Goal: Contribute content: Contribute content

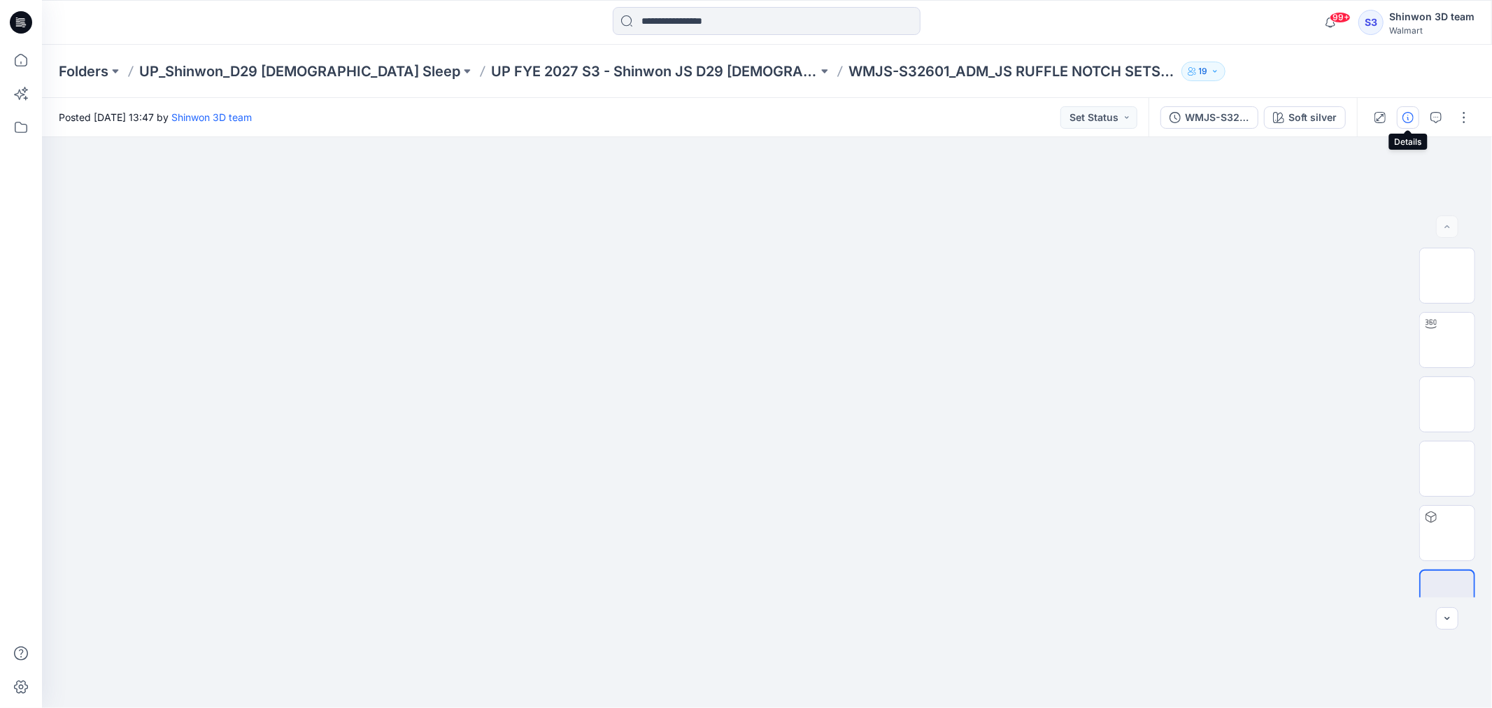
click at [1415, 114] on button "button" at bounding box center [1408, 117] width 22 height 22
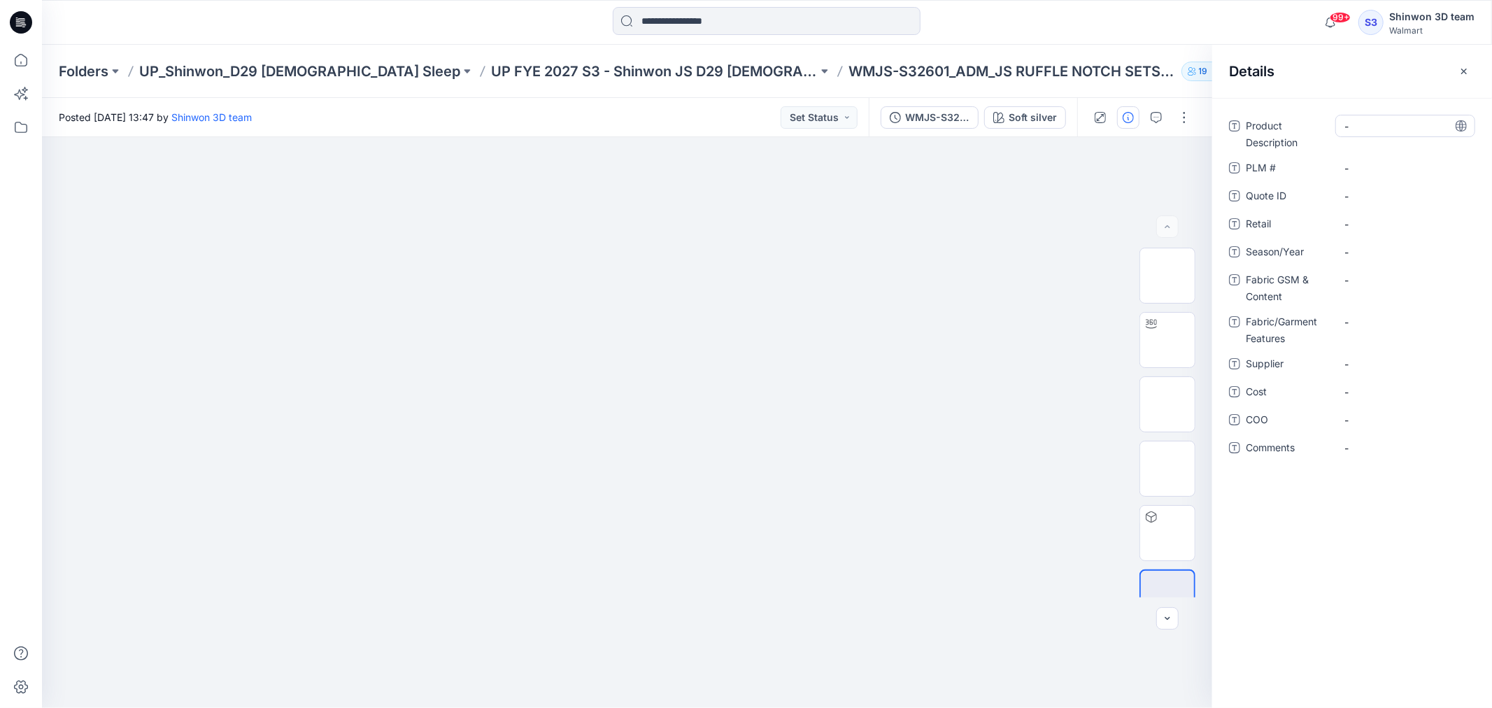
click at [1365, 131] on Description "-" at bounding box center [1405, 126] width 122 height 15
click at [1393, 127] on textarea at bounding box center [1405, 126] width 140 height 22
click at [1336, 120] on div "-" at bounding box center [1405, 126] width 140 height 22
click at [1351, 124] on textarea at bounding box center [1405, 126] width 140 height 22
type textarea "**********"
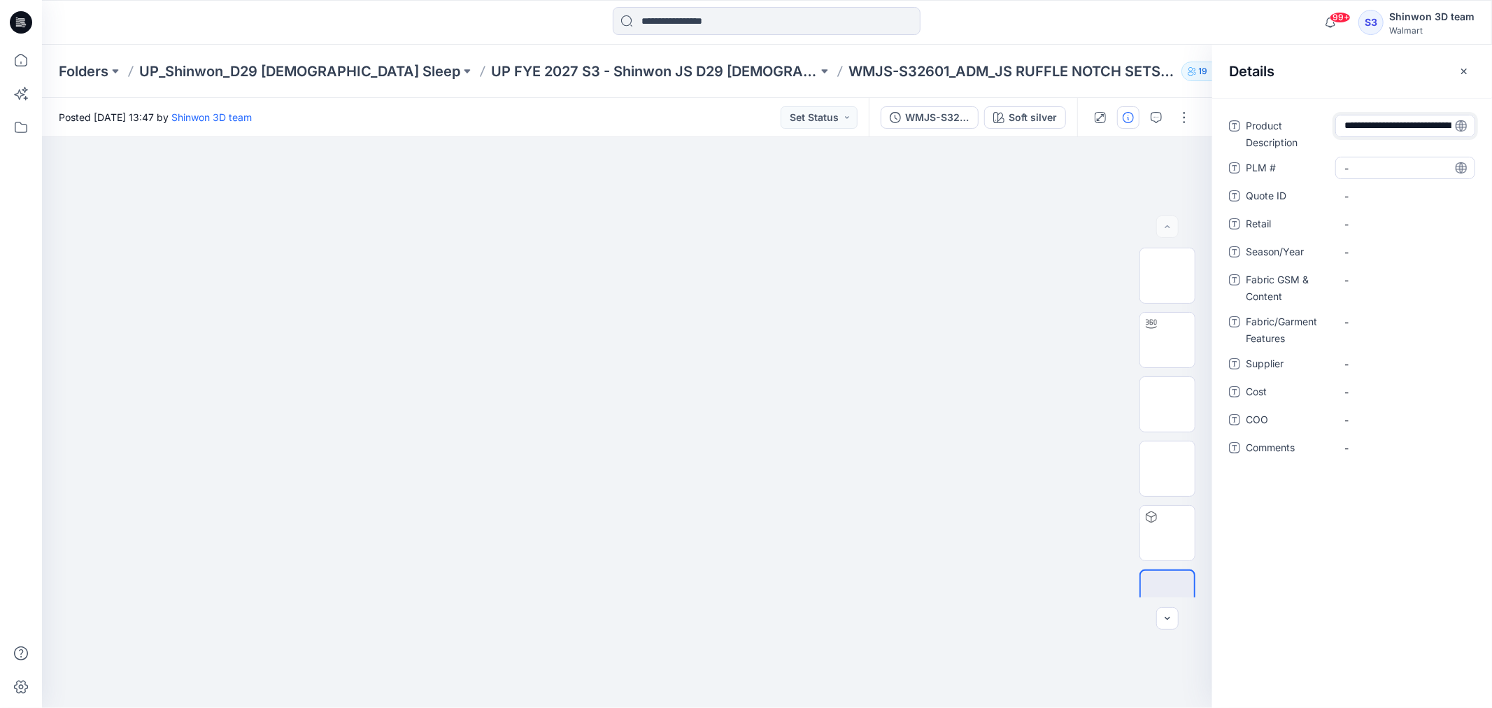
scroll to position [24, 0]
click at [1371, 159] on div "**********" at bounding box center [1352, 295] width 246 height 361
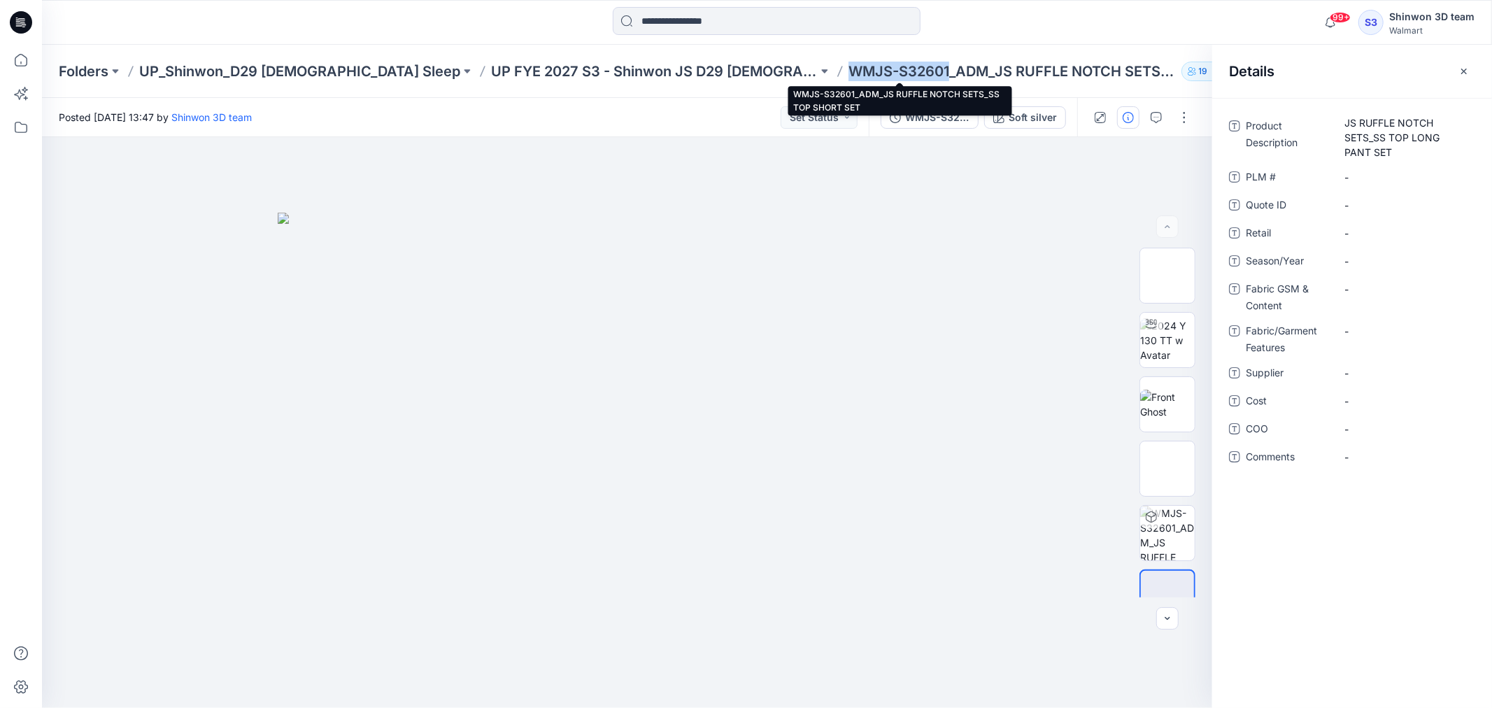
drag, startPoint x: 736, startPoint y: 72, endPoint x: 839, endPoint y: 71, distance: 103.5
click at [848, 71] on p "WMJS-S32601_ADM_JS RUFFLE NOTCH SETS_SS TOP SHORT SET" at bounding box center [1011, 72] width 327 height 20
copy p "WMJS-S32601"
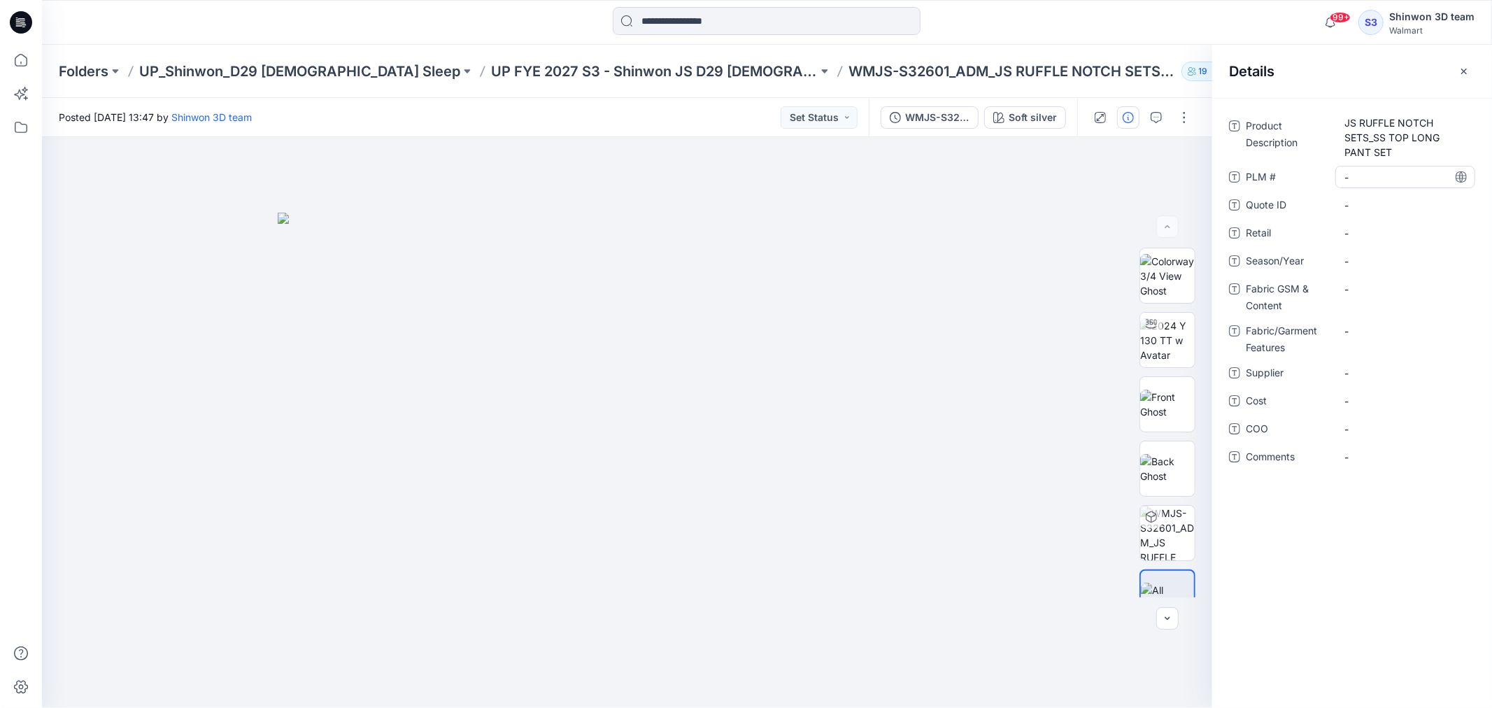
click at [1375, 171] on \ "-" at bounding box center [1405, 177] width 122 height 15
type textarea "**********"
click at [1373, 200] on ID "-" at bounding box center [1405, 205] width 122 height 15
click at [1359, 229] on span "-" at bounding box center [1405, 233] width 122 height 15
click at [1371, 264] on span "-" at bounding box center [1405, 261] width 122 height 15
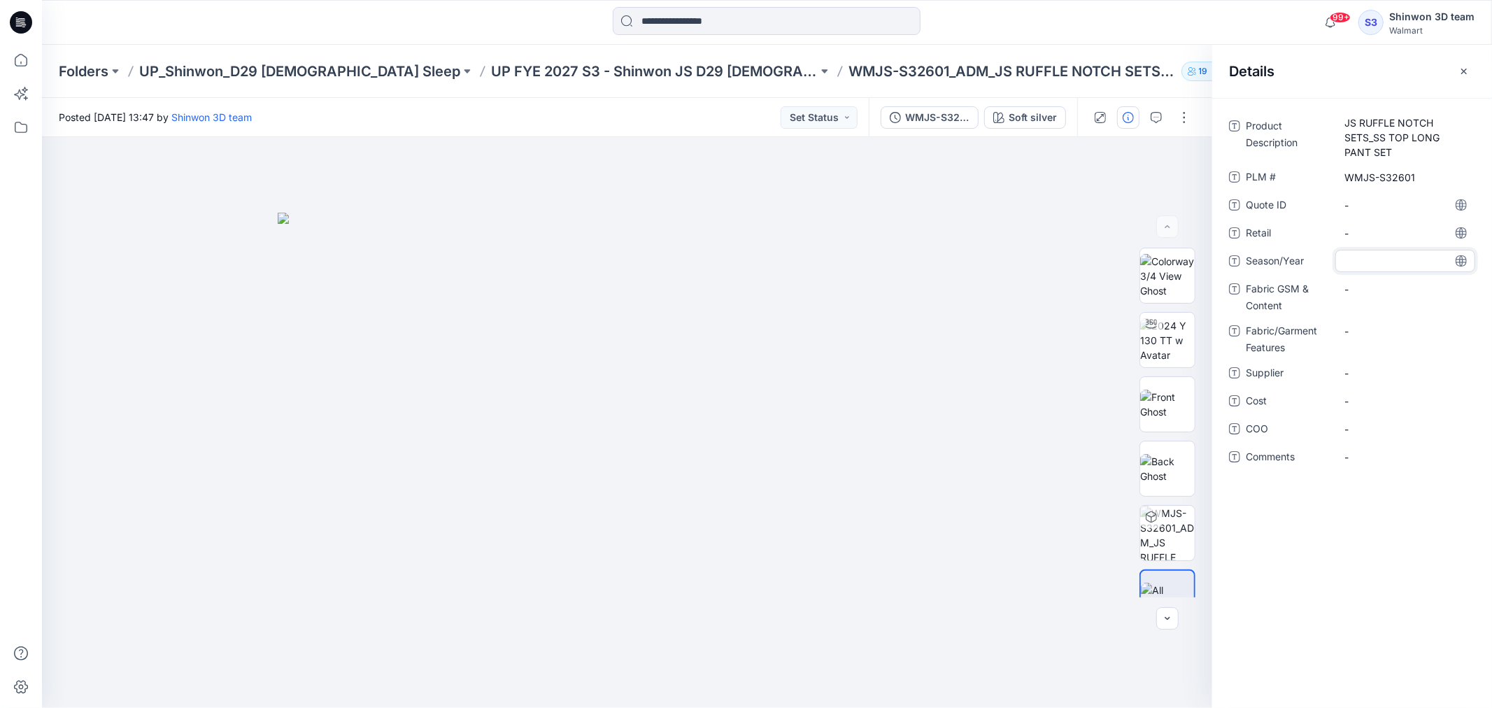
type textarea "*"
type textarea "**********"
click at [1388, 257] on span "S3 FYE2027" at bounding box center [1405, 261] width 122 height 15
drag, startPoint x: 1383, startPoint y: 264, endPoint x: 1376, endPoint y: 263, distance: 7.0
click at [1376, 263] on textarea "**********" at bounding box center [1405, 261] width 140 height 22
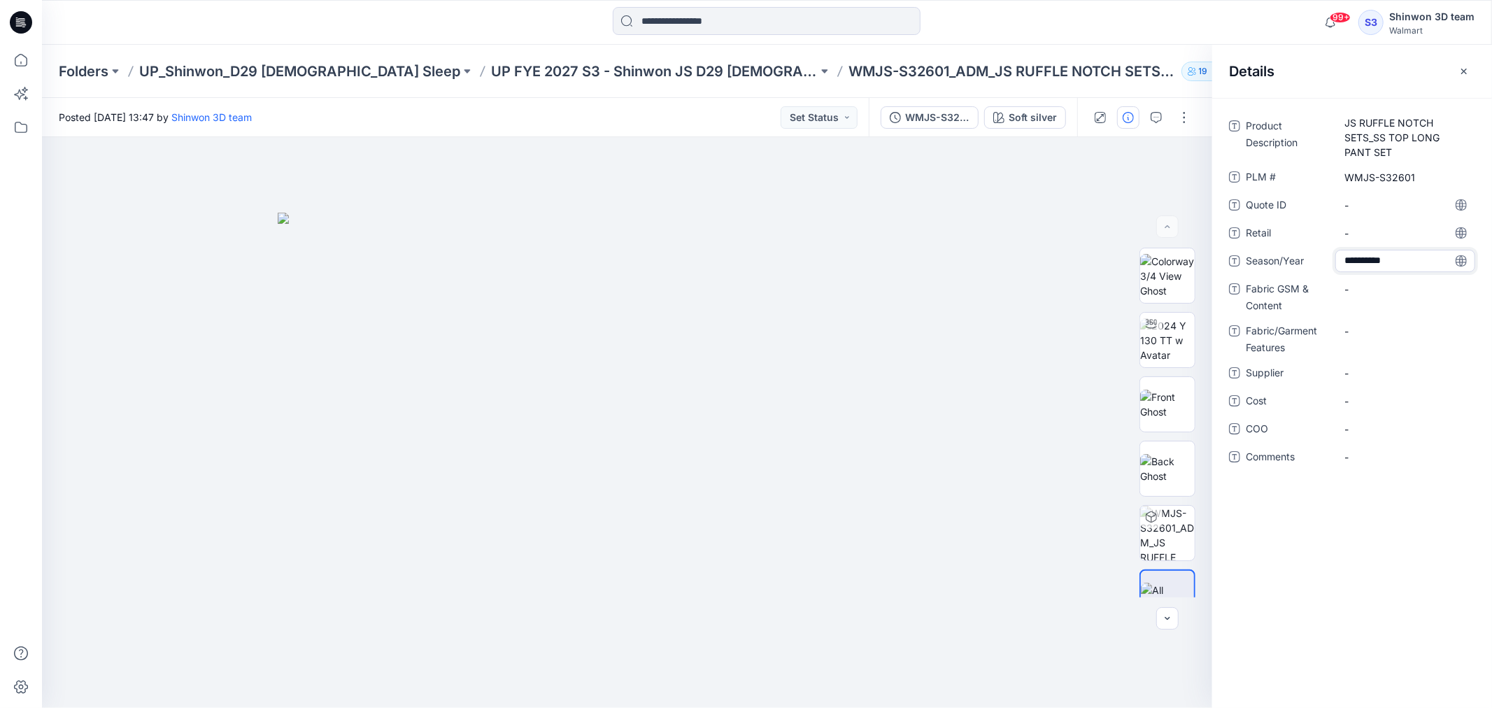
type textarea "********"
click at [1374, 285] on Content "-" at bounding box center [1405, 289] width 122 height 15
click at [1383, 289] on textarea "**********" at bounding box center [1405, 289] width 140 height 22
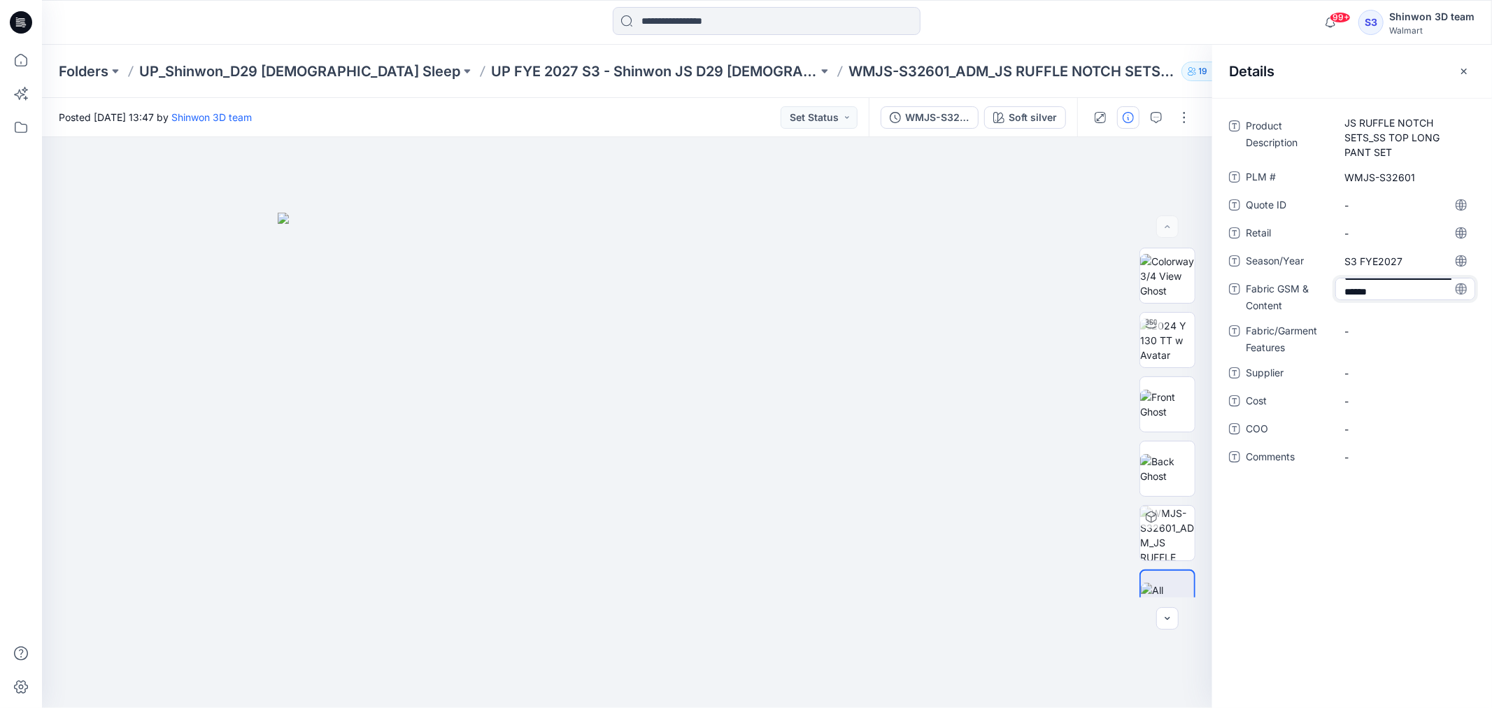
drag, startPoint x: 1390, startPoint y: 280, endPoint x: 1414, endPoint y: 301, distance: 31.7
click at [1414, 301] on div "**********" at bounding box center [1405, 296] width 140 height 36
type textarea "**********"
click at [1376, 329] on Features "-" at bounding box center [1405, 331] width 122 height 15
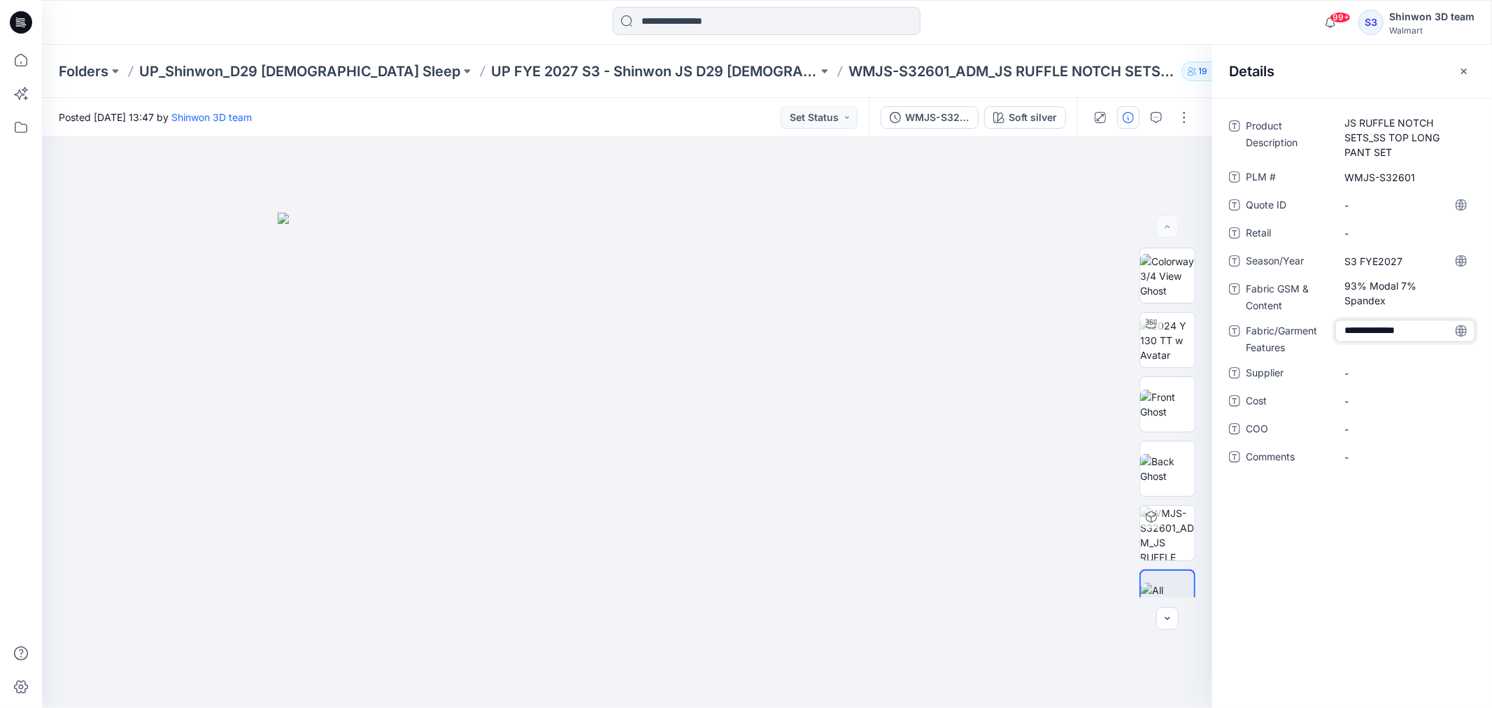
click at [1379, 329] on textarea "**********" at bounding box center [1405, 331] width 140 height 22
drag, startPoint x: 1381, startPoint y: 329, endPoint x: 1425, endPoint y: 332, distance: 44.9
click at [1425, 332] on textarea "**********" at bounding box center [1405, 331] width 140 height 22
type textarea "******"
click at [1357, 283] on Content "93% Modal 7% Spandex" at bounding box center [1405, 292] width 122 height 29
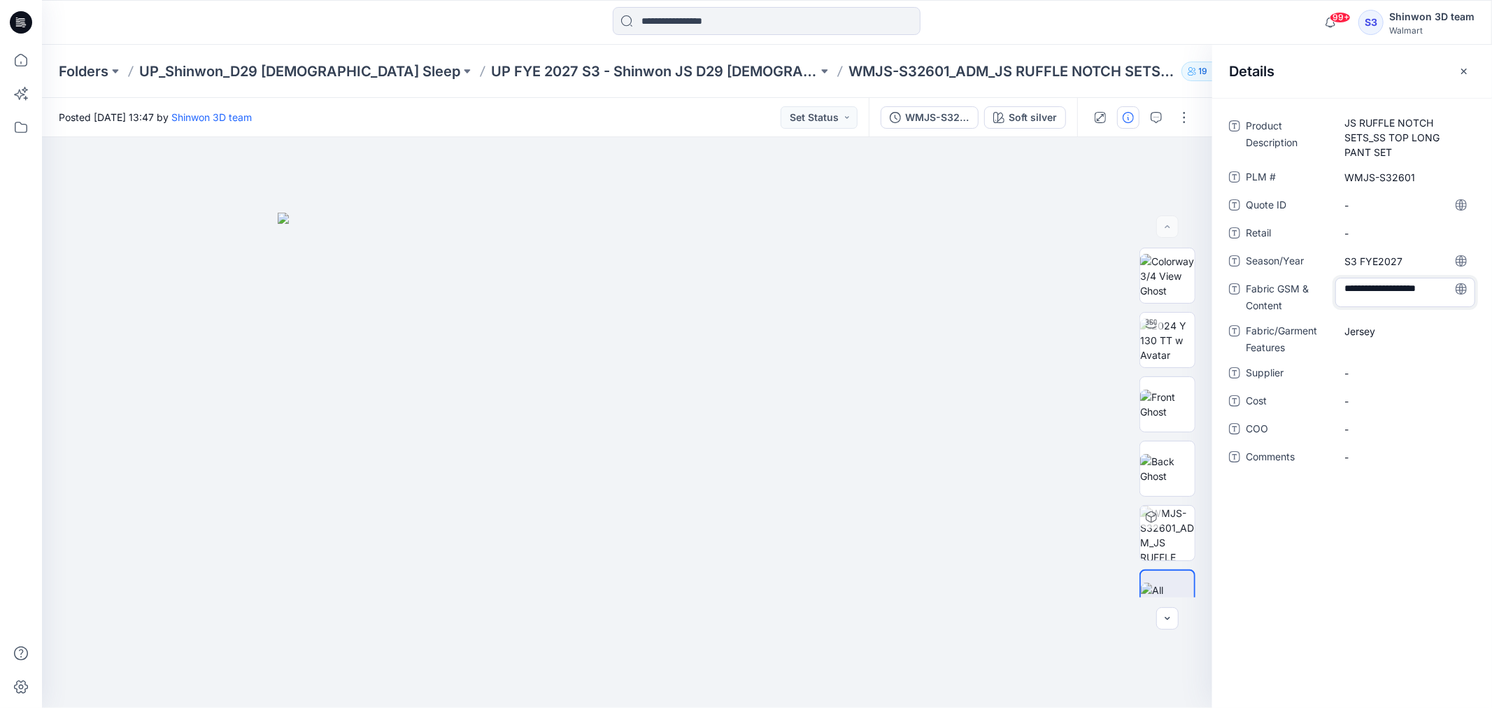
click at [1344, 285] on textarea "**********" at bounding box center [1405, 292] width 140 height 29
type textarea "**********"
click at [1378, 357] on div "Product Description JS RUFFLE NOTCH SETS_SS TOP LONG PANT SET PLM # WMJS-S32601…" at bounding box center [1352, 300] width 246 height 370
click at [1360, 362] on div "-" at bounding box center [1405, 373] width 140 height 22
type textarea "*******"
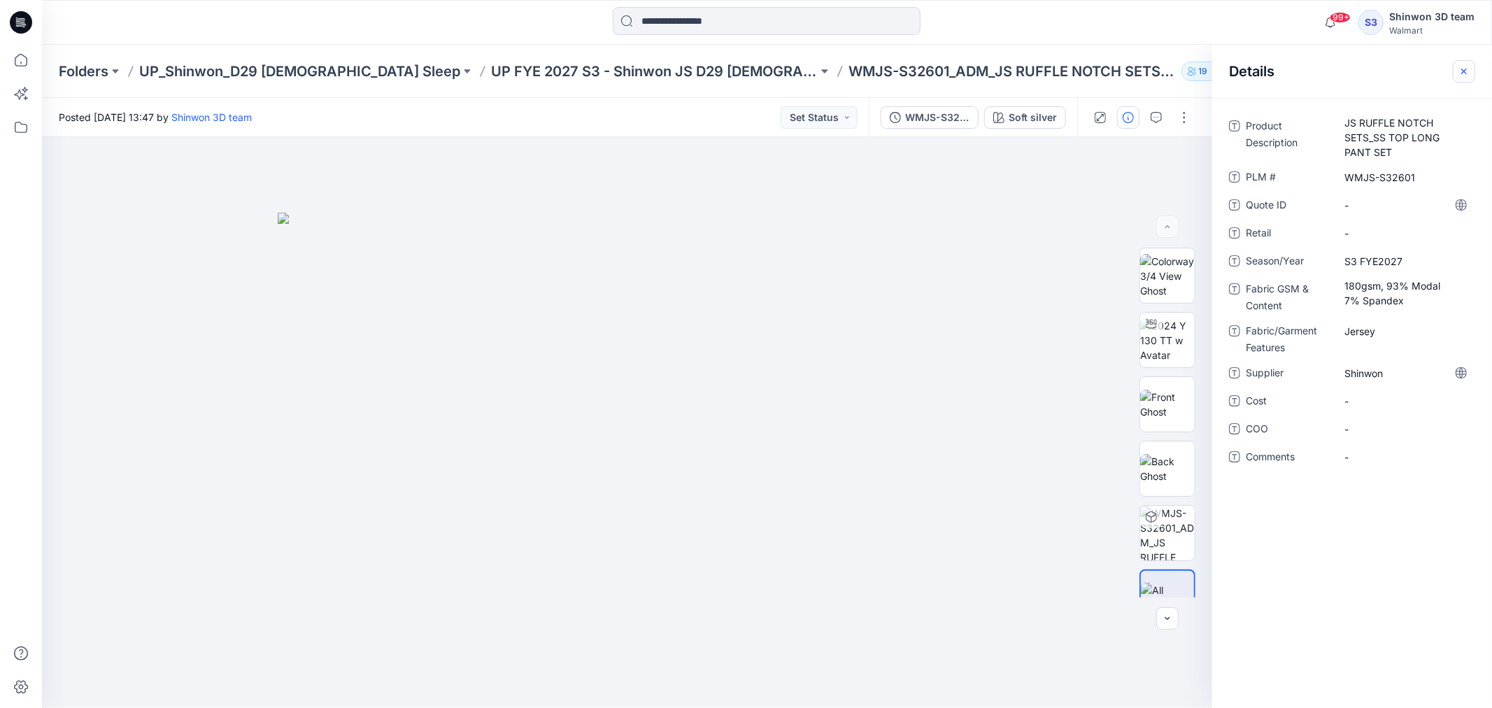
click at [1466, 76] on icon "button" at bounding box center [1463, 71] width 11 height 11
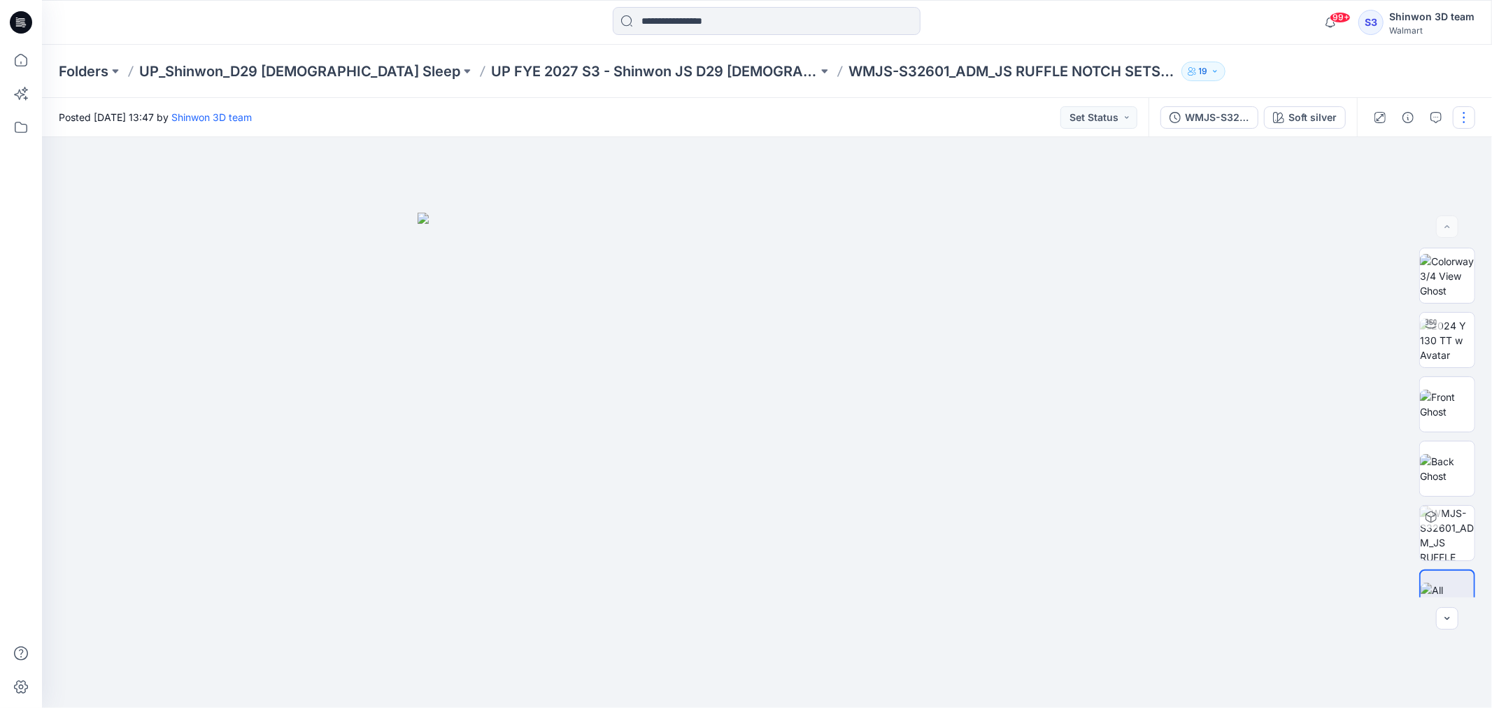
click at [1464, 117] on button "button" at bounding box center [1464, 117] width 22 height 22
click at [1376, 187] on p "Edit" at bounding box center [1374, 188] width 17 height 15
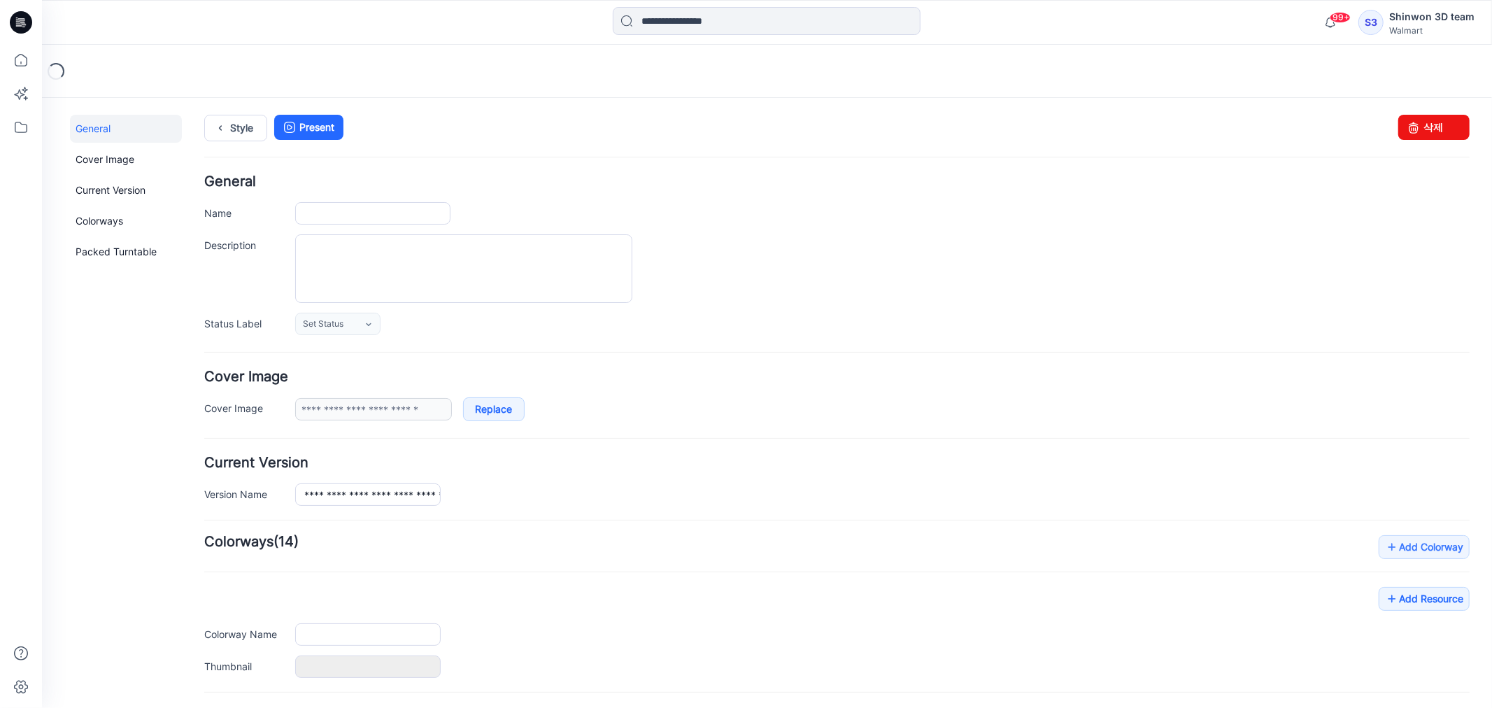
type input "**********"
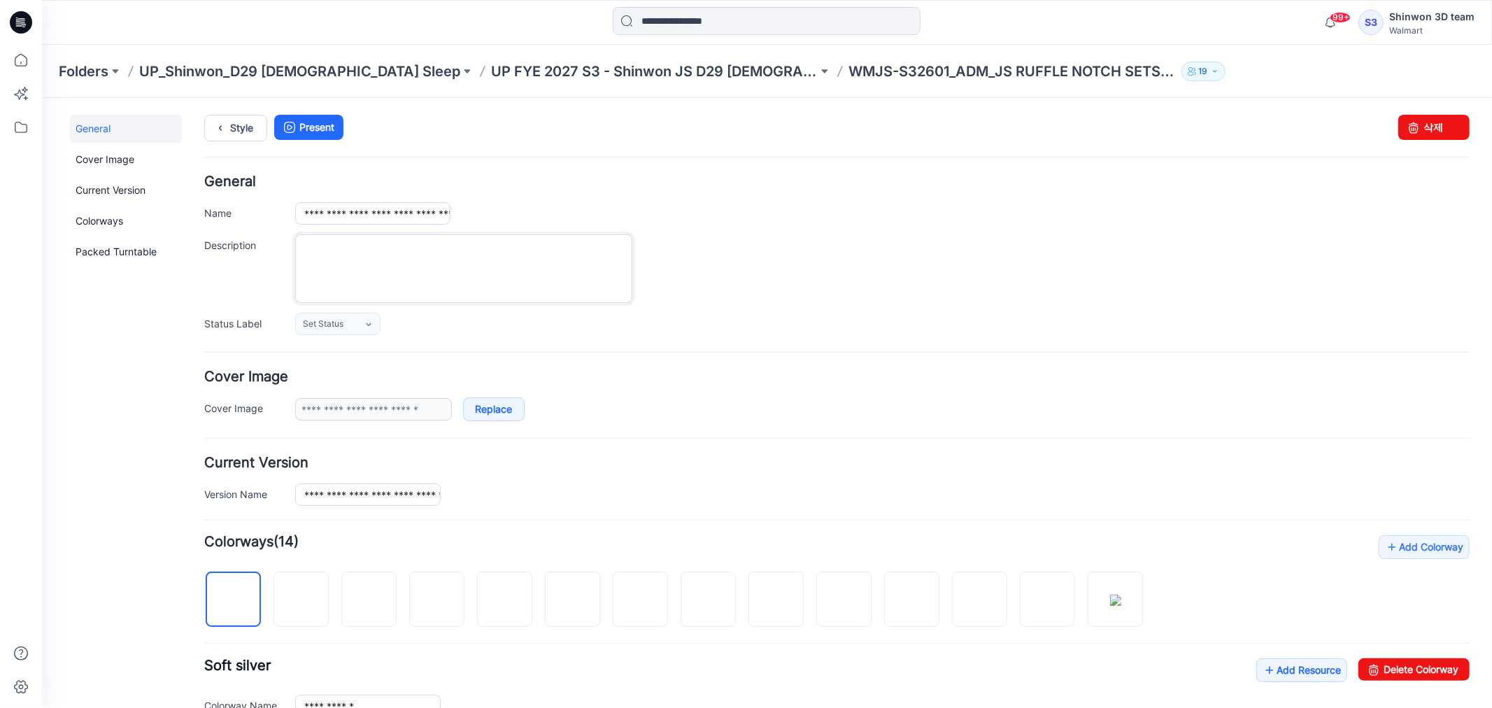
click at [503, 266] on textarea "Description" at bounding box center [462, 268] width 337 height 69
paste textarea "**********"
click at [418, 266] on textarea "**********" at bounding box center [462, 268] width 337 height 69
drag, startPoint x: 418, startPoint y: 251, endPoint x: 532, endPoint y: 252, distance: 114.0
click at [532, 252] on textarea "**********" at bounding box center [462, 268] width 337 height 69
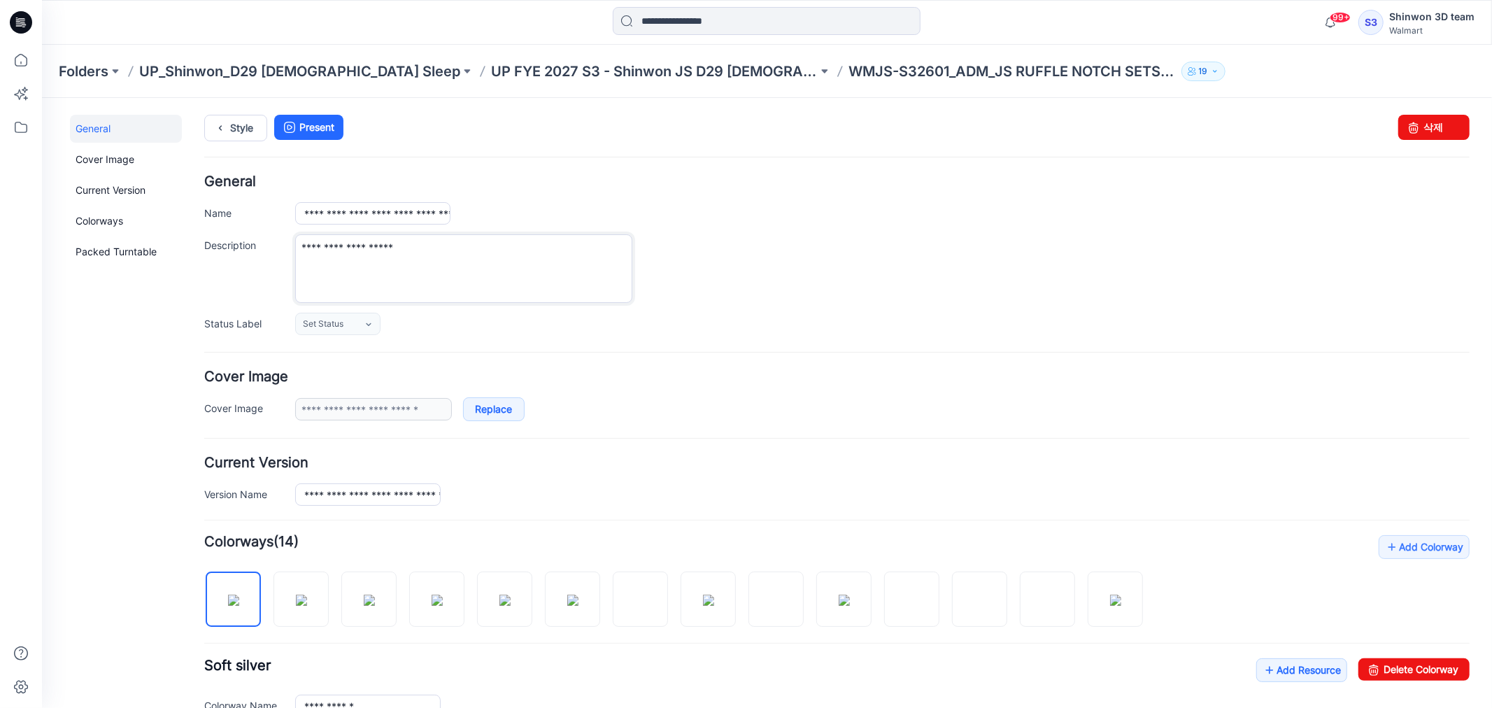
click at [297, 248] on textarea "**********" at bounding box center [462, 268] width 337 height 69
paste textarea "**********"
type textarea "**********"
click at [763, 212] on div "**********" at bounding box center [881, 212] width 1174 height 22
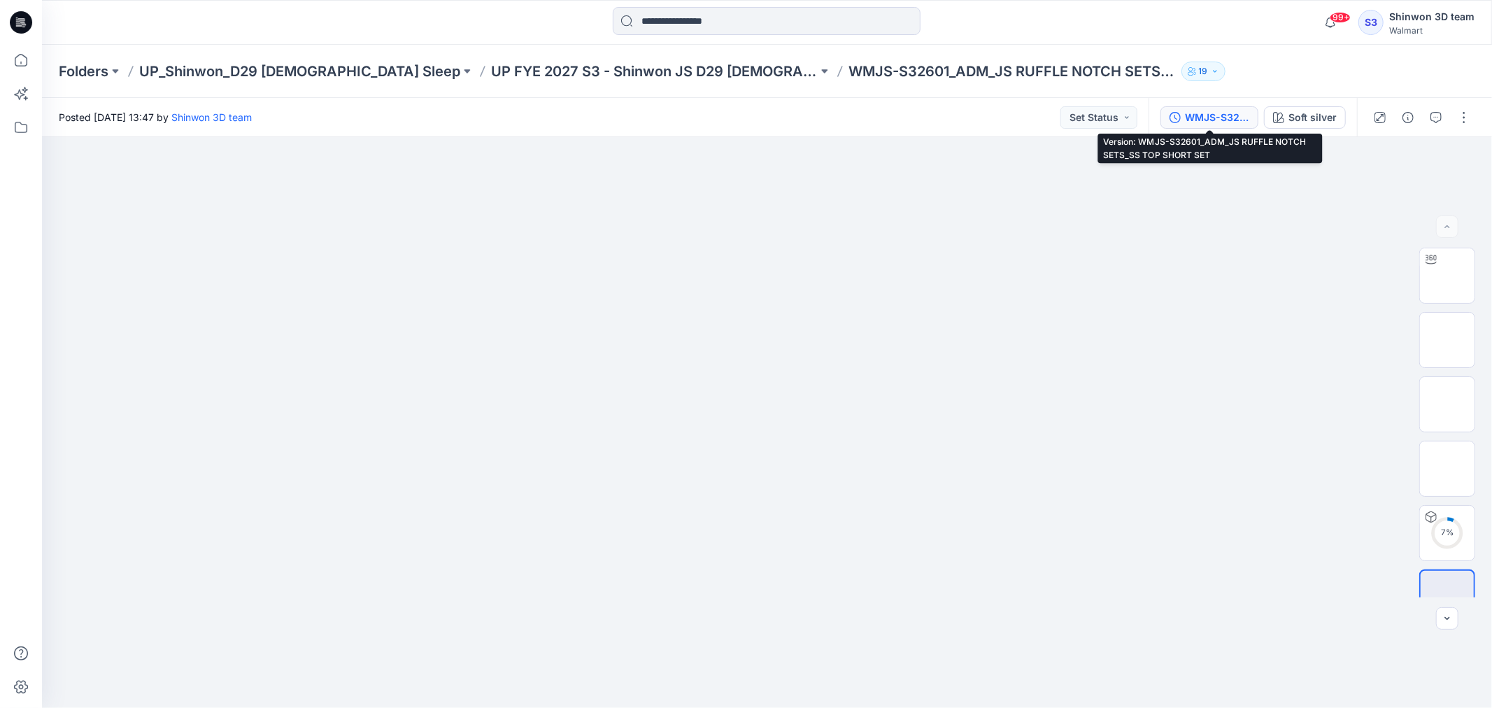
click at [1228, 122] on div "WMJS-S32601_ADM_JS RUFFLE NOTCH SETS_SS TOP SHORT SET" at bounding box center [1217, 117] width 64 height 15
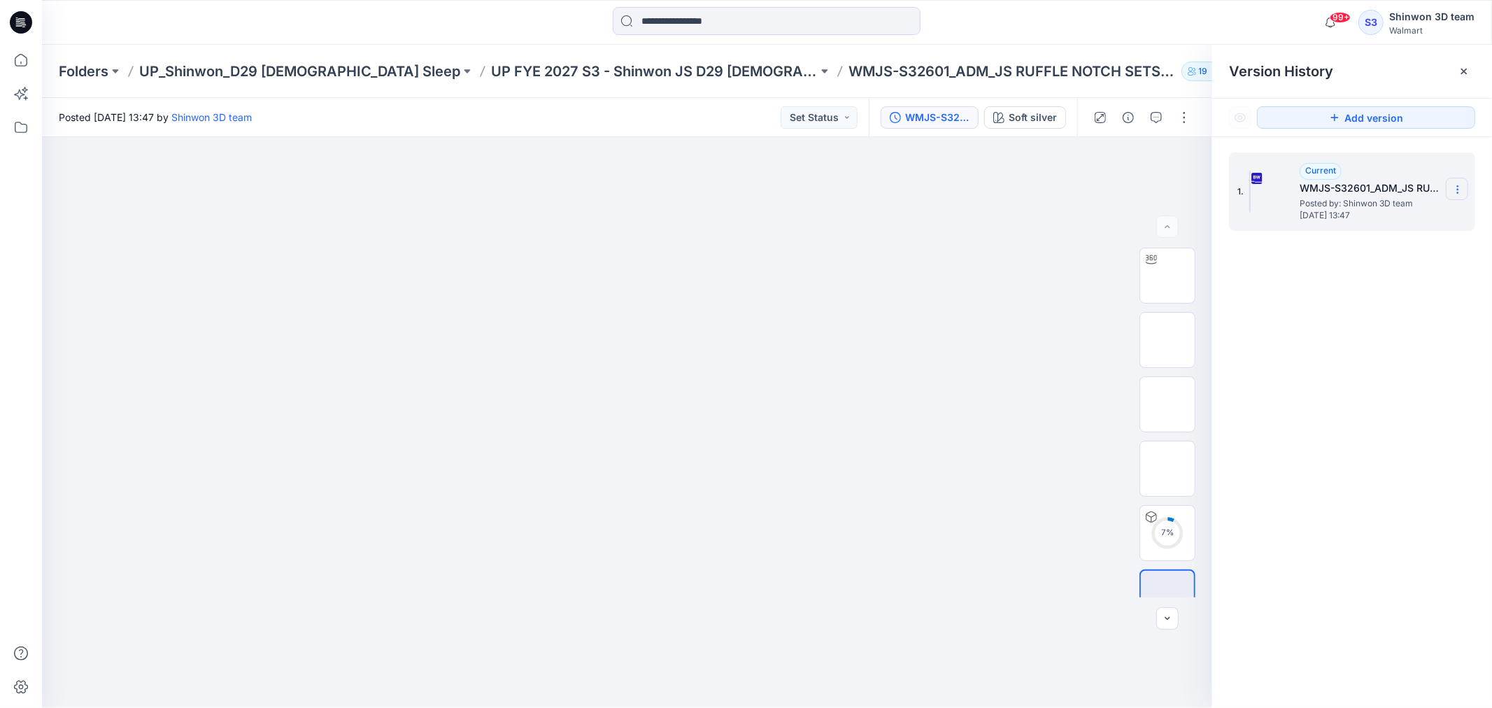
click at [1452, 190] on icon at bounding box center [1457, 189] width 11 height 11
click at [1335, 357] on div "1. Current WMJS-S32601_ADM_JS RUFFLE NOTCH SETS_SS TOP SHORT SET Posted by: Shi…" at bounding box center [1352, 432] width 280 height 591
click at [1463, 67] on icon at bounding box center [1463, 71] width 11 height 11
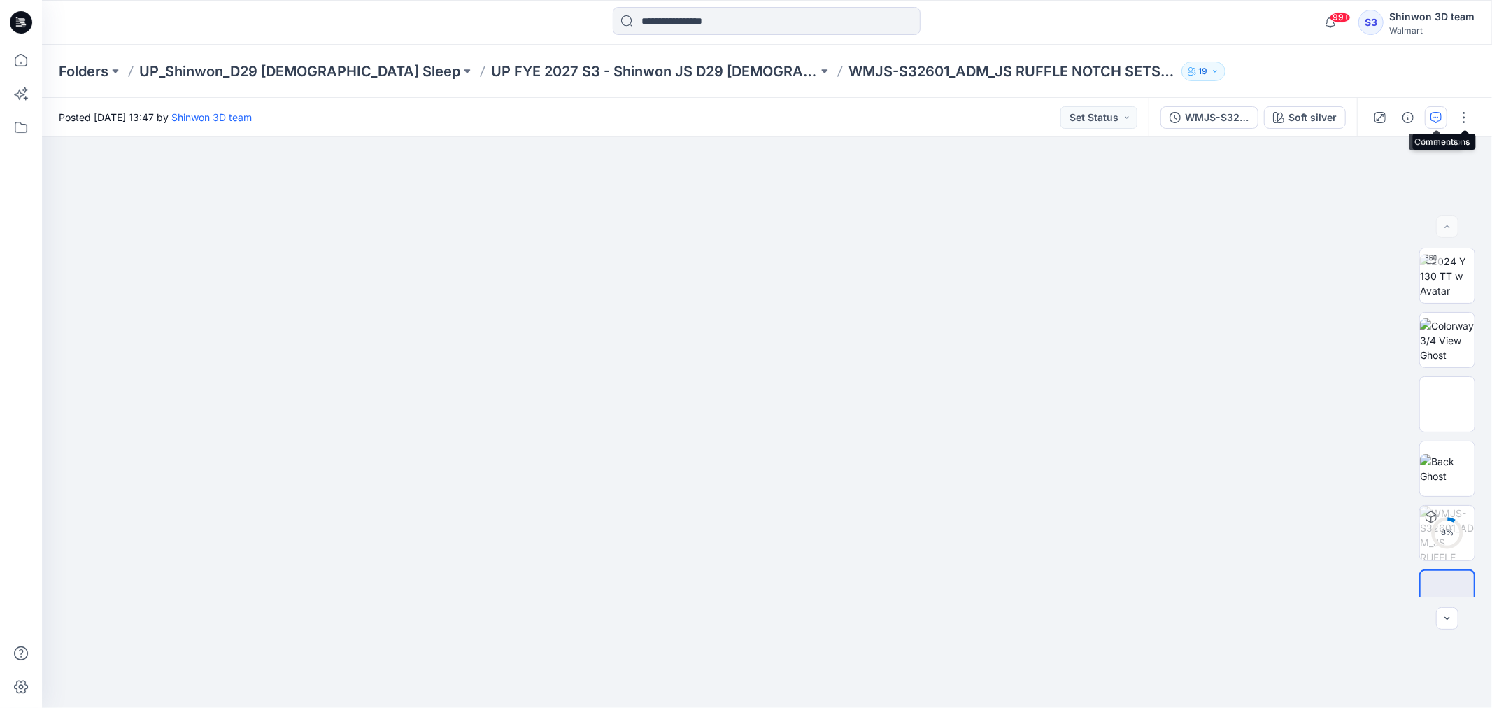
click at [1439, 112] on icon "button" at bounding box center [1435, 117] width 11 height 11
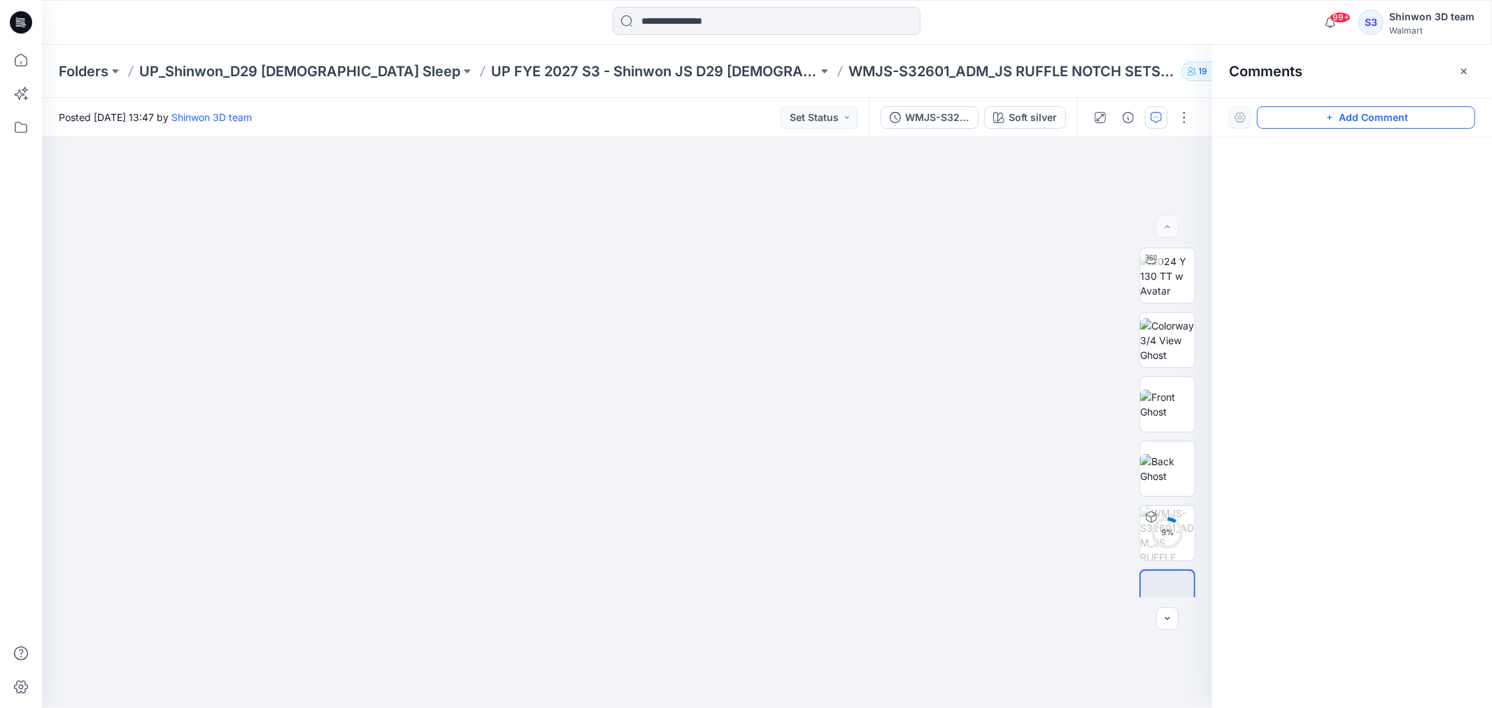
click at [1334, 120] on icon "button" at bounding box center [1329, 117] width 11 height 11
click at [64, 199] on div "1" at bounding box center [627, 422] width 1170 height 571
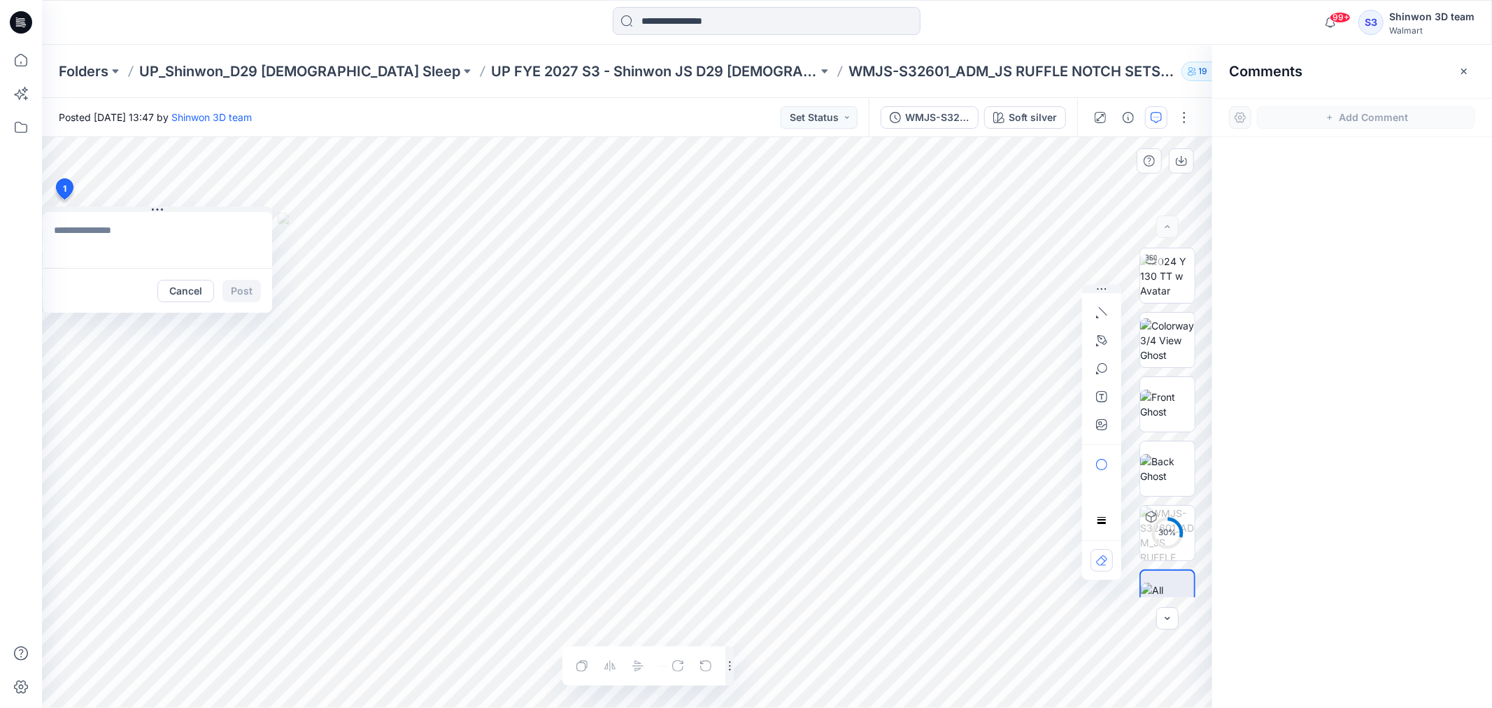
click at [105, 232] on textarea at bounding box center [157, 240] width 229 height 56
paste textarea "**********"
click at [127, 235] on textarea "**********" at bounding box center [157, 240] width 229 height 56
drag, startPoint x: 148, startPoint y: 236, endPoint x: 50, endPoint y: 226, distance: 98.4
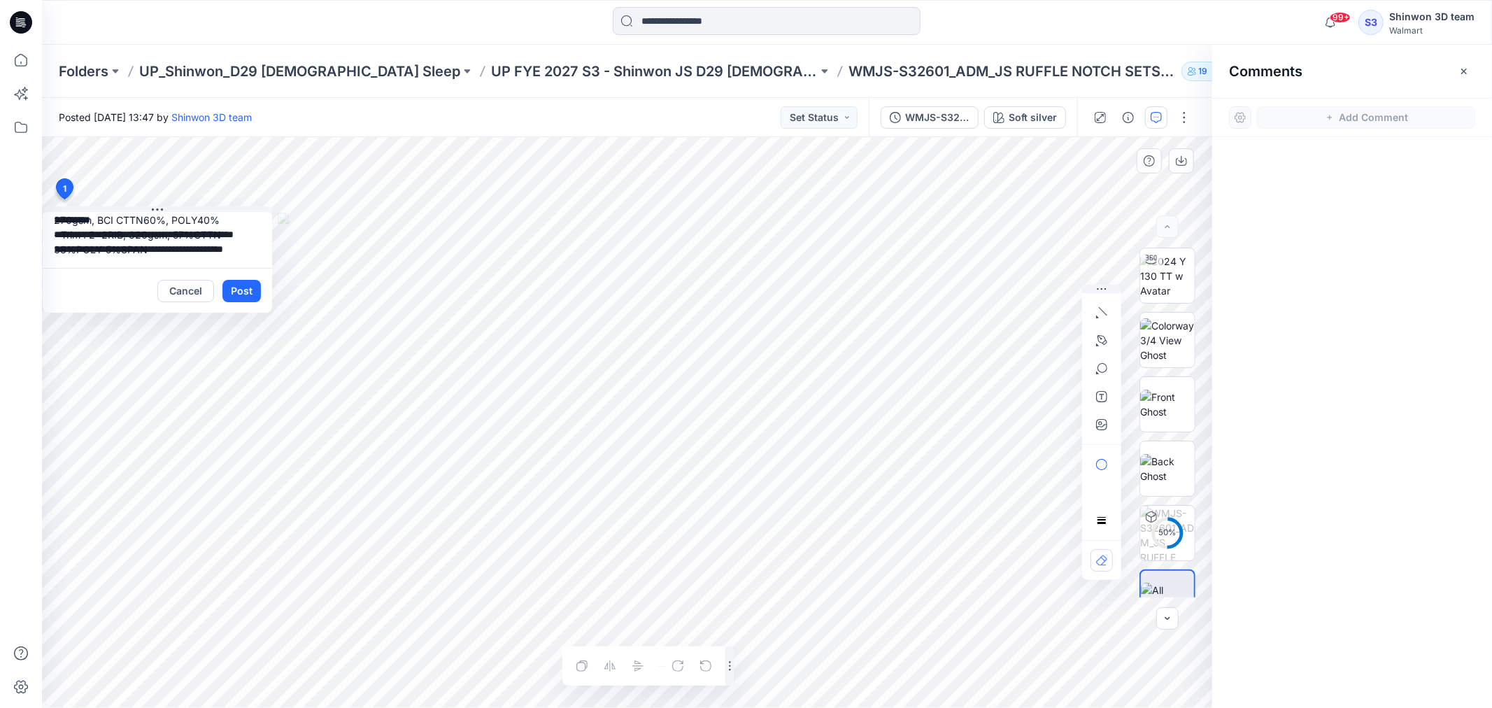
click at [50, 226] on textarea "**********" at bounding box center [157, 240] width 229 height 56
click at [182, 239] on textarea "**********" at bounding box center [157, 240] width 229 height 56
drag, startPoint x: 91, startPoint y: 259, endPoint x: 159, endPoint y: 240, distance: 70.6
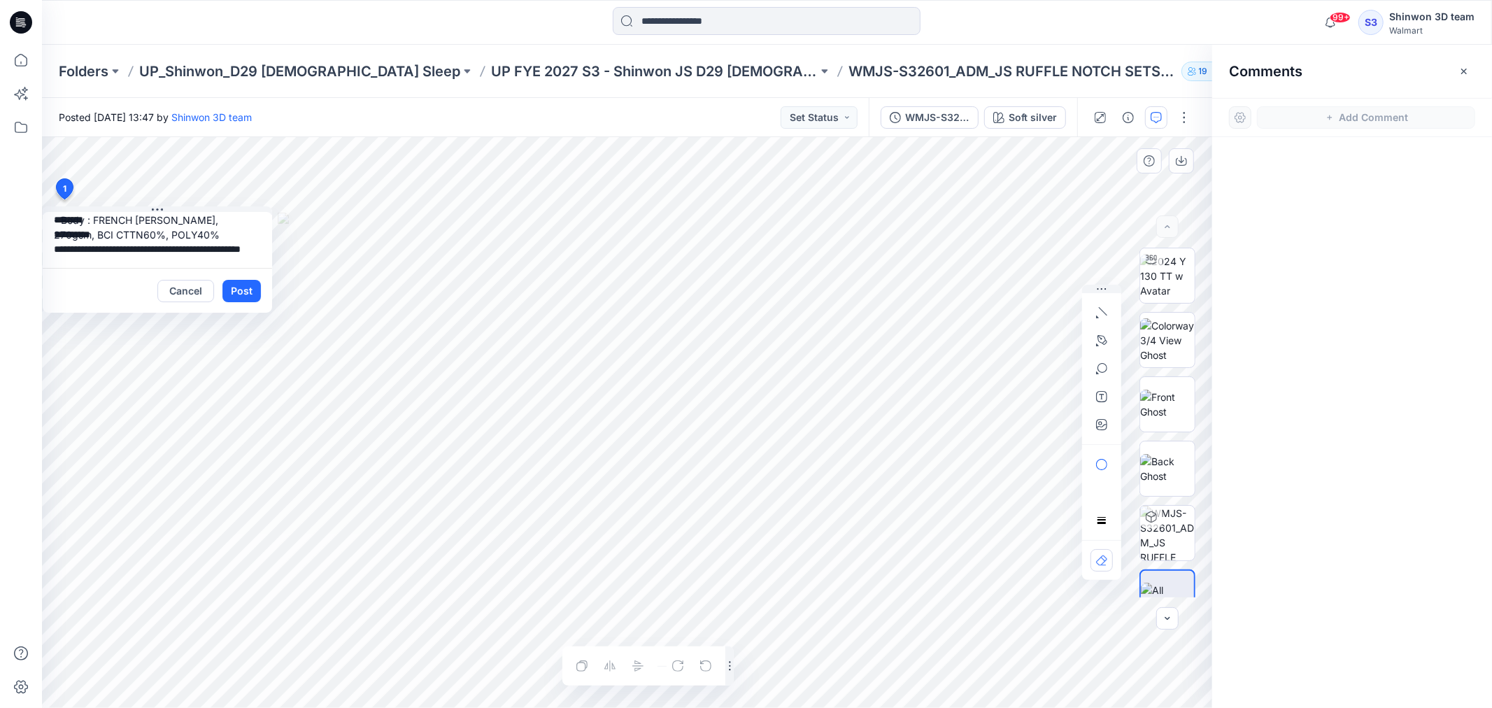
click at [159, 240] on textarea "**********" at bounding box center [157, 240] width 229 height 56
paste textarea "**********"
click at [57, 229] on textarea "**********" at bounding box center [157, 240] width 229 height 56
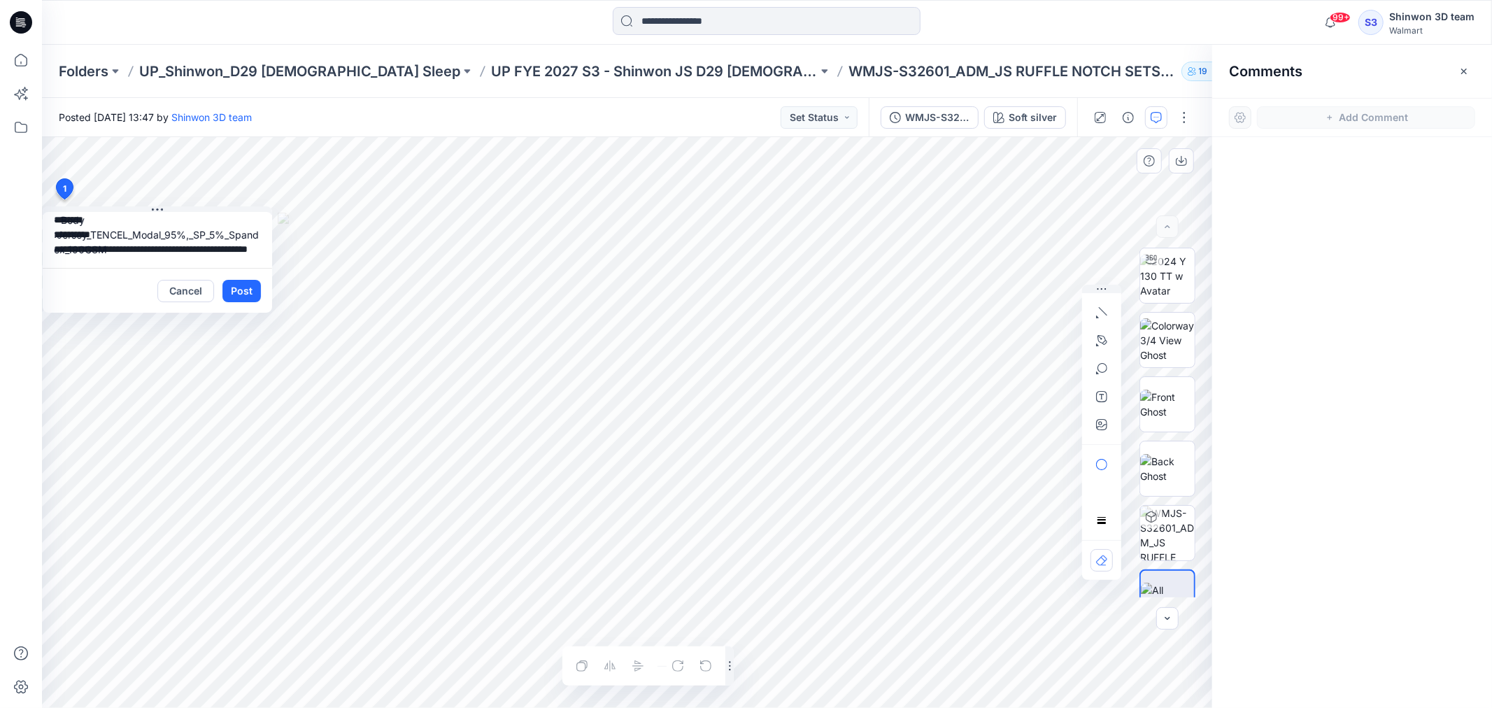
click at [87, 229] on textarea "**********" at bounding box center [157, 240] width 229 height 56
drag, startPoint x: 239, startPoint y: 232, endPoint x: 250, endPoint y: 242, distance: 14.4
click at [250, 242] on textarea "**********" at bounding box center [157, 240] width 229 height 56
click at [155, 219] on textarea "**********" at bounding box center [157, 240] width 229 height 56
paste textarea "******"
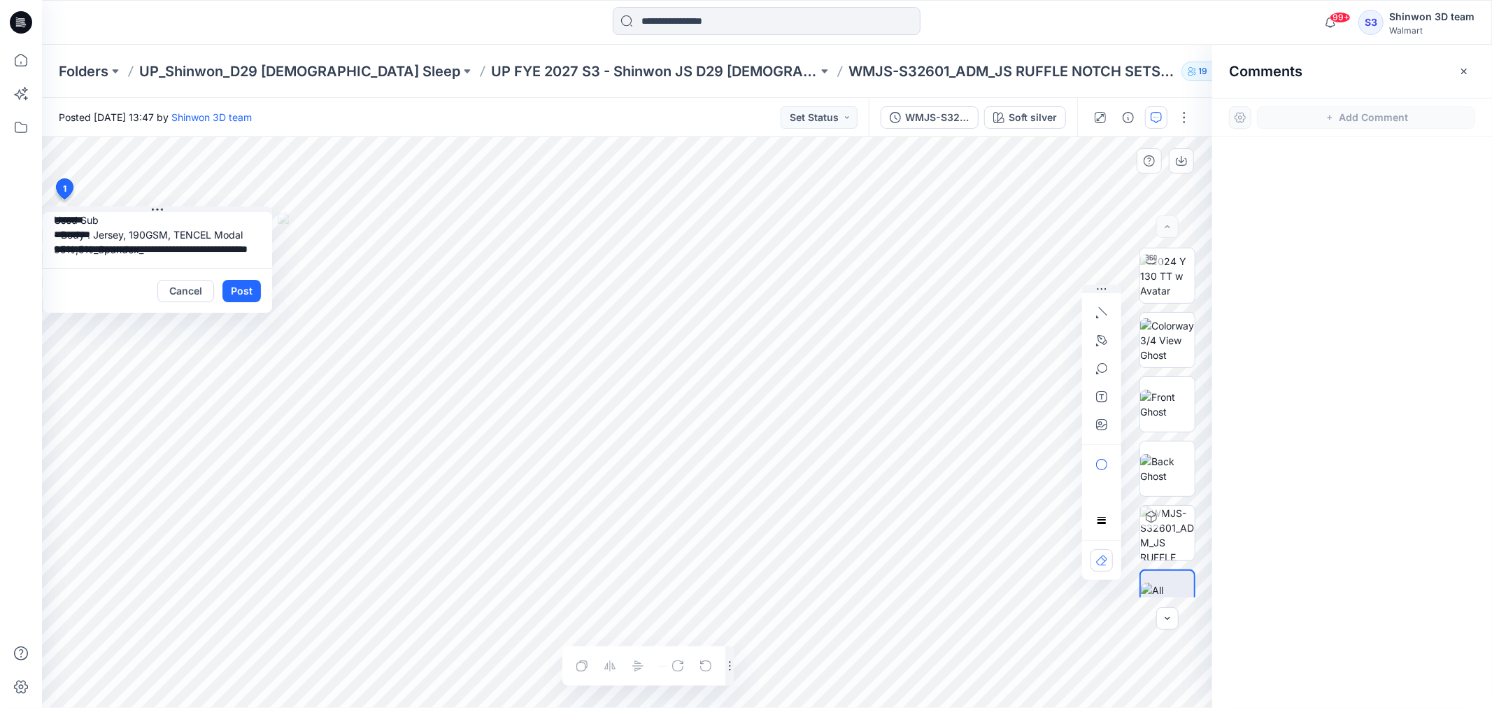
drag, startPoint x: 102, startPoint y: 233, endPoint x: 141, endPoint y: 234, distance: 38.5
click at [141, 234] on textarea "**********" at bounding box center [157, 240] width 229 height 56
click at [81, 229] on textarea "**********" at bounding box center [157, 240] width 229 height 56
paste textarea "*******"
click at [149, 239] on textarea "**********" at bounding box center [157, 240] width 229 height 56
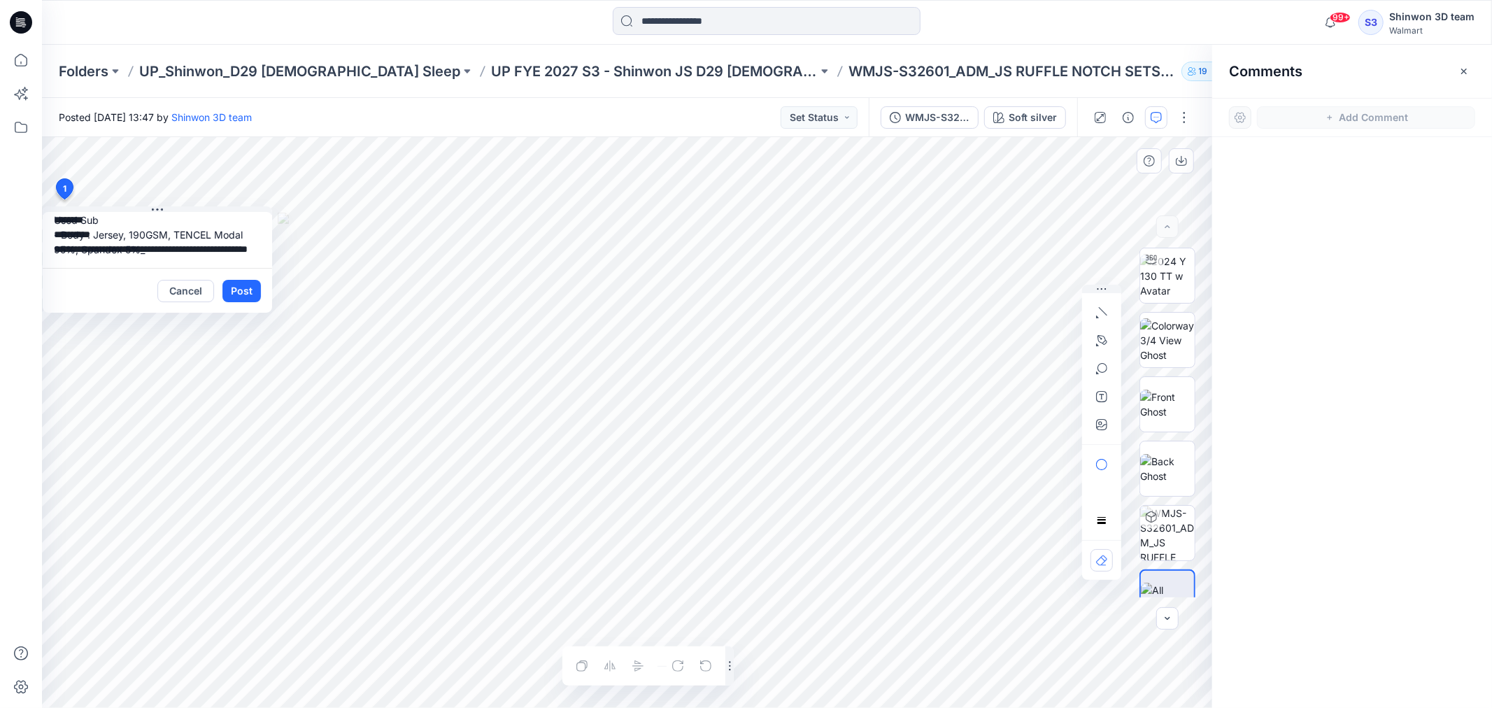
click at [185, 246] on textarea "**********" at bounding box center [157, 240] width 229 height 56
drag, startPoint x: 215, startPoint y: 220, endPoint x: 192, endPoint y: 220, distance: 23.1
click at [192, 220] on textarea "**********" at bounding box center [157, 240] width 229 height 56
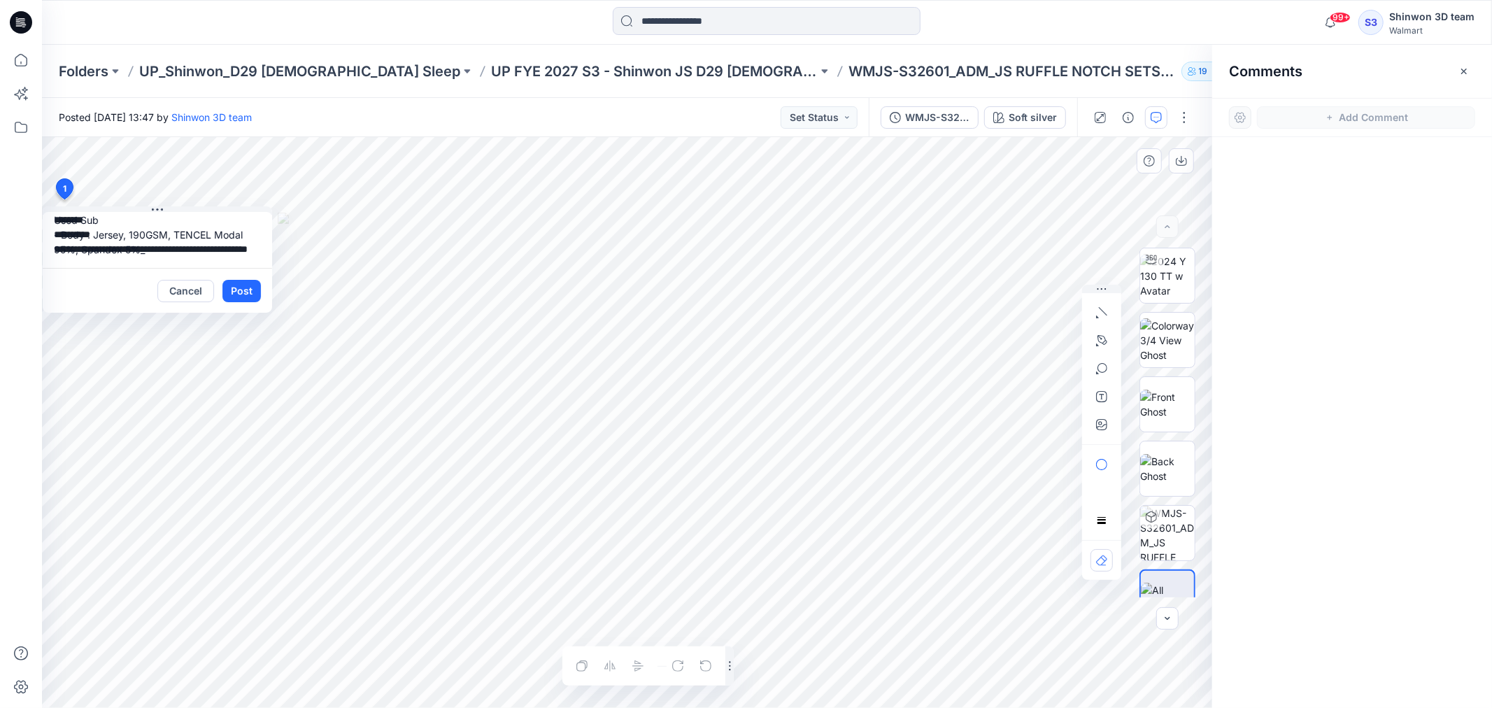
click at [191, 231] on textarea "**********" at bounding box center [157, 240] width 229 height 56
click at [172, 225] on textarea "**********" at bounding box center [157, 240] width 229 height 56
click at [98, 240] on textarea "**********" at bounding box center [157, 240] width 229 height 56
click at [131, 238] on textarea "**********" at bounding box center [157, 240] width 229 height 56
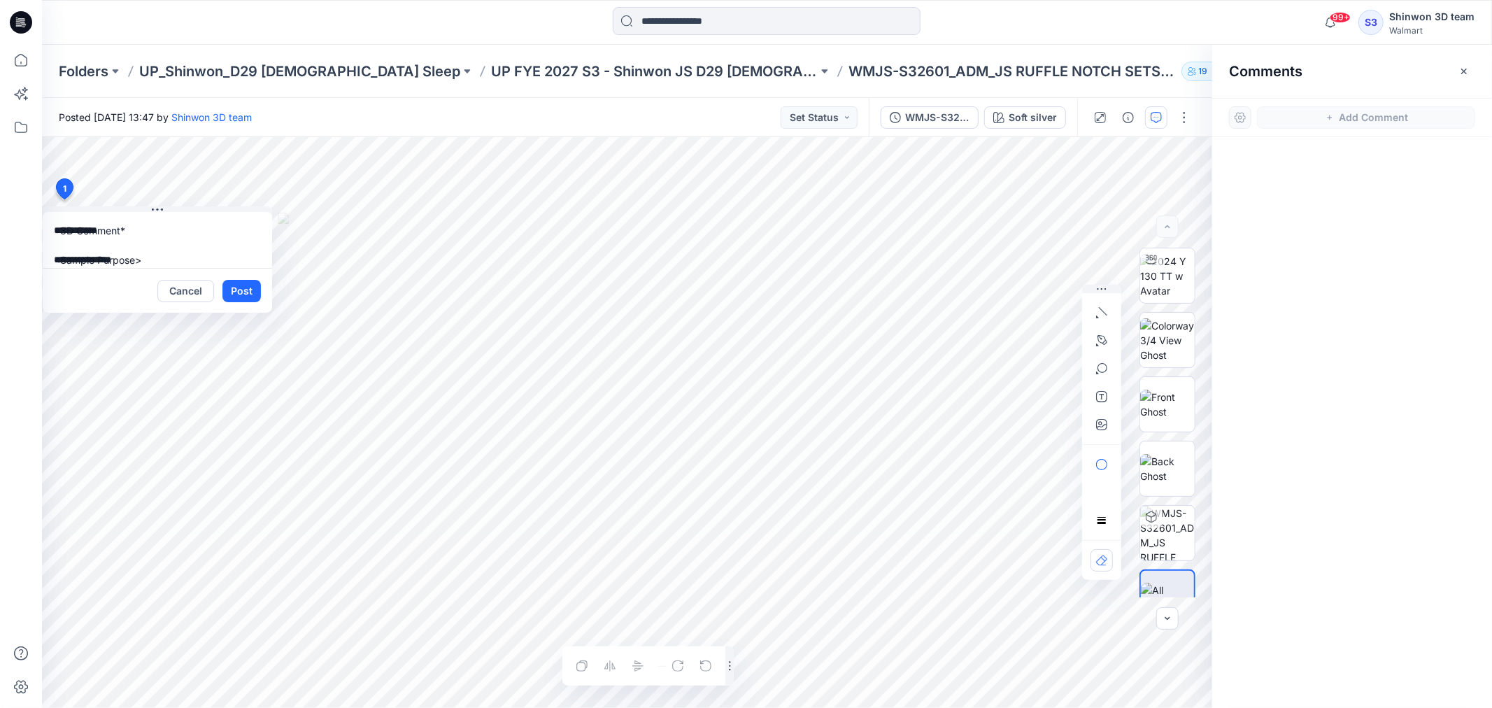
drag, startPoint x: 131, startPoint y: 238, endPoint x: 17, endPoint y: 180, distance: 128.2
click at [17, 180] on div "99+ Notifications Your style WMNS-S32639_ADM_NB SLINKY JERSEY SLIP is ready 1 m…" at bounding box center [746, 354] width 1492 height 708
type textarea "**********"
click at [242, 285] on button "Post" at bounding box center [241, 291] width 38 height 22
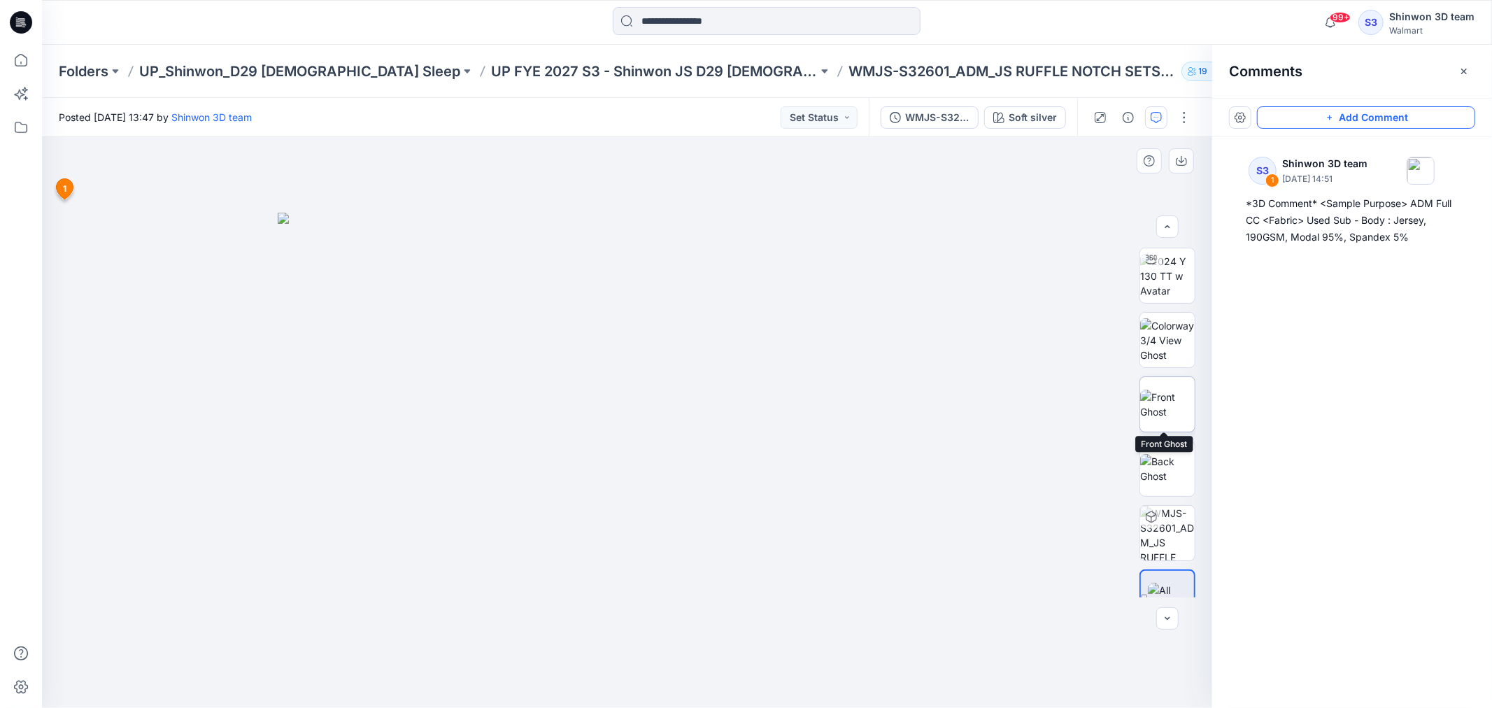
scroll to position [28, 0]
click at [981, 210] on div at bounding box center [627, 422] width 1170 height 571
click at [1154, 29] on div "99+ Notifications Your style WMNS-S32639_ADM_NB SLINKY JERSEY SLIP is ready 1 m…" at bounding box center [766, 22] width 1449 height 31
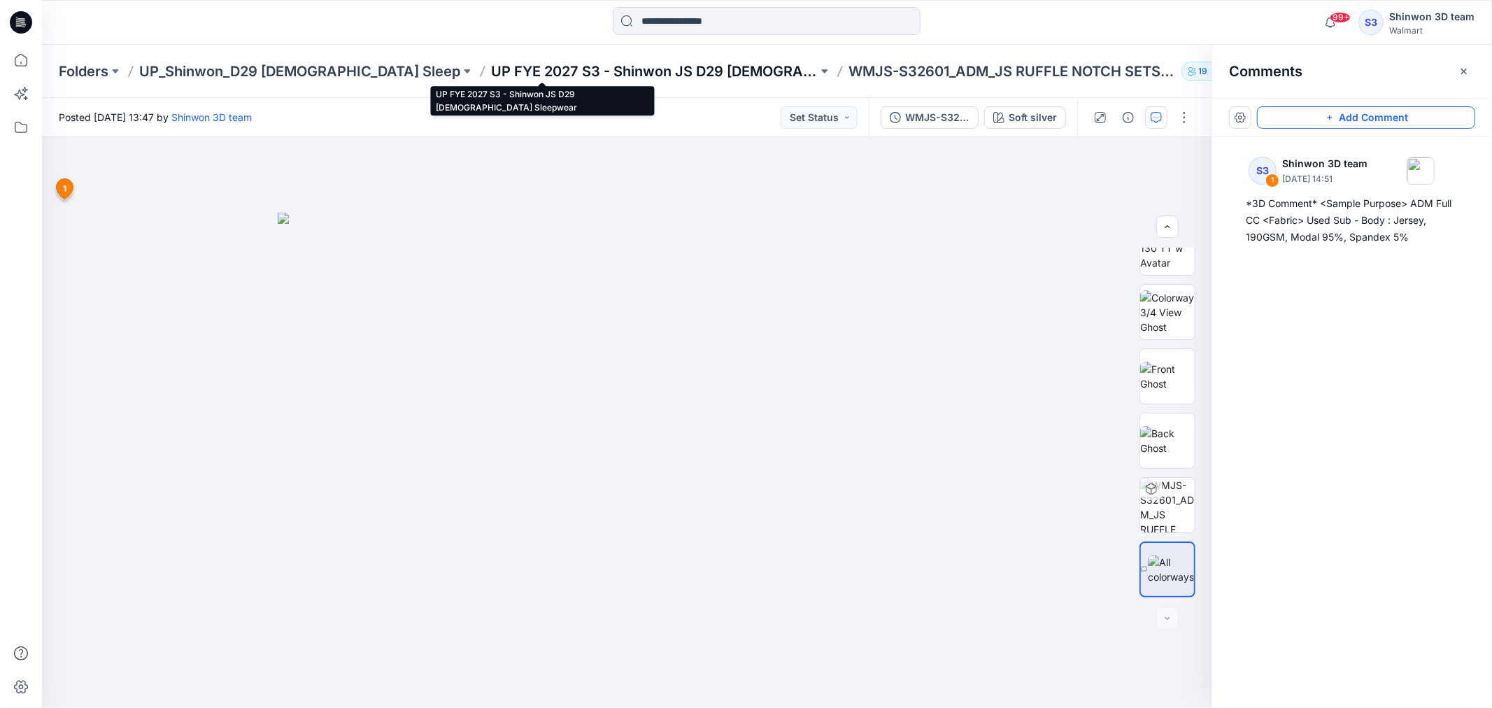
click at [541, 73] on p "UP FYE 2027 S3 - Shinwon JS D29 [DEMOGRAPHIC_DATA] Sleepwear" at bounding box center [654, 72] width 327 height 20
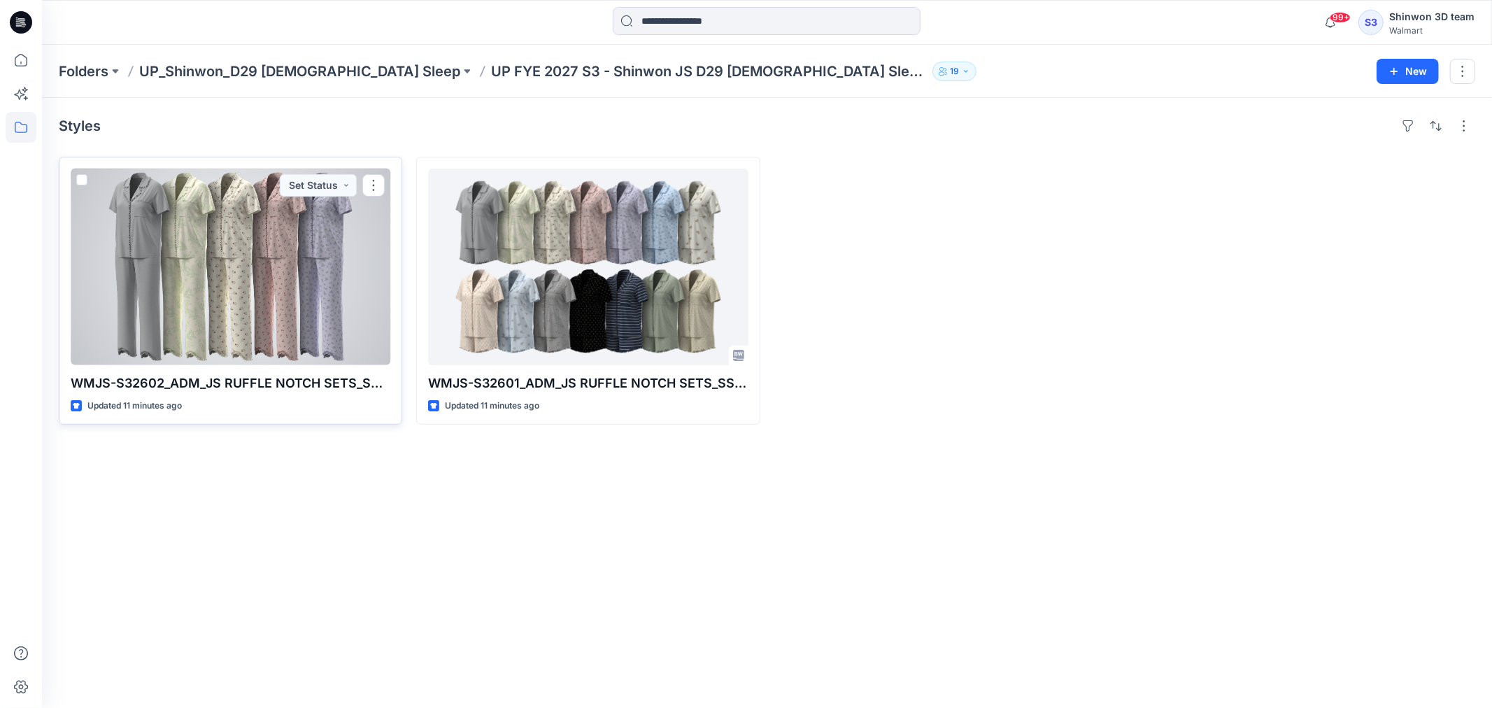
click at [366, 266] on div at bounding box center [231, 267] width 320 height 197
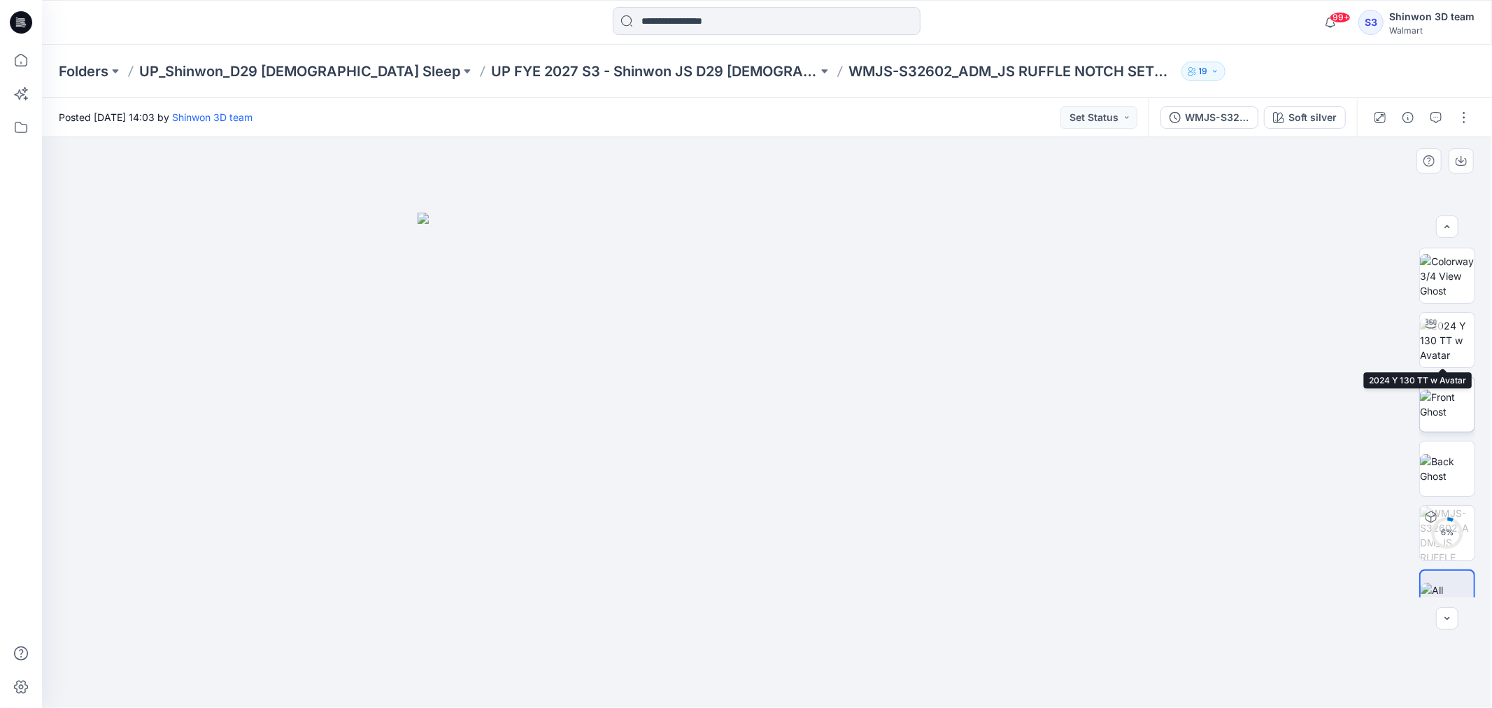
scroll to position [28, 0]
click at [1183, 43] on div "99+ Notifications Your style WMNS-S32639_ADM_NB SLINKY JERSEY SLIP is ready 1 m…" at bounding box center [767, 22] width 1450 height 45
click at [506, 22] on div at bounding box center [766, 22] width 725 height 31
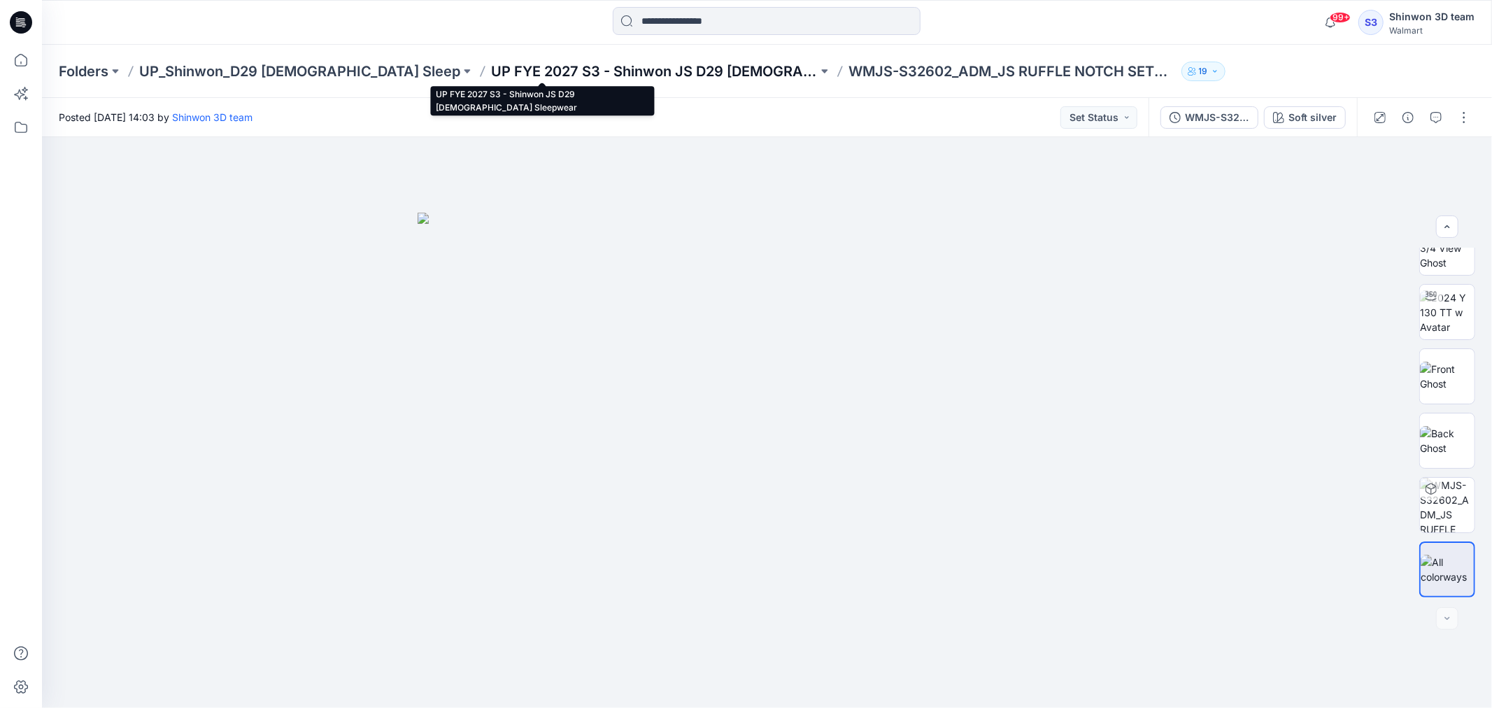
click at [525, 73] on p "UP FYE 2027 S3 - Shinwon JS D29 [DEMOGRAPHIC_DATA] Sleepwear" at bounding box center [654, 72] width 327 height 20
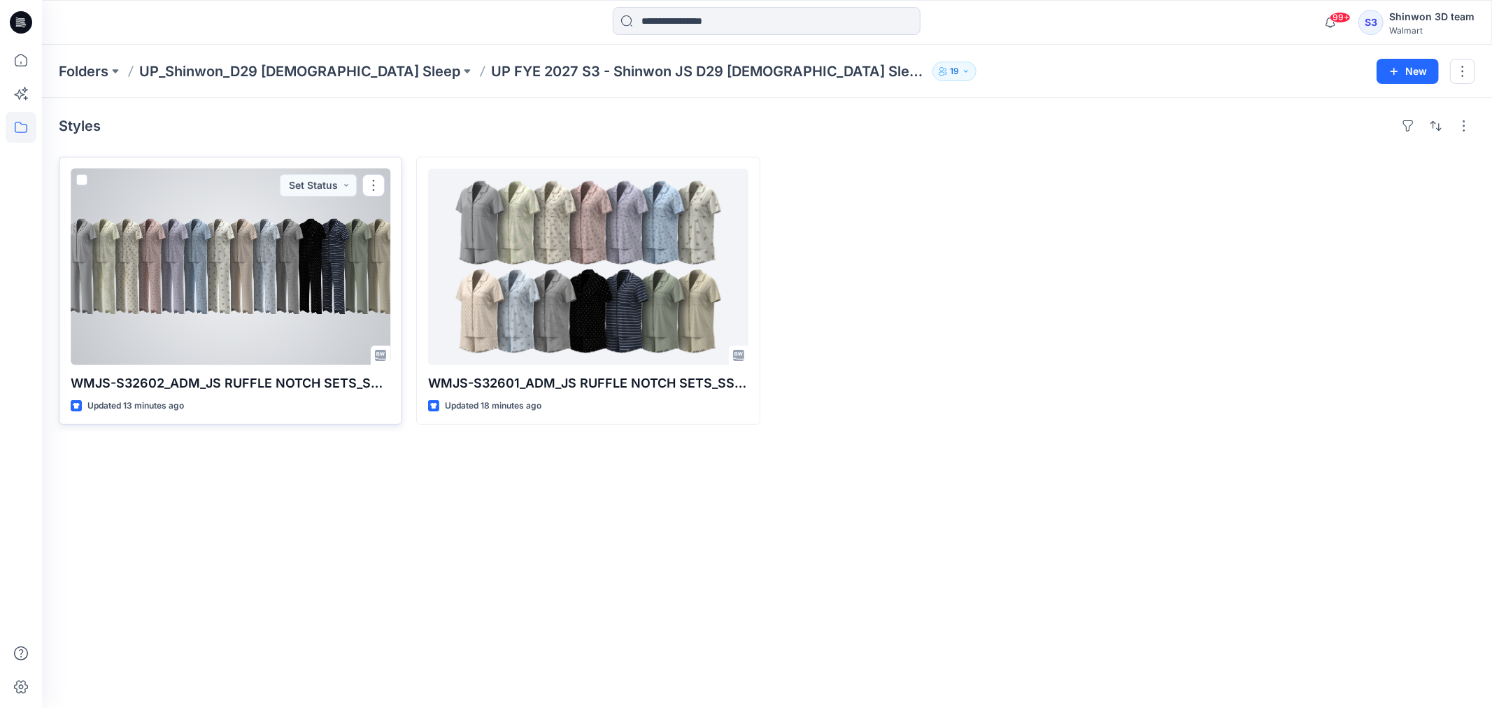
click at [309, 331] on div at bounding box center [231, 267] width 320 height 197
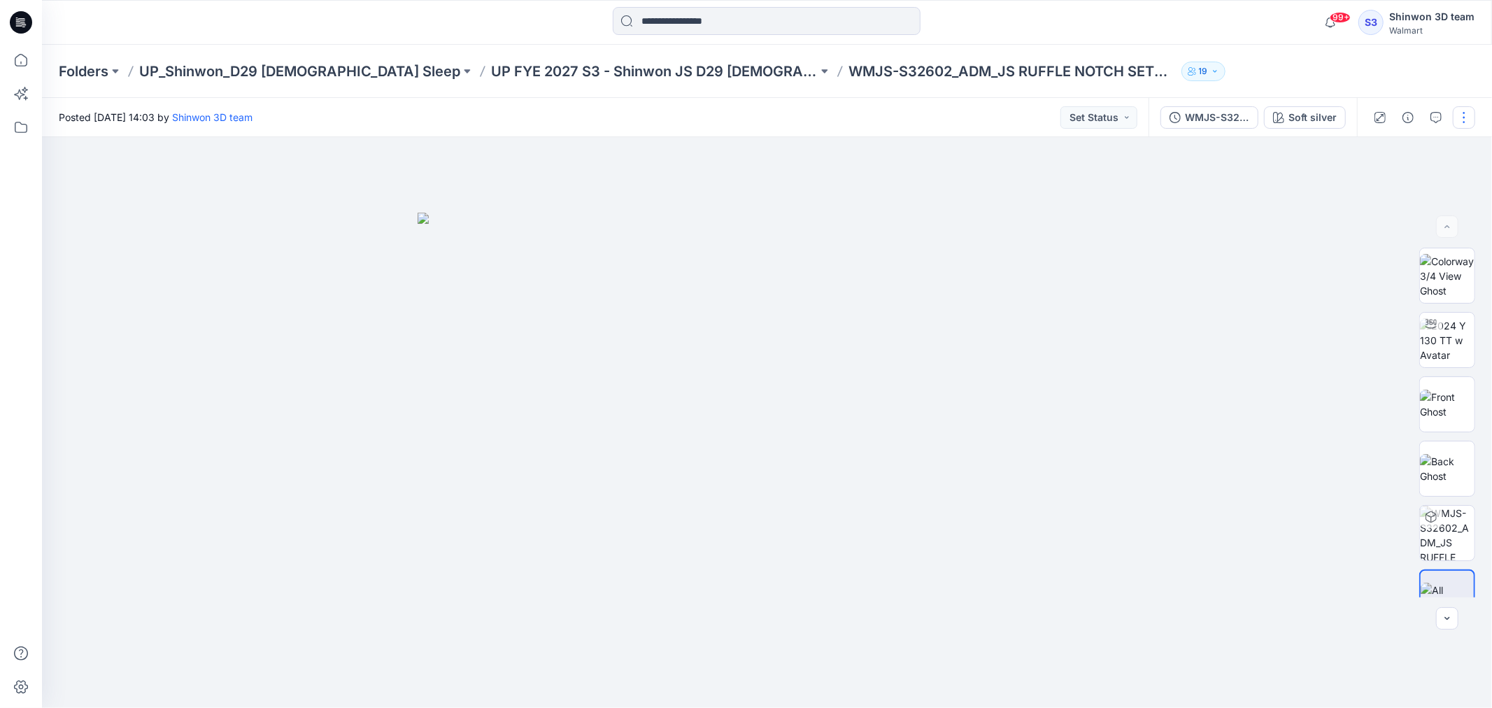
click at [1467, 115] on button "button" at bounding box center [1464, 117] width 22 height 22
click at [1373, 181] on p "Edit" at bounding box center [1374, 188] width 17 height 15
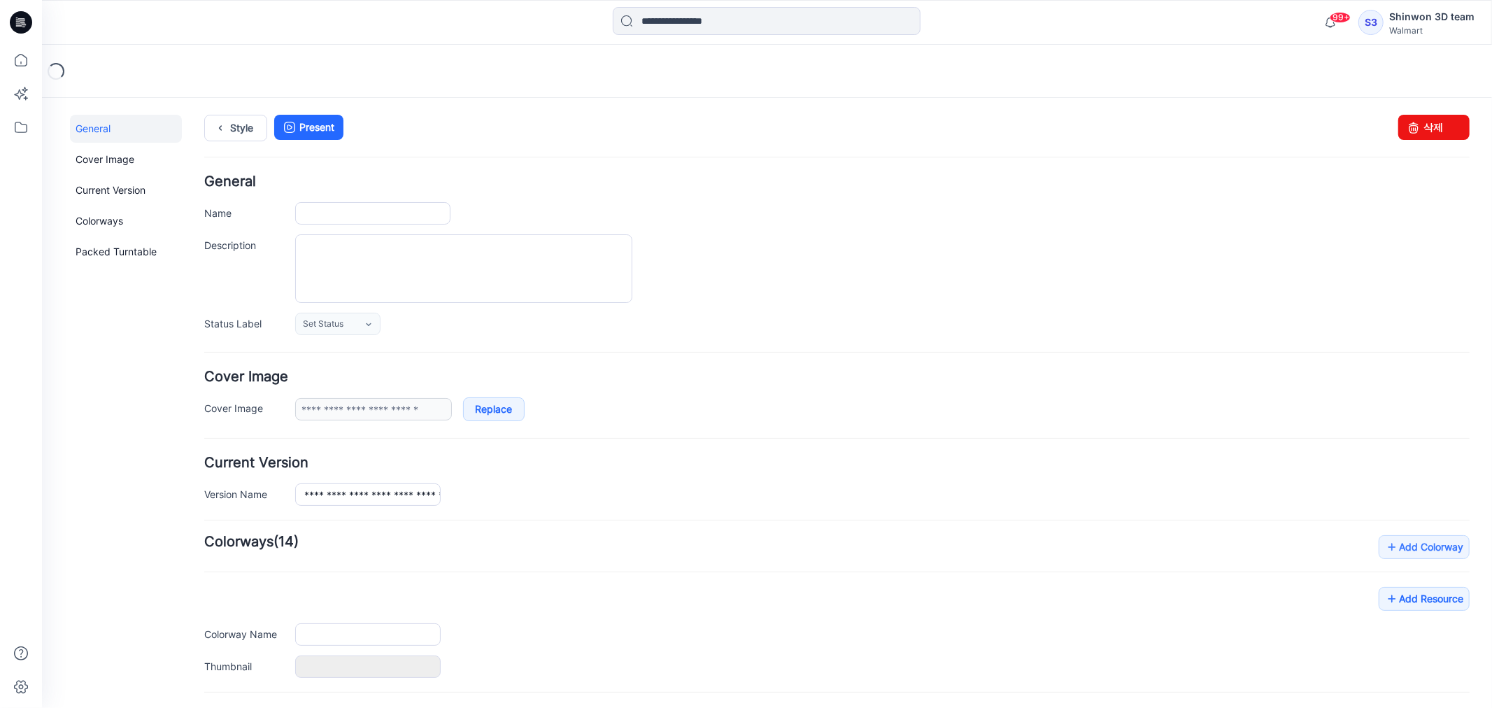
type input "**********"
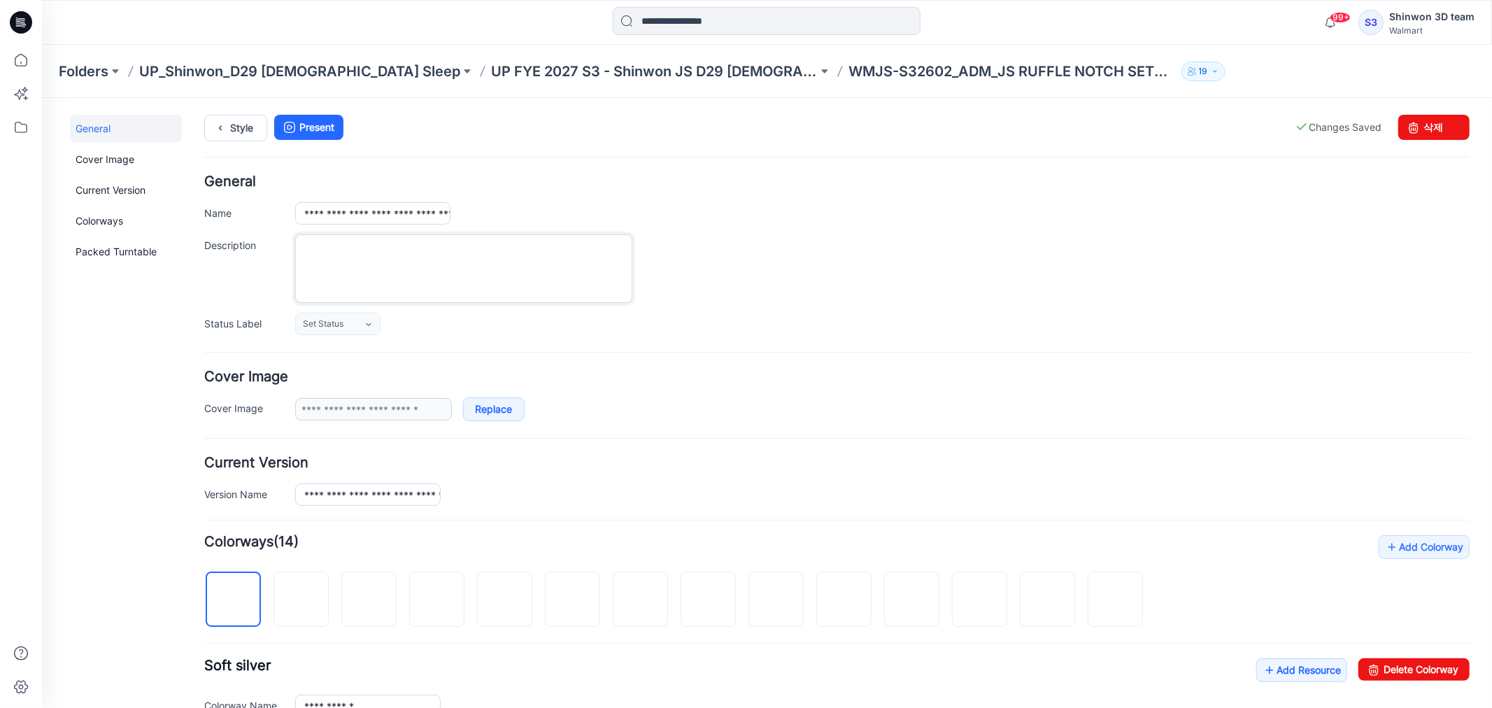
click at [382, 276] on textarea "Description" at bounding box center [462, 268] width 337 height 69
click at [379, 270] on textarea "Description" at bounding box center [462, 268] width 337 height 69
paste textarea "**********"
type textarea "**********"
click at [858, 291] on div "**********" at bounding box center [881, 268] width 1174 height 69
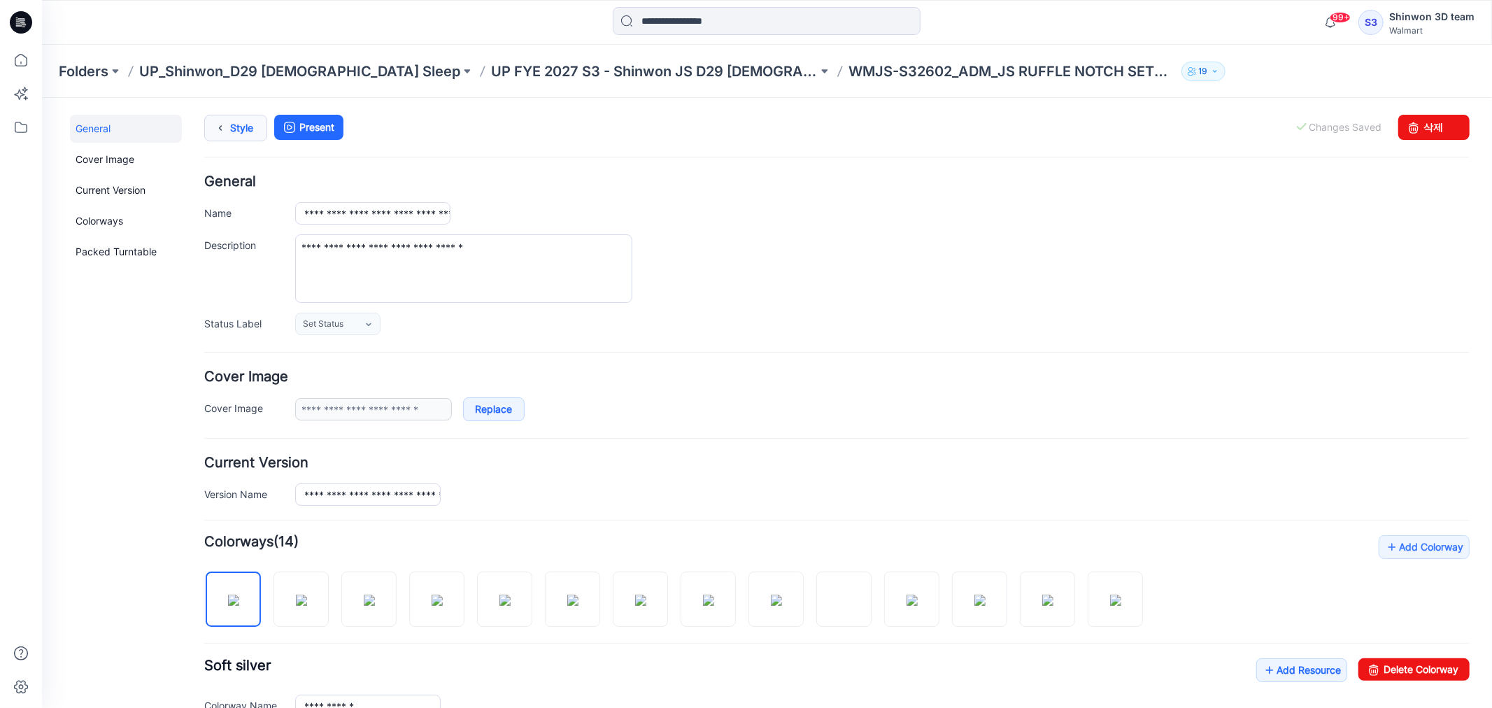
click at [241, 121] on link "Style" at bounding box center [235, 127] width 63 height 27
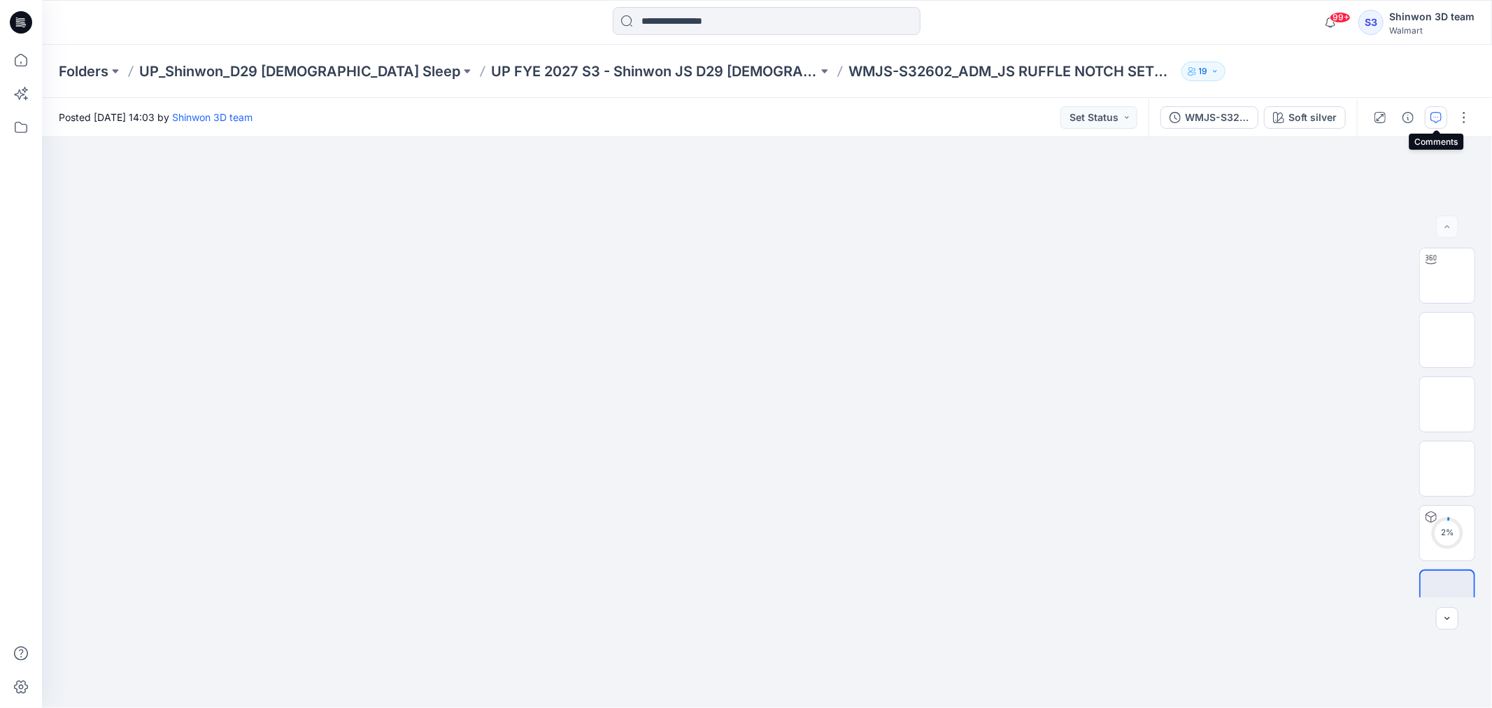
click at [1438, 117] on icon "button" at bounding box center [1435, 117] width 11 height 11
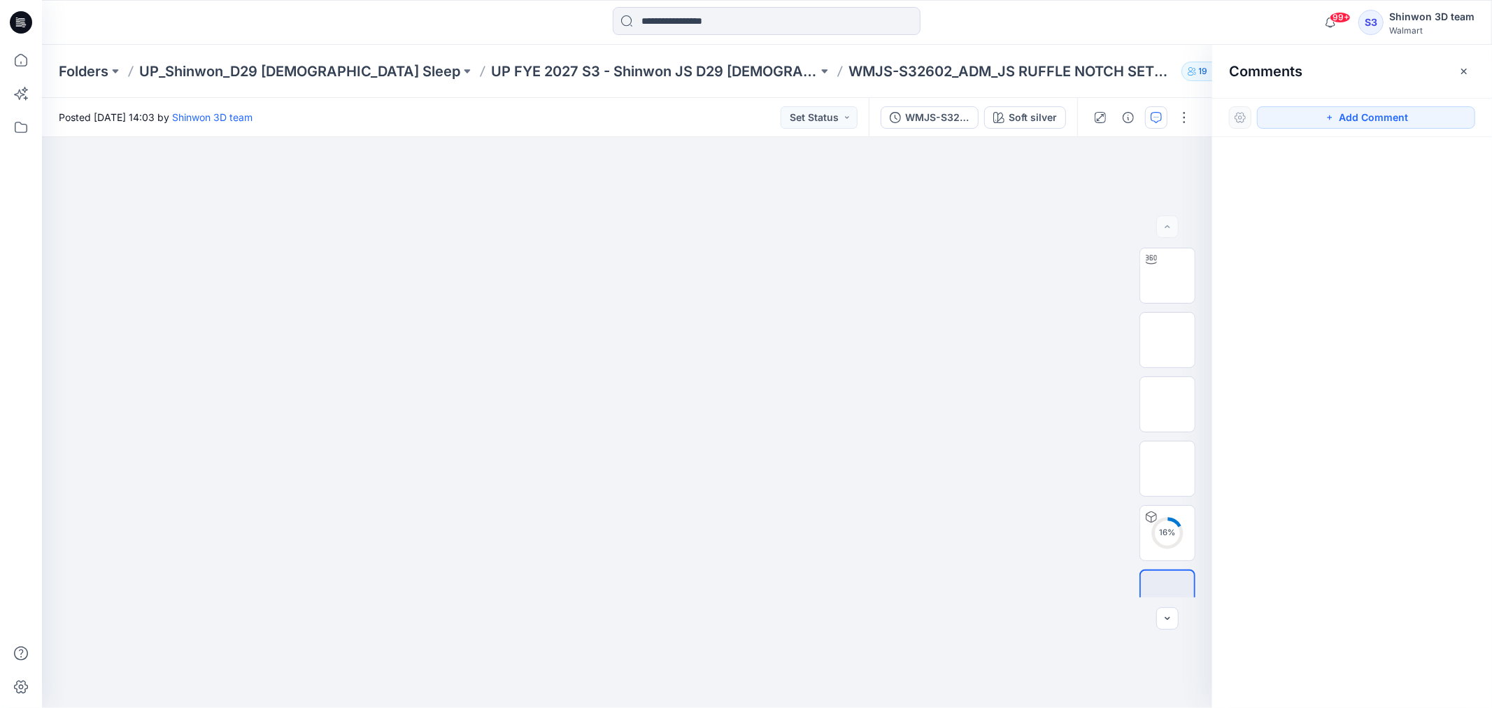
click at [1459, 70] on icon "button" at bounding box center [1463, 71] width 11 height 11
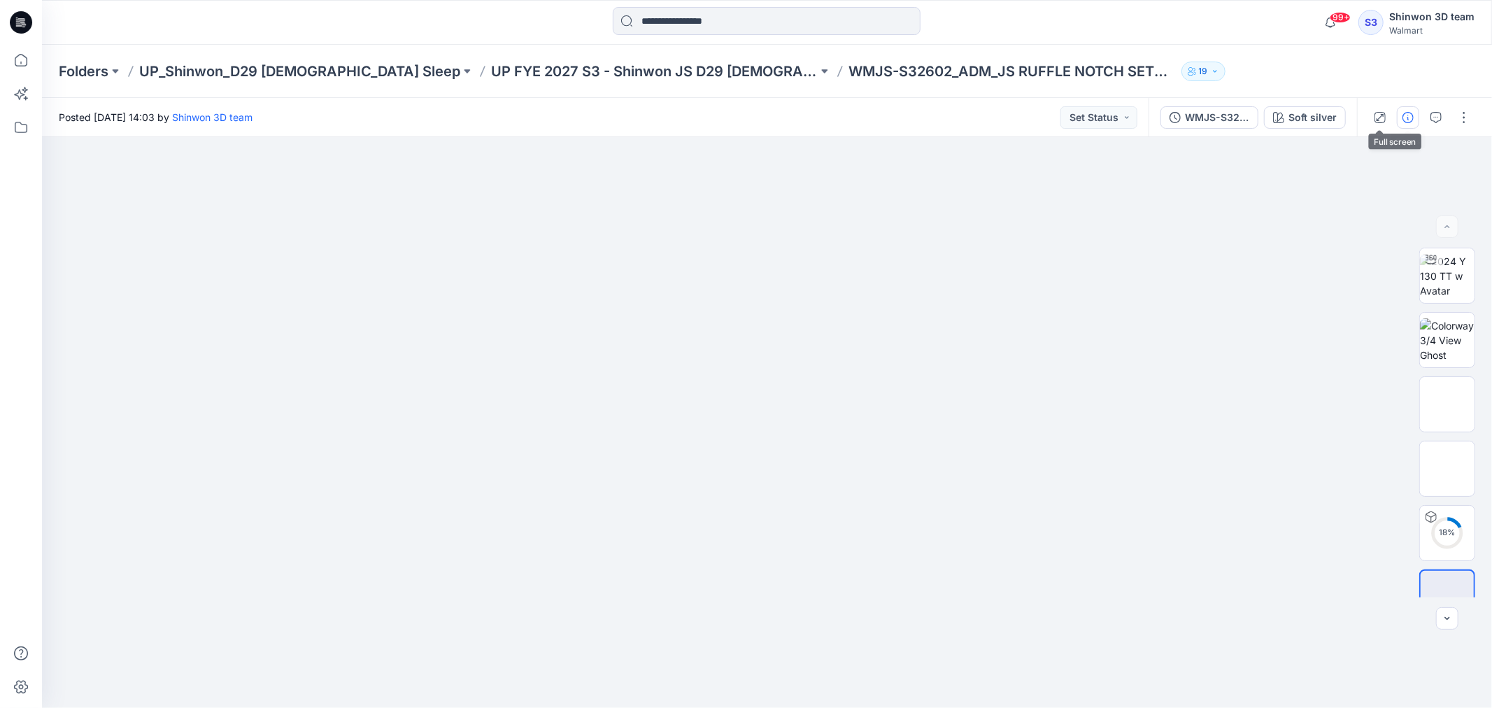
click at [1404, 113] on icon "button" at bounding box center [1407, 117] width 11 height 11
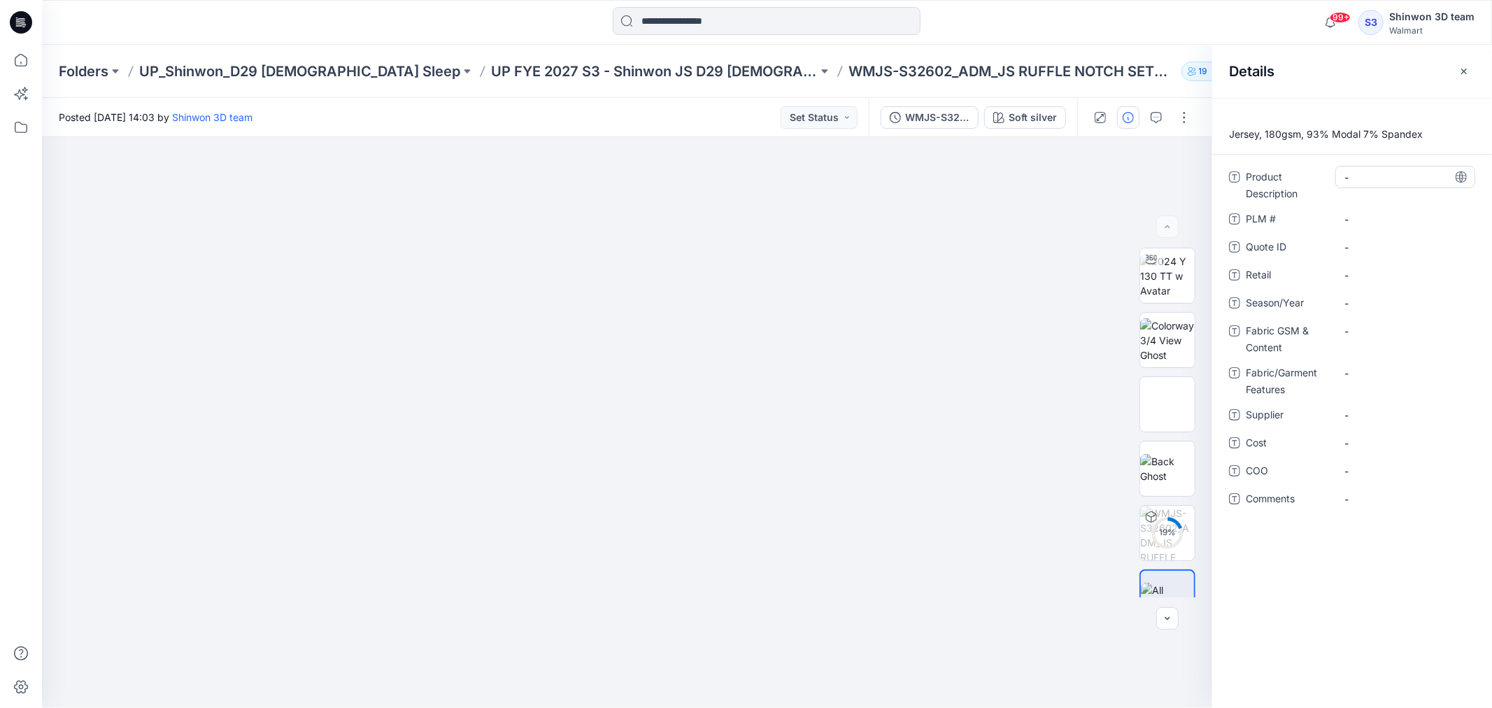
click at [1339, 175] on div "-" at bounding box center [1405, 177] width 140 height 22
click at [1360, 179] on Description "-" at bounding box center [1405, 177] width 122 height 15
type textarea "**********"
click at [1362, 208] on div "**********" at bounding box center [1352, 346] width 246 height 361
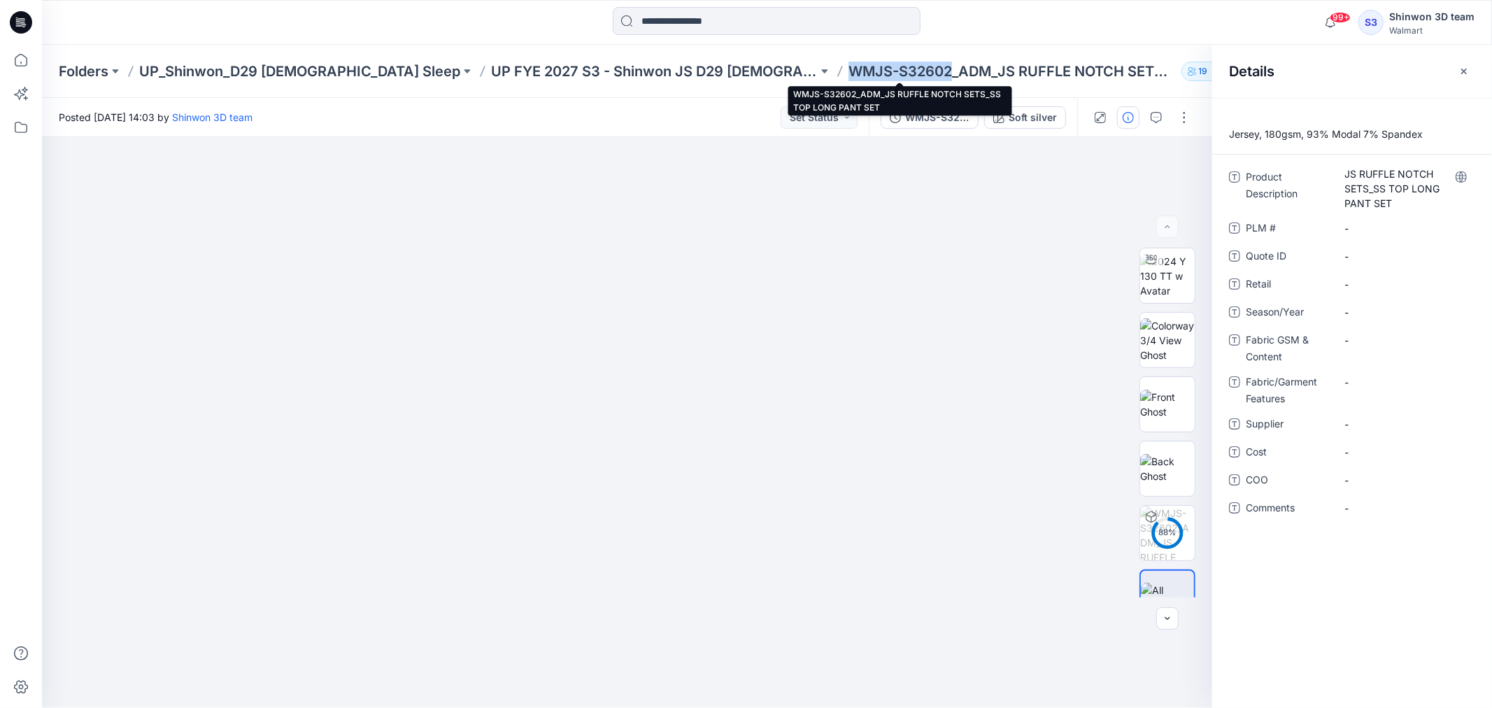
drag, startPoint x: 739, startPoint y: 70, endPoint x: 837, endPoint y: 69, distance: 97.2
click at [848, 69] on p "WMJS-S32602_ADM_JS RUFFLE NOTCH SETS_SS TOP LONG PANT SET" at bounding box center [1011, 72] width 327 height 20
copy p "WMJS-S32602"
click at [1383, 225] on \ "-" at bounding box center [1405, 228] width 122 height 15
type textarea "**********"
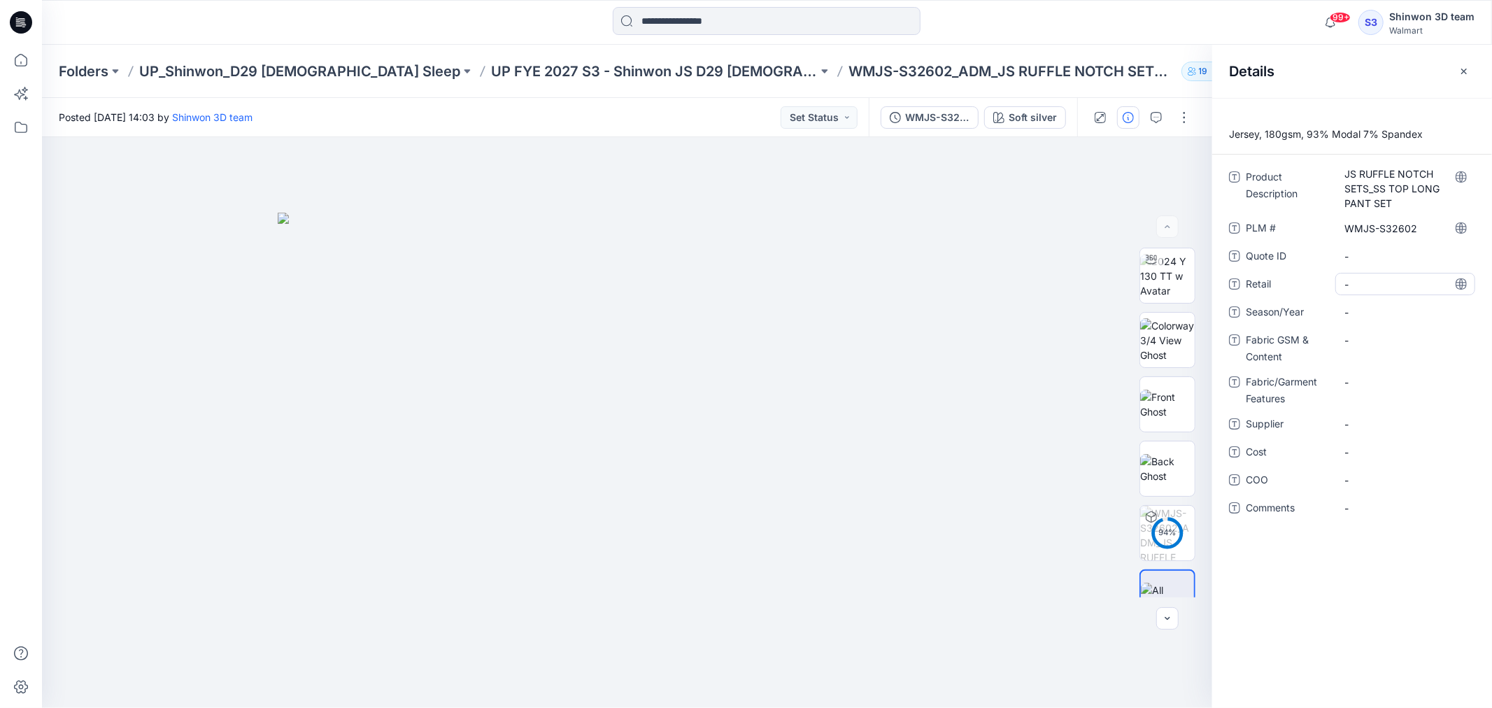
click at [1367, 283] on span "-" at bounding box center [1405, 284] width 122 height 15
click at [1367, 311] on span "-" at bounding box center [1405, 312] width 122 height 15
type textarea "********"
click at [1367, 347] on Content "-" at bounding box center [1405, 340] width 122 height 15
click at [1316, 136] on p "Jersey, 180gsm, 93% Modal 7% Spandex" at bounding box center [1352, 134] width 280 height 17
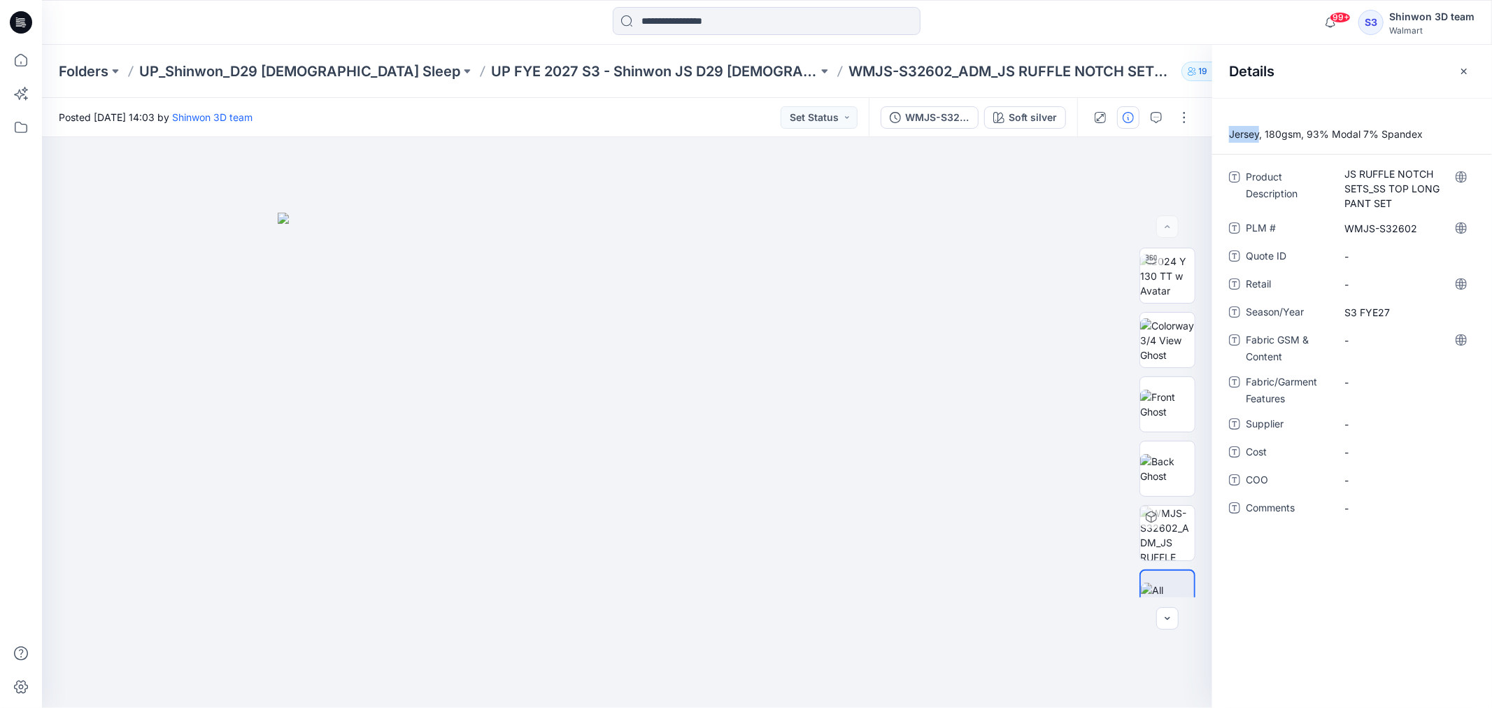
drag, startPoint x: 1230, startPoint y: 134, endPoint x: 1259, endPoint y: 141, distance: 30.2
click at [1259, 141] on p "Jersey, 180gsm, 93% Modal 7% Spandex" at bounding box center [1352, 134] width 280 height 17
copy p "Jersey"
click at [1269, 129] on p "Jersey, 180gsm, 93% Modal 7% Spandex" at bounding box center [1352, 134] width 280 height 17
drag, startPoint x: 1266, startPoint y: 134, endPoint x: 1430, endPoint y: 141, distance: 163.8
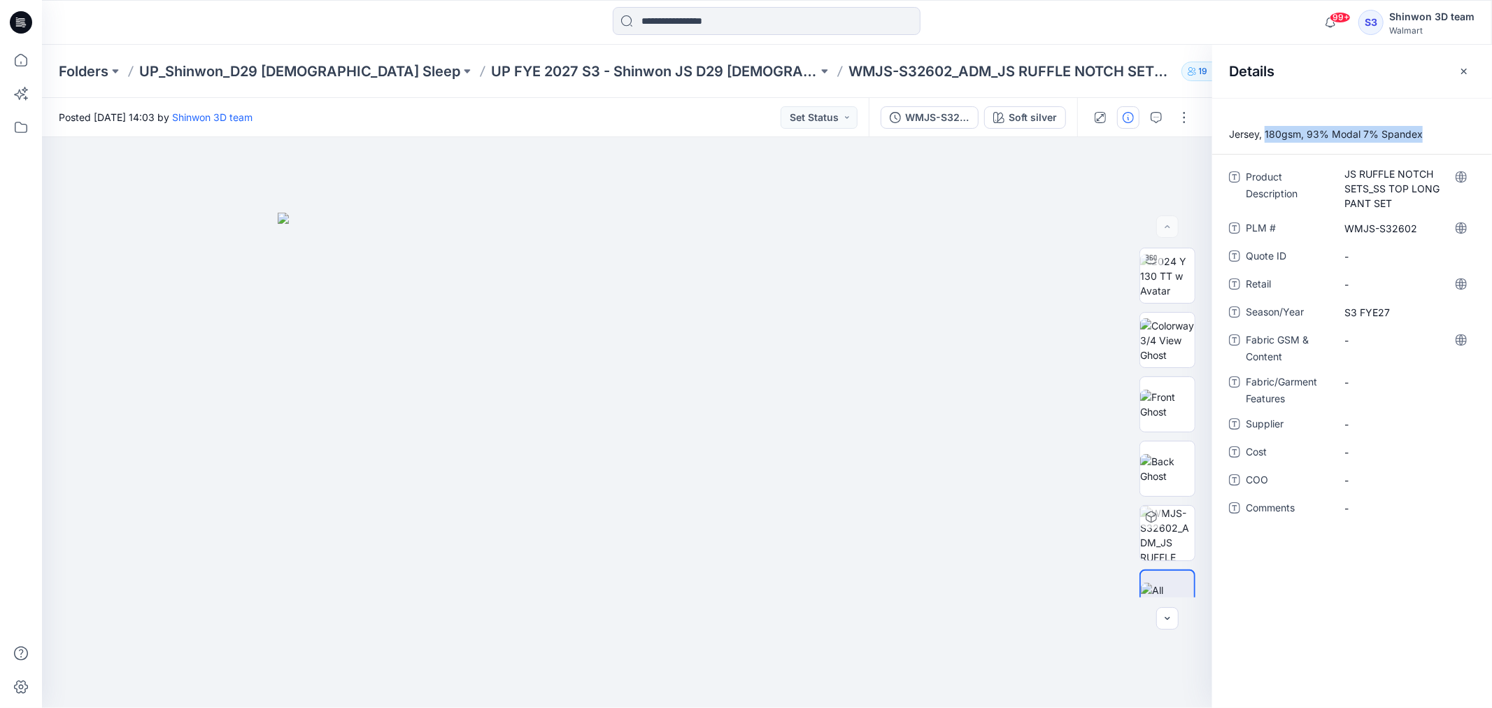
click at [1430, 141] on p "Jersey, 180gsm, 93% Modal 7% Spandex" at bounding box center [1352, 134] width 280 height 17
copy p "180gsm, 93% Modal 7% Spandex"
click at [1362, 343] on Content "-" at bounding box center [1405, 340] width 122 height 15
type textarea "**********"
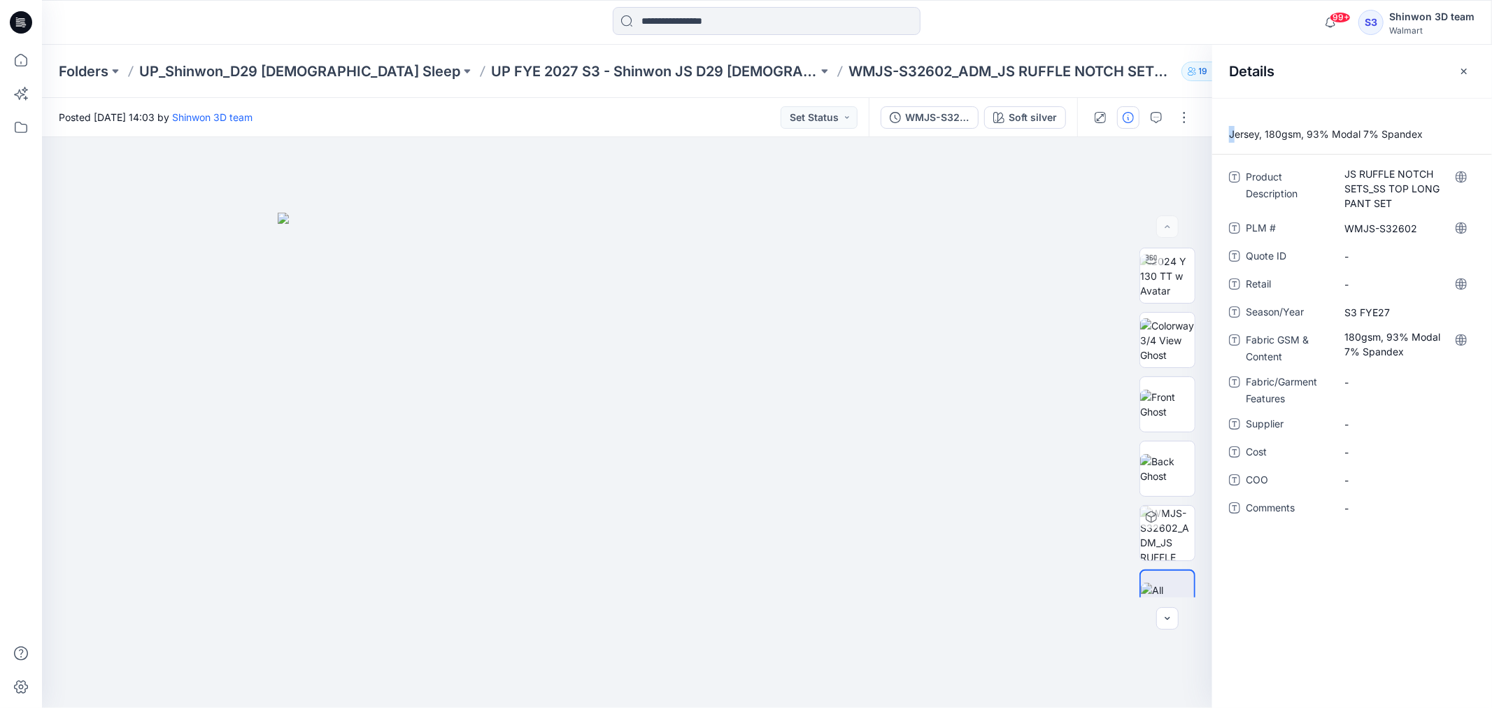
drag, startPoint x: 1233, startPoint y: 137, endPoint x: 1254, endPoint y: 143, distance: 21.7
click at [1254, 143] on div "Jersey, 180gsm, 93% Modal 7% Spandex" at bounding box center [1352, 140] width 280 height 29
click at [1236, 136] on p "Jersey, 180gsm, 93% Modal 7% Spandex" at bounding box center [1352, 134] width 280 height 17
drag, startPoint x: 1225, startPoint y: 136, endPoint x: 1257, endPoint y: 137, distance: 31.5
click at [1257, 137] on p "Jersey, 180gsm, 93% Modal 7% Spandex" at bounding box center [1352, 134] width 280 height 17
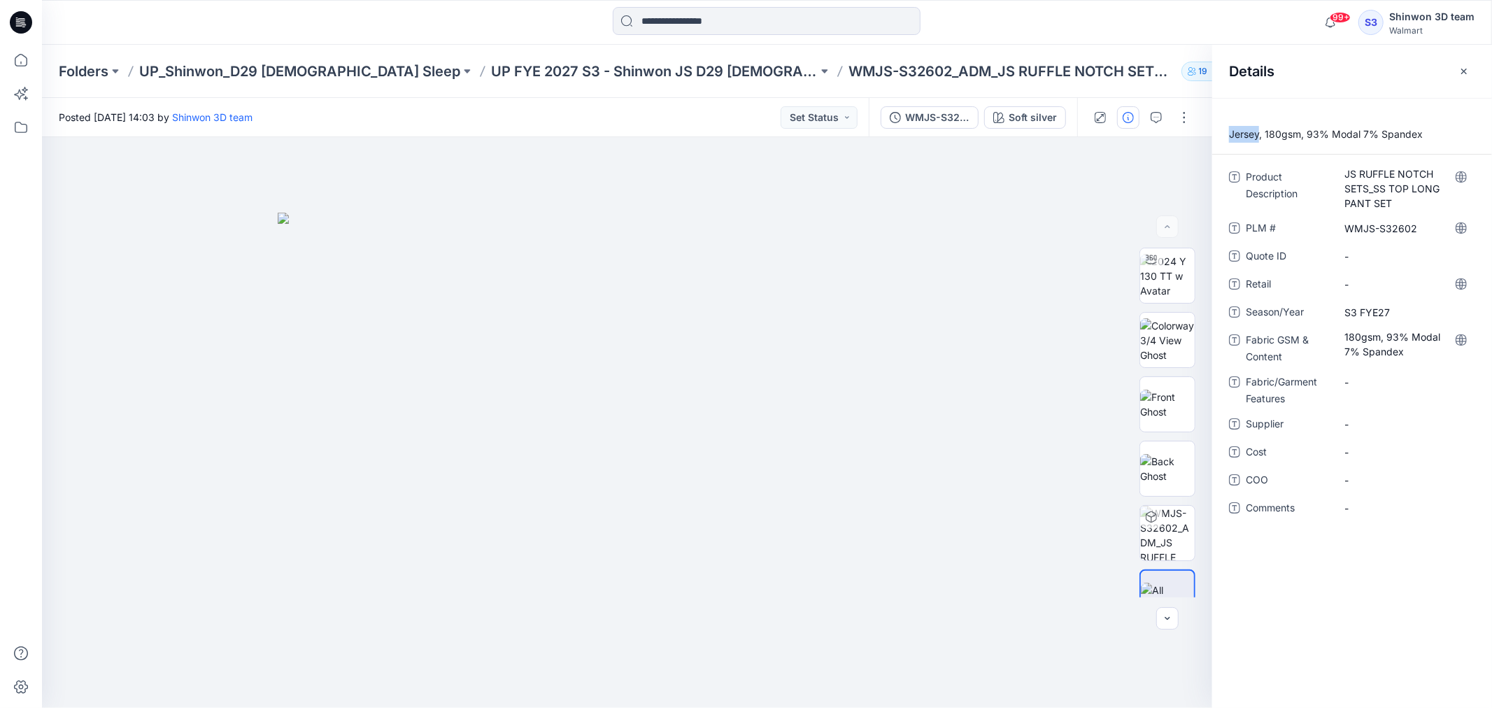
copy p "Jersey"
click at [1374, 380] on Features "-" at bounding box center [1405, 382] width 122 height 15
type textarea "******"
click at [1365, 423] on span "-" at bounding box center [1405, 424] width 122 height 15
type textarea "*******"
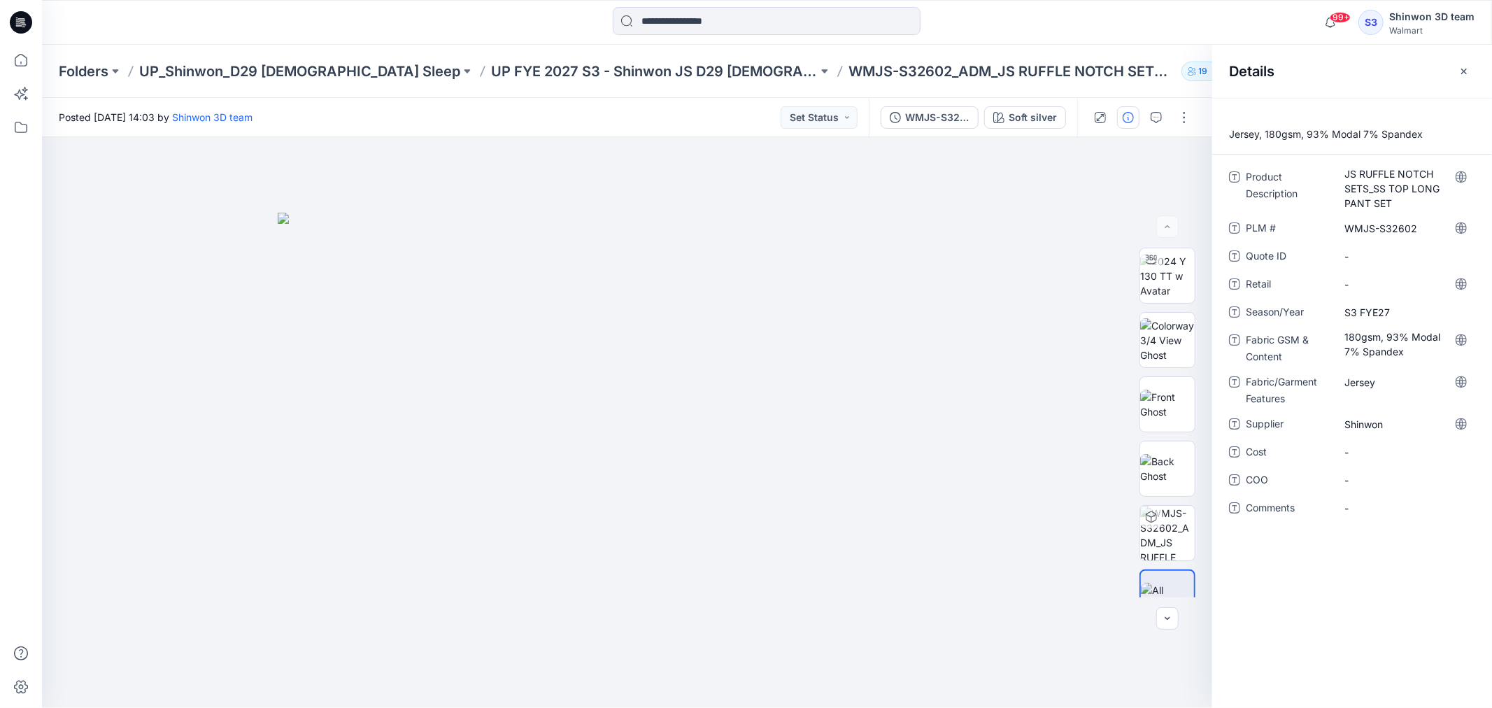
click at [1324, 554] on div "Jersey, 180gsm, 93% Modal 7% Spandex Product Description JS RUFFLE NOTCH SETS_S…" at bounding box center [1352, 403] width 280 height 610
click at [1463, 71] on icon "button" at bounding box center [1464, 71] width 6 height 6
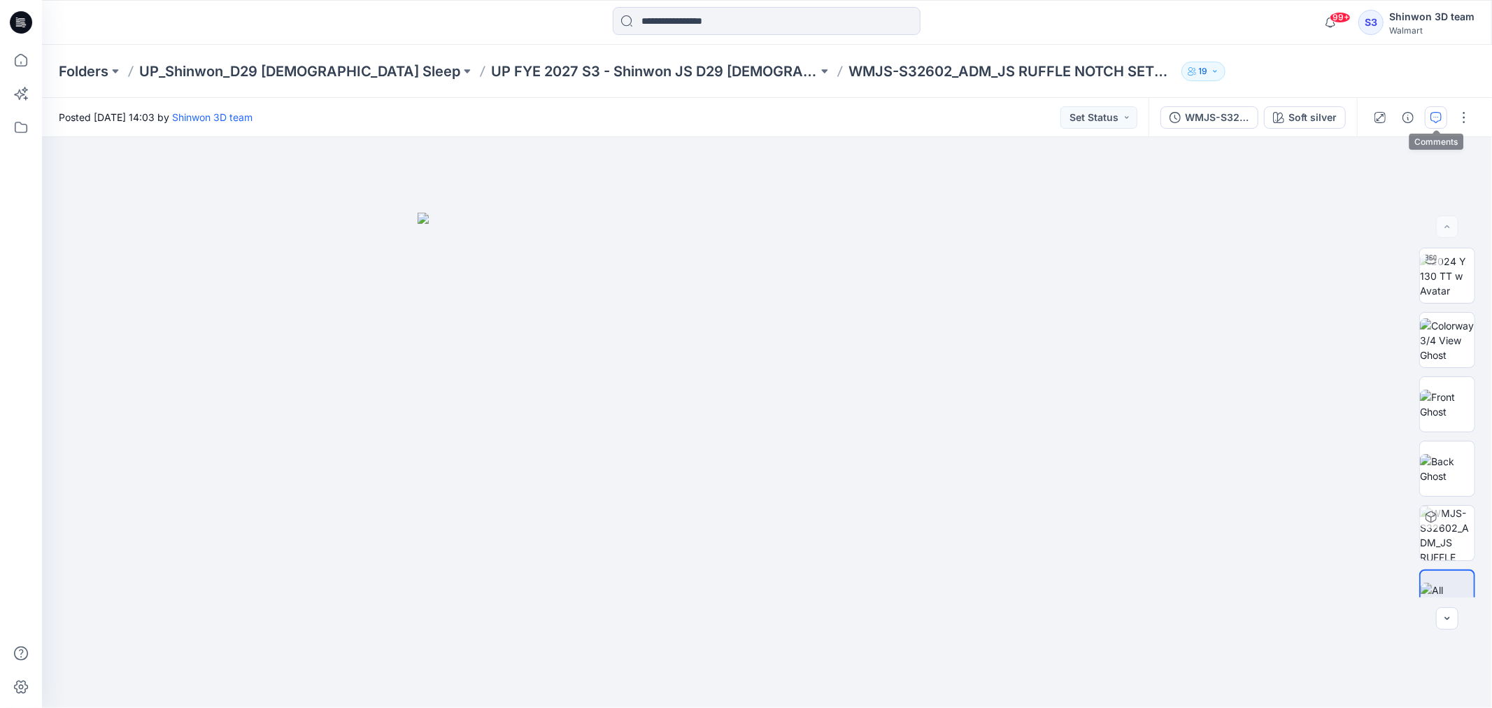
click at [1429, 113] on button "button" at bounding box center [1436, 117] width 22 height 22
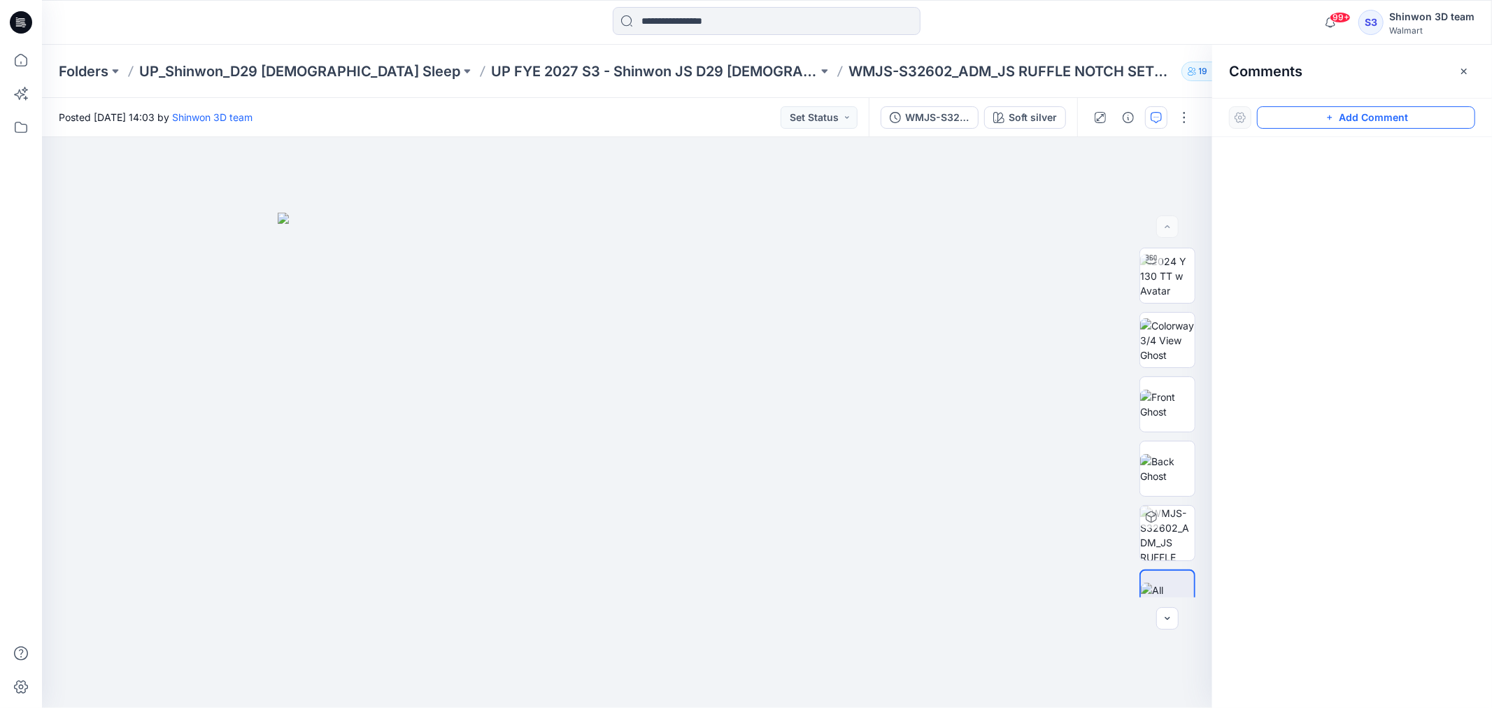
click at [1372, 120] on button "Add Comment" at bounding box center [1366, 117] width 218 height 22
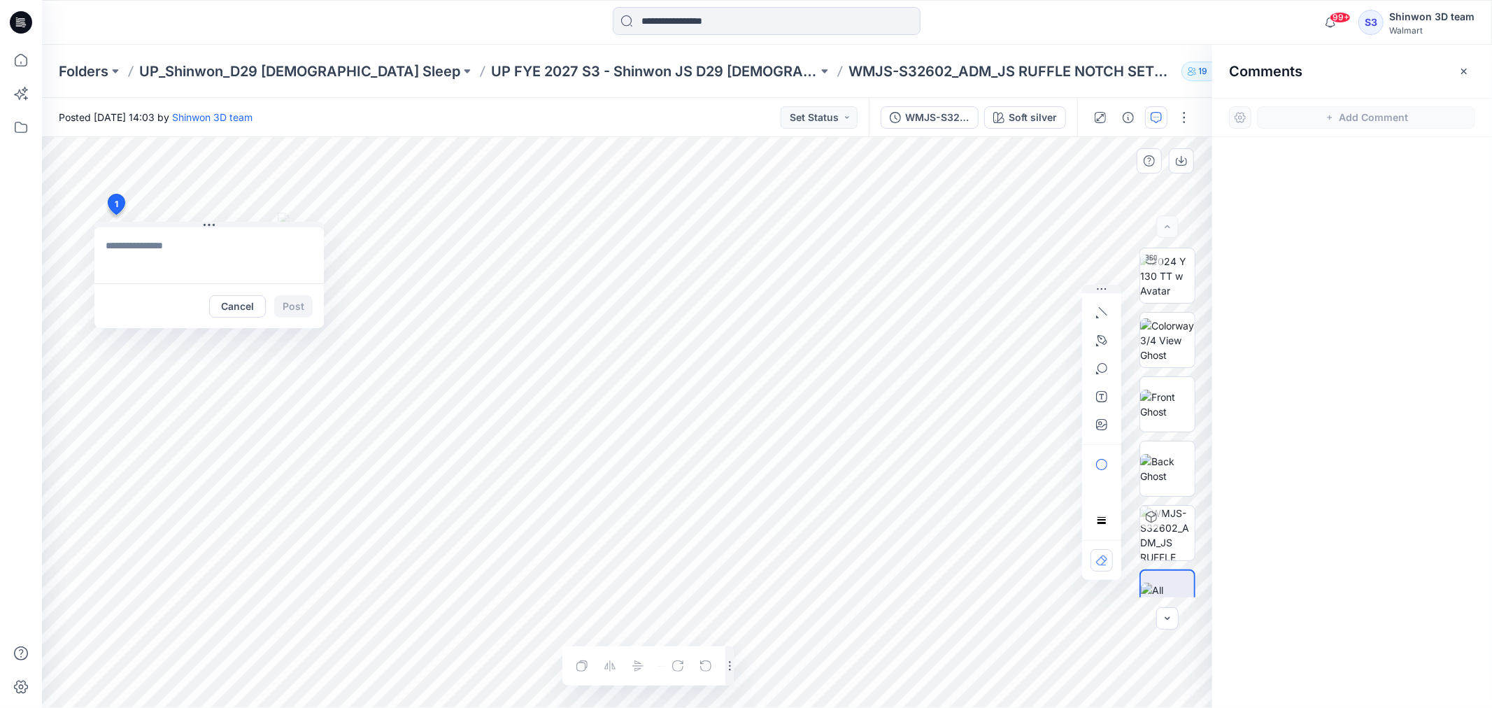
click at [115, 215] on div "1 Cancel Post Layer 1" at bounding box center [627, 422] width 1170 height 571
click at [180, 252] on textarea at bounding box center [208, 255] width 229 height 56
paste textarea "**********"
type textarea "**********"
click at [284, 306] on button "Post" at bounding box center [293, 306] width 38 height 22
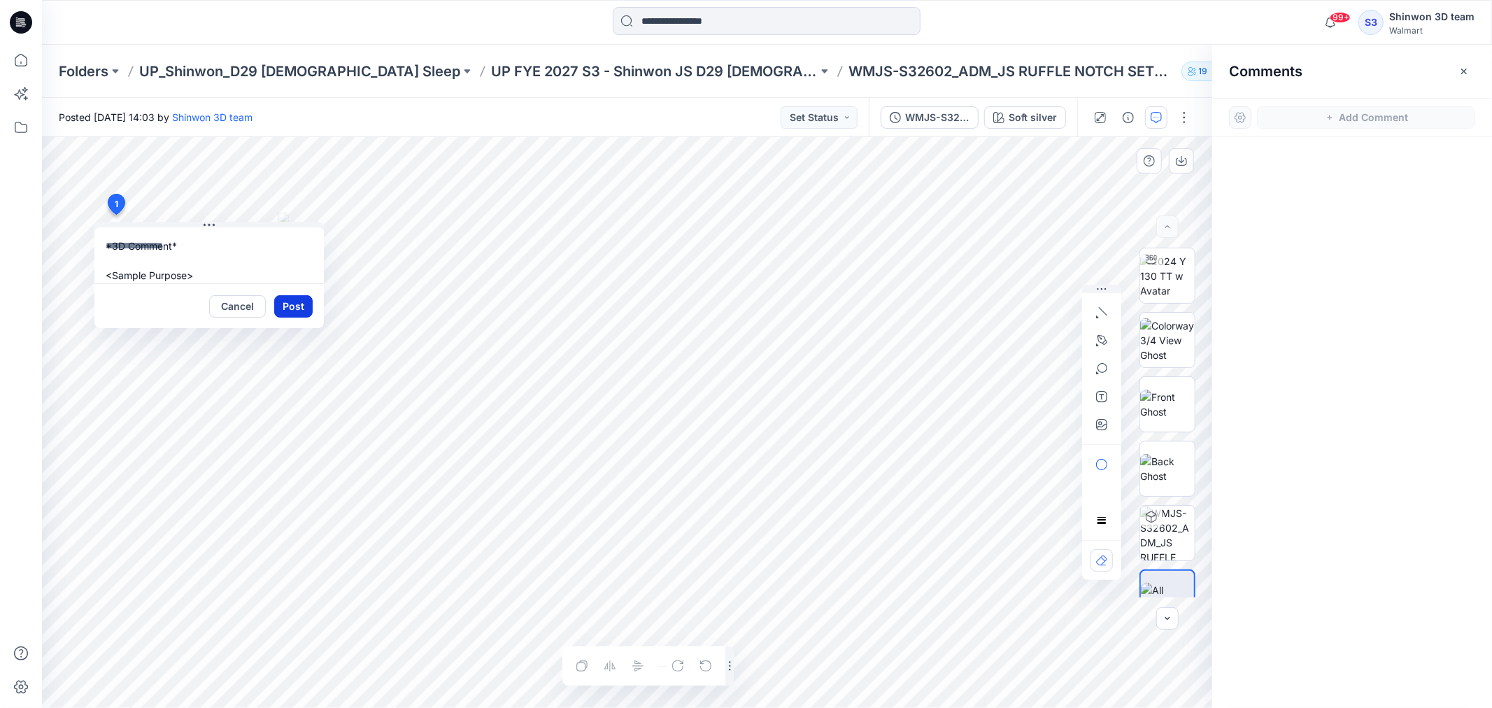
scroll to position [0, 0]
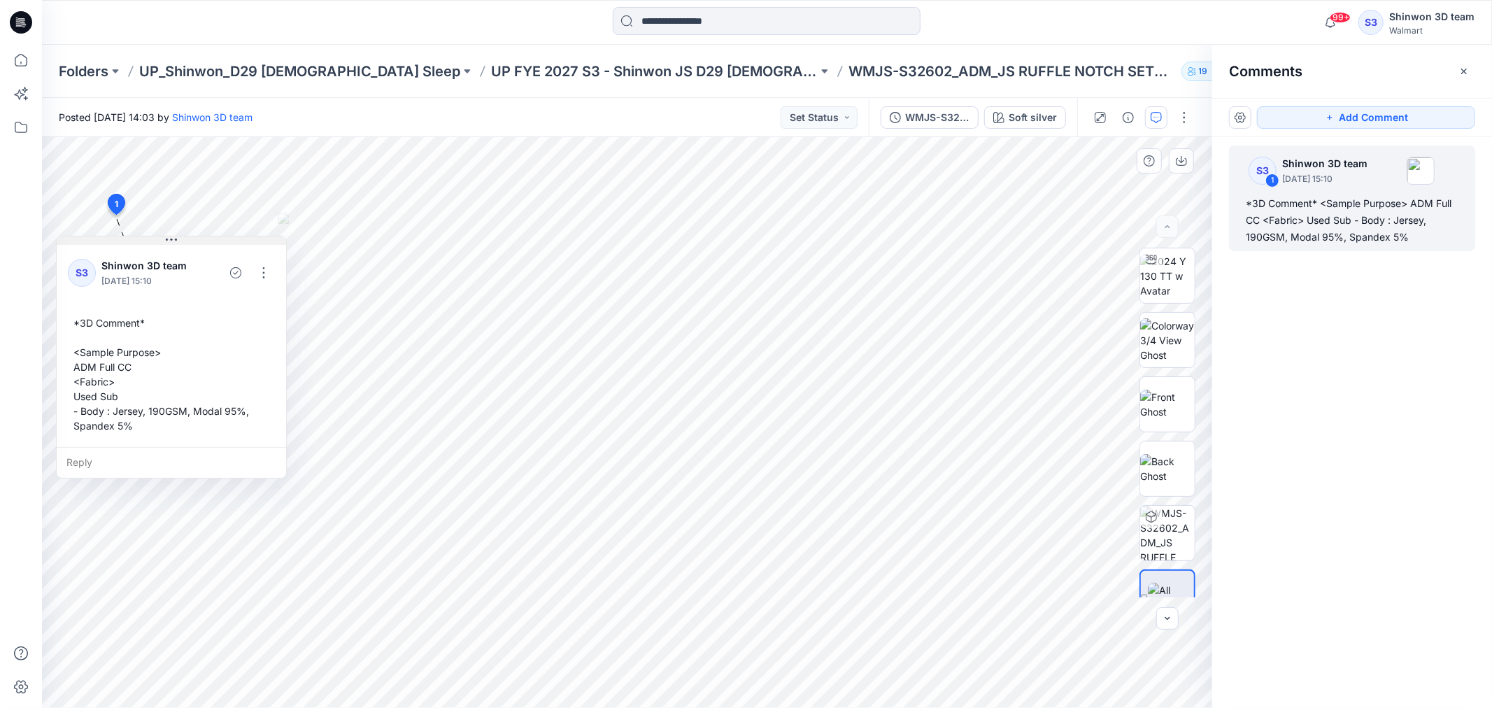
drag, startPoint x: 239, startPoint y: 227, endPoint x: 204, endPoint y: 241, distance: 37.7
click at [204, 241] on button at bounding box center [171, 240] width 229 height 8
drag, startPoint x: 187, startPoint y: 242, endPoint x: 250, endPoint y: 273, distance: 69.4
click at [170, 240] on button at bounding box center [159, 238] width 229 height 8
click at [1369, 385] on div "S3 1 Shinwon 3D team October 13, 2025 15:10 *3D Comment* <Sample Purpose> ADM F…" at bounding box center [1352, 396] width 280 height 519
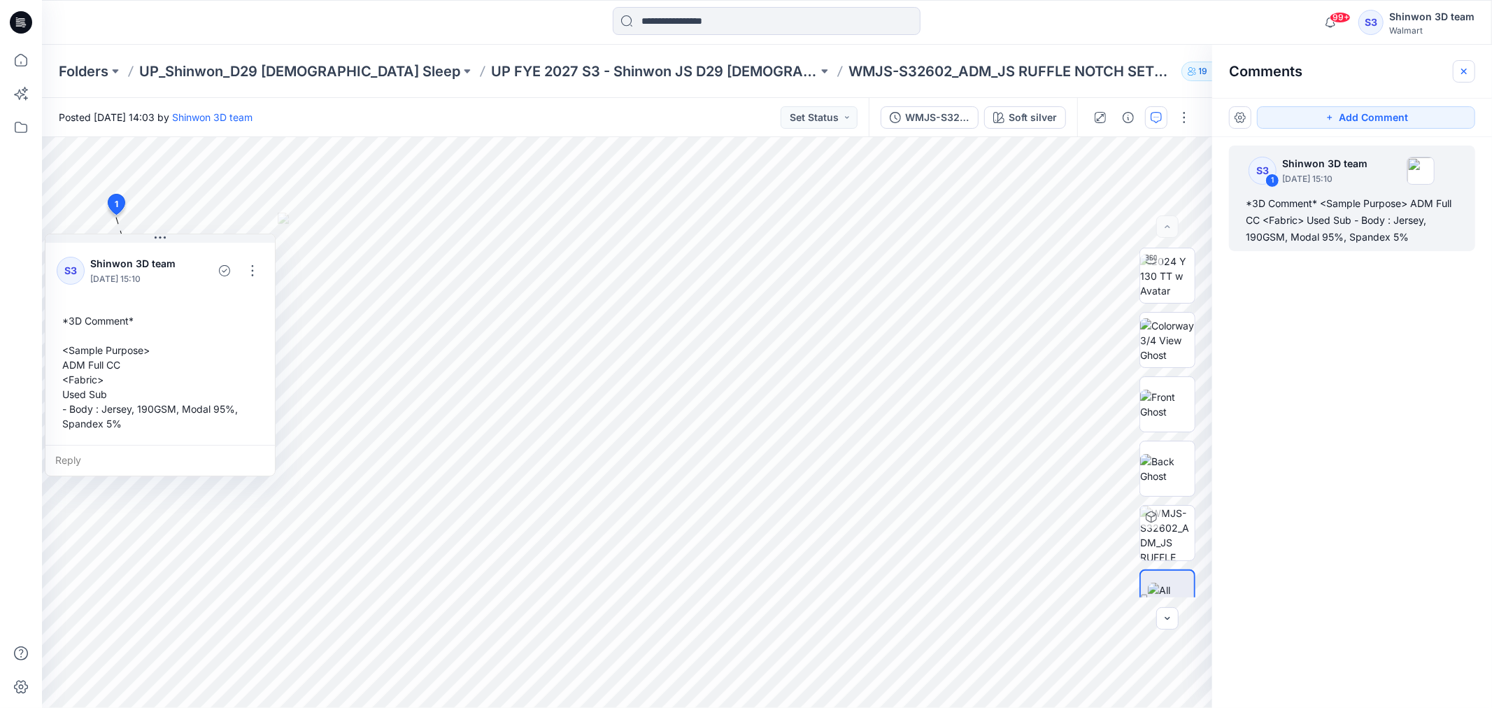
click at [1469, 68] on icon "button" at bounding box center [1463, 71] width 11 height 11
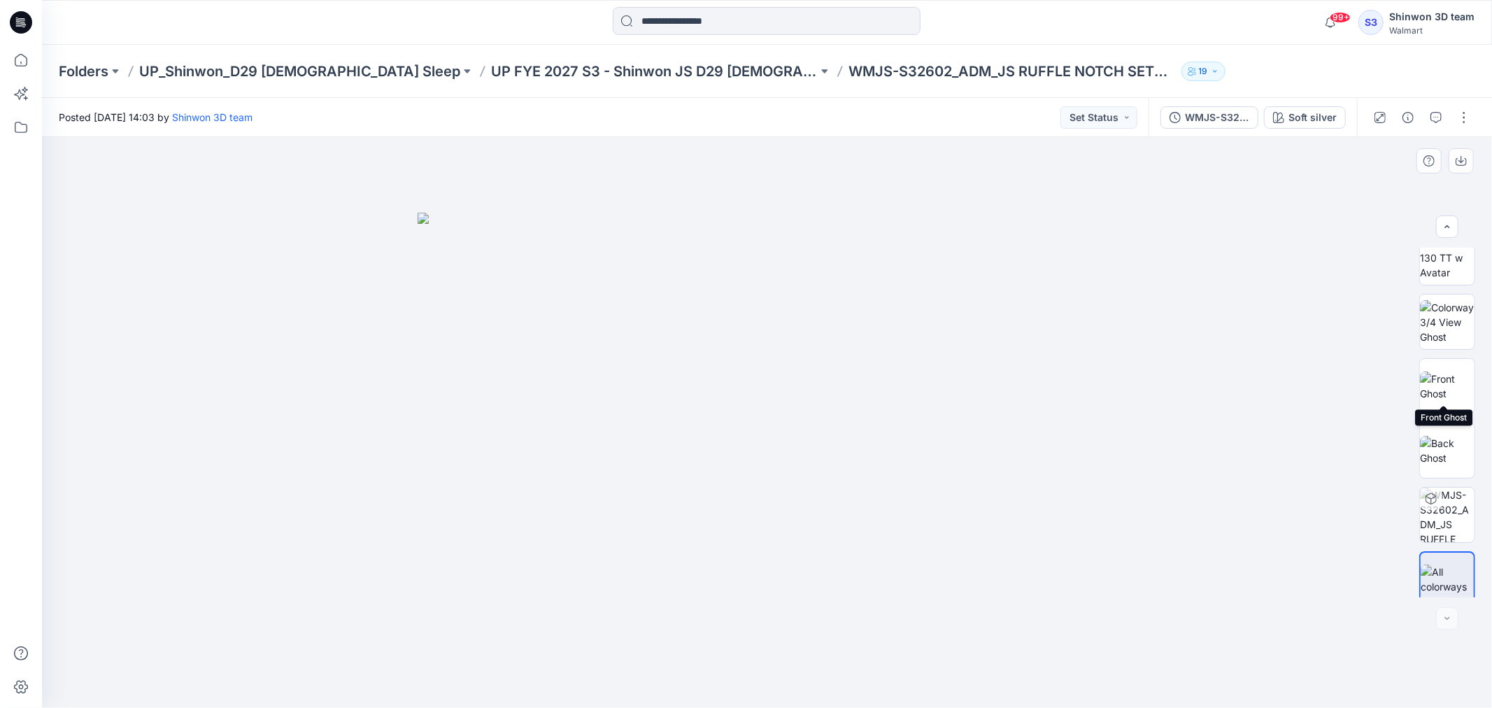
scroll to position [28, 0]
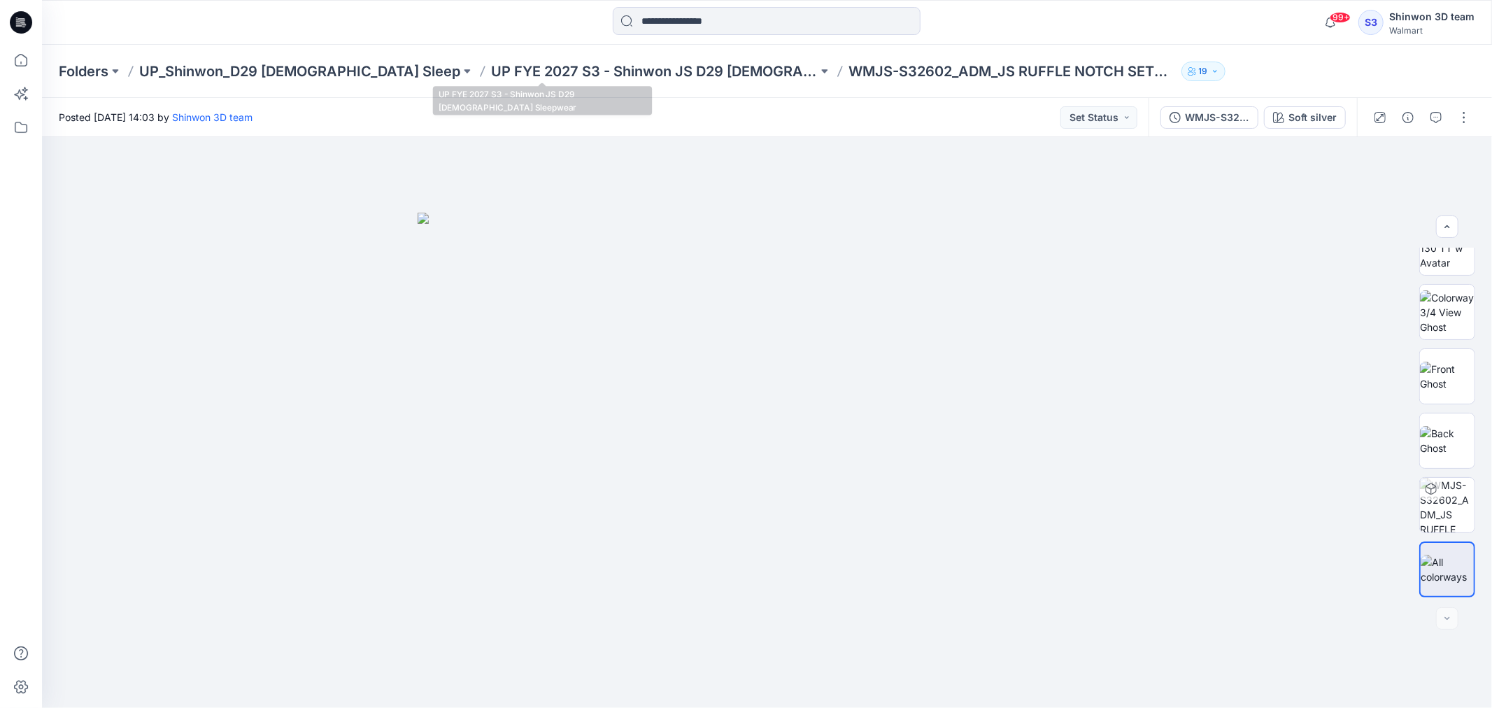
click at [498, 72] on p "UP FYE 2027 S3 - Shinwon JS D29 [DEMOGRAPHIC_DATA] Sleepwear" at bounding box center [654, 72] width 327 height 20
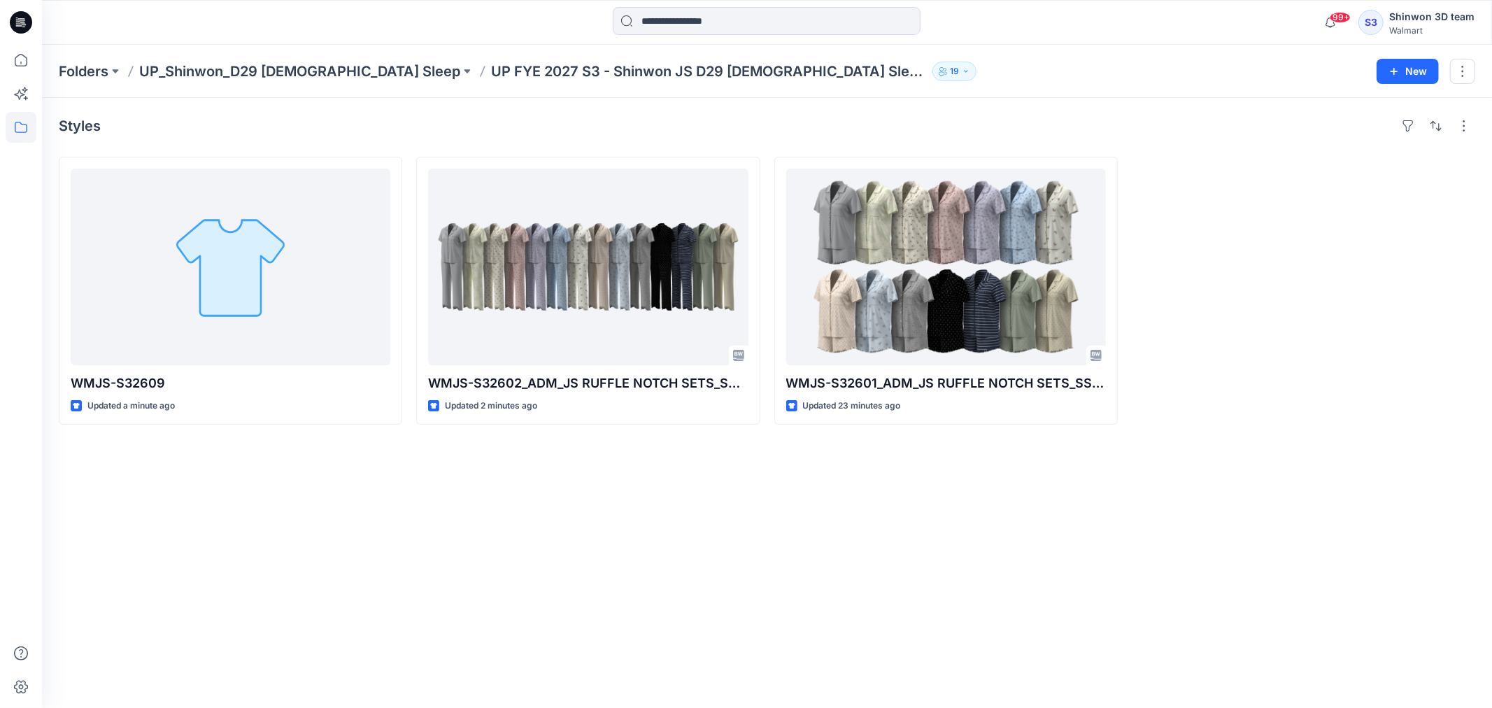
click at [873, 519] on div "Styles WMJS-S32609 Updated a minute ago WMJS-S32602_ADM_JS RUFFLE NOTCH SETS_SS…" at bounding box center [767, 403] width 1450 height 610
click at [1283, 423] on div at bounding box center [1303, 291] width 343 height 268
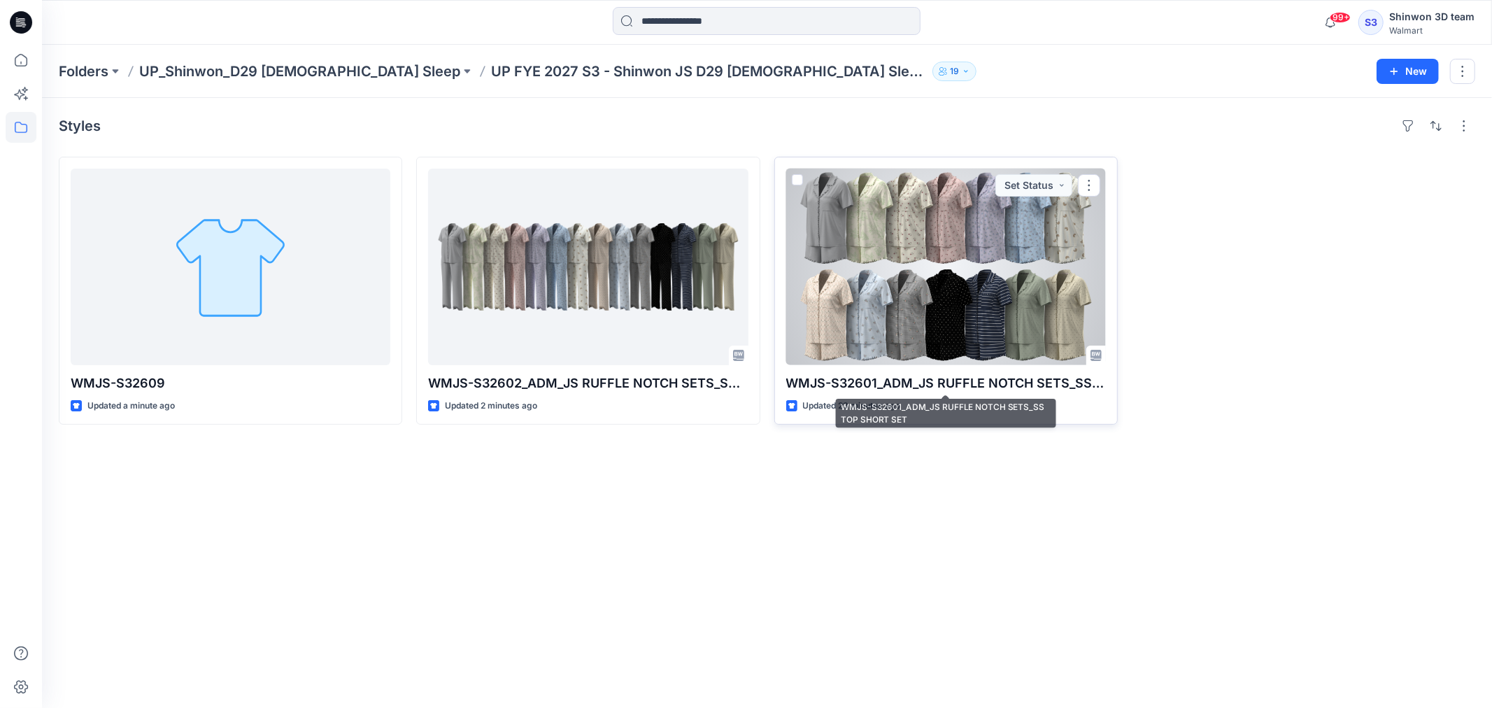
click at [1051, 369] on div "WMJS-S32601_ADM_JS RUFFLE NOTCH SETS_SS TOP SHORT SET Updated 23 minutes ago Se…" at bounding box center [945, 291] width 343 height 268
click at [1009, 352] on div at bounding box center [946, 267] width 320 height 197
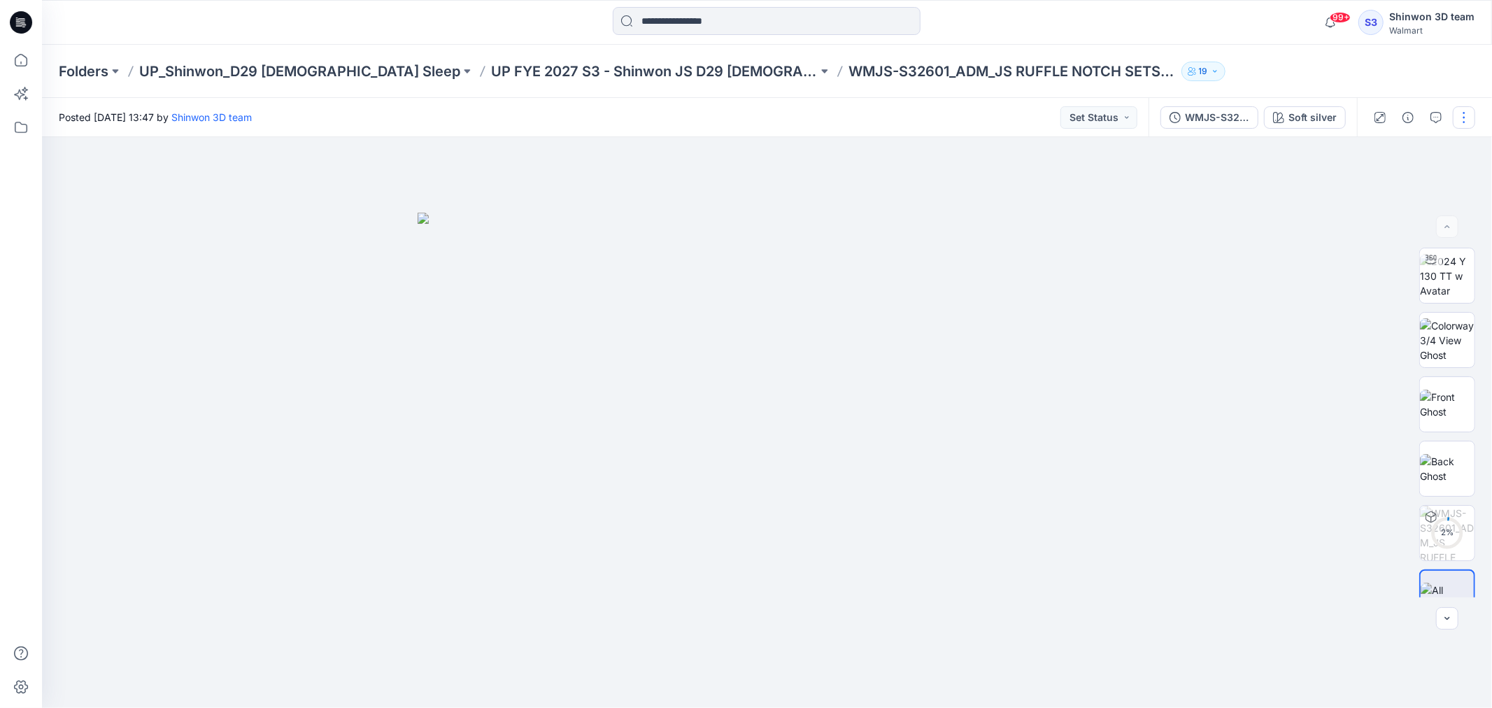
click at [1464, 113] on button "button" at bounding box center [1464, 117] width 22 height 22
click at [1369, 190] on p "Edit" at bounding box center [1374, 188] width 17 height 15
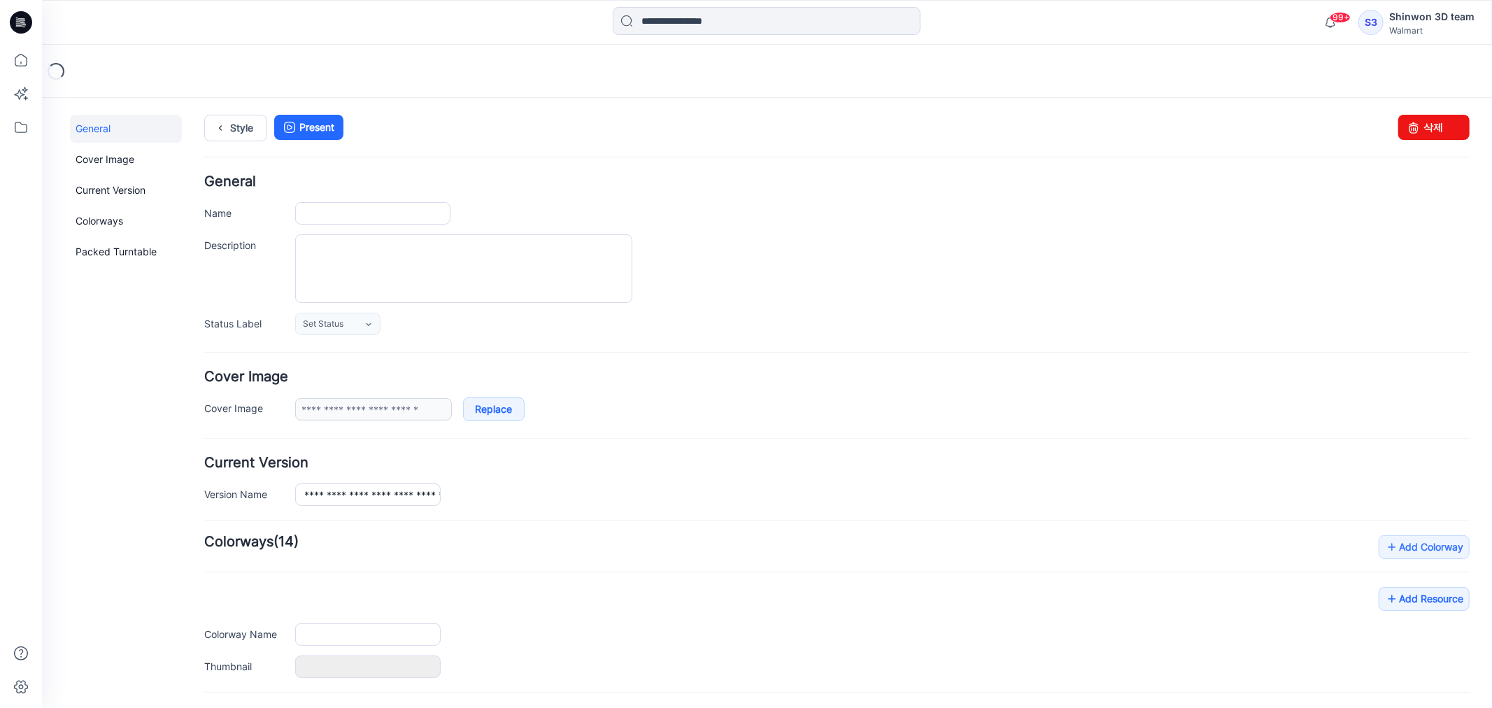
type input "**********"
type textarea "**********"
type input "**********"
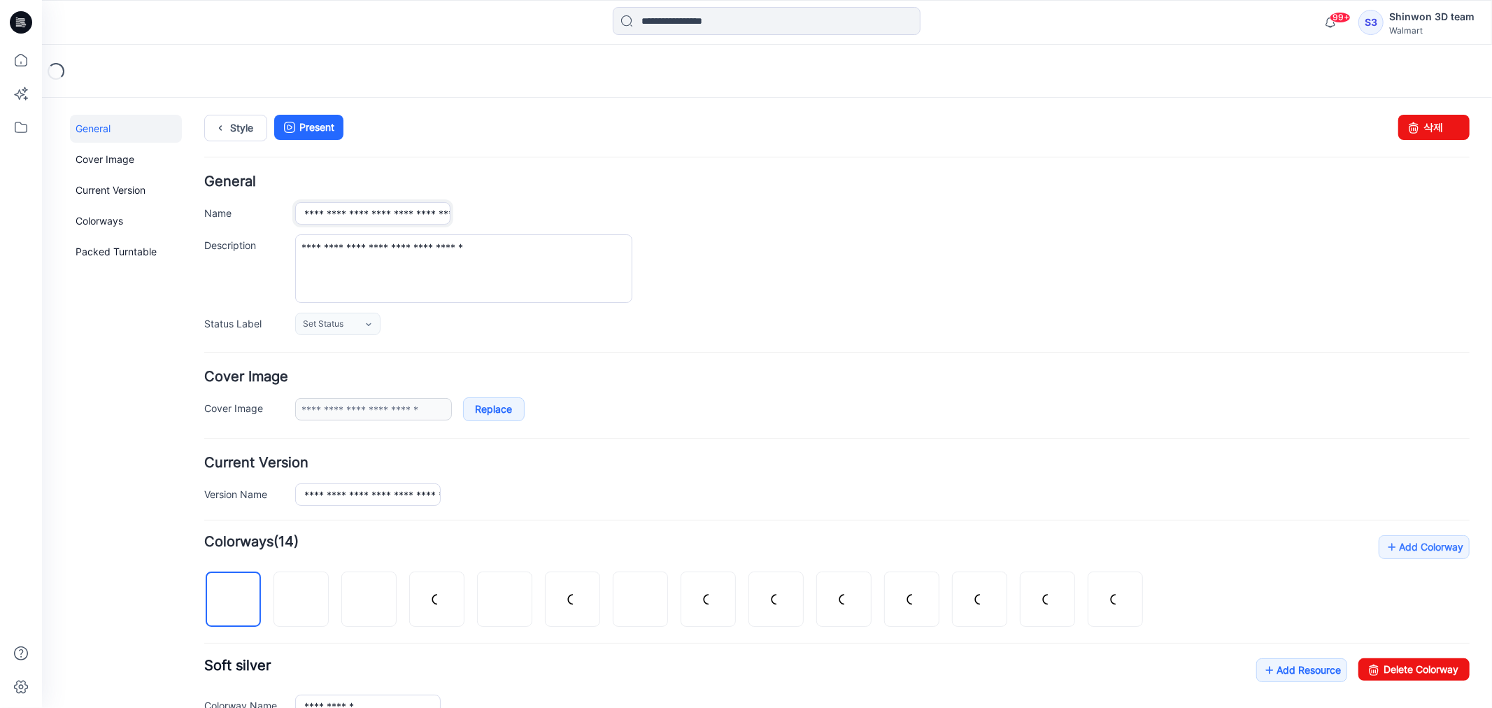
click at [416, 210] on input "**********" at bounding box center [371, 212] width 155 height 22
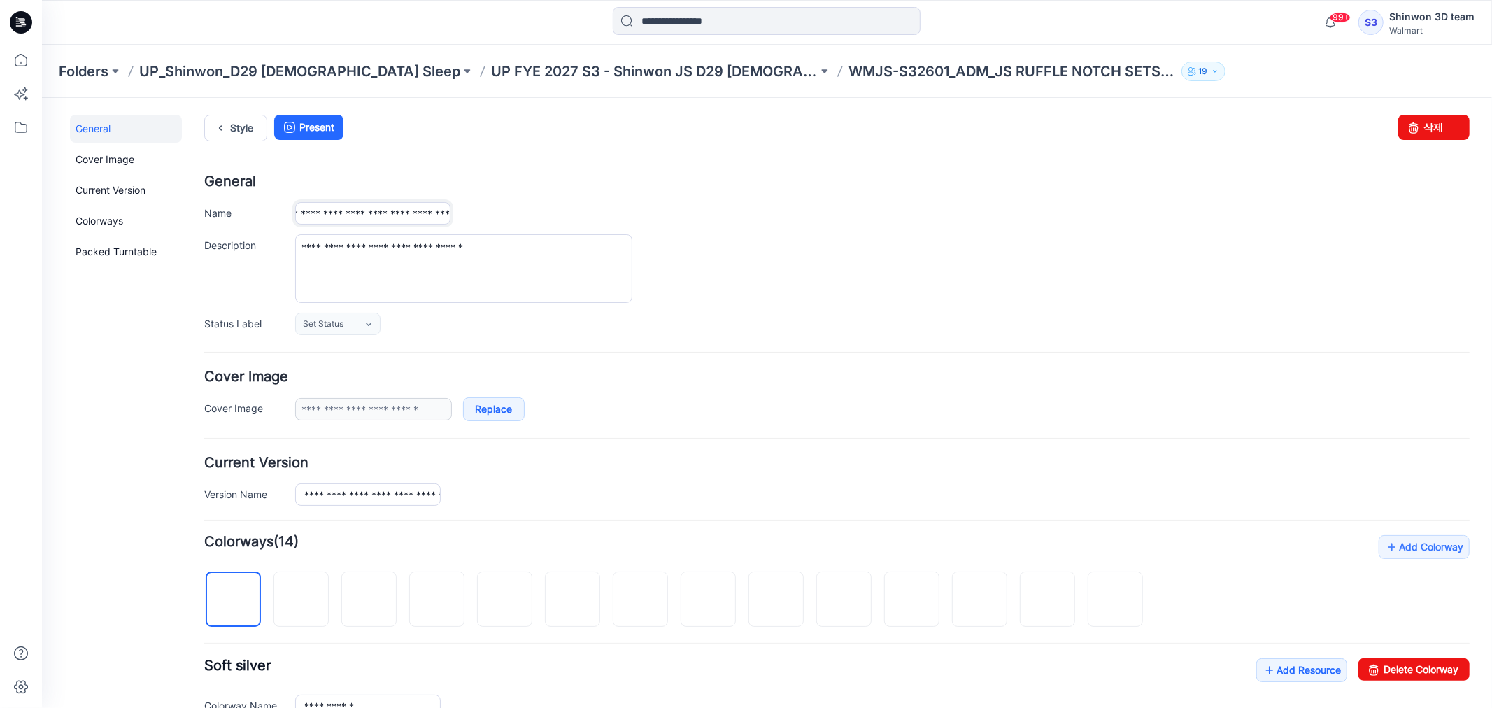
drag, startPoint x: 443, startPoint y: 213, endPoint x: 499, endPoint y: 219, distance: 55.5
click at [499, 219] on div "**********" at bounding box center [881, 212] width 1174 height 22
click at [401, 212] on input "**********" at bounding box center [371, 212] width 155 height 22
drag, startPoint x: 417, startPoint y: 207, endPoint x: 458, endPoint y: 213, distance: 41.7
click at [458, 213] on div "**********" at bounding box center [881, 212] width 1174 height 22
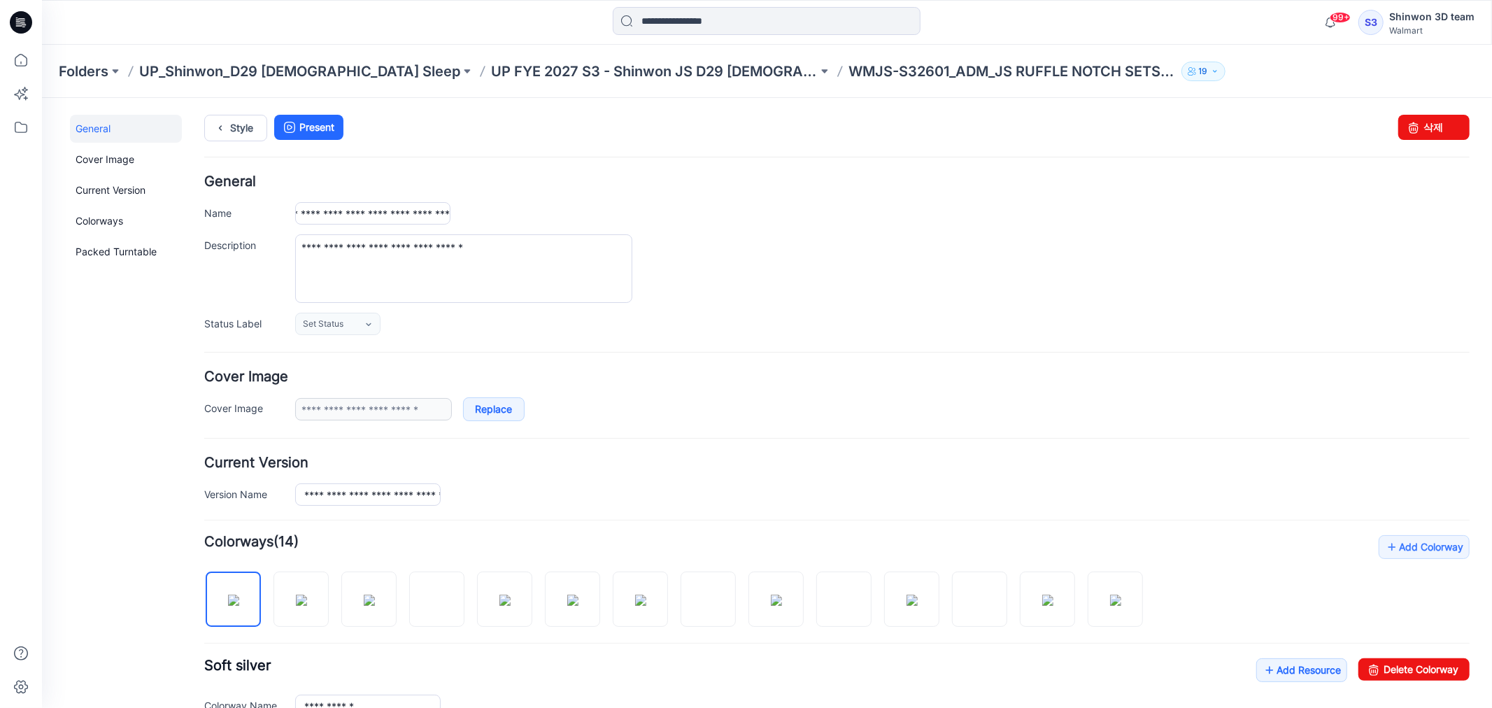
click at [534, 192] on div "**********" at bounding box center [836, 254] width 1265 height 160
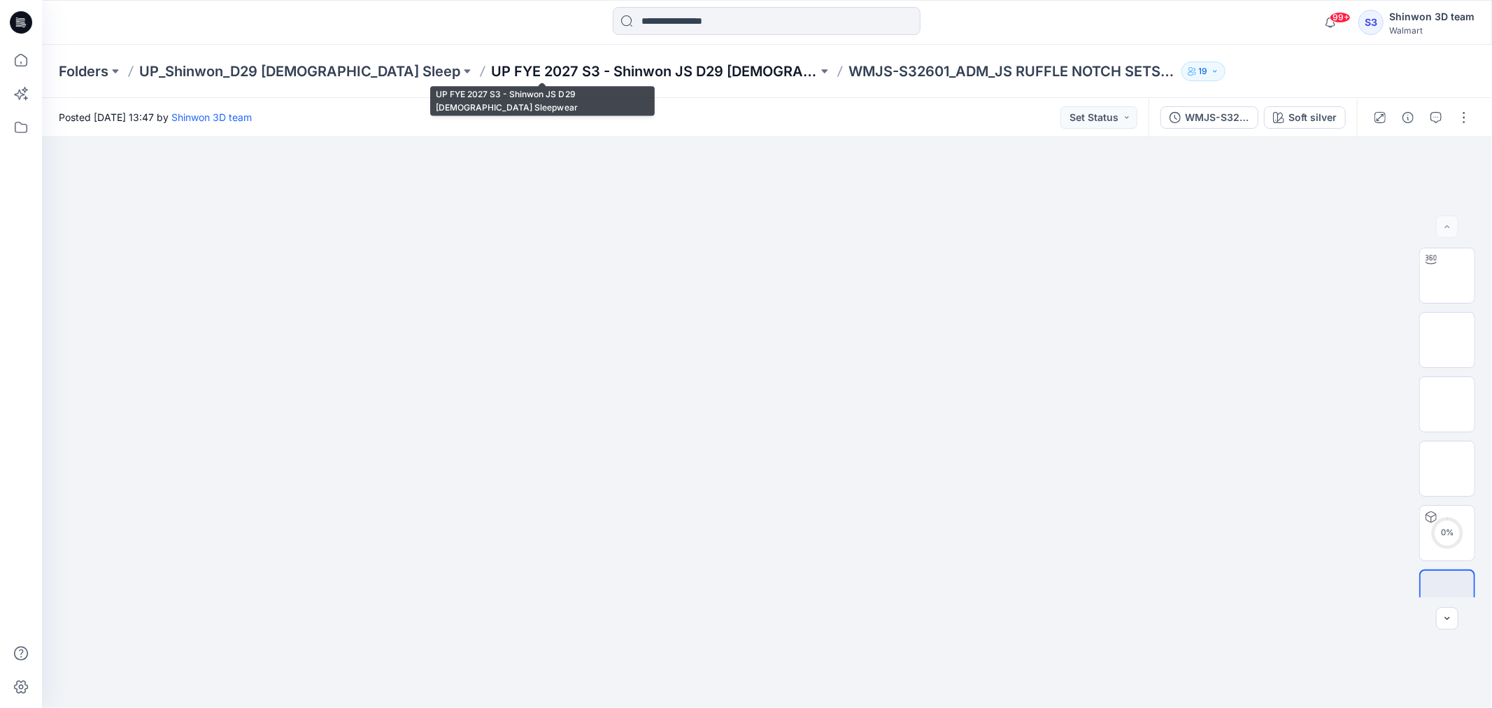
click at [554, 73] on p "UP FYE 2027 S3 - Shinwon JS D29 [DEMOGRAPHIC_DATA] Sleepwear" at bounding box center [654, 72] width 327 height 20
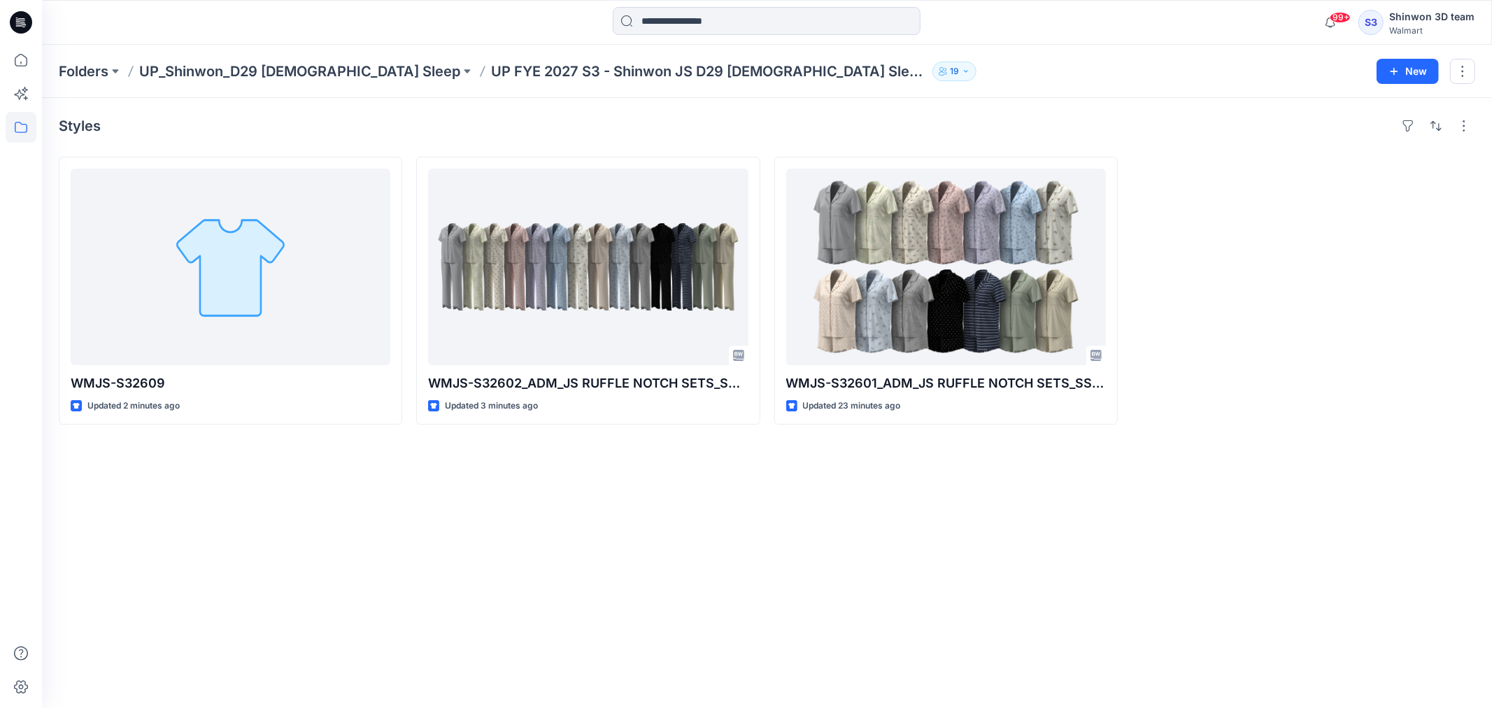
drag, startPoint x: 1276, startPoint y: 481, endPoint x: 1268, endPoint y: 481, distance: 8.4
click at [1269, 481] on div "Styles WMJS-S32609 Updated 2 minutes ago WMJS-S32602_ADM_JS RUFFLE NOTCH SETS_S…" at bounding box center [767, 403] width 1450 height 610
click at [1286, 514] on div "Styles WMJS-S32609 Updated 2 minutes ago WMJS-S32602_ADM_JS RUFFLE NOTCH SETS_S…" at bounding box center [767, 403] width 1450 height 610
click at [845, 595] on div "Styles WMJS-S32609 Updated 14 minutes ago WMJS-S32602_ADM_JS RUFFLE NOTCH SETS_…" at bounding box center [767, 403] width 1450 height 610
click at [598, 564] on div "Styles WMJS-S32609 Updated 14 minutes ago WMJS-S32602_ADM_JS RUFFLE NOTCH SETS_…" at bounding box center [767, 403] width 1450 height 610
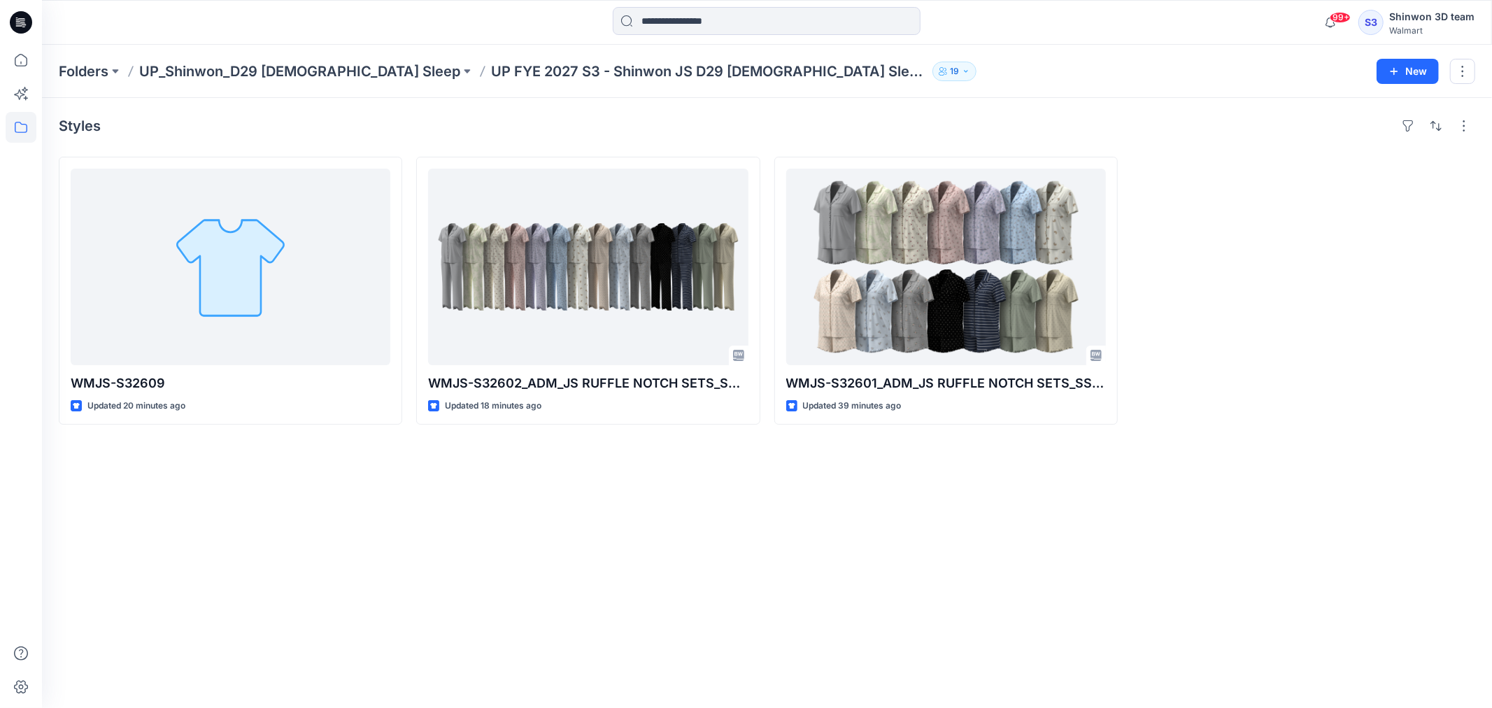
click at [691, 522] on div "Styles WMJS-S32609 Updated 20 minutes ago WMJS-S32602_ADM_JS RUFFLE NOTCH SETS_…" at bounding box center [767, 403] width 1450 height 610
click at [913, 533] on div "Styles WMJS-S32609 Updated 20 minutes ago WMJS-S32602_ADM_JS RUFFLE NOTCH SETS_…" at bounding box center [767, 403] width 1450 height 610
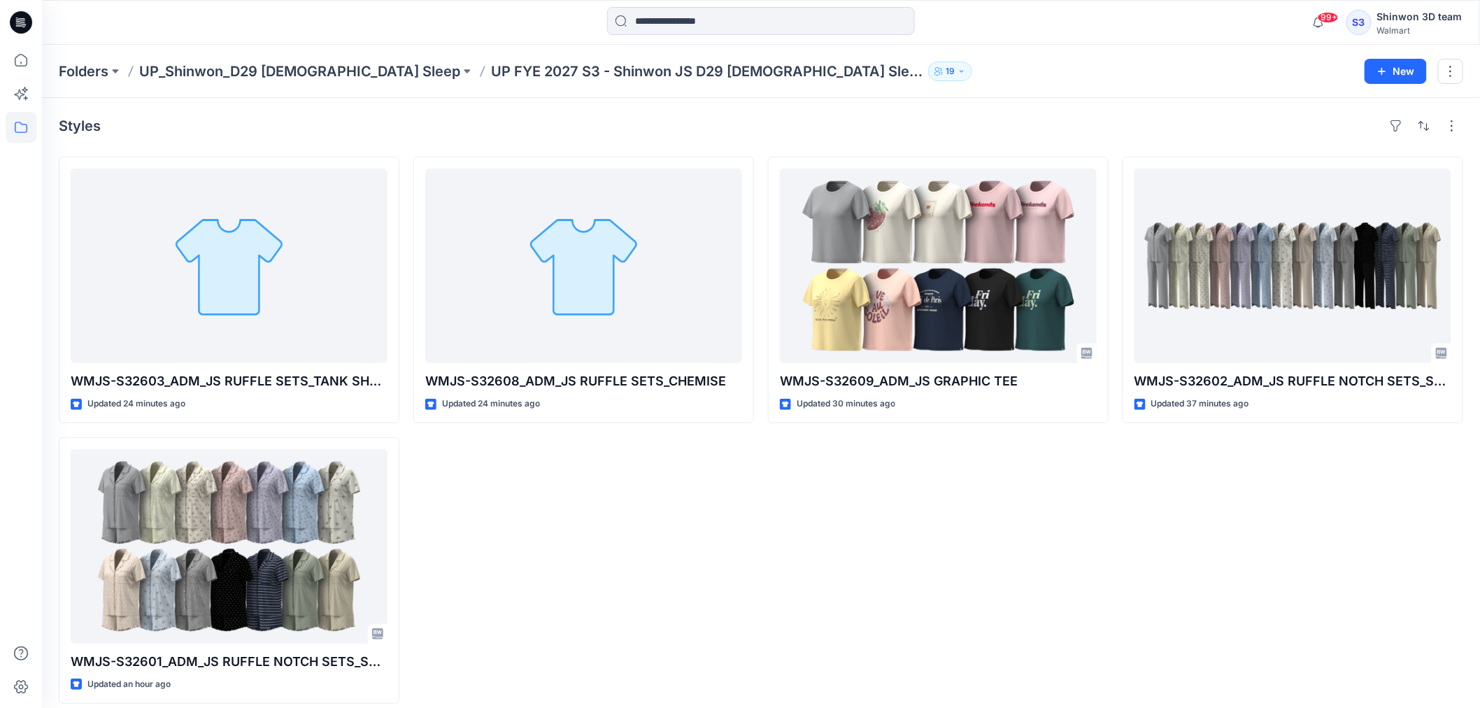
drag, startPoint x: 226, startPoint y: 22, endPoint x: 218, endPoint y: 19, distance: 8.2
click at [226, 22] on div at bounding box center [222, 22] width 360 height 31
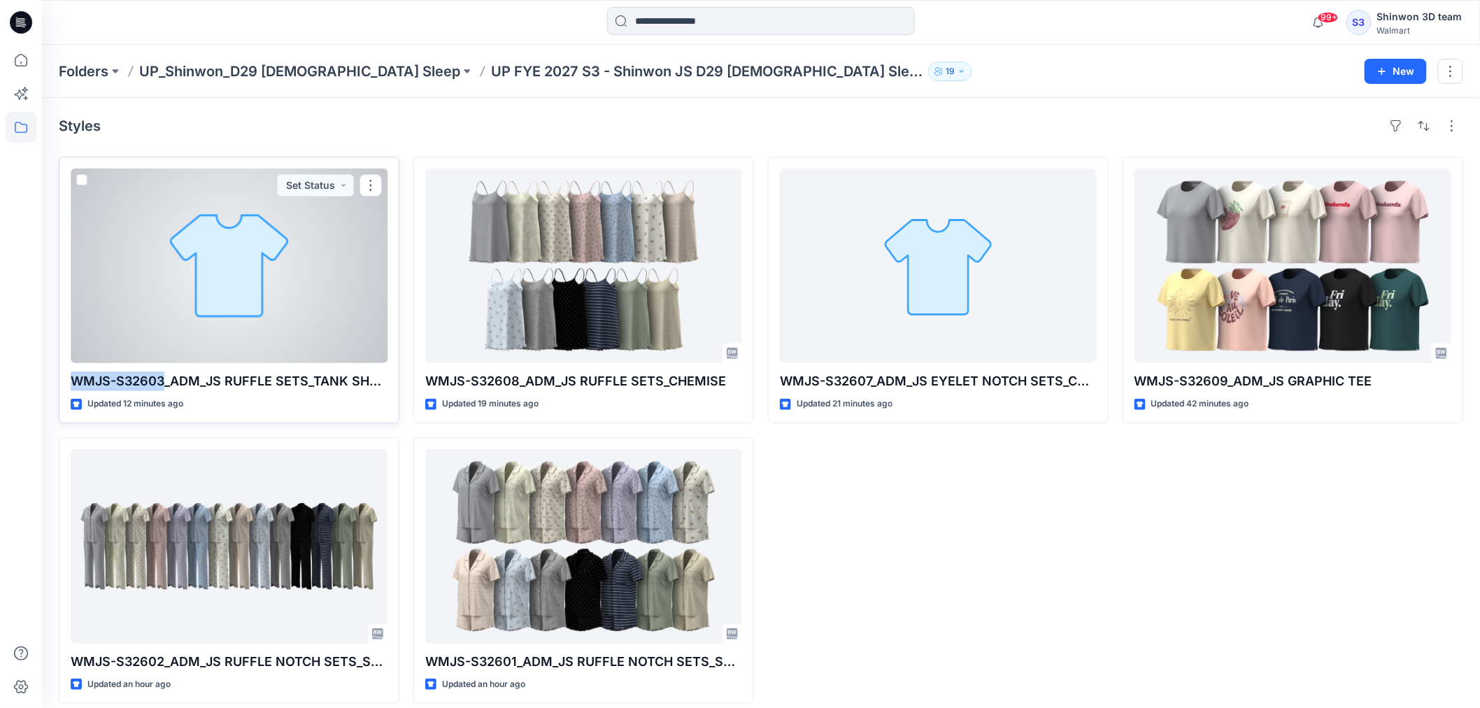
drag, startPoint x: 66, startPoint y: 382, endPoint x: 161, endPoint y: 379, distance: 94.5
click at [161, 379] on div "WMJS-S32603_ADM_JS RUFFLE SETS_TANK SHORT SET Updated 12 minutes ago Set Status" at bounding box center [229, 290] width 341 height 266
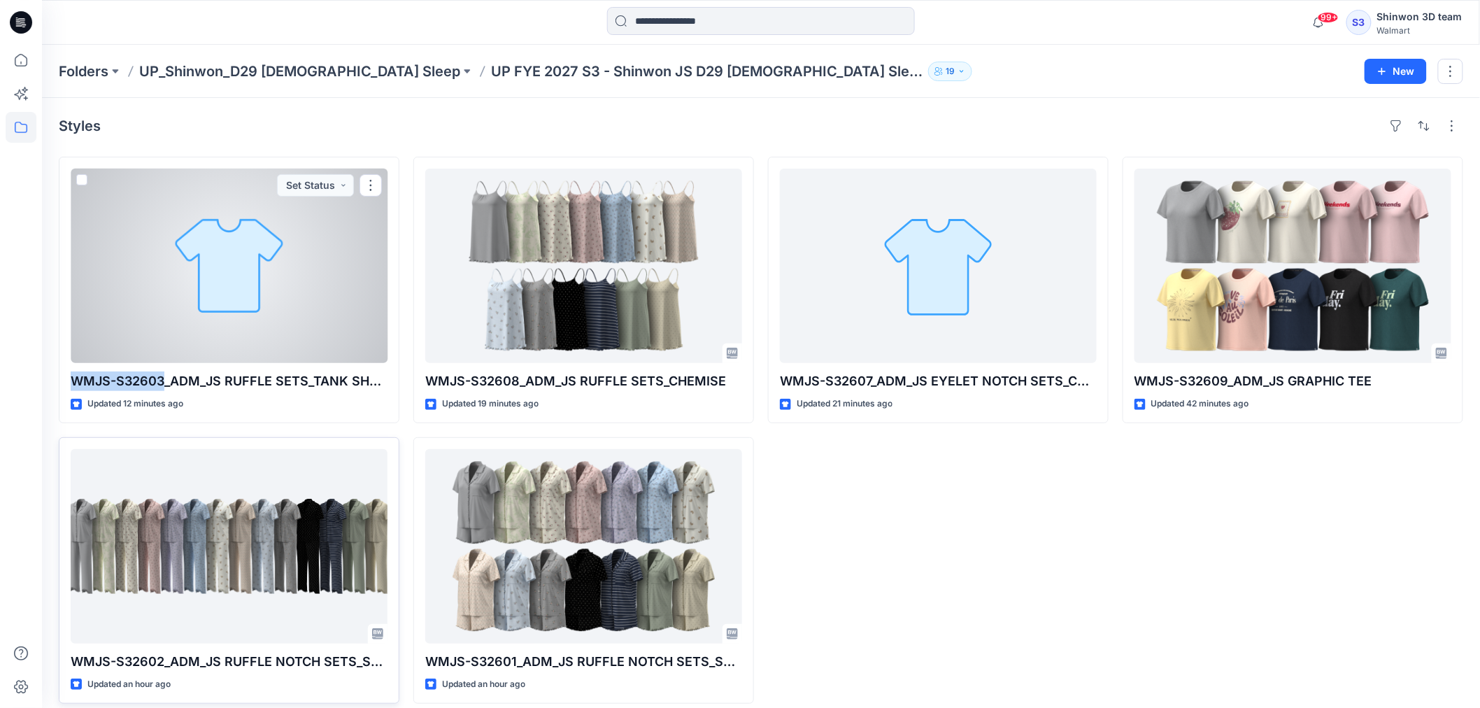
copy p "WMJS-S32603"
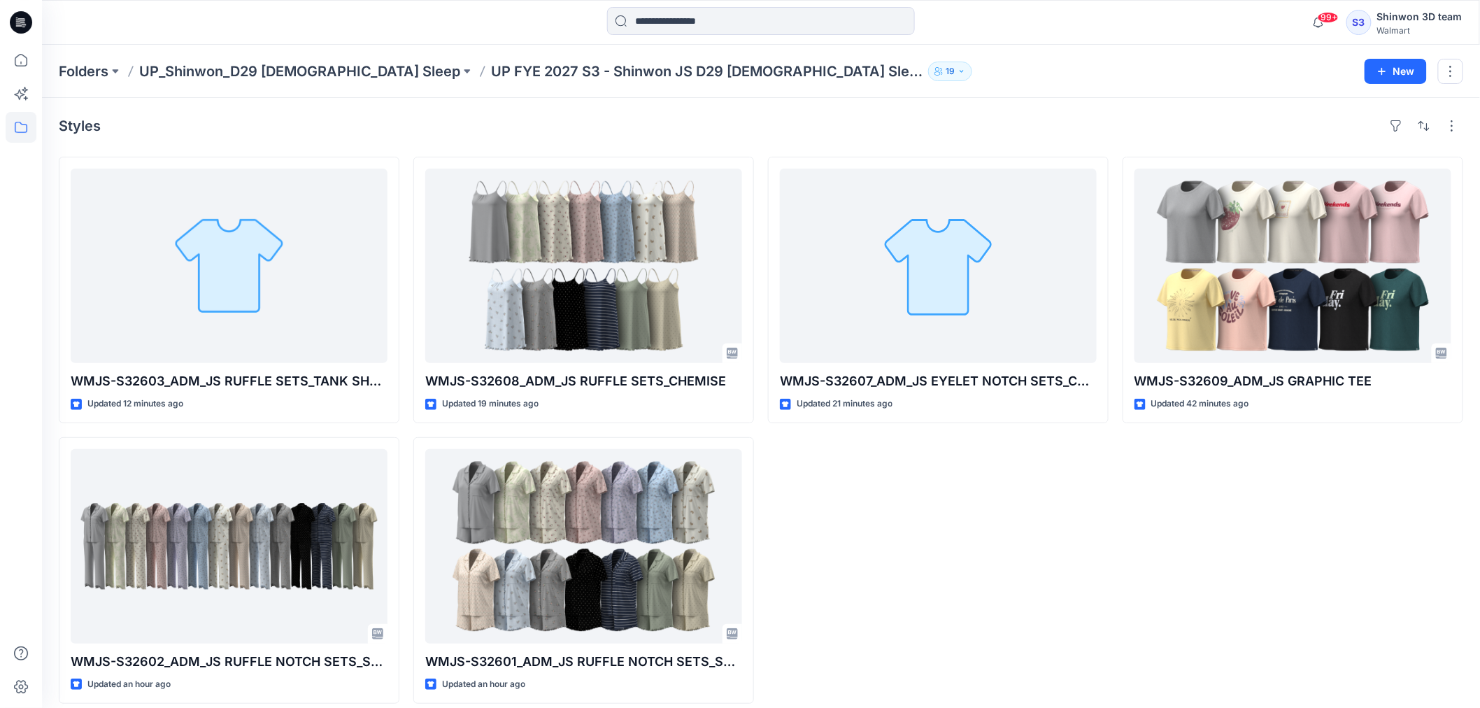
click at [1280, 509] on div "WMJS-S32609_ADM_JS GRAPHIC TEE Updated 42 minutes ago" at bounding box center [1293, 430] width 341 height 547
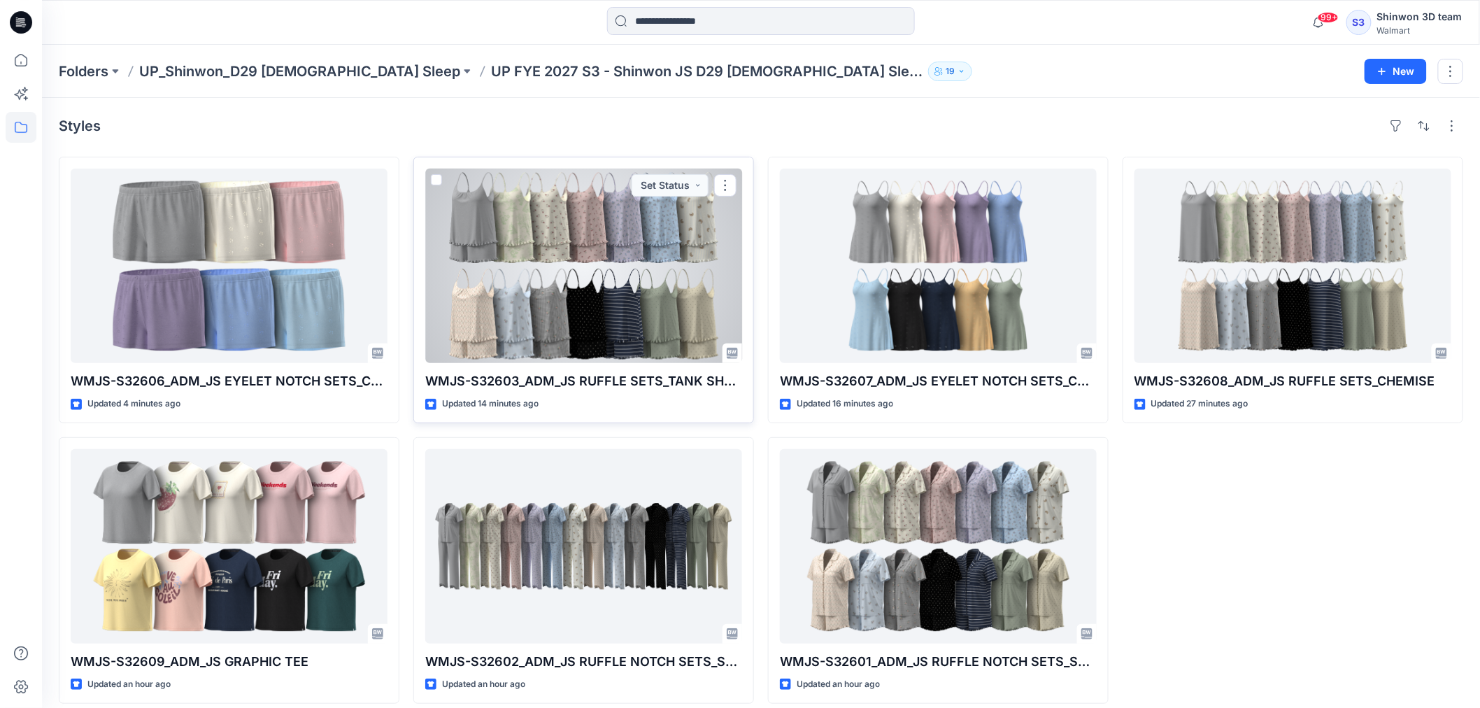
click at [669, 278] on div at bounding box center [583, 266] width 317 height 194
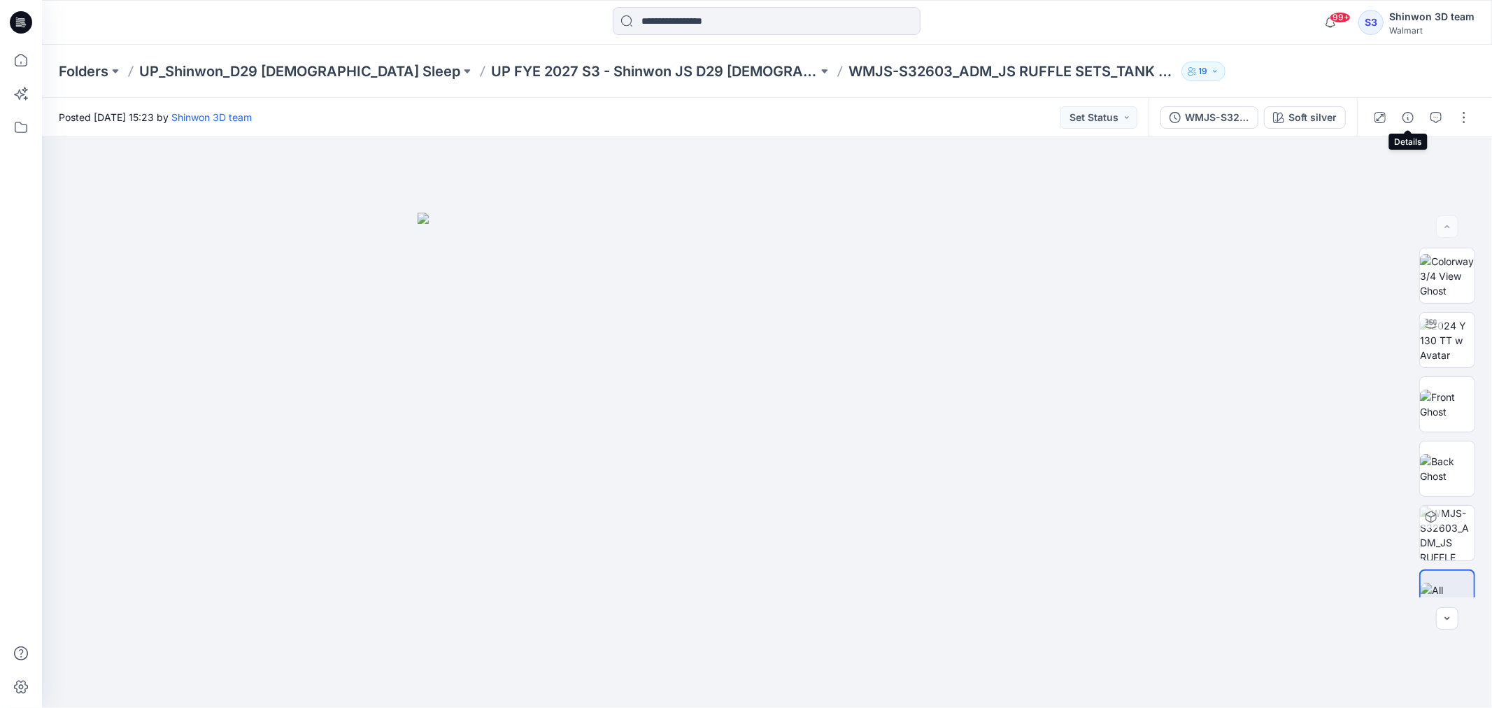
click at [1403, 120] on icon "button" at bounding box center [1407, 117] width 11 height 11
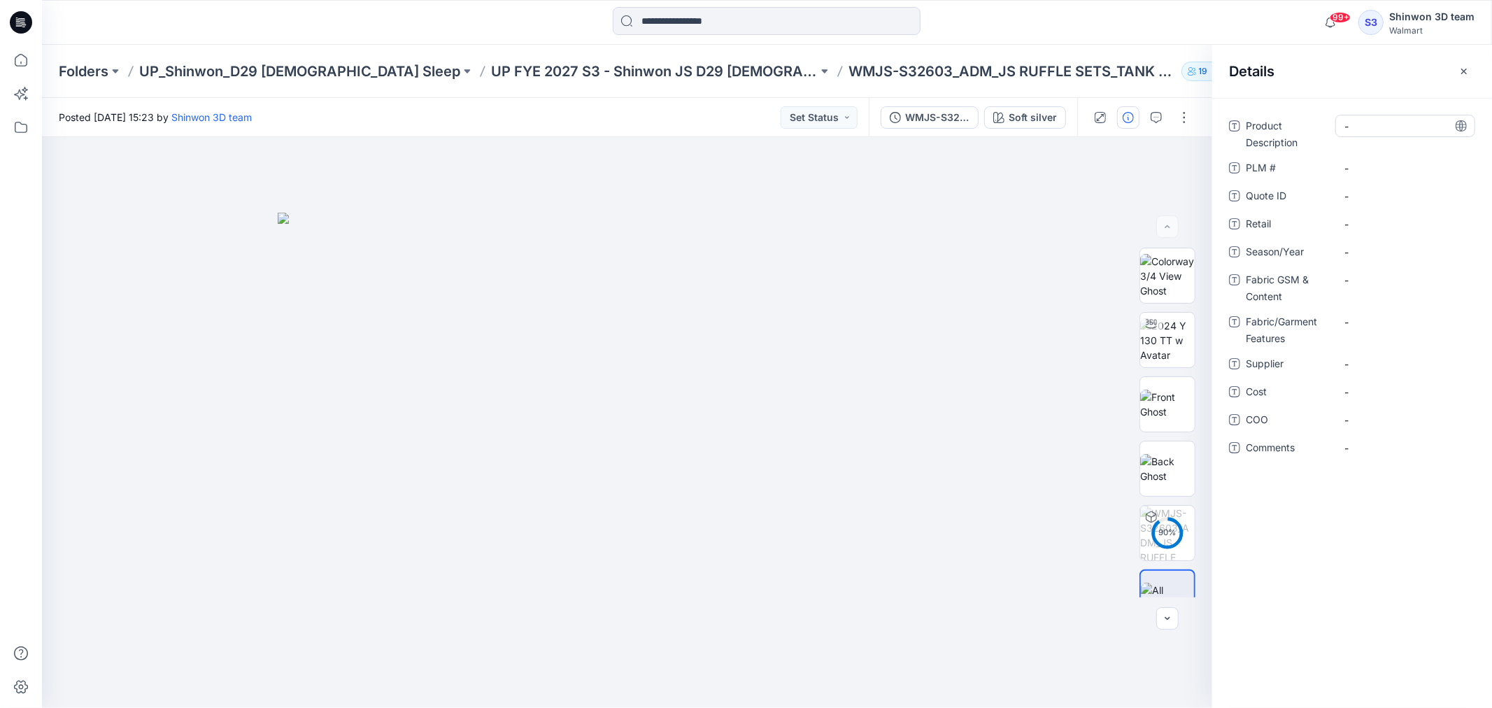
click at [1381, 129] on Description "-" at bounding box center [1405, 126] width 122 height 15
type textarea "**********"
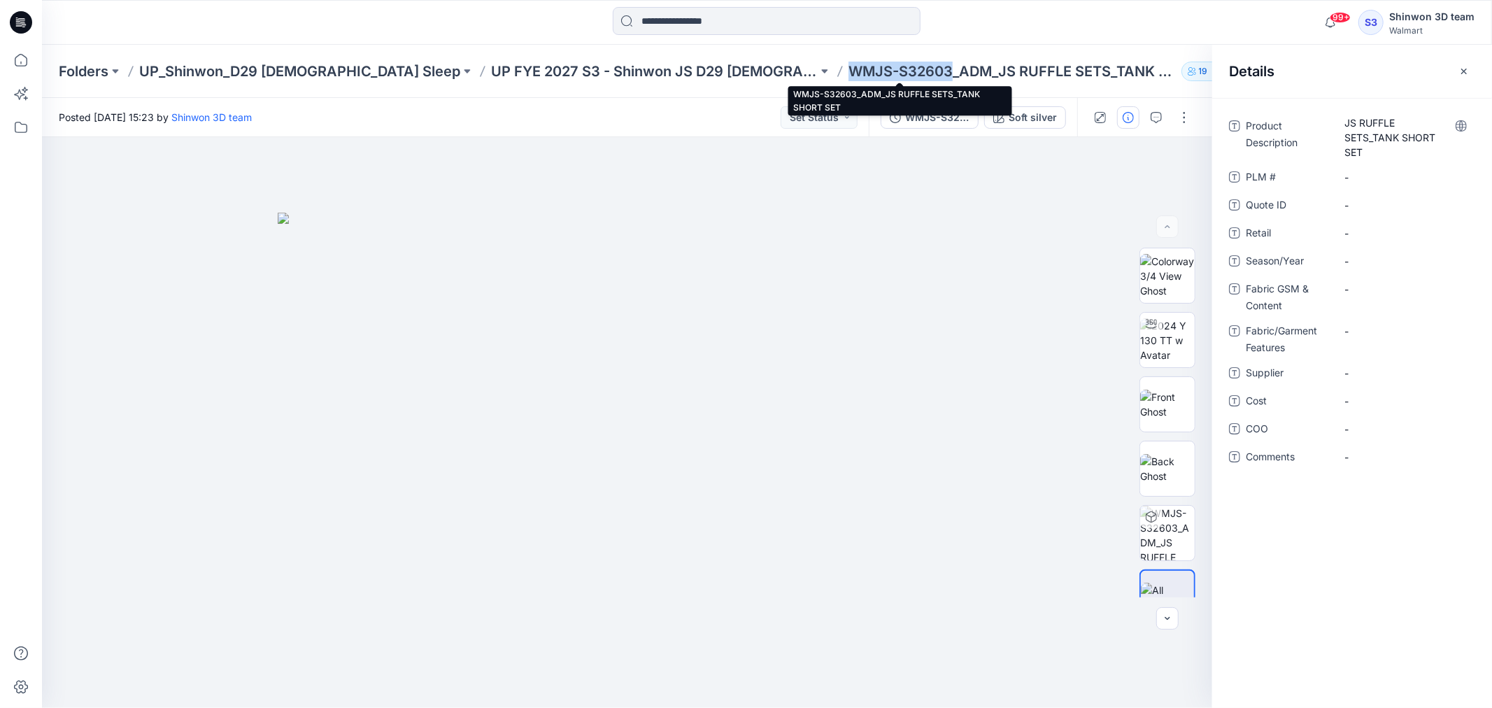
drag, startPoint x: 740, startPoint y: 67, endPoint x: 840, endPoint y: 73, distance: 100.2
click at [848, 73] on p "WMJS-S32603_ADM_JS RUFFLE SETS_TANK SHORT SET" at bounding box center [1011, 72] width 327 height 20
copy p "WMJS-S32603"
click at [1358, 288] on Content "-" at bounding box center [1405, 289] width 122 height 15
click at [1369, 173] on \ "-" at bounding box center [1405, 177] width 122 height 15
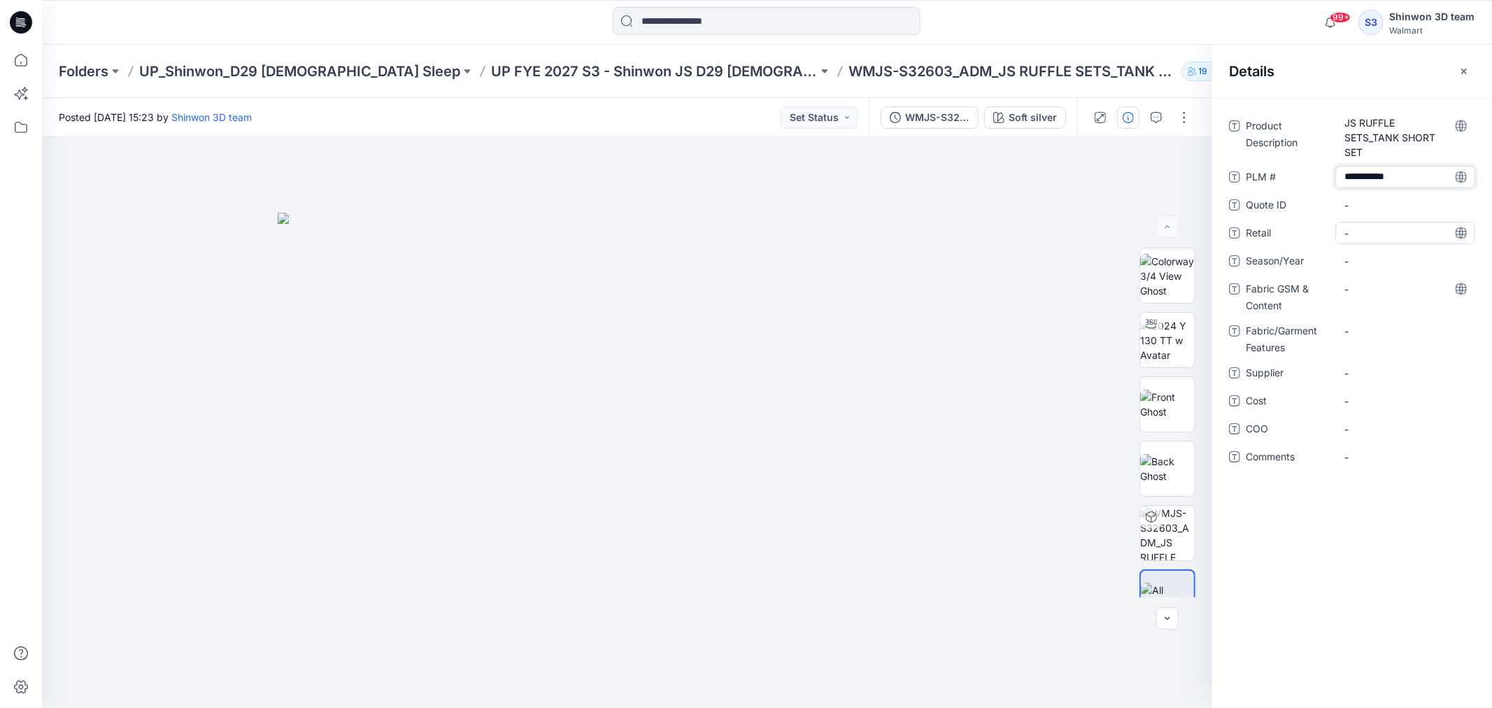
click at [1381, 233] on span "-" at bounding box center [1405, 233] width 122 height 15
click at [1362, 255] on span "-" at bounding box center [1405, 261] width 122 height 15
type textarea "********"
drag, startPoint x: 1295, startPoint y: 190, endPoint x: 1309, endPoint y: 221, distance: 33.5
click at [1295, 190] on div "Product Description JS RUFFLE SETS_TANK SHORT SET PLM # WMJS-S32603 Quote ID - …" at bounding box center [1352, 300] width 246 height 370
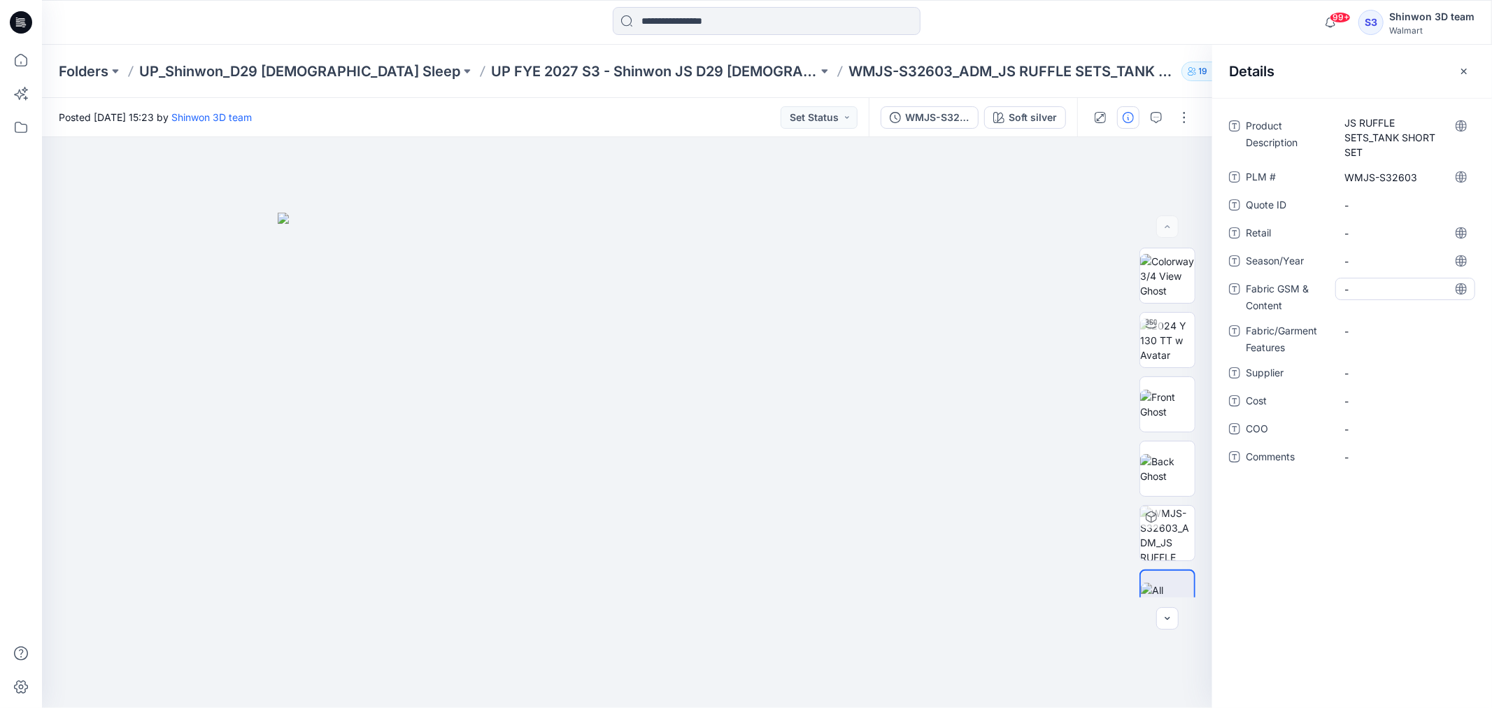
click at [1364, 288] on Content "-" at bounding box center [1405, 289] width 122 height 15
type textarea "**********"
click at [1357, 320] on div "-" at bounding box center [1405, 331] width 140 height 22
type textarea "******"
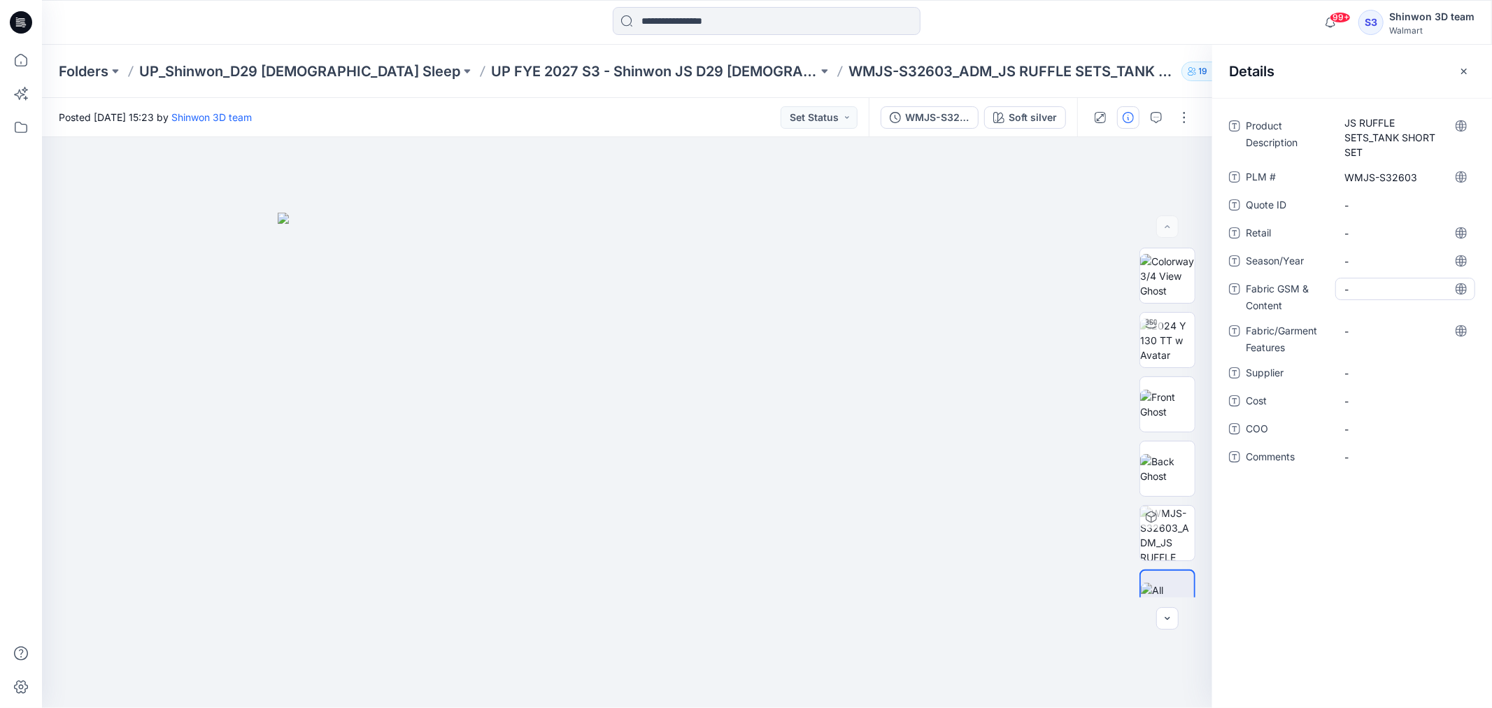
click at [1353, 289] on Content "-" at bounding box center [1405, 289] width 122 height 15
type textarea "**********"
click at [1358, 338] on Features "-" at bounding box center [1405, 331] width 122 height 15
type textarea "******"
click at [1368, 362] on div "-" at bounding box center [1405, 373] width 140 height 22
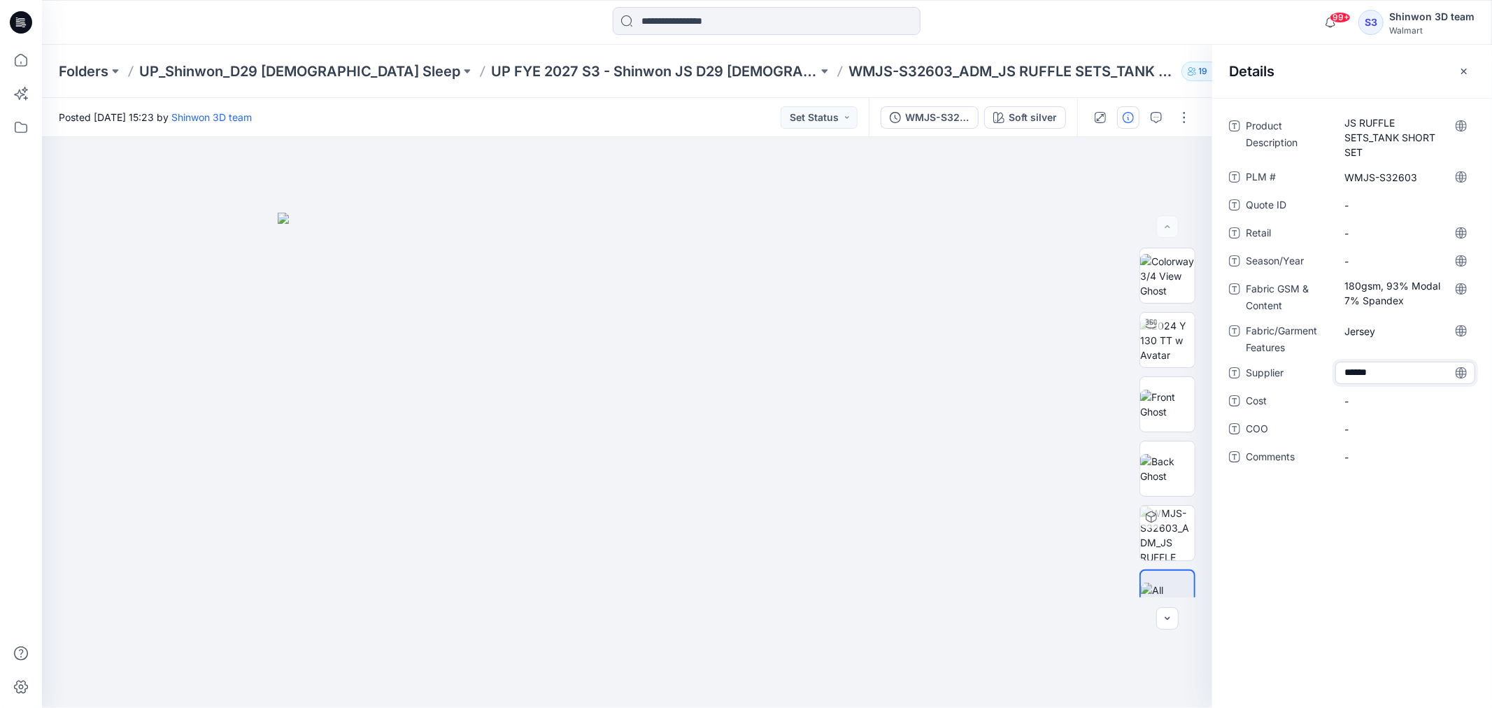
type textarea "*******"
click at [1382, 262] on span "-" at bounding box center [1405, 261] width 122 height 15
type textarea "*"
type textarea "********"
click at [1459, 72] on icon "button" at bounding box center [1463, 71] width 11 height 11
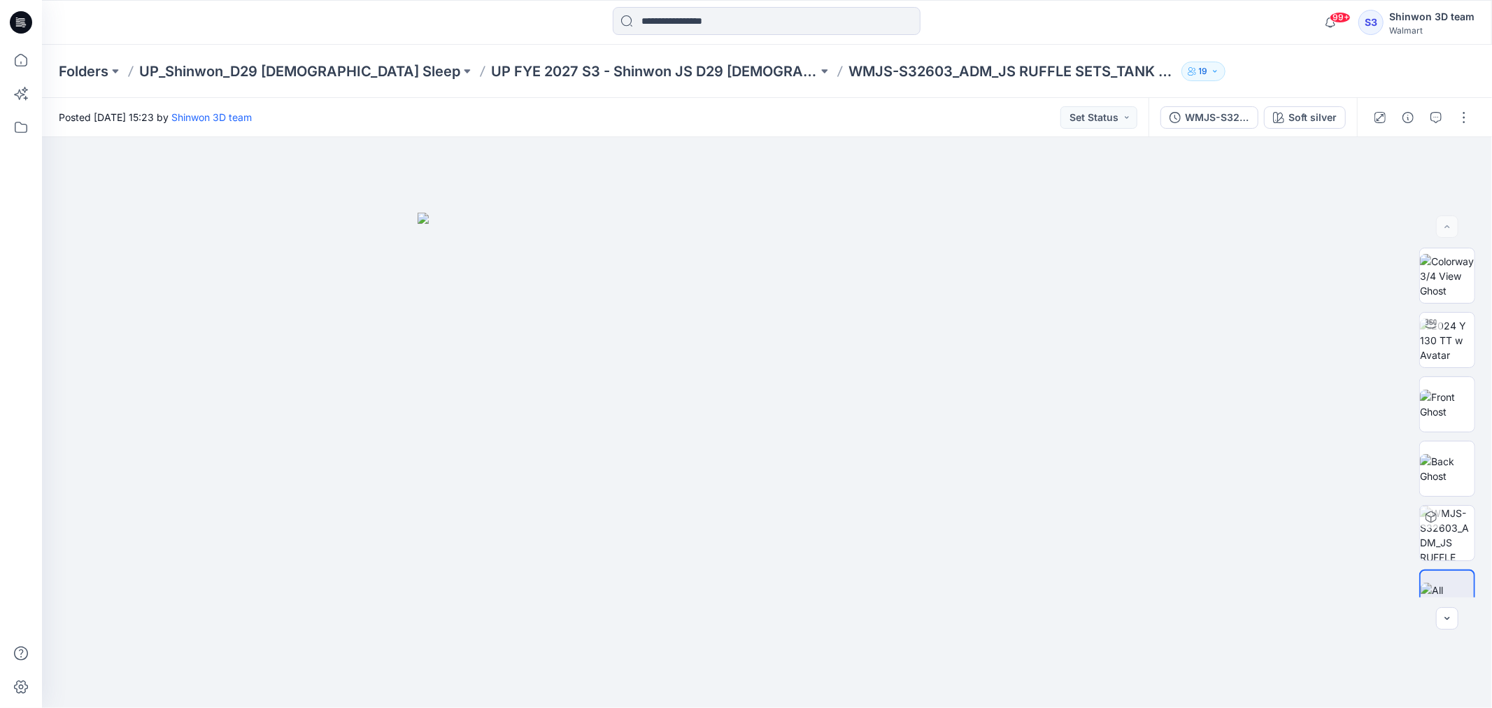
click at [1248, 59] on div "Folders UP_Shinwon_D29 Ladies Sleep UP FYE 2027 S3 - Shinwon JS D29 Ladies Slee…" at bounding box center [767, 71] width 1450 height 53
click at [1281, 45] on div "Folders UP_Shinwon_D29 Ladies Sleep UP FYE 2027 S3 - Shinwon JS D29 Ladies Slee…" at bounding box center [767, 71] width 1450 height 53
click at [1459, 161] on icon "button" at bounding box center [1461, 159] width 6 height 7
click at [1185, 66] on div "Folders UP_Shinwon_D29 Ladies Sleep UP FYE 2027 S3 - Shinwon JS D29 Ladies Slee…" at bounding box center [712, 72] width 1307 height 20
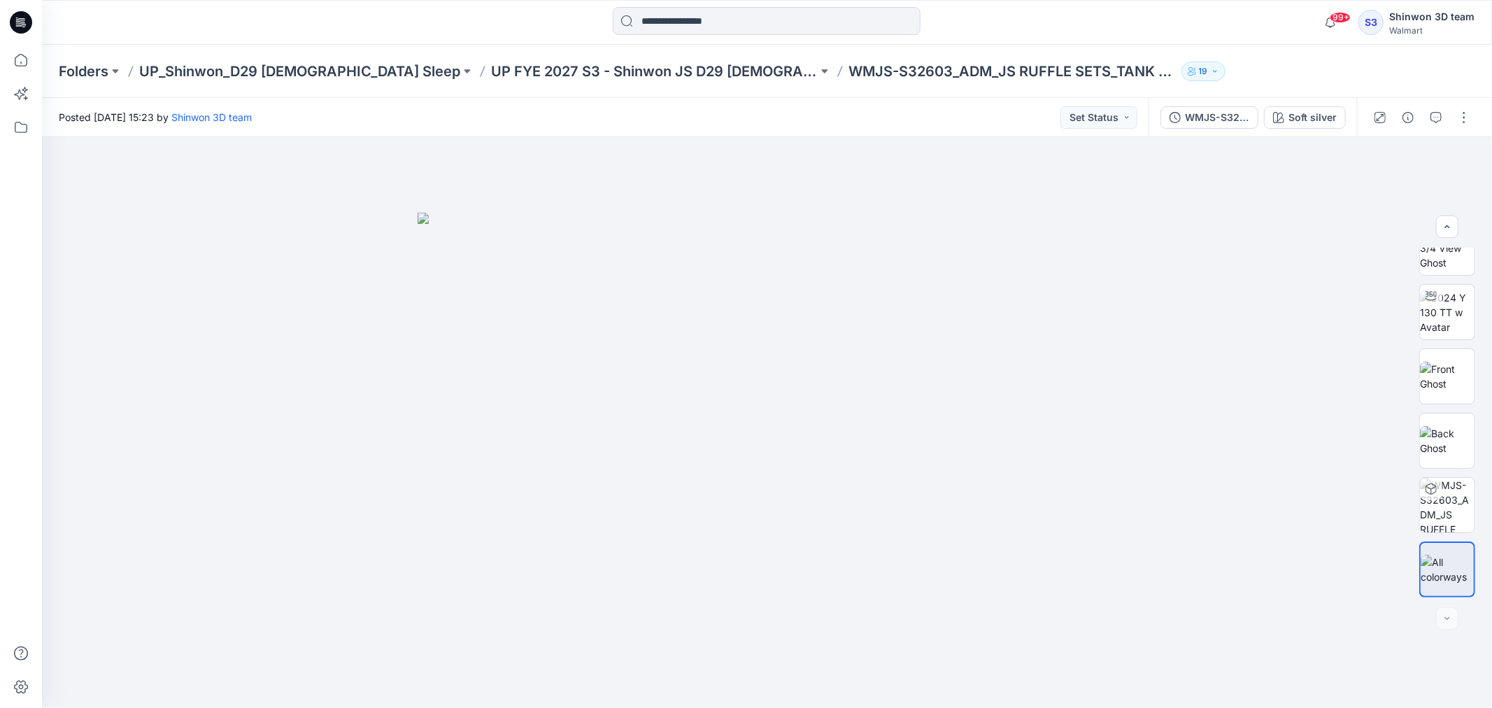
click at [1207, 49] on div "Folders UP_Shinwon_D29 Ladies Sleep UP FYE 2027 S3 - Shinwon JS D29 Ladies Slee…" at bounding box center [767, 71] width 1450 height 53
click at [1274, 227] on div at bounding box center [767, 422] width 1450 height 571
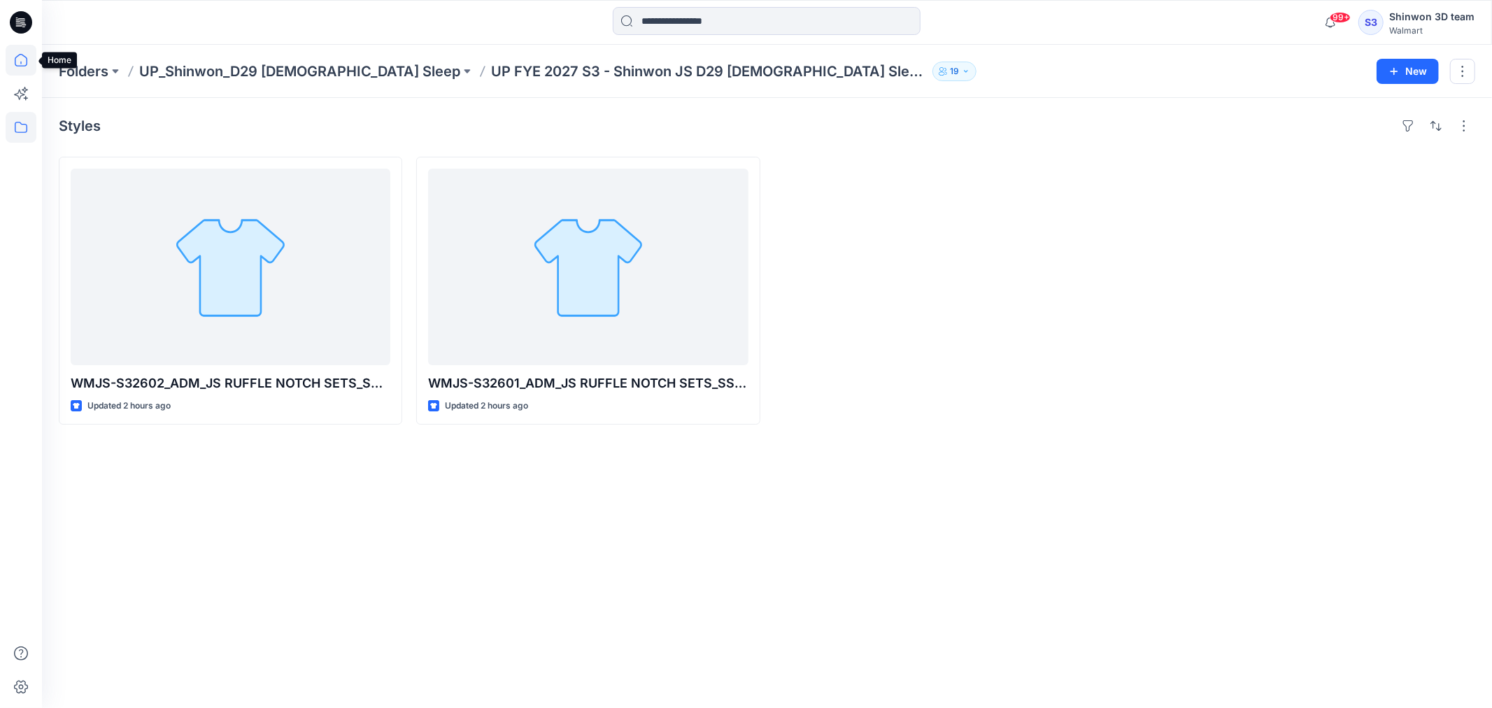
click at [12, 66] on icon at bounding box center [21, 60] width 31 height 31
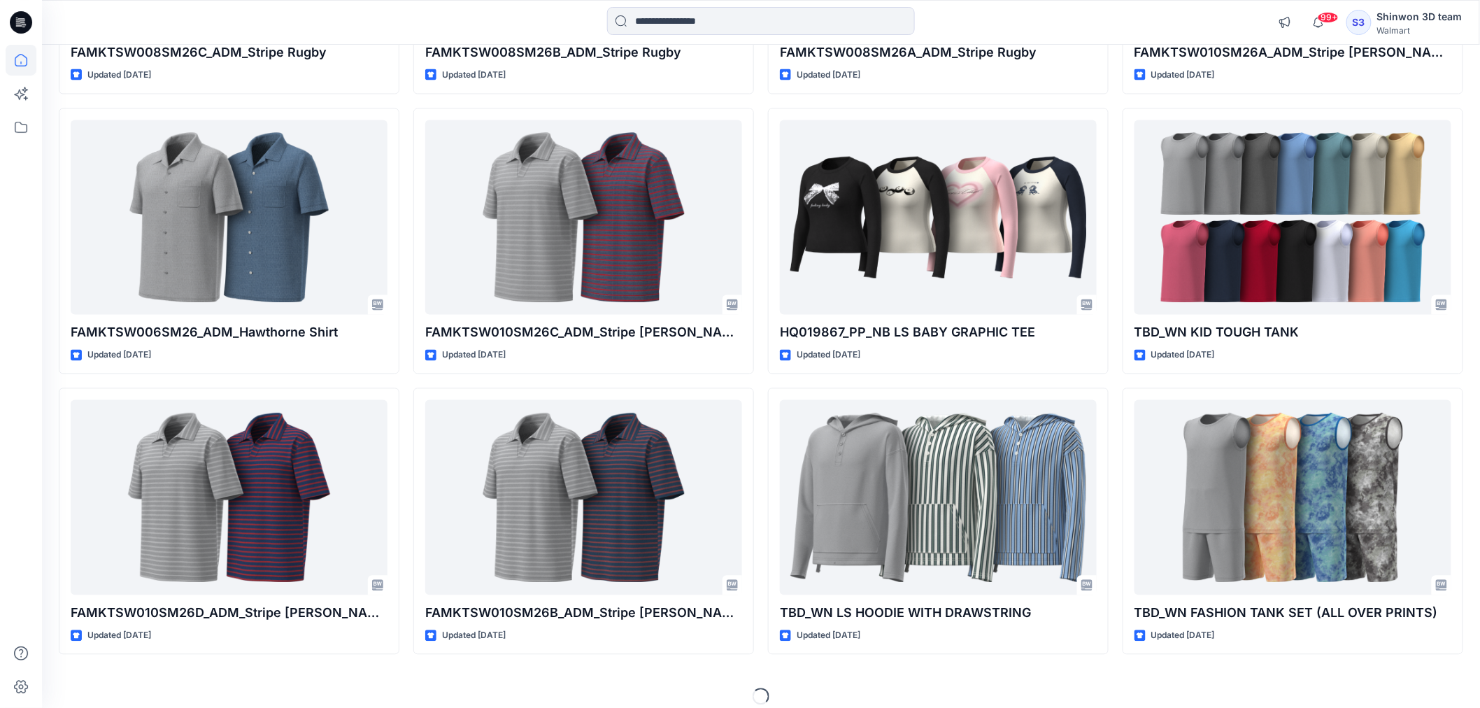
scroll to position [5431, 0]
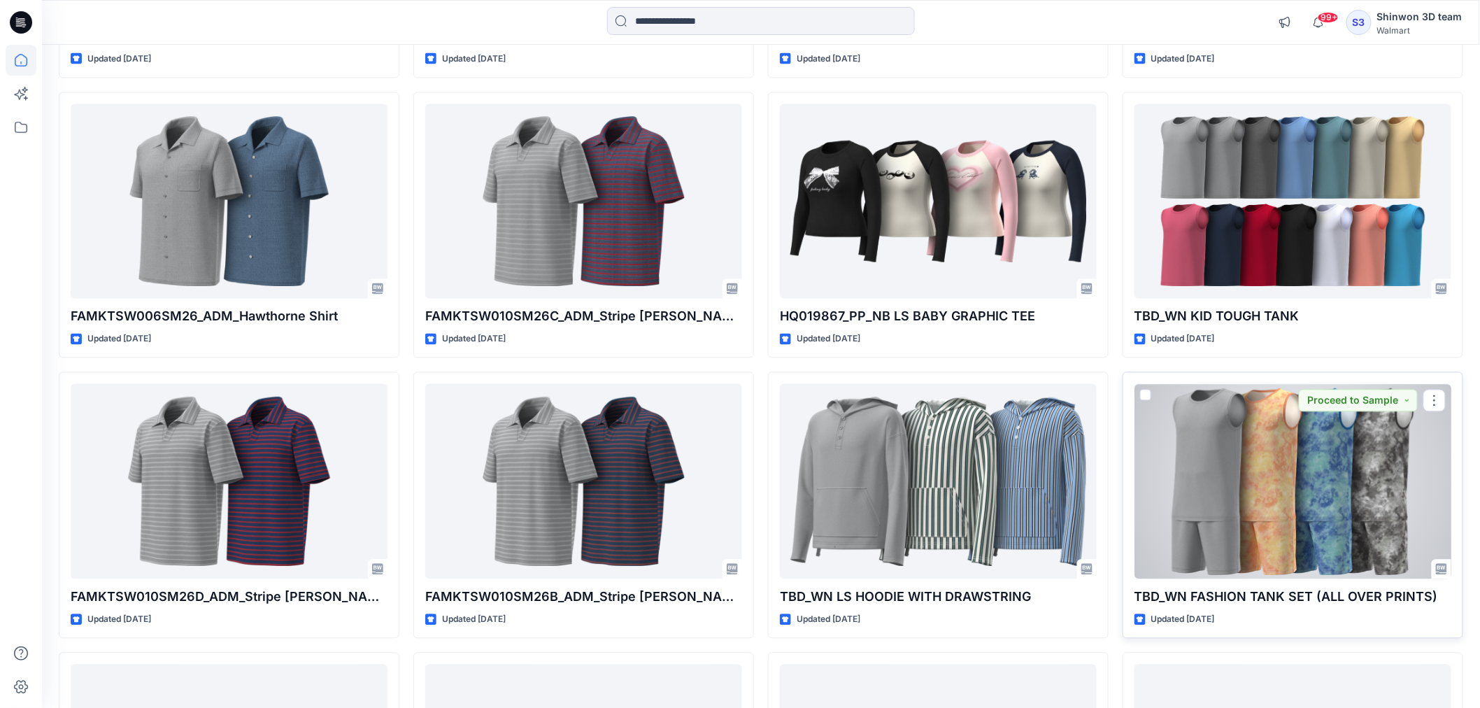
click at [1337, 485] on div at bounding box center [1292, 481] width 317 height 194
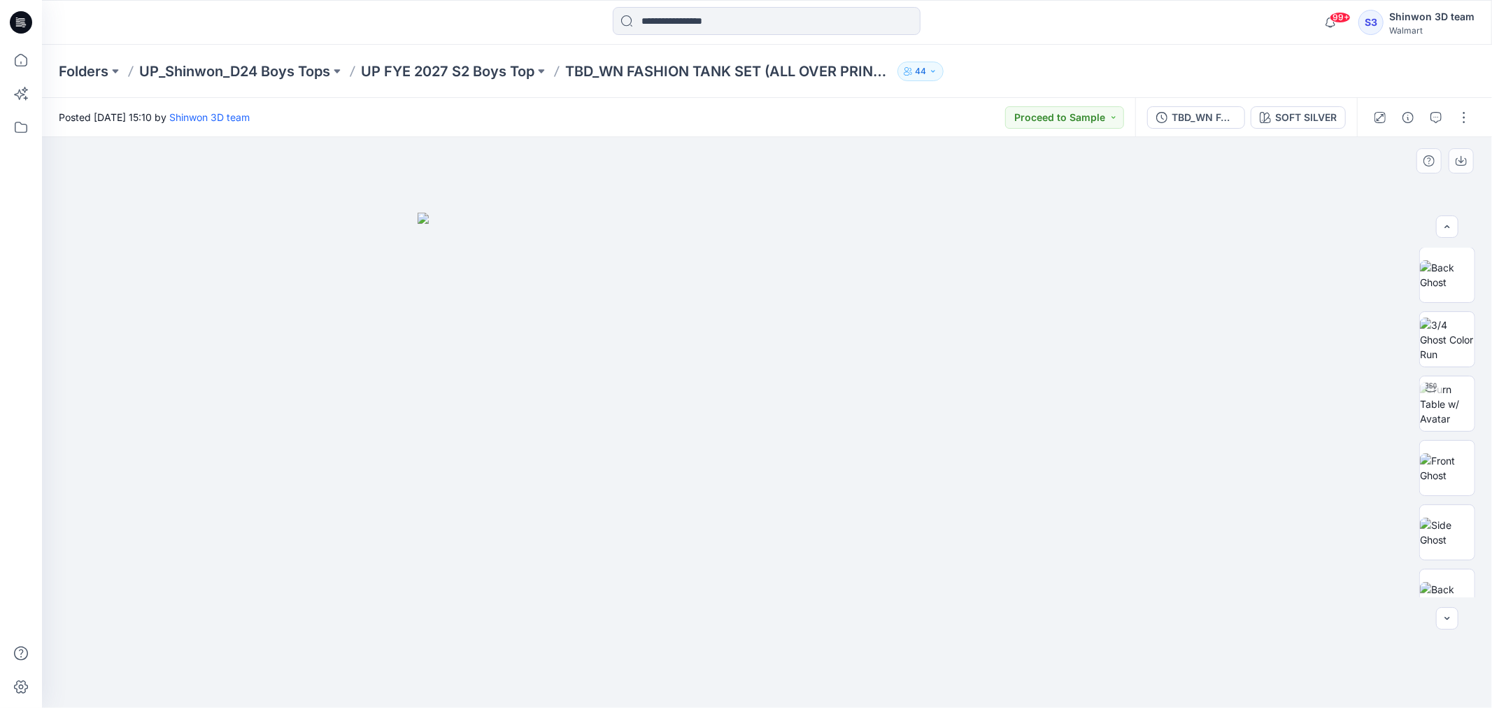
scroll to position [438, 0]
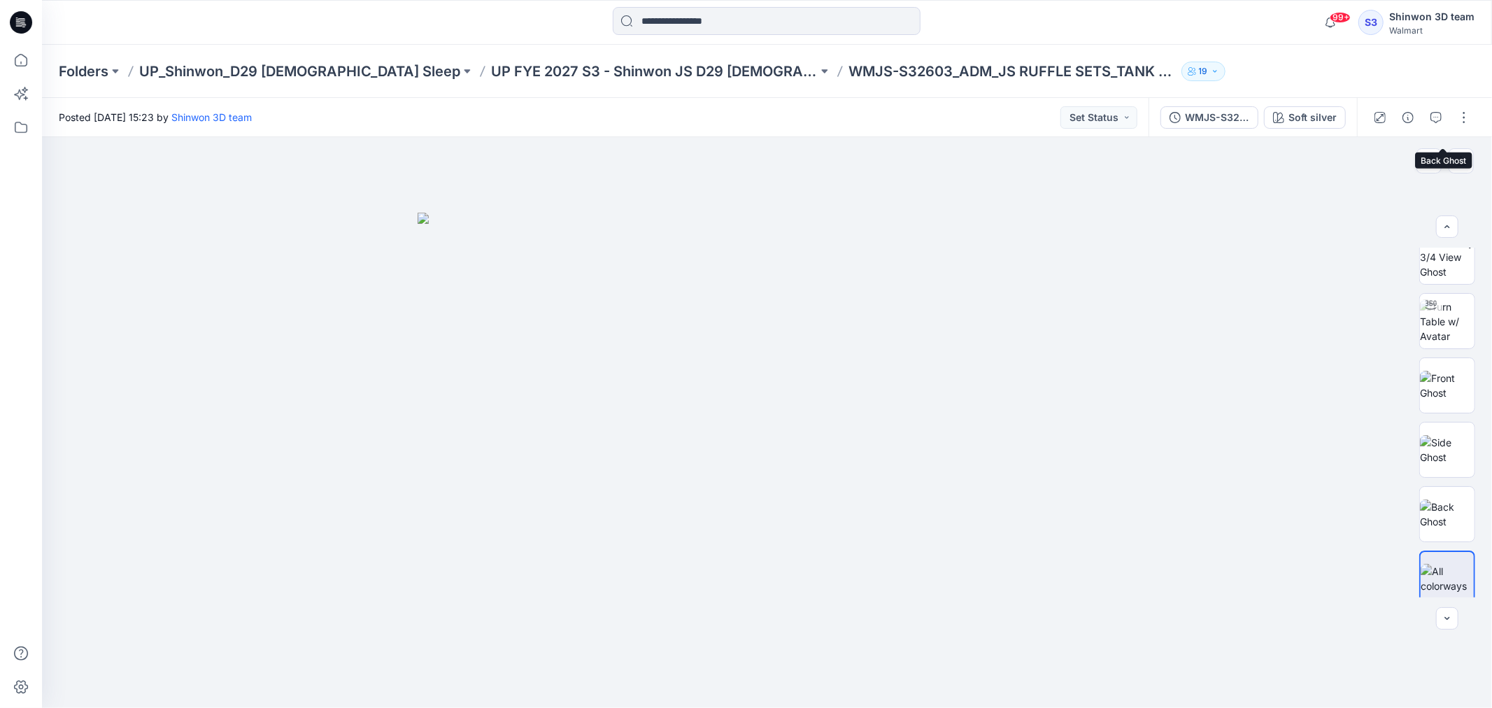
scroll to position [350, 0]
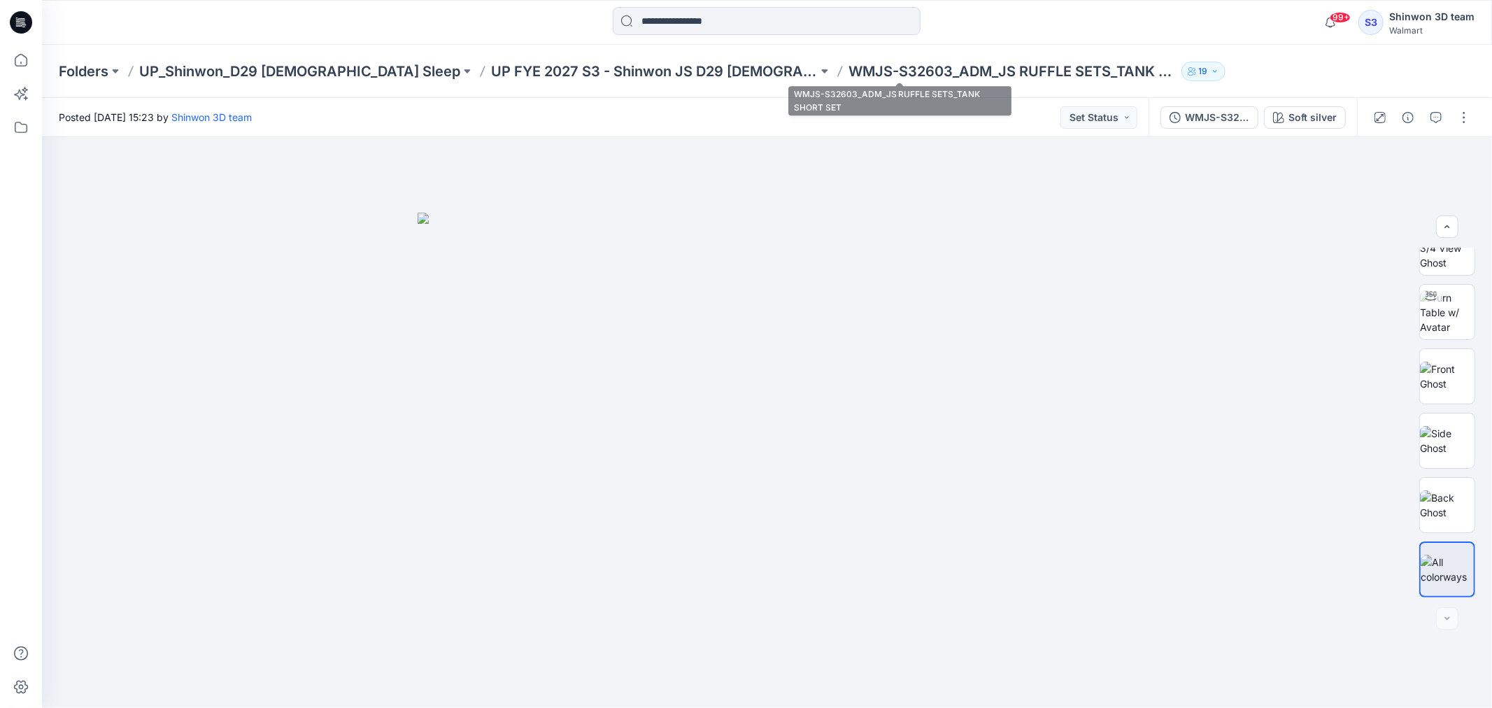
click at [848, 72] on p "WMJS-S32603_ADM_JS RUFFLE SETS_TANK SHORT SET" at bounding box center [1011, 72] width 327 height 20
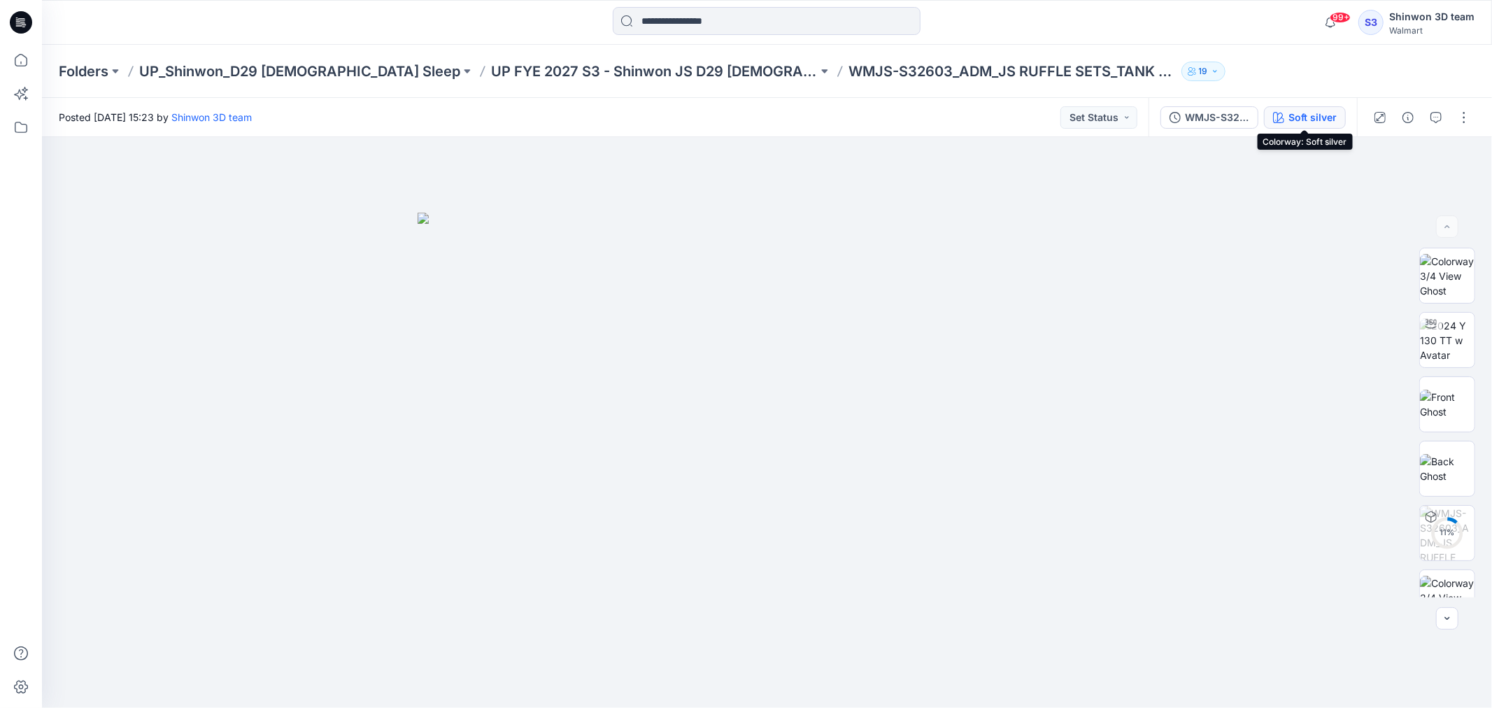
click at [1283, 113] on icon "button" at bounding box center [1278, 117] width 11 height 11
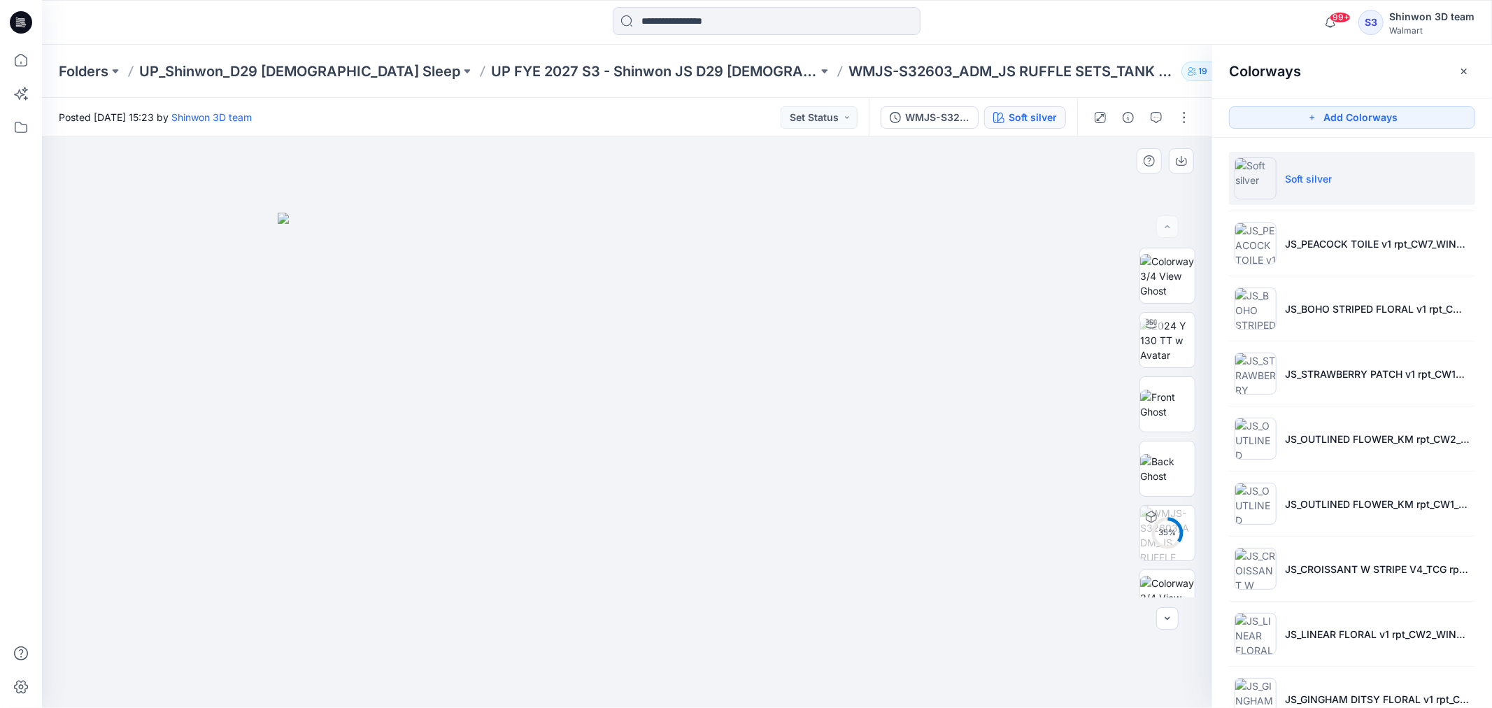
click at [967, 173] on div at bounding box center [627, 422] width 1170 height 571
click at [1457, 73] on button "button" at bounding box center [1464, 71] width 22 height 22
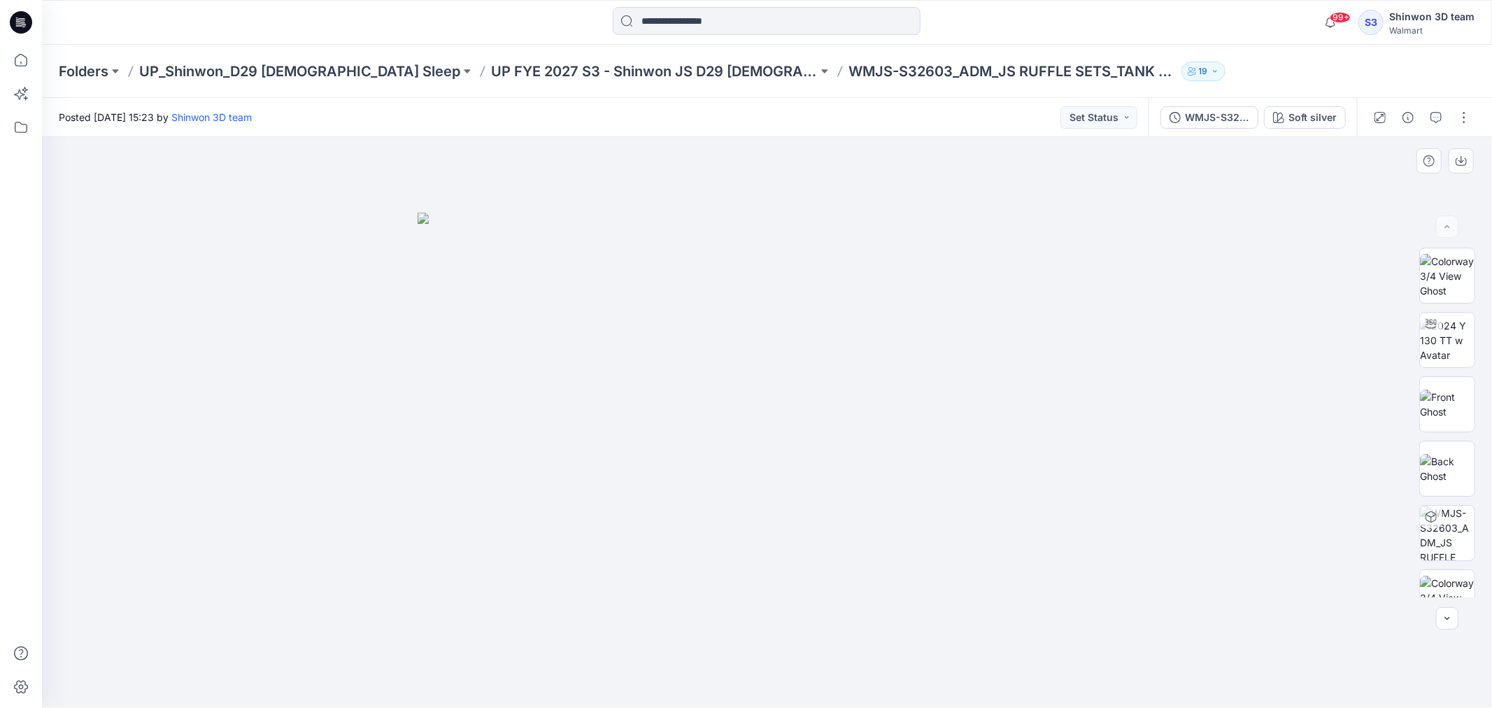
click at [1256, 305] on div at bounding box center [767, 422] width 1450 height 571
click at [1463, 109] on button "button" at bounding box center [1464, 117] width 22 height 22
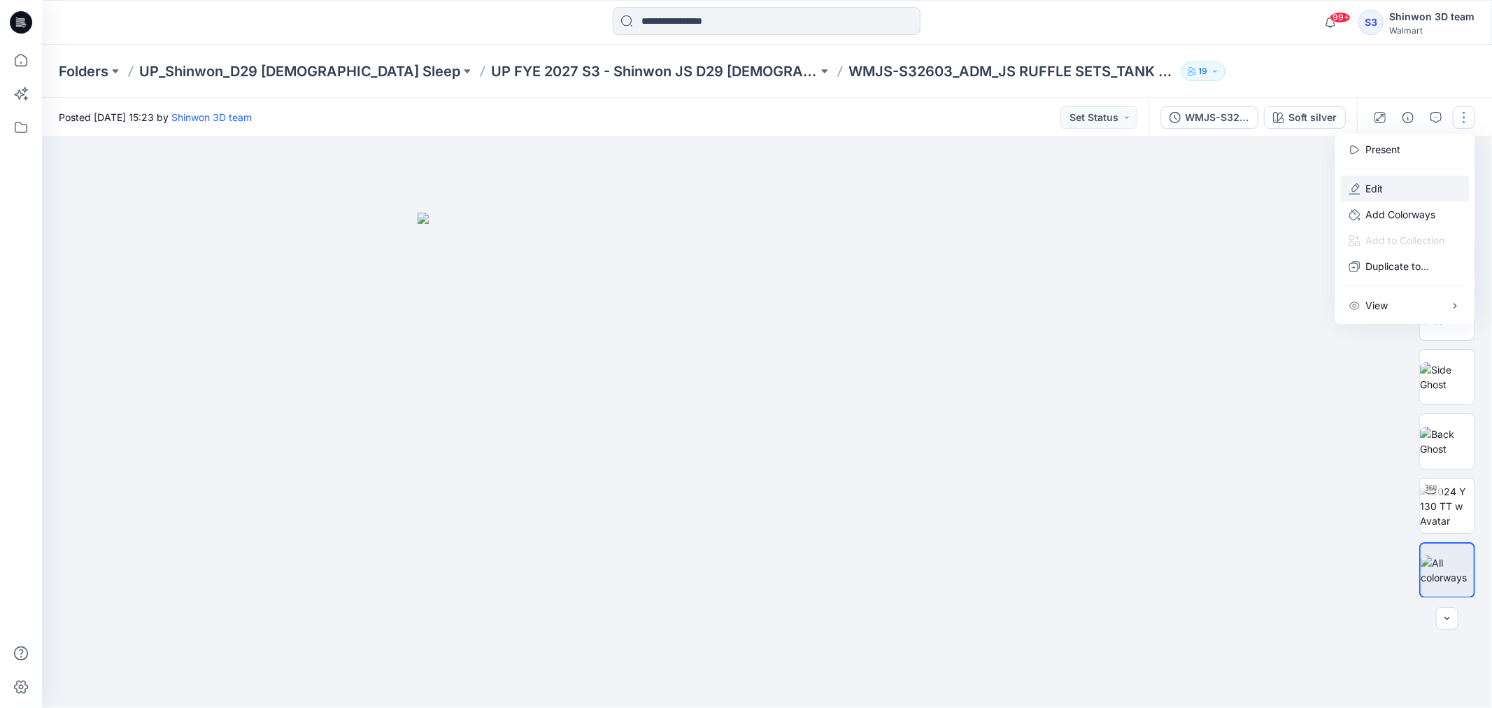
click at [1360, 190] on icon "button" at bounding box center [1354, 188] width 11 height 11
click at [1375, 187] on p "Edit" at bounding box center [1374, 188] width 17 height 15
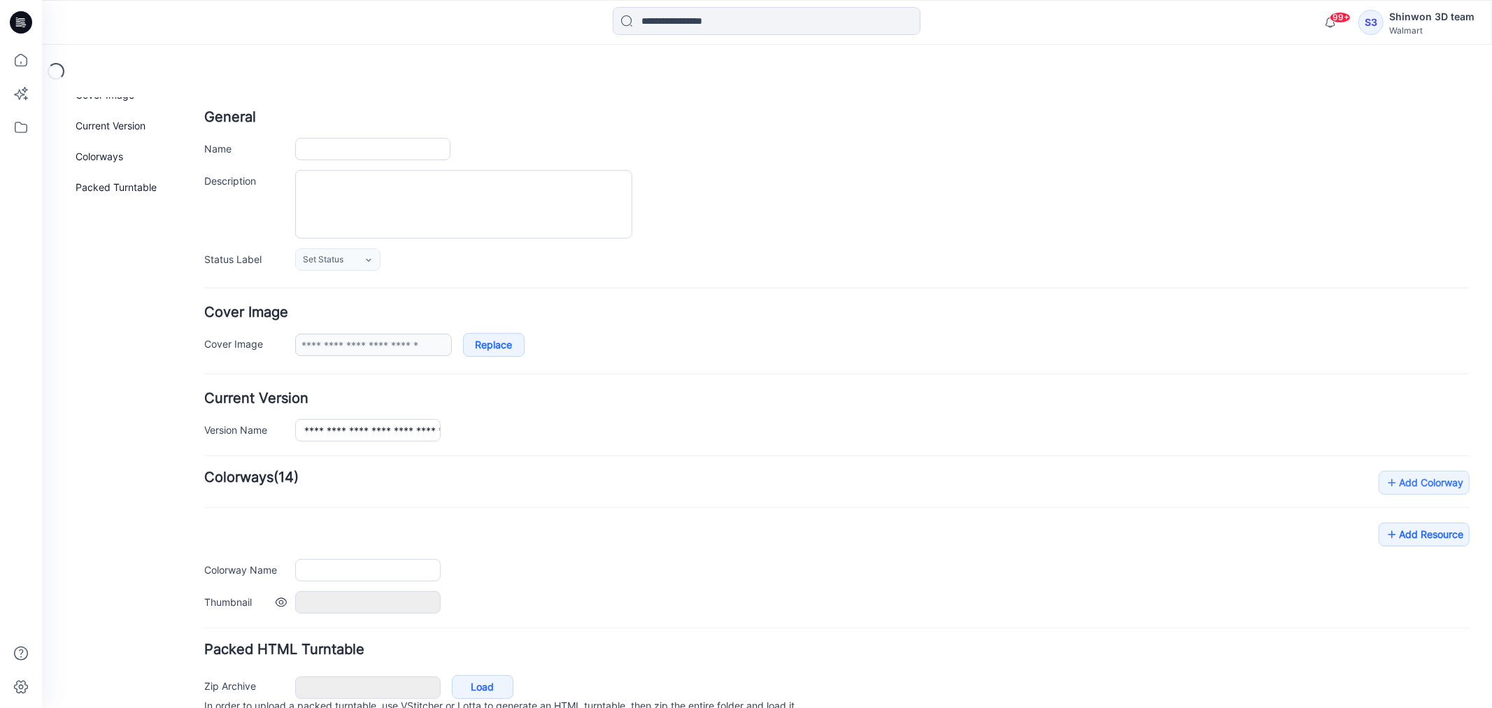
scroll to position [131, 0]
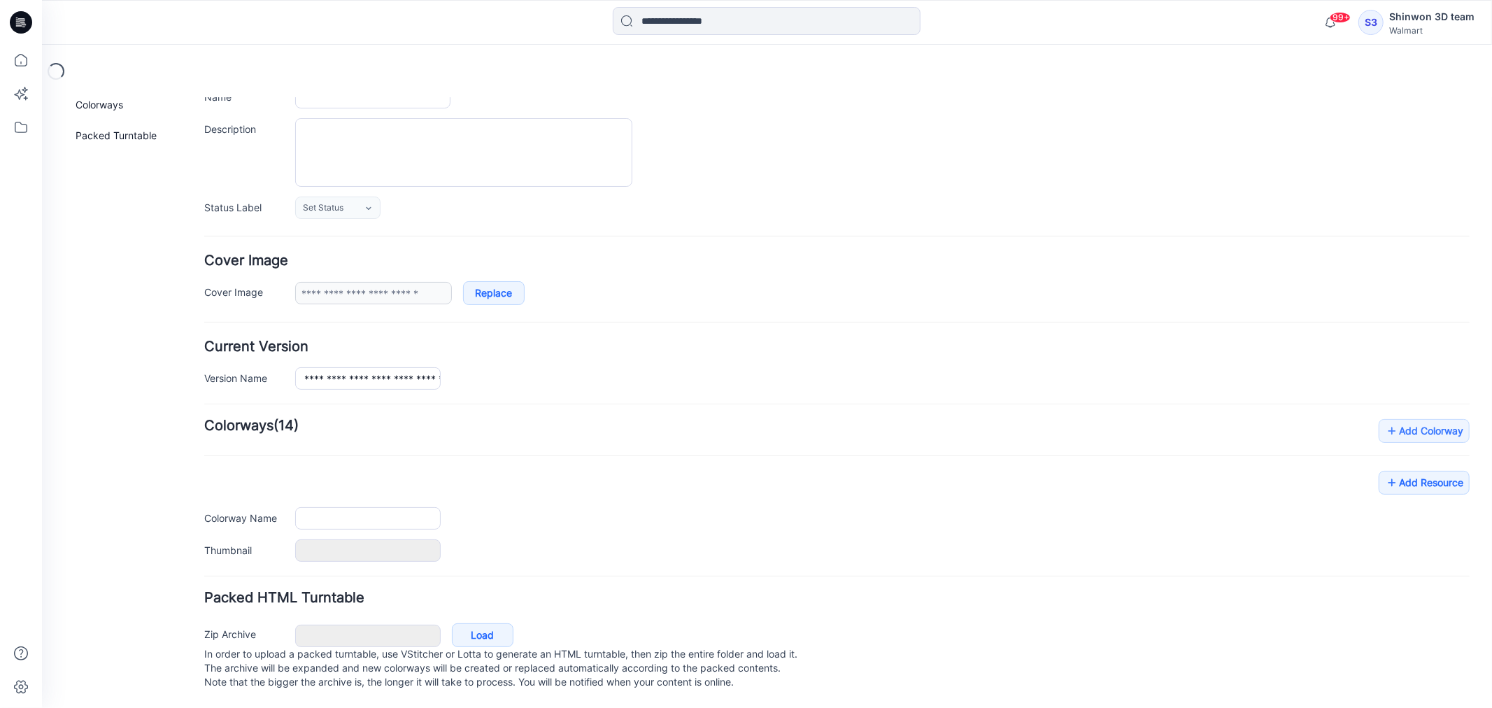
type input "**********"
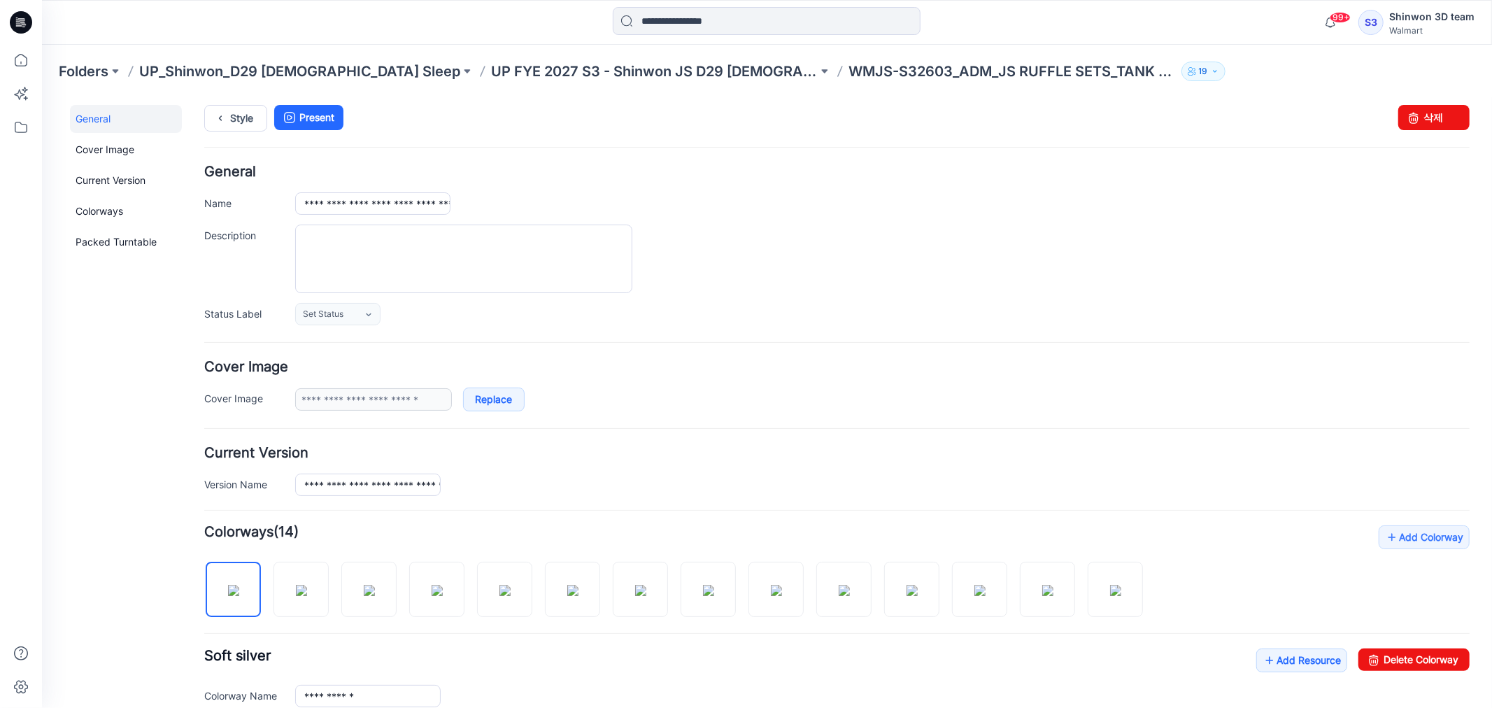
scroll to position [0, 0]
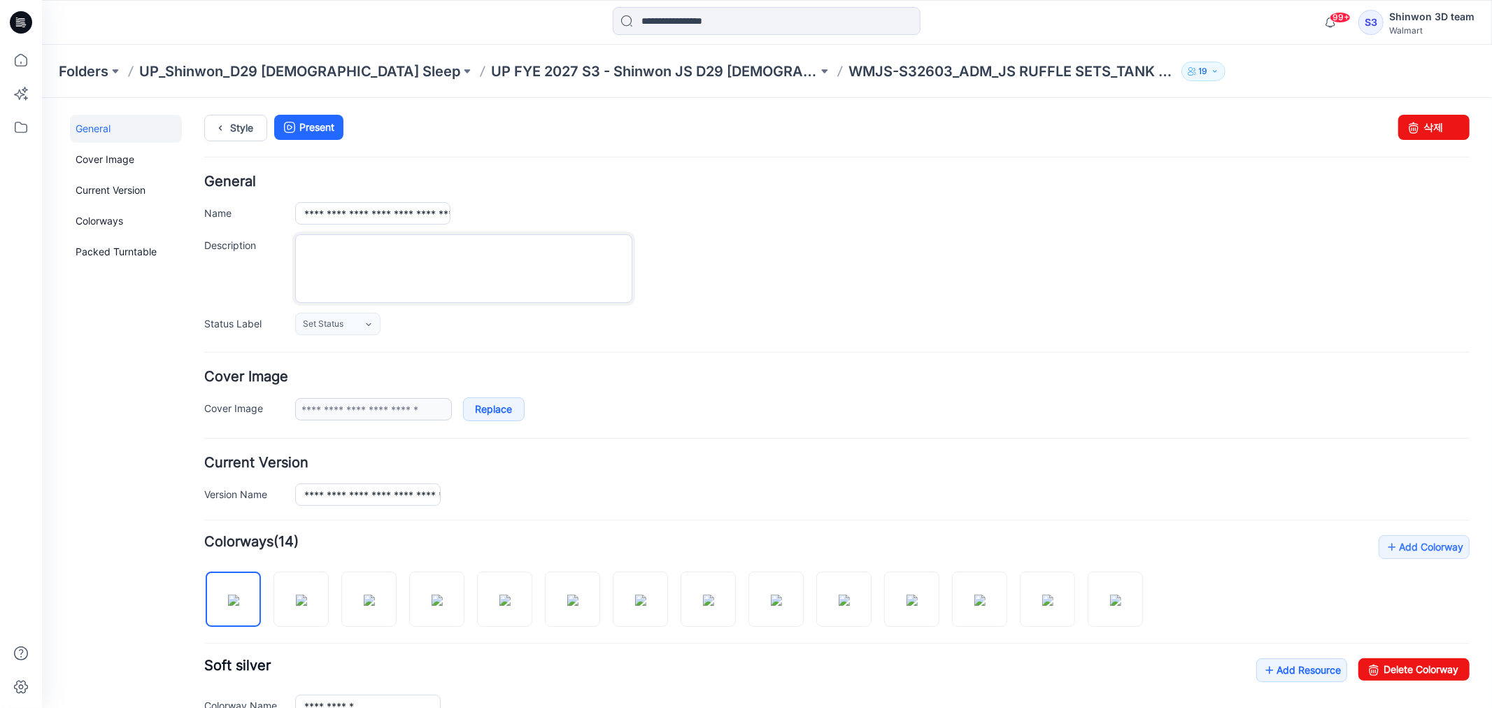
click at [463, 271] on textarea "Description" at bounding box center [462, 268] width 337 height 69
click at [483, 268] on textarea "Description" at bounding box center [462, 268] width 337 height 69
paste textarea "**********"
type textarea "**********"
click at [236, 128] on link "Style" at bounding box center [235, 127] width 63 height 27
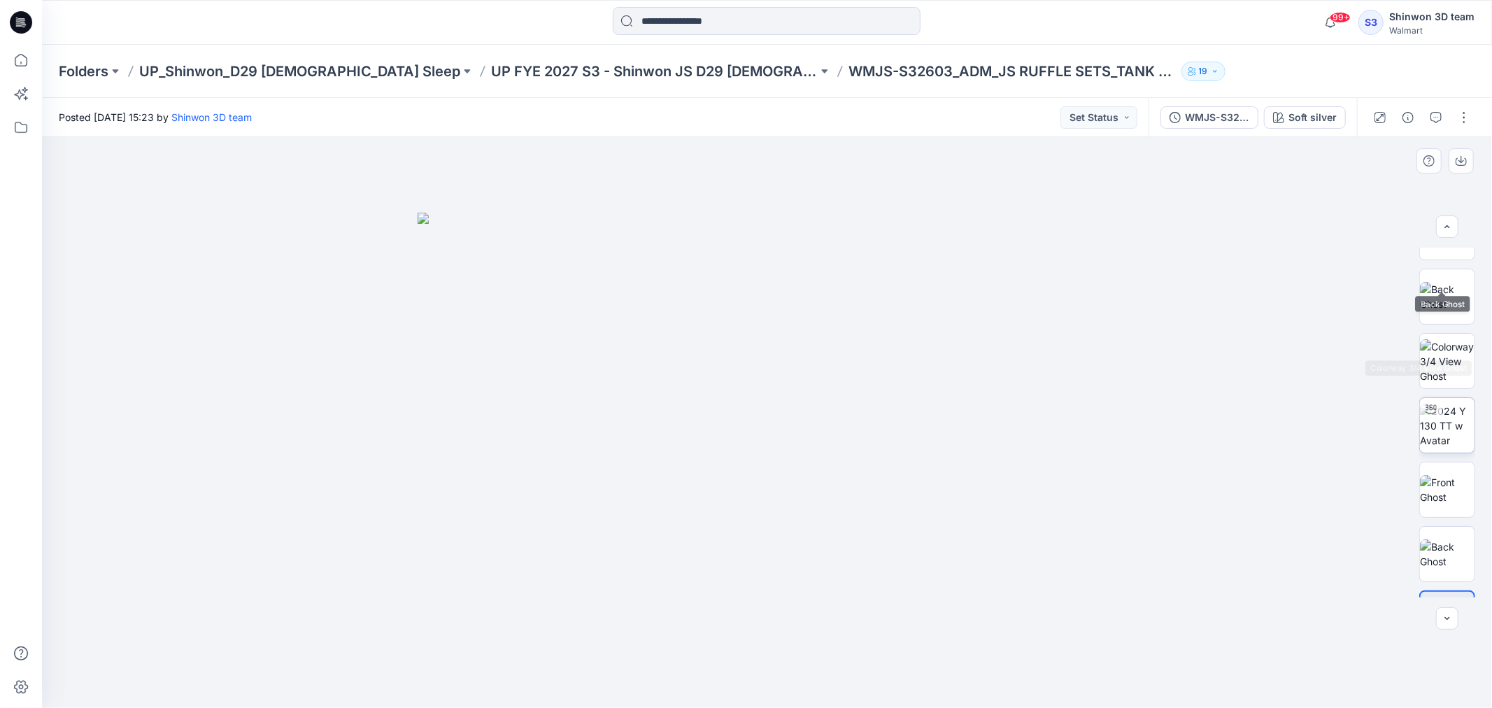
scroll to position [606, 0]
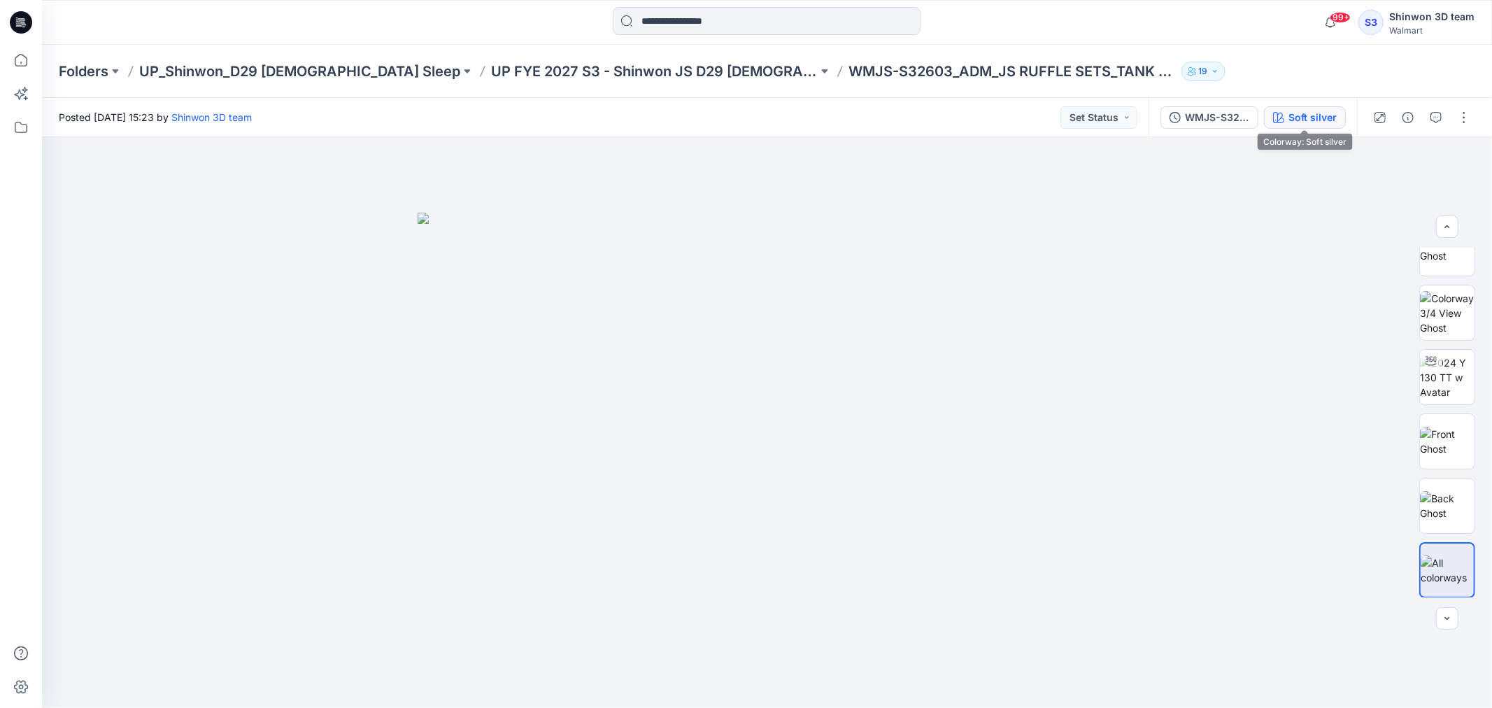
click at [1312, 120] on div "Soft silver" at bounding box center [1312, 117] width 48 height 15
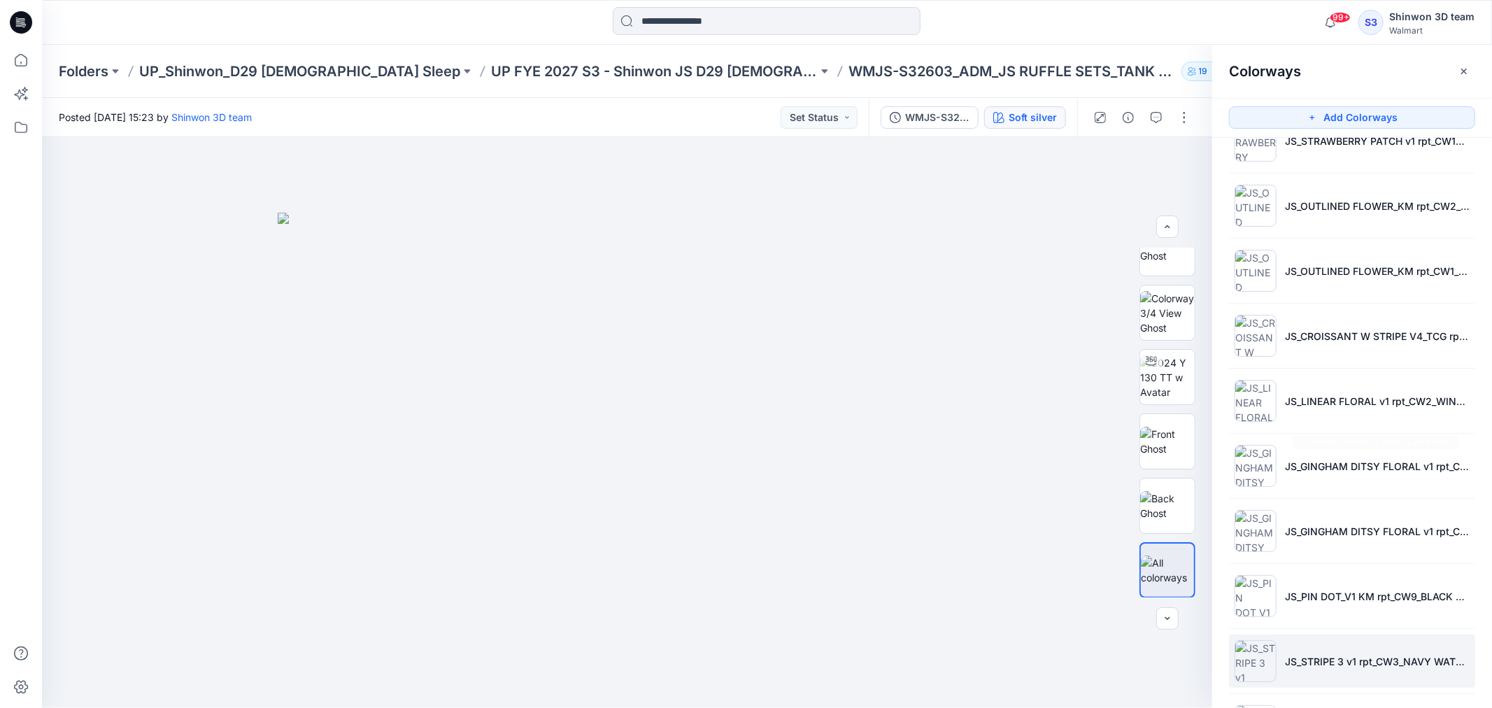
scroll to position [367, 0]
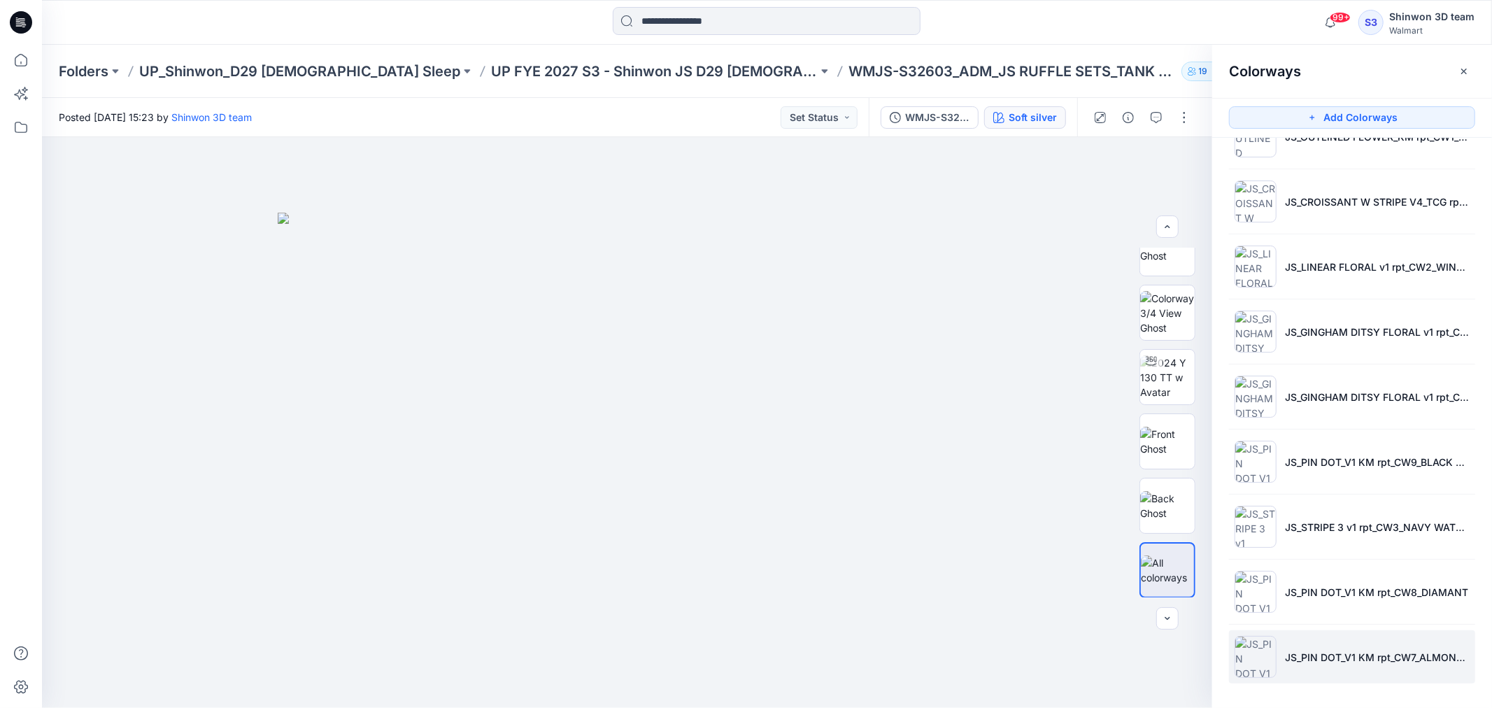
click at [1255, 657] on img at bounding box center [1255, 657] width 42 height 42
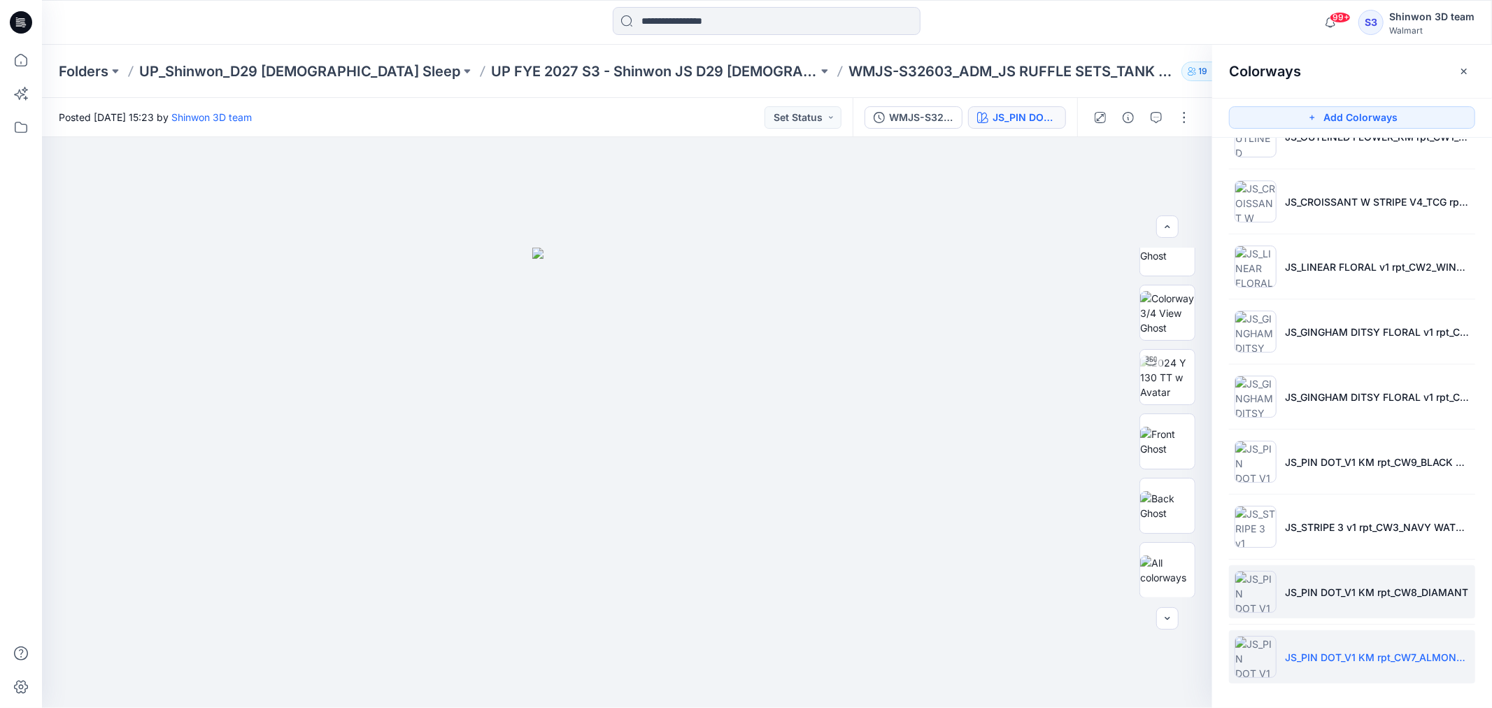
click at [1248, 603] on img at bounding box center [1255, 592] width 42 height 42
click at [1159, 312] on img at bounding box center [1167, 313] width 55 height 44
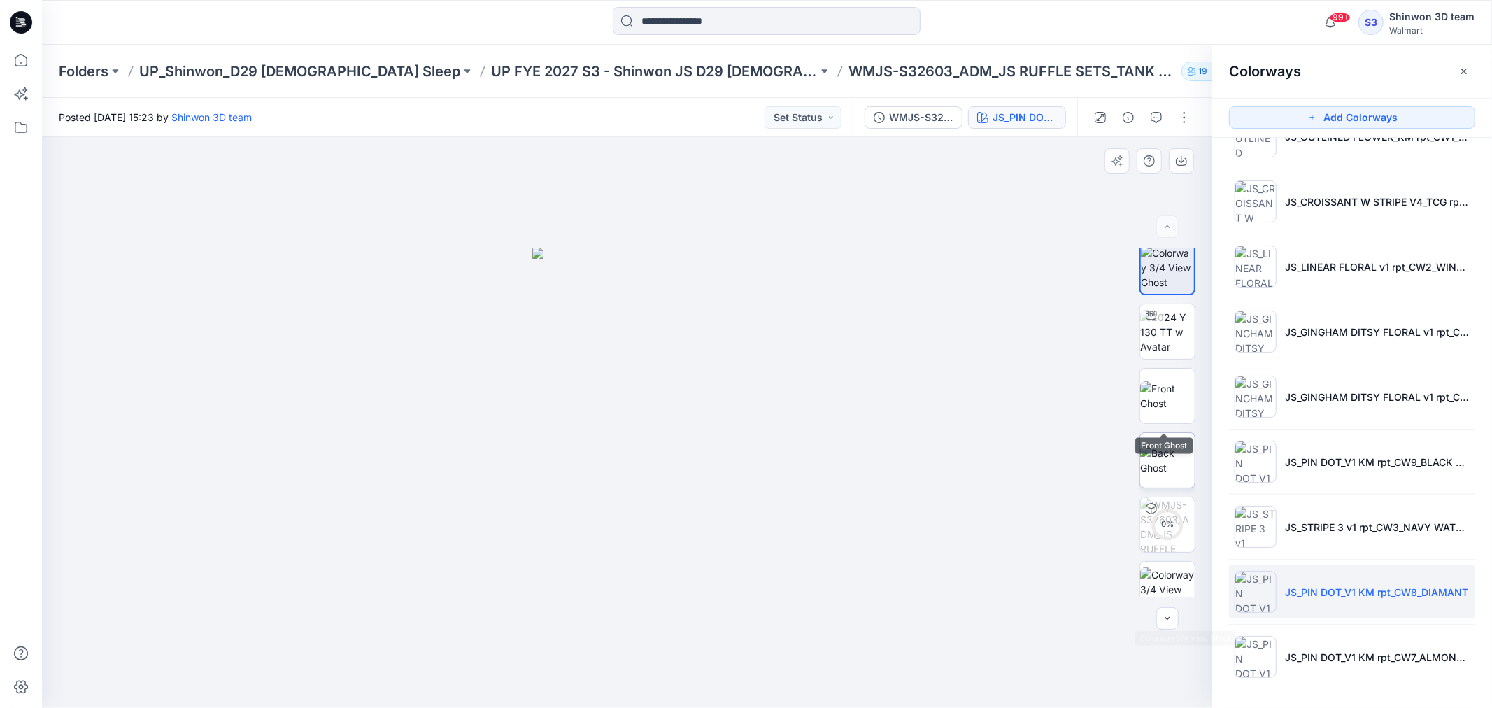
scroll to position [0, 0]
click at [997, 239] on div at bounding box center [627, 422] width 1170 height 571
click at [1457, 60] on button "button" at bounding box center [1464, 71] width 22 height 22
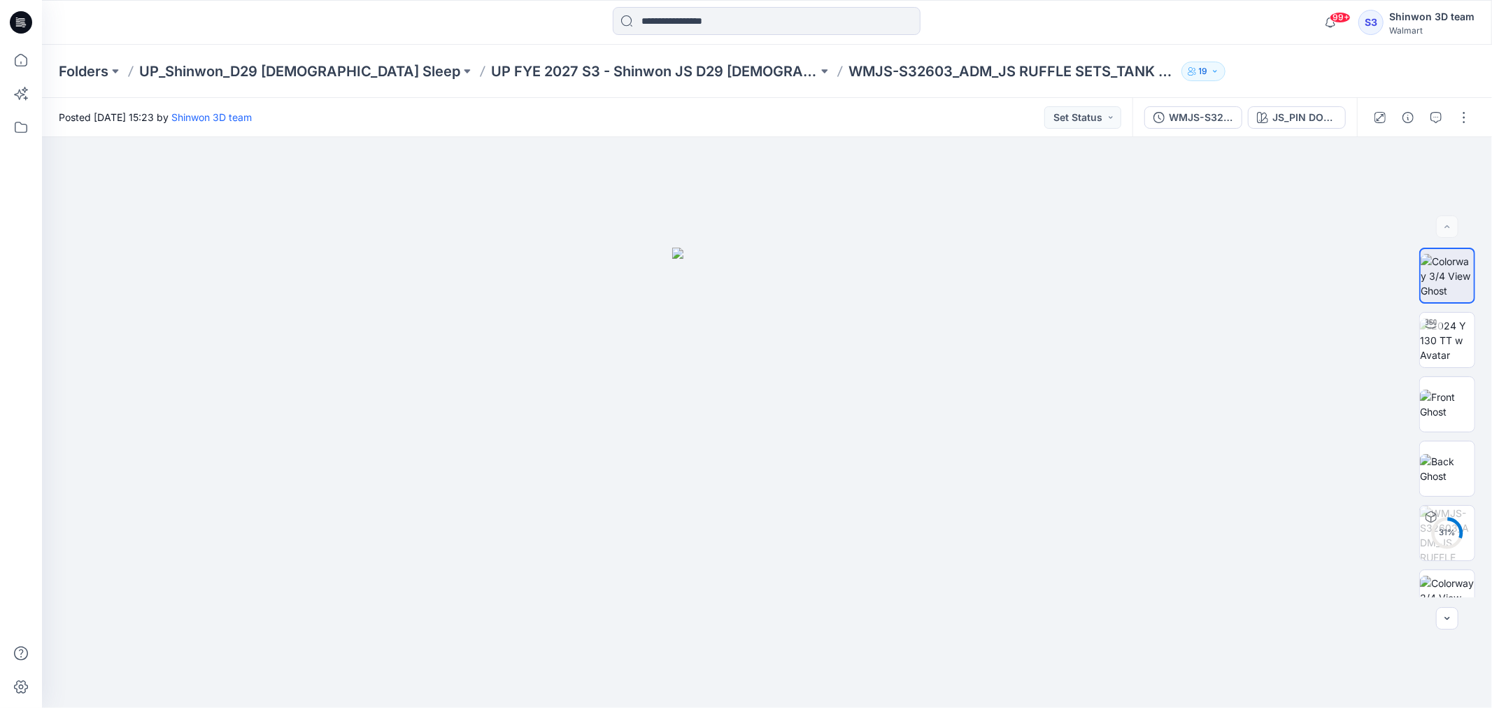
click at [1242, 56] on div "Folders UP_Shinwon_D29 Ladies Sleep UP FYE 2027 S3 - Shinwon JS D29 Ladies Slee…" at bounding box center [767, 71] width 1450 height 53
click at [1469, 117] on button "button" at bounding box center [1464, 117] width 22 height 22
click at [1381, 185] on p "Edit" at bounding box center [1374, 188] width 17 height 15
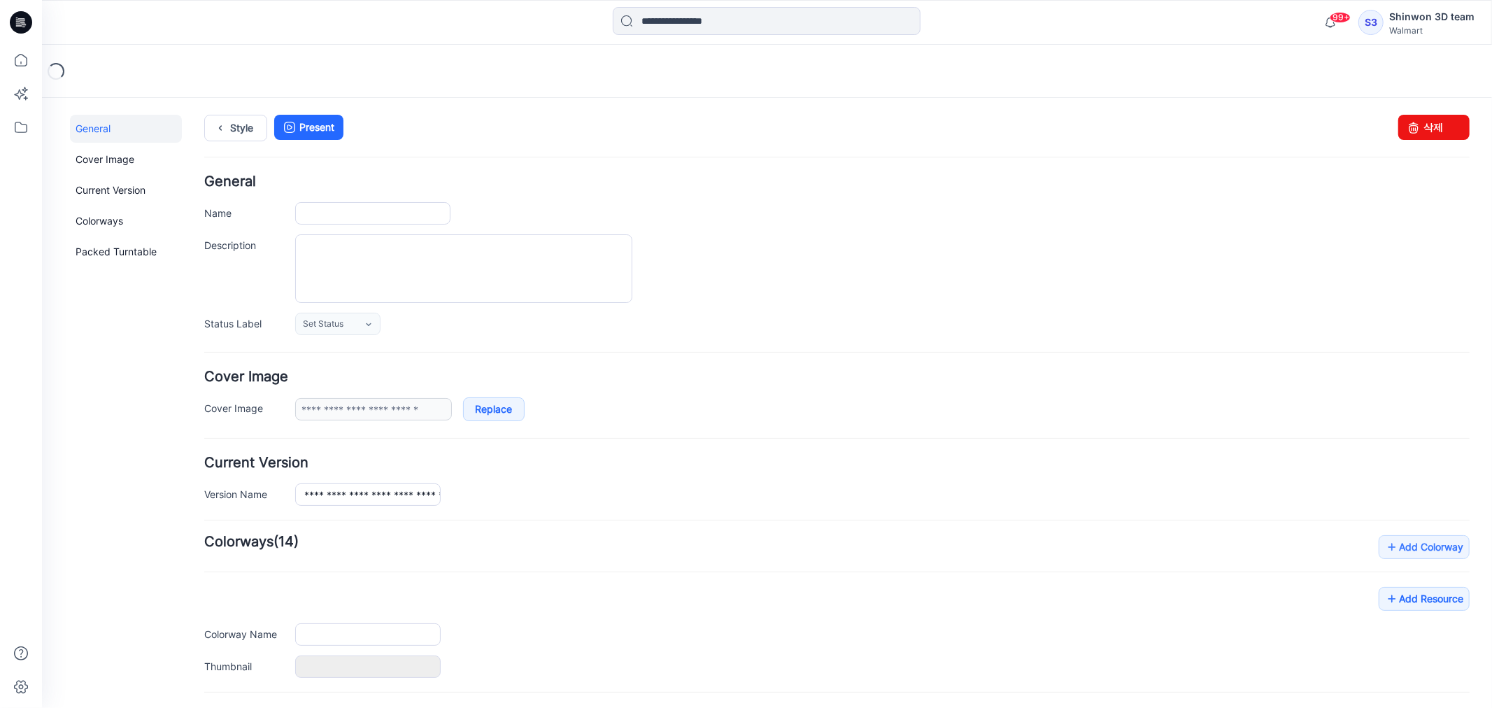
type input "**********"
type textarea "**********"
type input "**********"
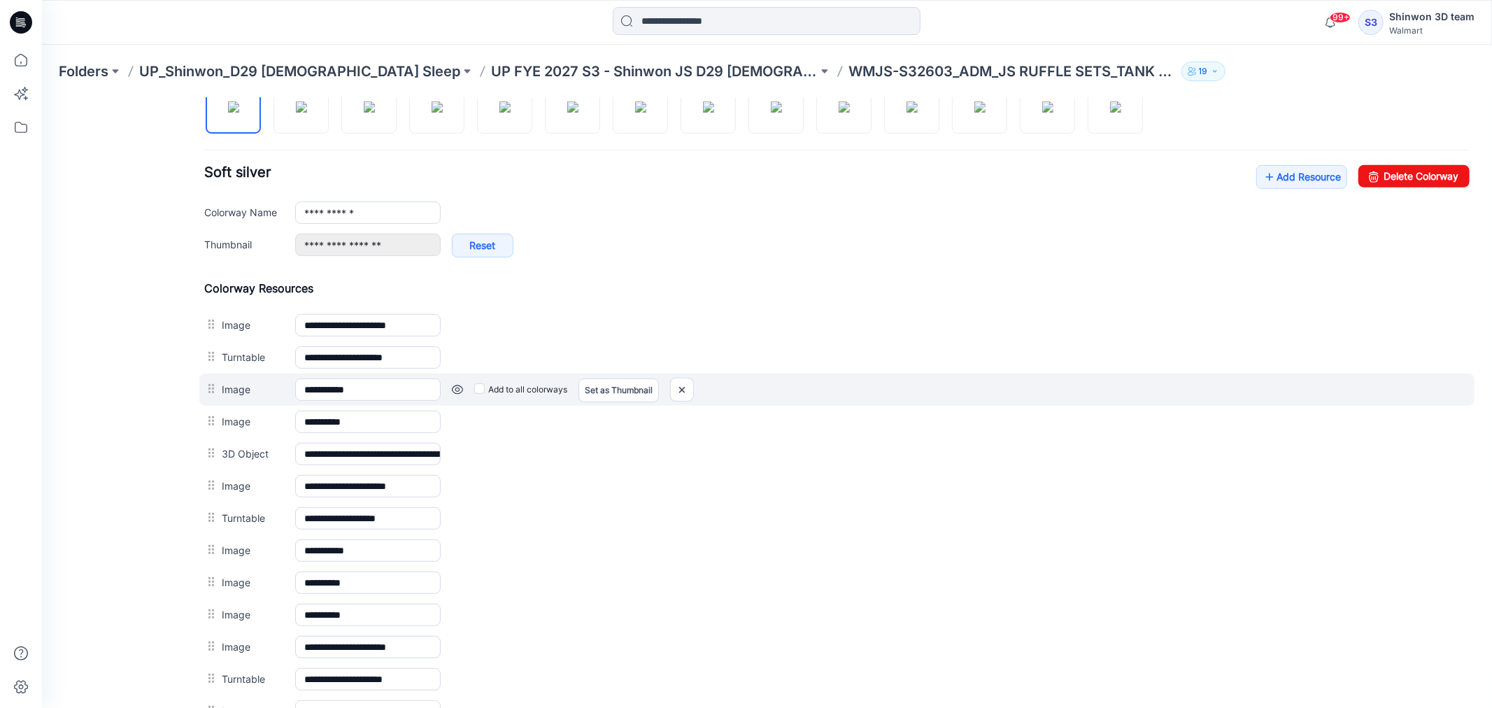
scroll to position [466, 0]
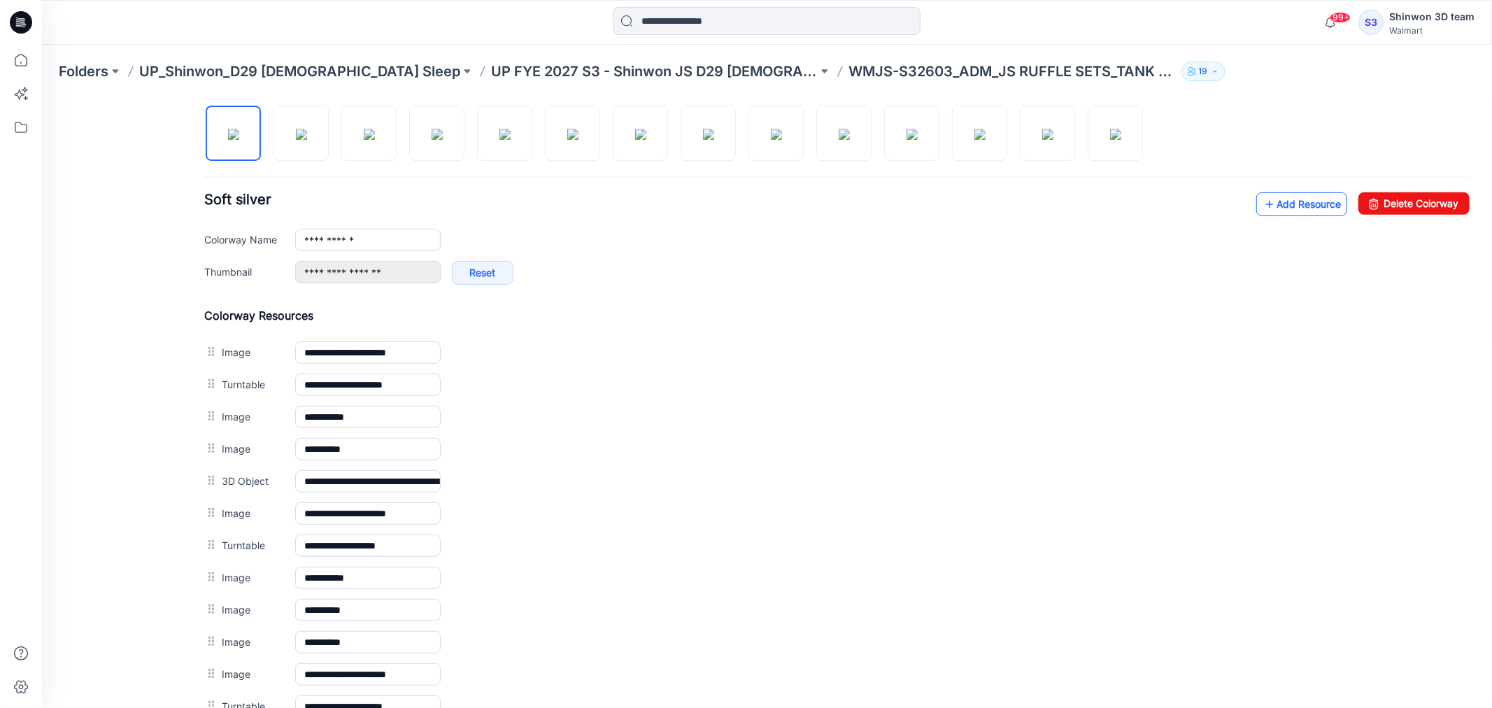
click at [1295, 213] on link "Add Resource" at bounding box center [1300, 204] width 91 height 24
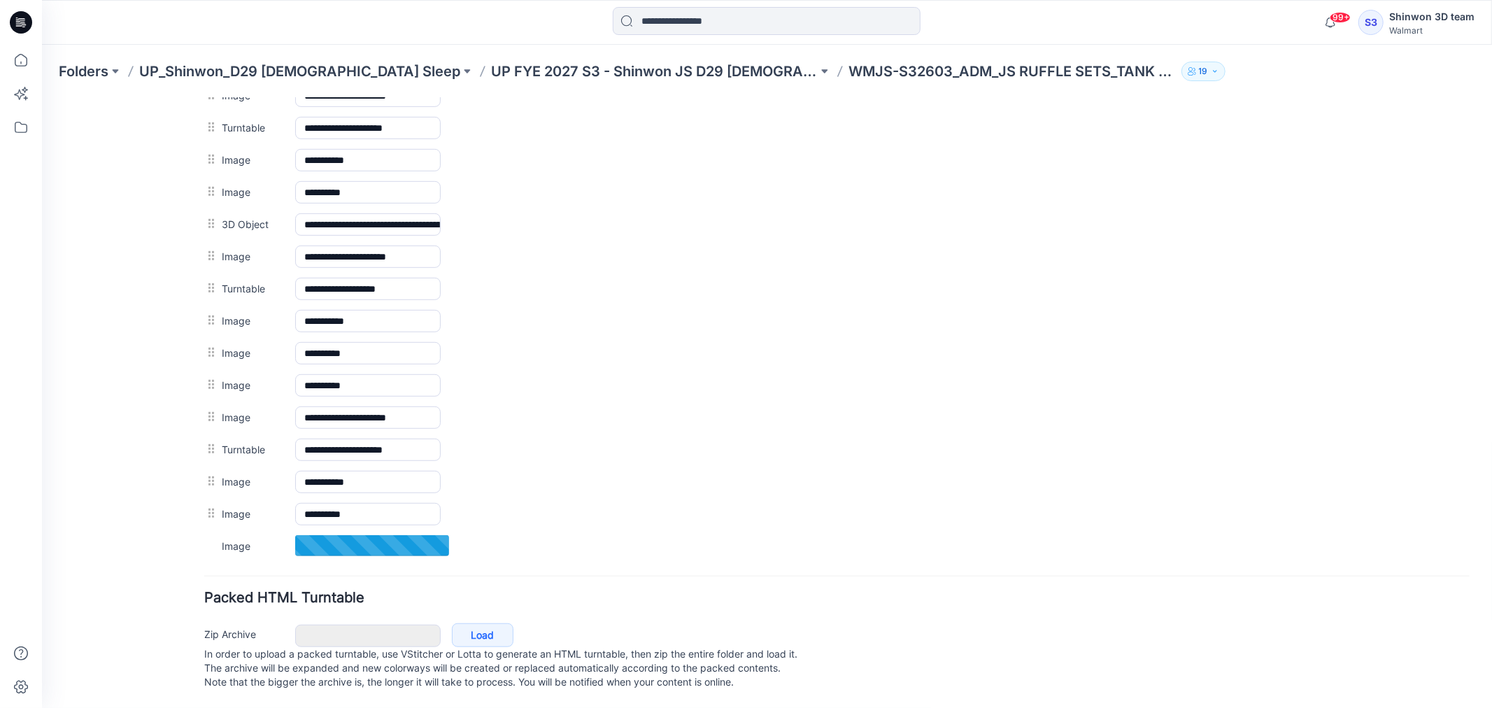
scroll to position [741, 0]
click at [340, 560] on form "**********" at bounding box center [836, 72] width 1265 height 1242
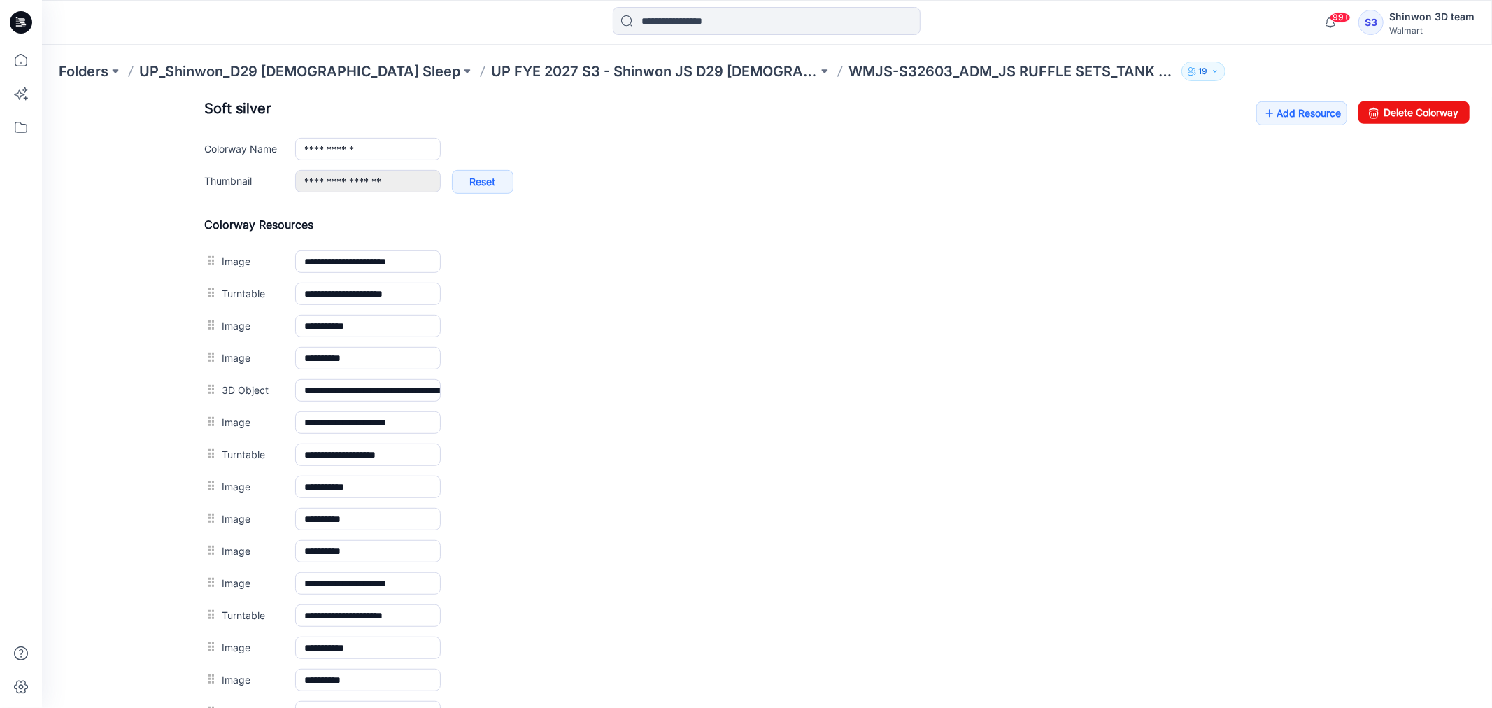
scroll to position [508, 0]
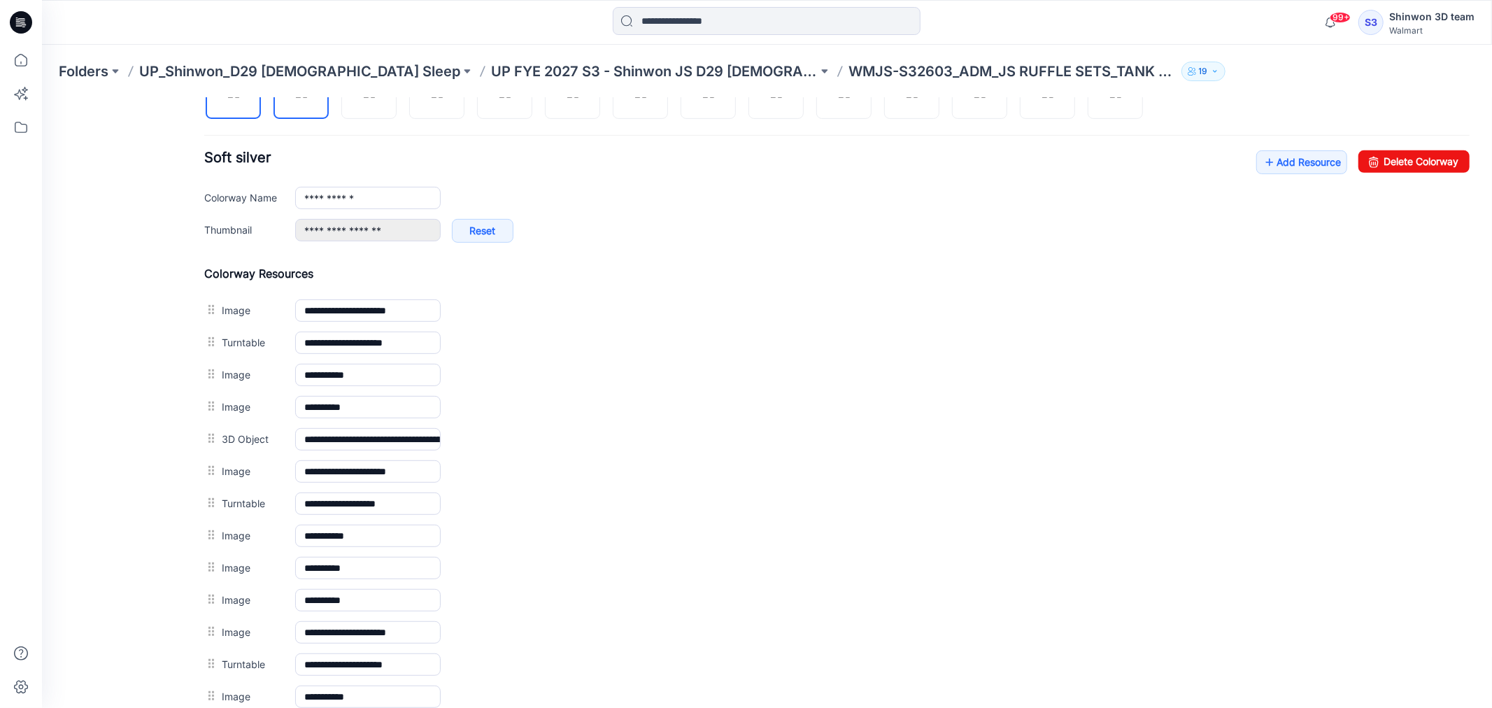
click at [295, 97] on img at bounding box center [300, 91] width 11 height 11
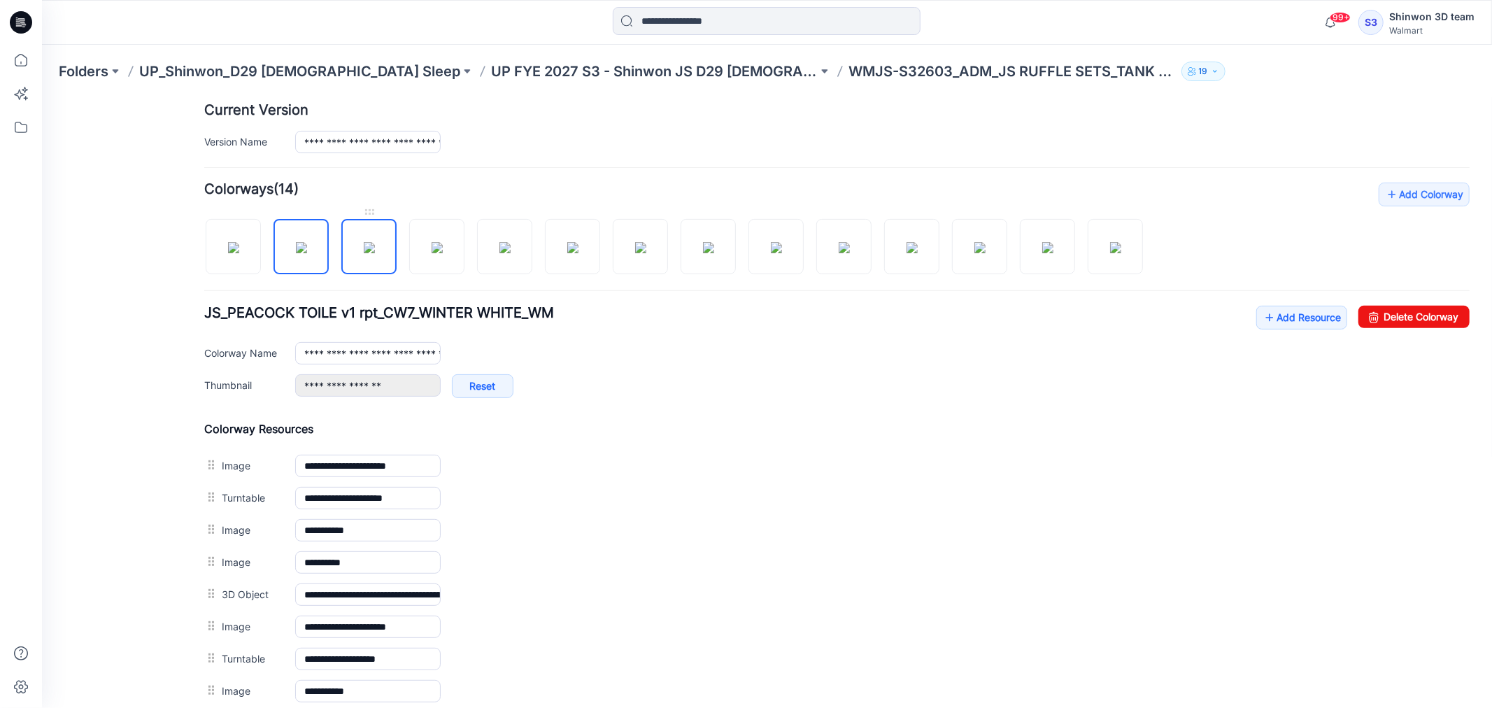
click at [374, 252] on img at bounding box center [368, 246] width 11 height 11
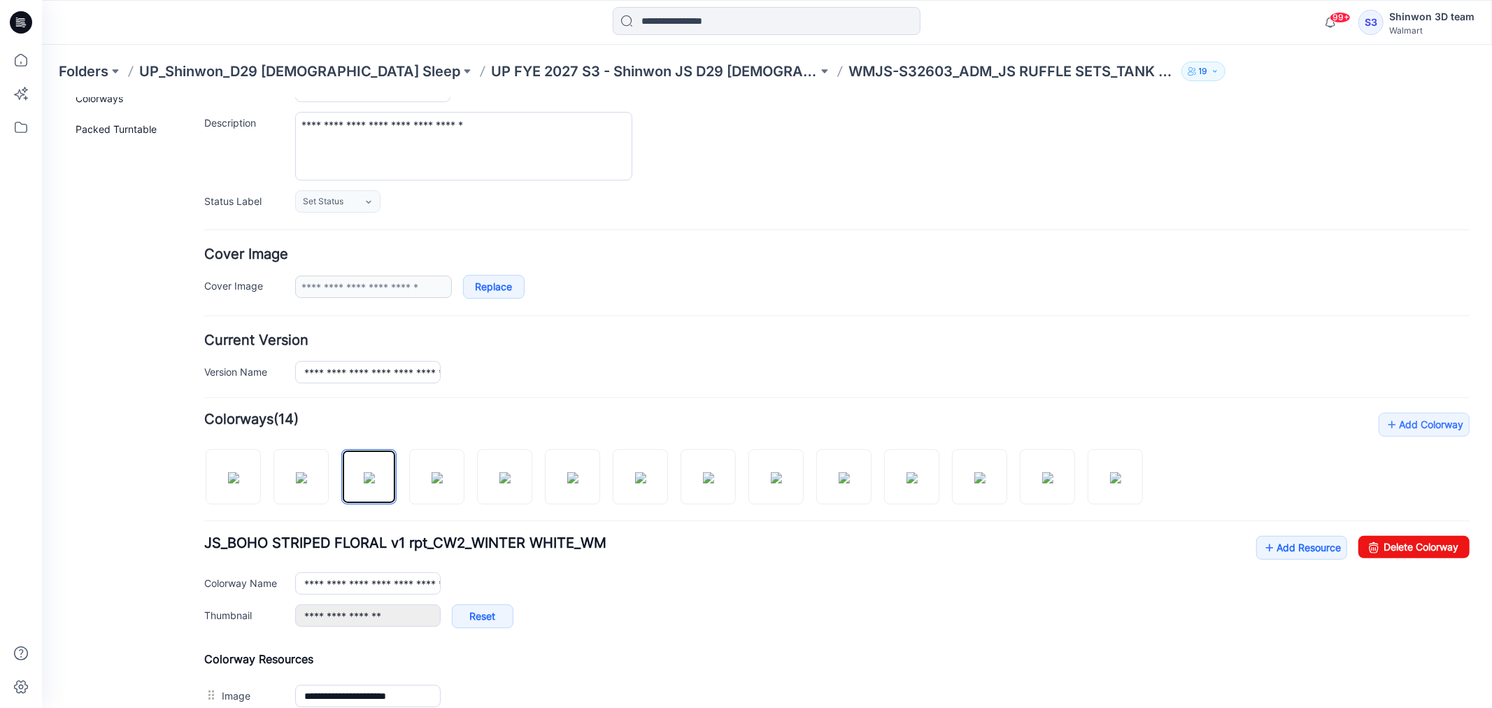
scroll to position [0, 0]
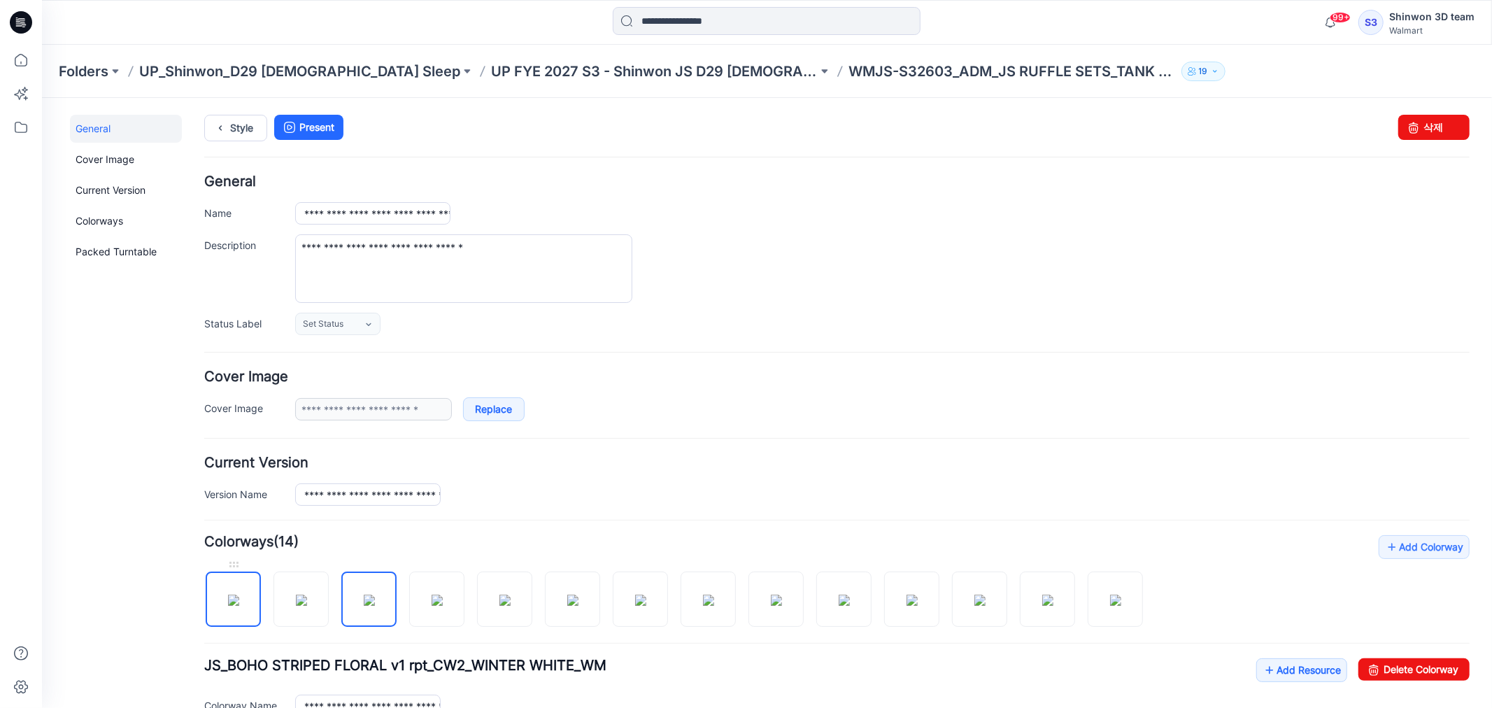
click at [239, 595] on img at bounding box center [232, 599] width 11 height 11
type input "**********"
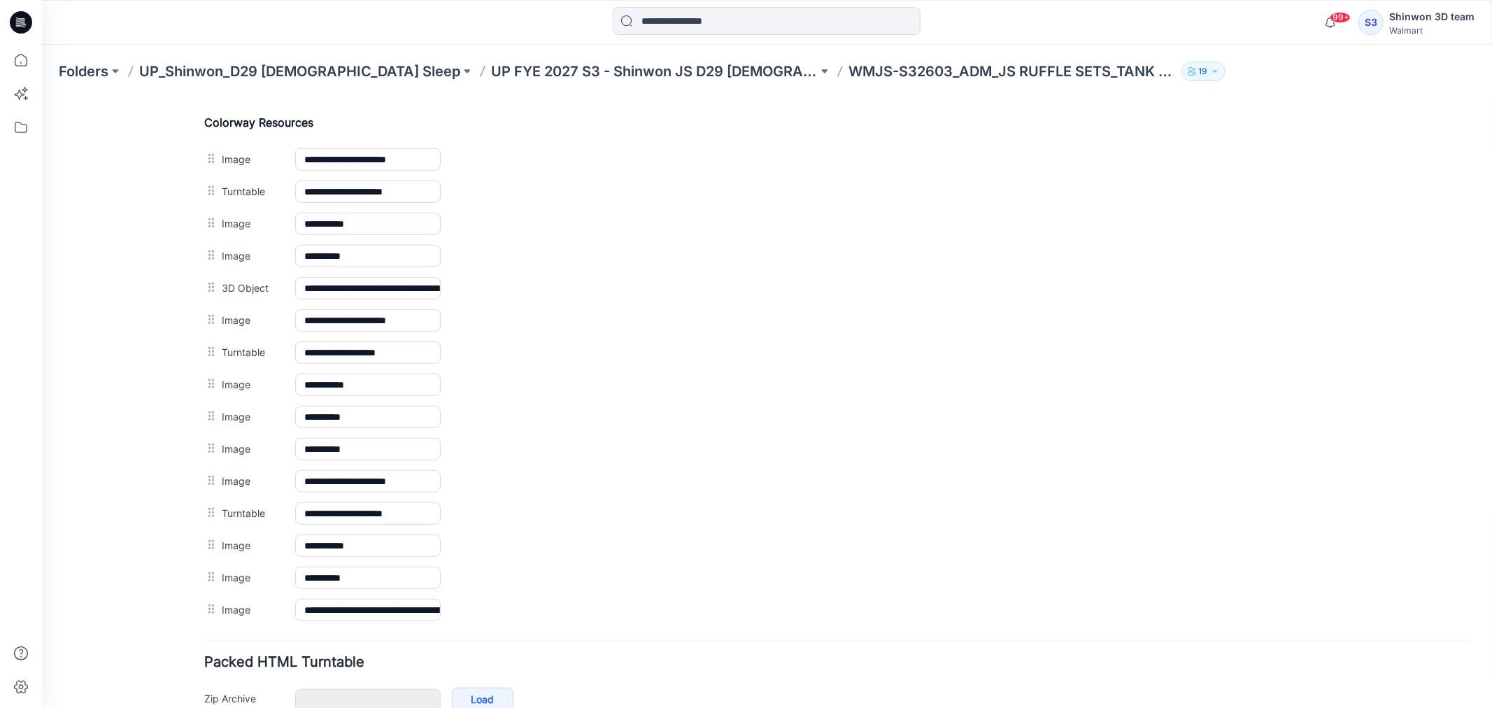
scroll to position [741, 0]
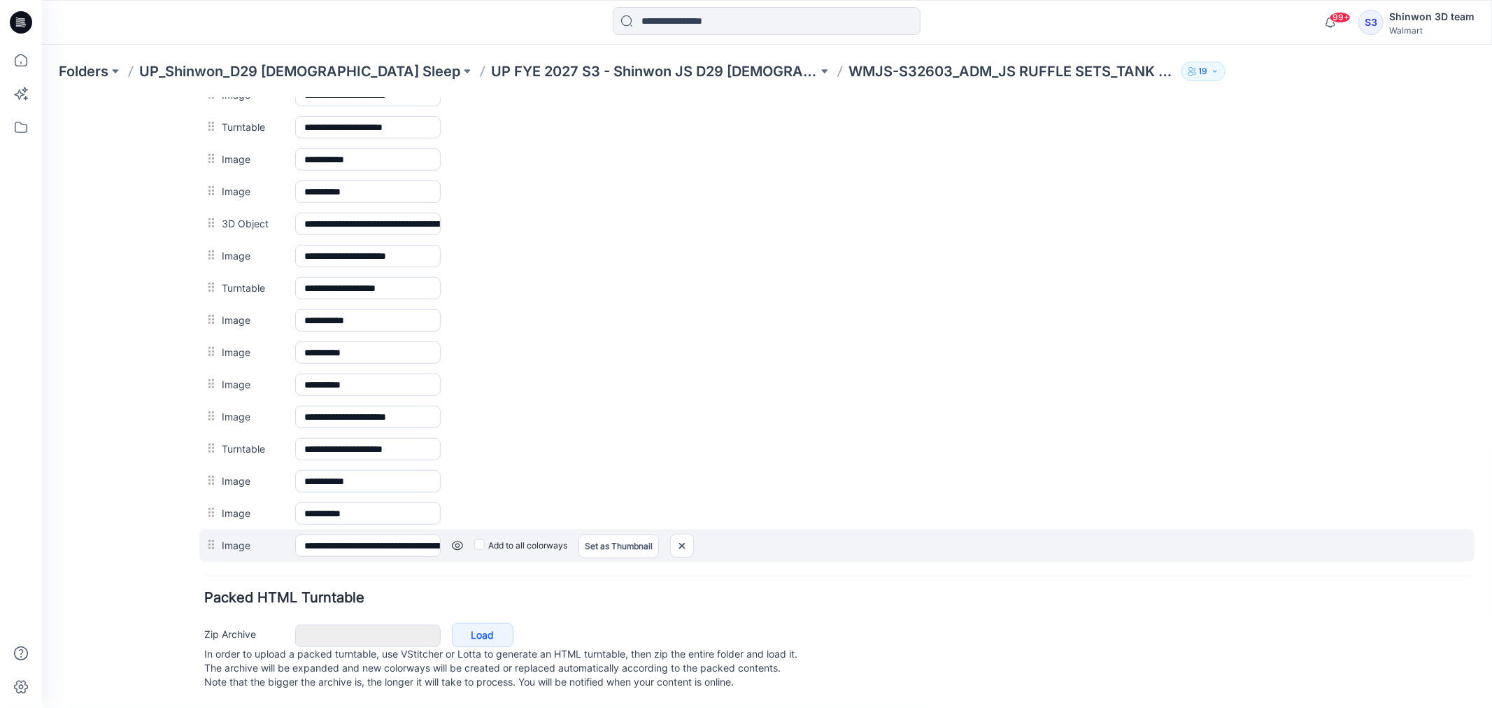
click at [612, 534] on div "Set as Thumbnail" at bounding box center [618, 545] width 80 height 22
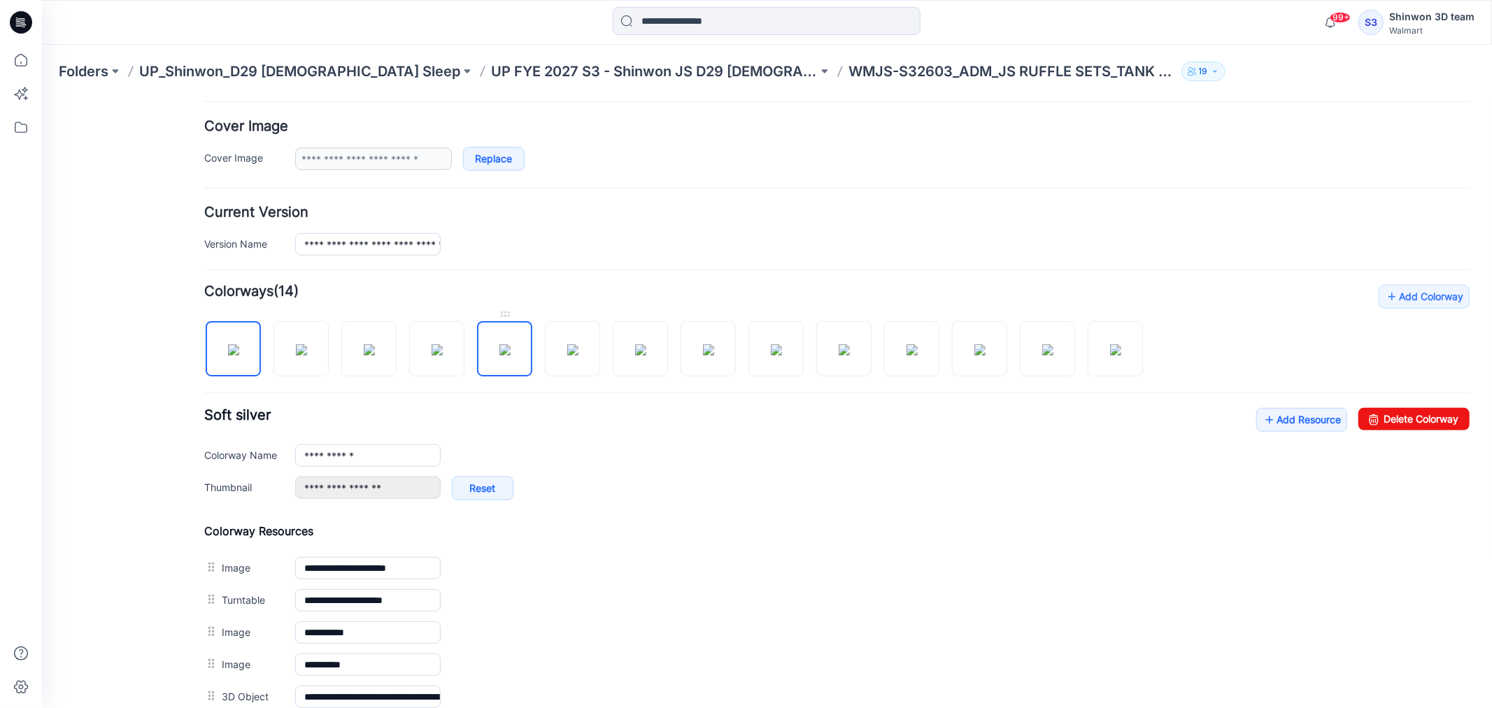
scroll to position [197, 0]
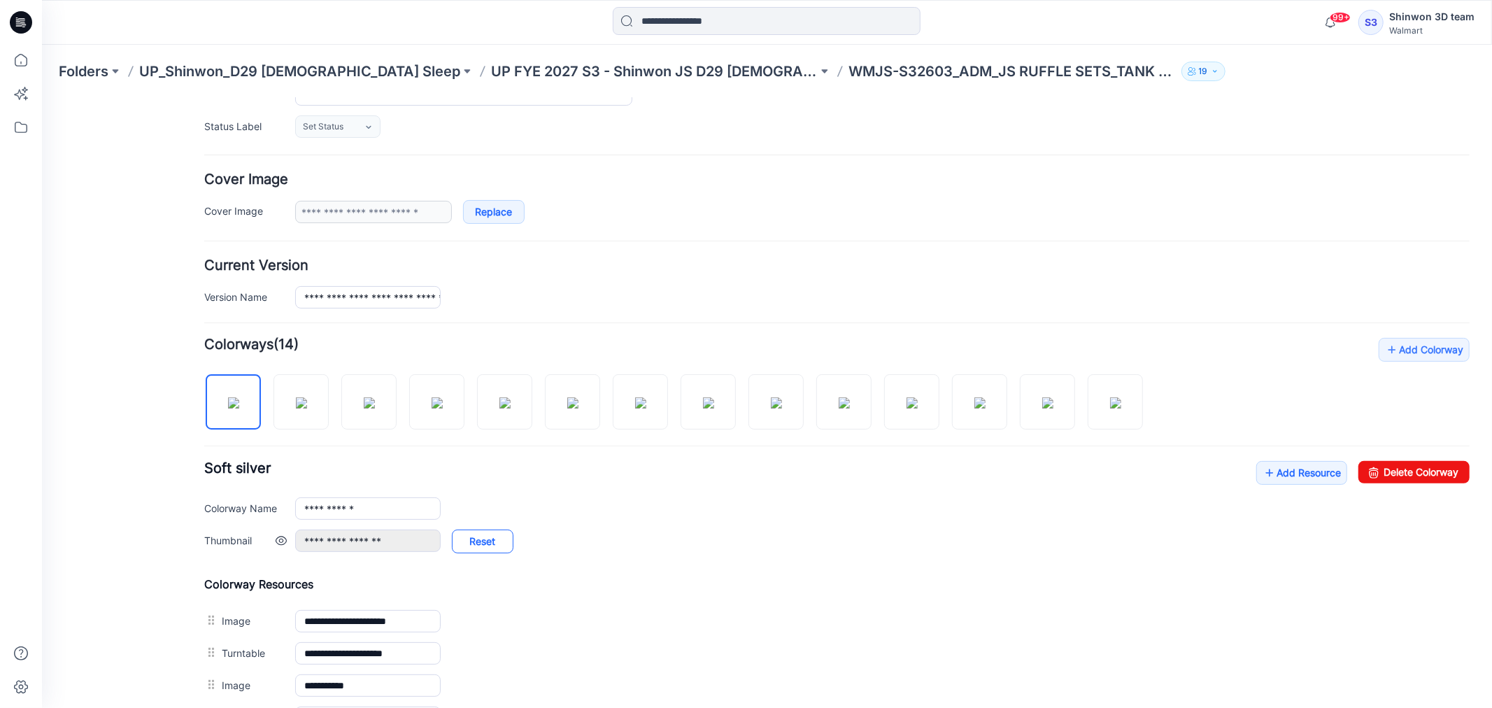
click at [482, 541] on link "Reset" at bounding box center [482, 541] width 62 height 24
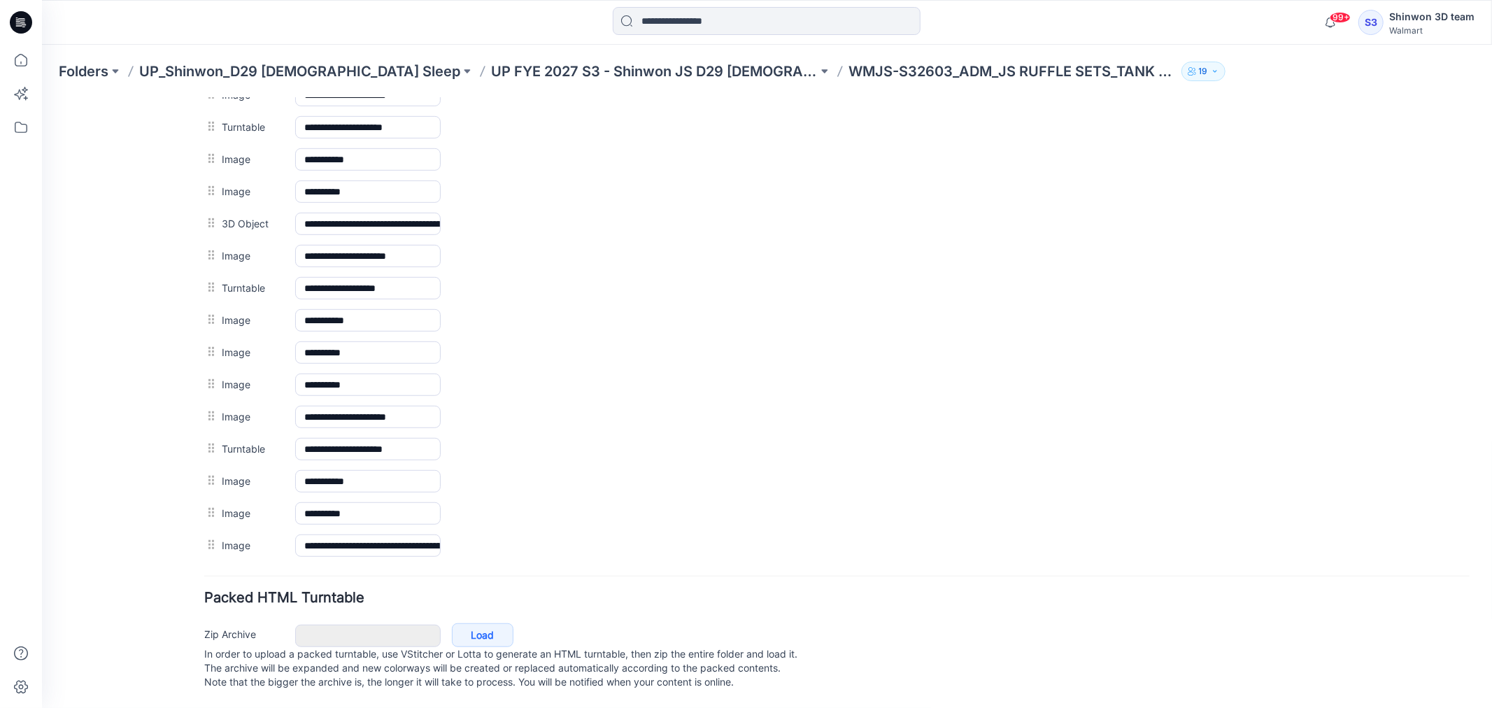
scroll to position [741, 0]
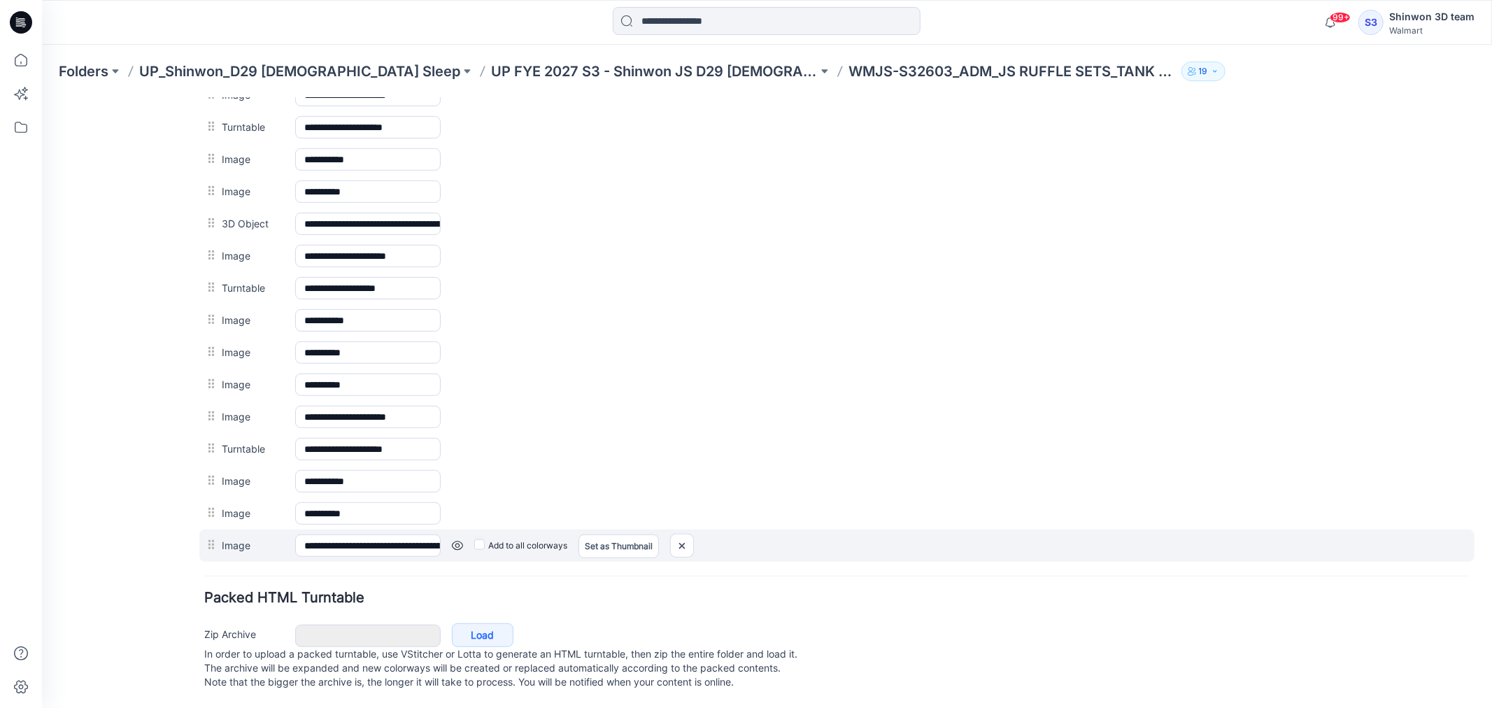
click at [616, 534] on div "Set as Thumbnail" at bounding box center [618, 545] width 80 height 22
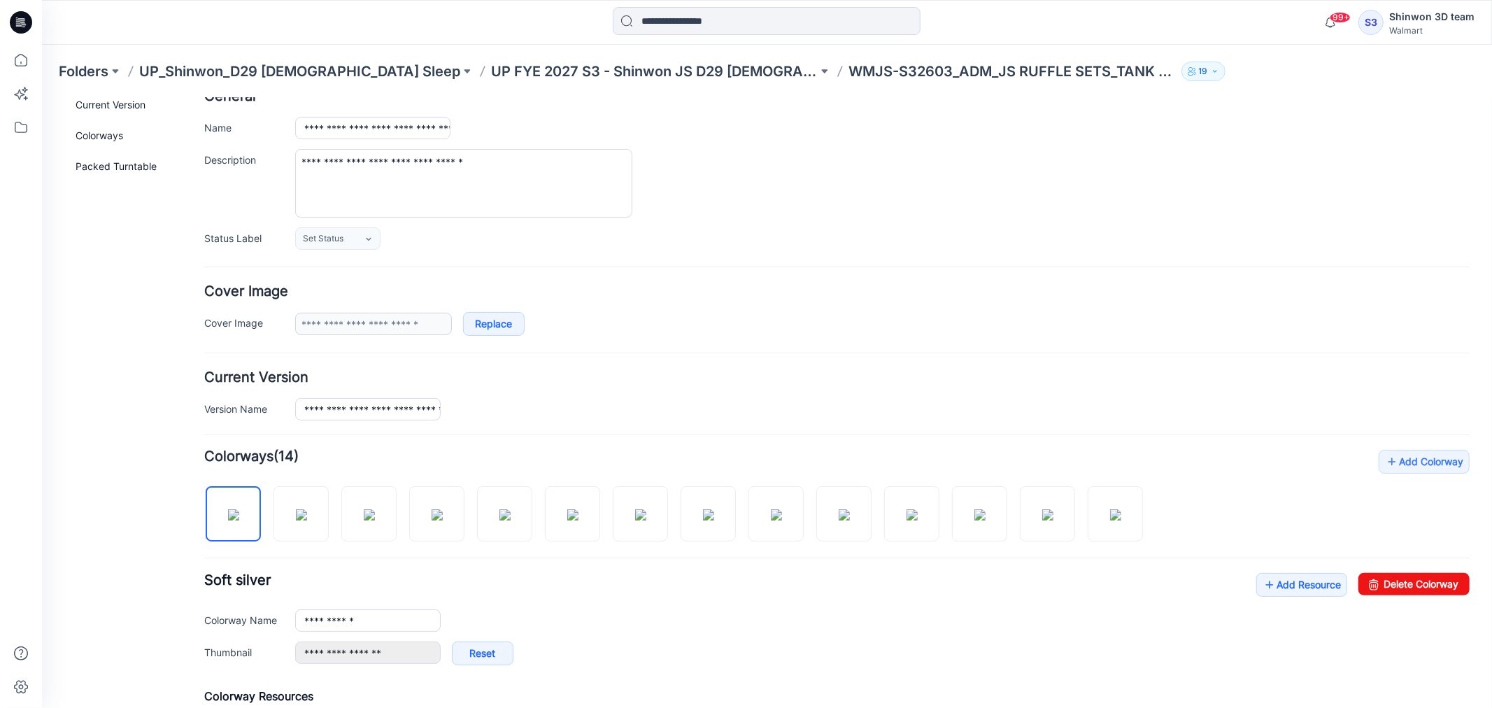
scroll to position [0, 0]
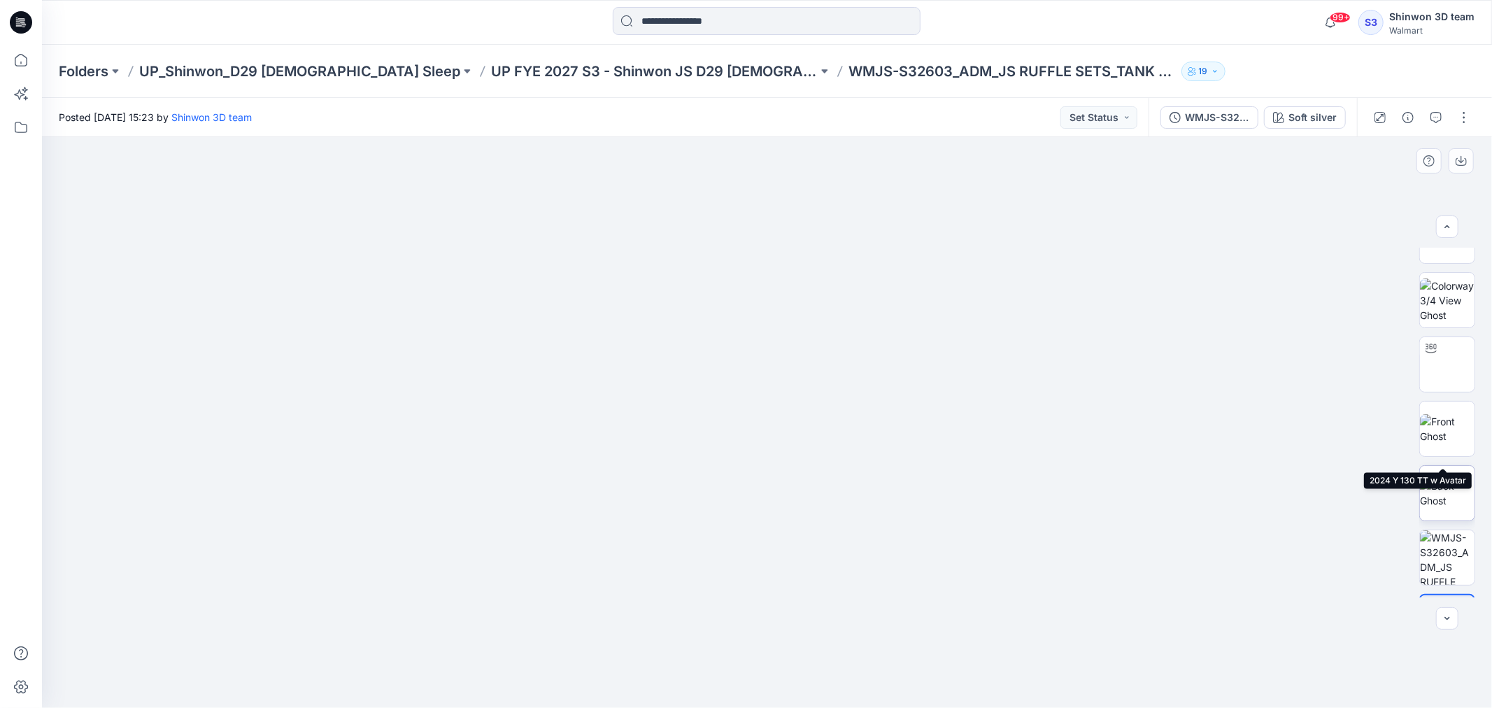
scroll to position [671, 0]
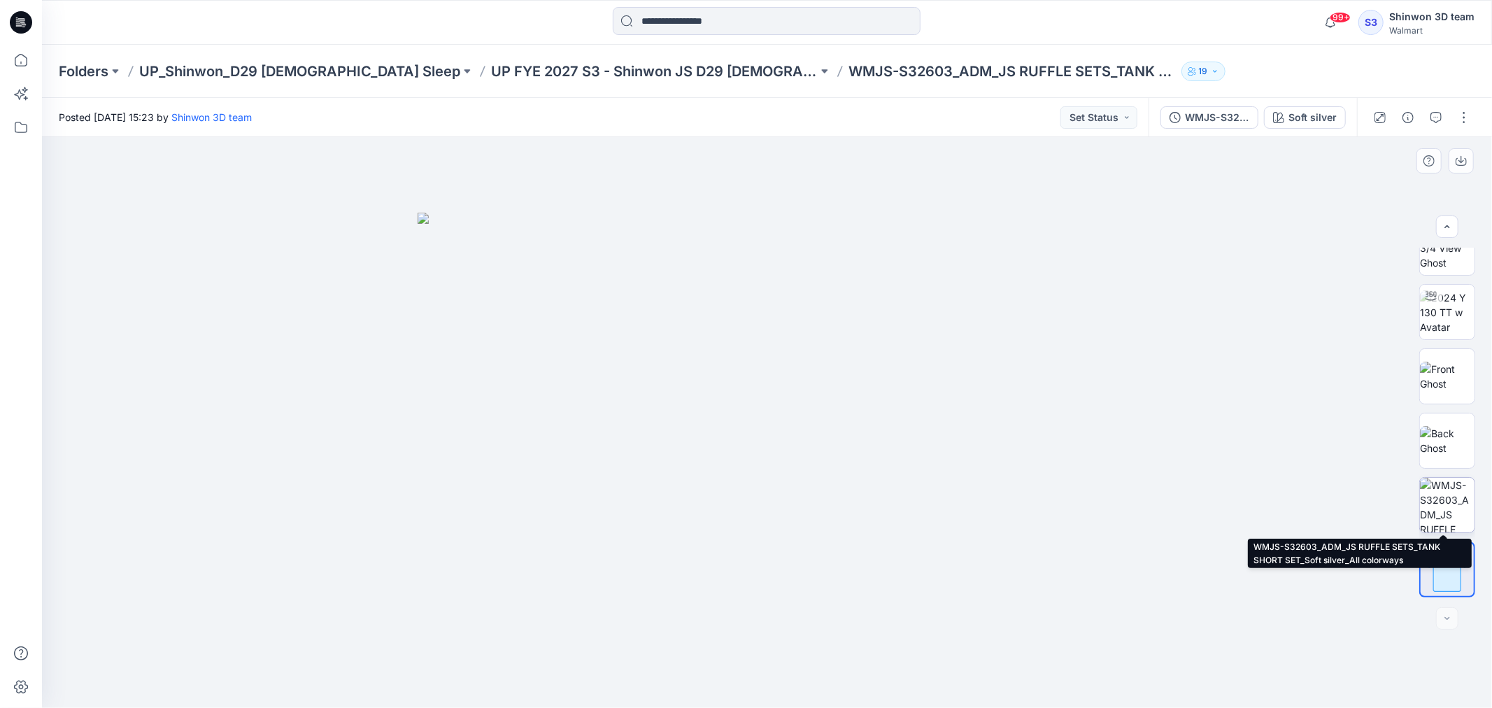
click at [1448, 494] on img at bounding box center [1447, 505] width 55 height 55
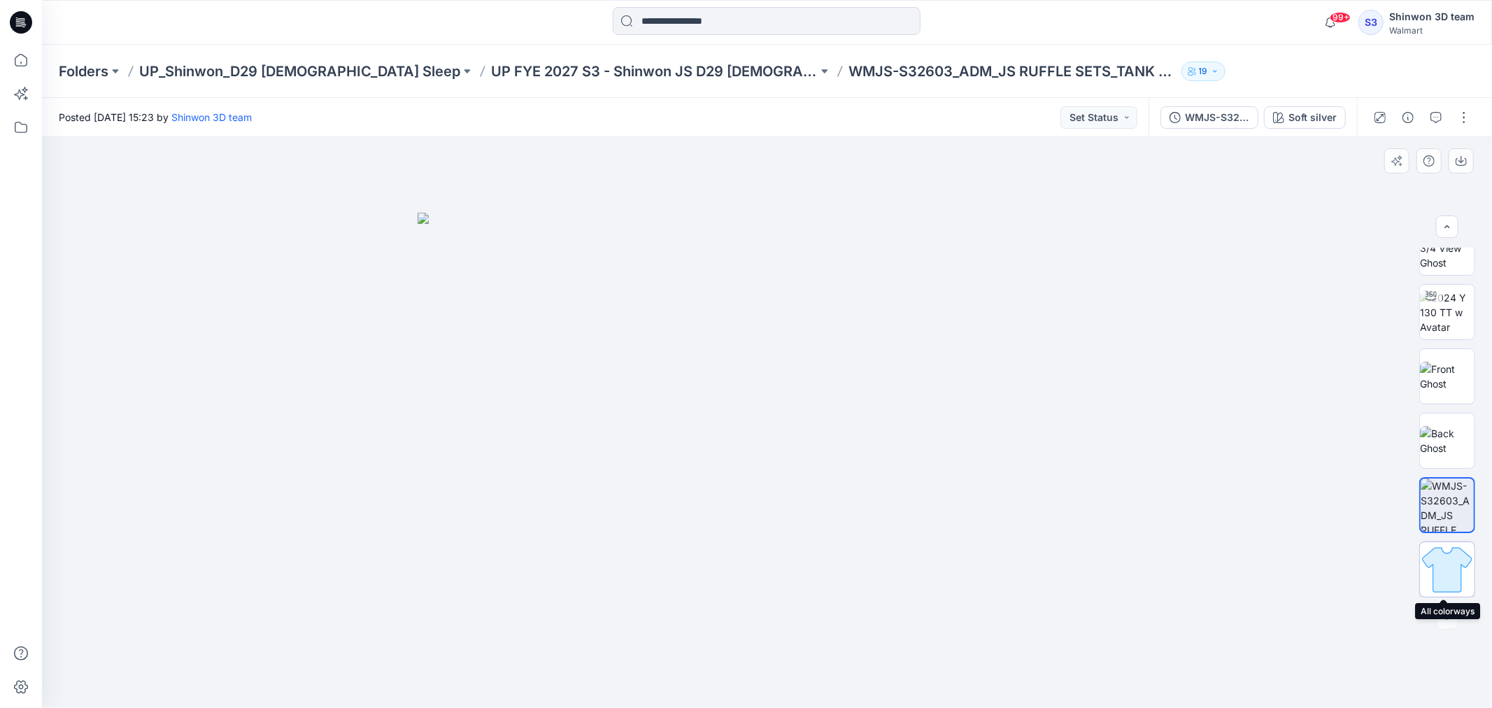
click at [1451, 563] on img at bounding box center [1447, 569] width 55 height 55
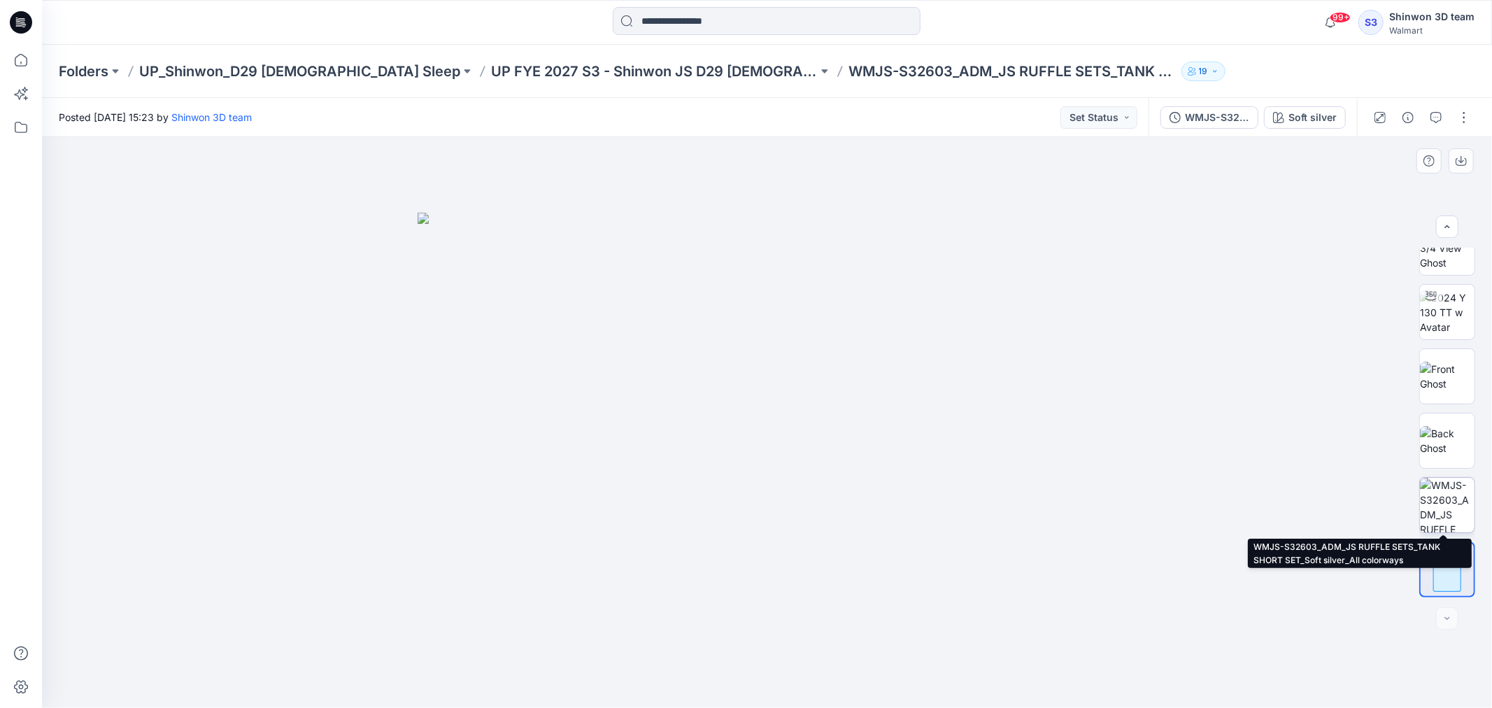
click at [1451, 493] on img at bounding box center [1447, 505] width 55 height 55
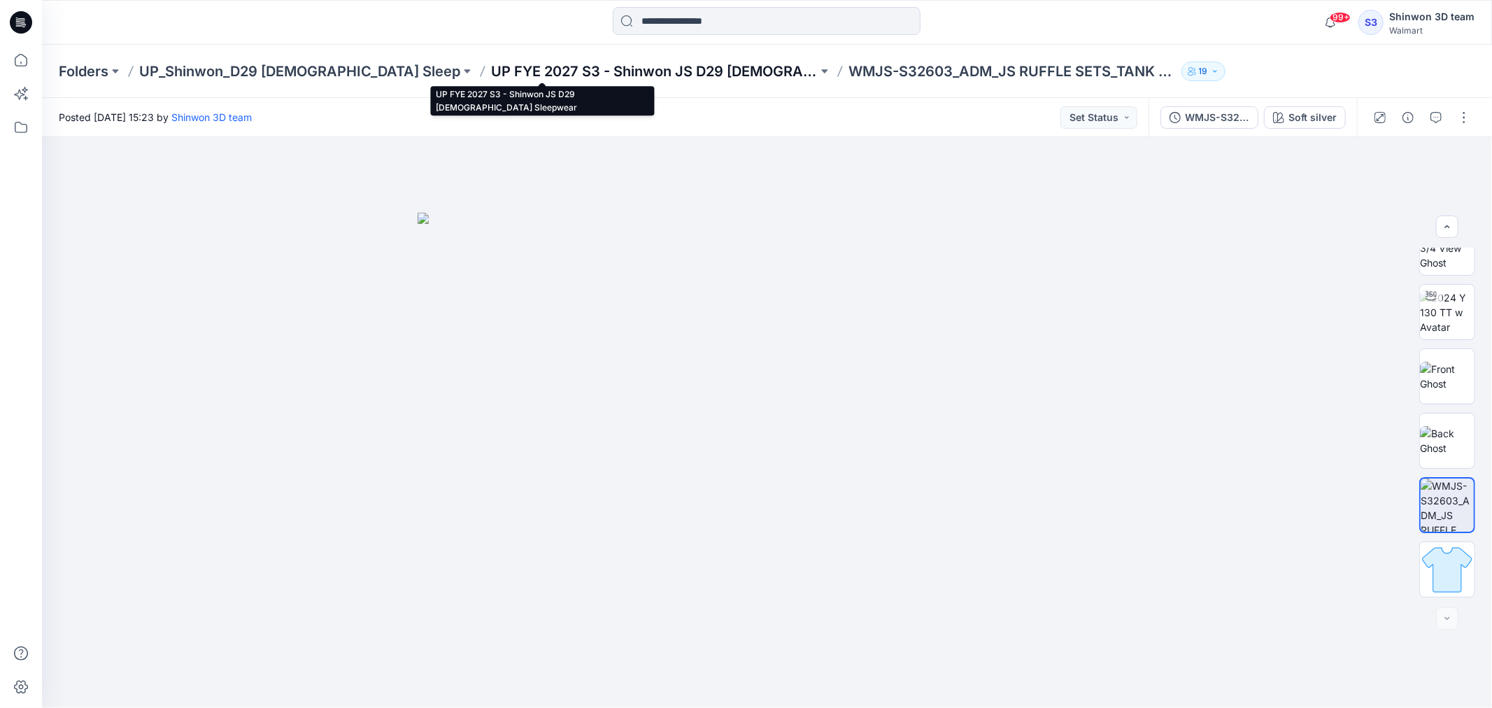
click at [648, 73] on p "UP FYE 2027 S3 - Shinwon JS D29 [DEMOGRAPHIC_DATA] Sleepwear" at bounding box center [654, 72] width 327 height 20
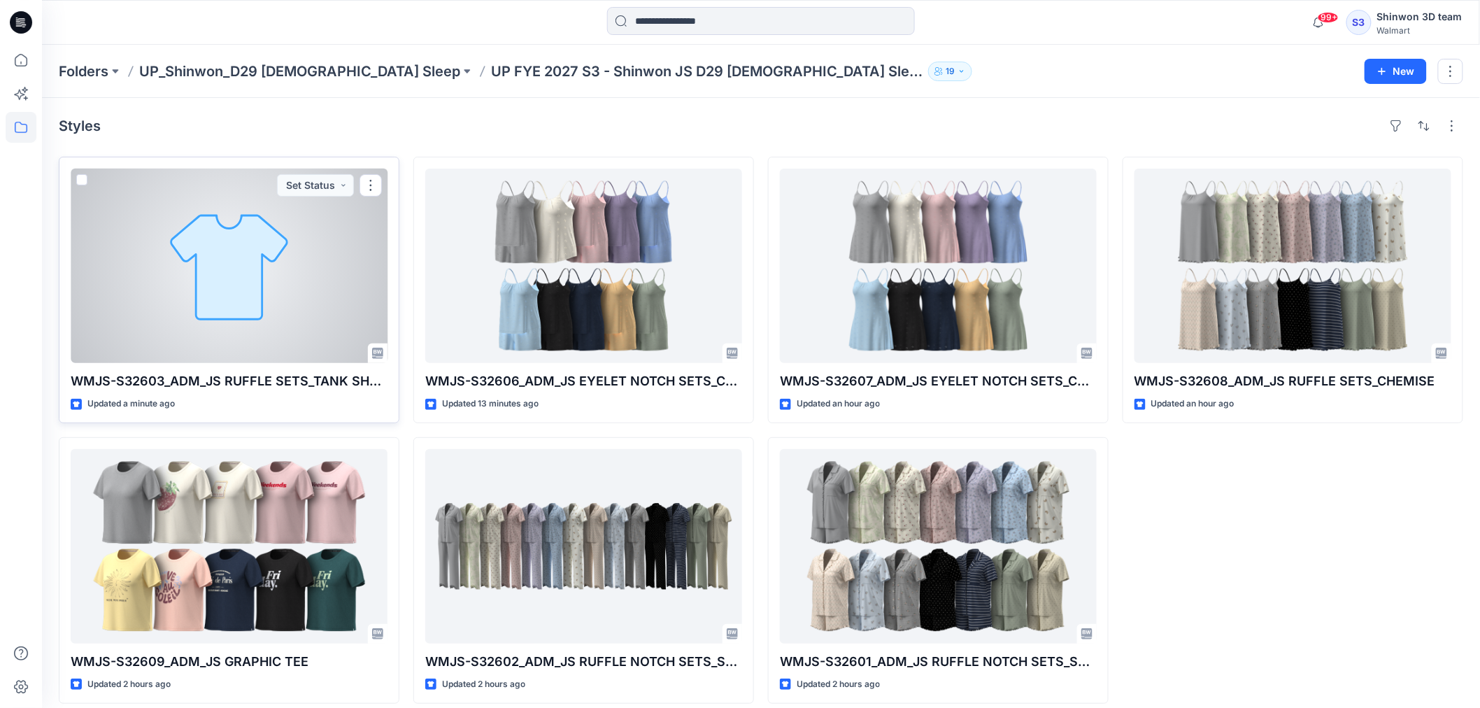
click at [252, 252] on div at bounding box center [229, 266] width 317 height 194
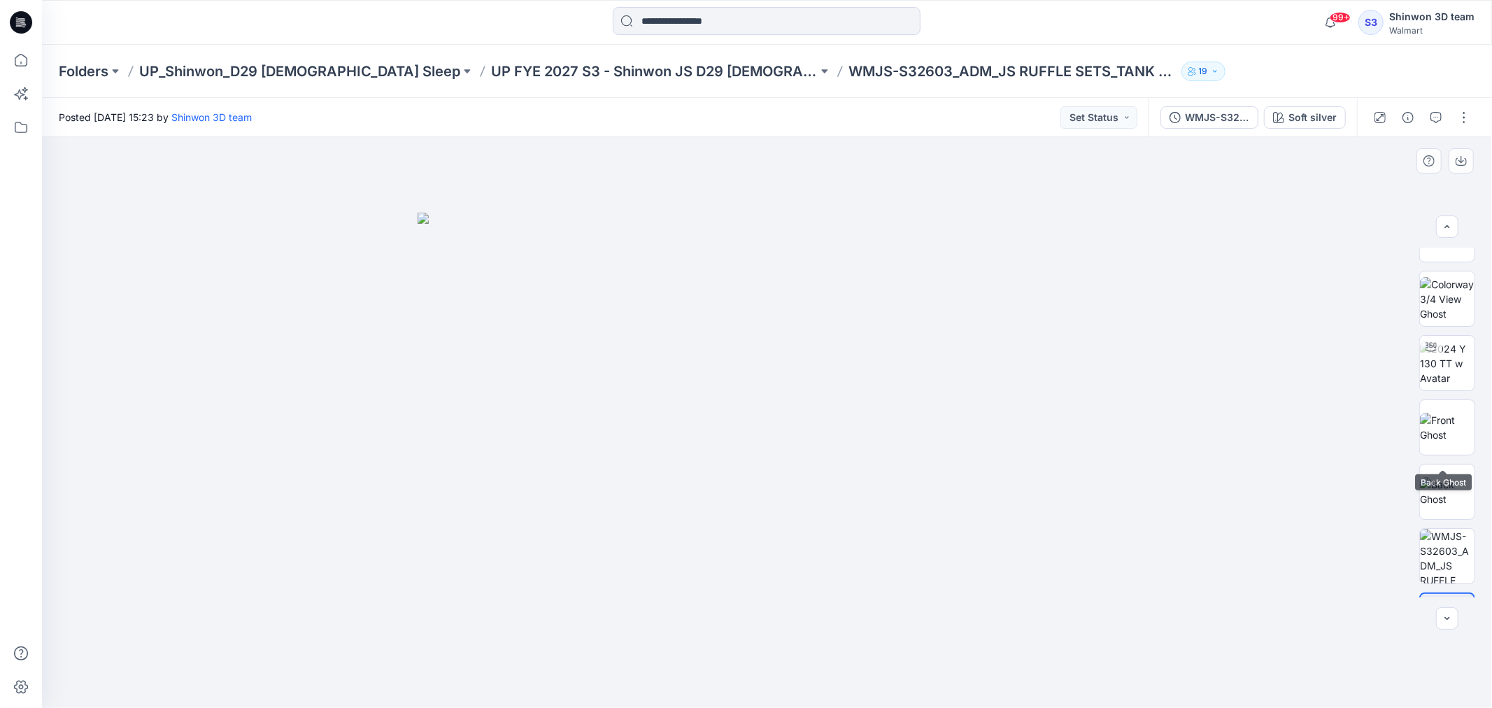
scroll to position [671, 0]
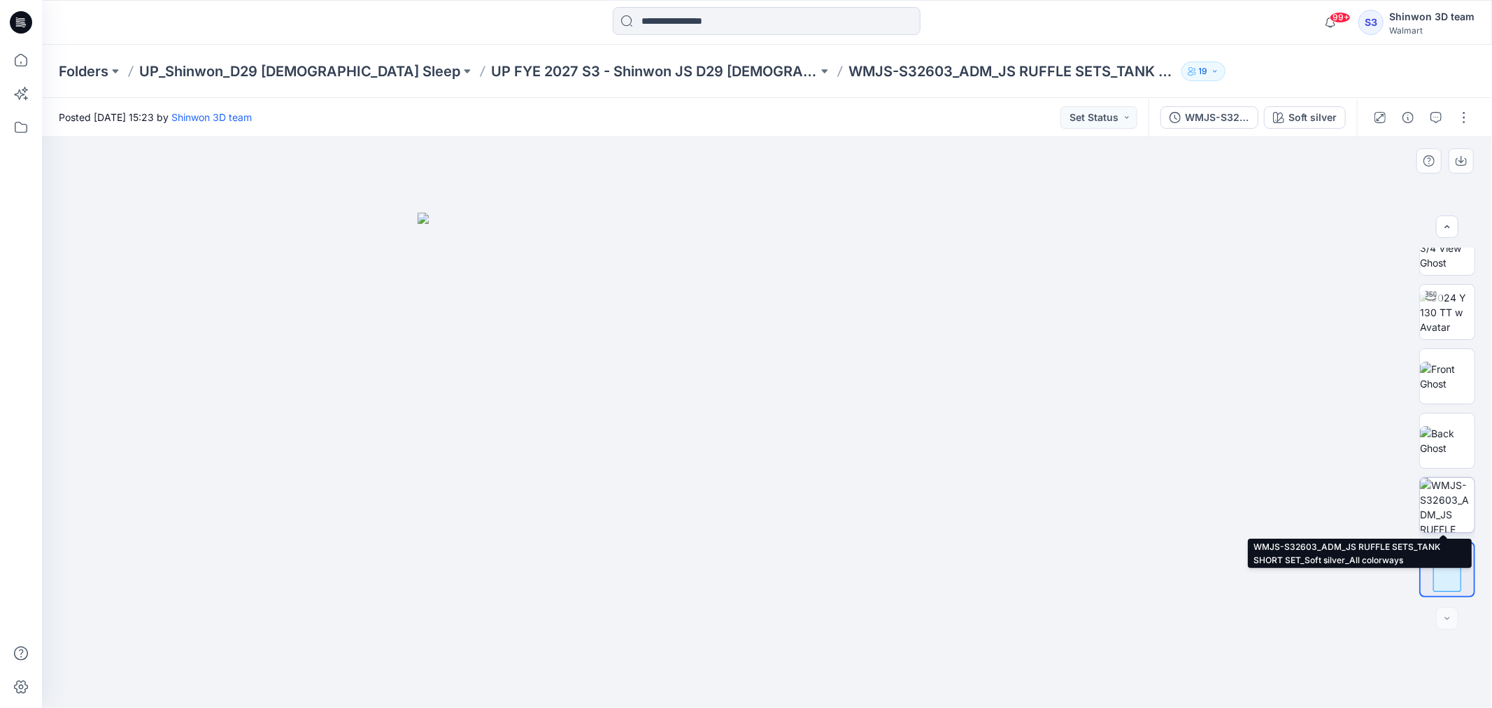
click at [1449, 516] on img at bounding box center [1447, 505] width 55 height 55
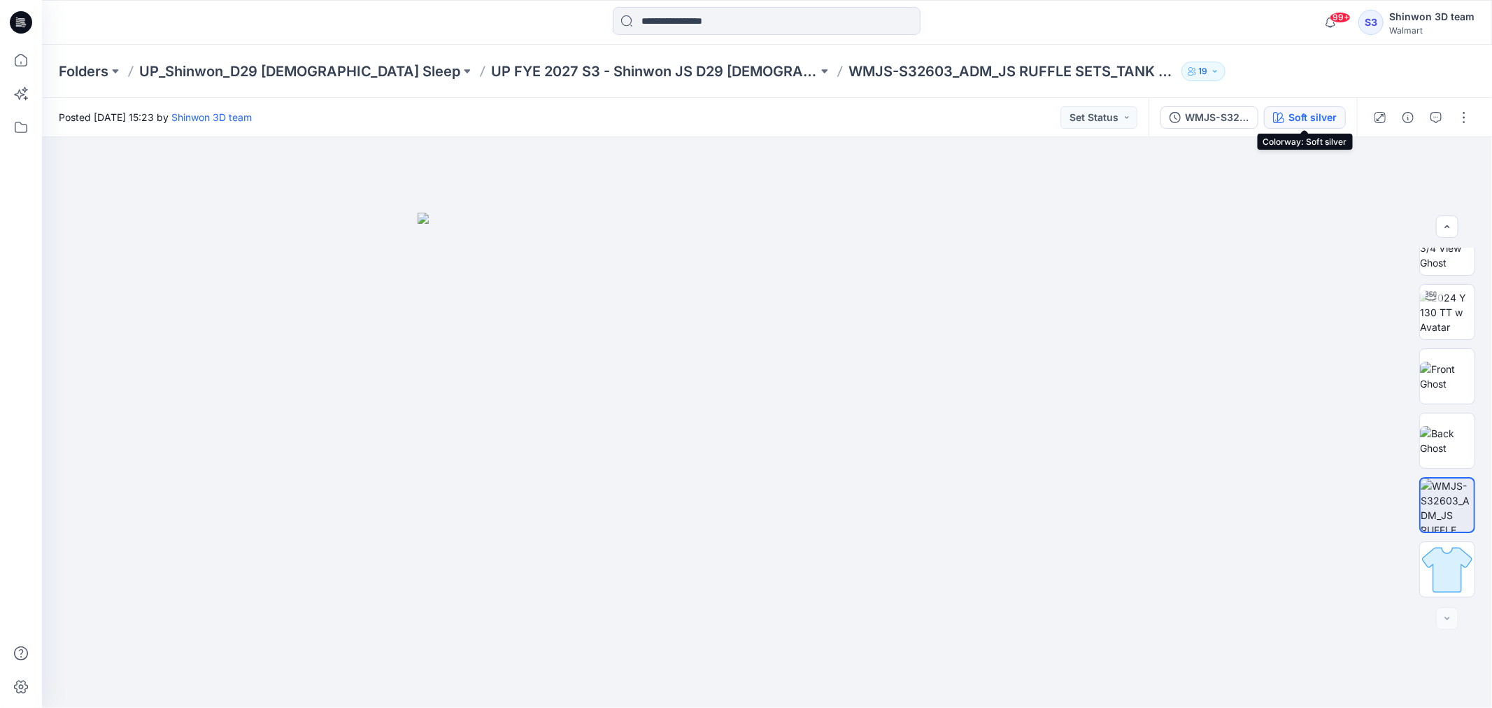
click at [1286, 111] on button "Soft silver" at bounding box center [1305, 117] width 82 height 22
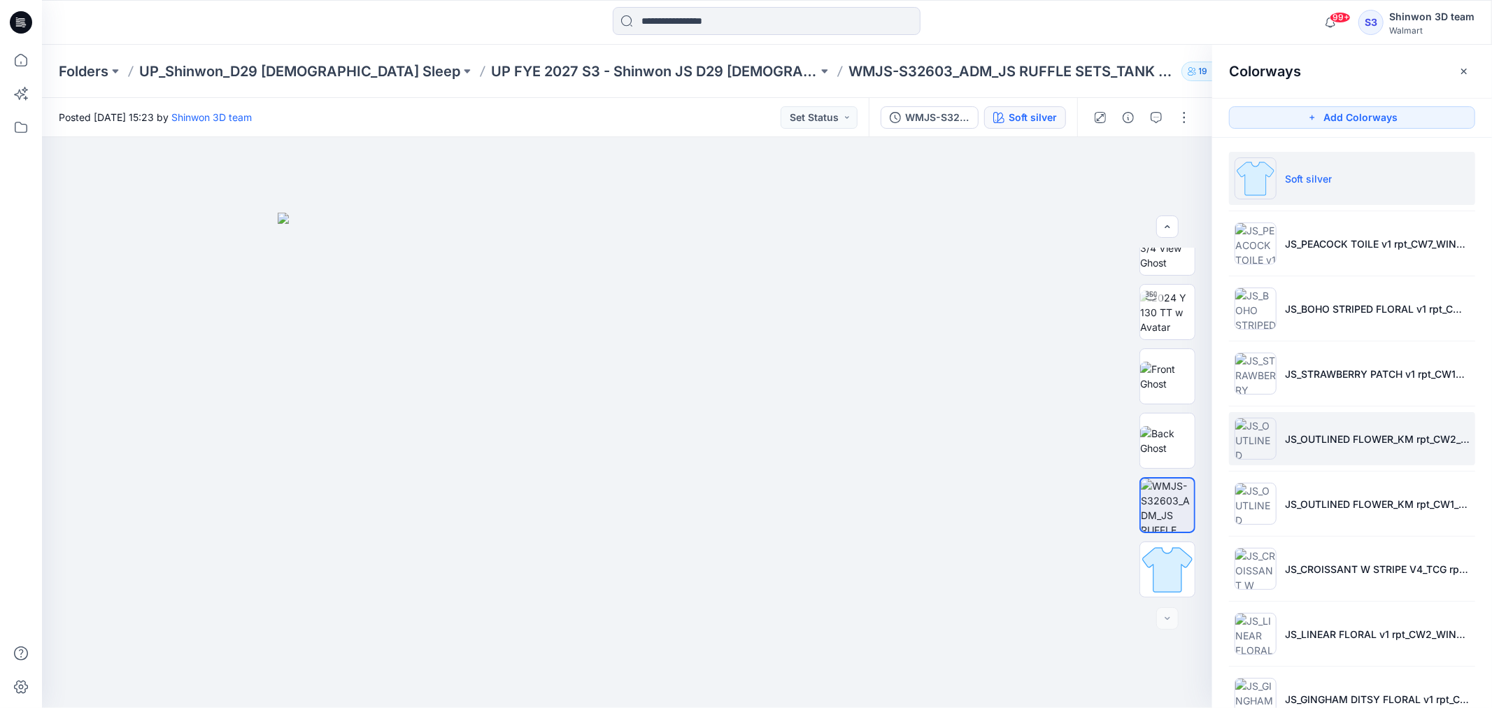
click at [1256, 441] on img at bounding box center [1255, 439] width 42 height 42
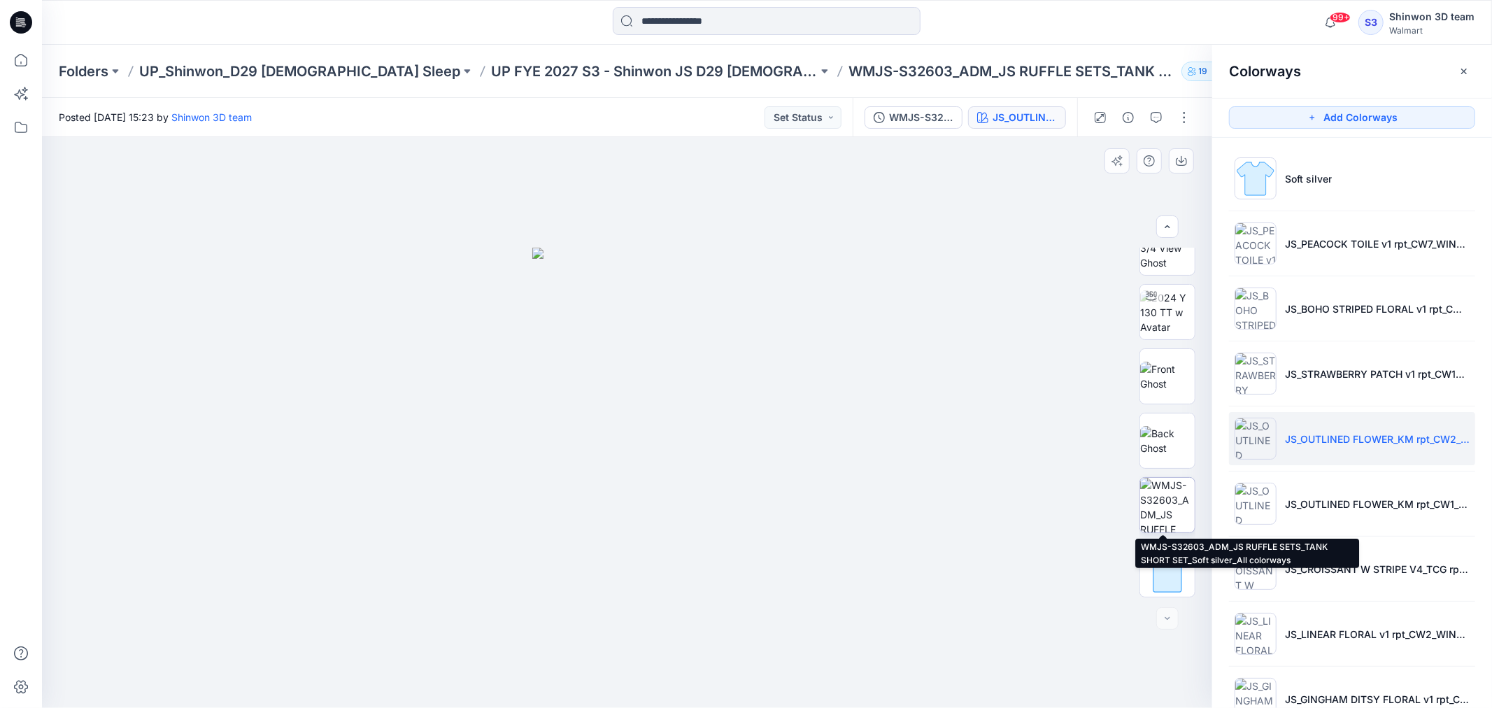
click at [1179, 514] on img at bounding box center [1167, 505] width 55 height 55
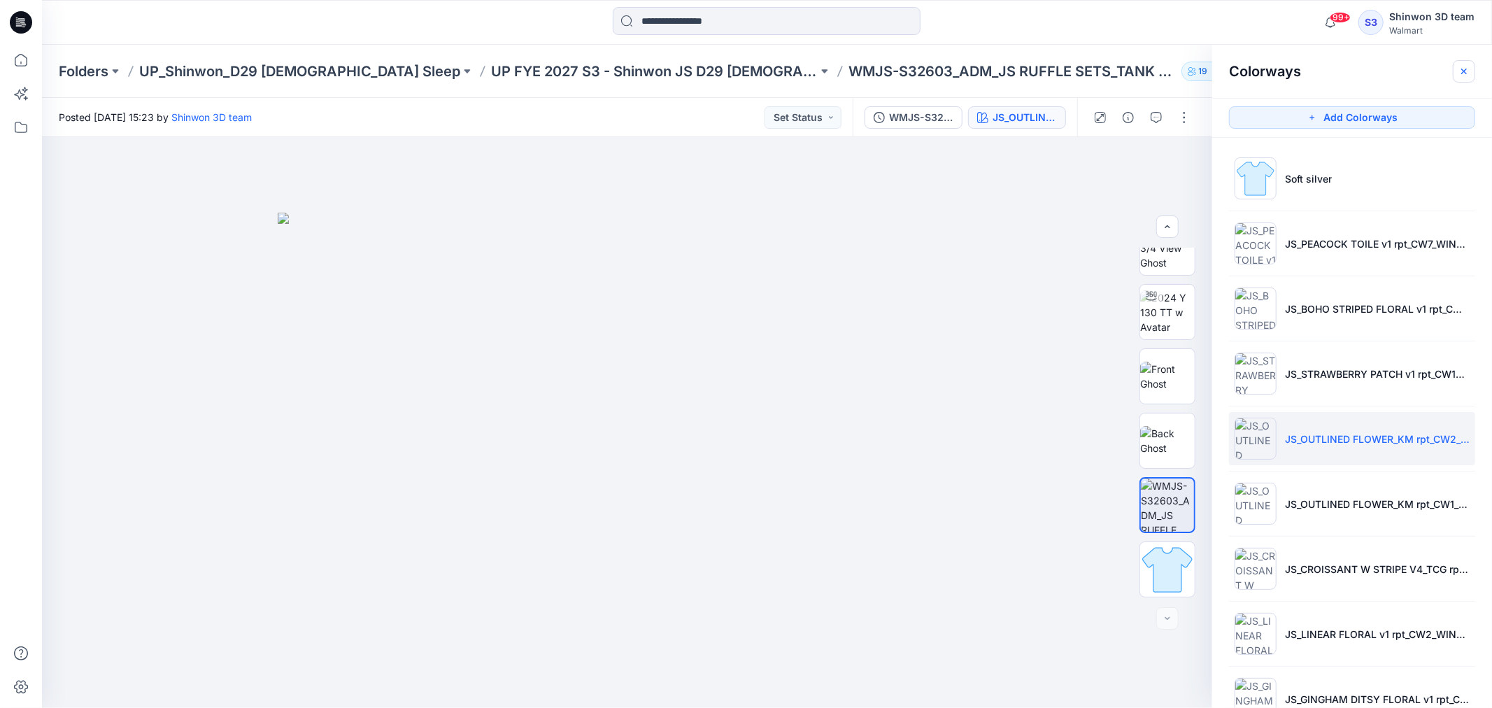
click at [1462, 67] on icon "button" at bounding box center [1463, 71] width 11 height 11
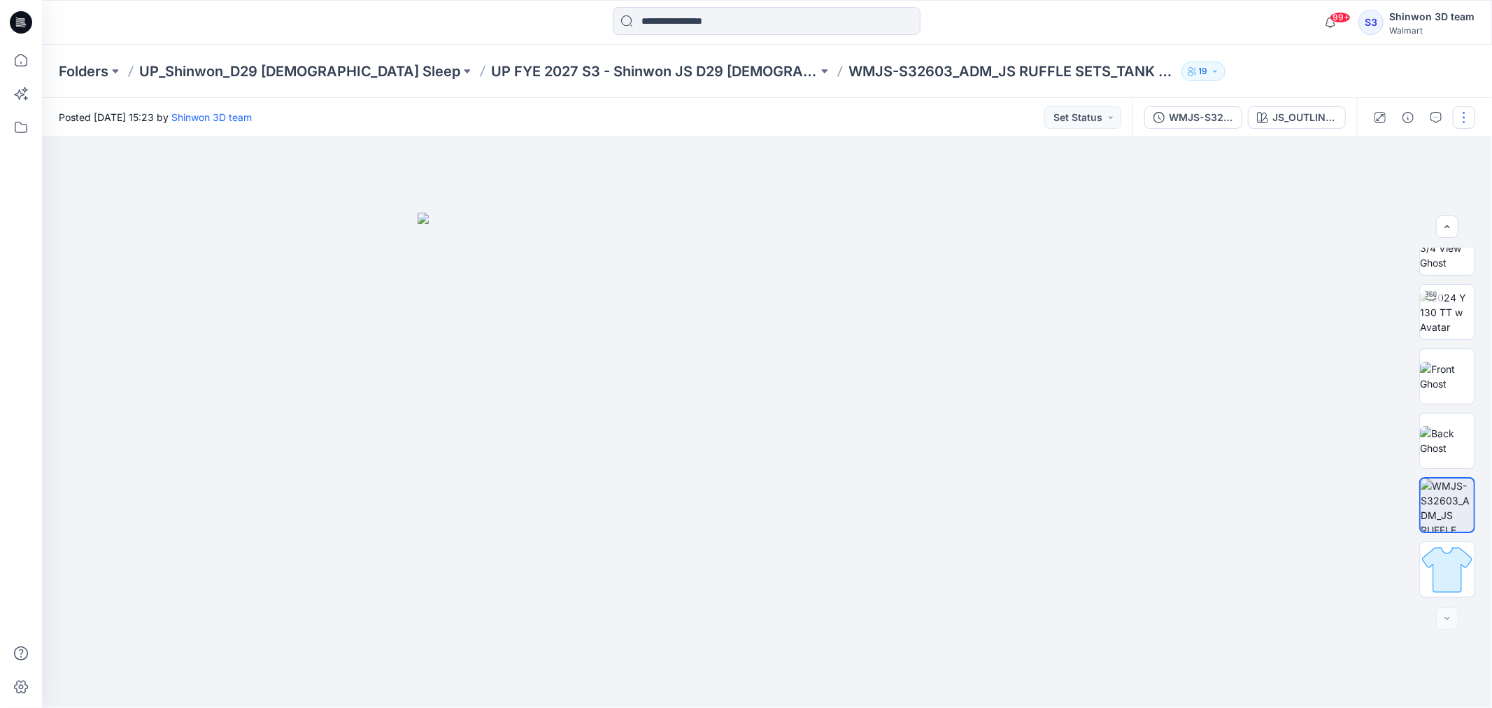
click at [1462, 110] on button "button" at bounding box center [1464, 117] width 22 height 22
click at [1367, 192] on p "Edit" at bounding box center [1374, 188] width 17 height 15
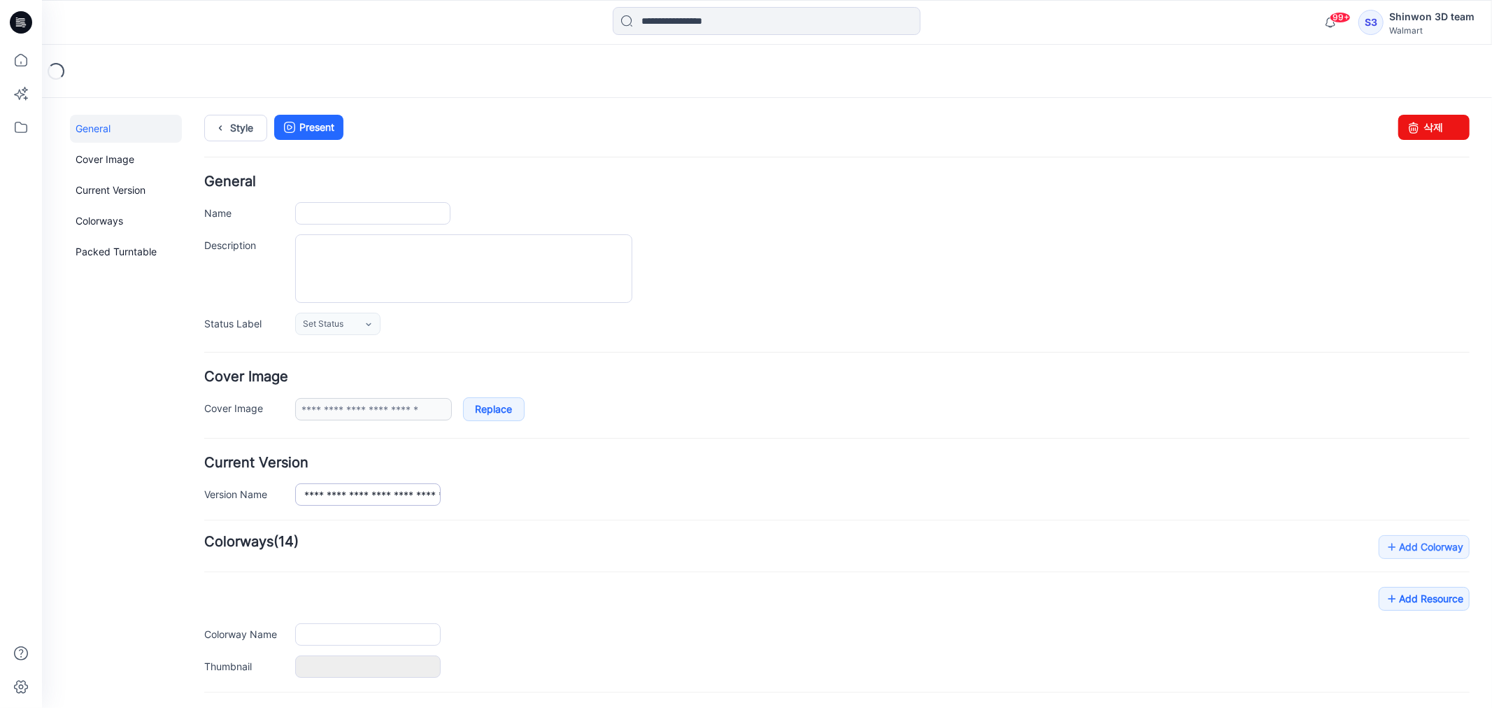
type input "**********"
type textarea "**********"
type input "**********"
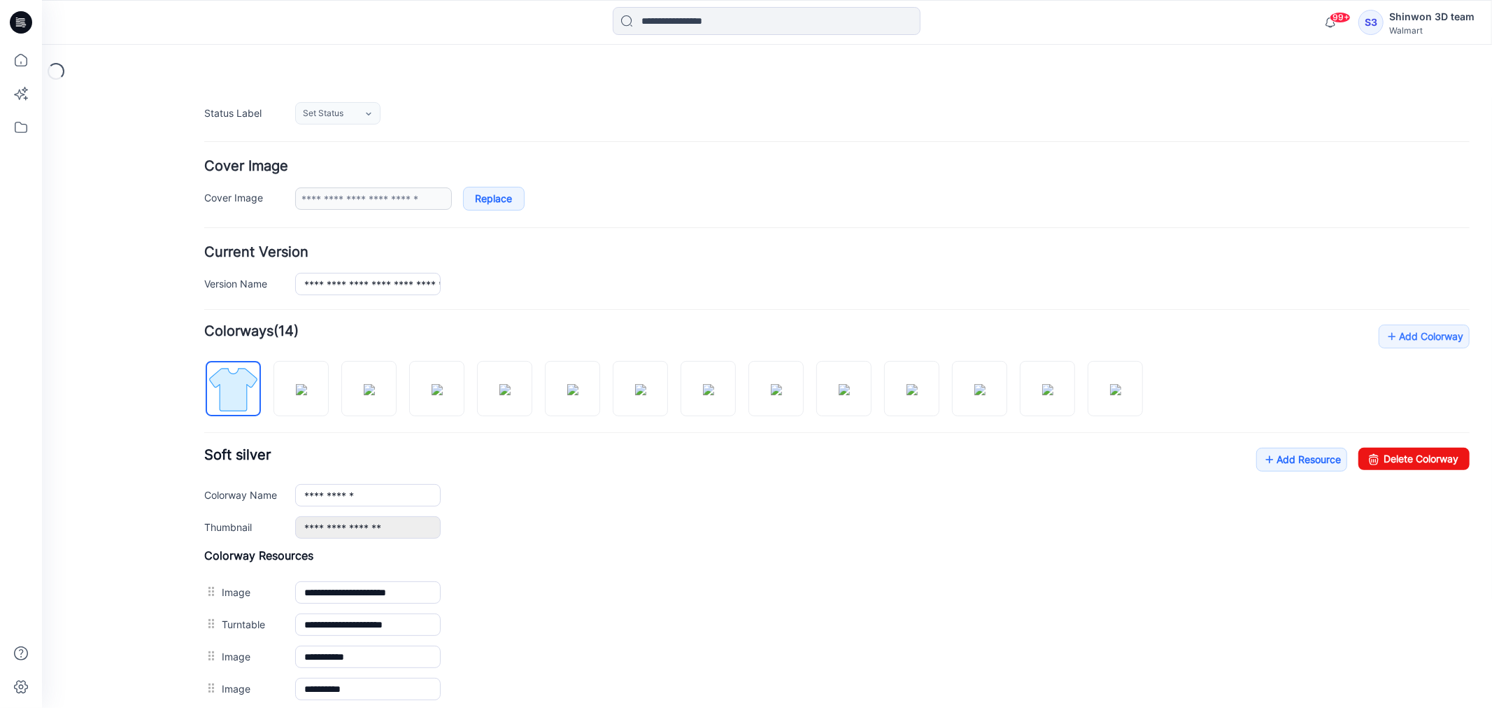
scroll to position [233, 0]
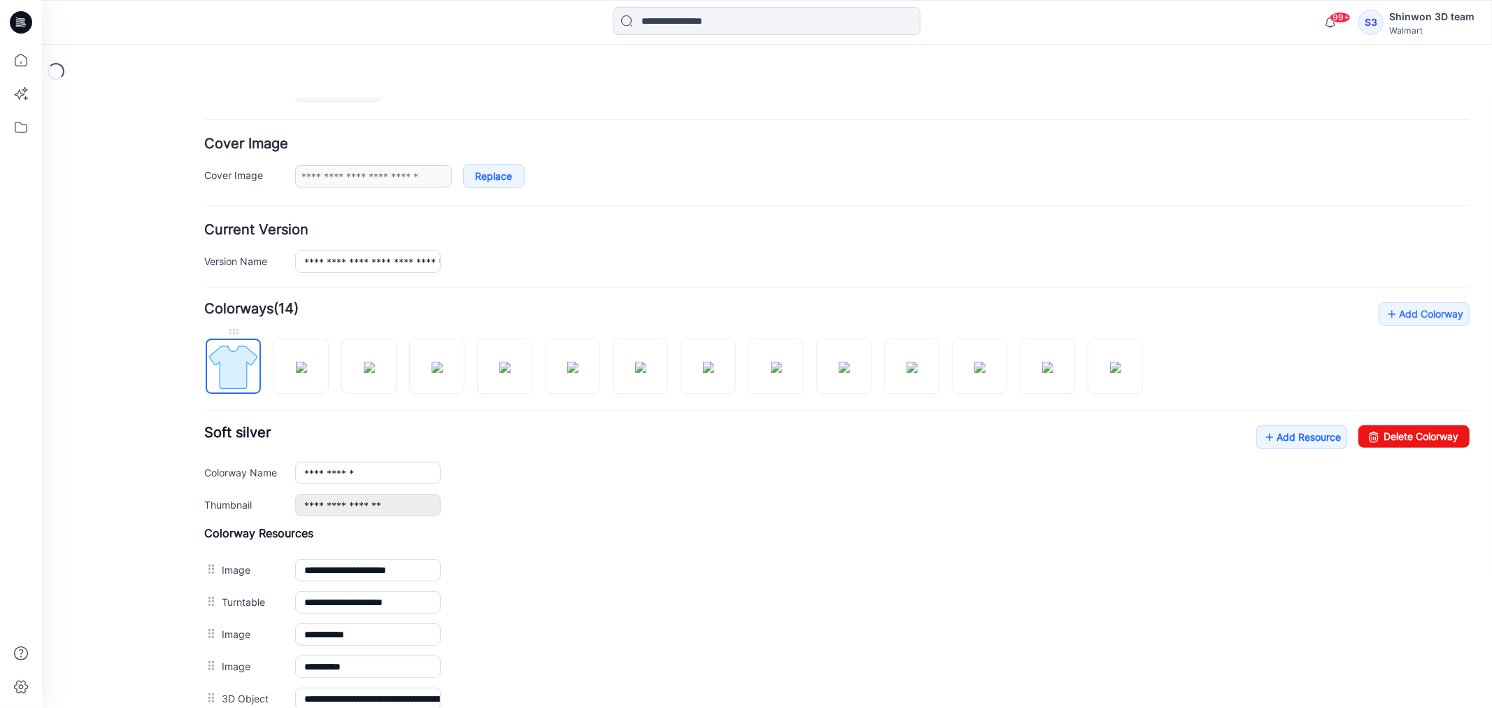
click at [234, 379] on img at bounding box center [232, 366] width 52 height 52
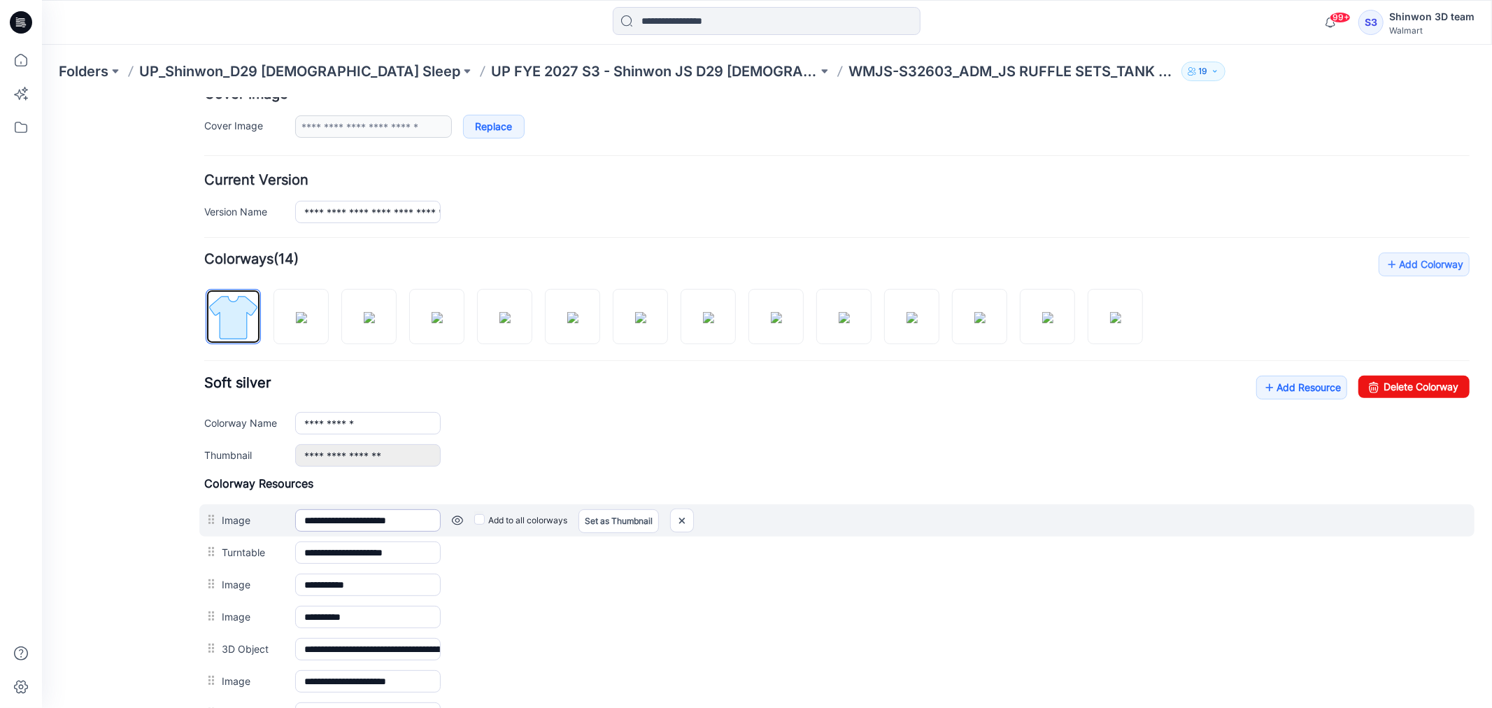
scroll to position [311, 0]
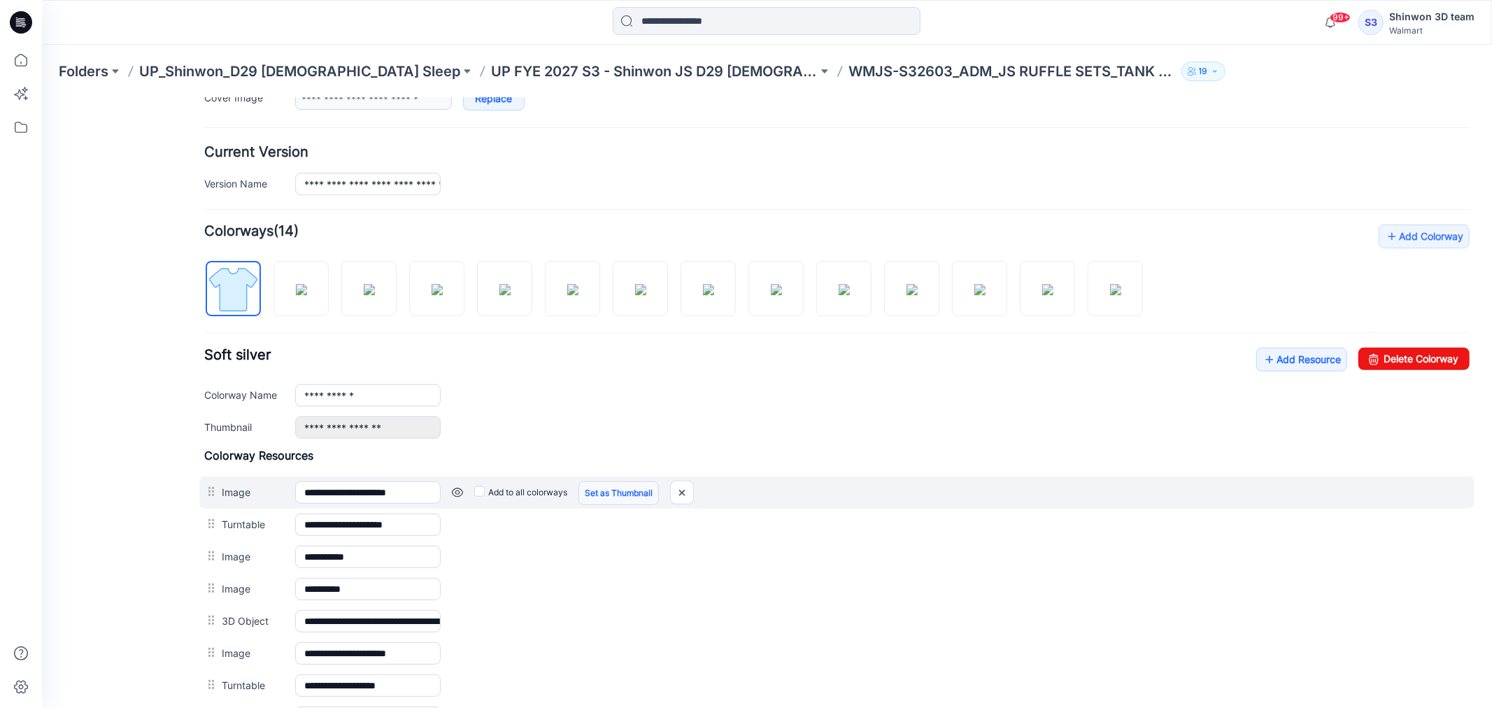
click at [597, 494] on link "Set as Thumbnail" at bounding box center [618, 493] width 80 height 24
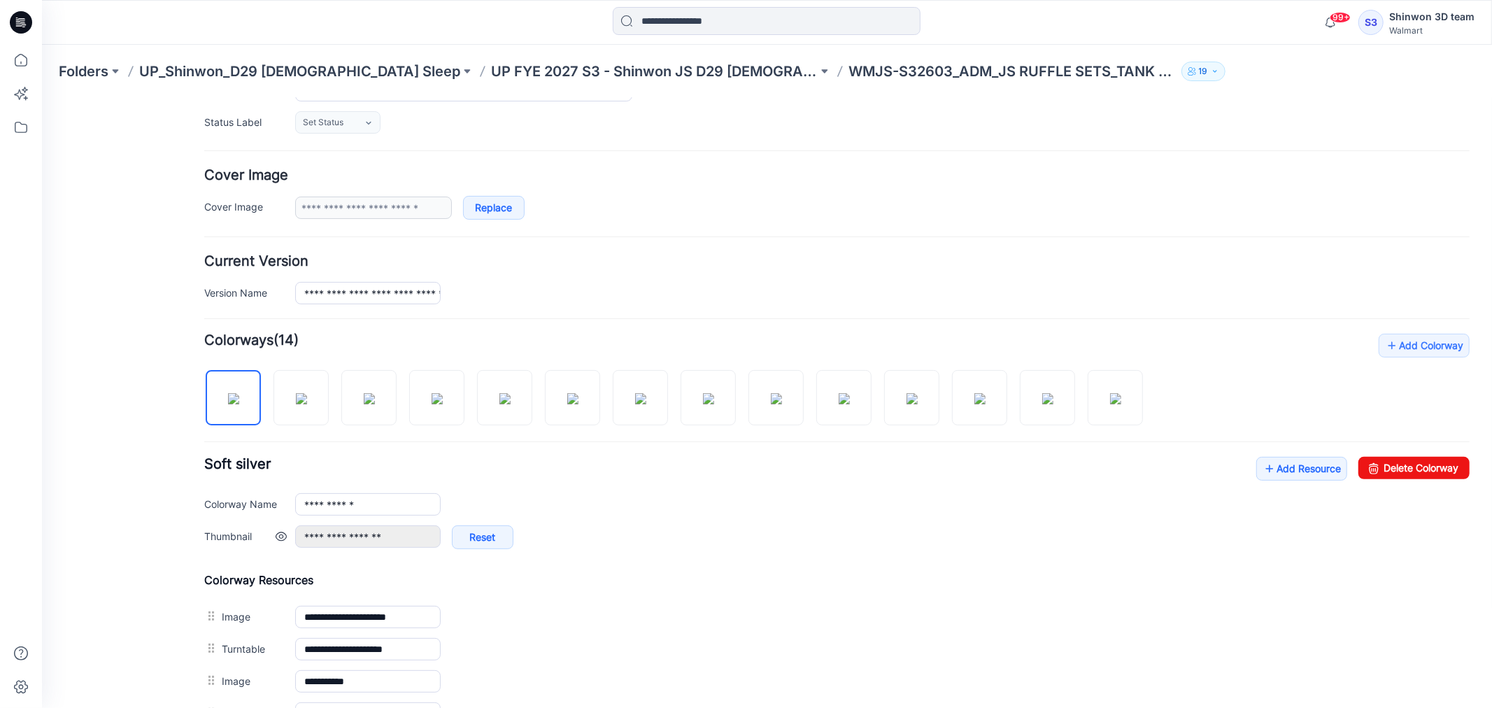
scroll to position [42, 0]
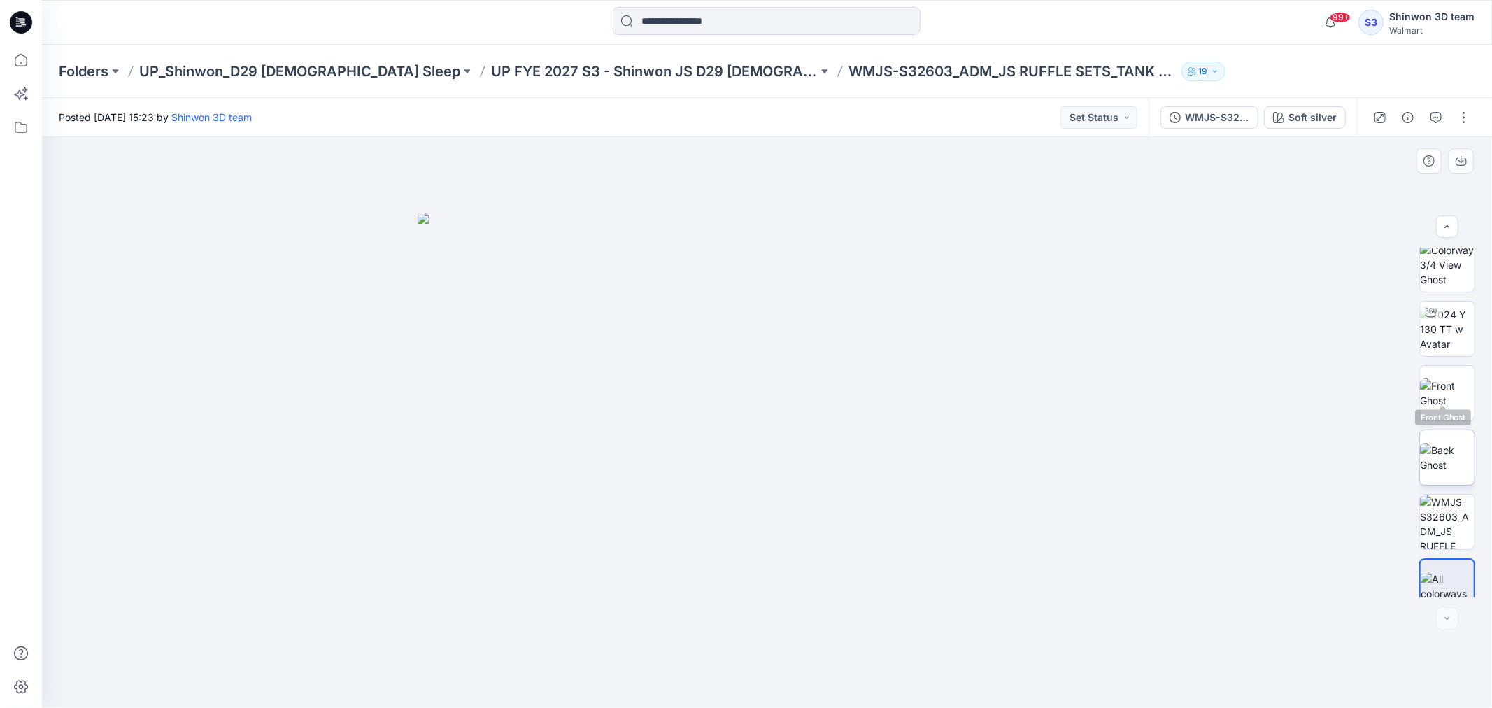
scroll to position [671, 0]
click at [1450, 568] on img at bounding box center [1447, 569] width 53 height 29
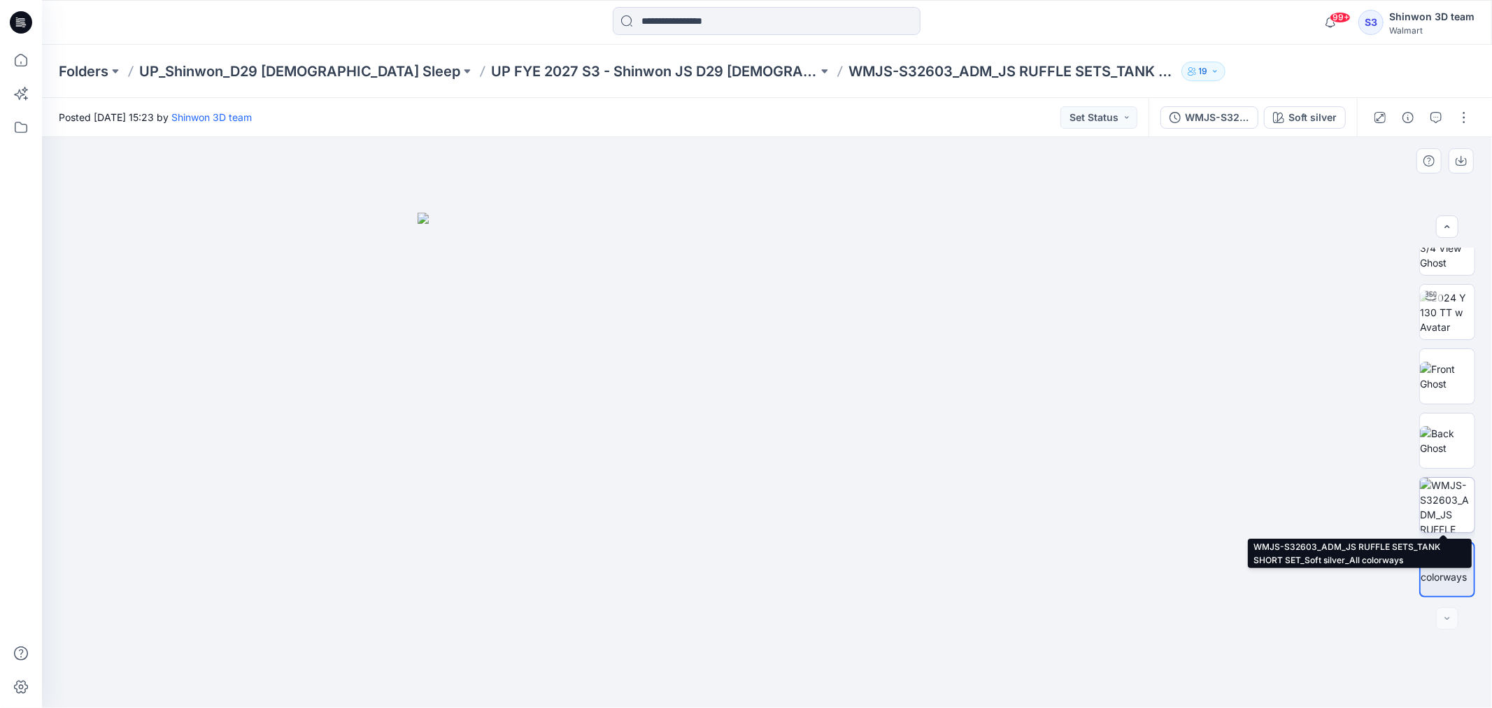
click at [1451, 511] on img at bounding box center [1447, 505] width 55 height 55
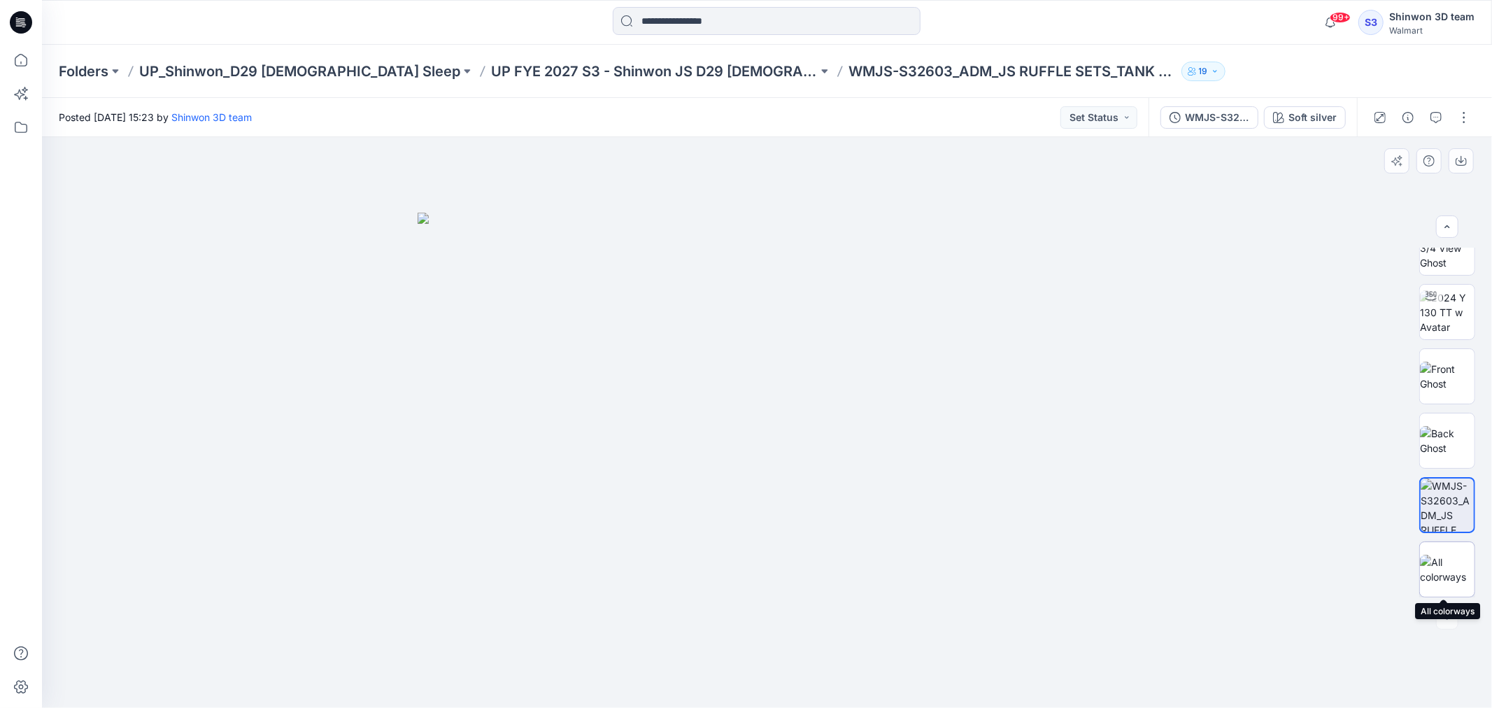
click at [1444, 569] on img at bounding box center [1447, 569] width 55 height 29
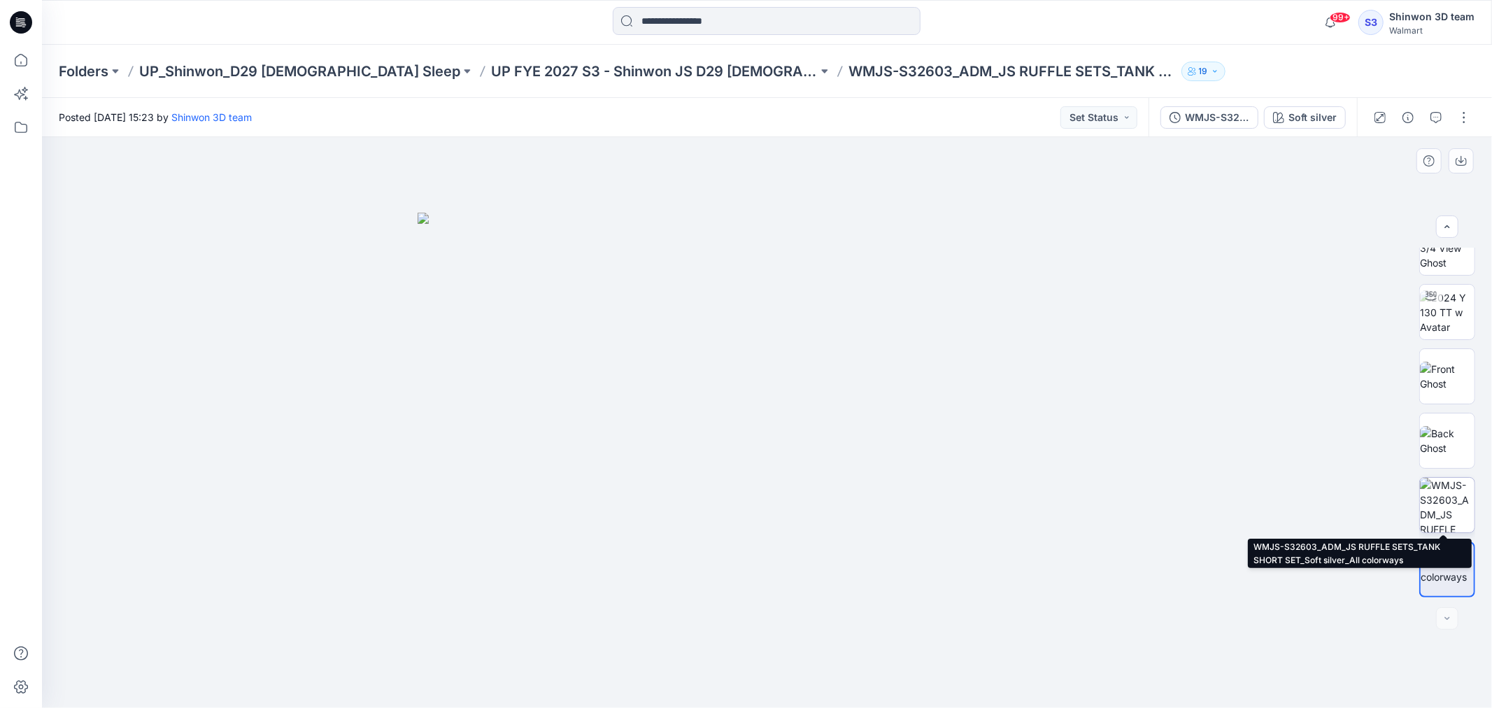
click at [1446, 499] on img at bounding box center [1447, 505] width 55 height 55
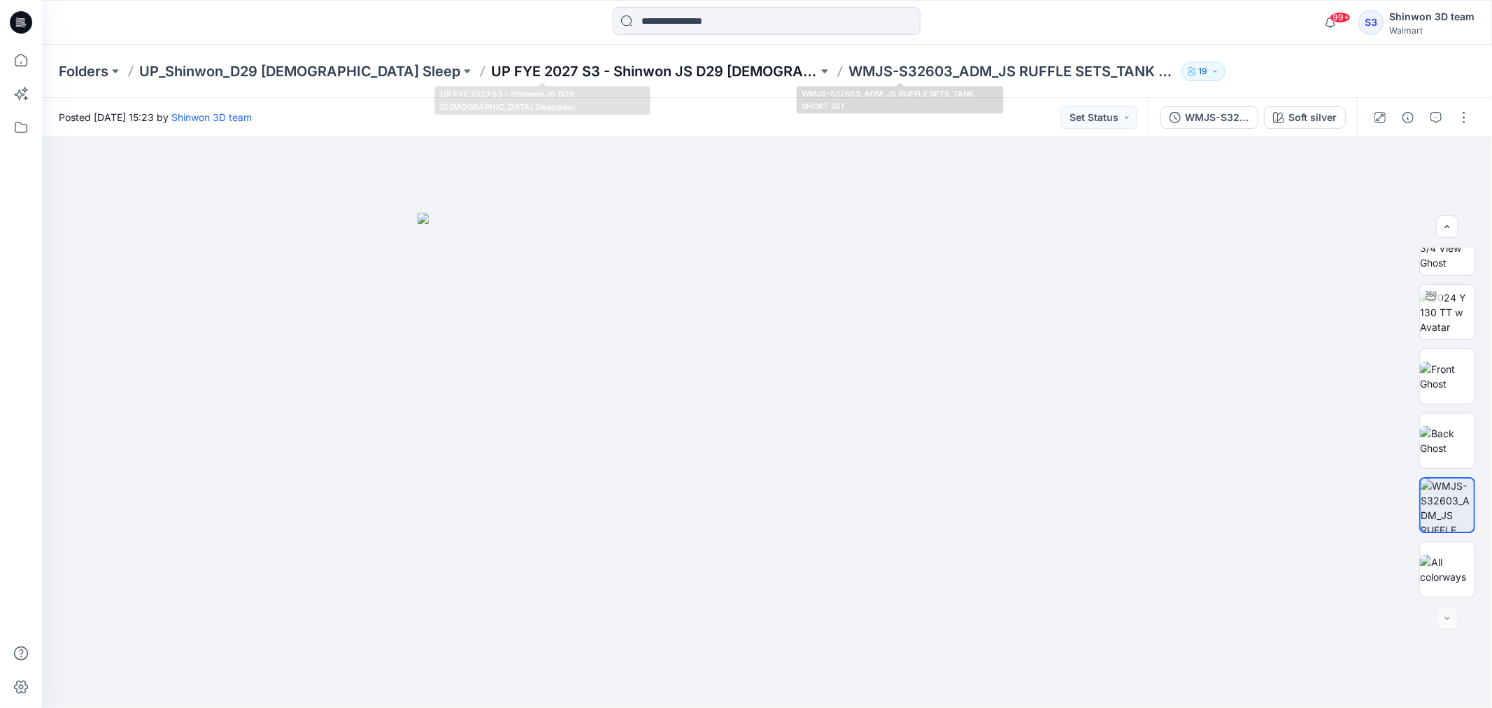
click at [662, 68] on p "UP FYE 2027 S3 - Shinwon JS D29 [DEMOGRAPHIC_DATA] Sleepwear" at bounding box center [654, 72] width 327 height 20
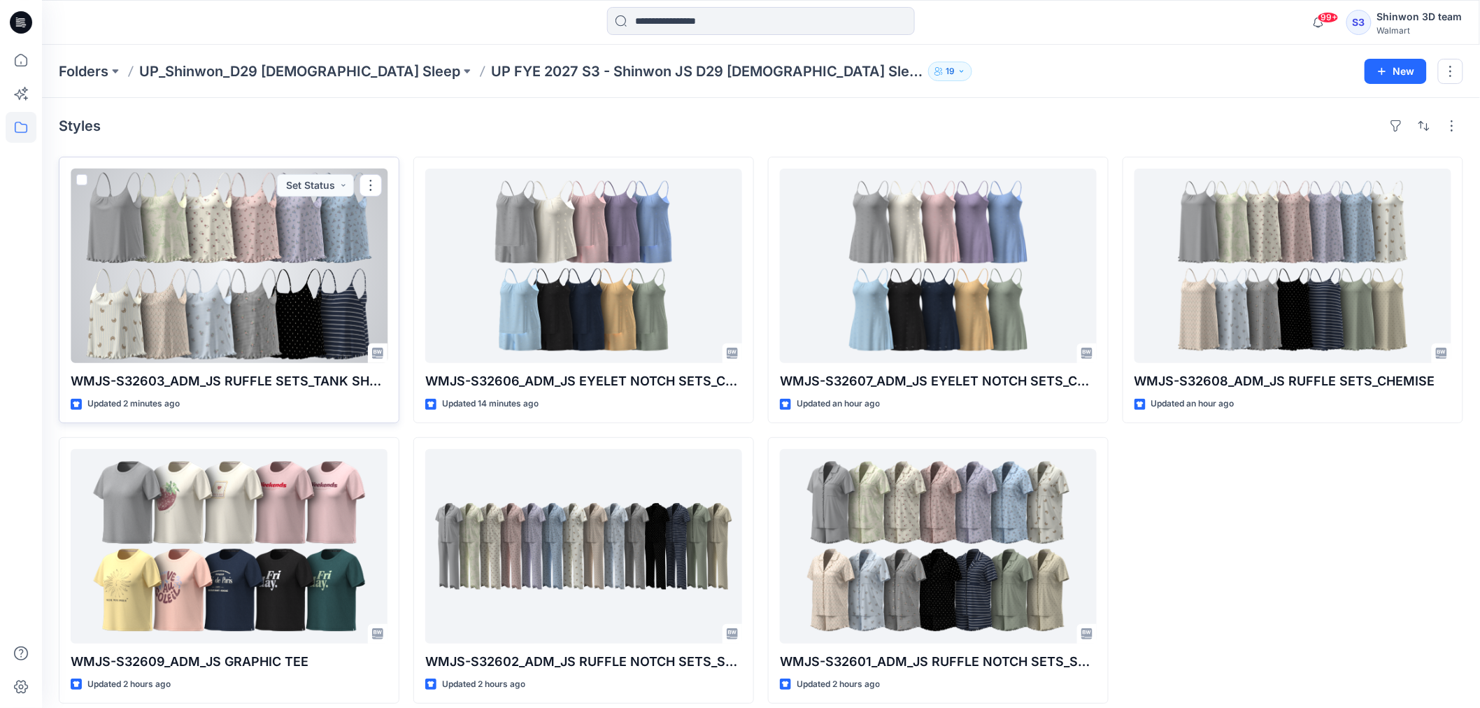
click at [264, 336] on div at bounding box center [229, 266] width 317 height 194
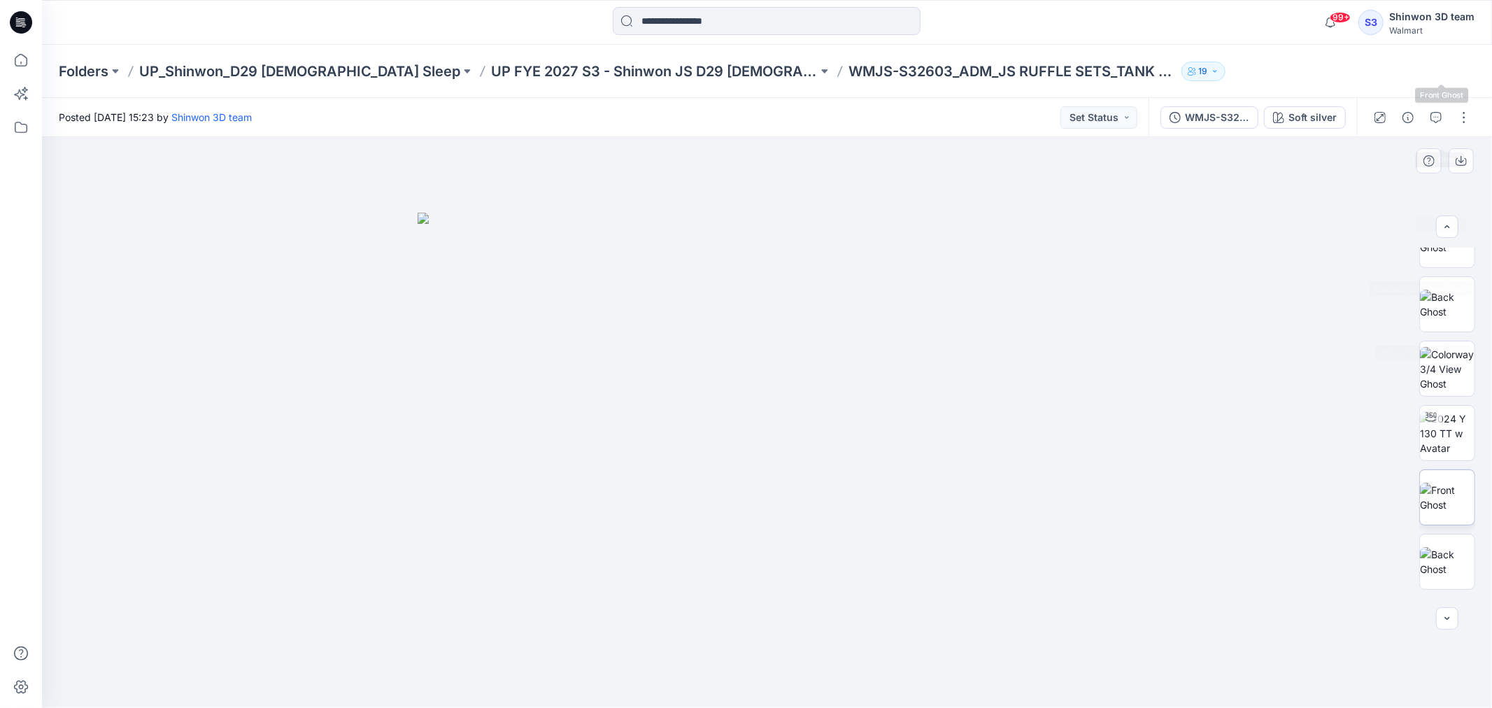
scroll to position [671, 0]
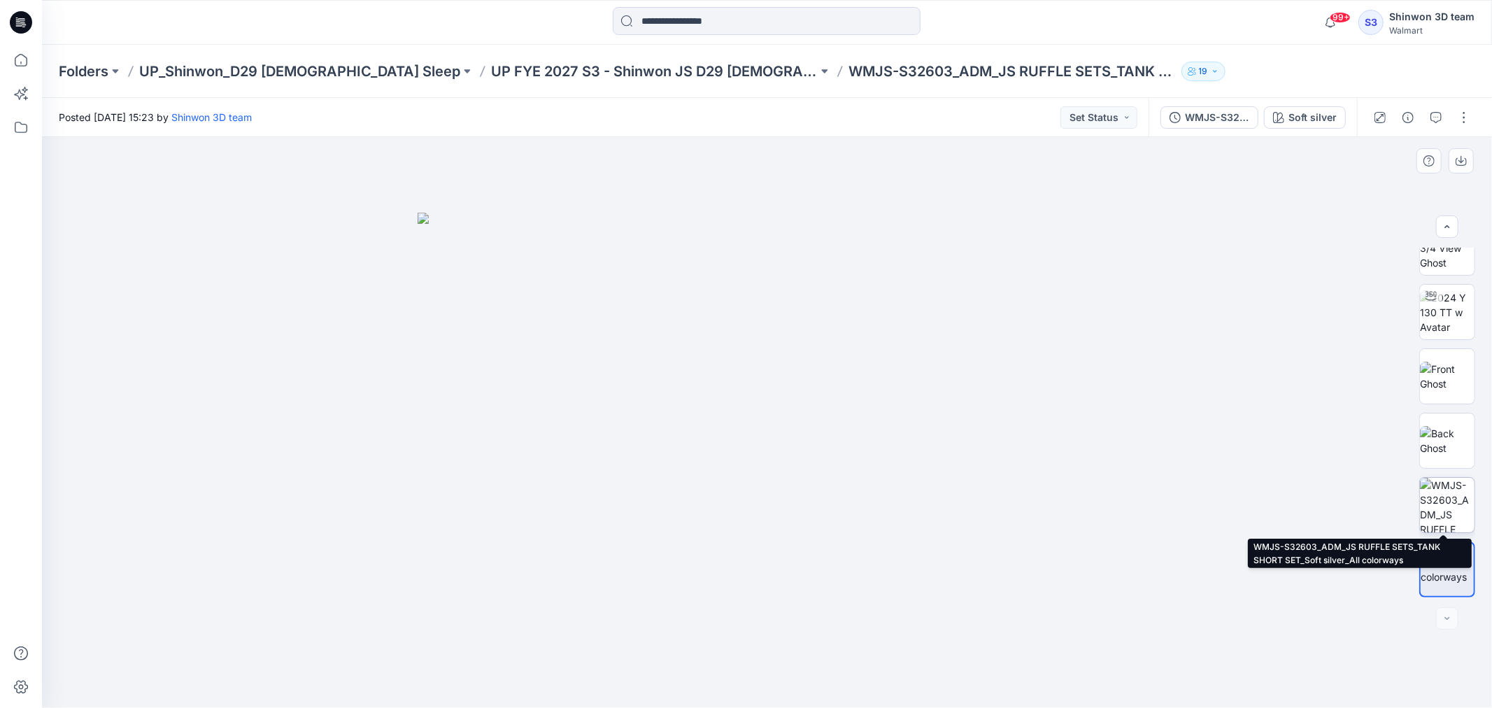
click at [1452, 515] on img at bounding box center [1447, 505] width 55 height 55
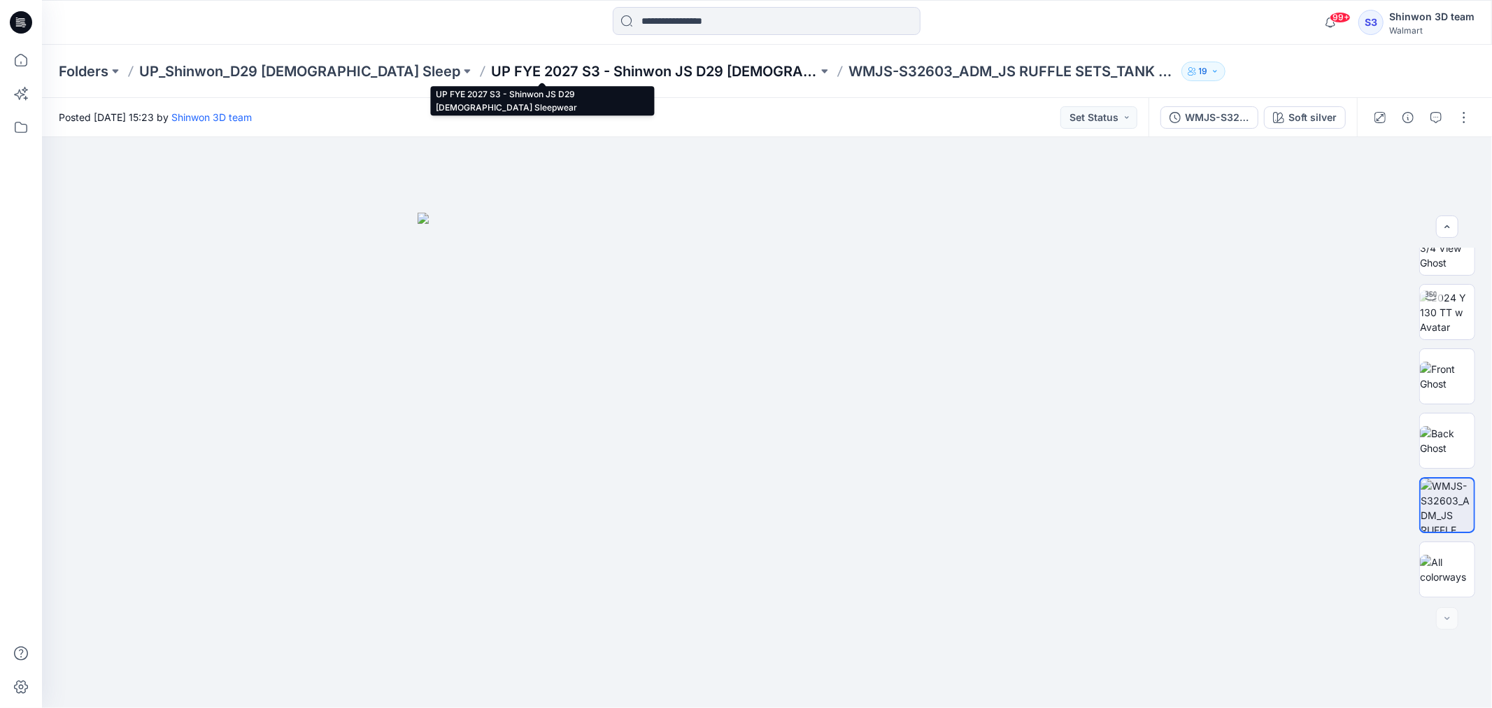
click at [654, 74] on p "UP FYE 2027 S3 - Shinwon JS D29 [DEMOGRAPHIC_DATA] Sleepwear" at bounding box center [654, 72] width 327 height 20
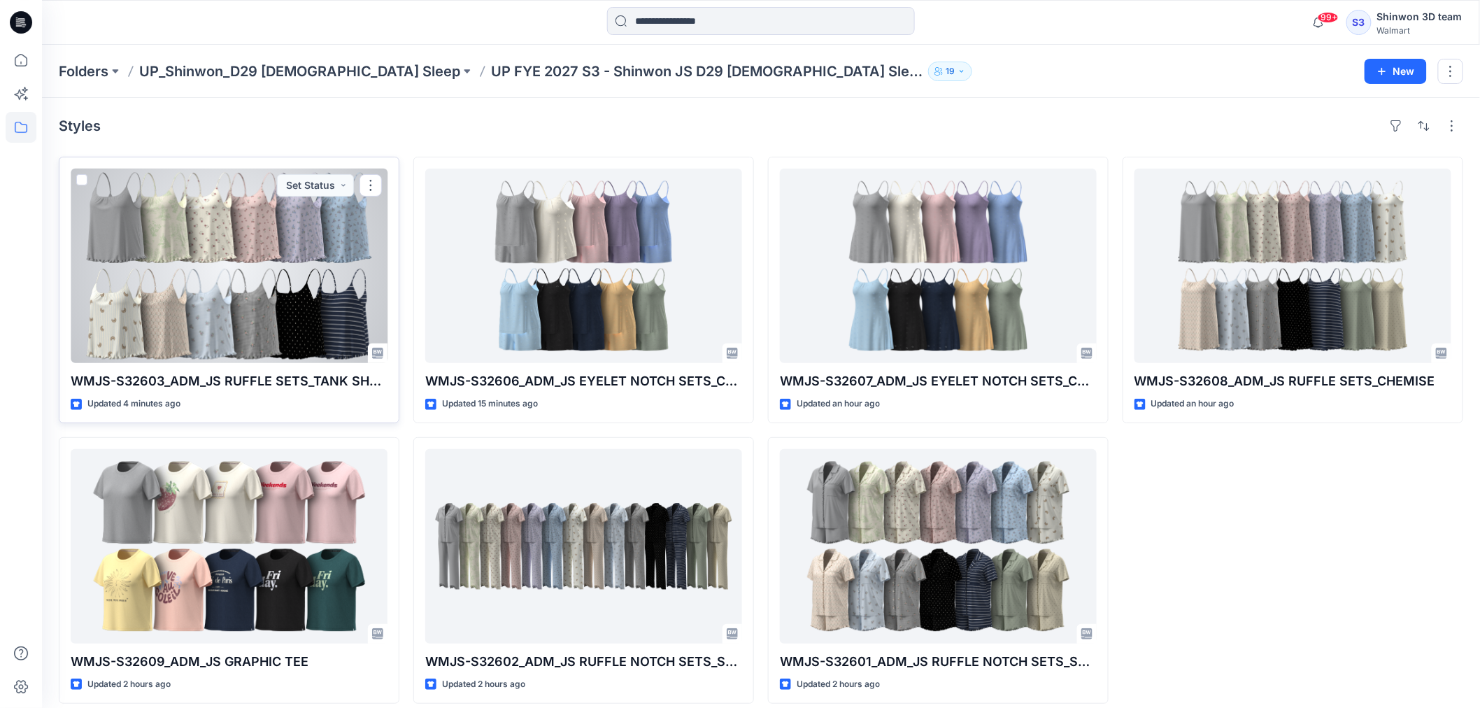
click at [318, 304] on div at bounding box center [229, 266] width 317 height 194
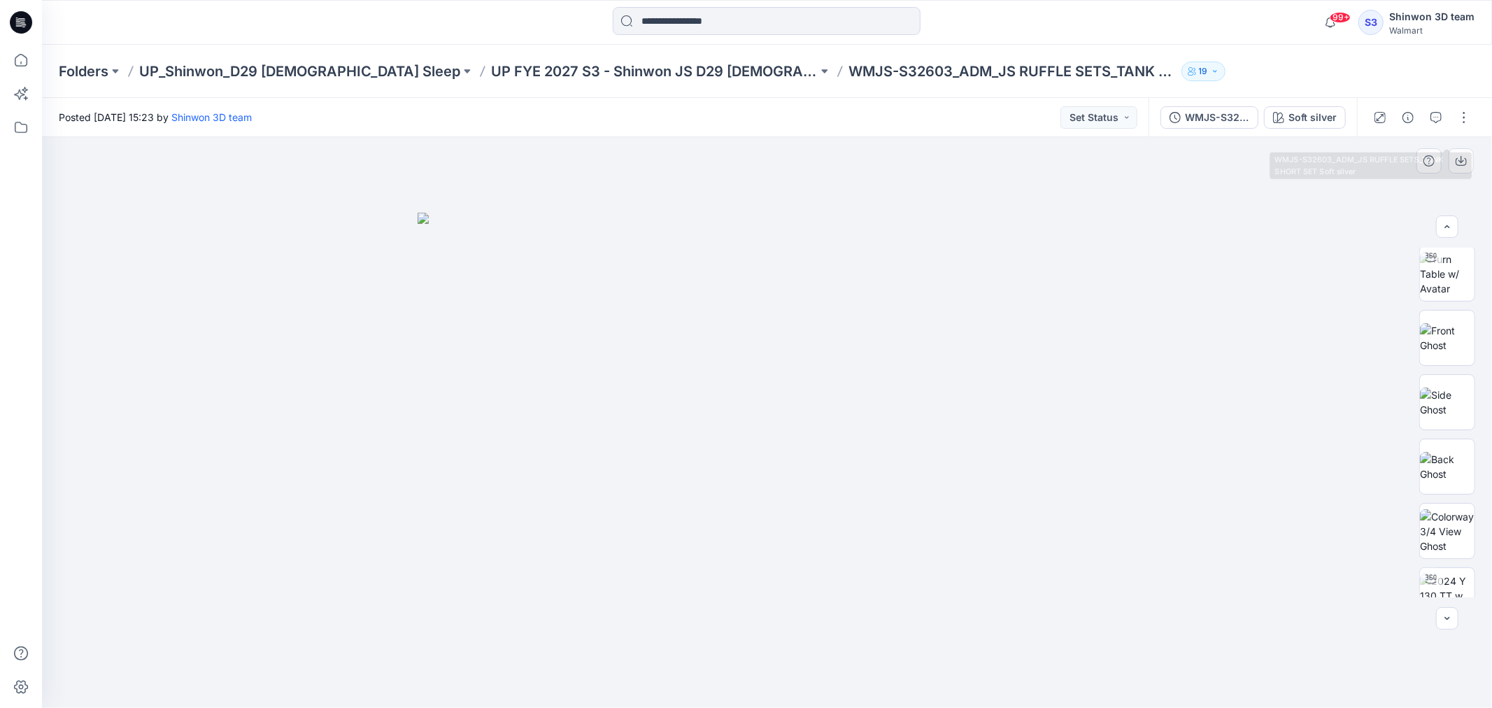
scroll to position [671, 0]
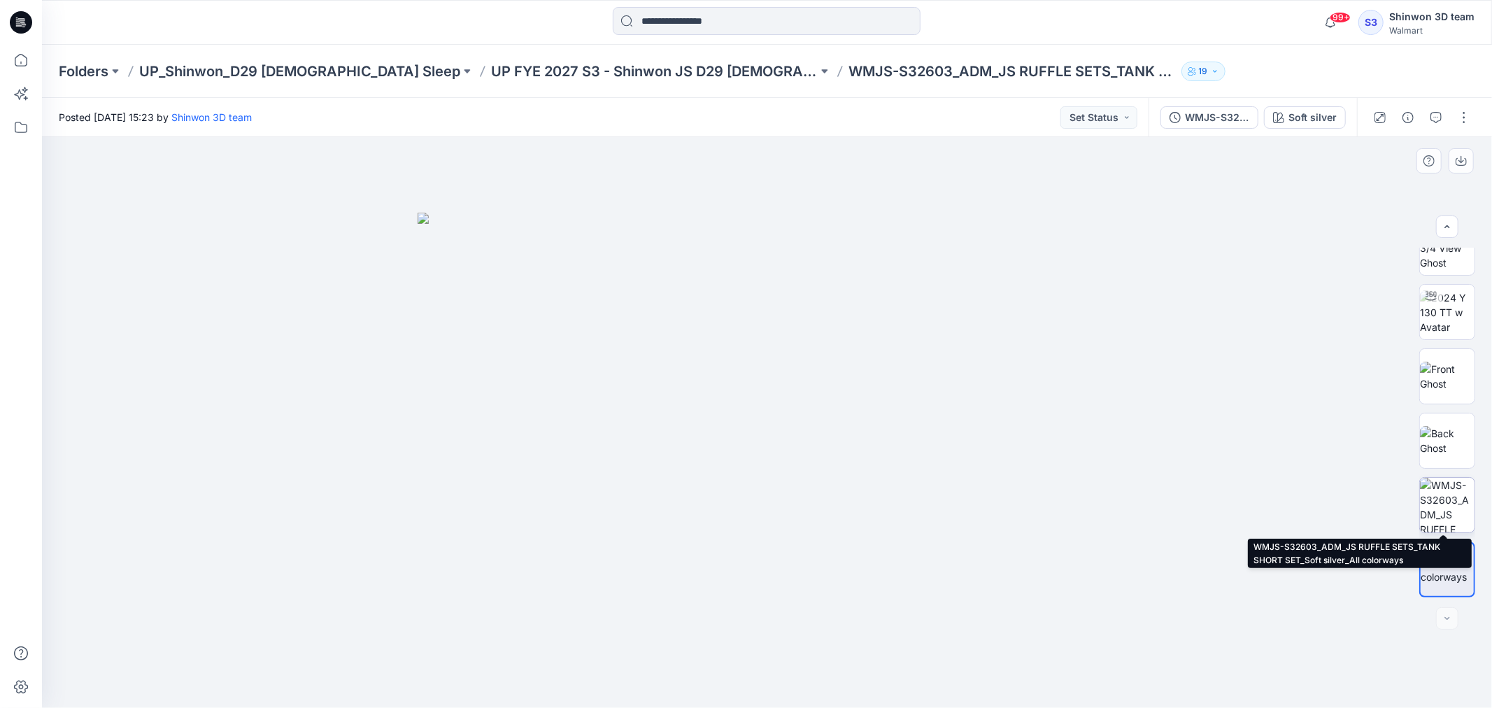
click at [1437, 497] on img at bounding box center [1447, 505] width 55 height 55
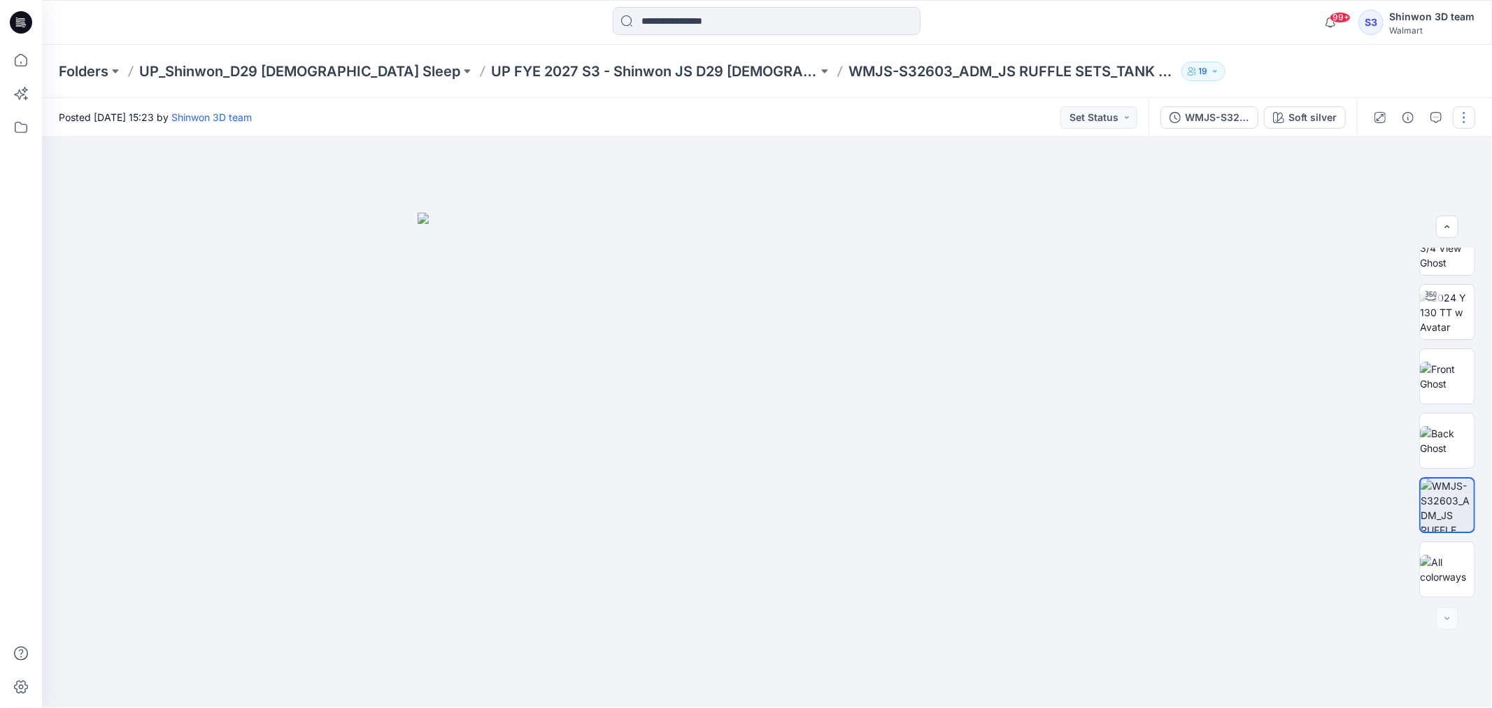
click at [1456, 115] on button "button" at bounding box center [1464, 117] width 22 height 22
click at [1382, 185] on p "Edit" at bounding box center [1374, 188] width 17 height 15
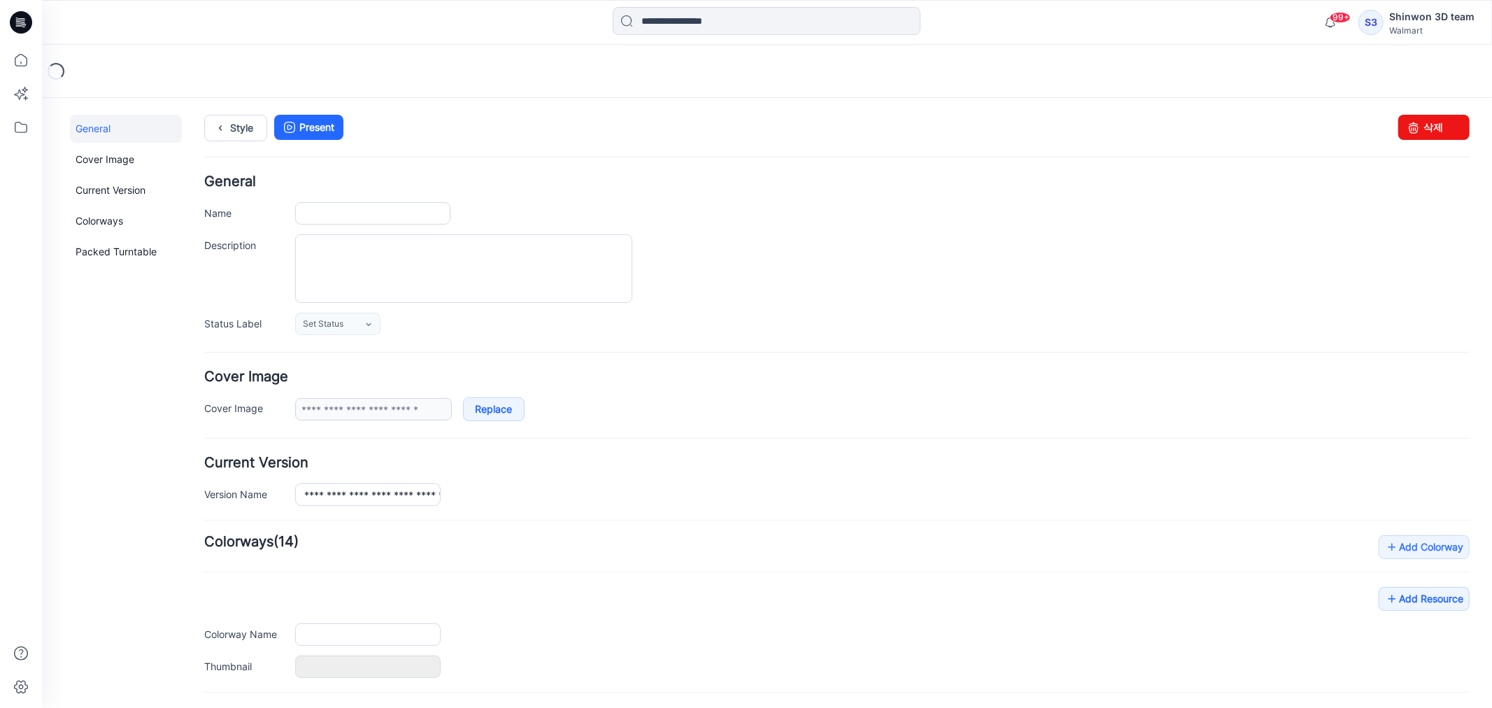
type input "**********"
type textarea "**********"
type input "**********"
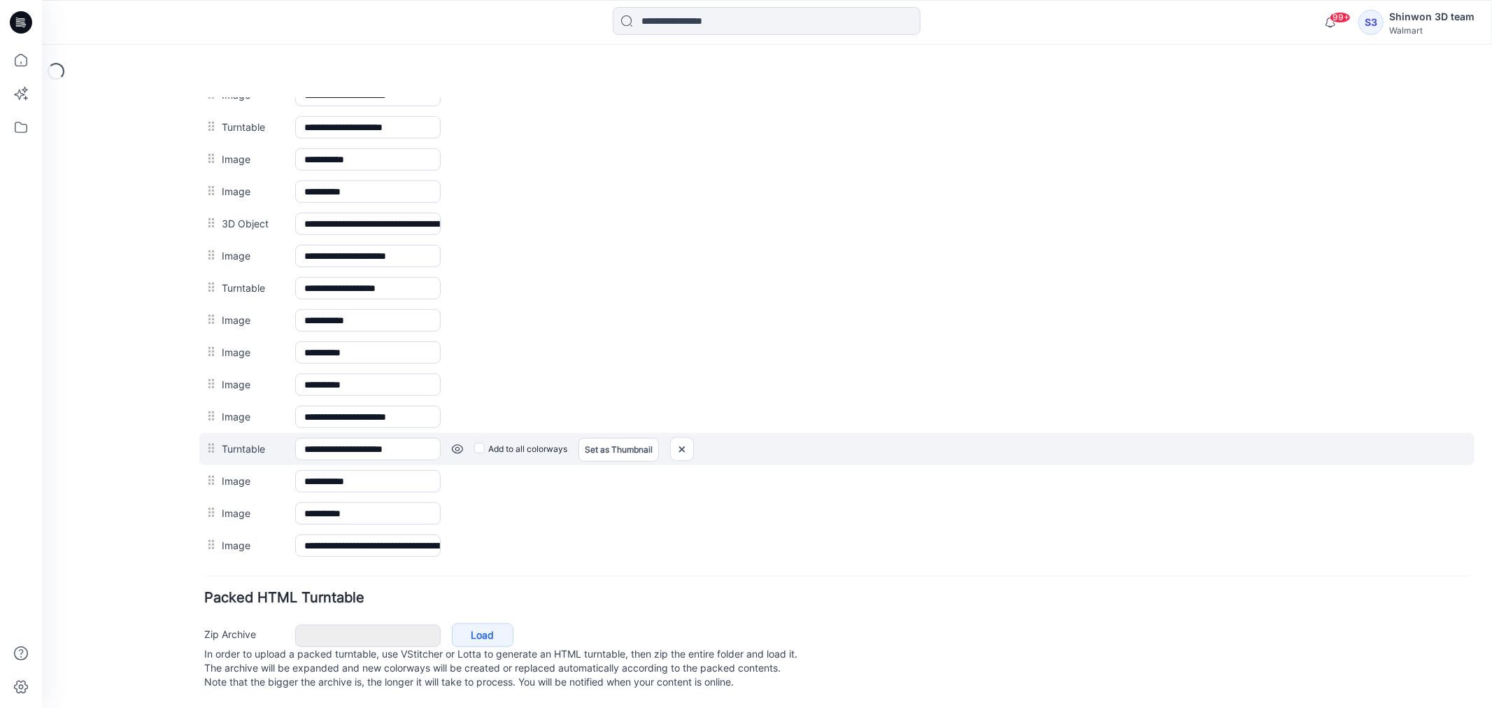
scroll to position [741, 0]
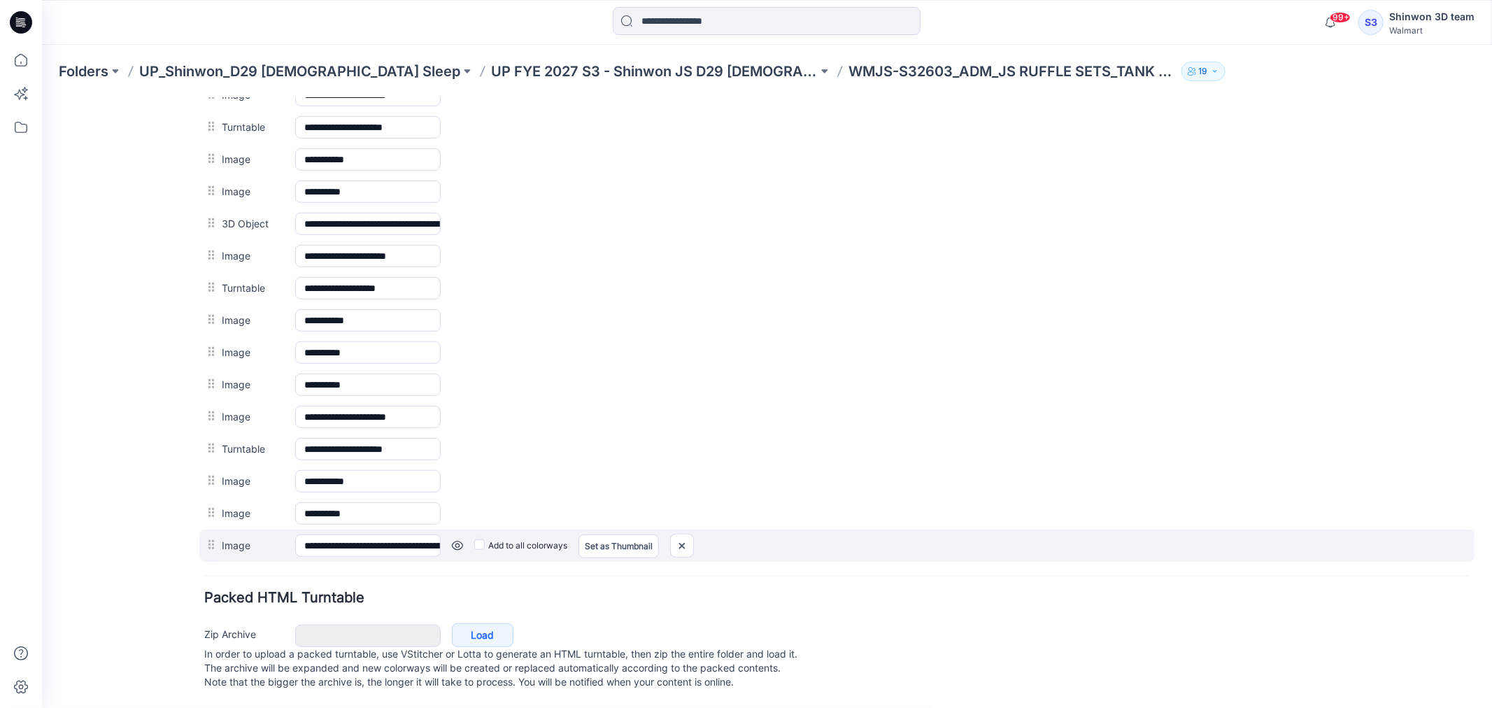
click at [632, 534] on div "Set as Thumbnail" at bounding box center [618, 545] width 80 height 22
click at [606, 534] on div "Set as Thumbnail" at bounding box center [618, 545] width 80 height 22
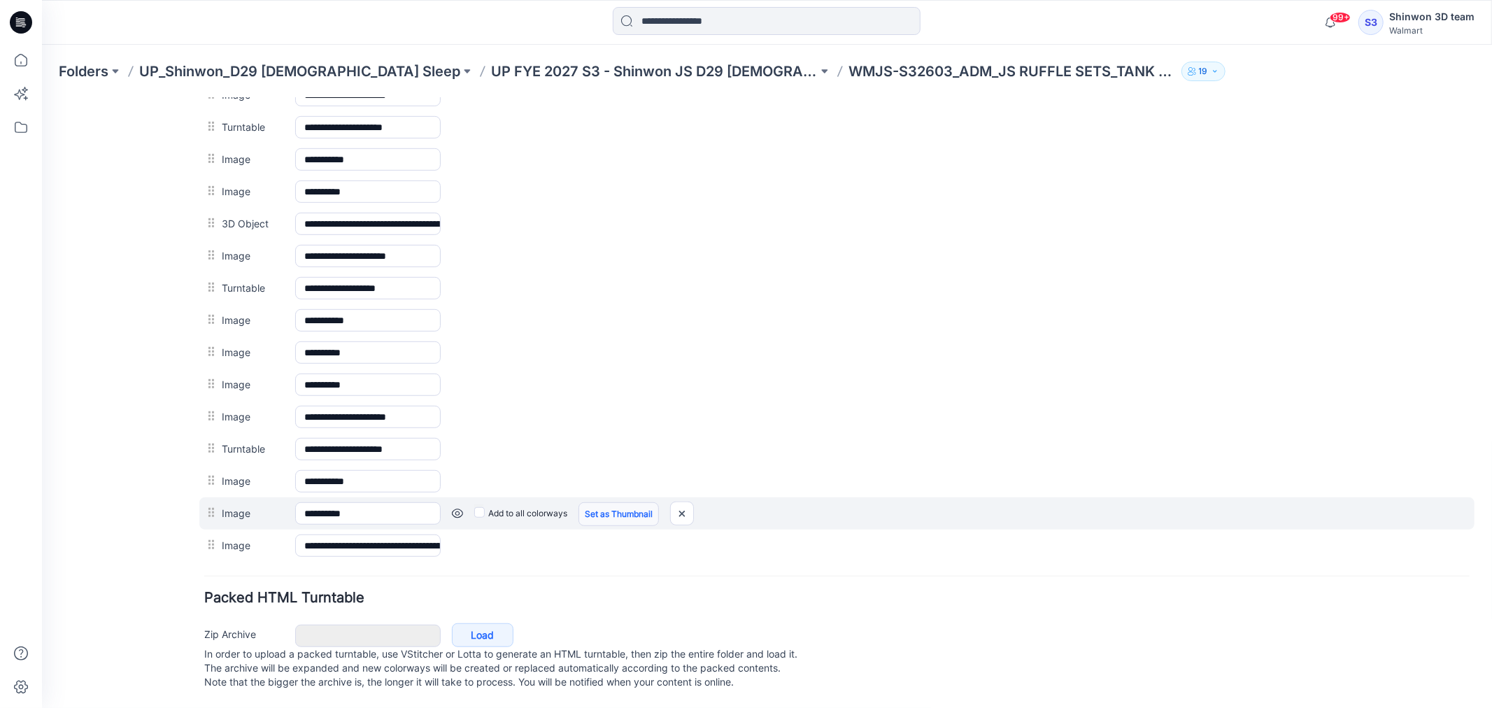
click at [609, 501] on link "Set as Thumbnail" at bounding box center [618, 513] width 80 height 24
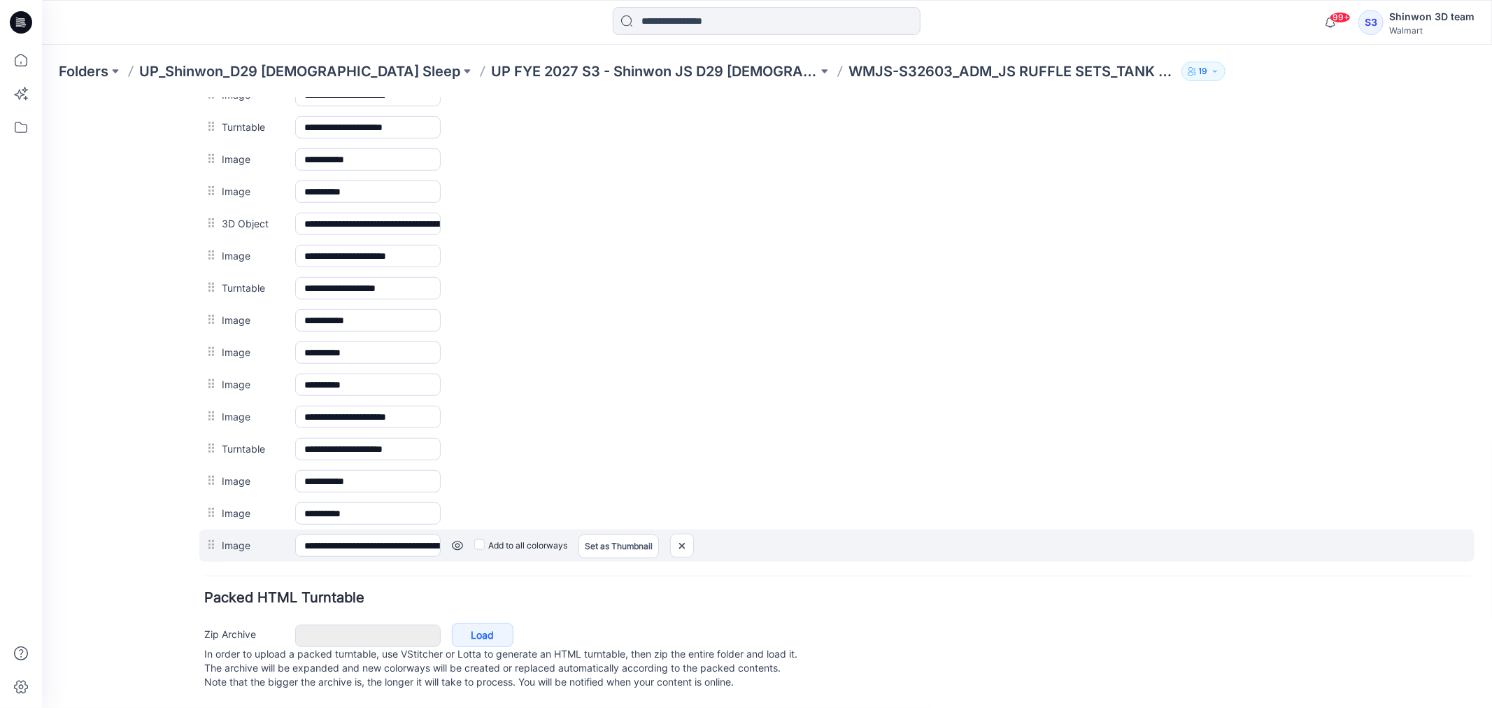
click at [603, 534] on div "Set as Thumbnail" at bounding box center [618, 545] width 80 height 22
click at [602, 534] on div "Set as Thumbnail" at bounding box center [618, 545] width 80 height 22
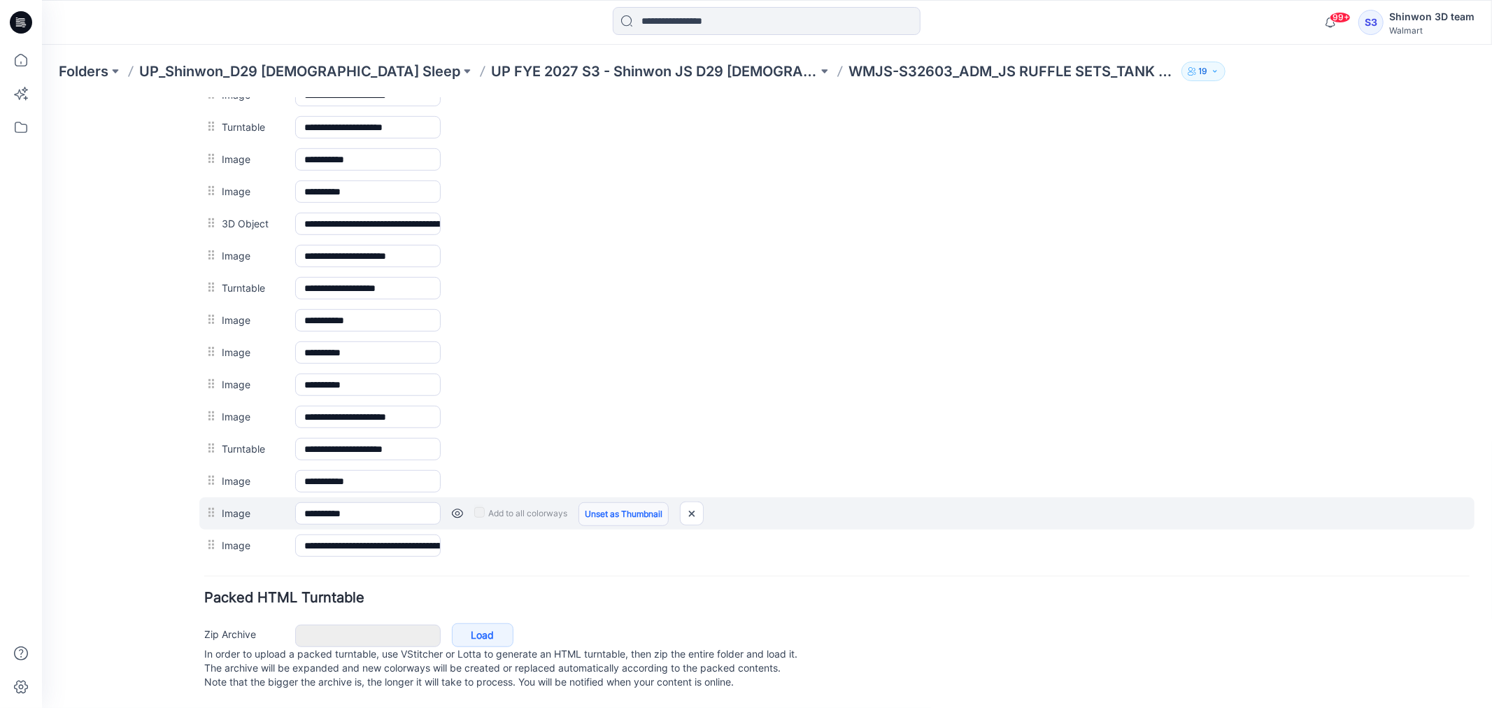
click at [618, 501] on link "Unset as Thumbnail" at bounding box center [623, 513] width 90 height 24
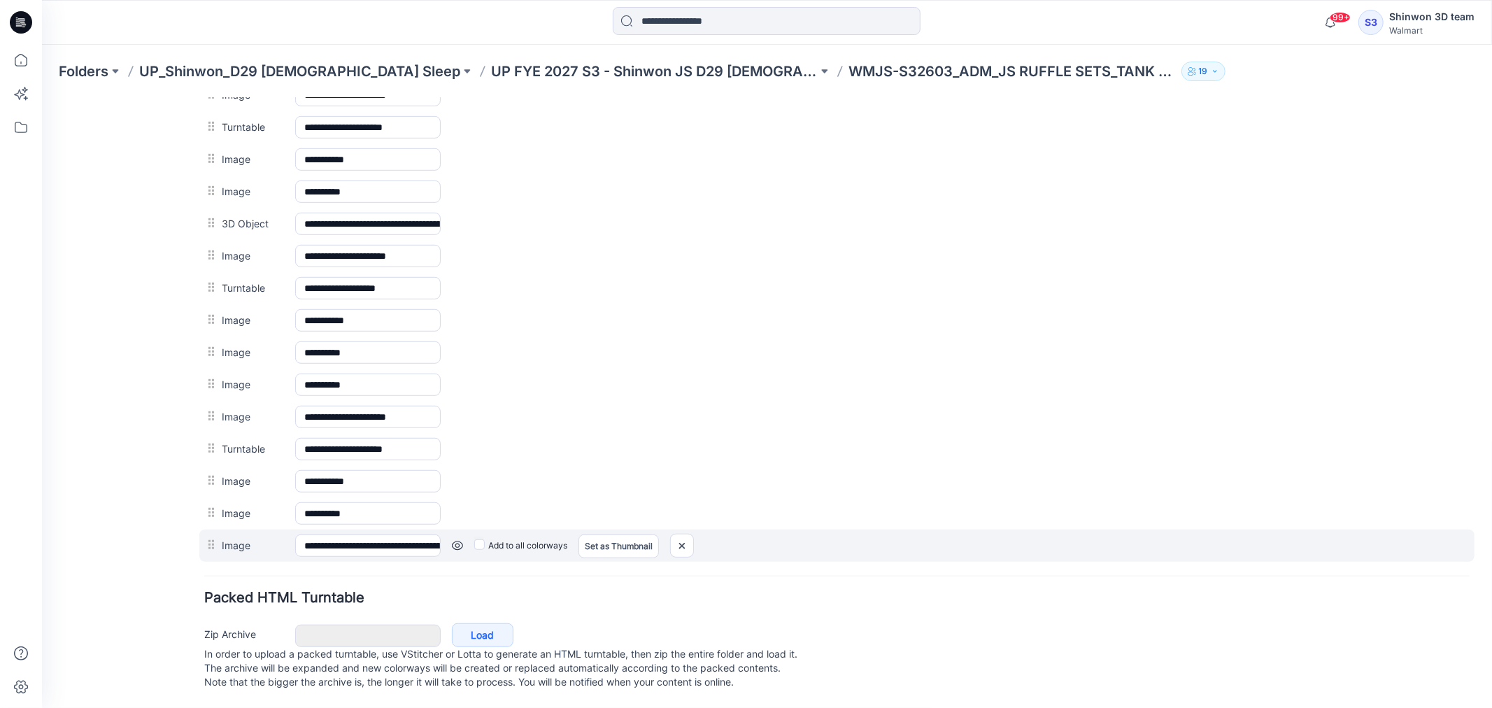
type input "**********"
click at [611, 539] on div "Set as Thumbnail" at bounding box center [618, 545] width 80 height 22
drag, startPoint x: 413, startPoint y: 533, endPoint x: 457, endPoint y: 535, distance: 44.1
click at [457, 535] on div "**********" at bounding box center [836, 545] width 1275 height 32
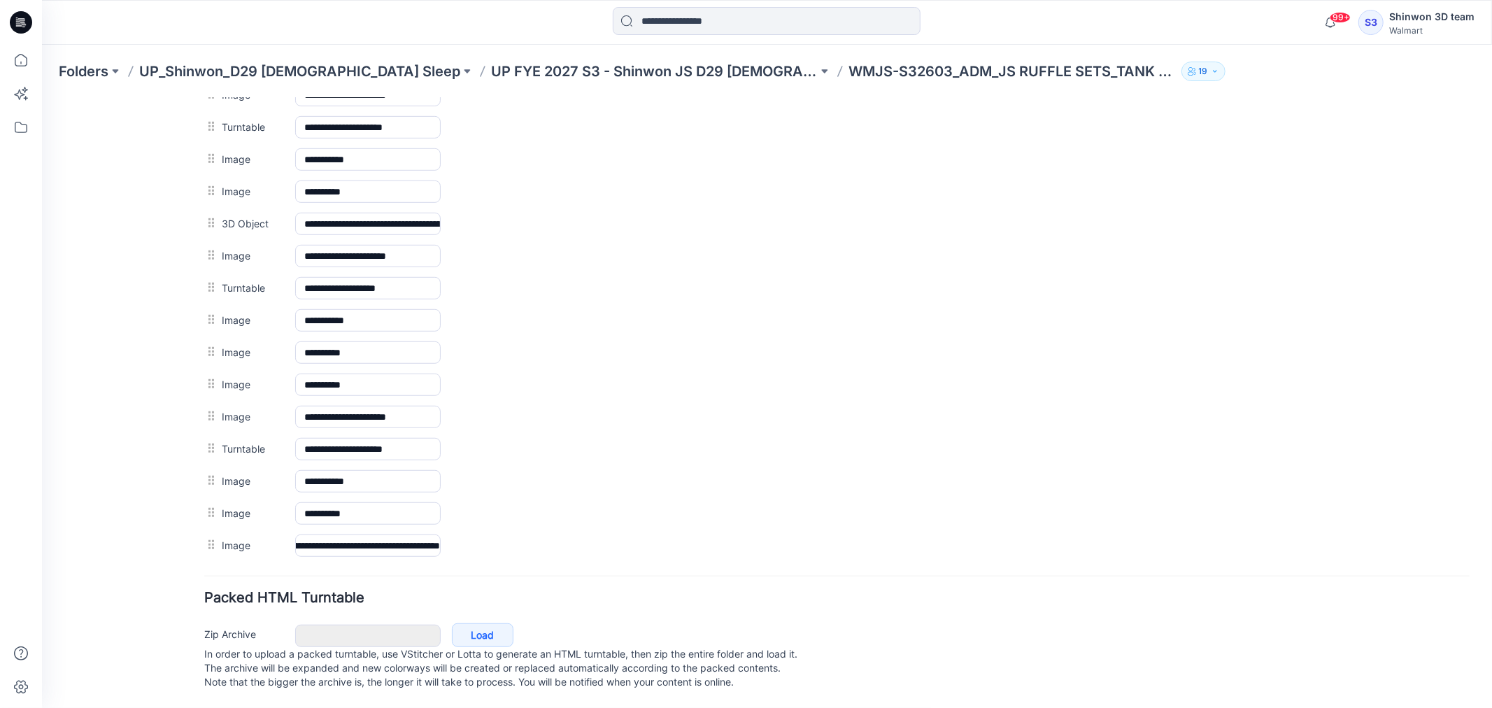
drag, startPoint x: 461, startPoint y: 557, endPoint x: 471, endPoint y: 557, distance: 9.8
click at [461, 557] on form "**********" at bounding box center [836, 72] width 1265 height 1242
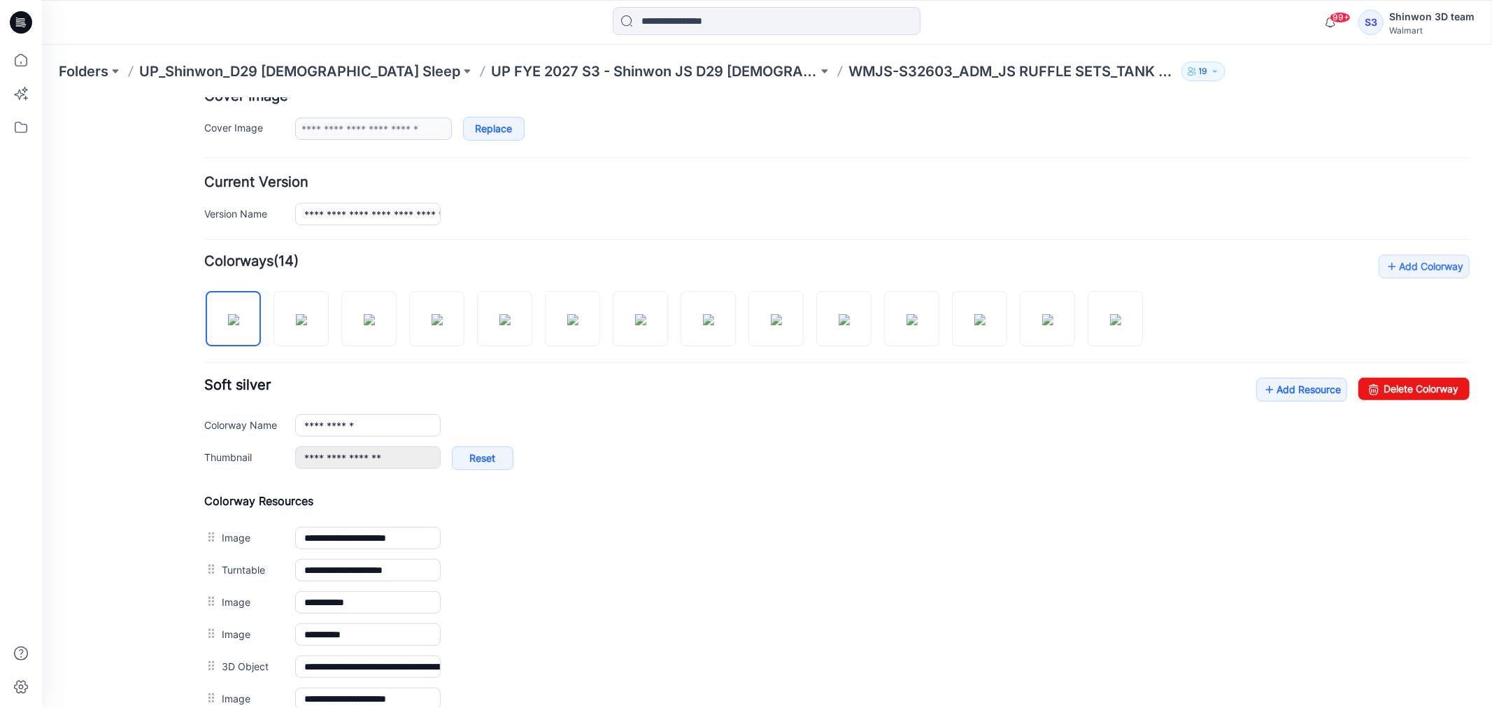
scroll to position [275, 0]
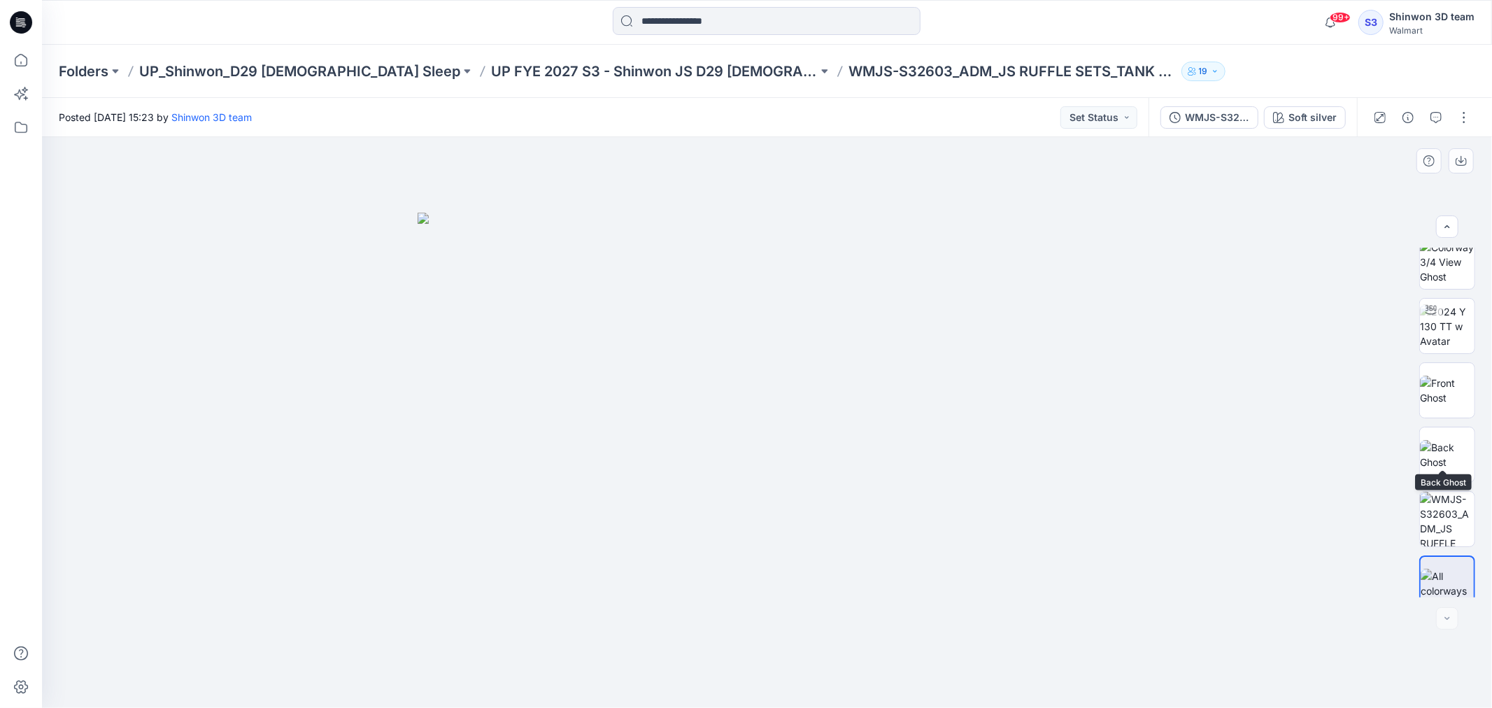
scroll to position [671, 0]
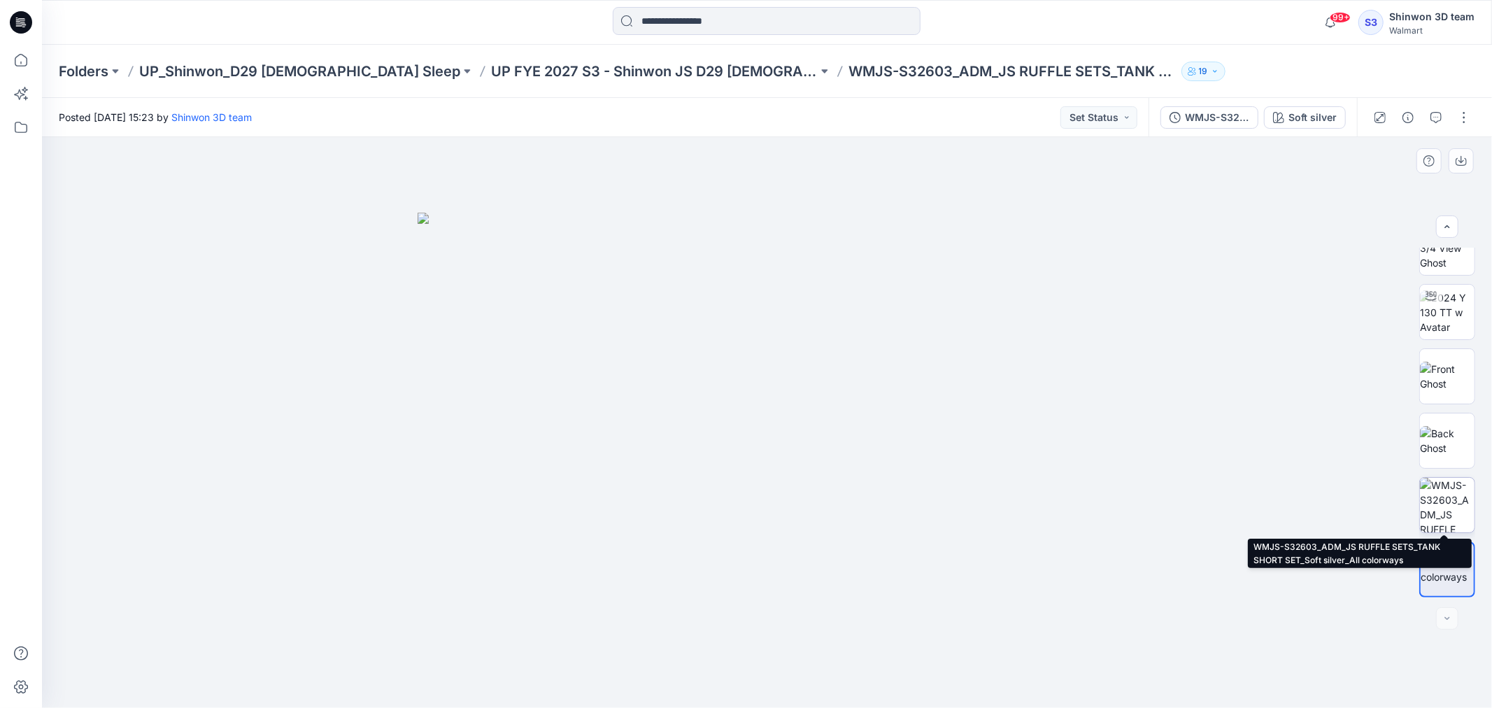
click at [1445, 512] on img at bounding box center [1447, 505] width 55 height 55
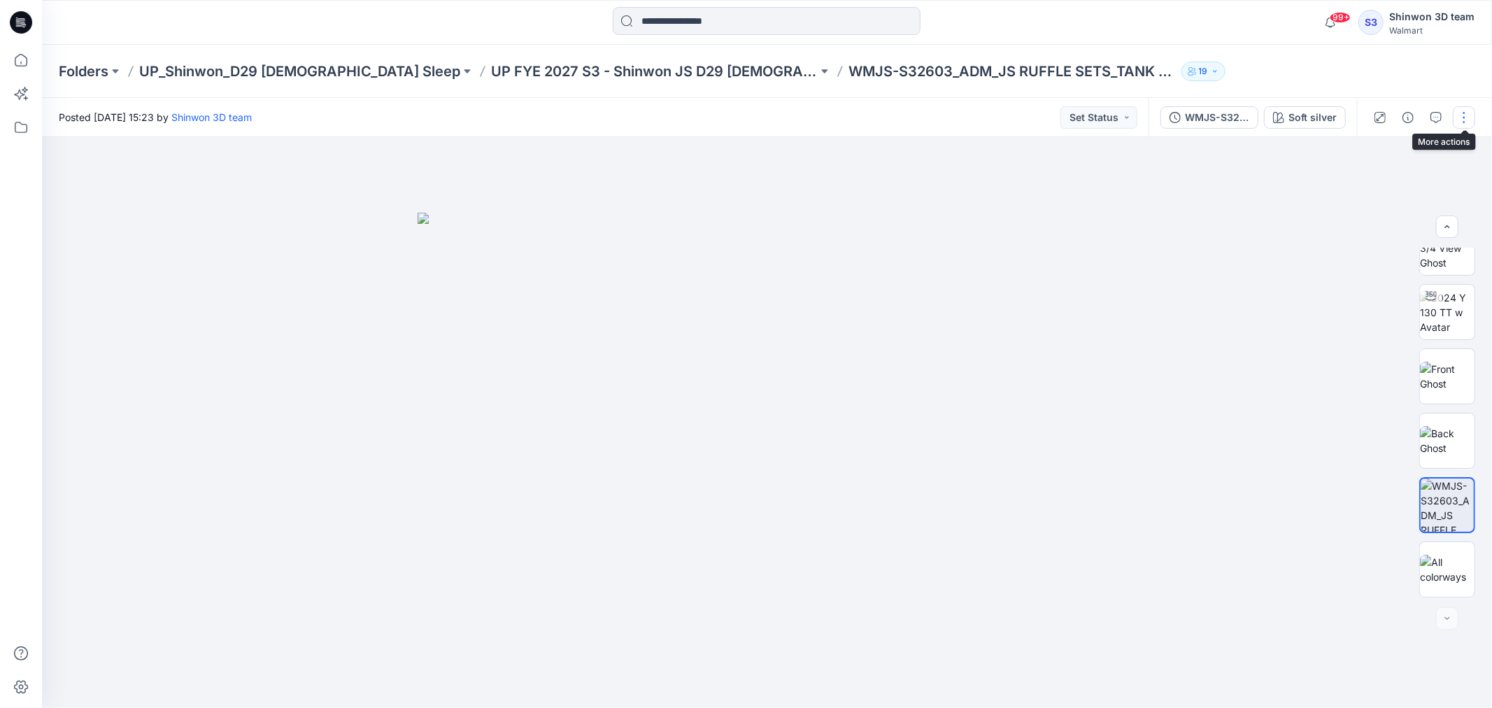
click at [1458, 113] on button "button" at bounding box center [1464, 117] width 22 height 22
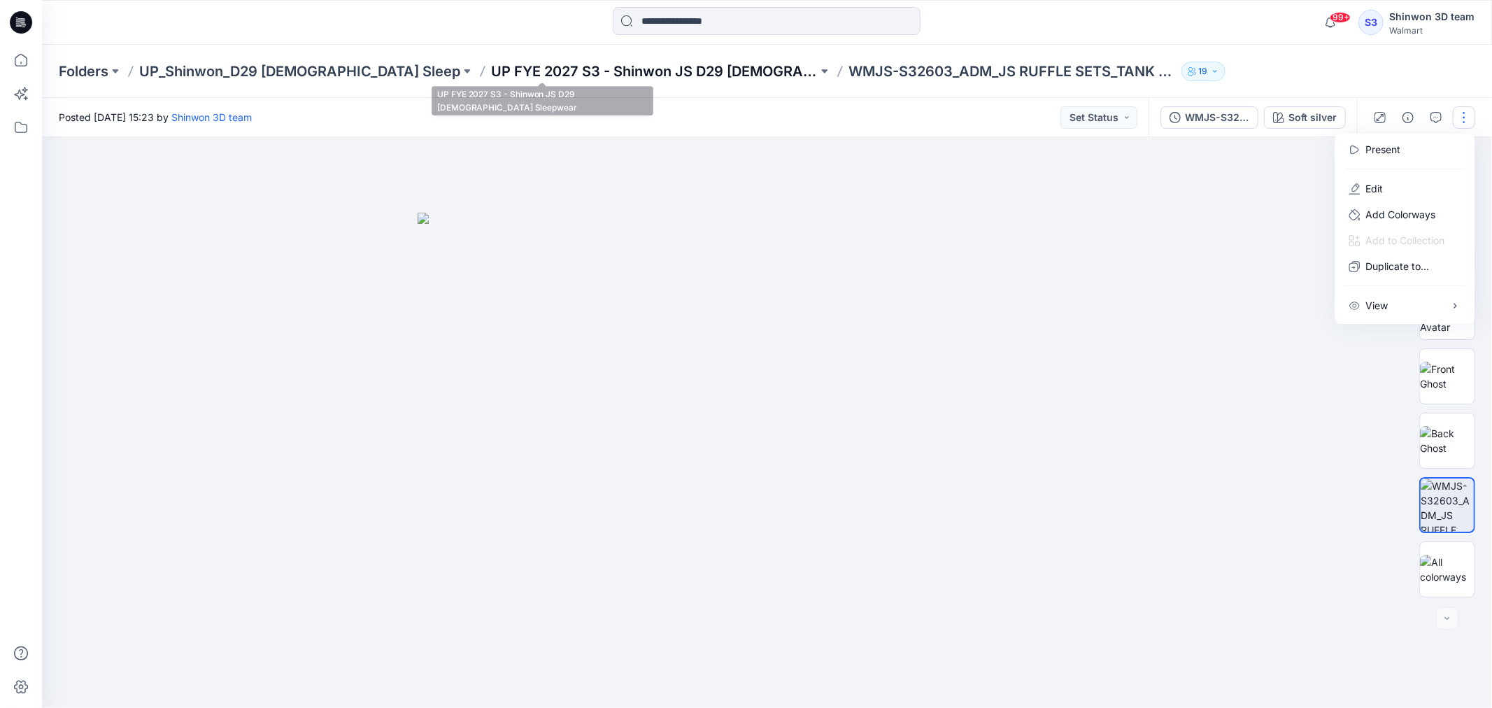
click at [590, 75] on p "UP FYE 2027 S3 - Shinwon JS D29 [DEMOGRAPHIC_DATA] Sleepwear" at bounding box center [654, 72] width 327 height 20
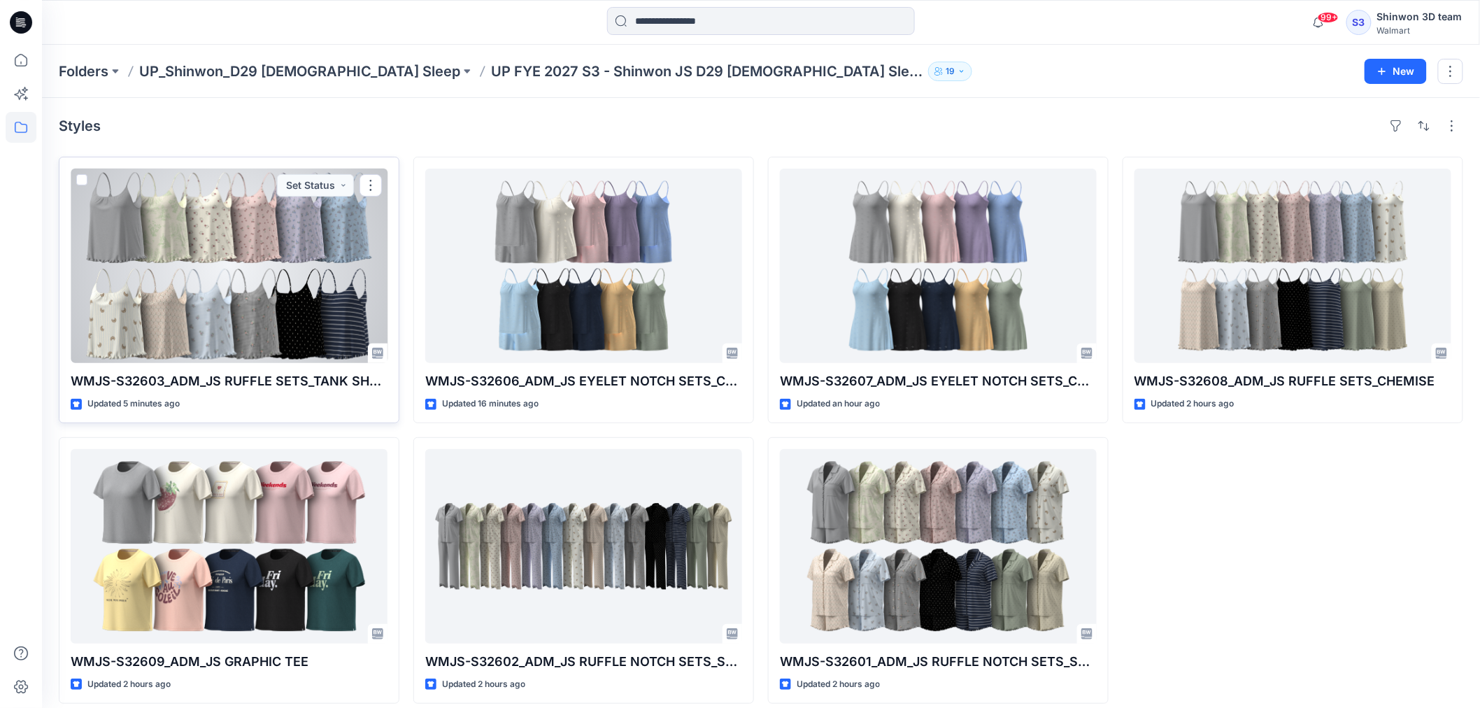
click at [224, 283] on div at bounding box center [229, 266] width 317 height 194
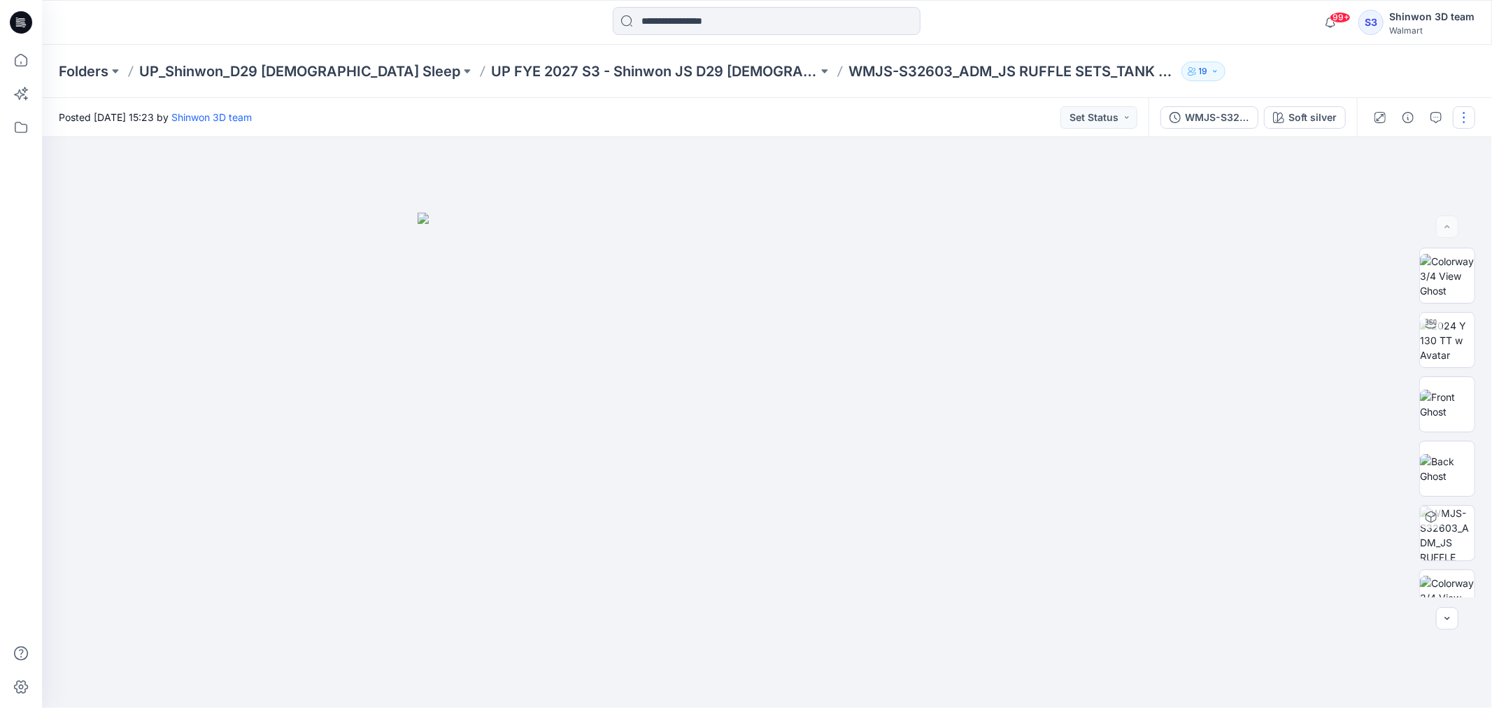
click at [1469, 115] on button "button" at bounding box center [1464, 117] width 22 height 22
click at [1381, 187] on p "Edit" at bounding box center [1374, 188] width 17 height 15
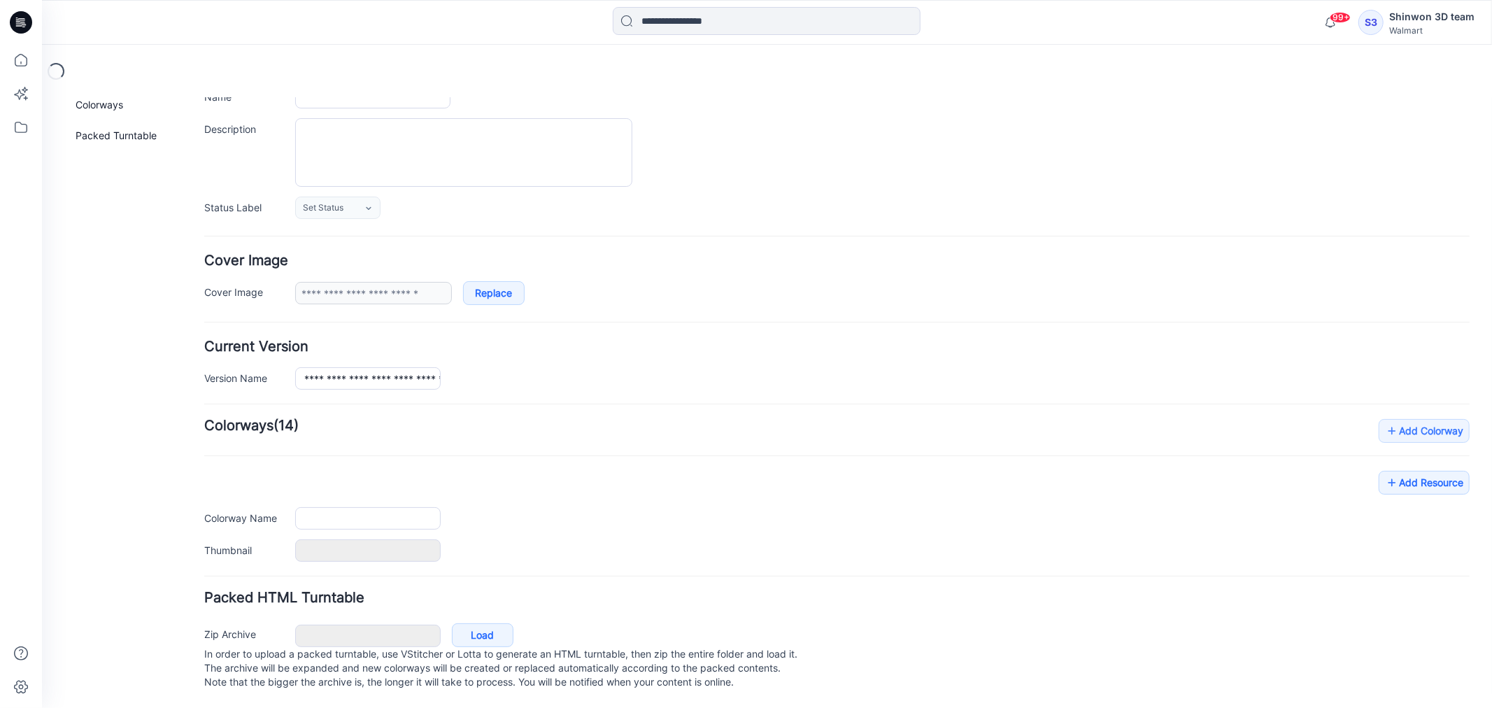
scroll to position [131, 0]
type input "**********"
type textarea "**********"
type input "**********"
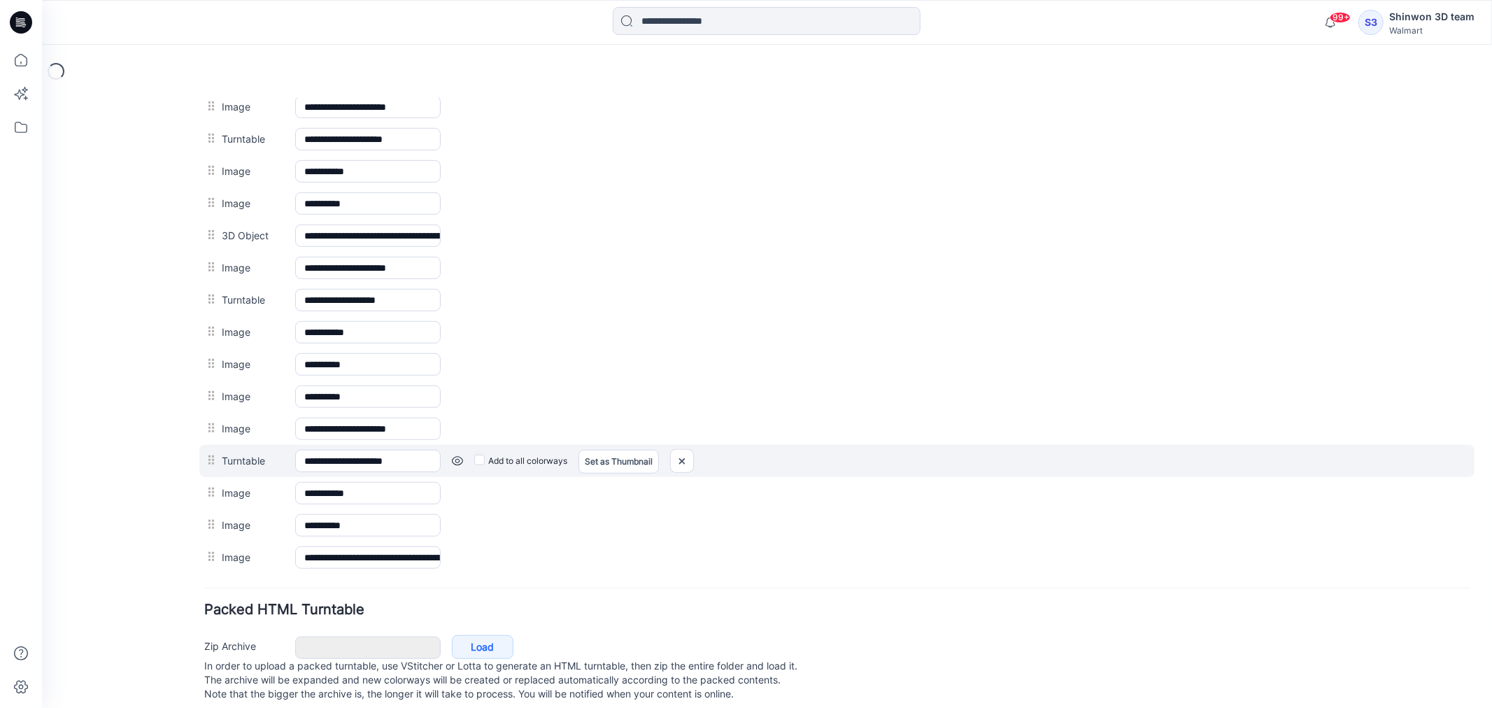
scroll to position [741, 0]
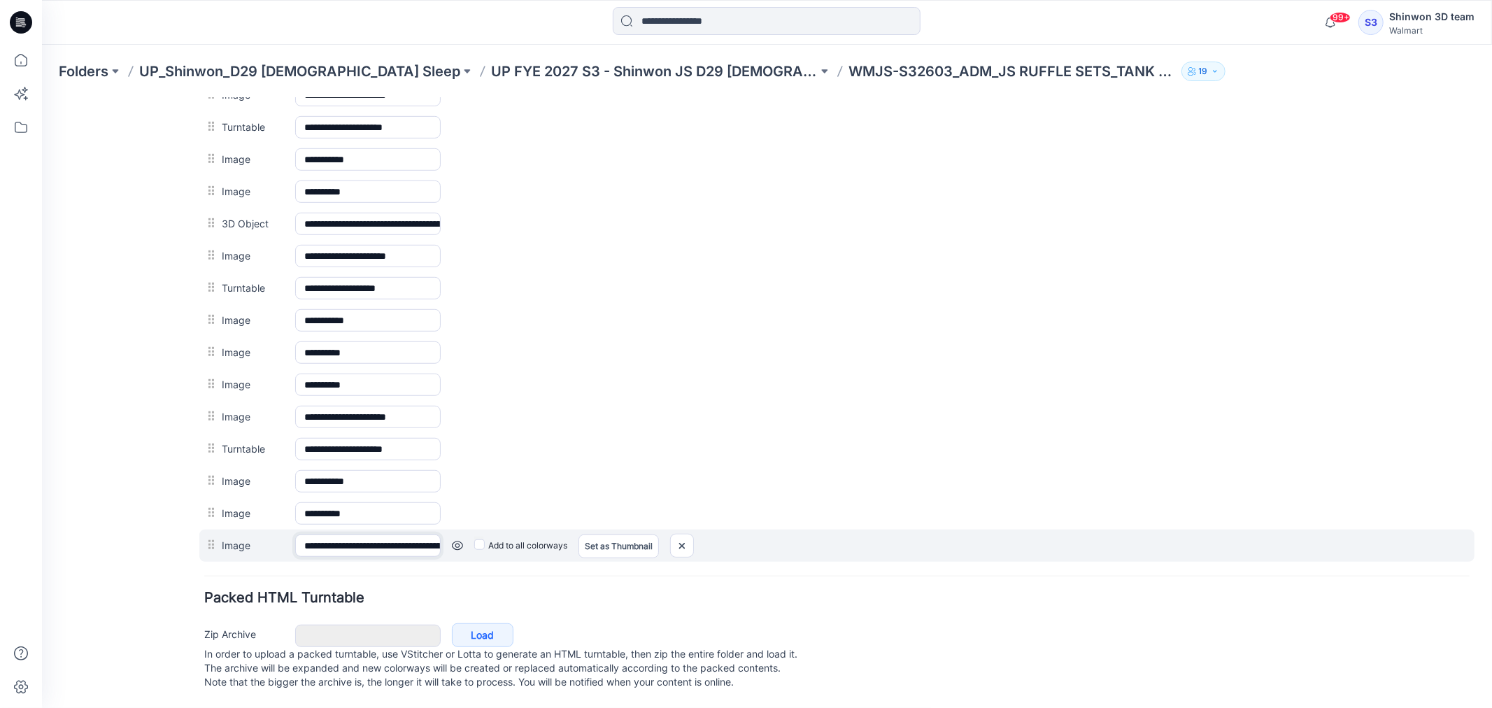
click at [422, 539] on input "**********" at bounding box center [366, 545] width 145 height 22
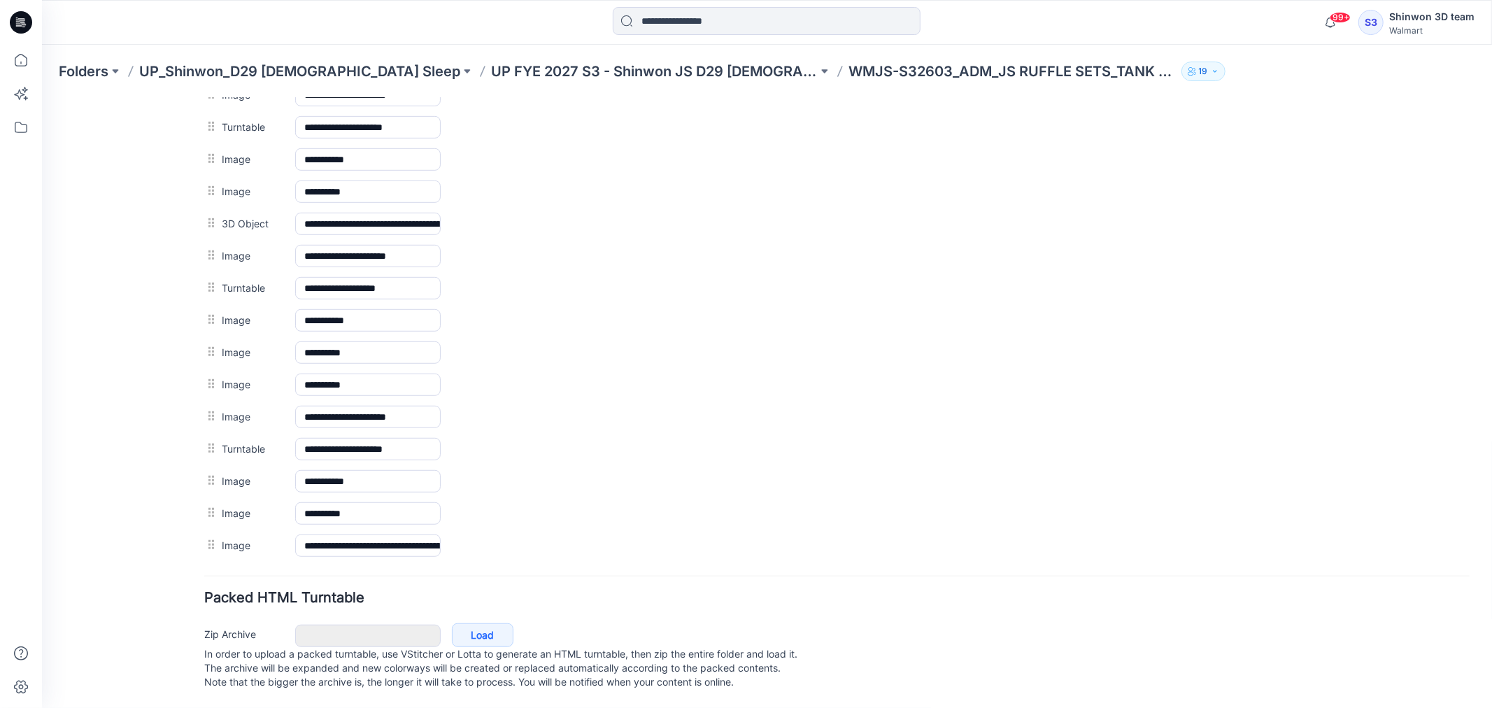
click at [143, 573] on div "General Cover Image Current Version Colorways Packed Turntable" at bounding box center [125, 49] width 112 height 1316
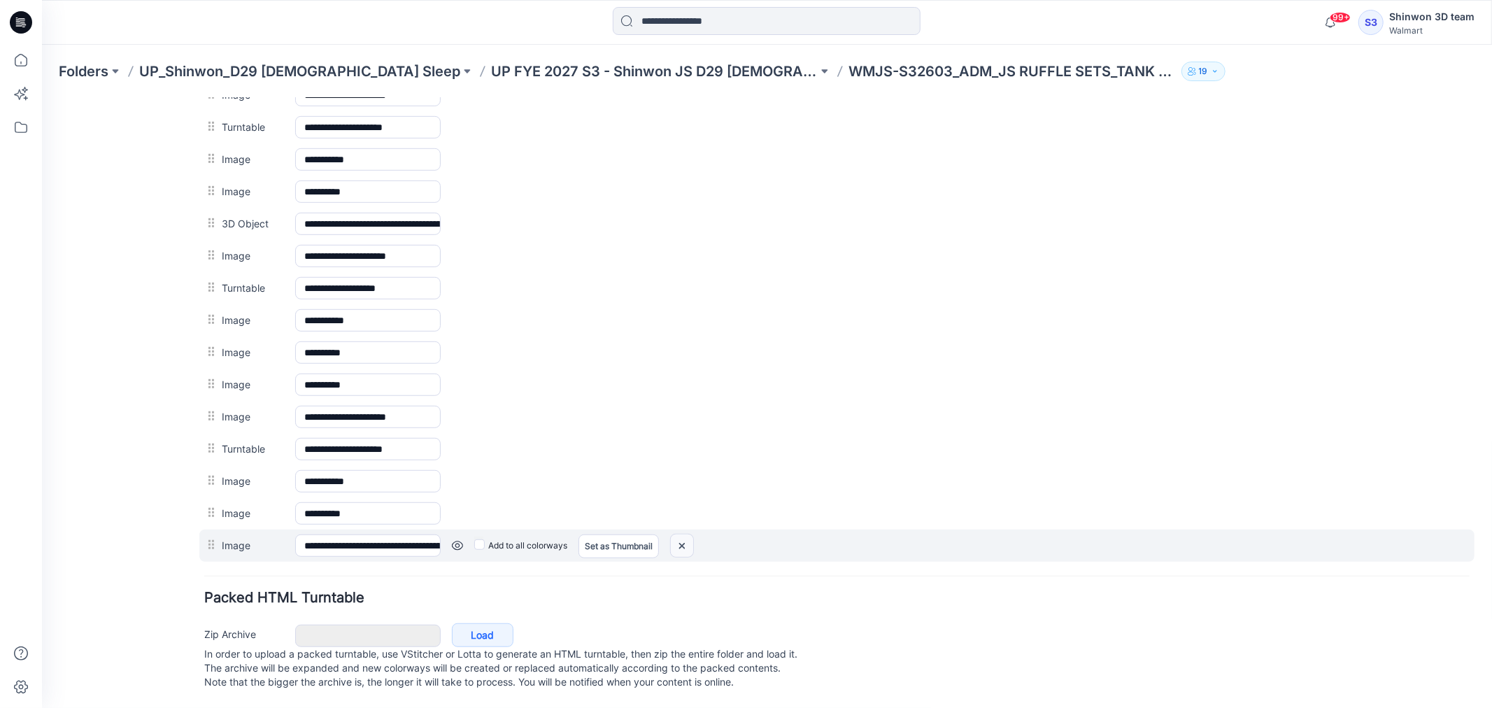
click at [681, 534] on img at bounding box center [681, 545] width 22 height 23
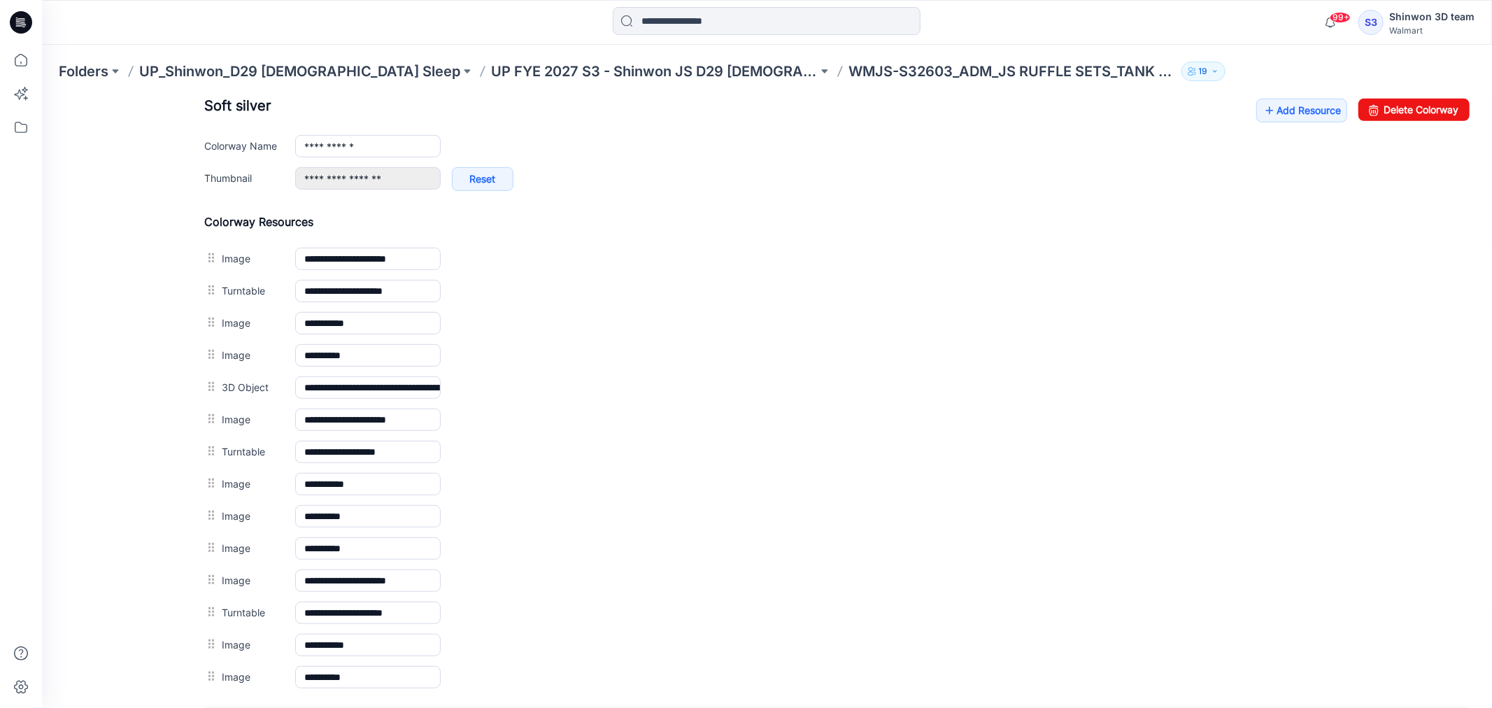
scroll to position [399, 0]
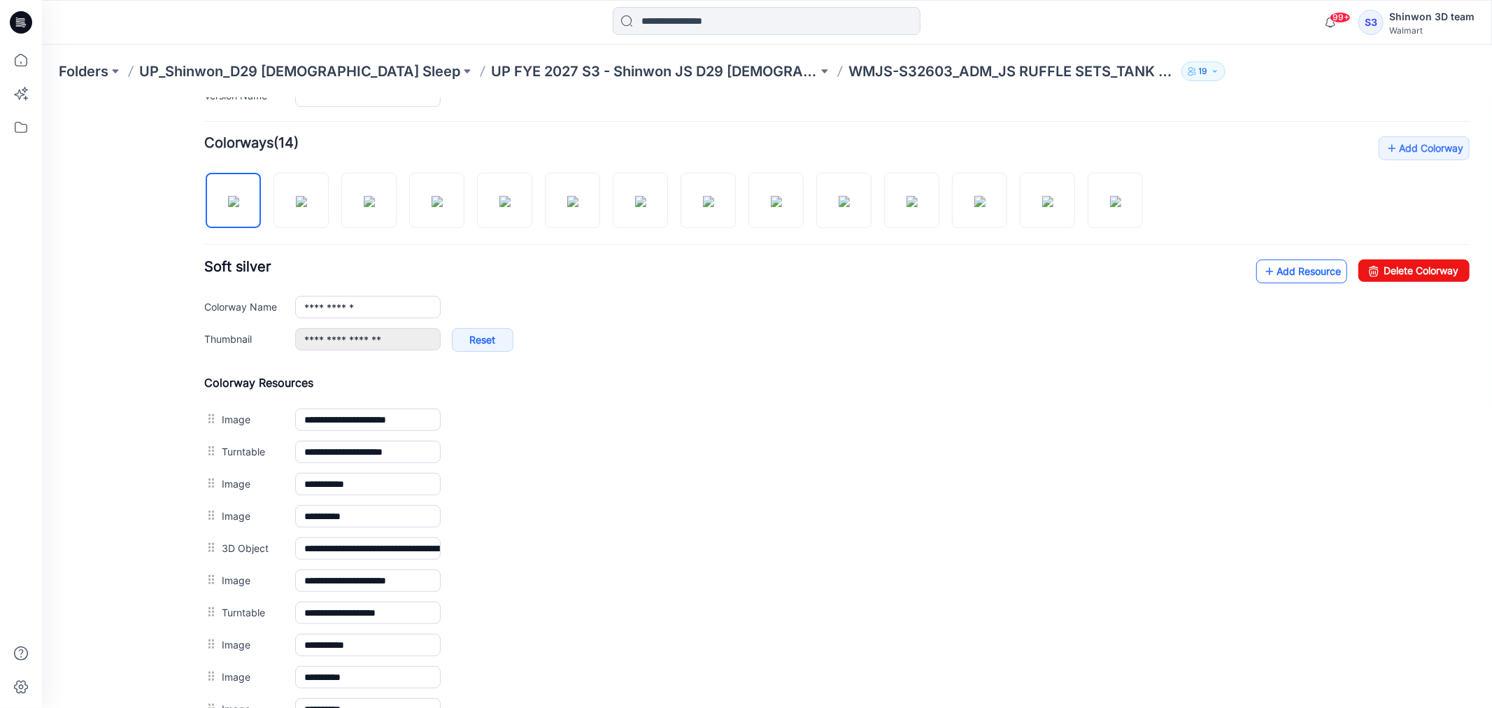
click at [1276, 279] on link "Add Resource" at bounding box center [1300, 271] width 91 height 24
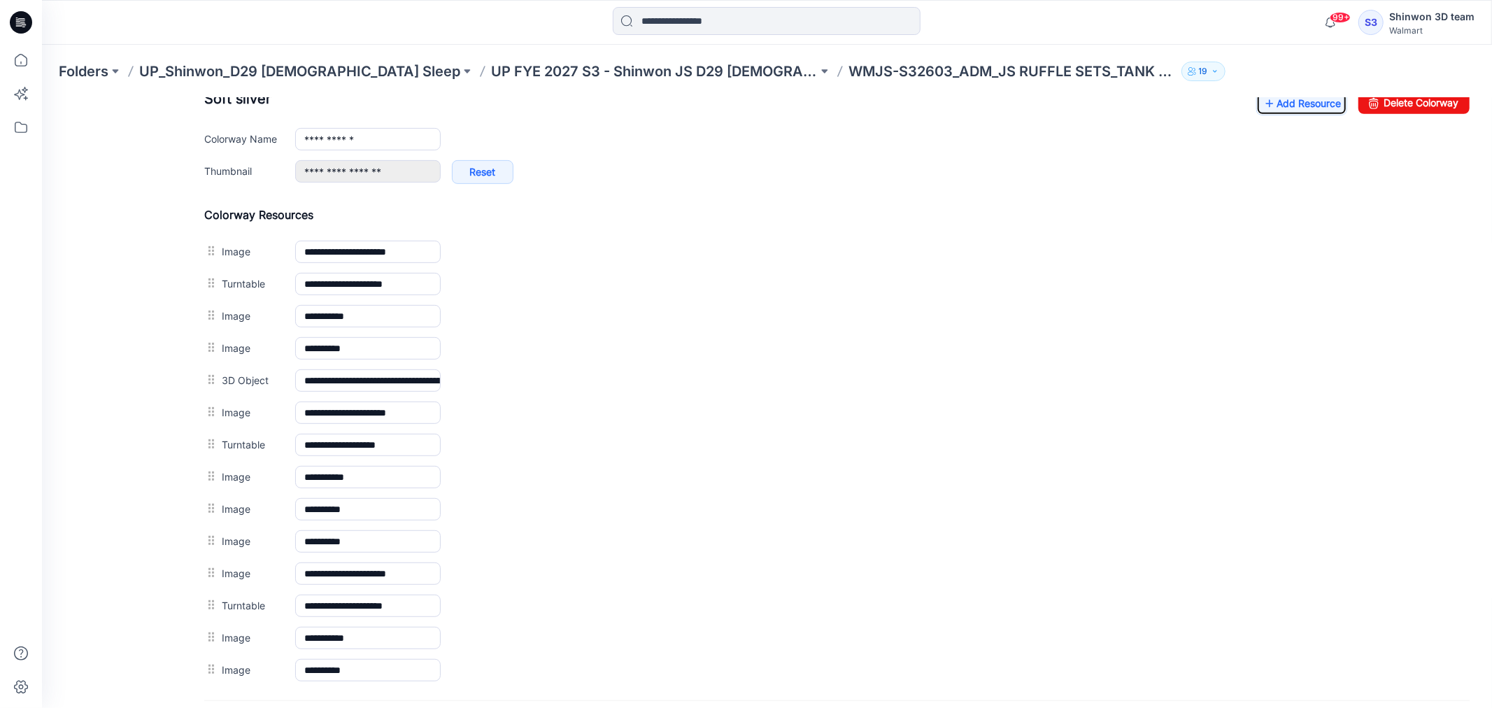
scroll to position [476, 0]
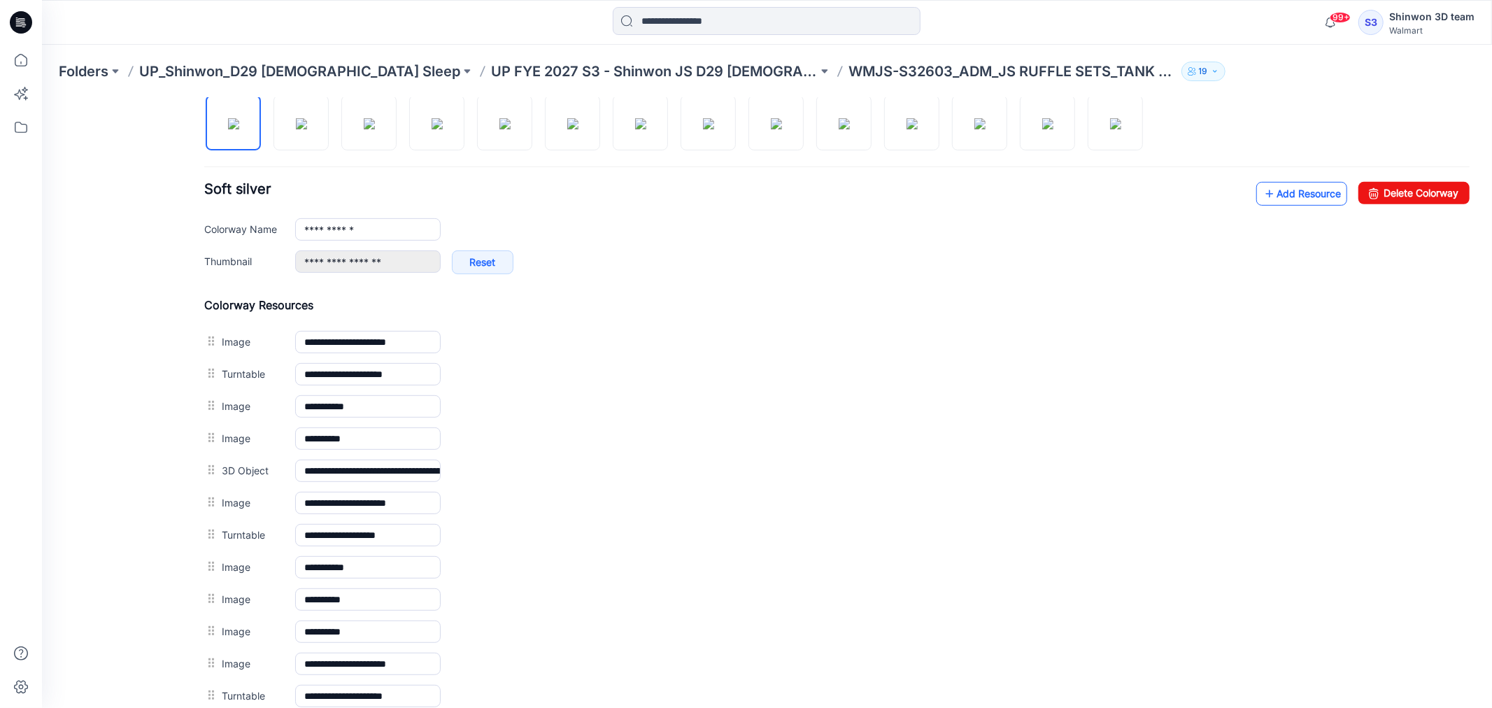
click at [1278, 190] on link "Add Resource" at bounding box center [1300, 193] width 91 height 24
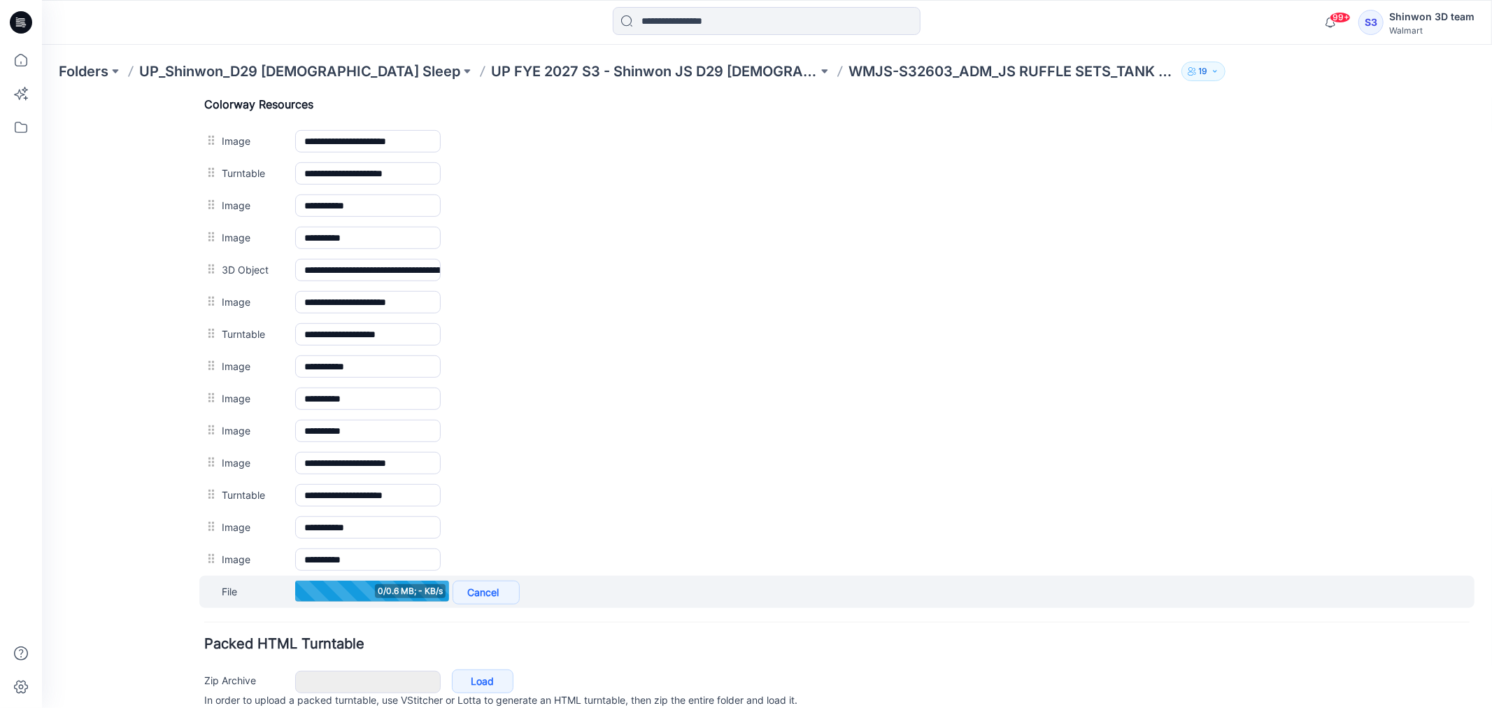
scroll to position [709, 0]
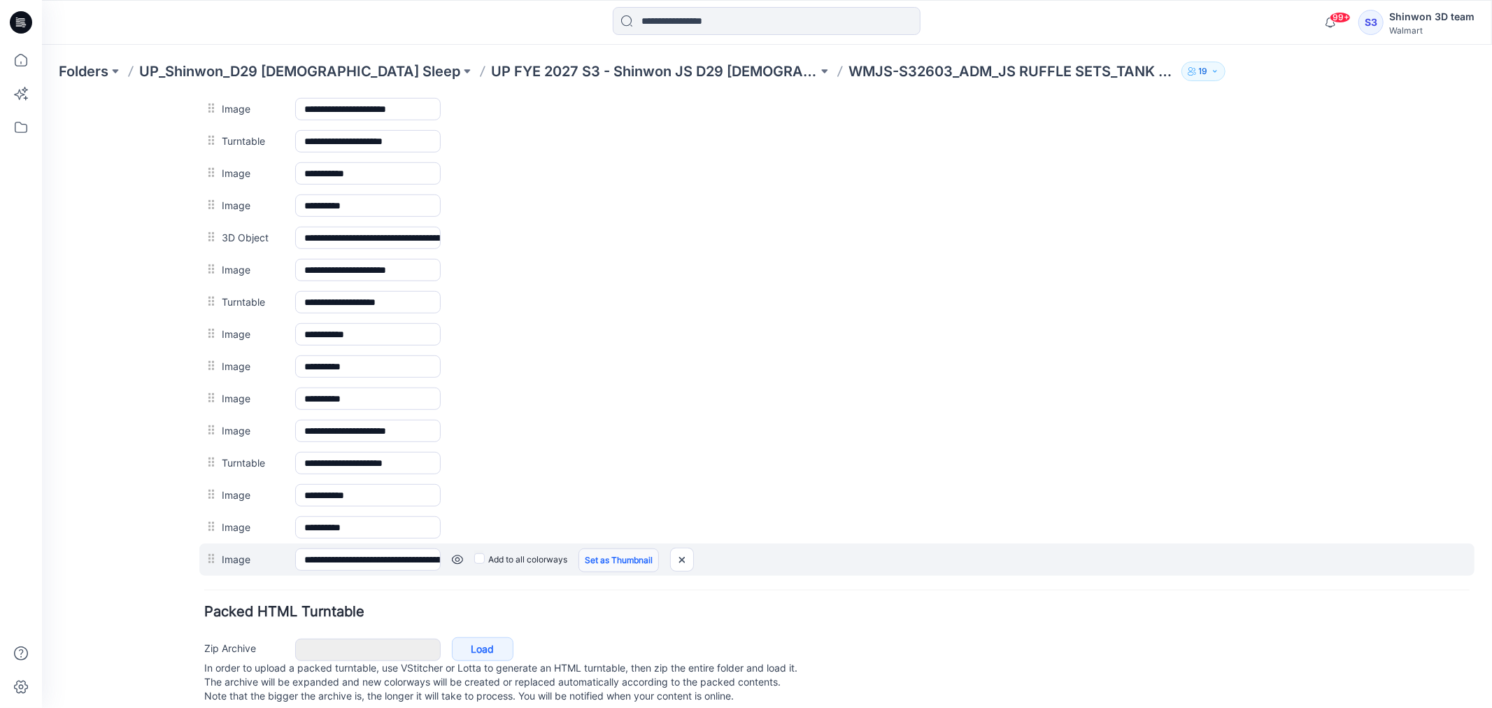
click at [610, 563] on link "Set as Thumbnail" at bounding box center [618, 560] width 80 height 24
click at [615, 568] on link "Unset as Thumbnail" at bounding box center [623, 560] width 90 height 24
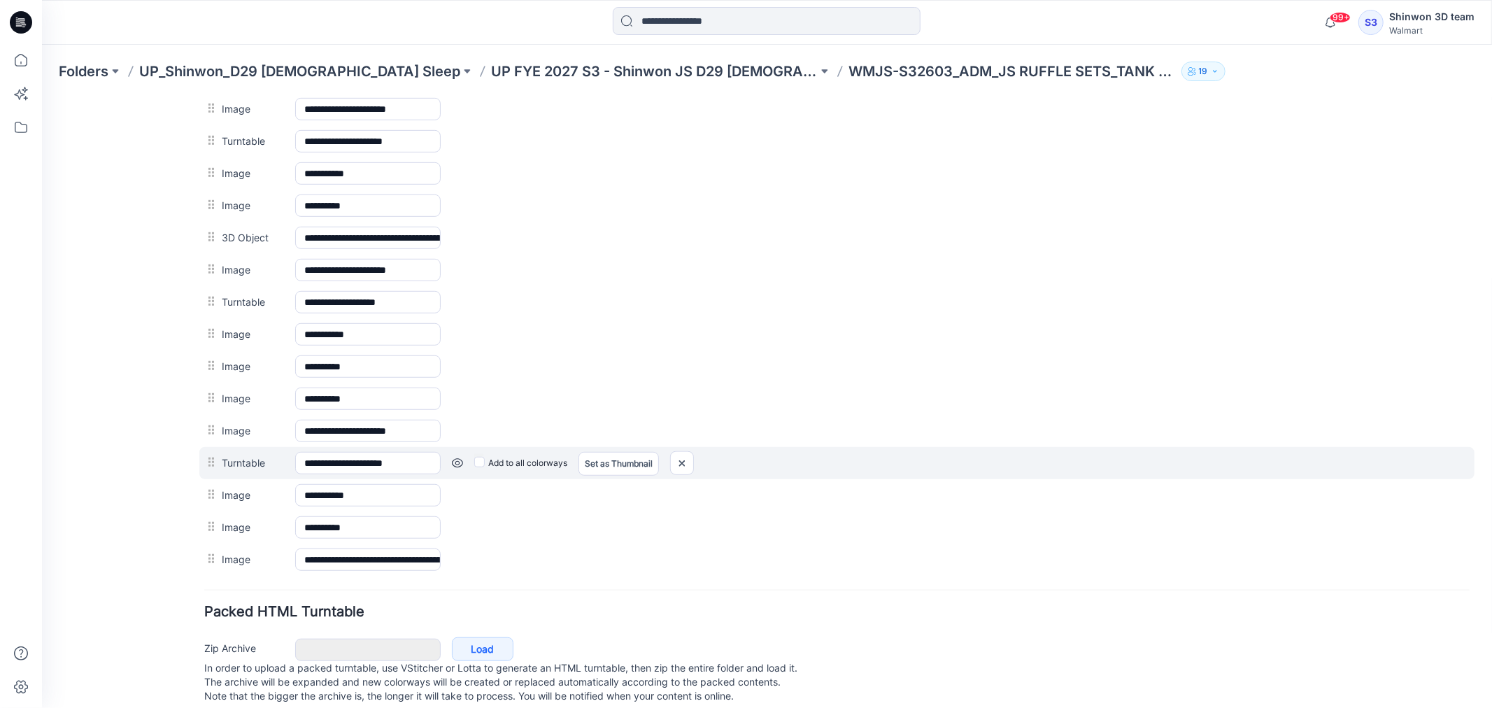
type input "**********"
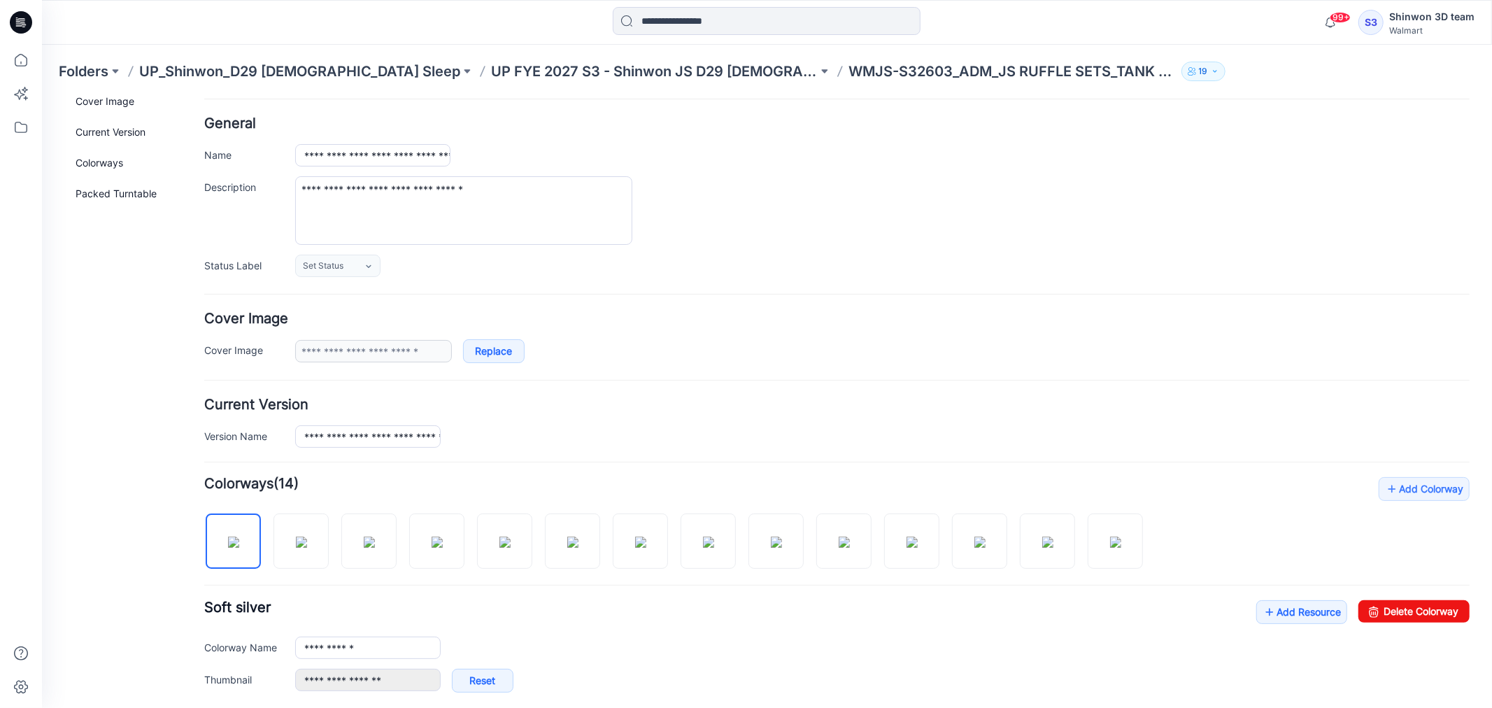
scroll to position [0, 0]
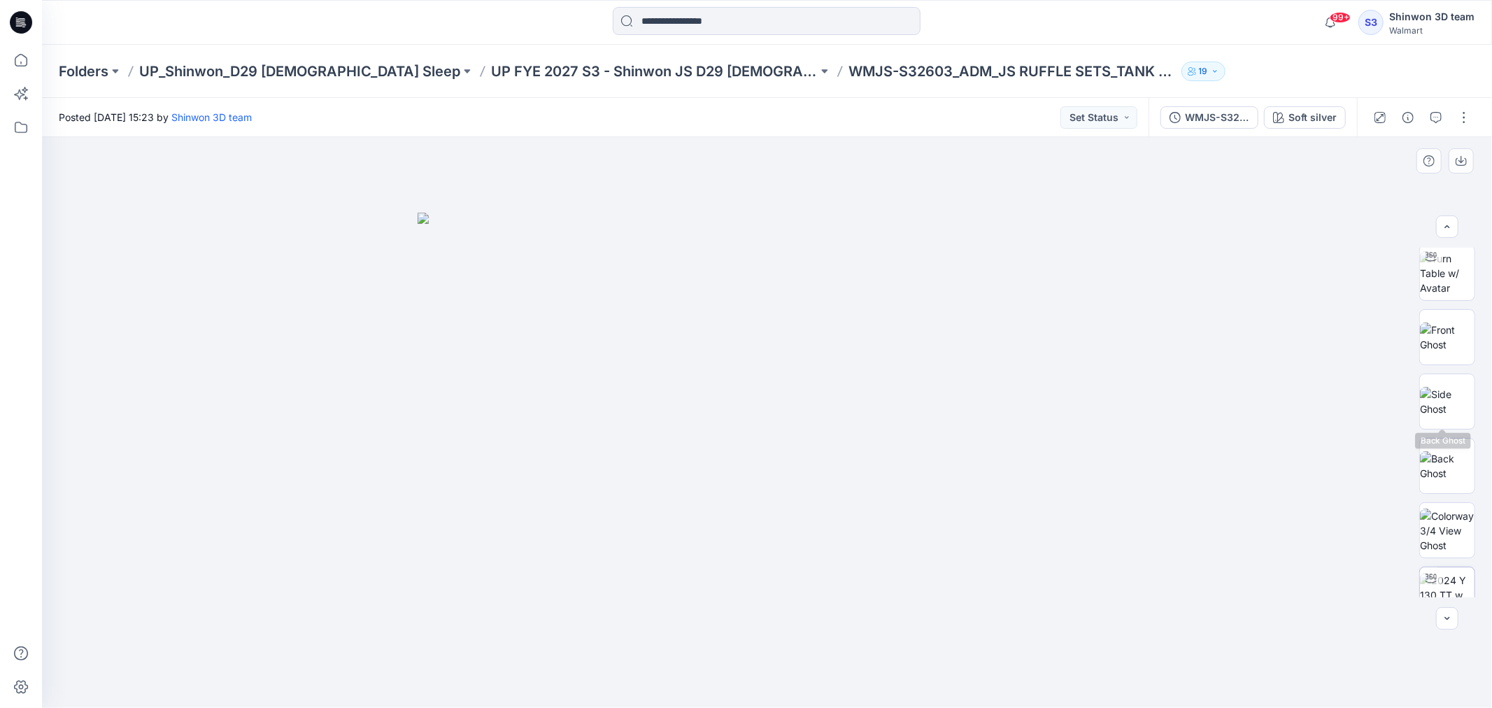
scroll to position [671, 0]
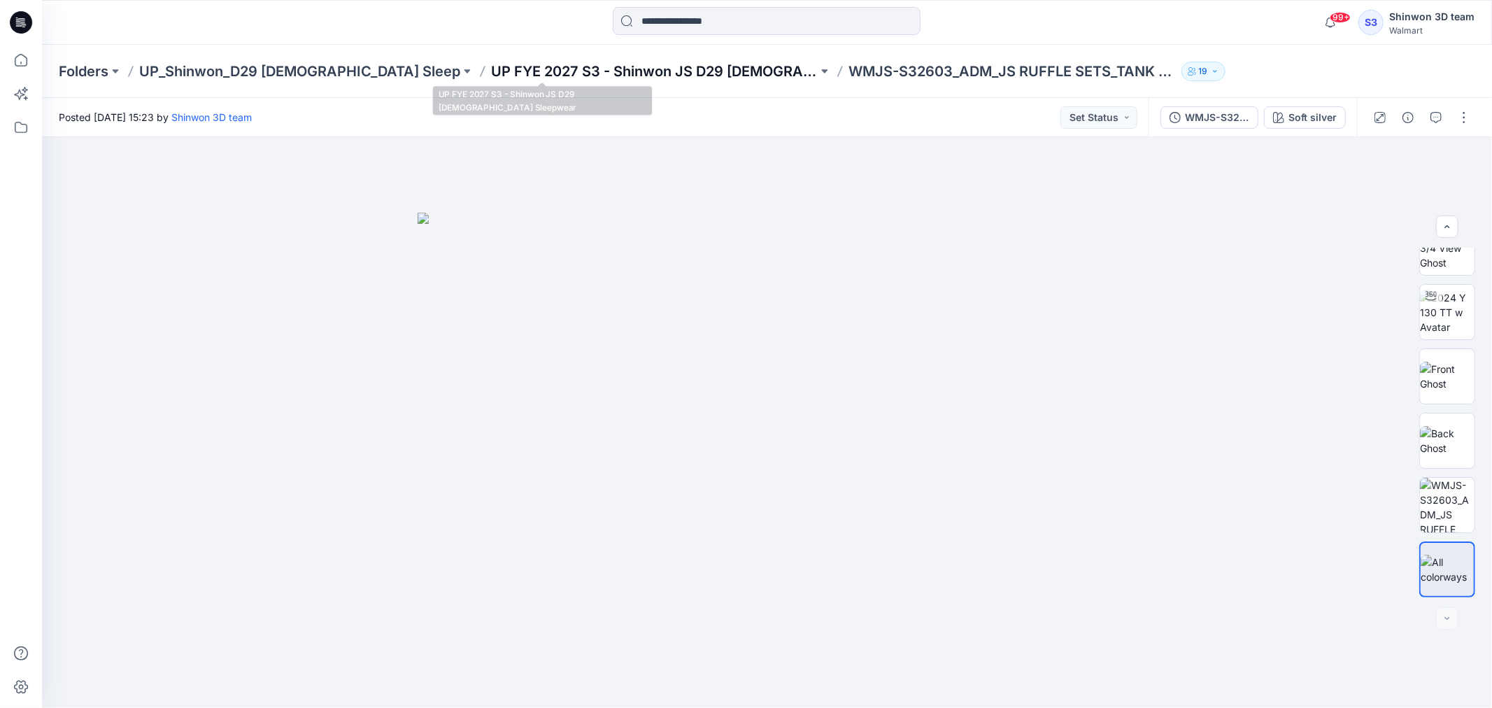
click at [602, 73] on p "UP FYE 2027 S3 - Shinwon JS D29 [DEMOGRAPHIC_DATA] Sleepwear" at bounding box center [654, 72] width 327 height 20
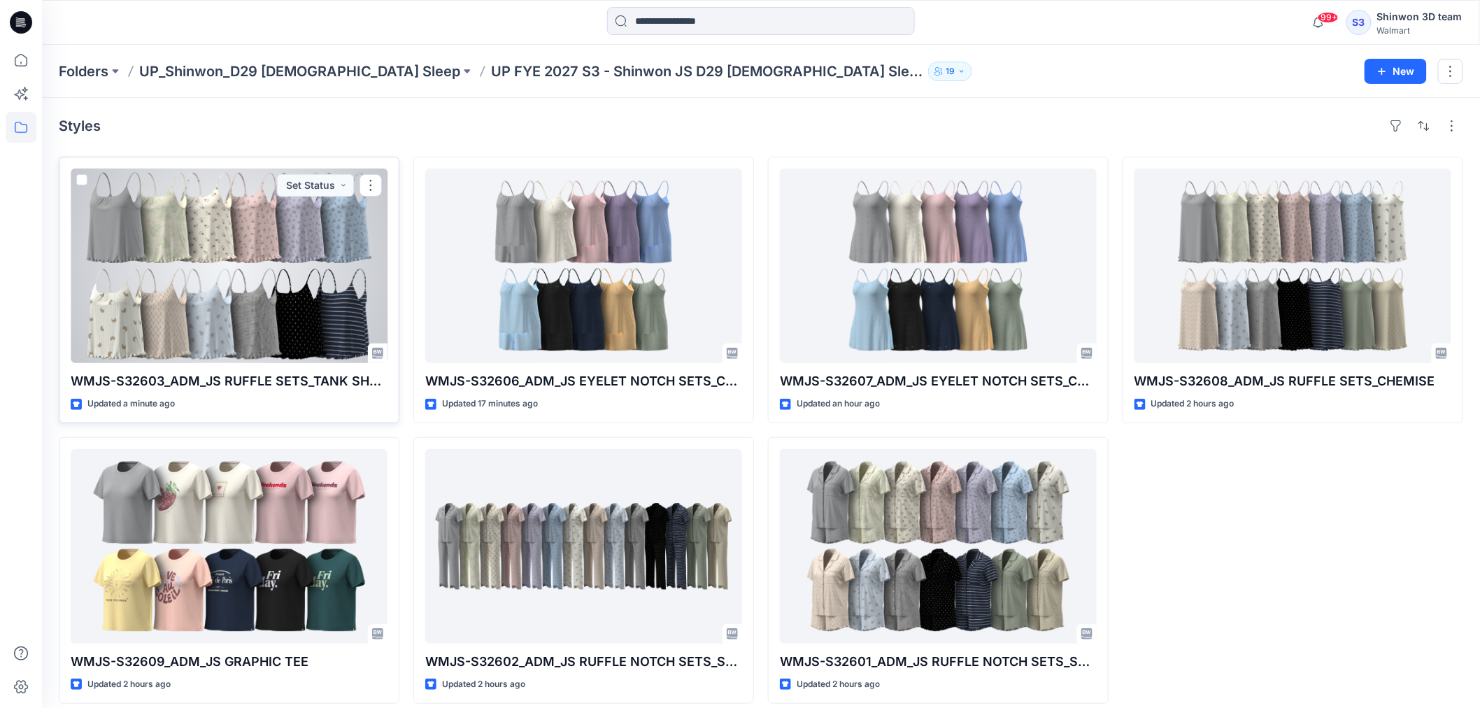
click at [257, 283] on div at bounding box center [229, 266] width 317 height 194
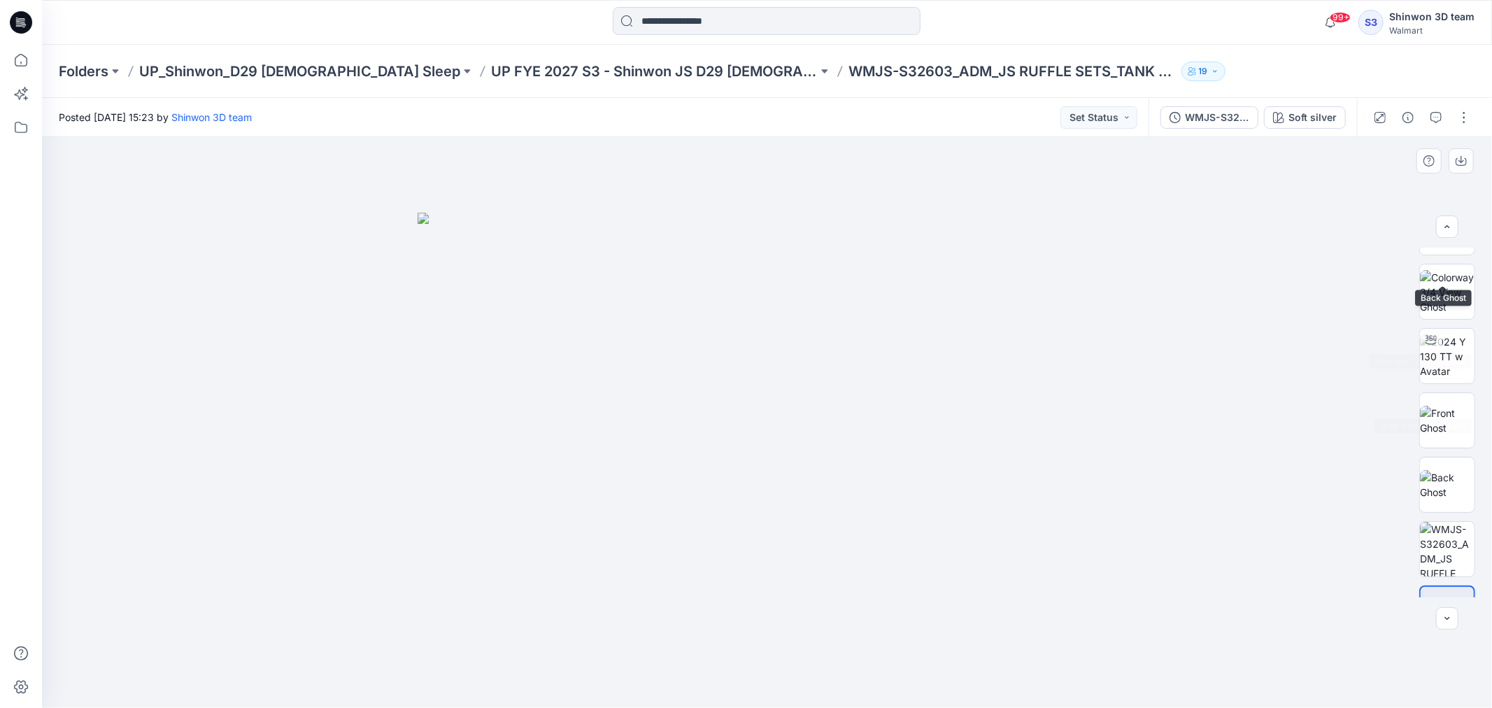
scroll to position [671, 0]
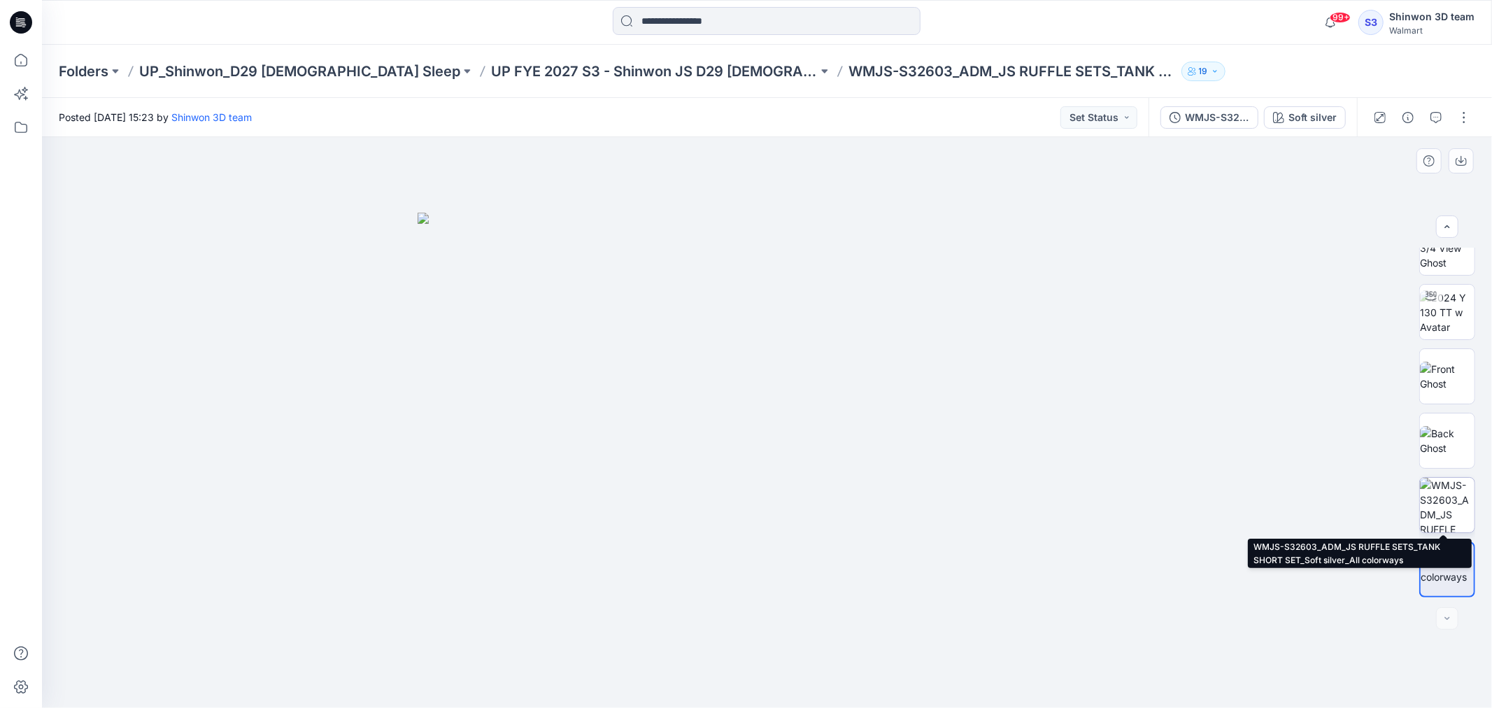
click at [1443, 513] on img at bounding box center [1447, 505] width 55 height 55
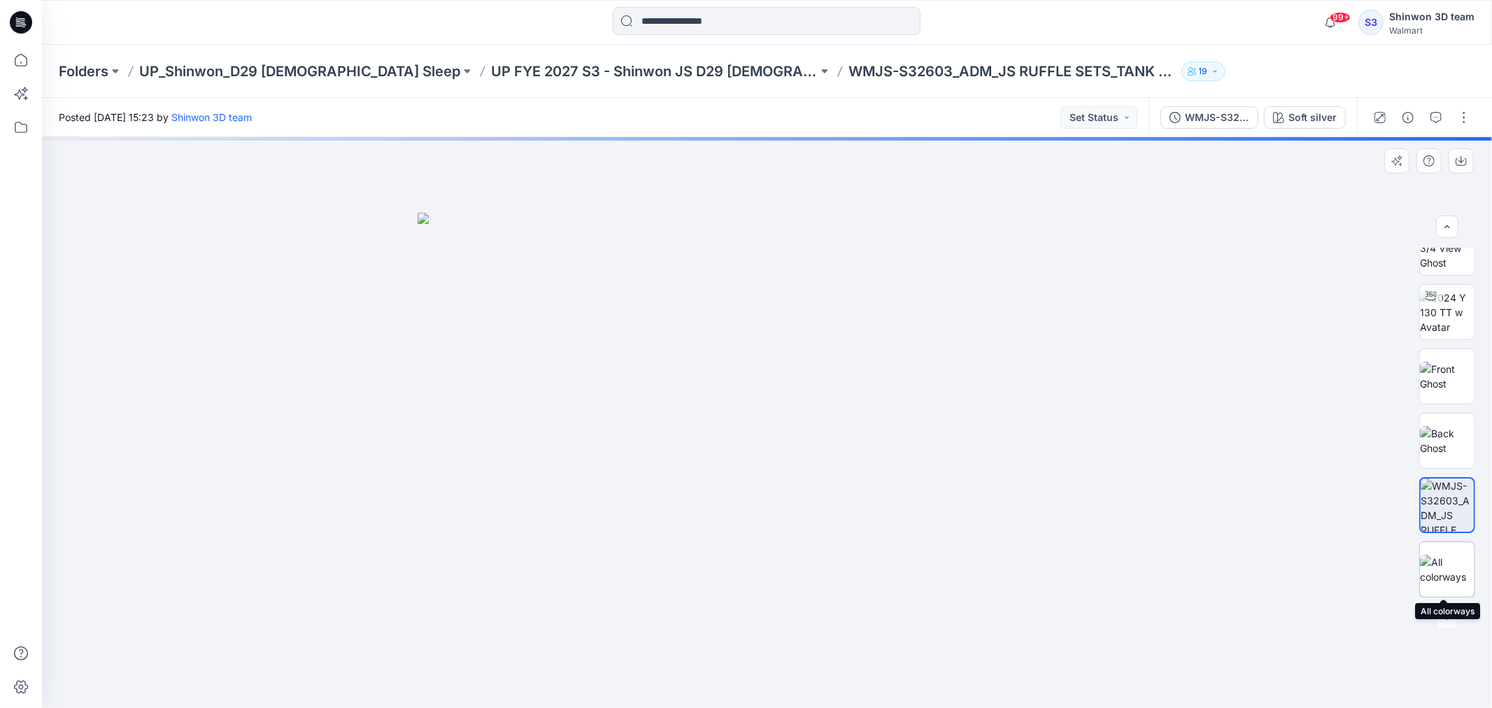
click at [1445, 570] on img at bounding box center [1447, 569] width 55 height 29
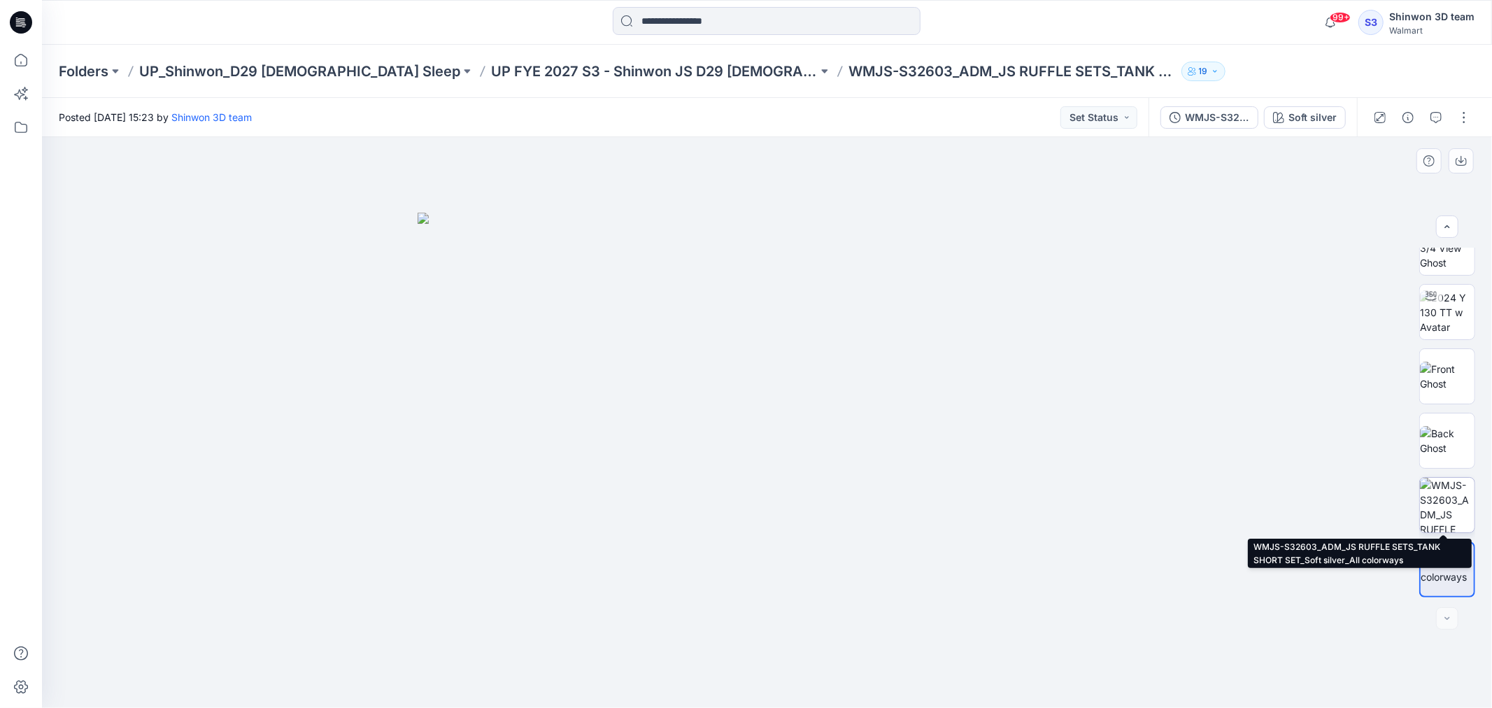
click at [1452, 520] on img at bounding box center [1447, 505] width 55 height 55
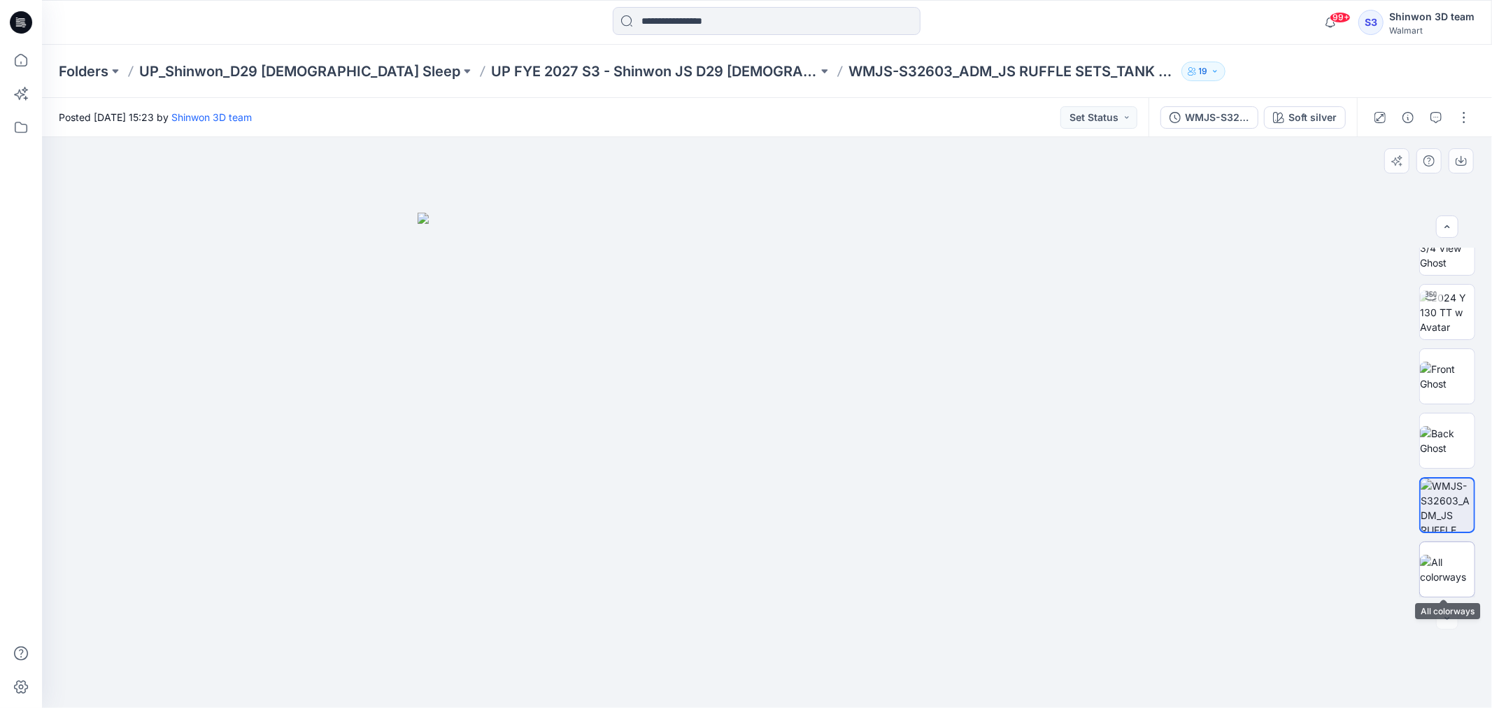
click at [1442, 562] on img at bounding box center [1447, 569] width 55 height 29
click at [1467, 116] on button "button" at bounding box center [1464, 117] width 22 height 22
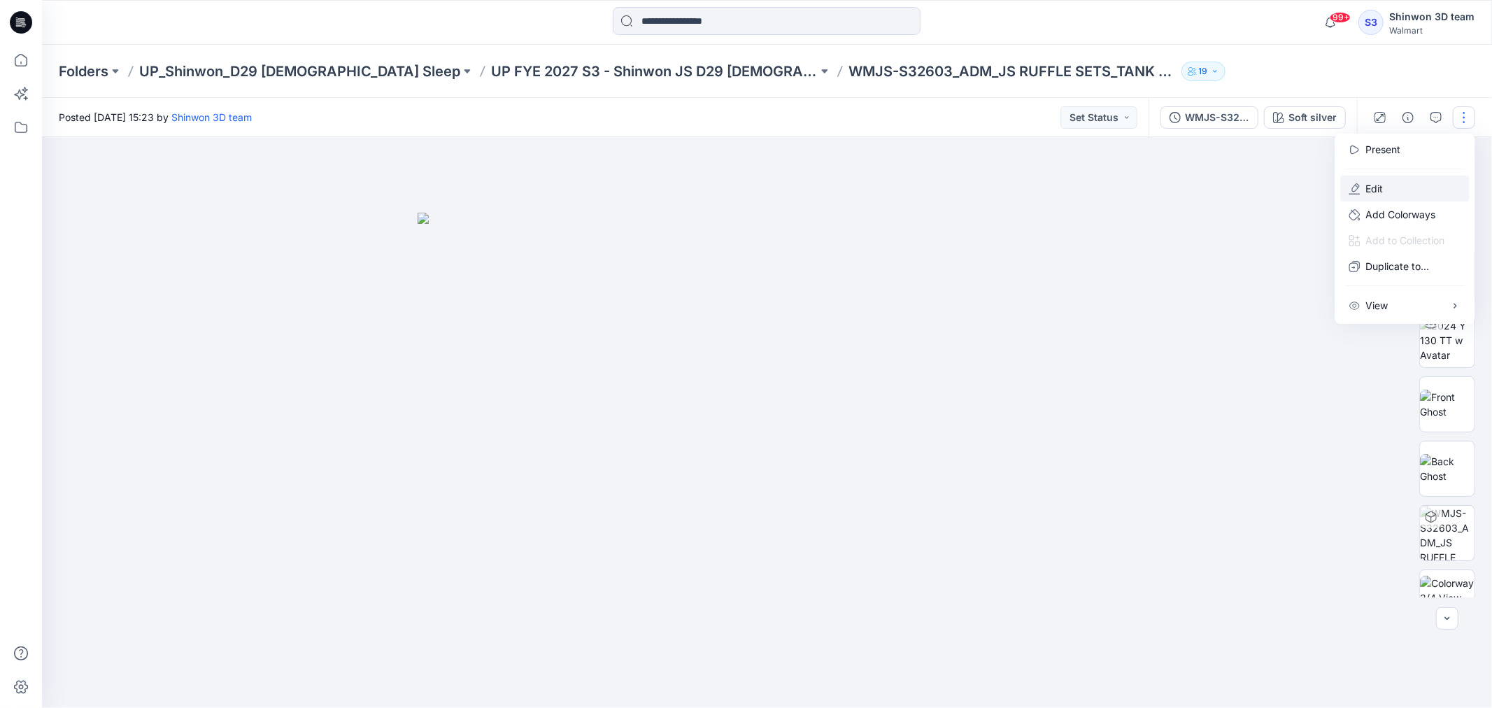
click at [1380, 190] on p "Edit" at bounding box center [1374, 188] width 17 height 15
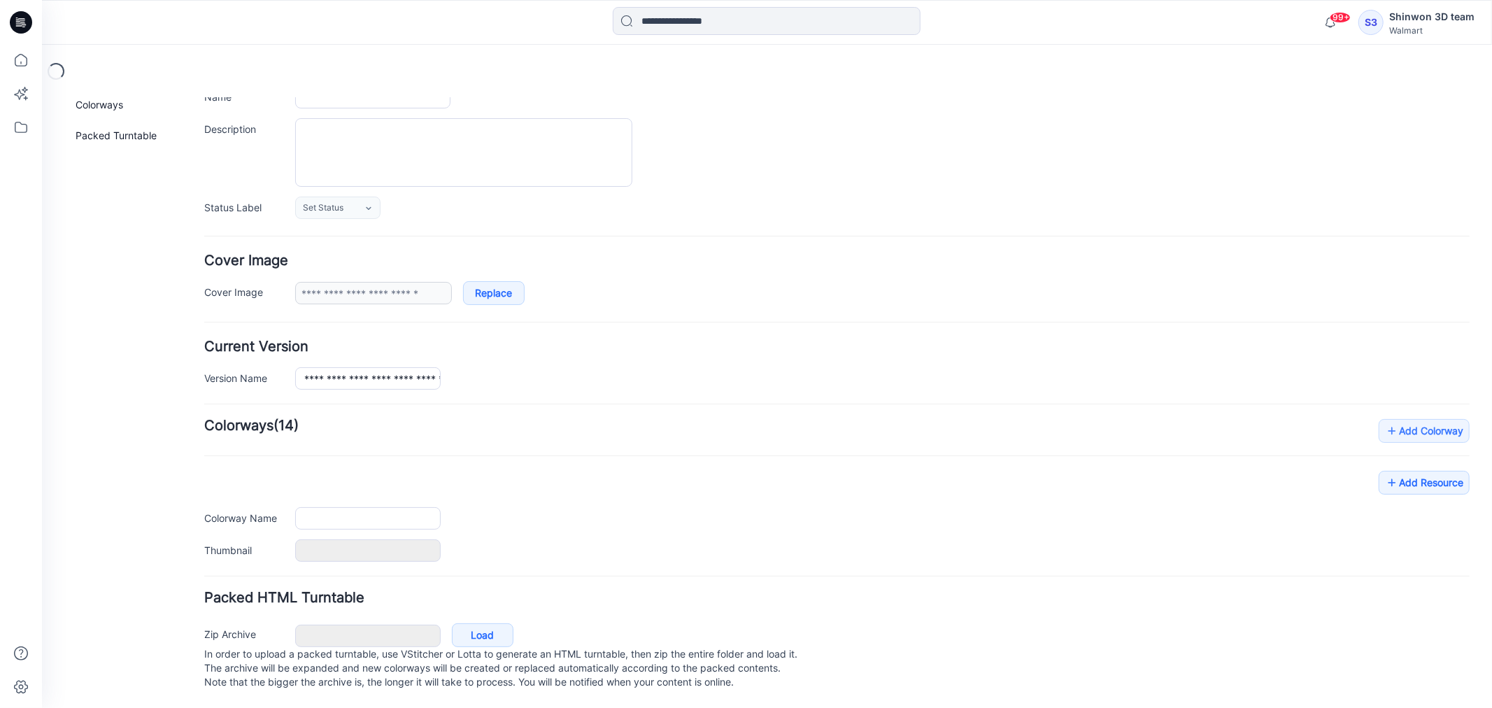
type input "**********"
type textarea "**********"
type input "**********"
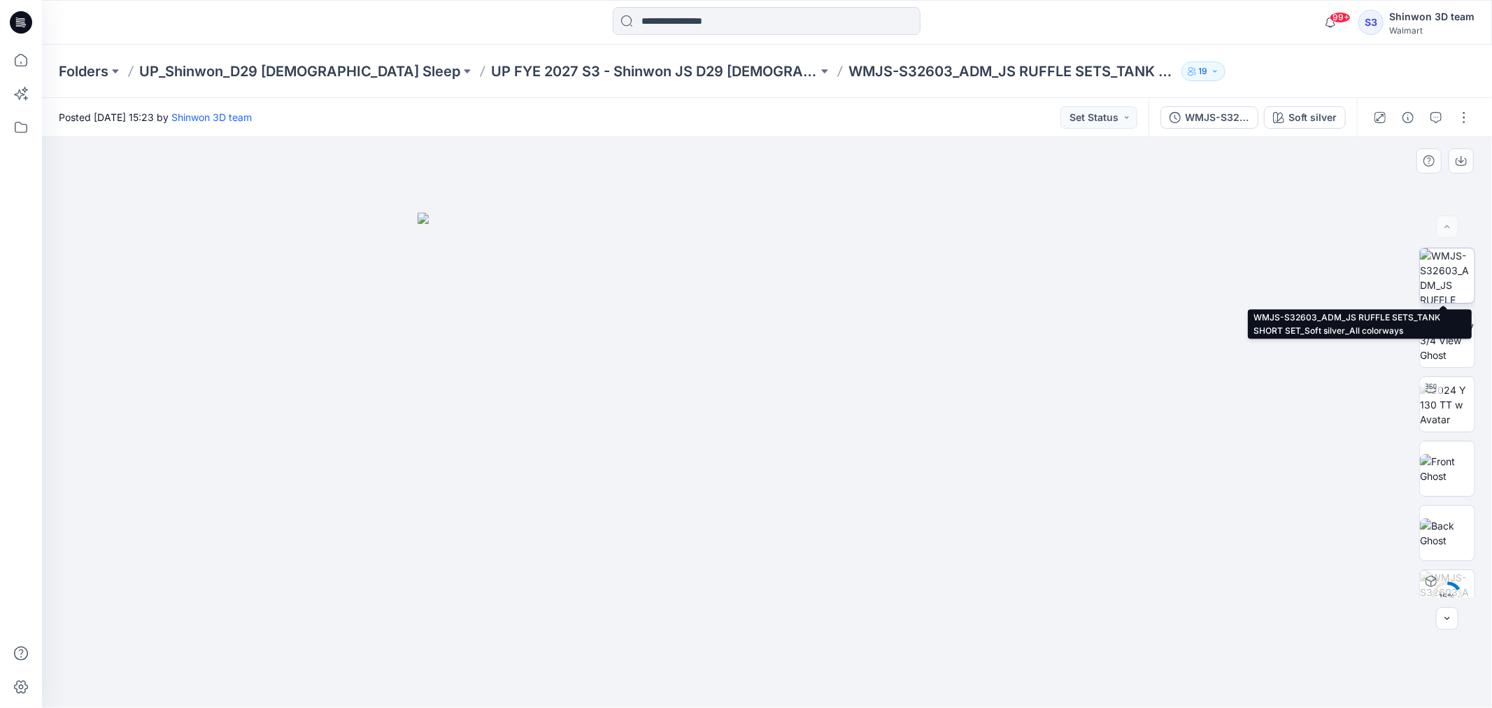
click at [1458, 278] on img at bounding box center [1447, 275] width 55 height 55
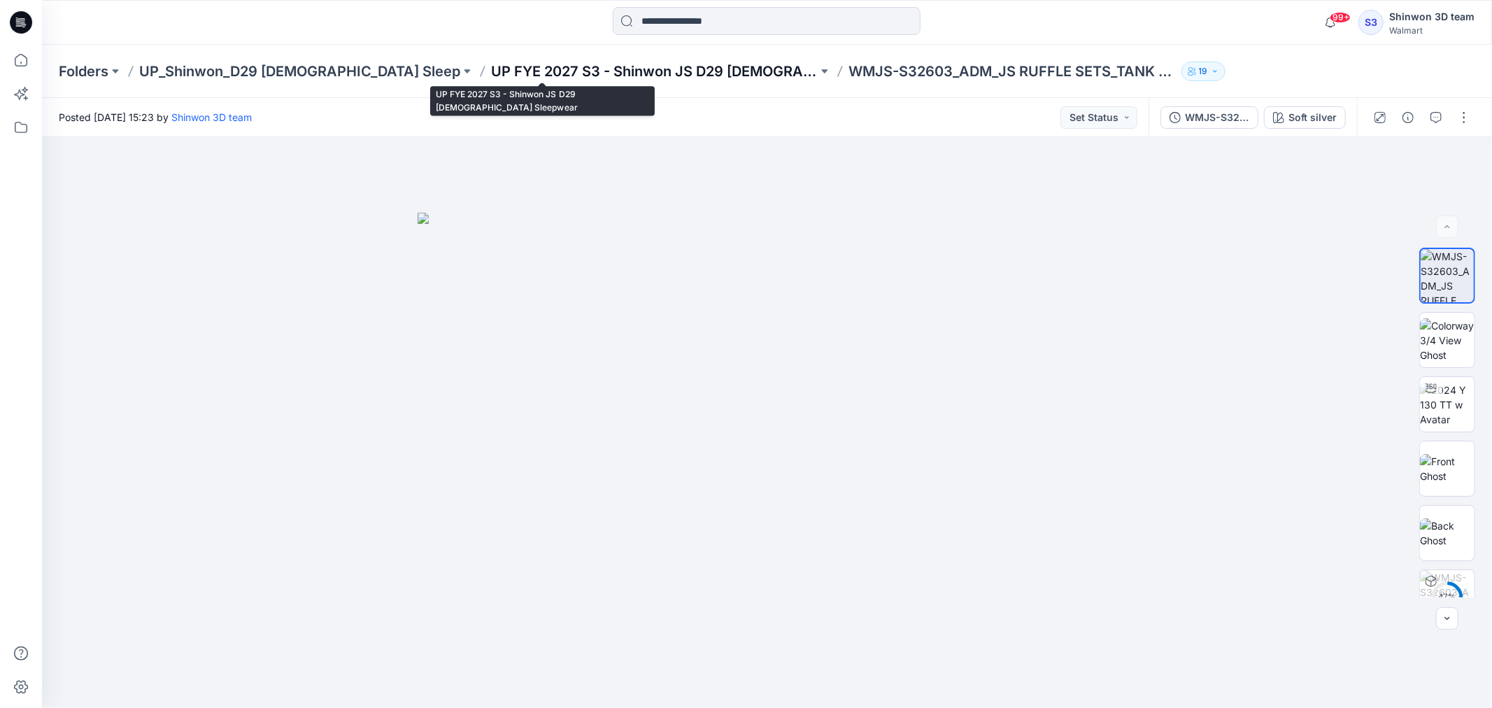
click at [582, 73] on p "UP FYE 2027 S3 - Shinwon JS D29 [DEMOGRAPHIC_DATA] Sleepwear" at bounding box center [654, 72] width 327 height 20
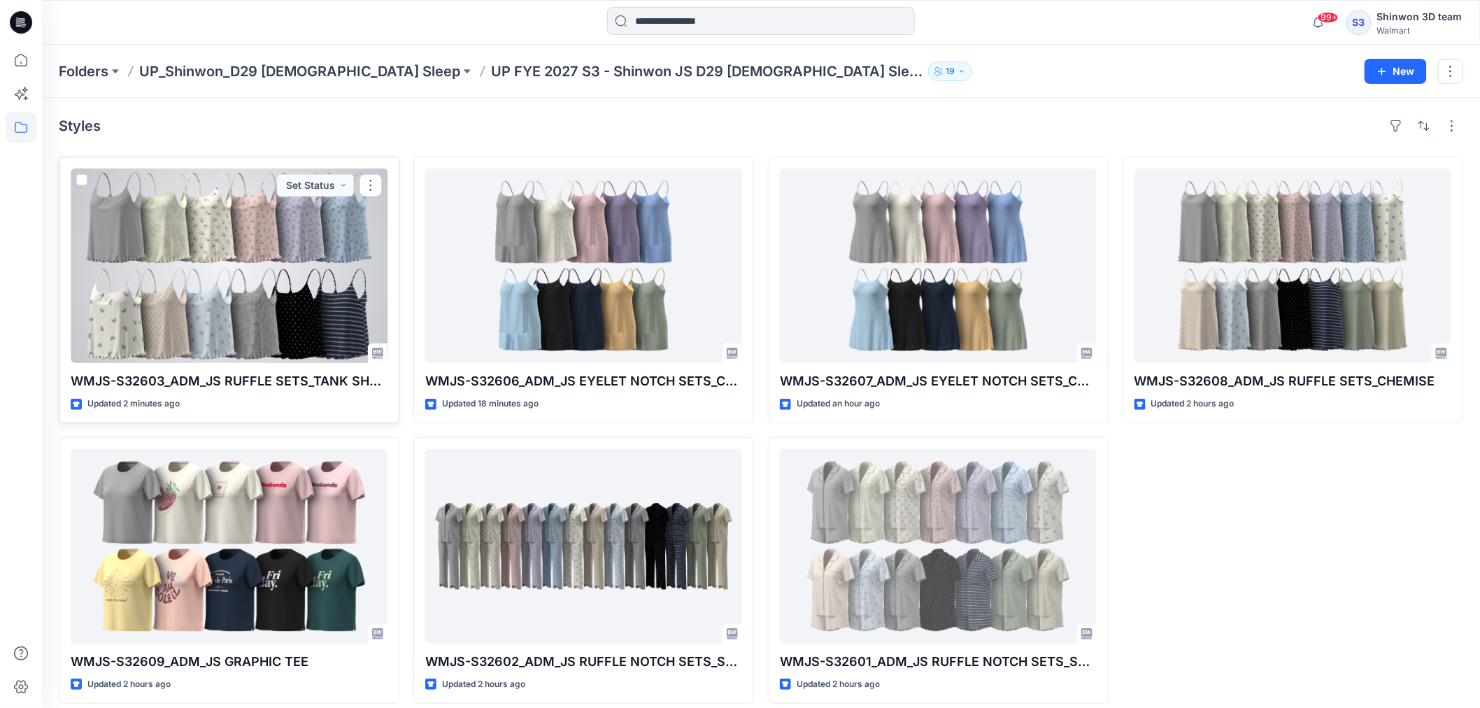
click at [254, 255] on div at bounding box center [229, 266] width 317 height 194
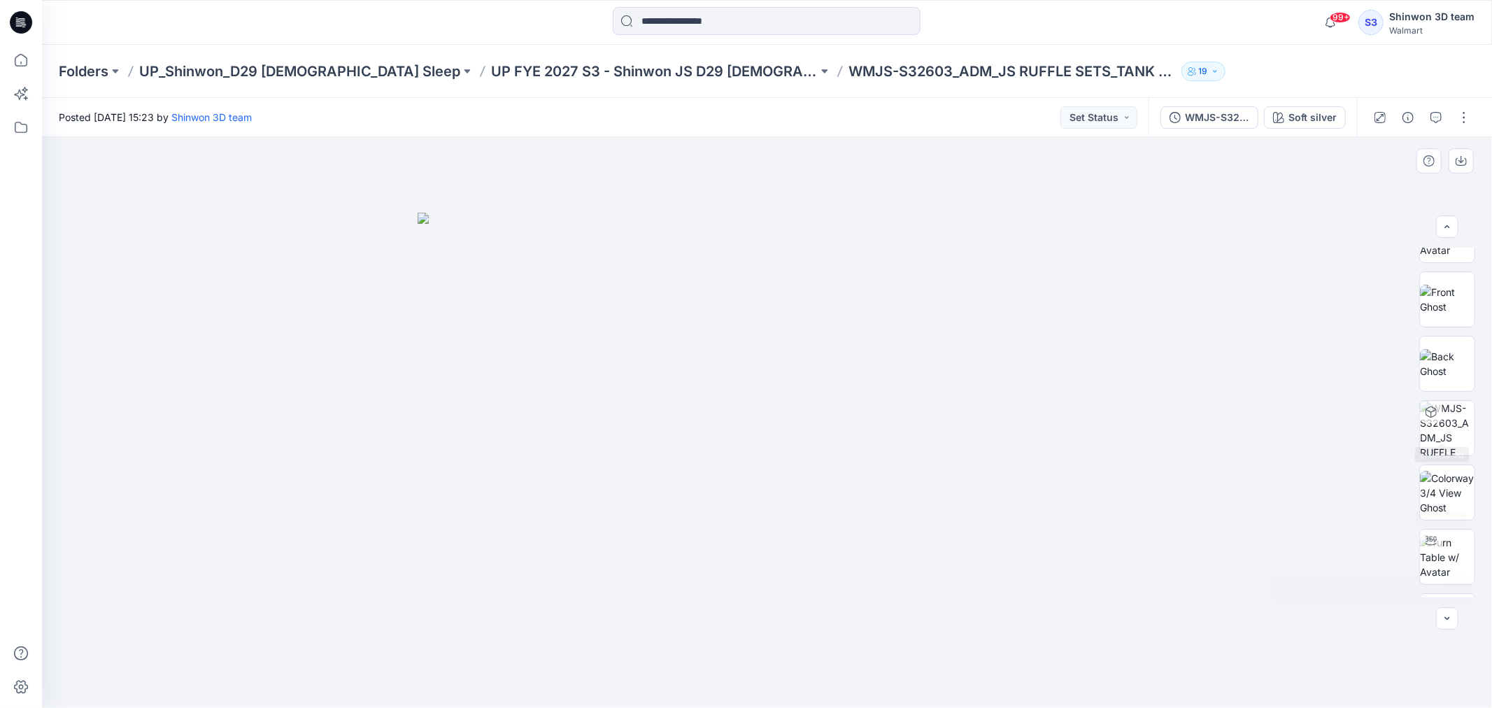
scroll to position [50, 0]
click at [1464, 118] on button "button" at bounding box center [1464, 117] width 22 height 22
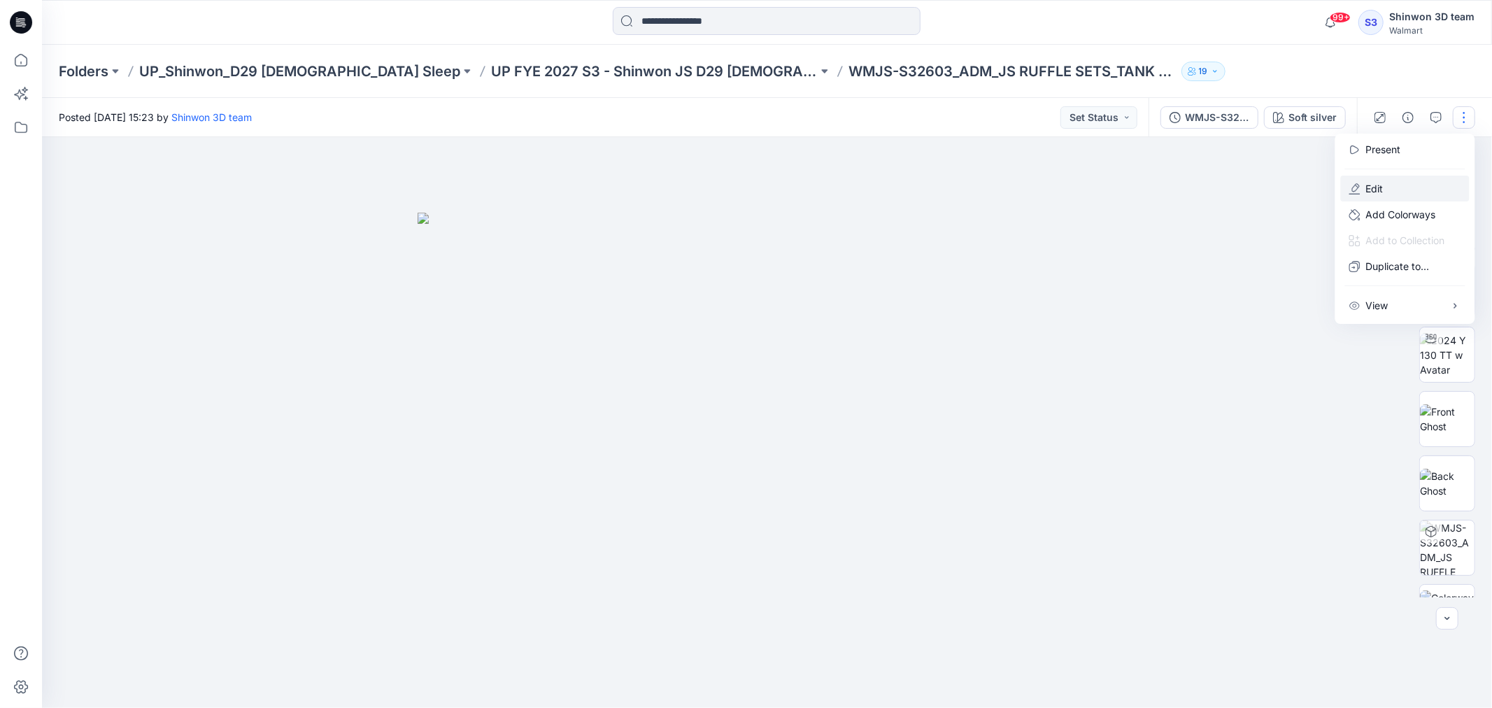
click at [1380, 185] on p "Edit" at bounding box center [1374, 188] width 17 height 15
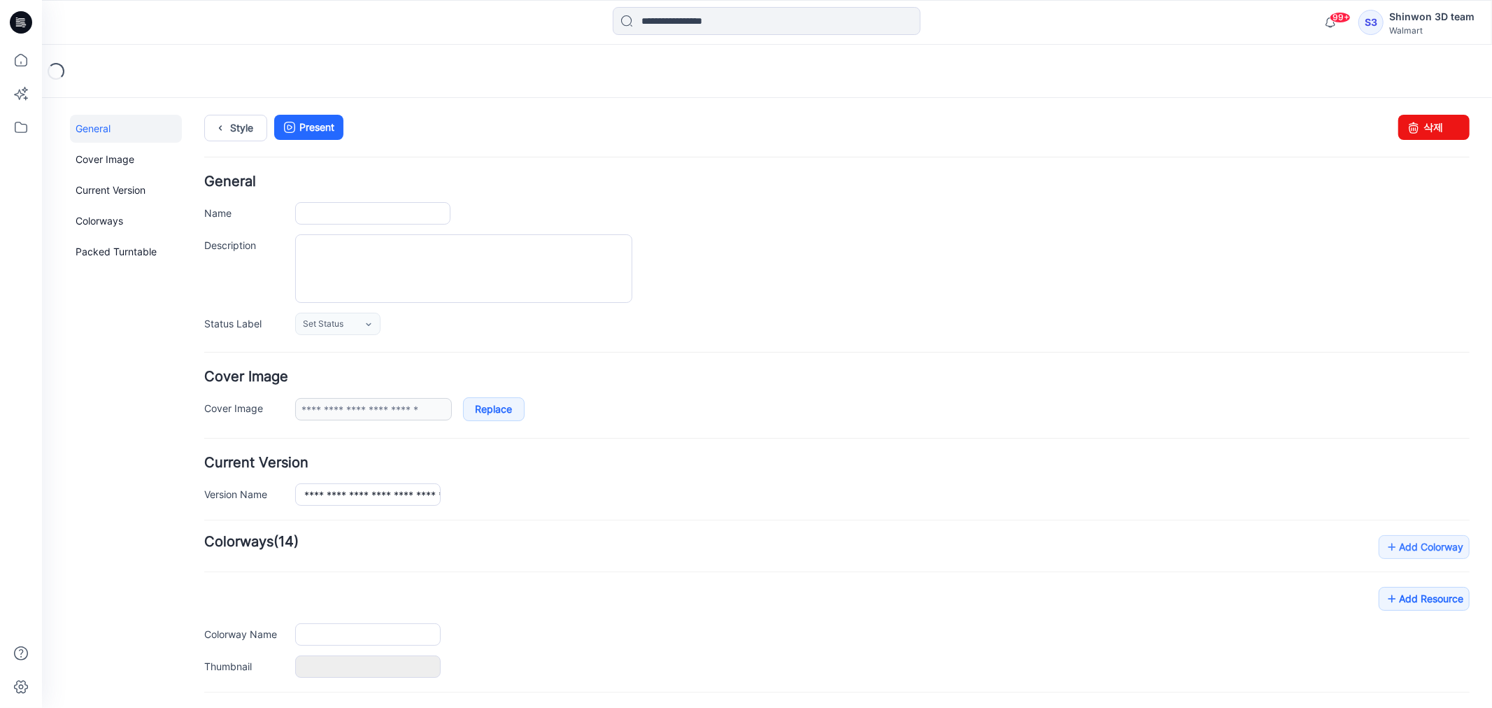
type input "**********"
type textarea "**********"
type input "**********"
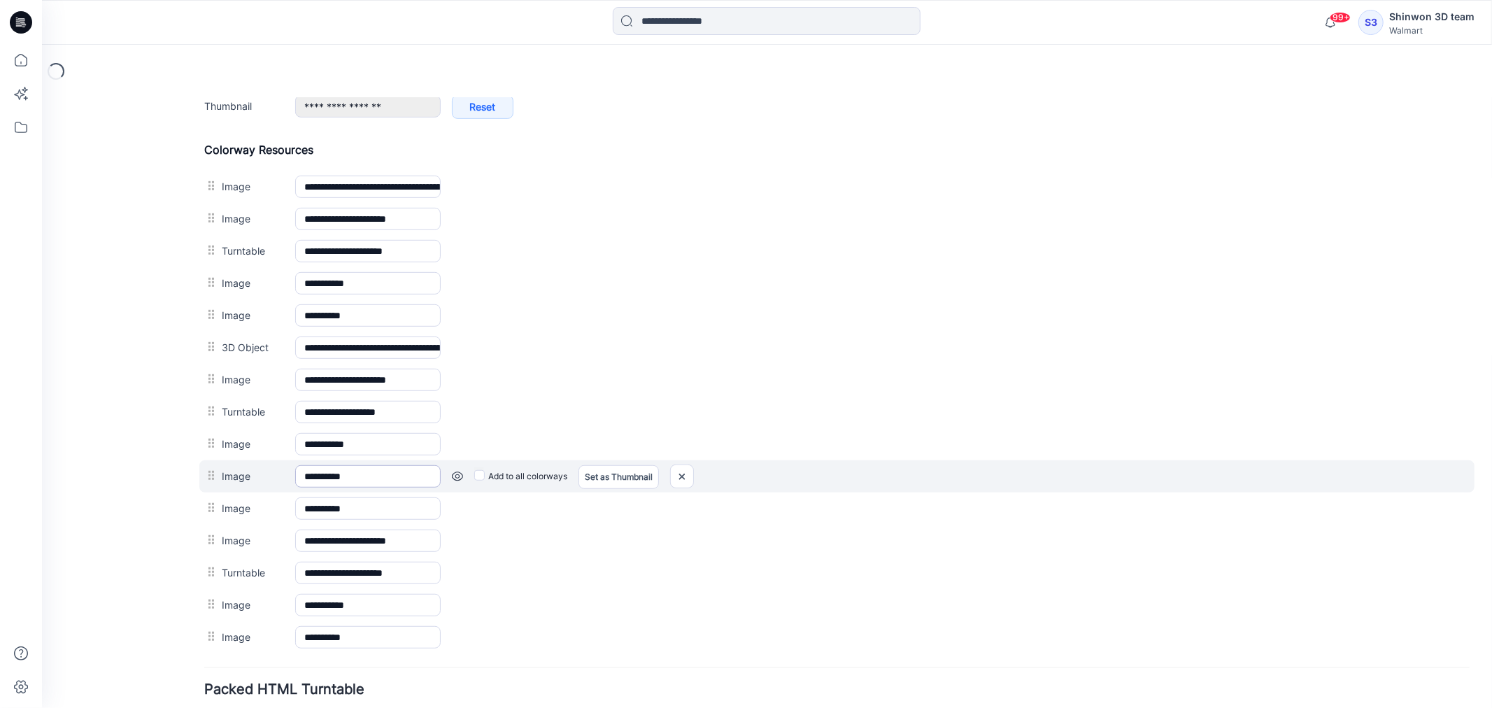
scroll to position [741, 0]
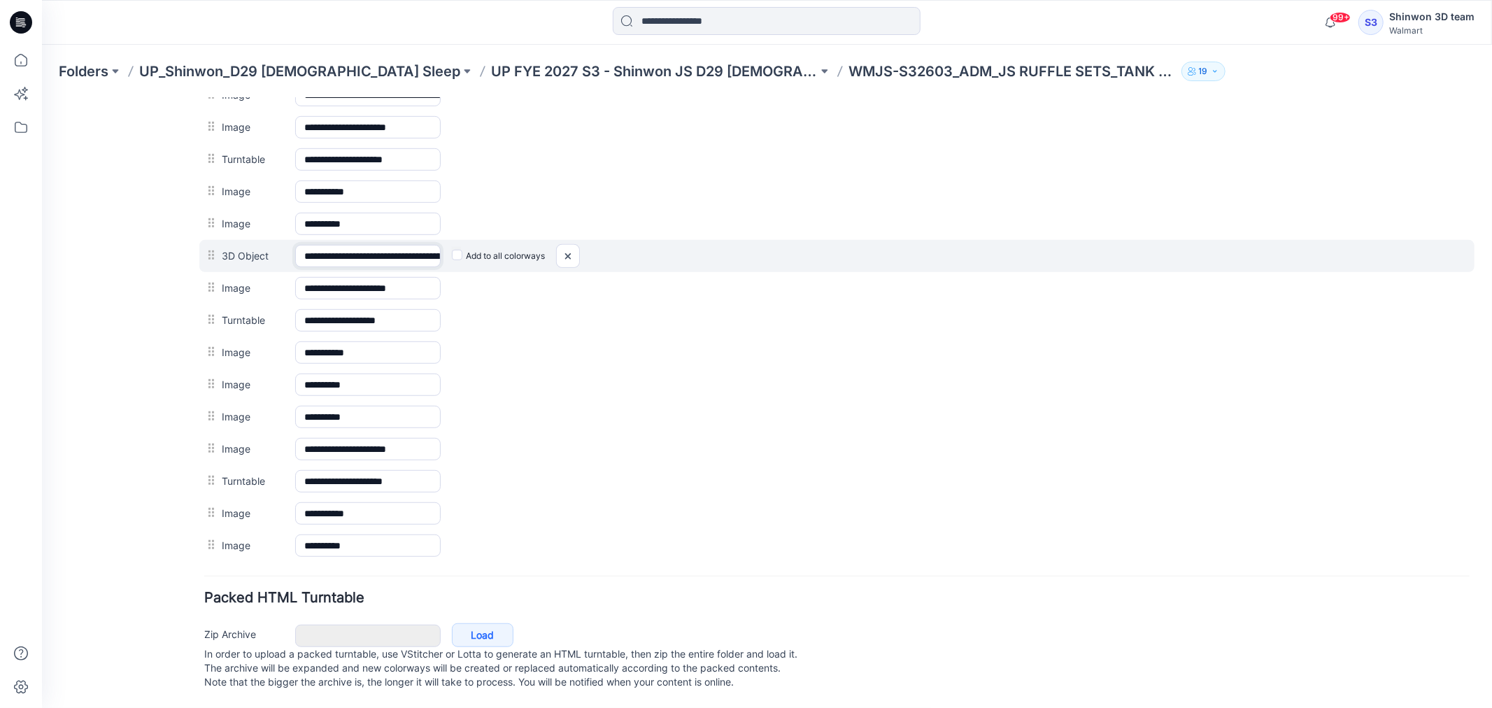
drag, startPoint x: 323, startPoint y: 246, endPoint x: 399, endPoint y: 250, distance: 75.7
click at [399, 250] on input "**********" at bounding box center [366, 255] width 145 height 22
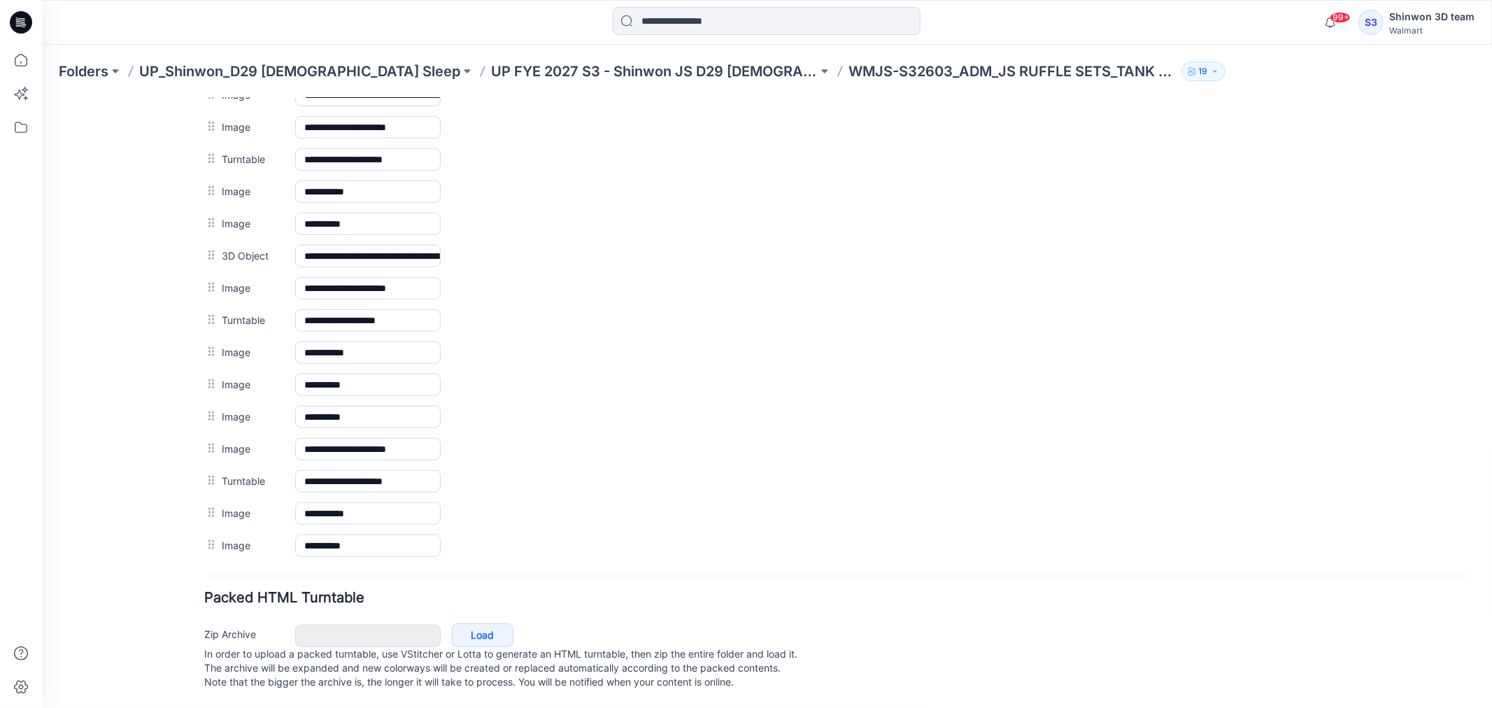
click at [146, 308] on div "General Cover Image Current Version Colorways Packed Turntable" at bounding box center [125, 49] width 112 height 1316
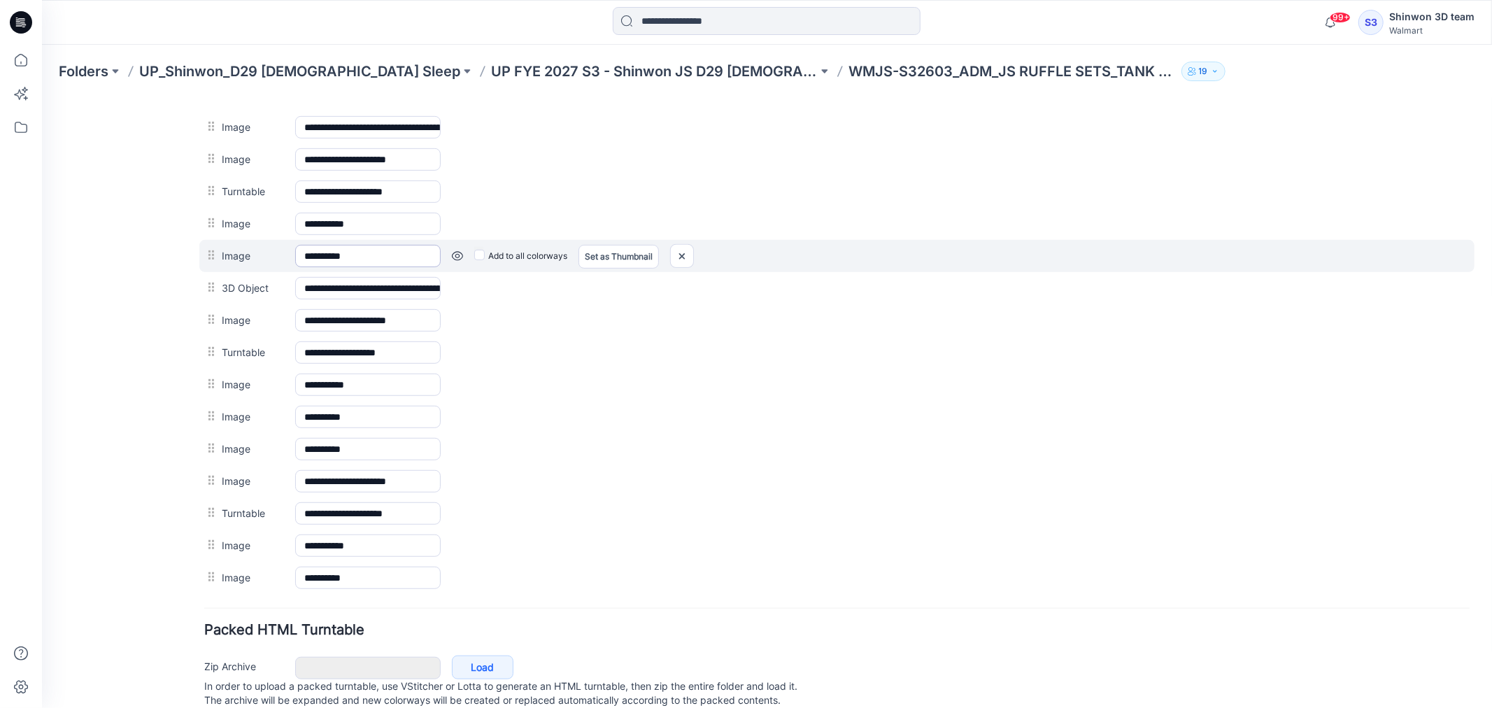
scroll to position [663, 0]
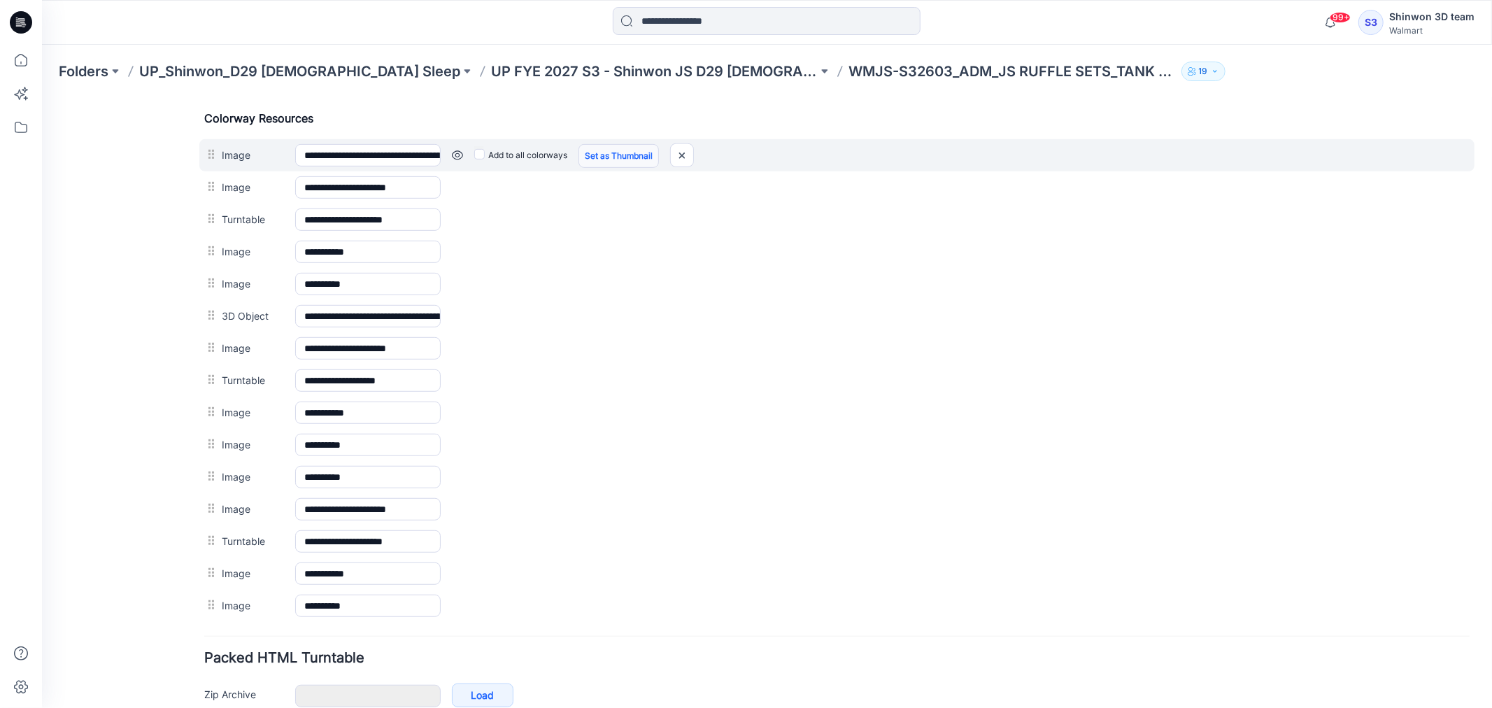
click at [602, 154] on link "Set as Thumbnail" at bounding box center [618, 155] width 80 height 24
click at [616, 155] on link "Unset as Thumbnail" at bounding box center [623, 155] width 90 height 24
click at [622, 156] on link "Set as Thumbnail" at bounding box center [618, 155] width 80 height 24
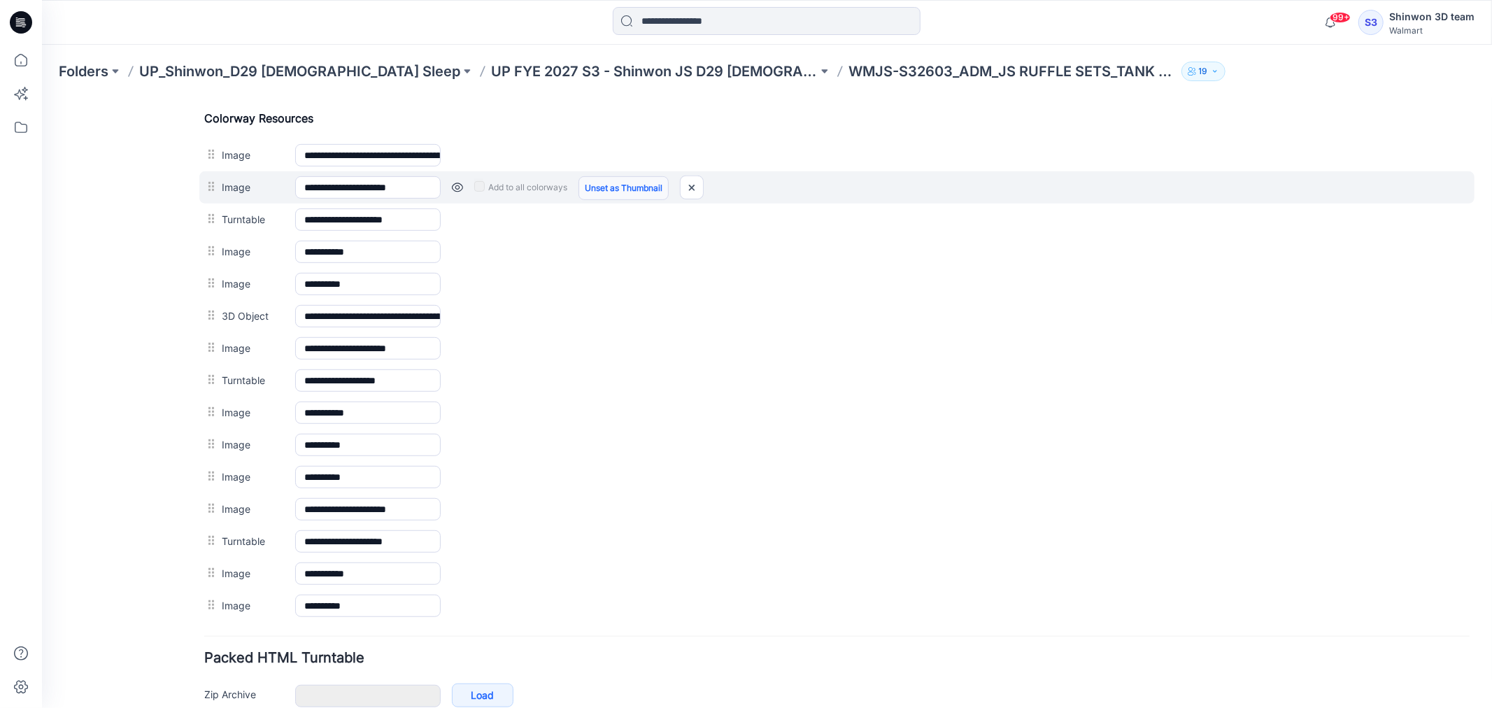
type input "**********"
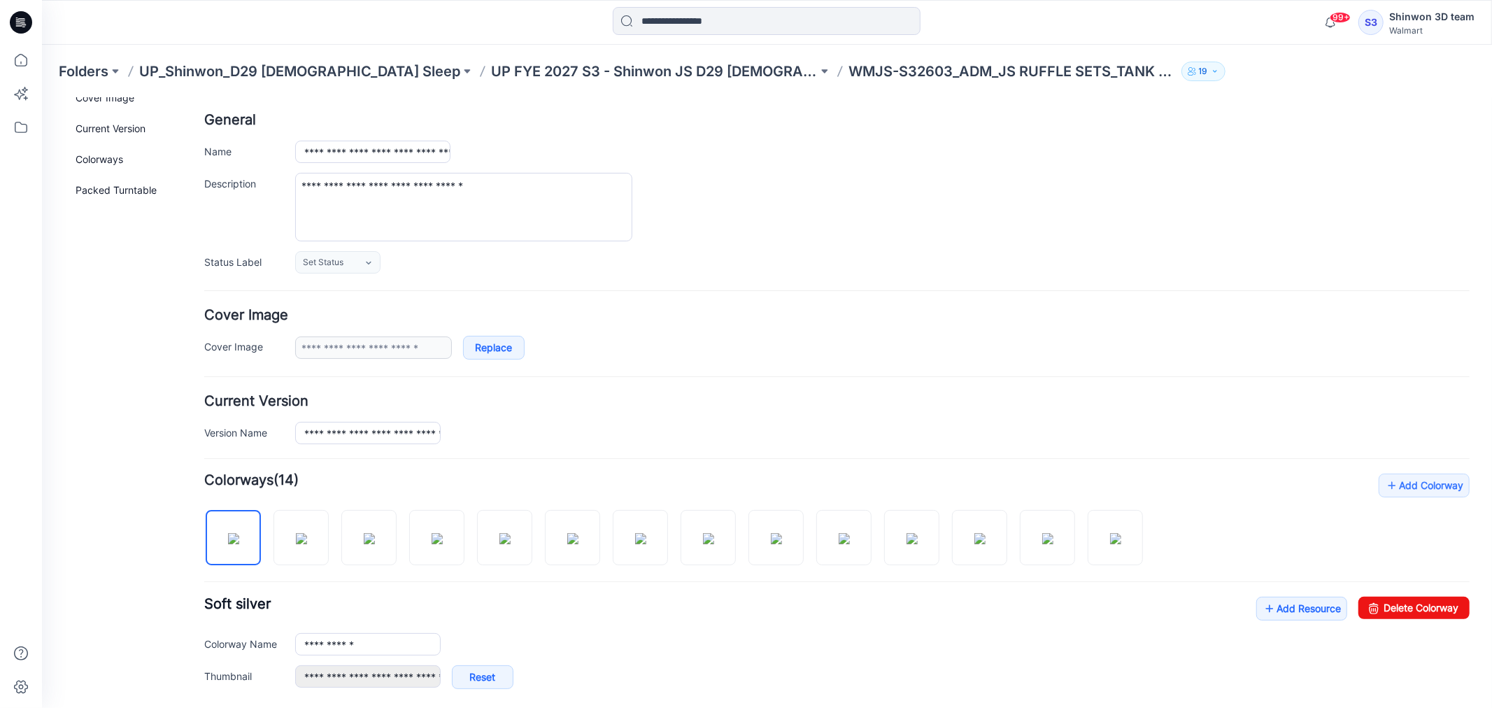
scroll to position [0, 0]
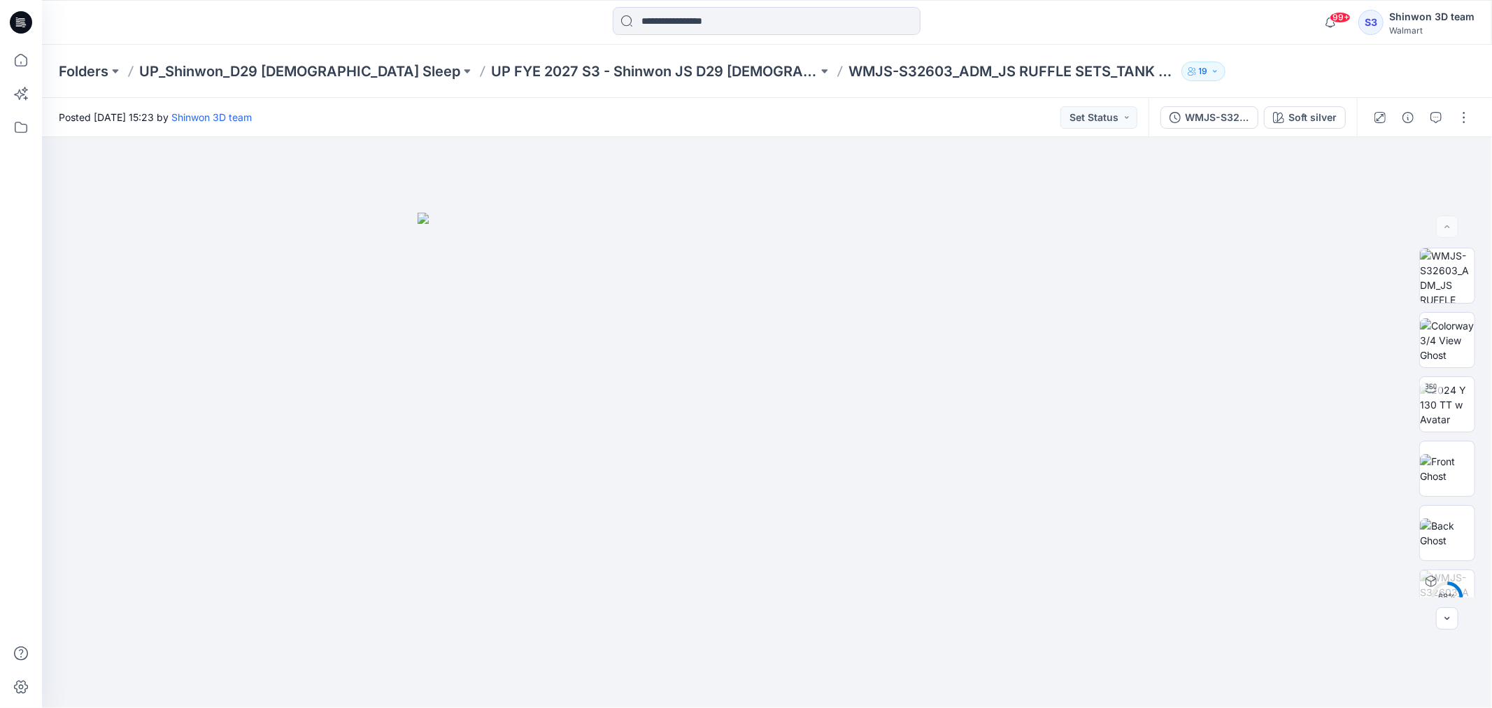
click at [569, 80] on div "Folders UP_Shinwon_D29 [DEMOGRAPHIC_DATA] Sleep UP FYE 2027 S3 - Shinwon JS D29…" at bounding box center [767, 71] width 1450 height 53
click at [575, 72] on p "UP FYE 2027 S3 - Shinwon JS D29 [DEMOGRAPHIC_DATA] Sleepwear" at bounding box center [654, 72] width 327 height 20
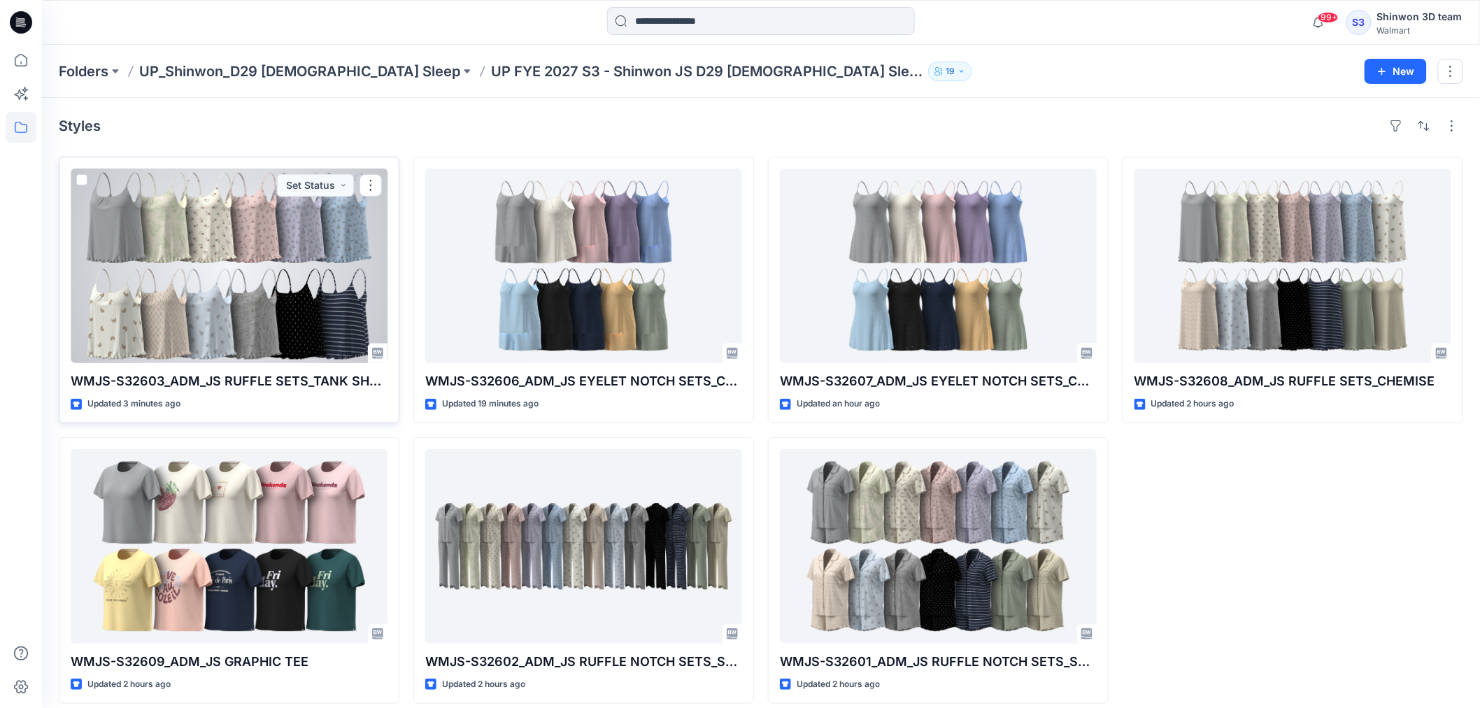
click at [231, 274] on div at bounding box center [229, 266] width 317 height 194
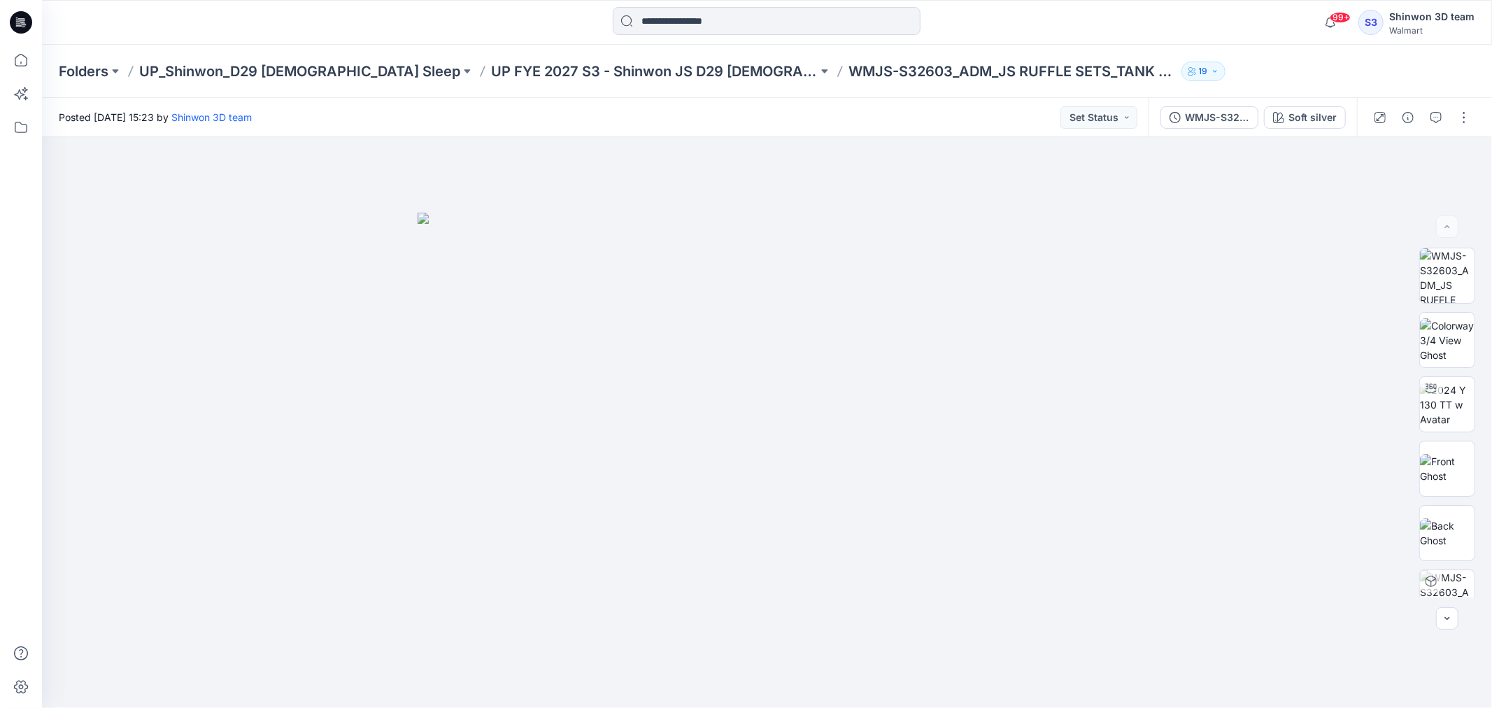
click at [413, 120] on div "Posted [DATE] 15:23 by Shinwon 3D team Set Status" at bounding box center [595, 117] width 1107 height 38
click at [1463, 108] on button "button" at bounding box center [1464, 117] width 22 height 22
click at [1372, 189] on p "Edit" at bounding box center [1374, 188] width 17 height 15
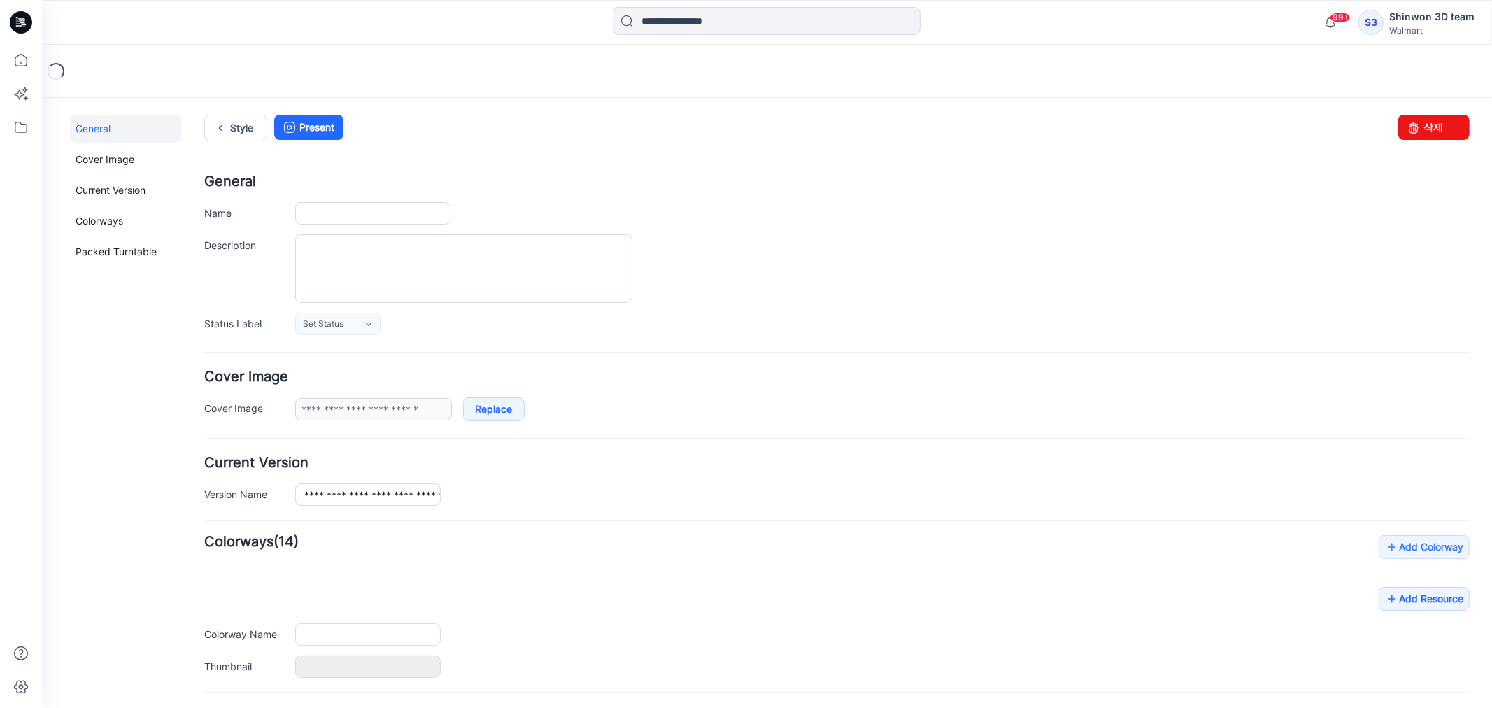
type input "**********"
type textarea "**********"
type input "**********"
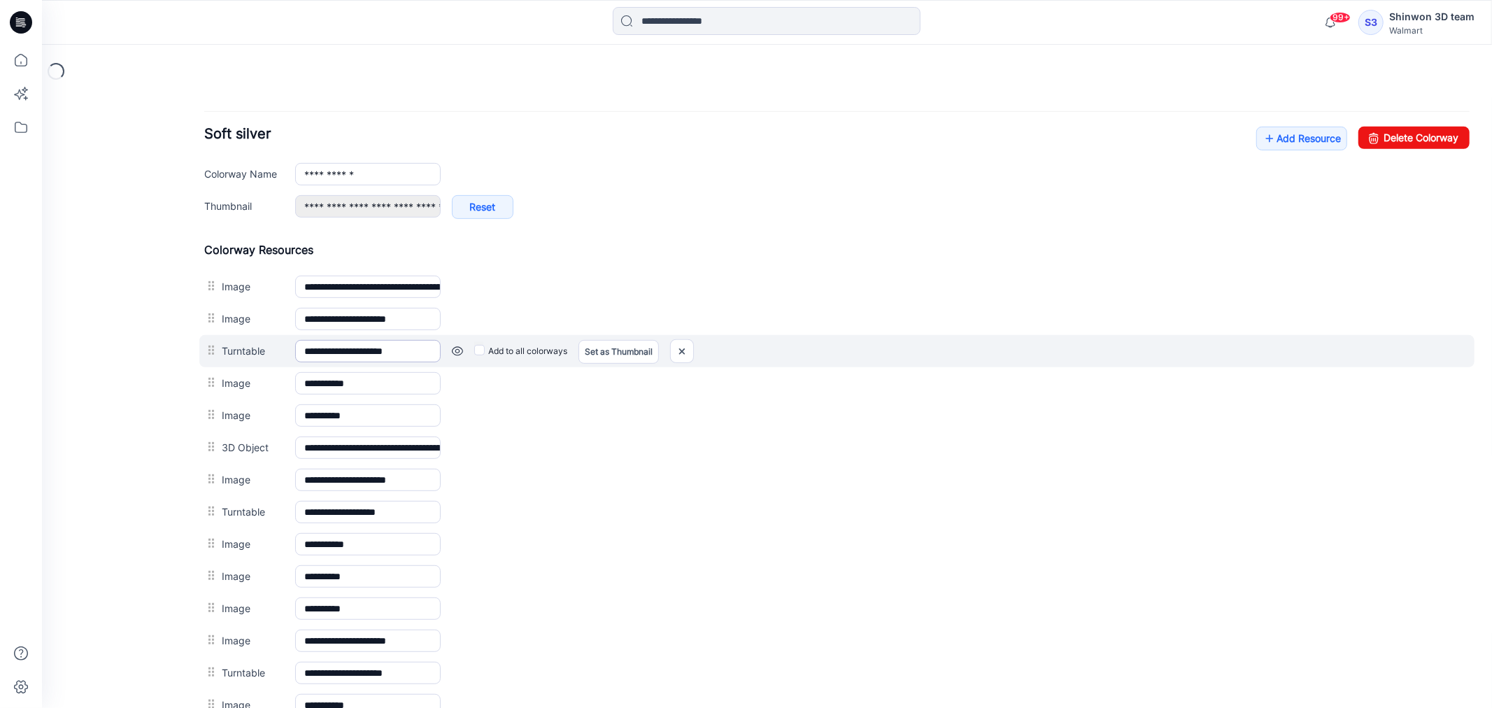
scroll to position [543, 0]
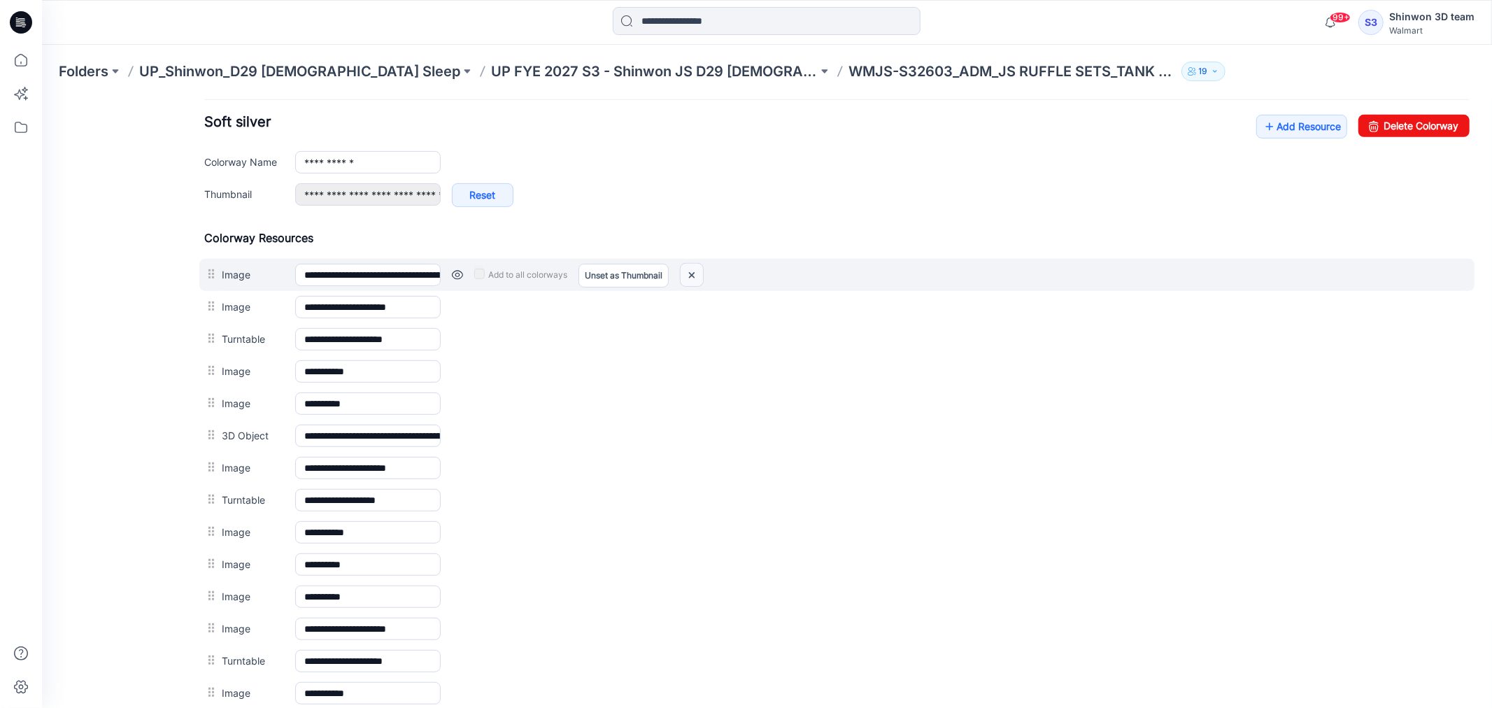
click at [692, 269] on img at bounding box center [691, 274] width 22 height 23
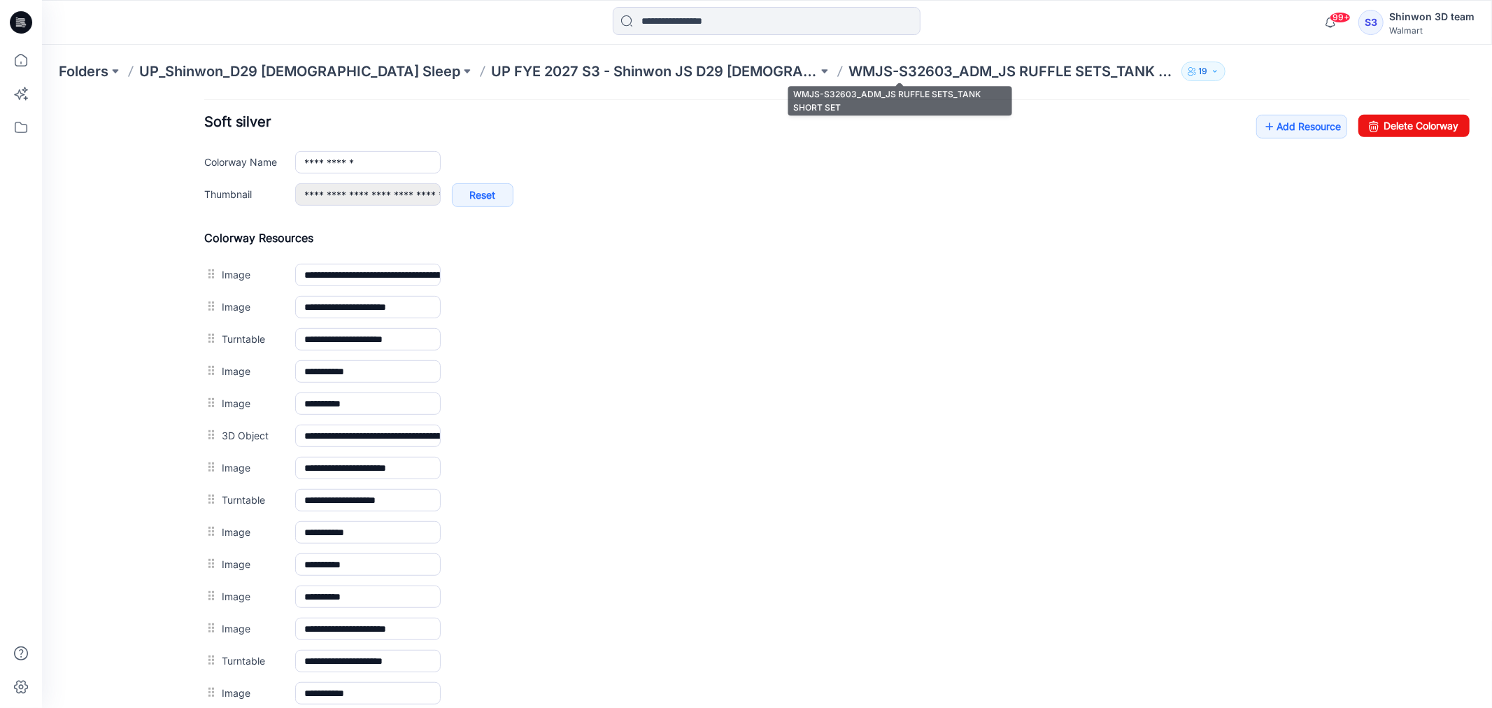
type input "**********"
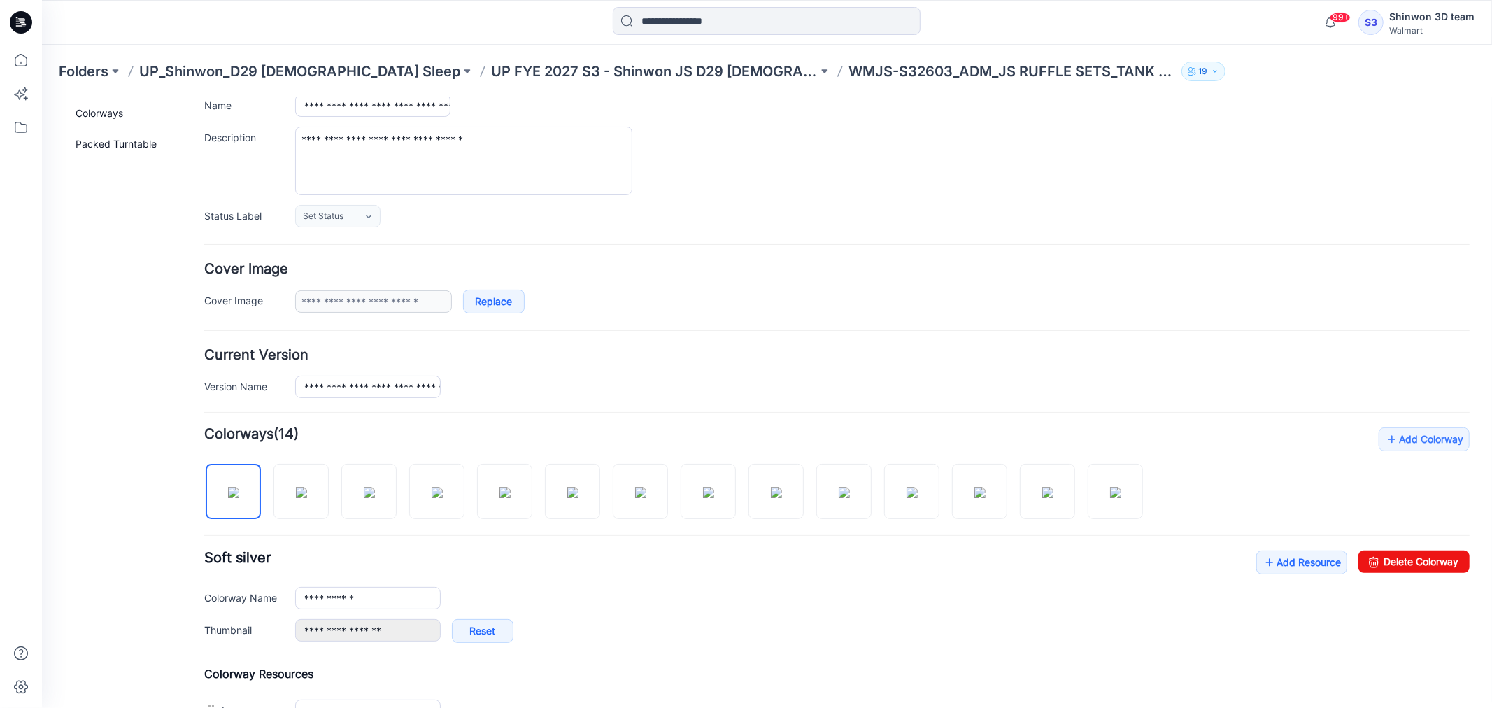
scroll to position [78, 0]
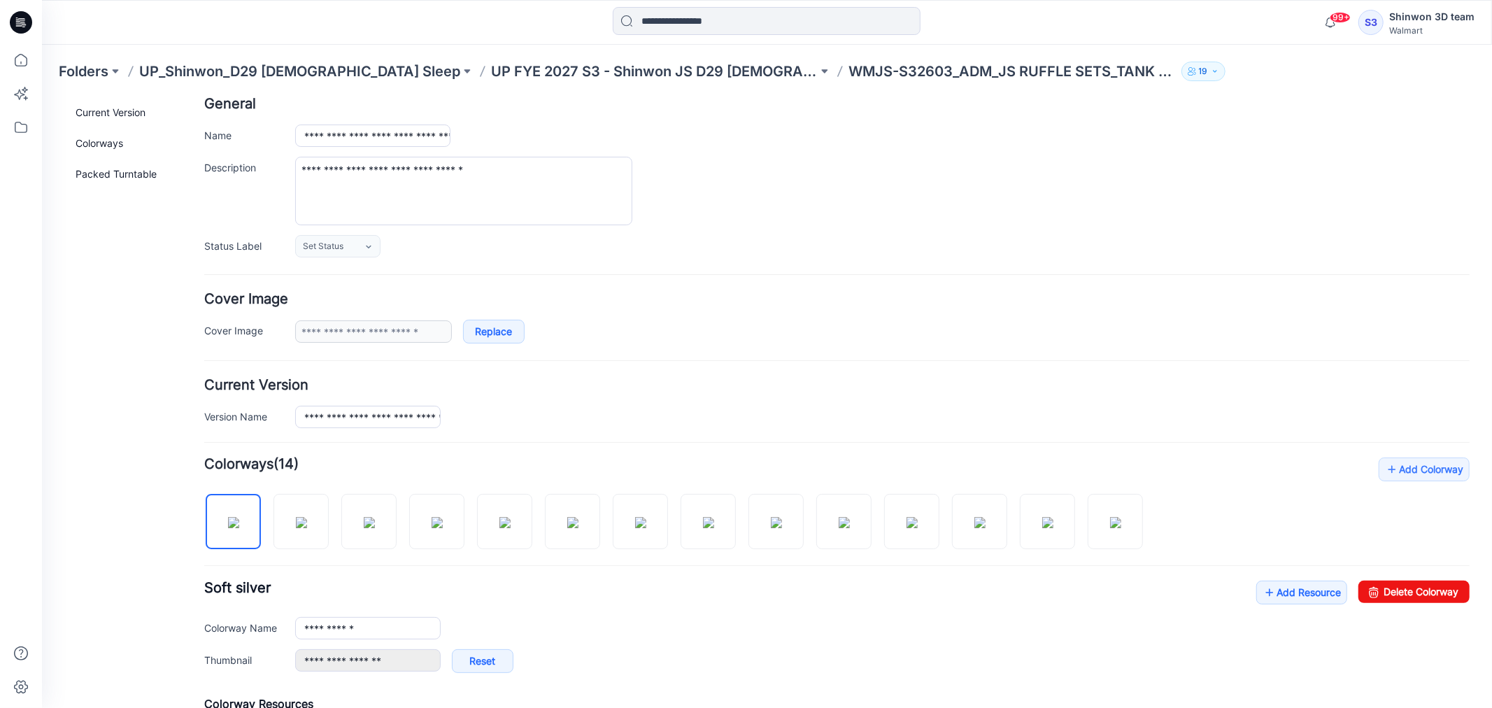
click at [34, 411] on div at bounding box center [21, 376] width 31 height 663
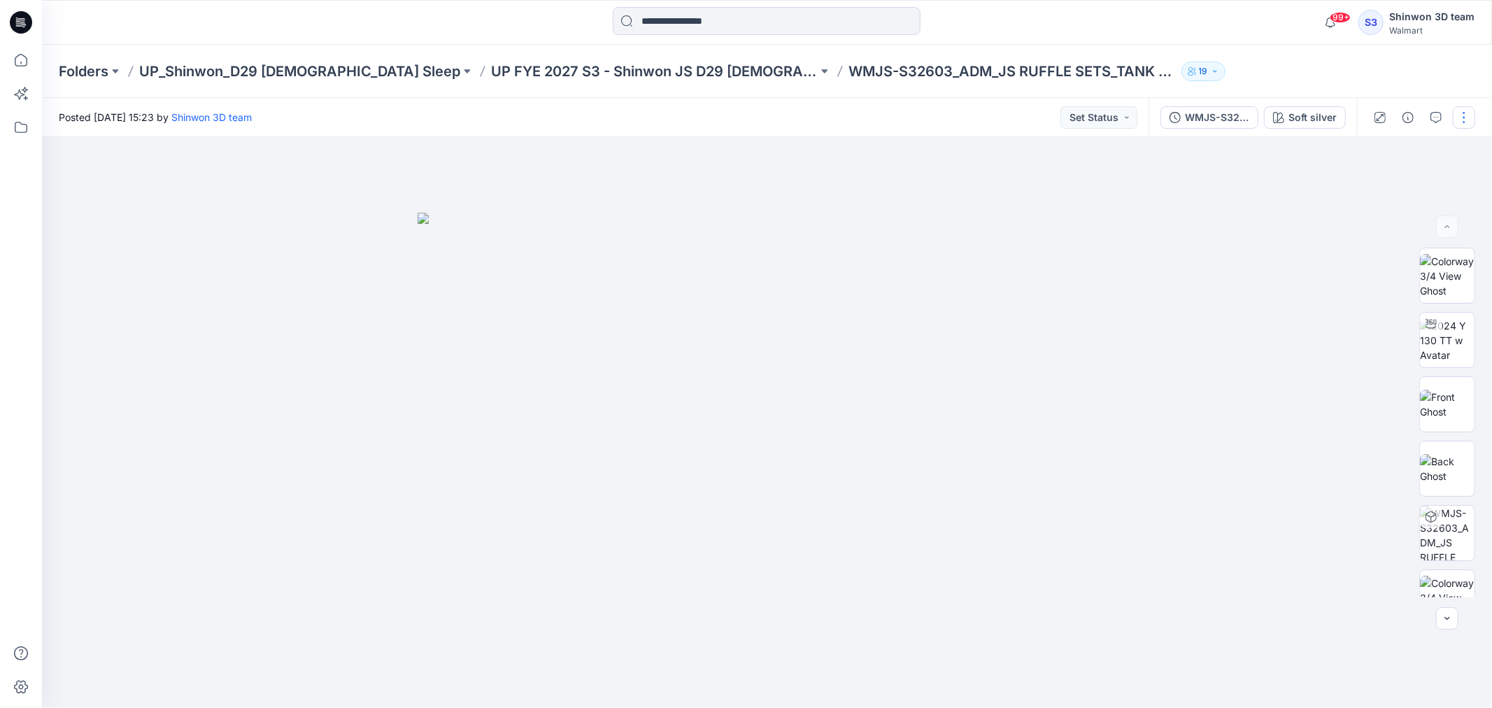
click at [1474, 115] on button "button" at bounding box center [1464, 117] width 22 height 22
click at [1371, 189] on p "Edit" at bounding box center [1374, 188] width 17 height 15
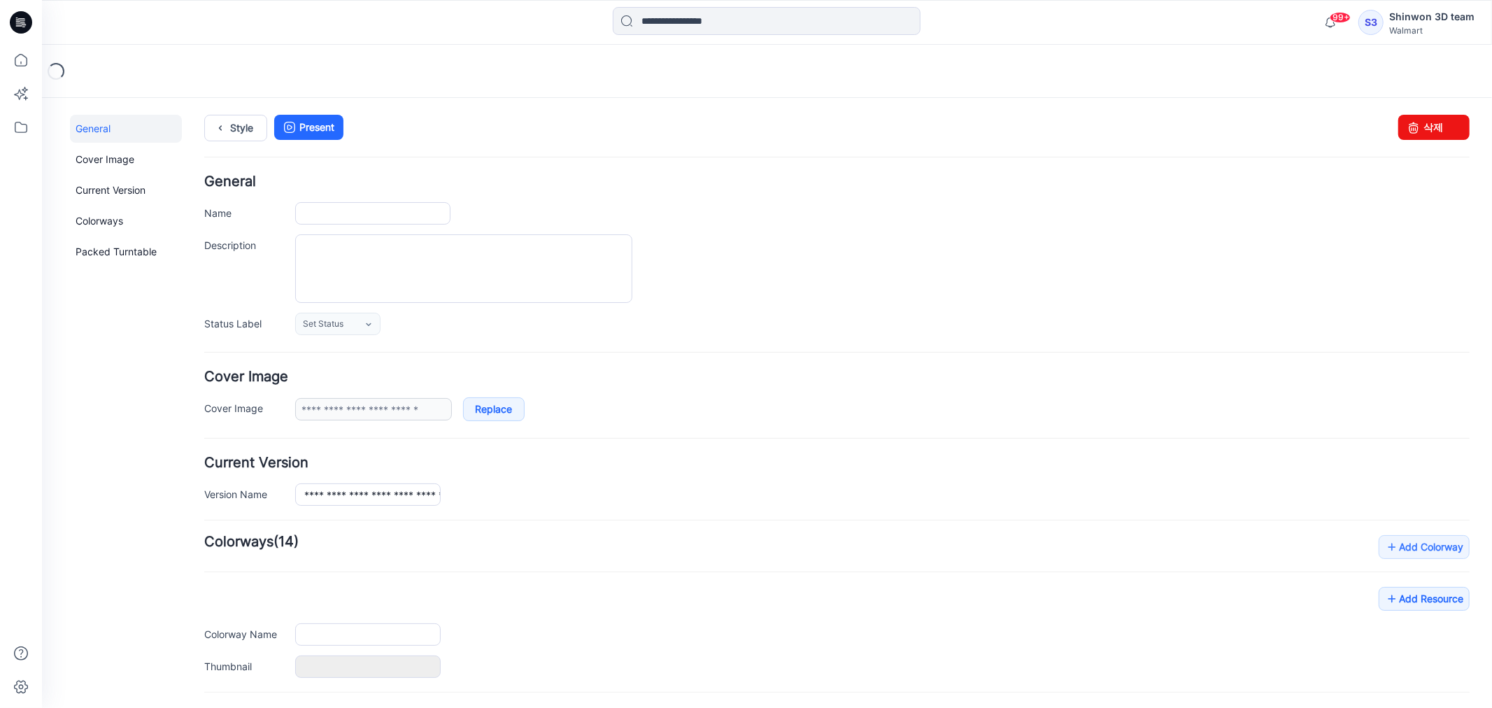
type input "**********"
type textarea "**********"
type input "**********"
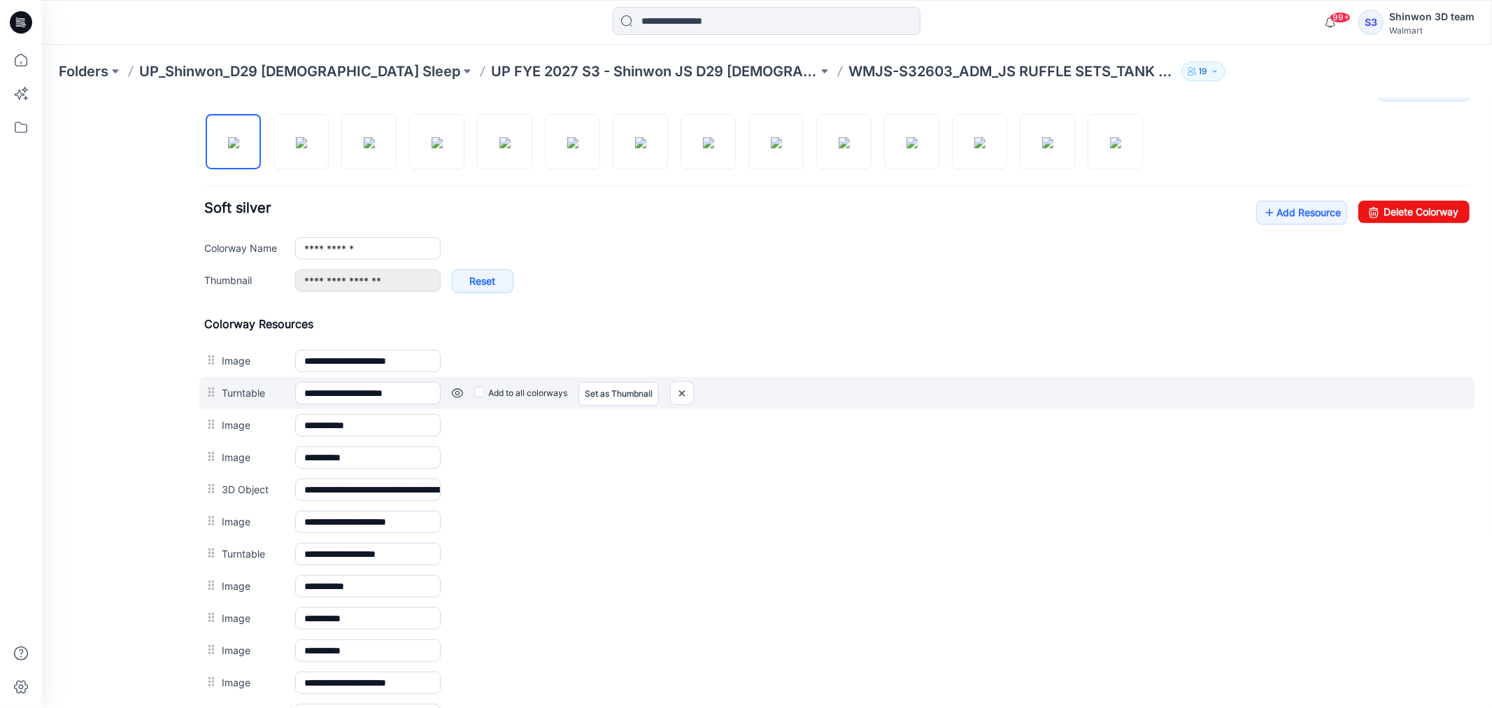
scroll to position [466, 0]
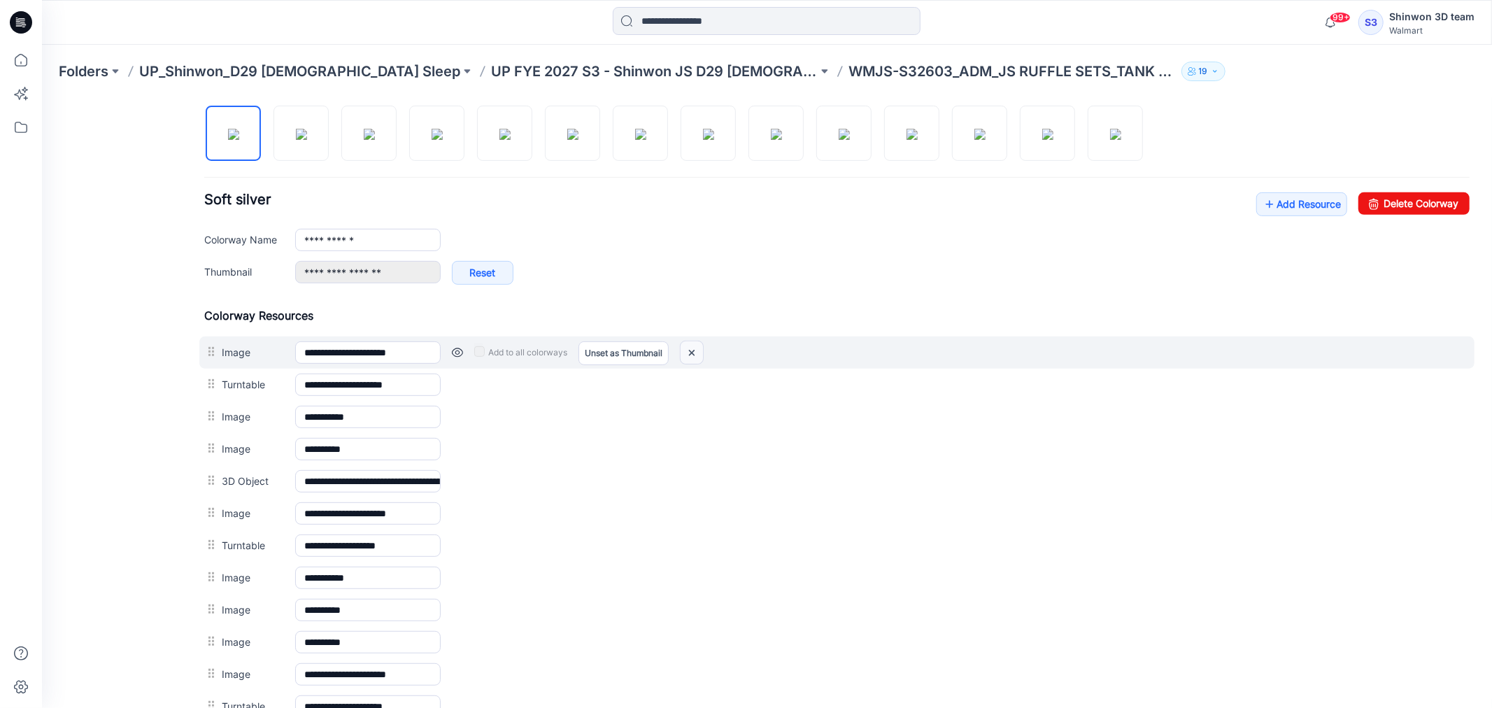
drag, startPoint x: 689, startPoint y: 356, endPoint x: 867, endPoint y: 150, distance: 272.2
click at [689, 356] on img at bounding box center [691, 352] width 22 height 23
drag, startPoint x: 695, startPoint y: 351, endPoint x: 864, endPoint y: 150, distance: 263.1
click at [695, 351] on img at bounding box center [691, 352] width 22 height 23
click at [685, 349] on img at bounding box center [681, 352] width 22 height 23
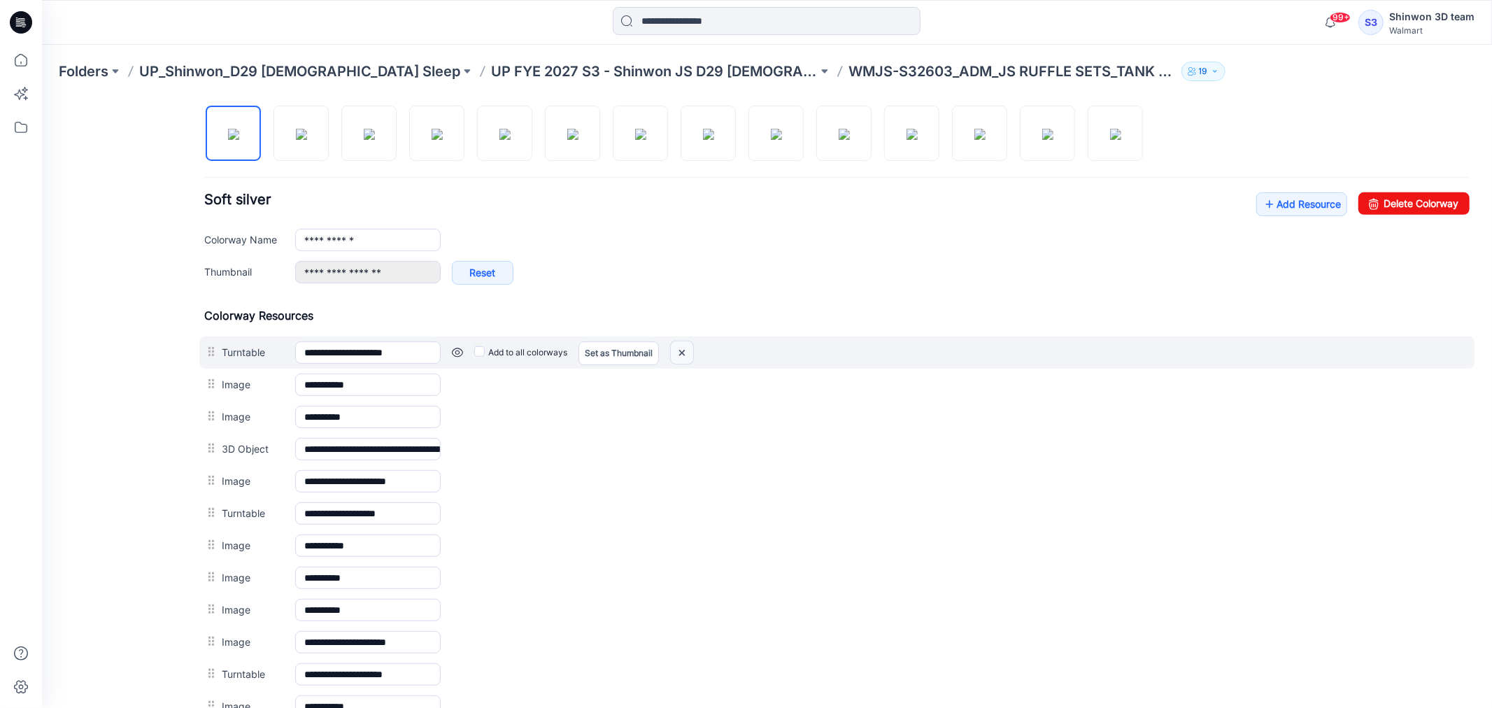
drag, startPoint x: 673, startPoint y: 350, endPoint x: 851, endPoint y: 157, distance: 261.8
click at [673, 350] on img at bounding box center [681, 352] width 22 height 23
click at [681, 351] on img at bounding box center [681, 352] width 22 height 23
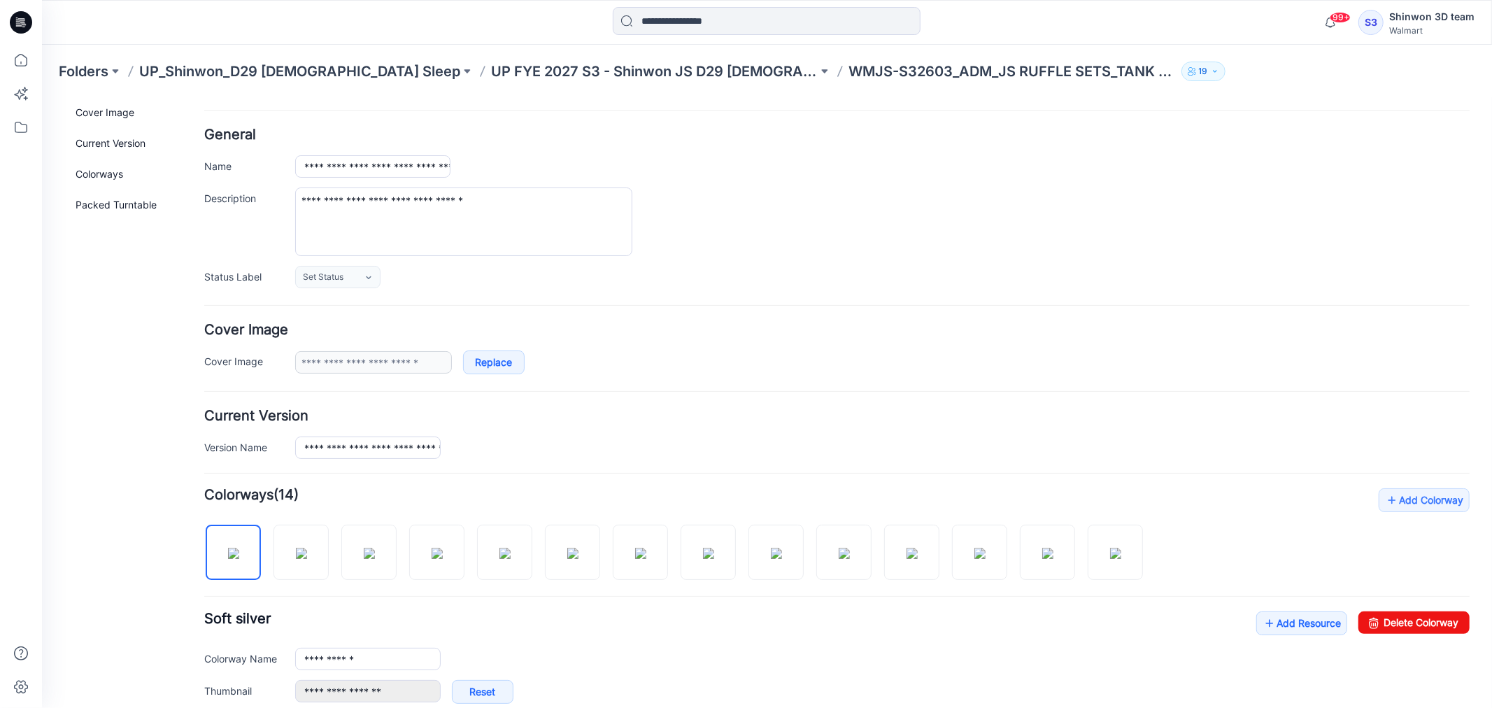
scroll to position [0, 0]
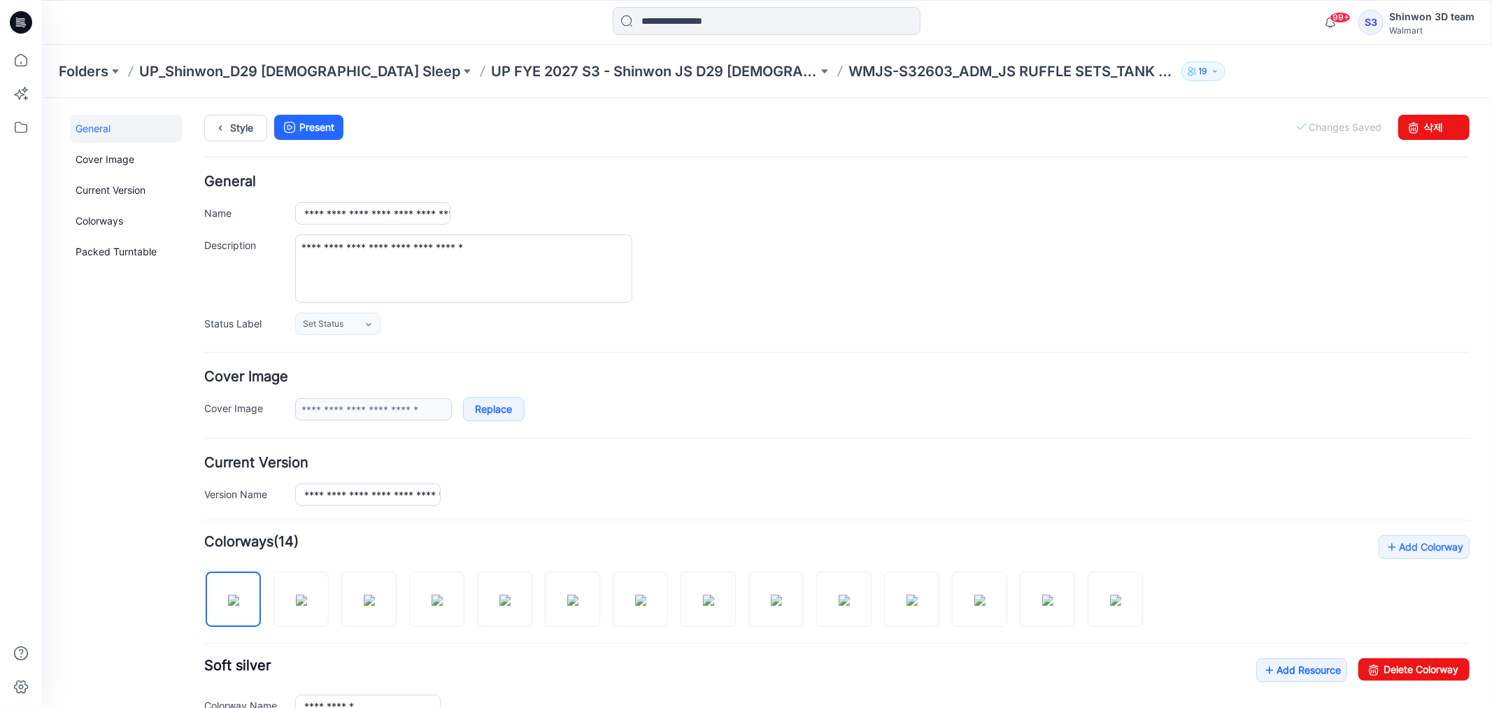
click at [229, 142] on div "Style Present Changes Saved 삭제" at bounding box center [836, 144] width 1265 height 60
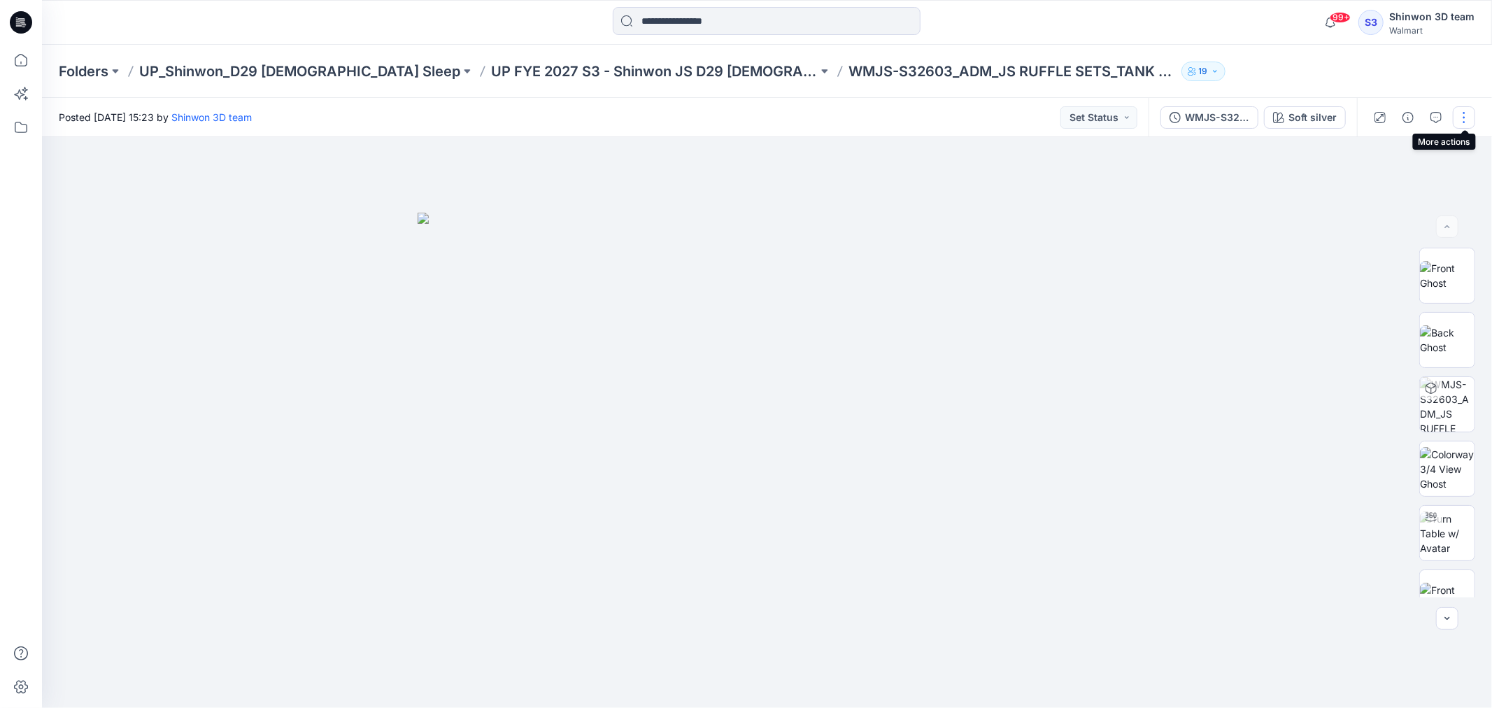
click at [1465, 113] on button "button" at bounding box center [1464, 117] width 22 height 22
click at [1372, 182] on p "Edit" at bounding box center [1374, 188] width 17 height 15
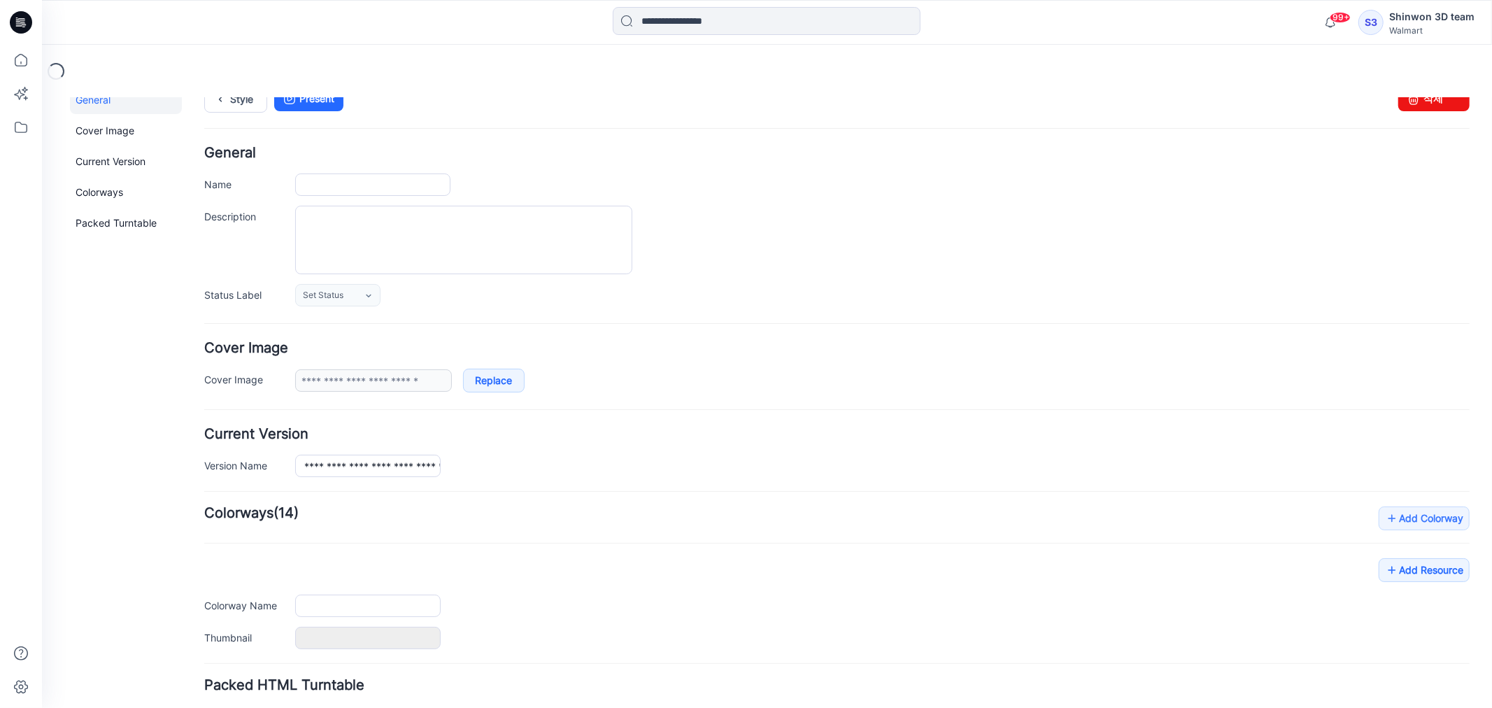
type input "**********"
type textarea "**********"
type input "**********"
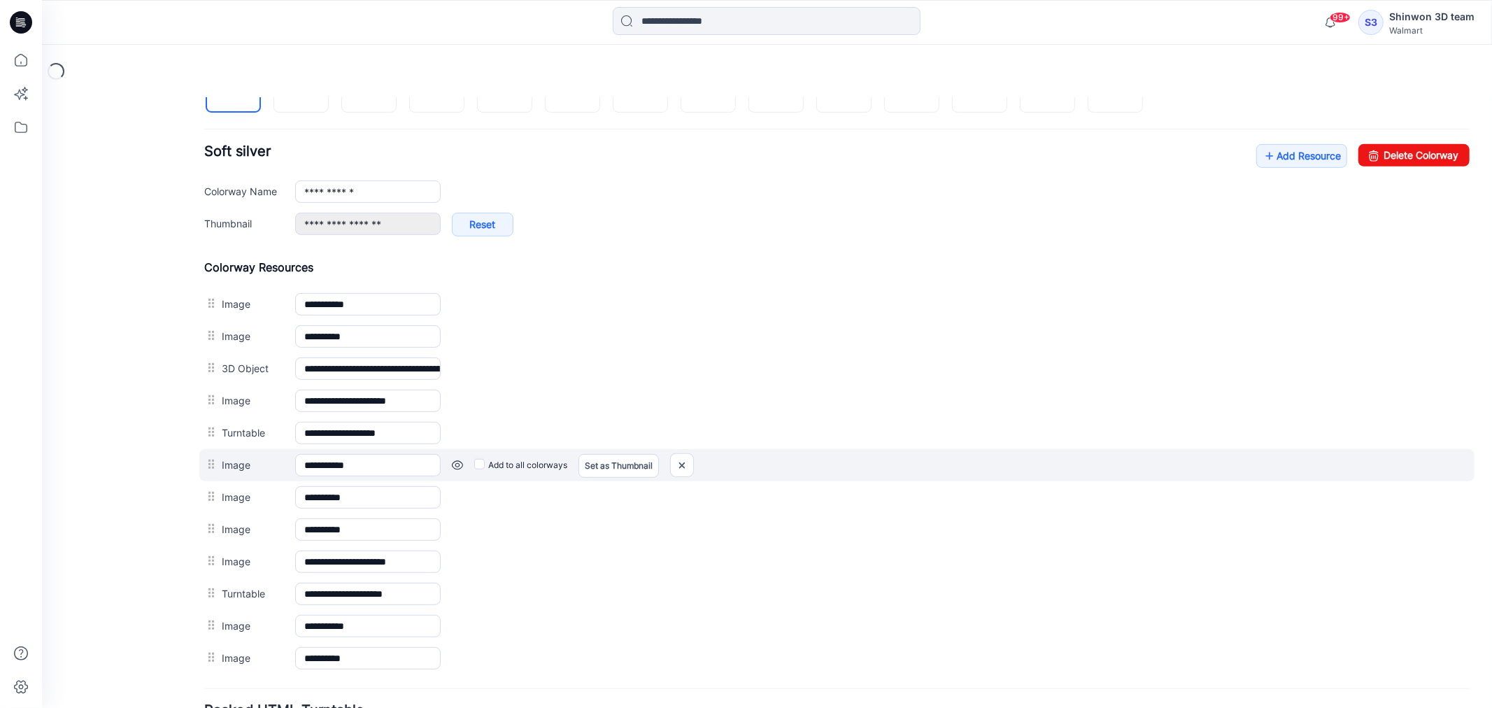
scroll to position [597, 0]
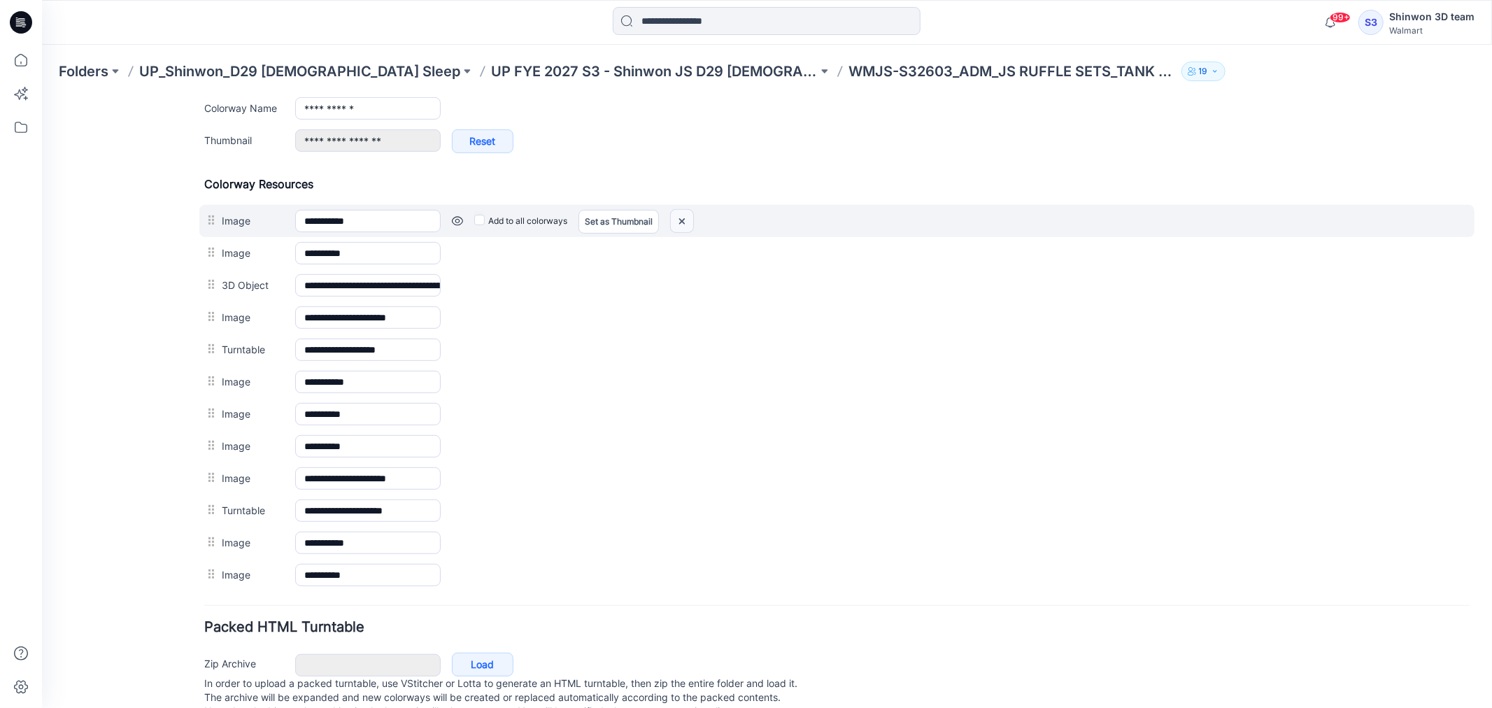
drag, startPoint x: 680, startPoint y: 220, endPoint x: 863, endPoint y: 154, distance: 194.7
click at [680, 220] on img at bounding box center [681, 220] width 22 height 23
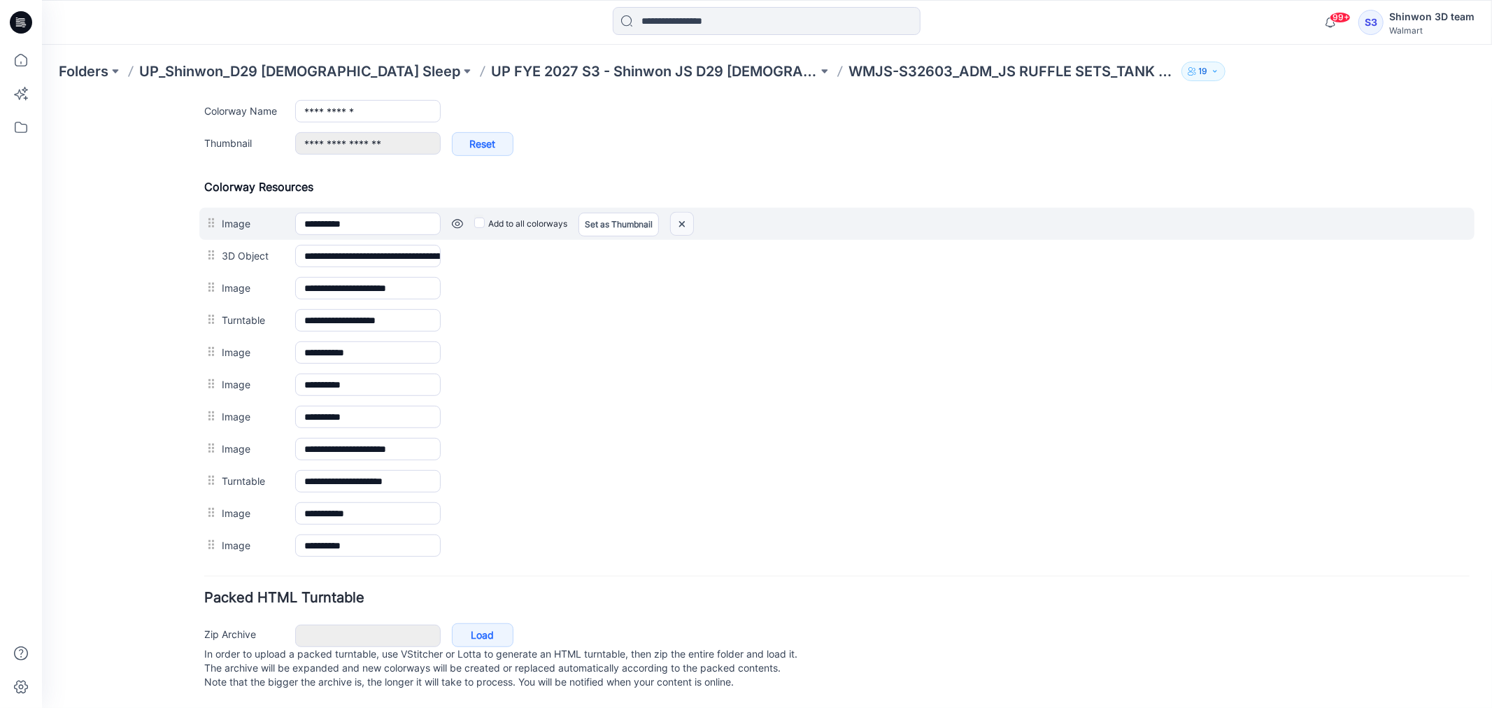
drag, startPoint x: 683, startPoint y: 222, endPoint x: 872, endPoint y: 148, distance: 202.9
click at [683, 222] on img at bounding box center [681, 223] width 22 height 23
click at [676, 224] on img at bounding box center [681, 223] width 22 height 23
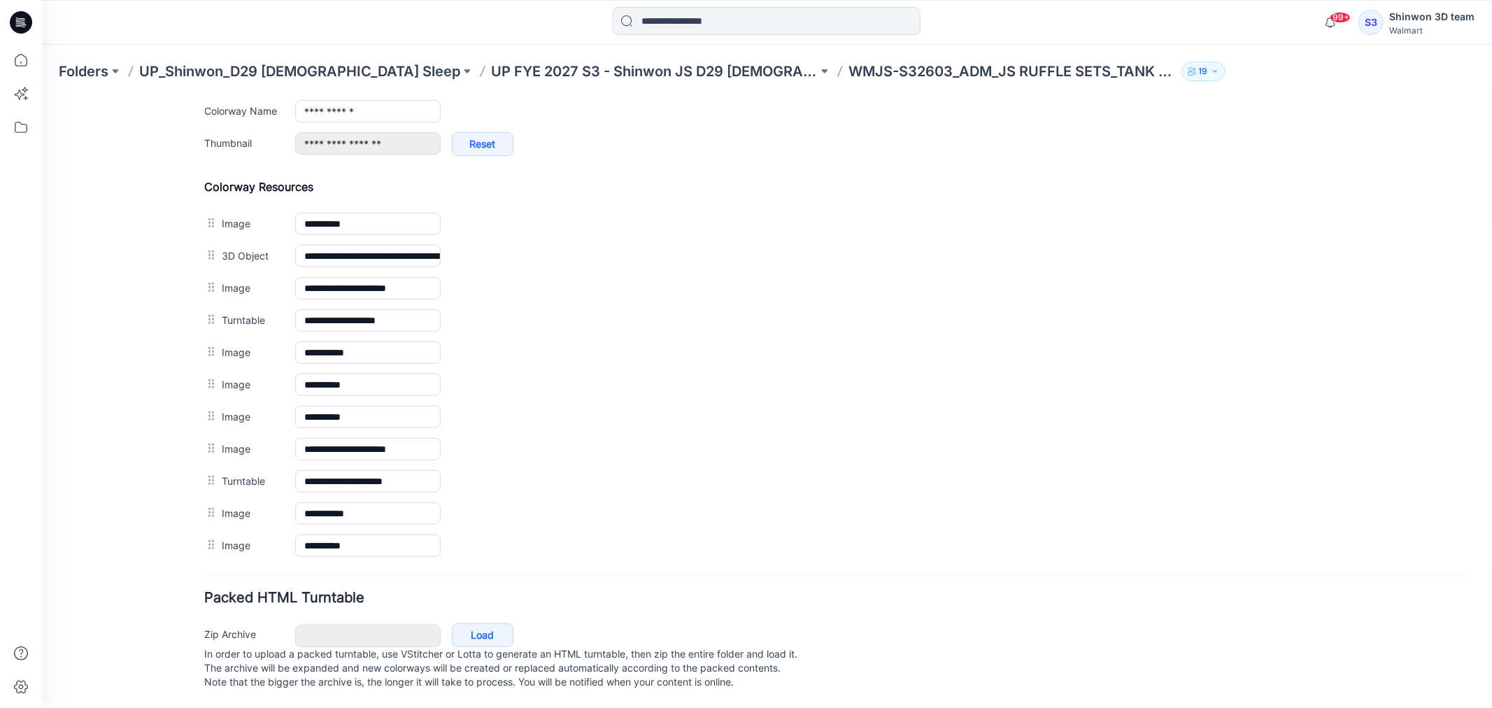
scroll to position [579, 0]
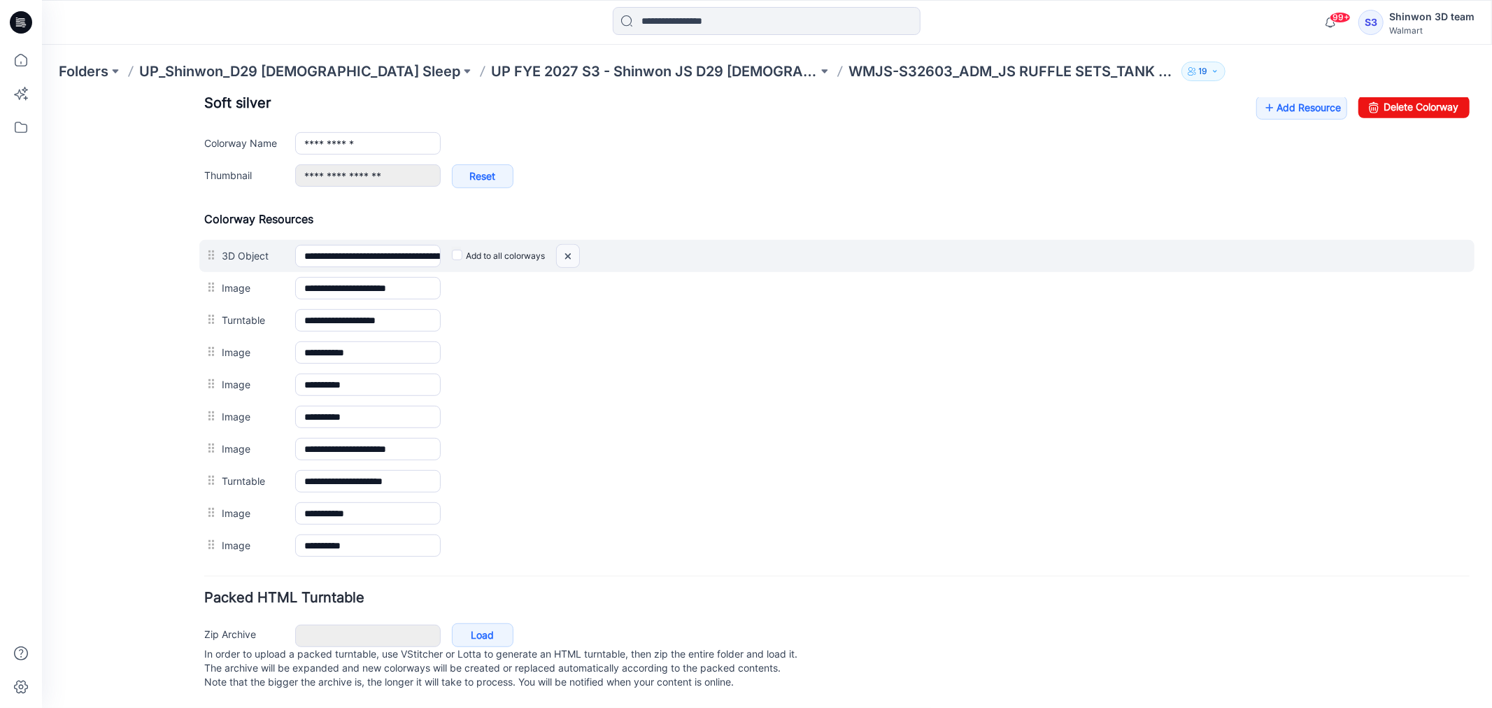
click at [569, 244] on img at bounding box center [567, 255] width 22 height 23
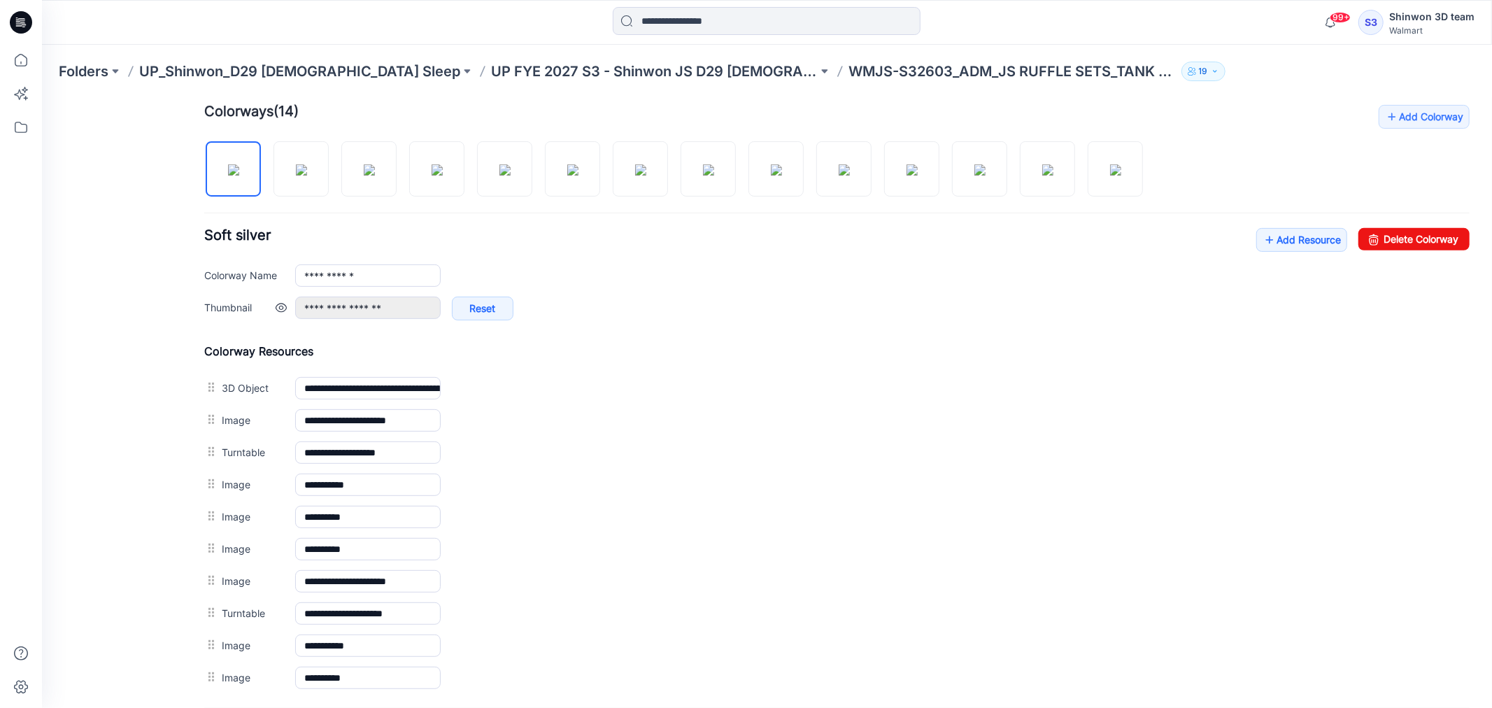
scroll to position [424, 0]
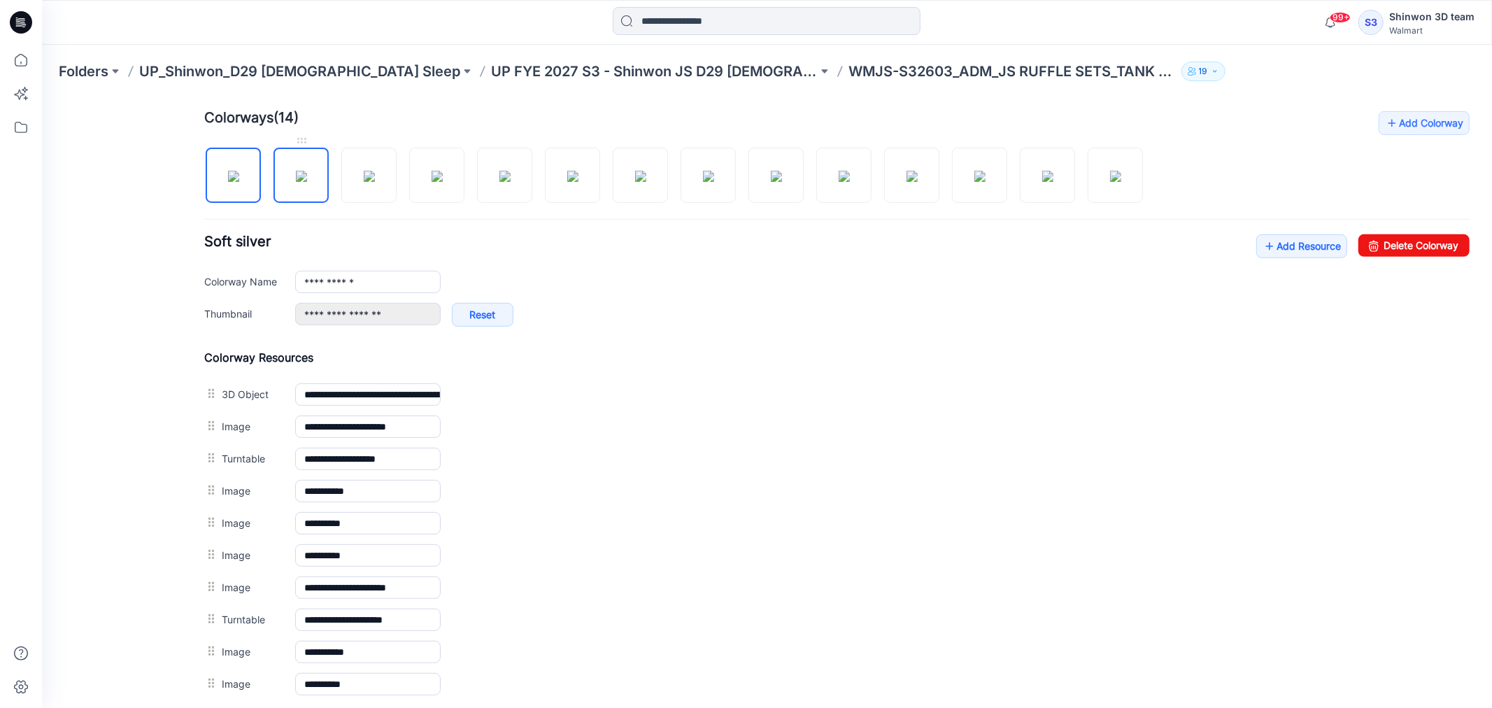
click at [295, 181] on img at bounding box center [300, 175] width 11 height 11
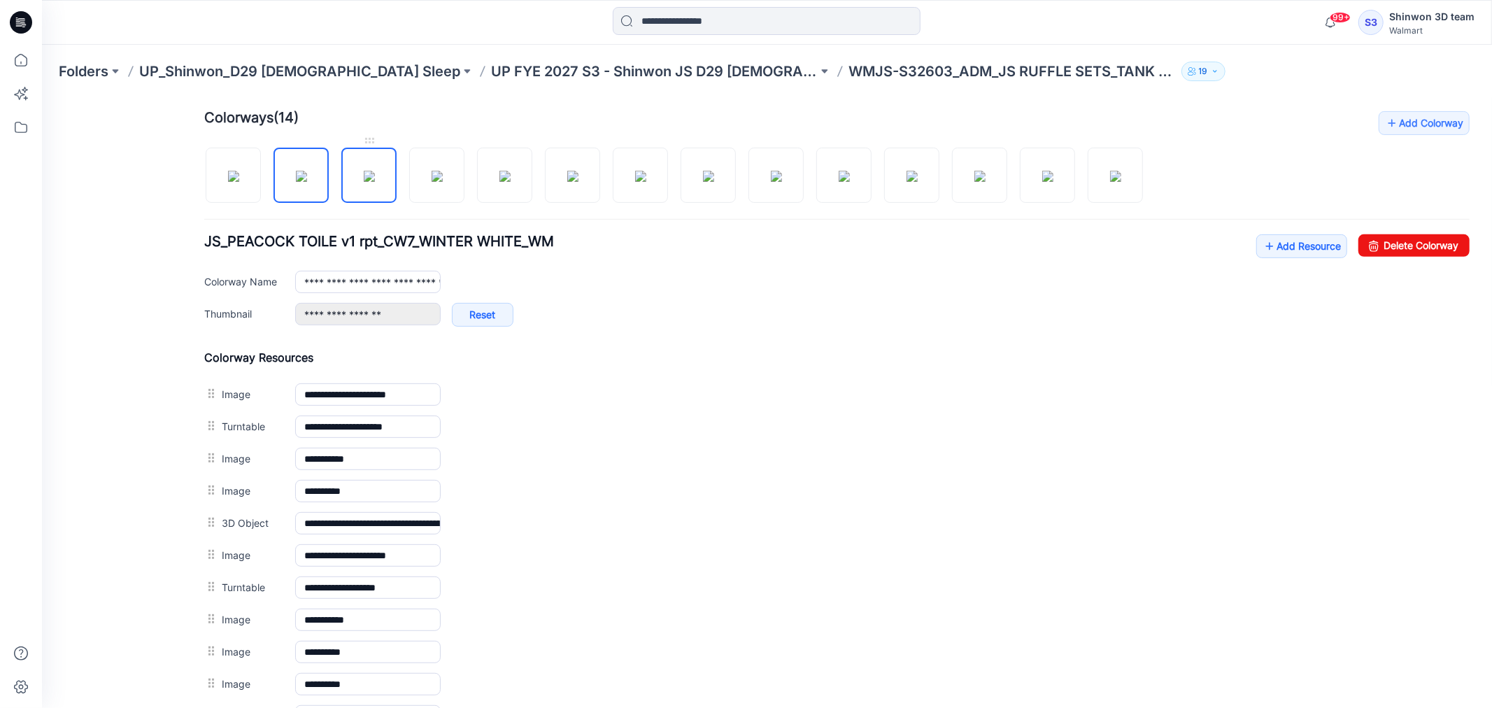
click at [364, 181] on img at bounding box center [368, 175] width 11 height 11
click at [269, 172] on div at bounding box center [679, 167] width 950 height 72
click at [227, 176] on img at bounding box center [232, 175] width 11 height 11
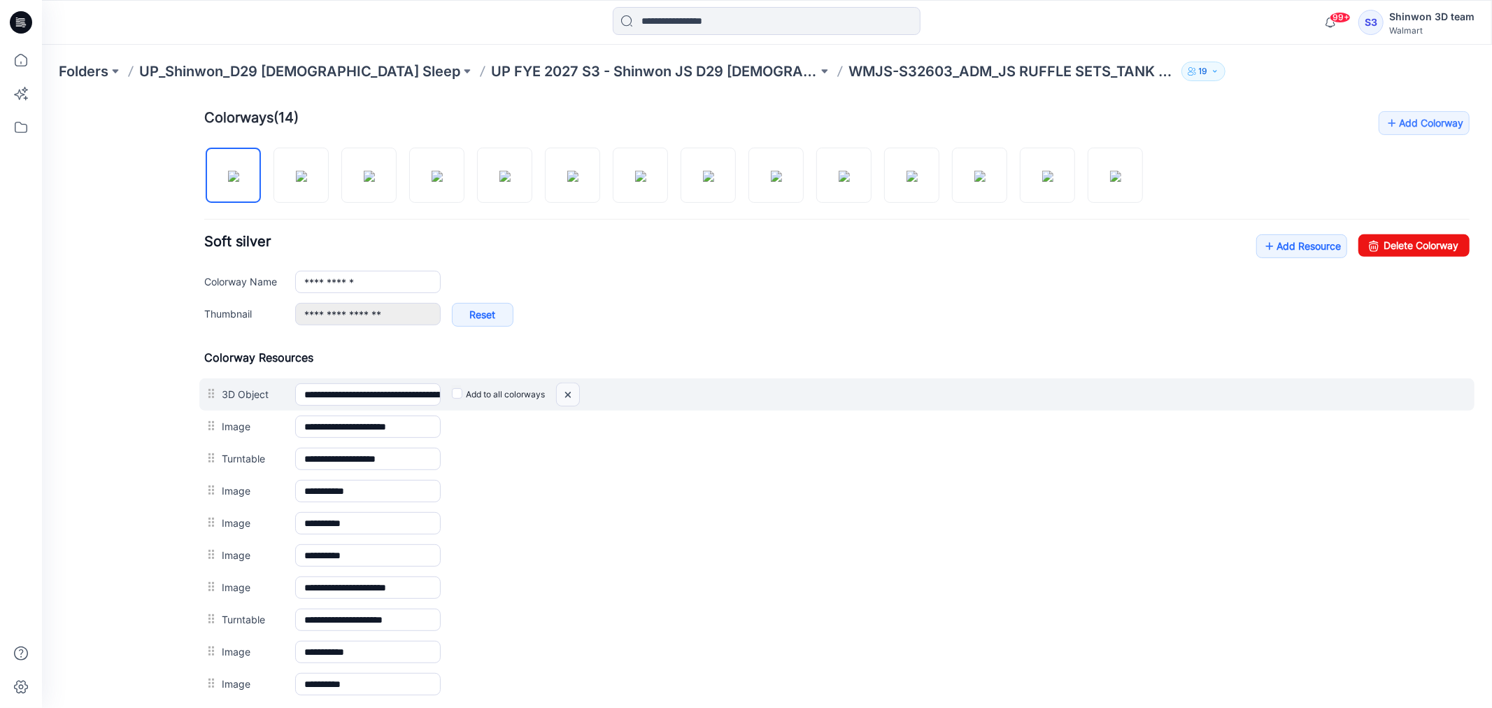
click at [575, 392] on img at bounding box center [567, 394] width 22 height 23
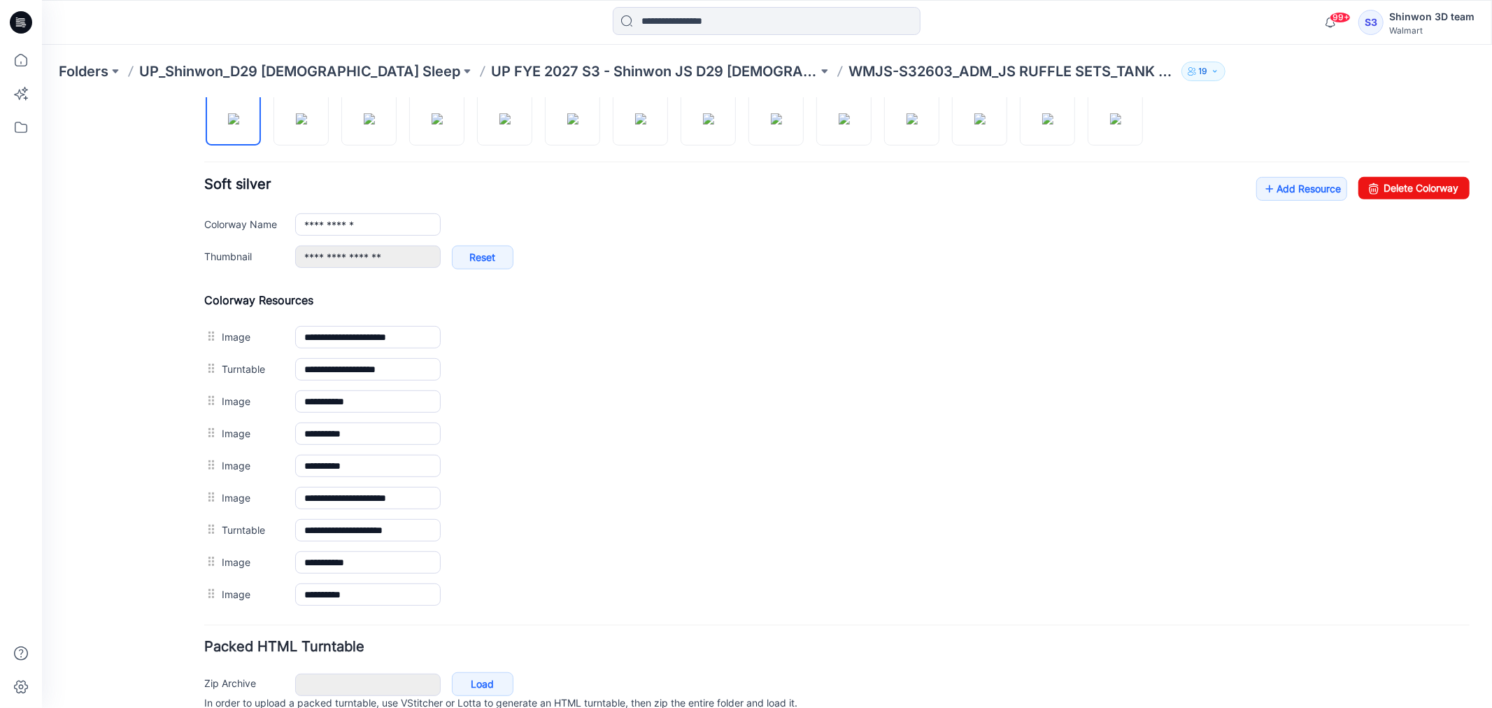
scroll to position [392, 0]
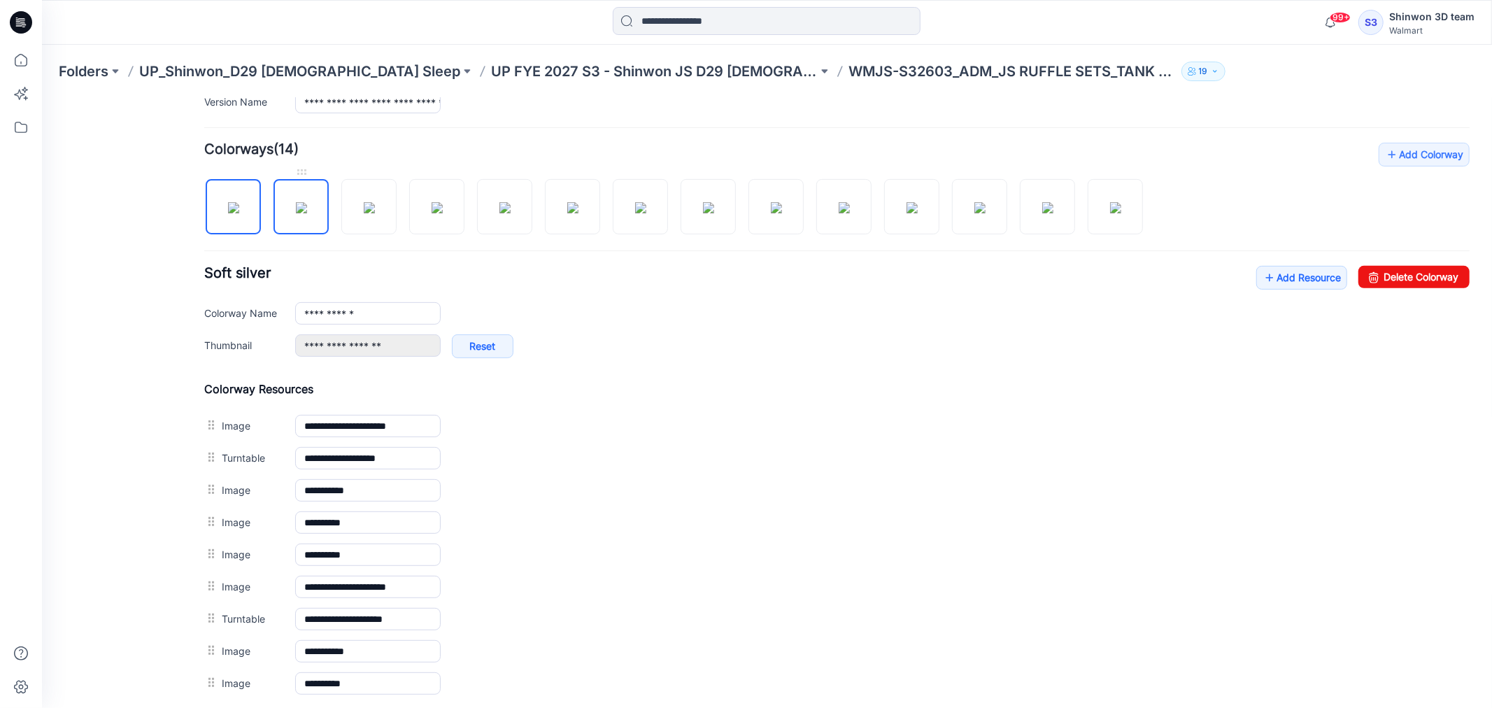
click at [294, 234] on div at bounding box center [300, 198] width 55 height 69
click at [306, 209] on img at bounding box center [300, 206] width 11 height 11
type input "**********"
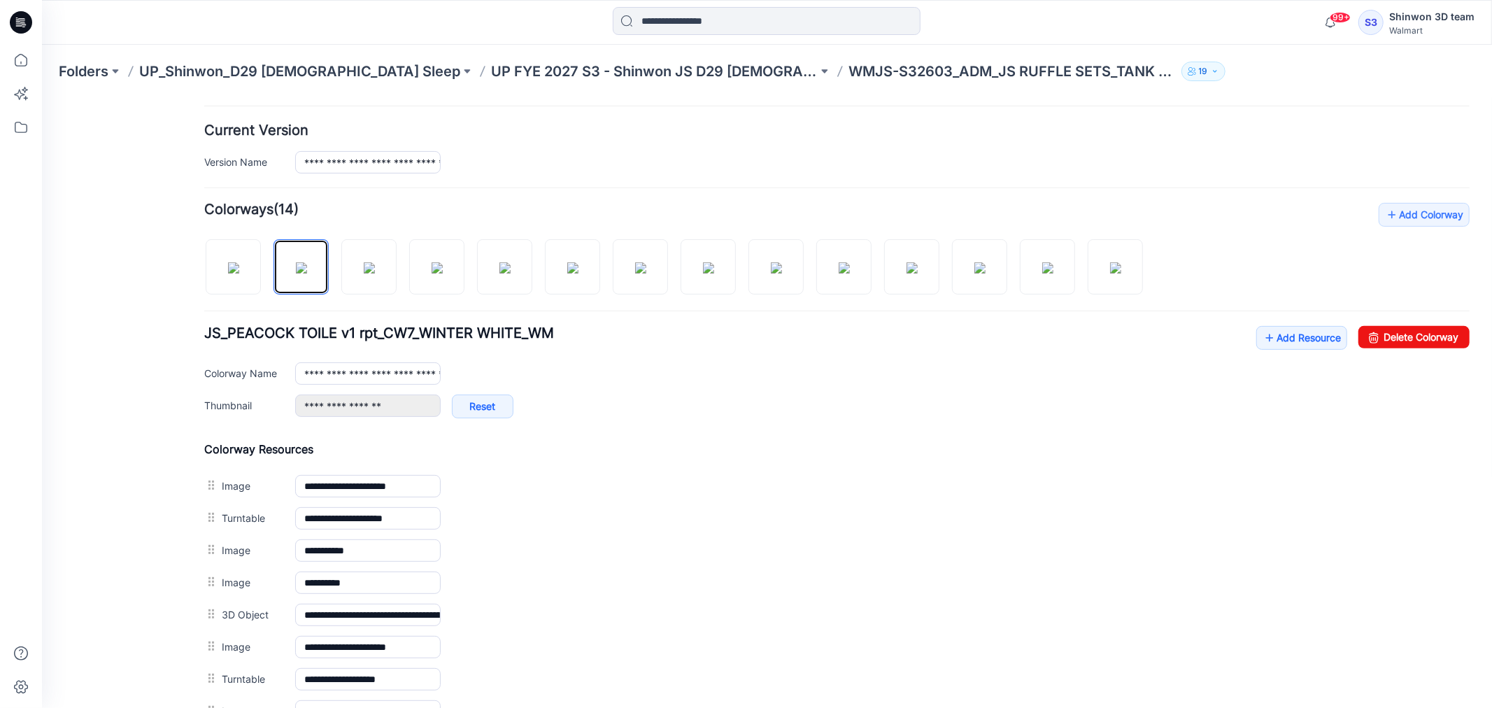
scroll to position [315, 0]
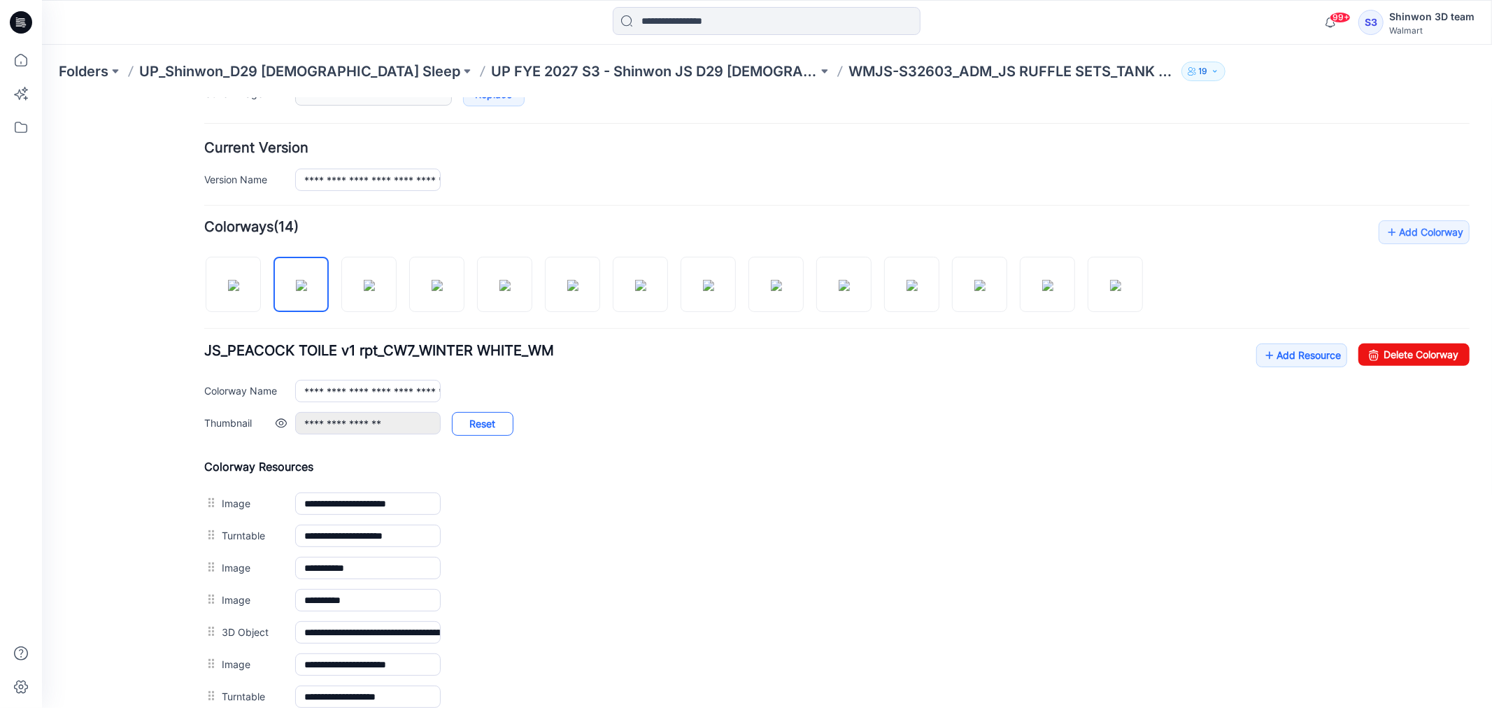
click at [494, 427] on link "Reset" at bounding box center [482, 423] width 62 height 24
click at [567, 416] on div "**********" at bounding box center [881, 430] width 1174 height 38
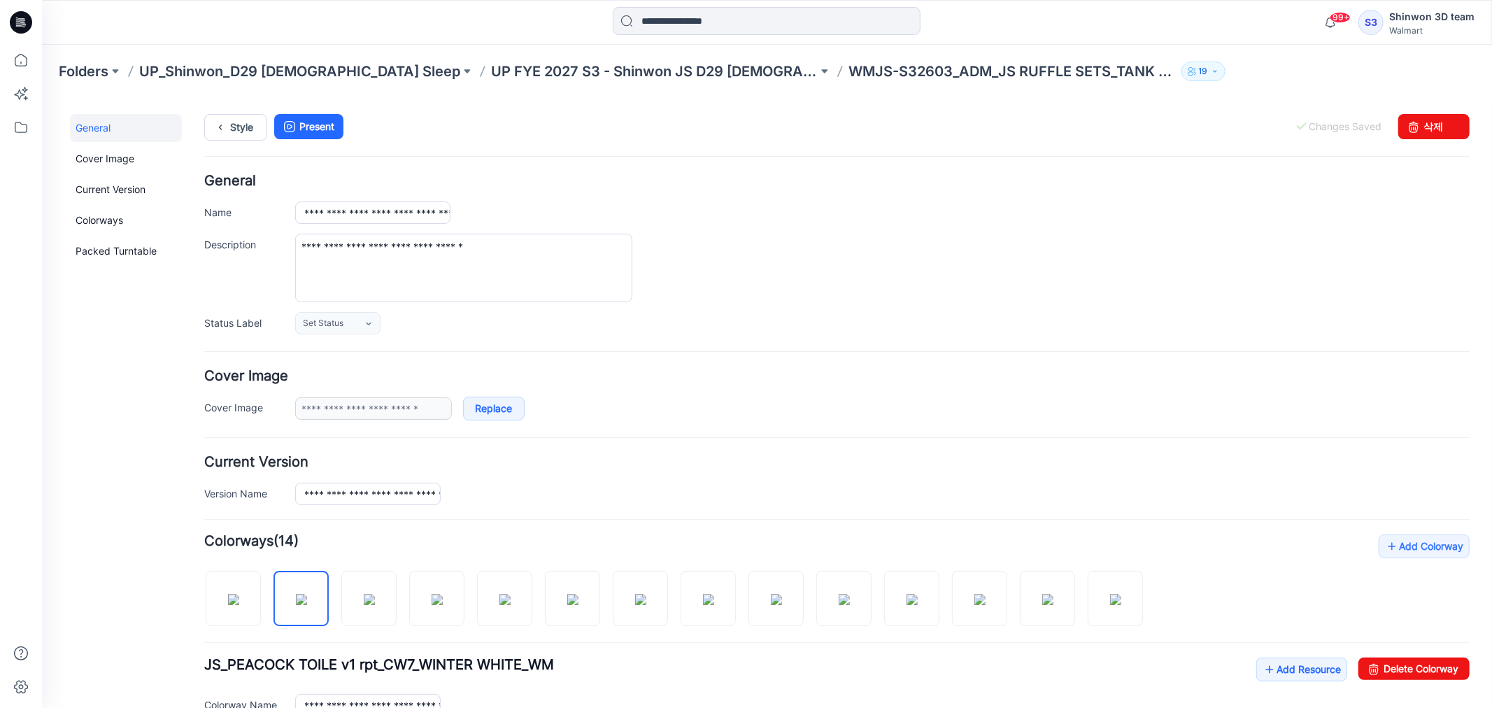
scroll to position [0, 0]
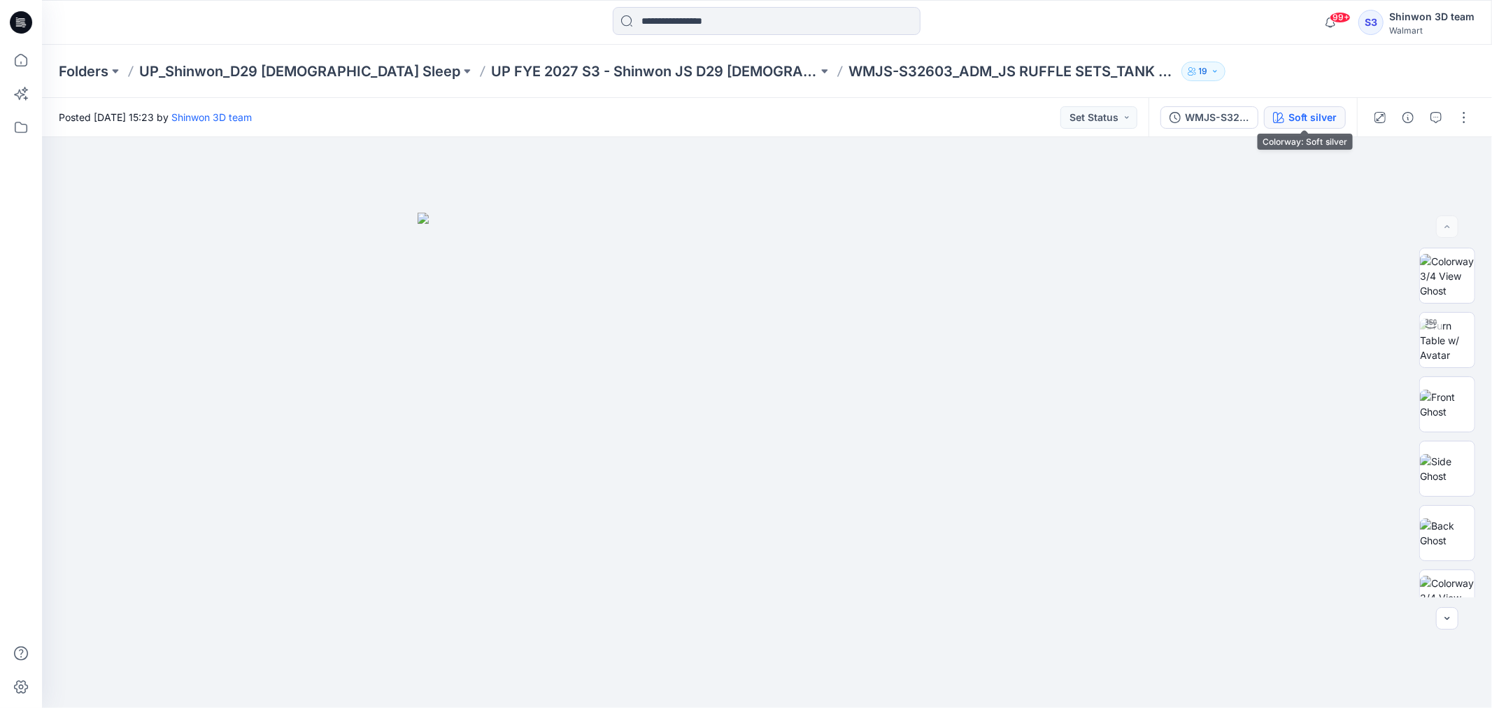
click at [1320, 115] on div "Soft silver" at bounding box center [1312, 117] width 48 height 15
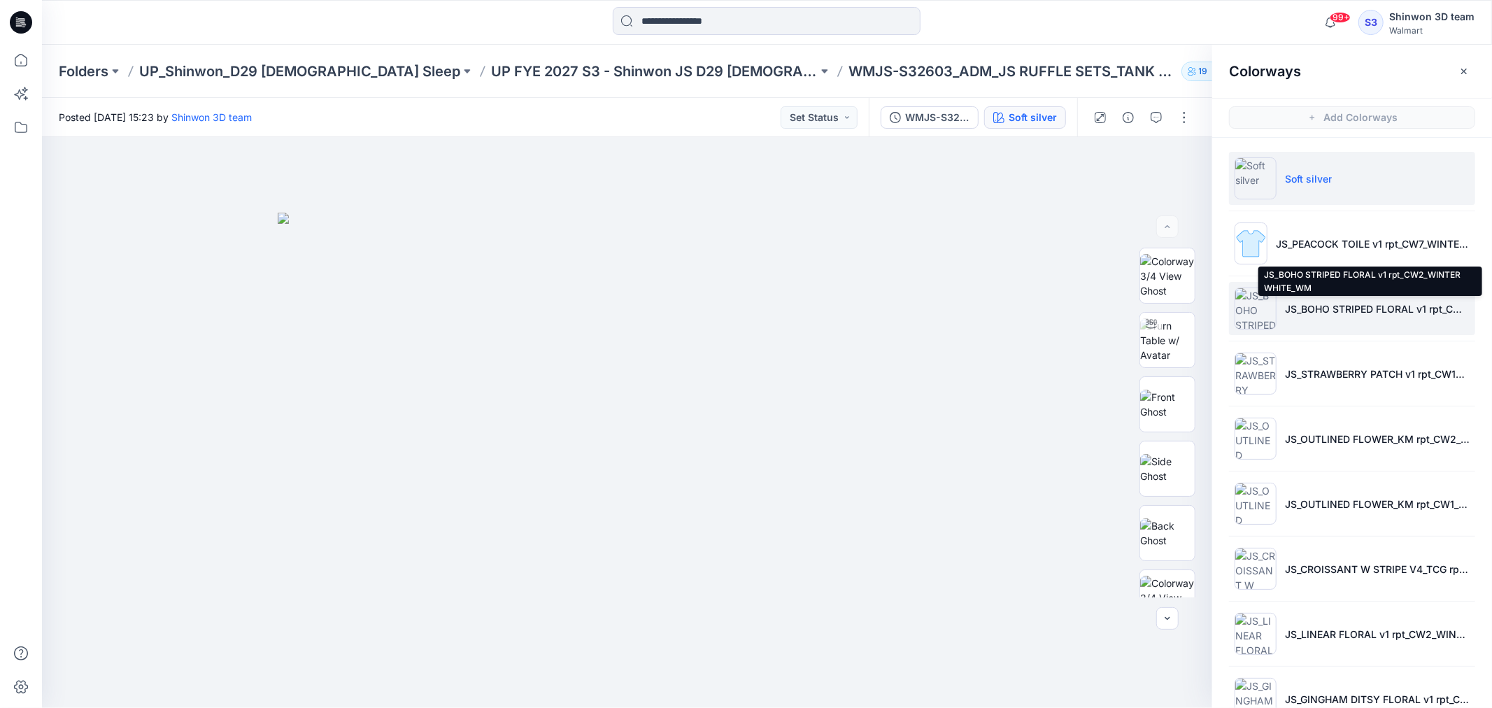
click at [1367, 304] on p "JS_BOHO STRIPED FLORAL v1 rpt_CW2_WINTER WHITE_WM" at bounding box center [1377, 308] width 185 height 15
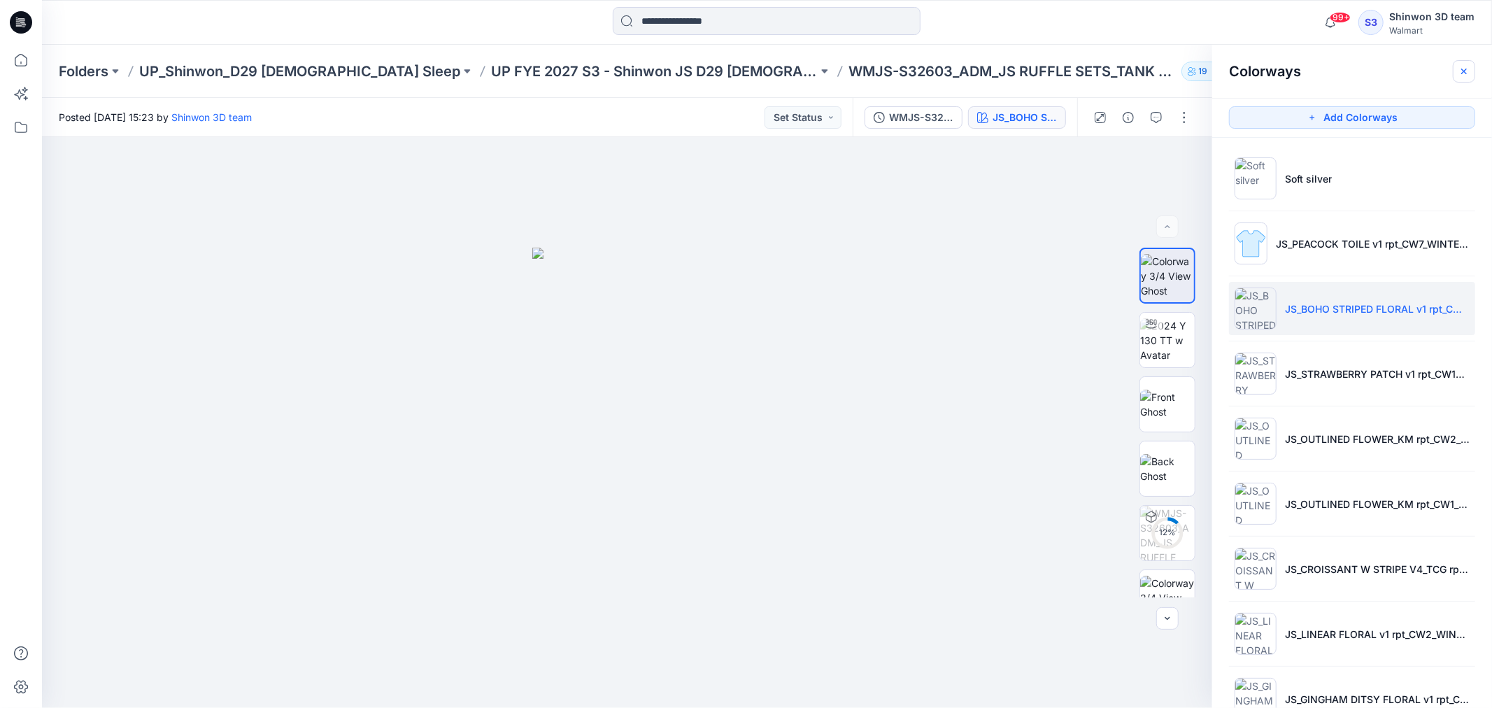
click at [1463, 72] on icon "button" at bounding box center [1464, 71] width 6 height 6
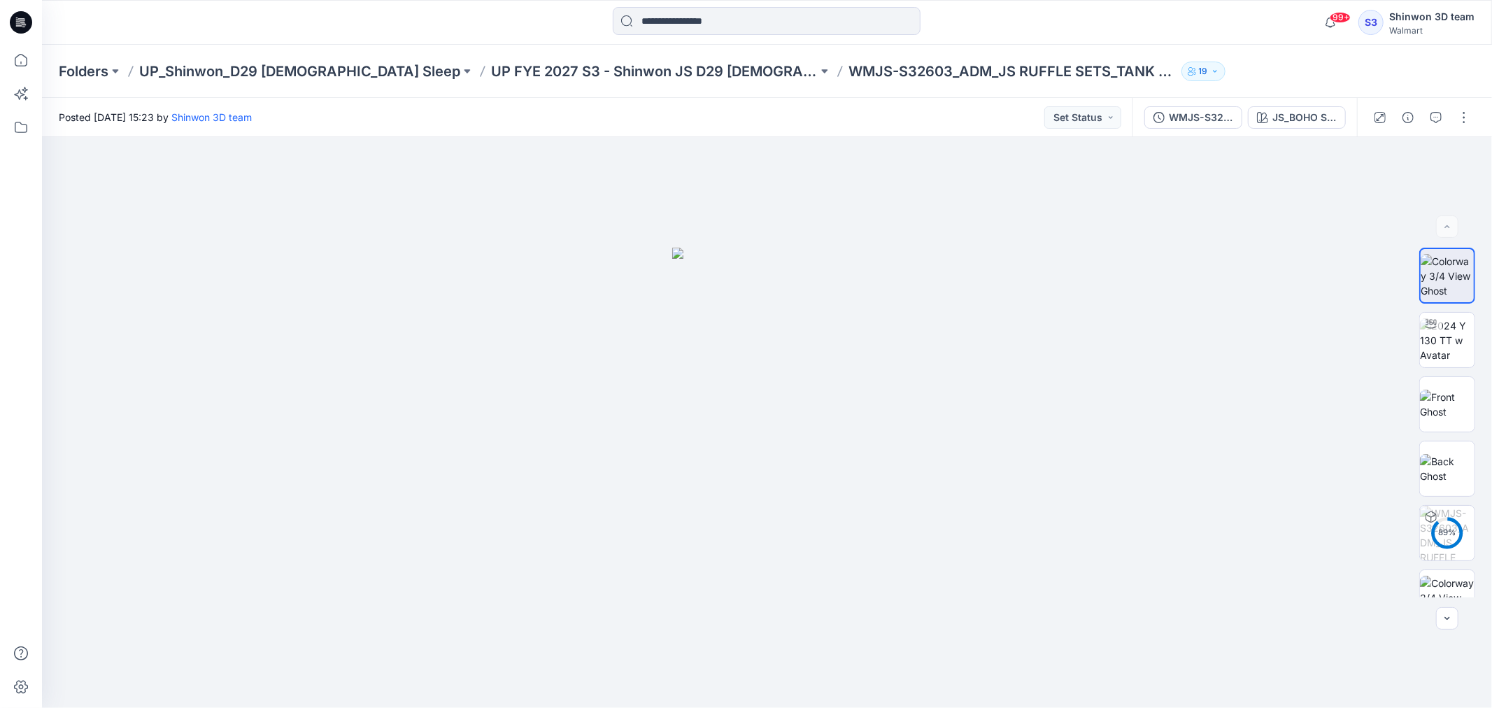
click at [1280, 75] on div "Folders UP_Shinwon_D29 Ladies Sleep UP FYE 2027 S3 - Shinwon JS D29 Ladies Slee…" at bounding box center [712, 72] width 1307 height 20
click at [1295, 119] on div "JS_BOHO STRIPED FLORAL v1 rpt_CW2_WINTER WHITE_WM" at bounding box center [1304, 117] width 64 height 15
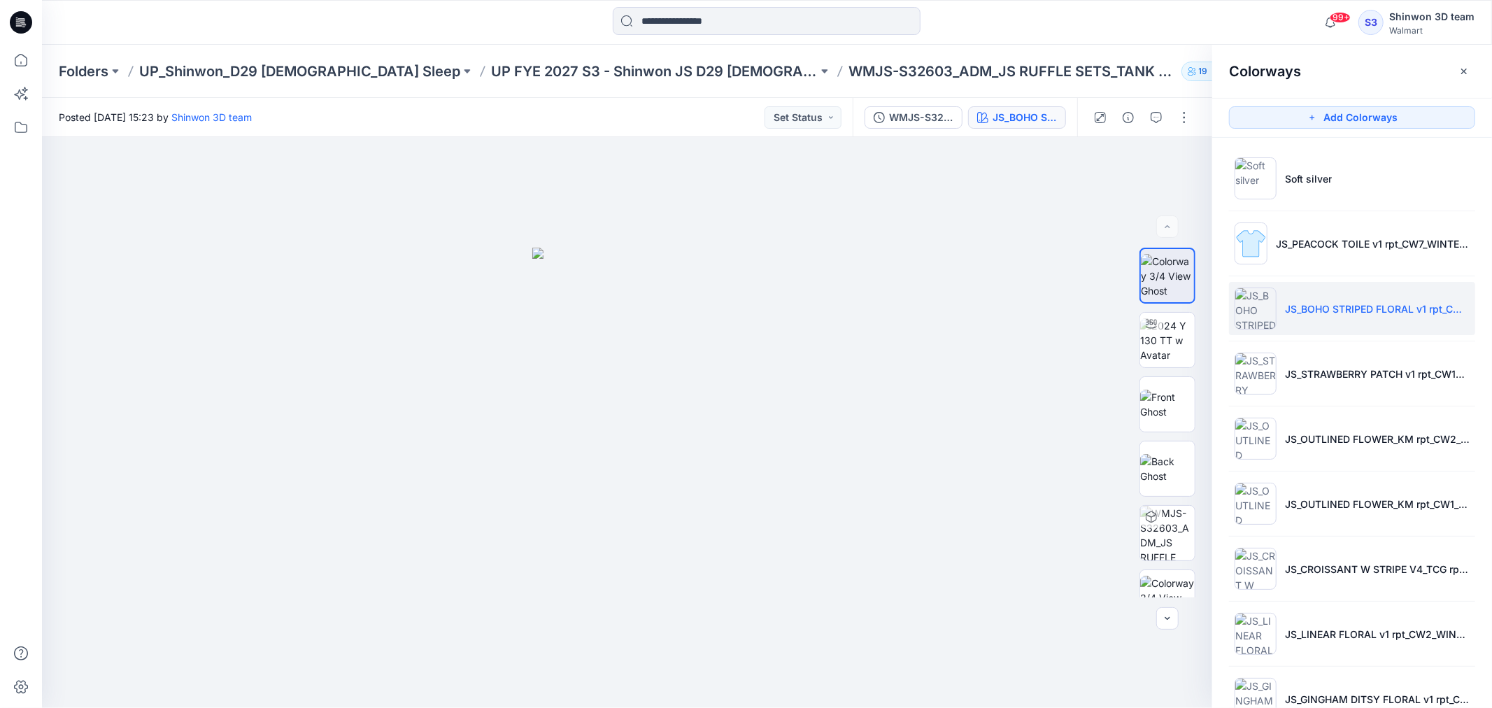
click at [1465, 71] on icon "button" at bounding box center [1463, 71] width 11 height 11
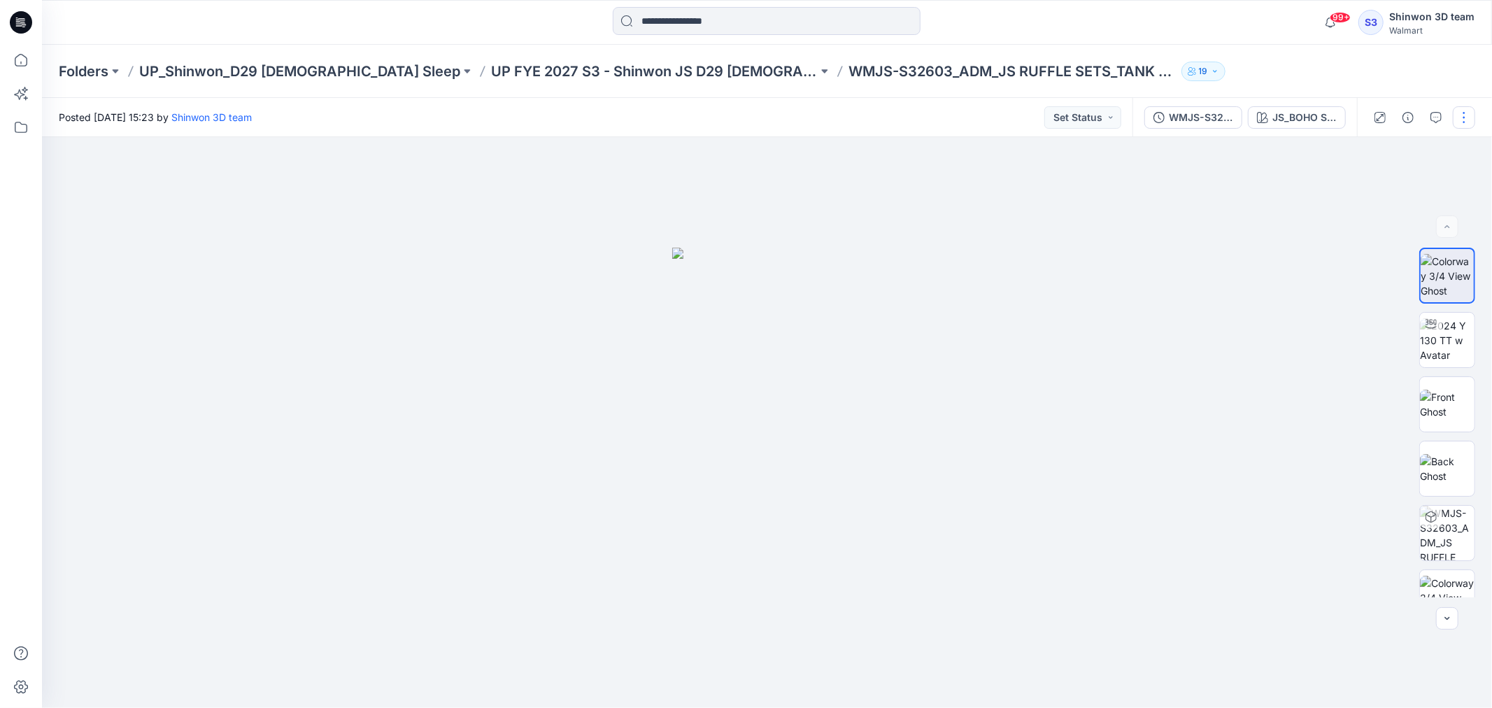
click at [1467, 116] on button "button" at bounding box center [1464, 117] width 22 height 22
click at [1376, 193] on p "Edit" at bounding box center [1374, 188] width 17 height 15
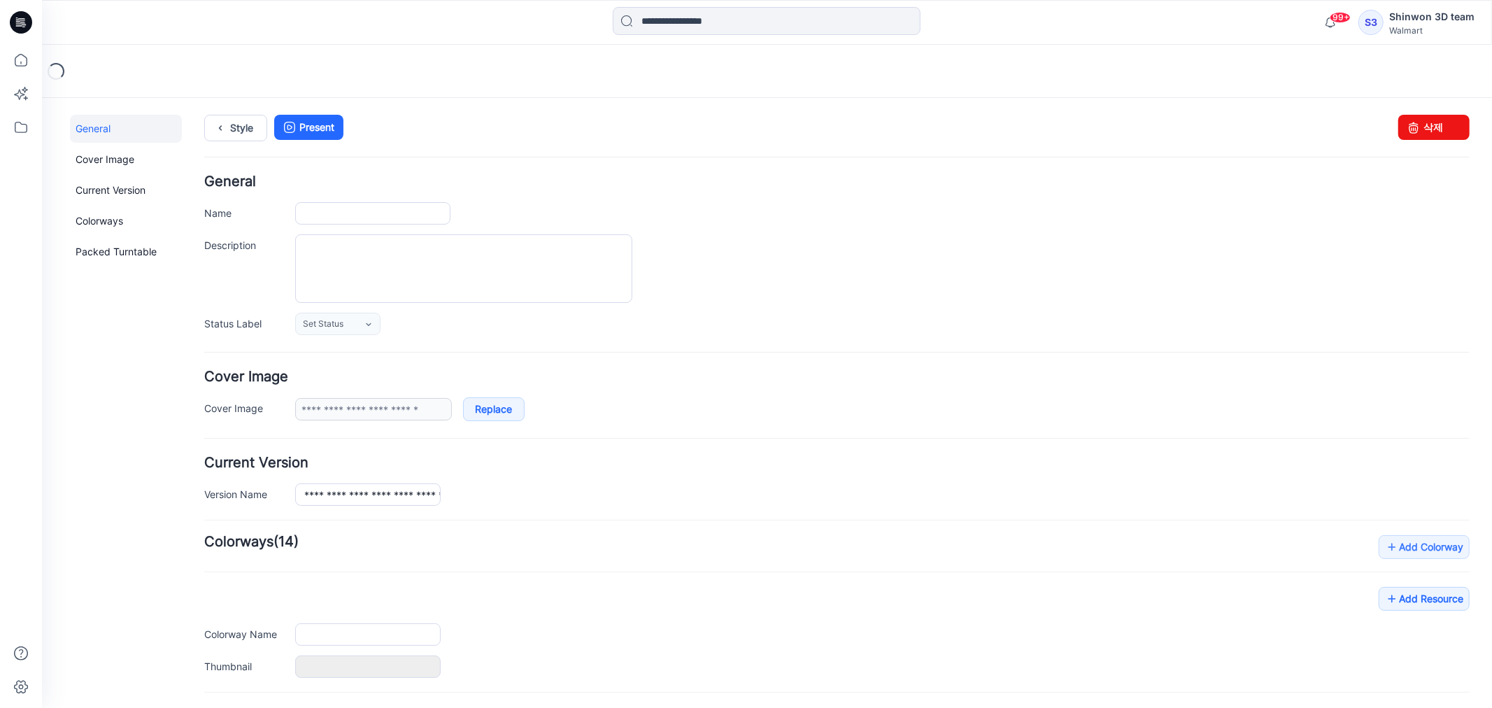
type input "**********"
type textarea "**********"
type input "**********"
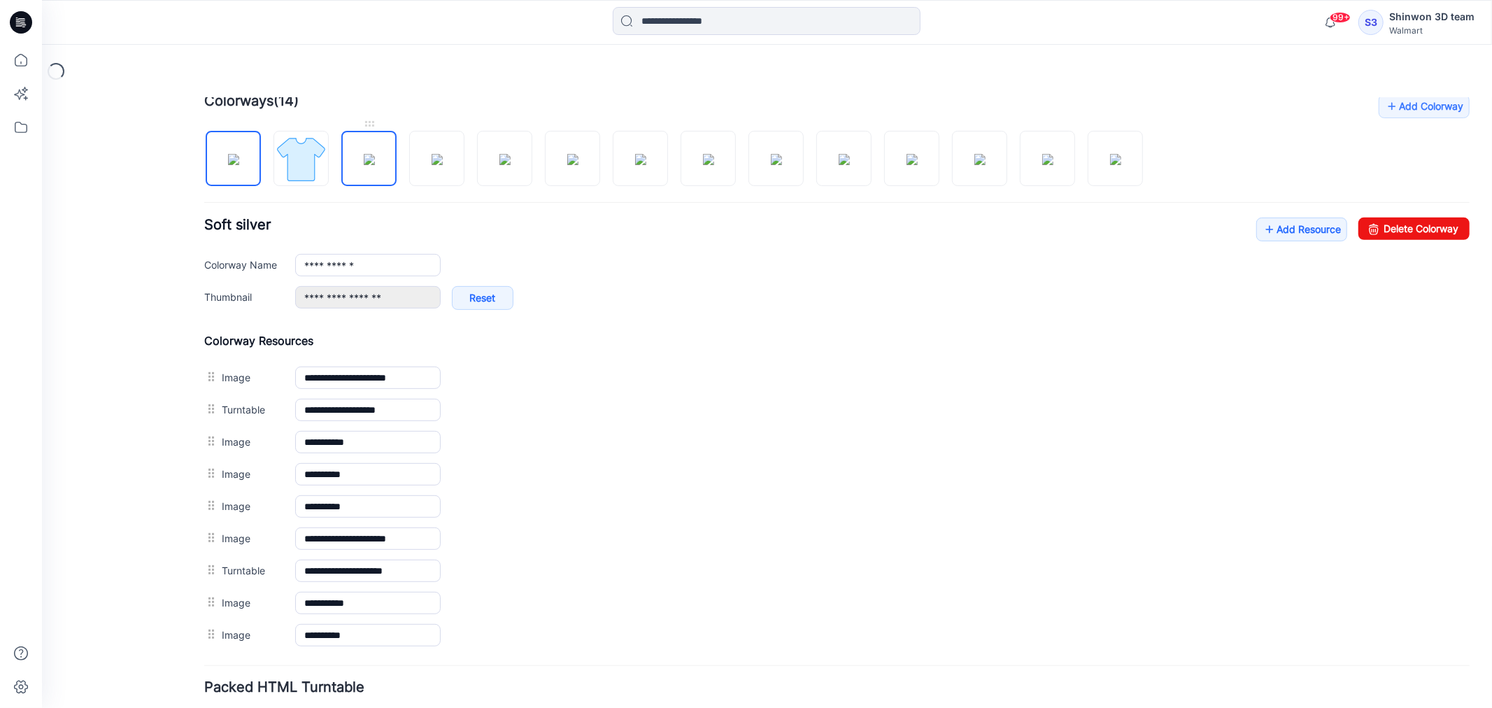
scroll to position [364, 0]
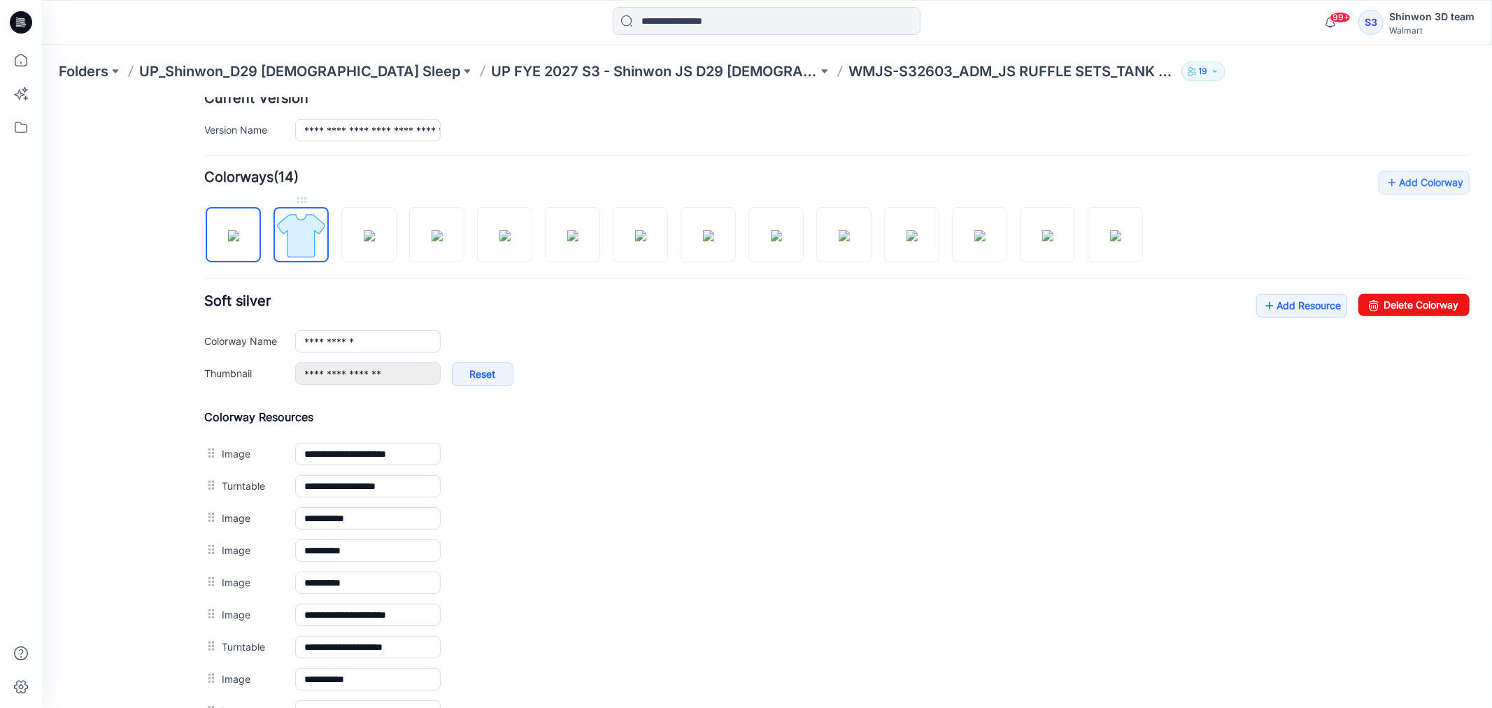
click at [309, 218] on img at bounding box center [300, 234] width 52 height 52
type input "**********"
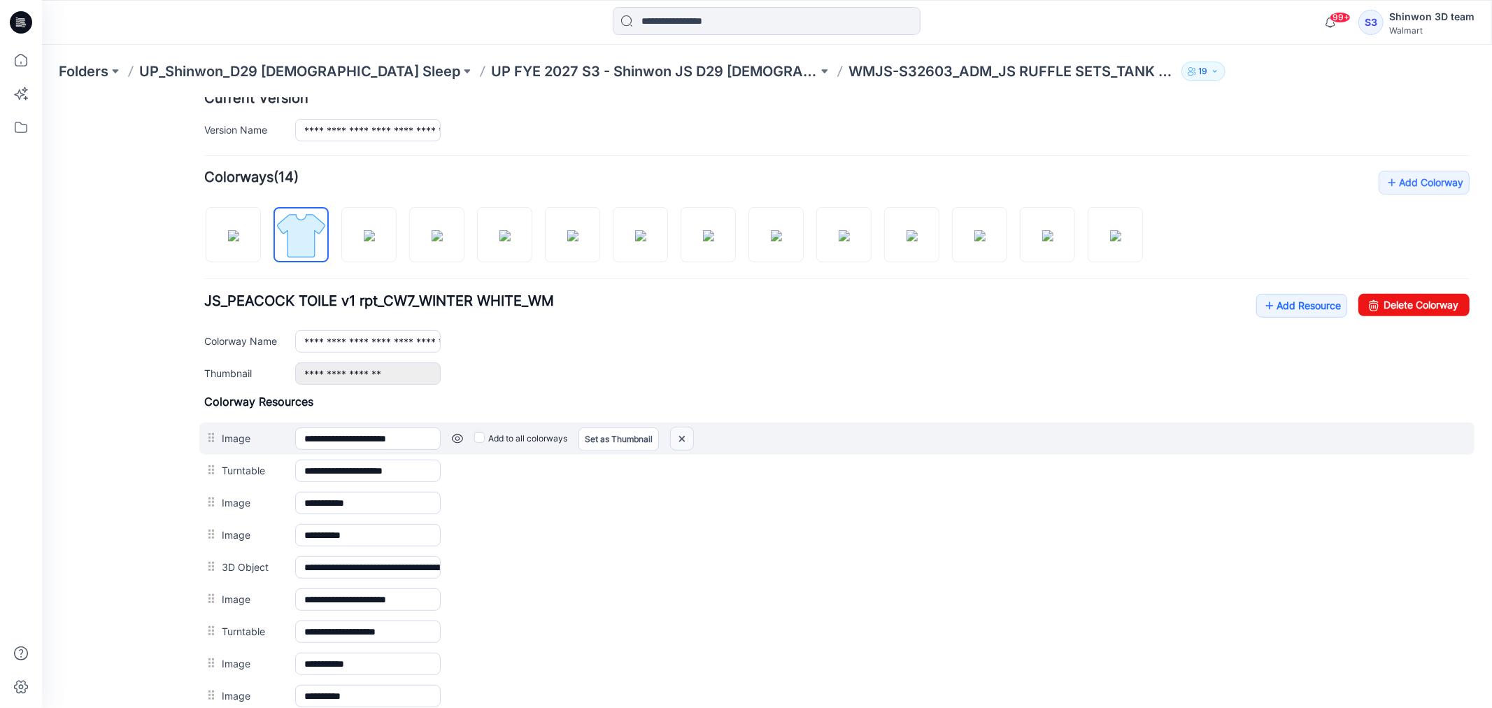
click at [686, 442] on img at bounding box center [681, 438] width 22 height 23
click at [680, 436] on img at bounding box center [681, 438] width 22 height 23
click at [682, 443] on img at bounding box center [681, 438] width 22 height 23
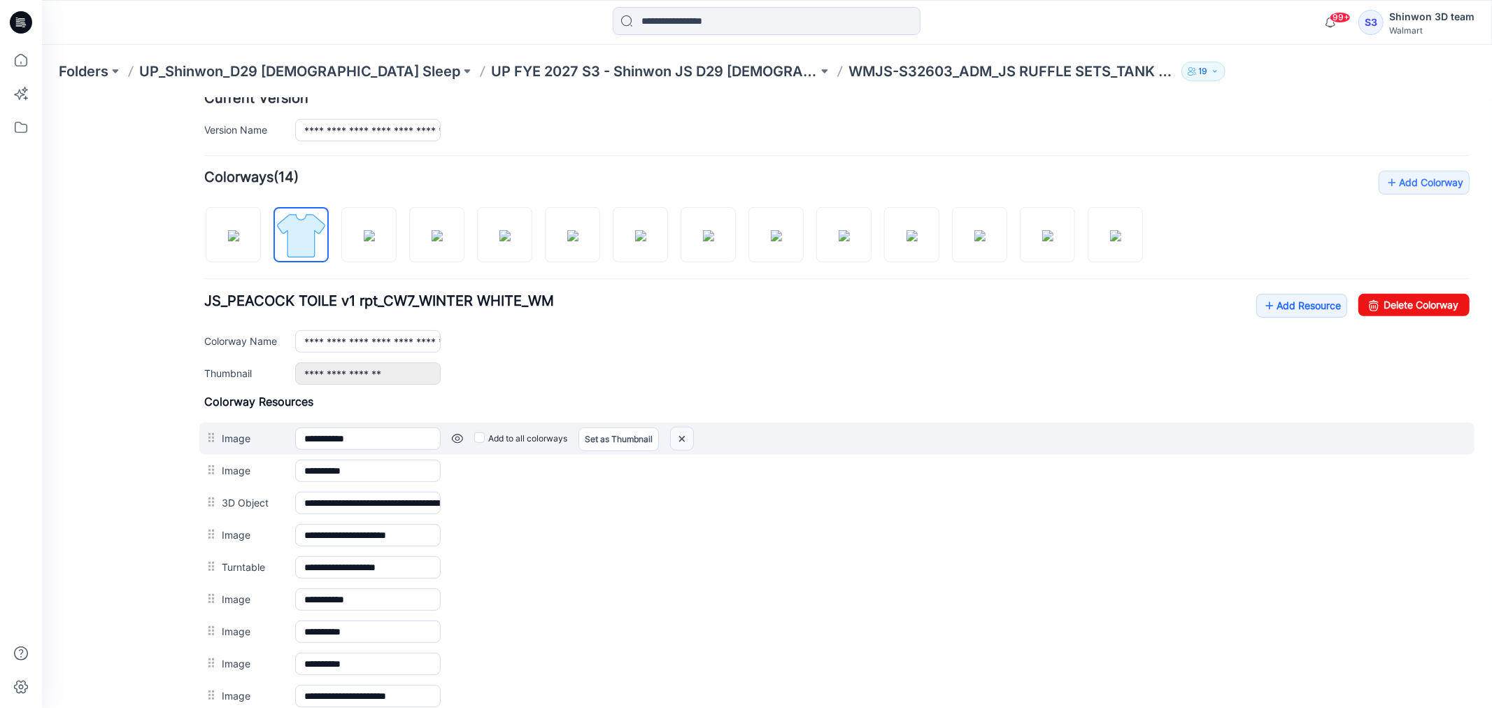
click at [679, 441] on img at bounding box center [681, 438] width 22 height 23
drag, startPoint x: 683, startPoint y: 443, endPoint x: 860, endPoint y: 148, distance: 343.5
click at [683, 443] on img at bounding box center [681, 438] width 22 height 23
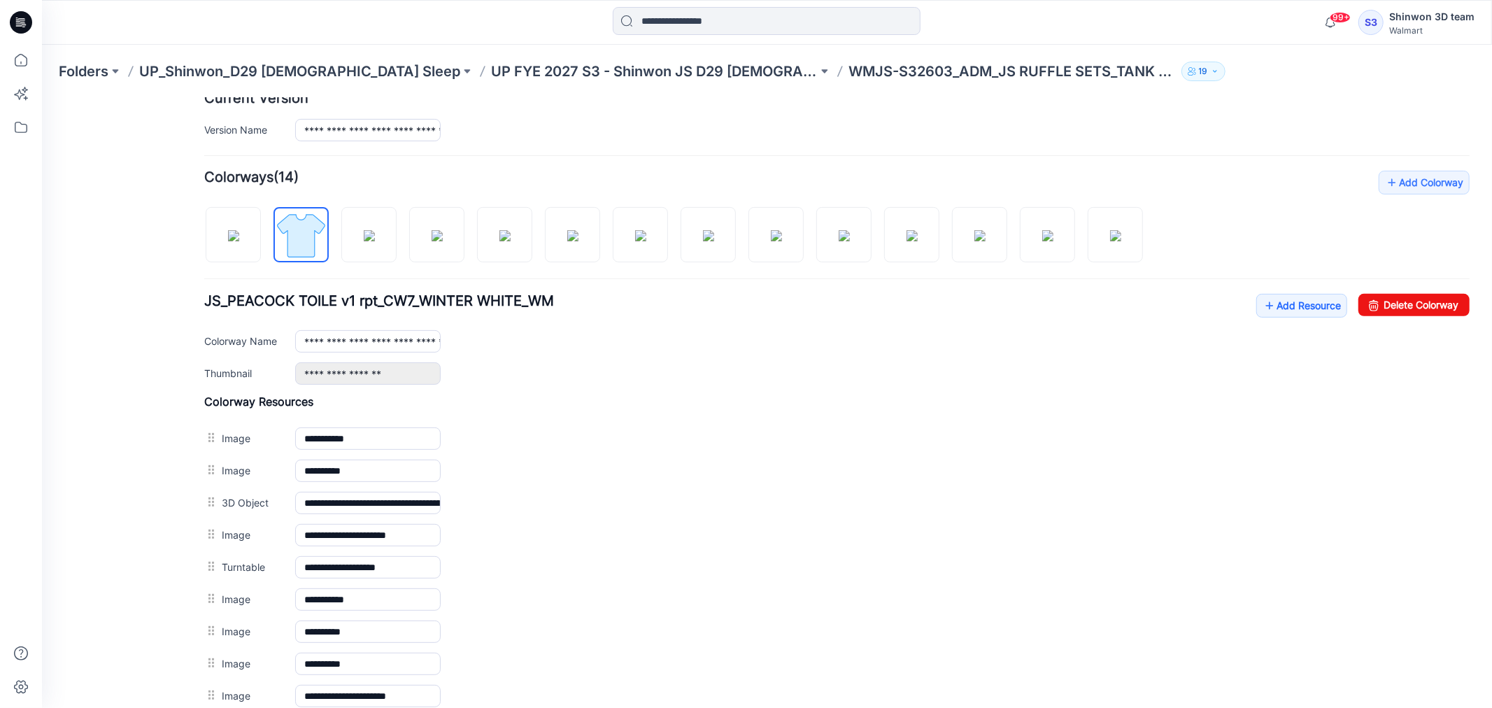
click at [41, 97] on img at bounding box center [41, 97] width 0 height 0
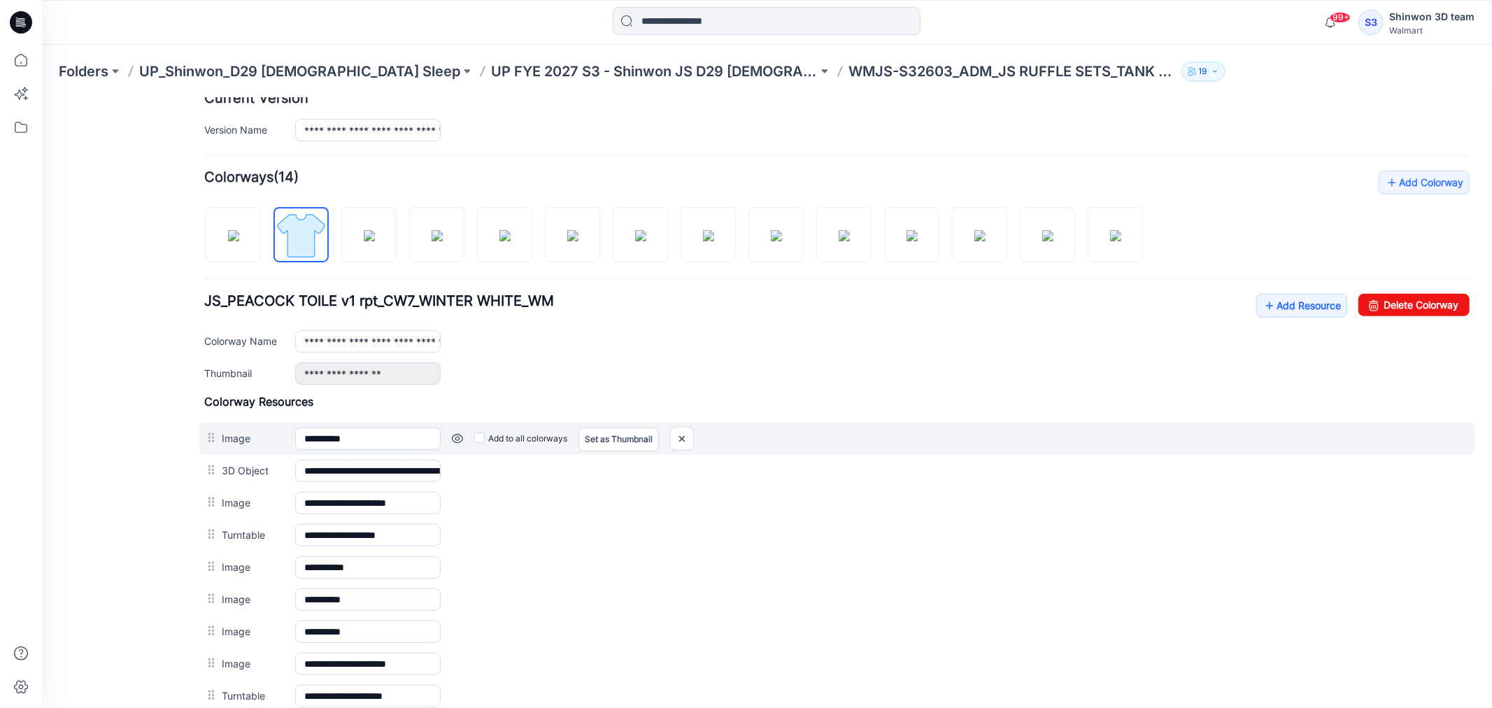
click at [485, 438] on label "Add to all colorways" at bounding box center [520, 438] width 93 height 22
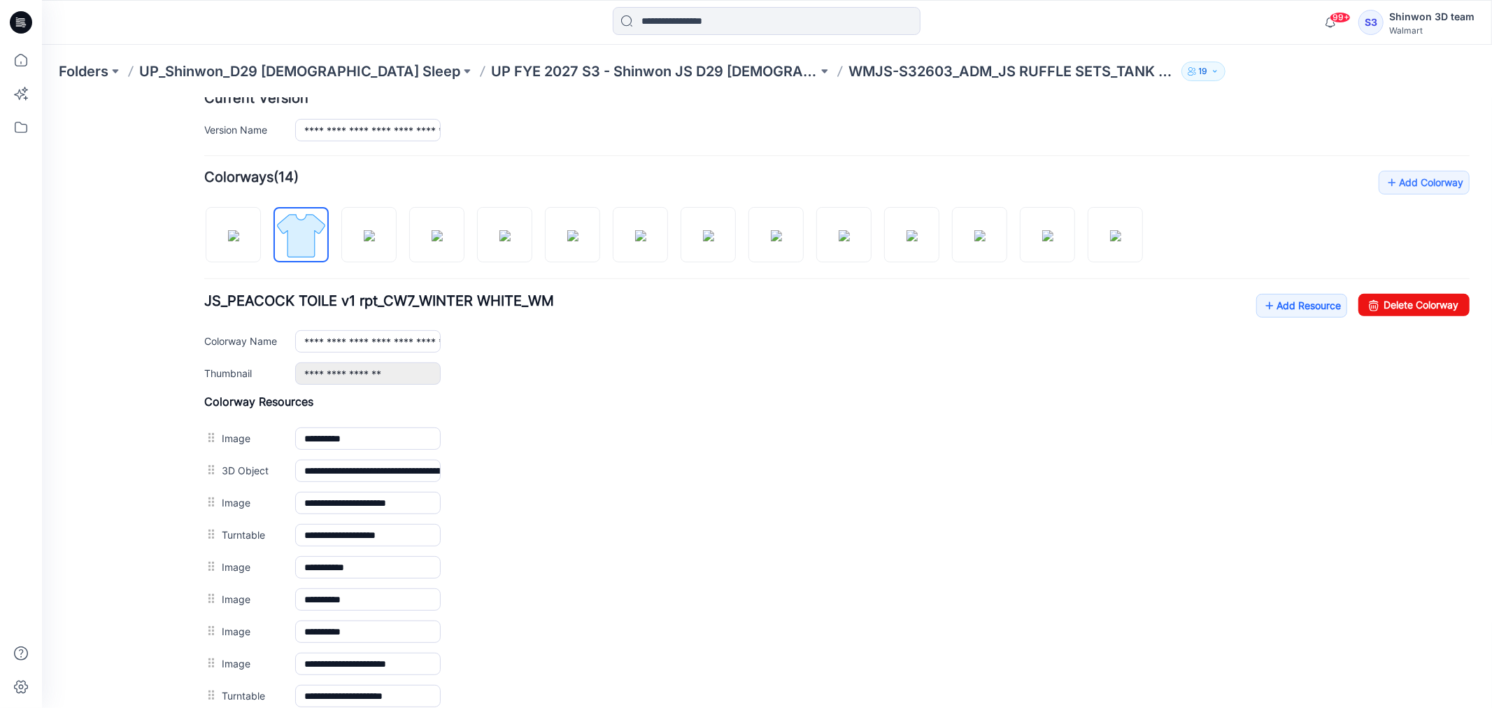
click at [41, 97] on img at bounding box center [41, 97] width 0 height 0
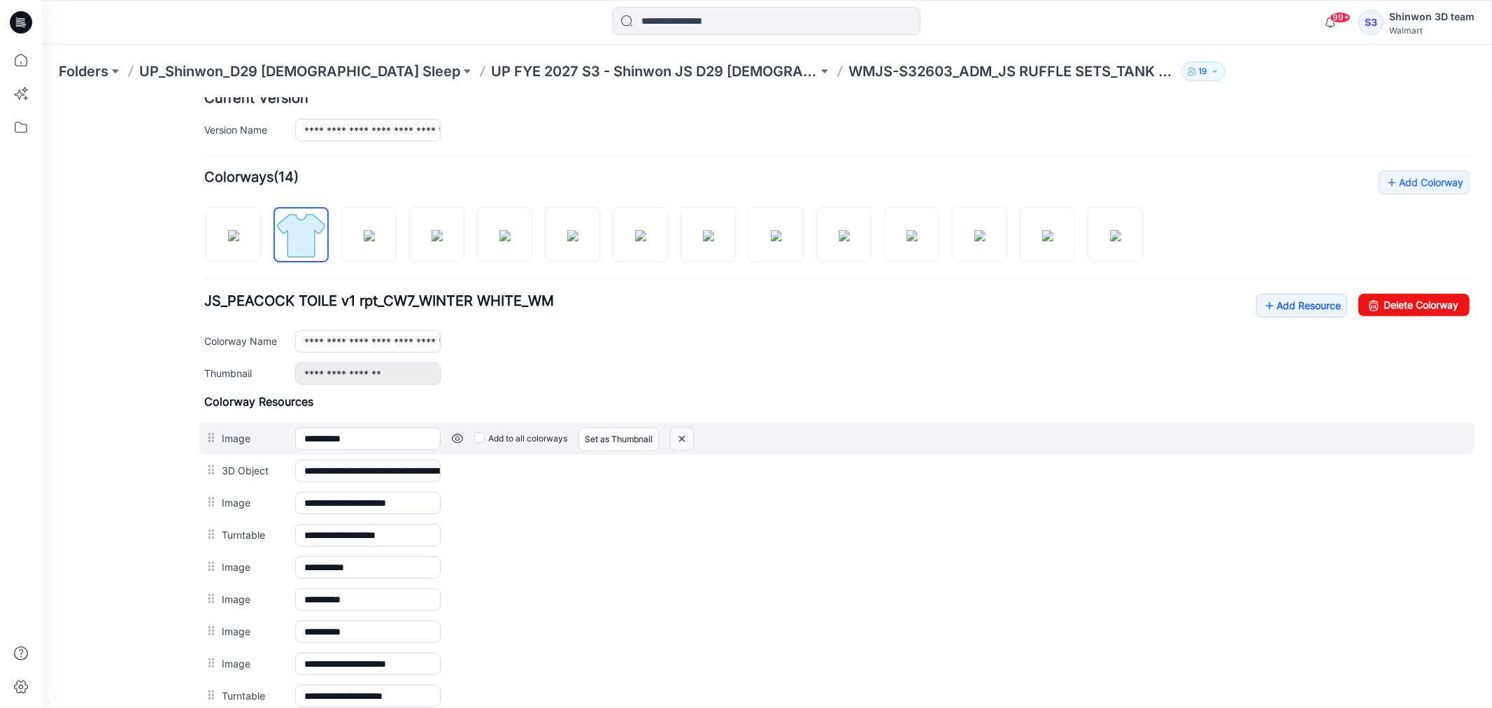
drag, startPoint x: 687, startPoint y: 441, endPoint x: 858, endPoint y: 148, distance: 339.1
click at [687, 441] on img at bounding box center [681, 438] width 22 height 23
drag, startPoint x: 569, startPoint y: 444, endPoint x: 864, endPoint y: 176, distance: 398.6
click at [569, 444] on img at bounding box center [567, 438] width 22 height 23
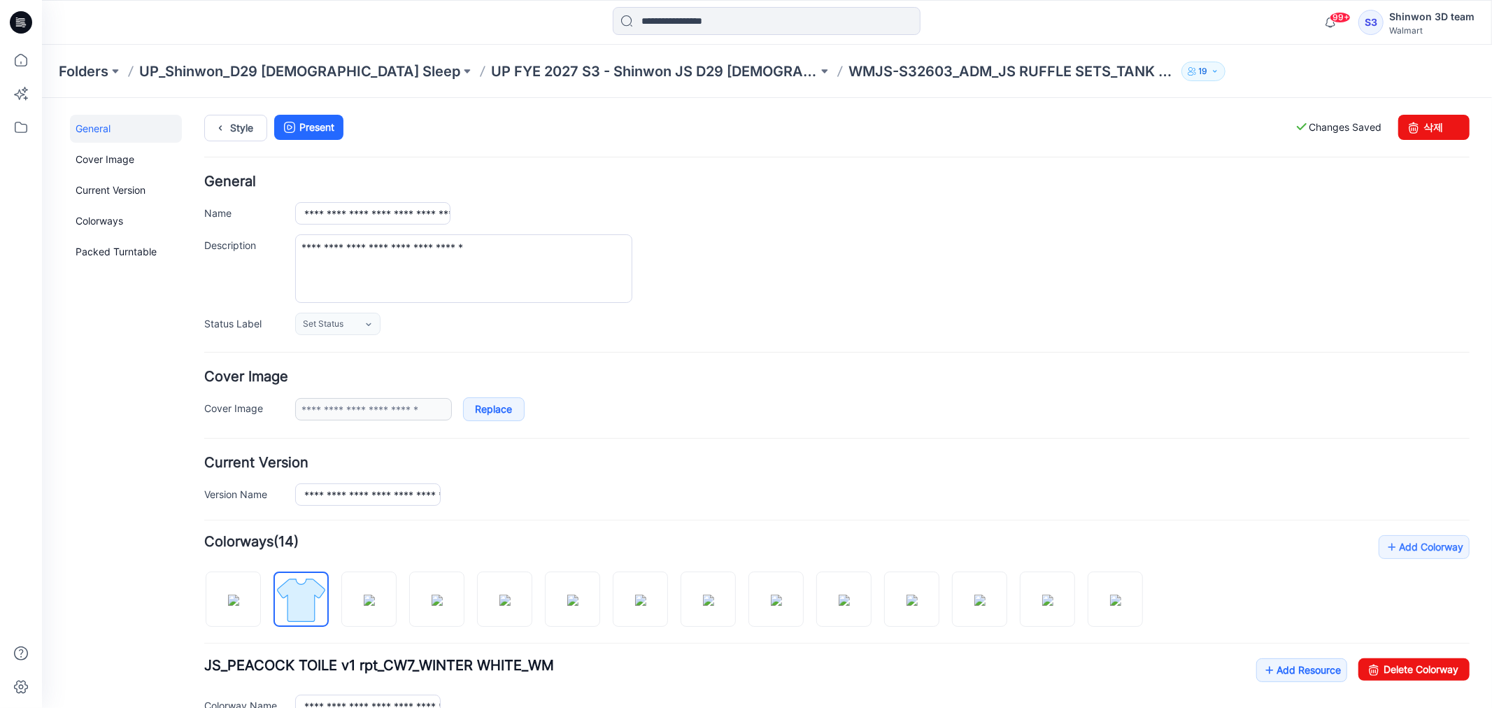
scroll to position [388, 0]
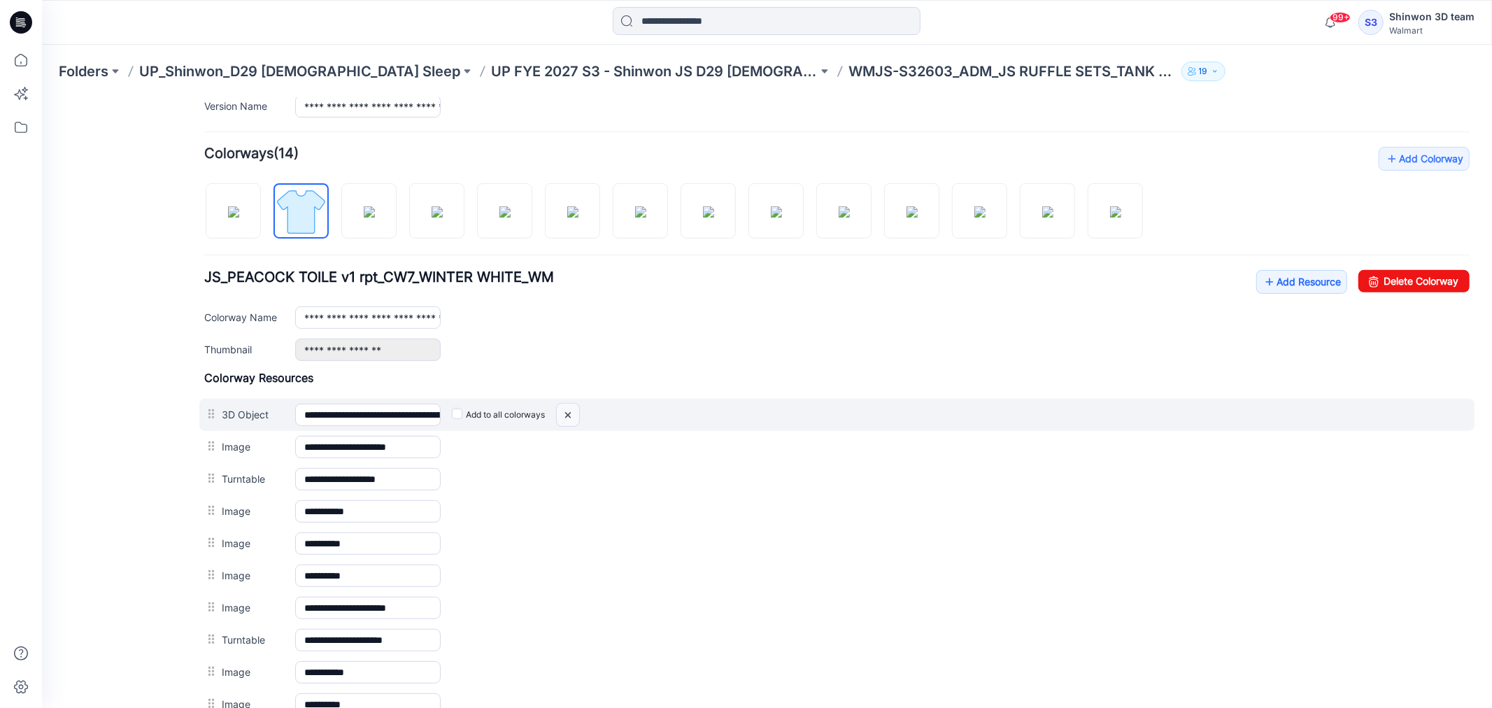
click at [571, 418] on img at bounding box center [567, 414] width 22 height 23
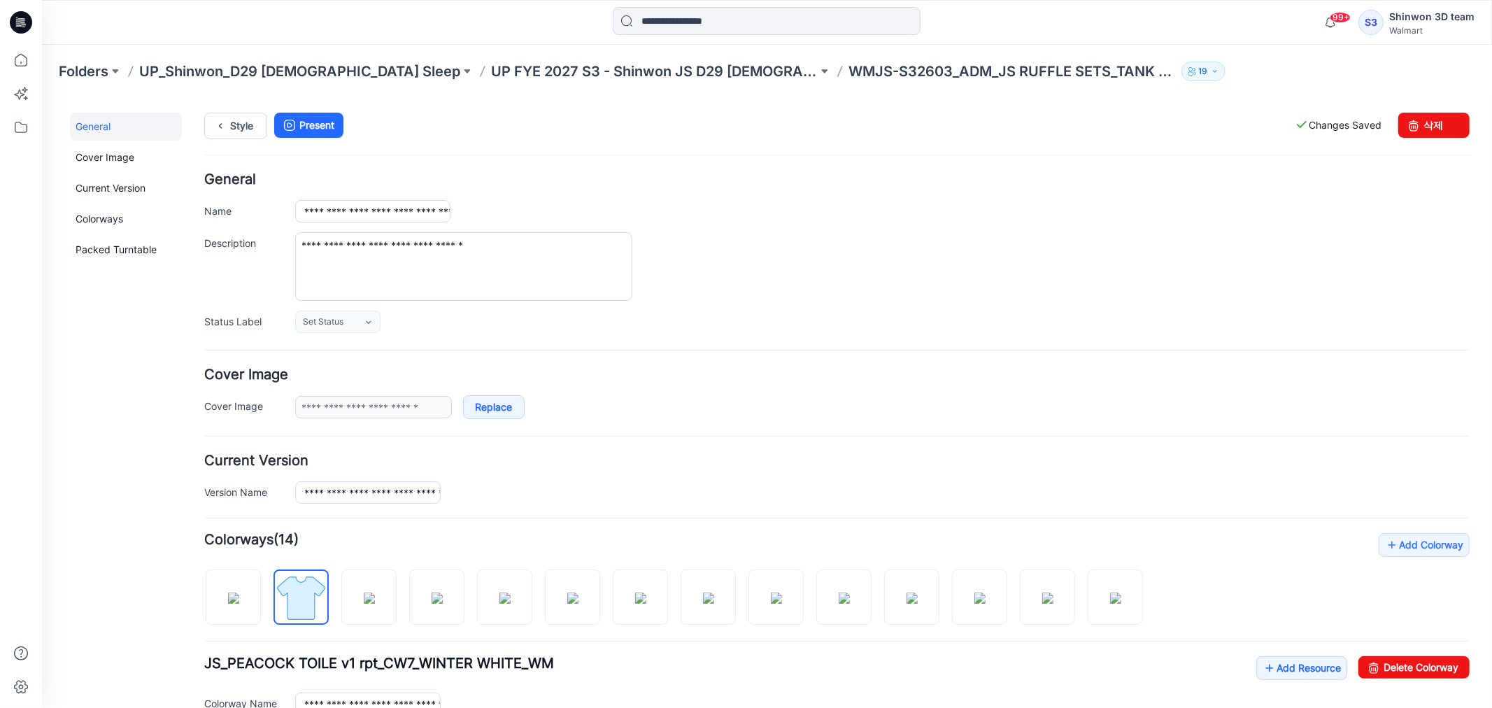
scroll to position [0, 0]
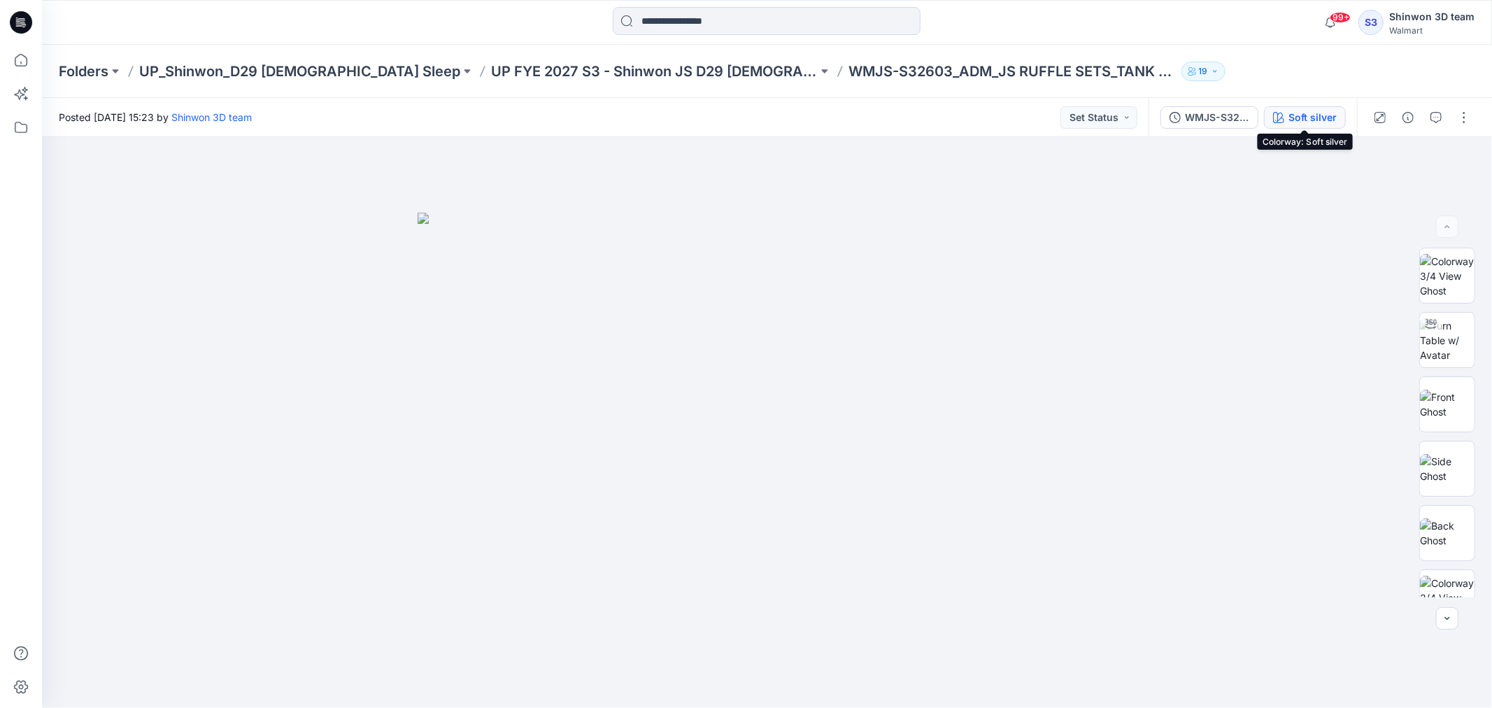
click at [1292, 110] on div "Soft silver" at bounding box center [1312, 117] width 48 height 15
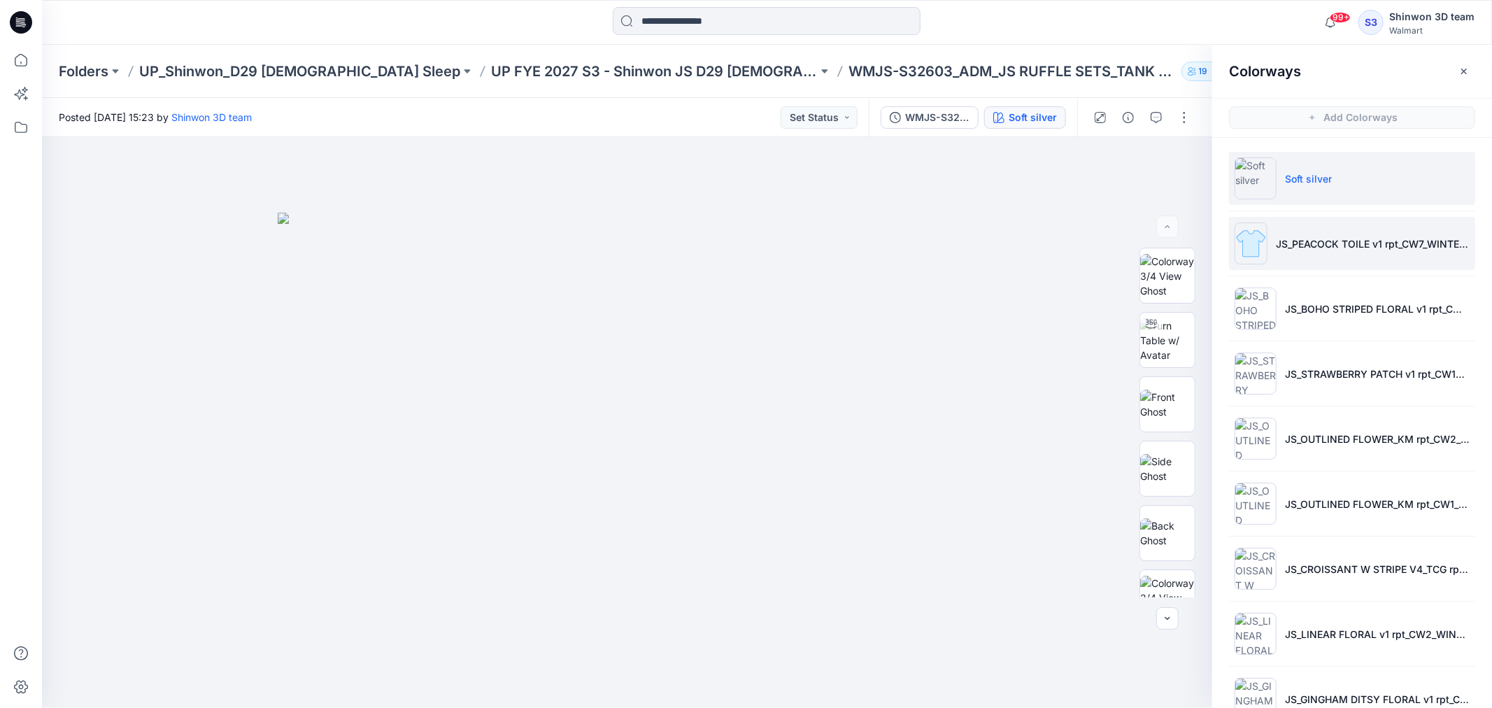
click at [1255, 236] on img at bounding box center [1250, 243] width 33 height 42
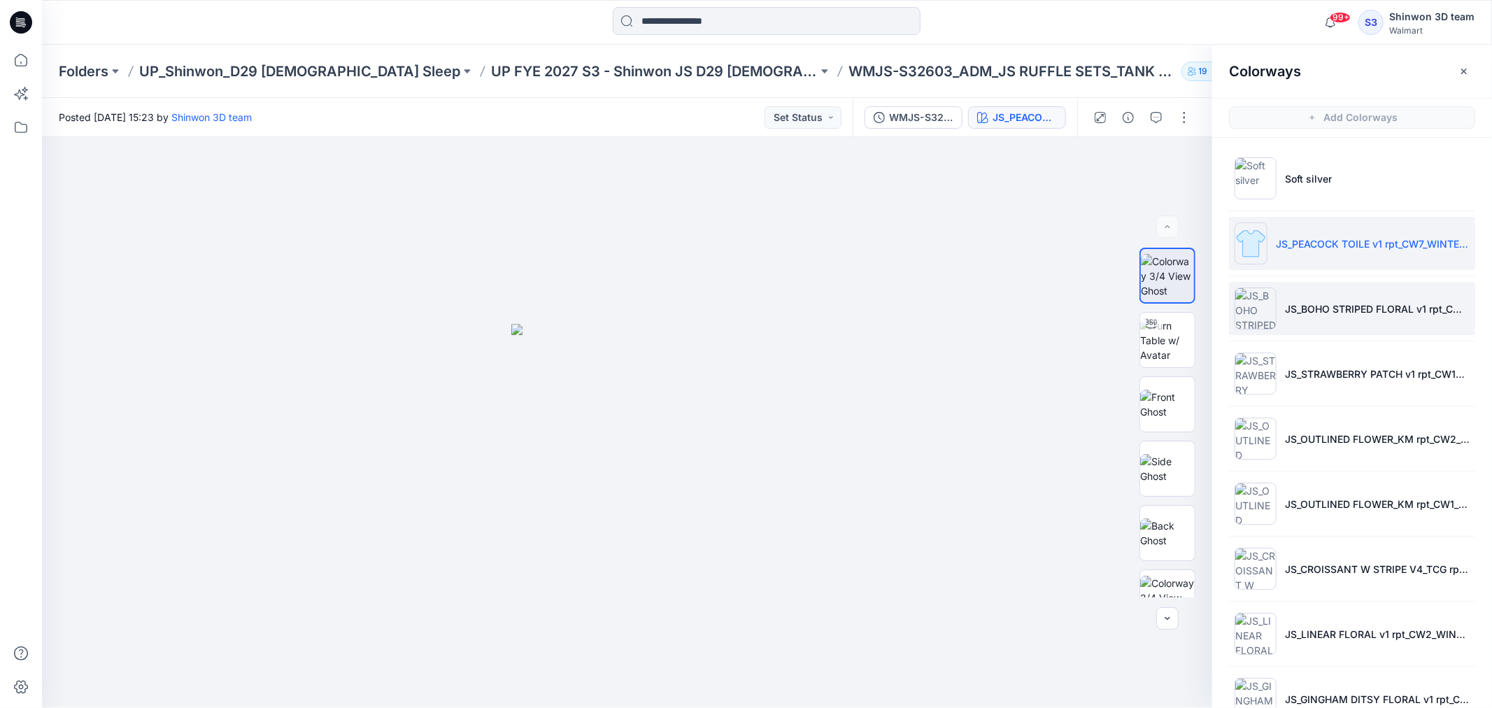
click at [1247, 306] on img at bounding box center [1255, 308] width 42 height 42
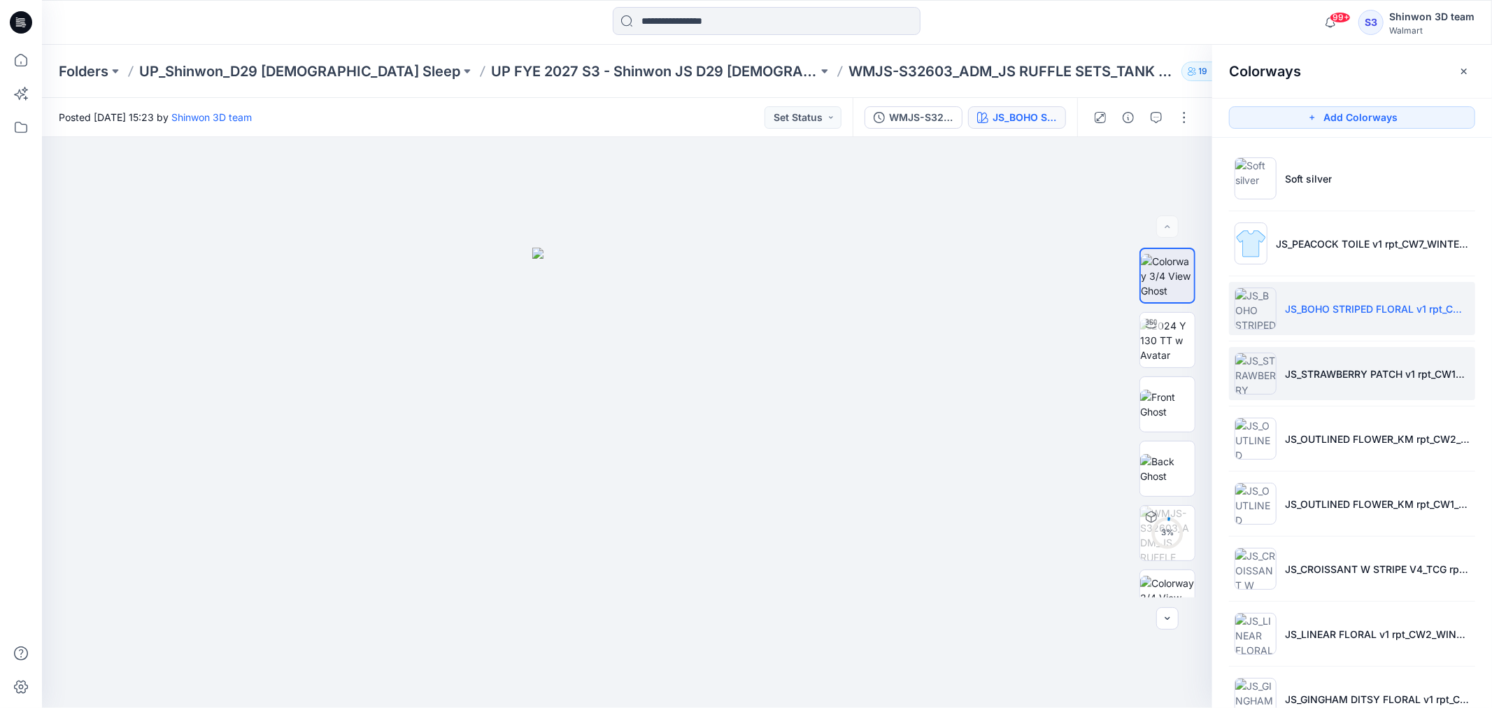
click at [1248, 374] on img at bounding box center [1255, 374] width 42 height 42
click at [1453, 71] on button "button" at bounding box center [1464, 71] width 22 height 22
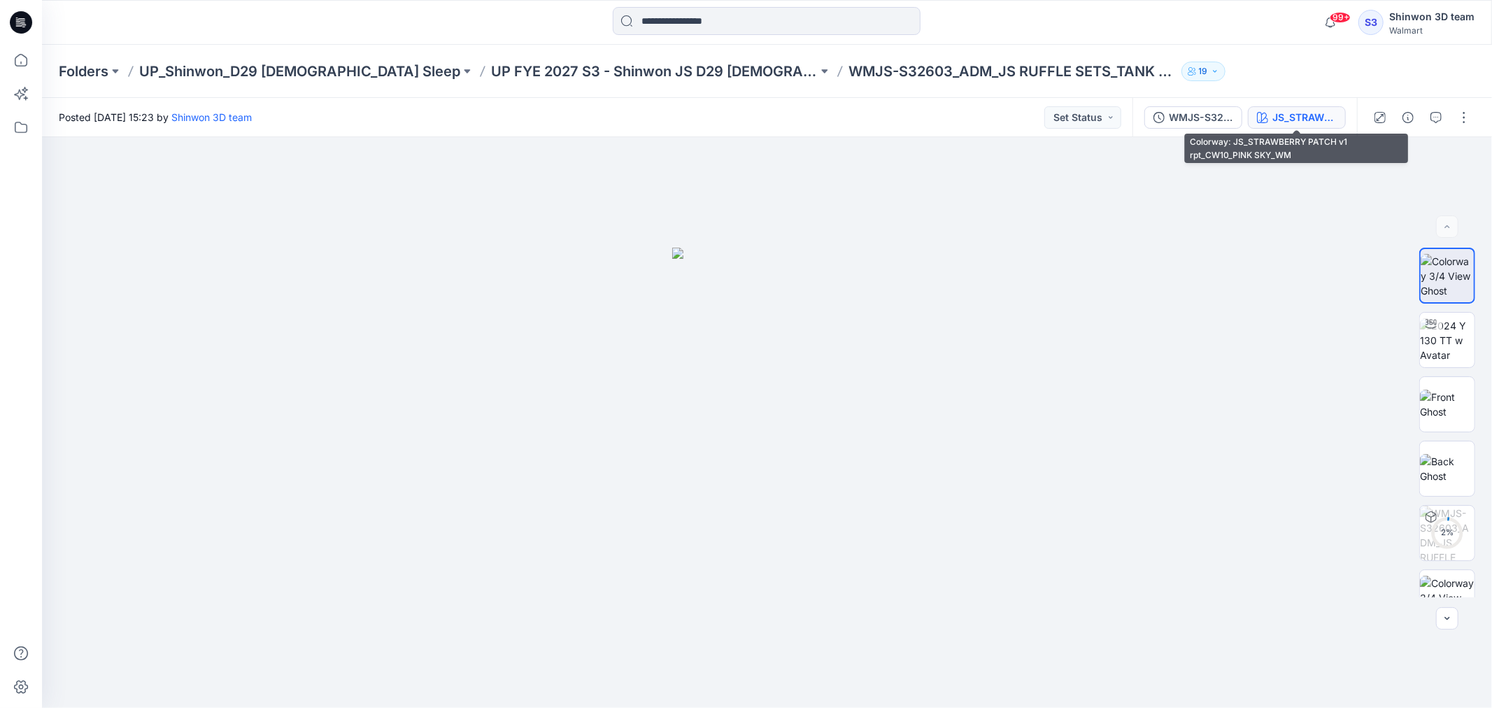
click at [1280, 113] on div "JS_STRAWBERRY PATCH v1 rpt_CW10_PINK SKY_WM" at bounding box center [1304, 117] width 64 height 15
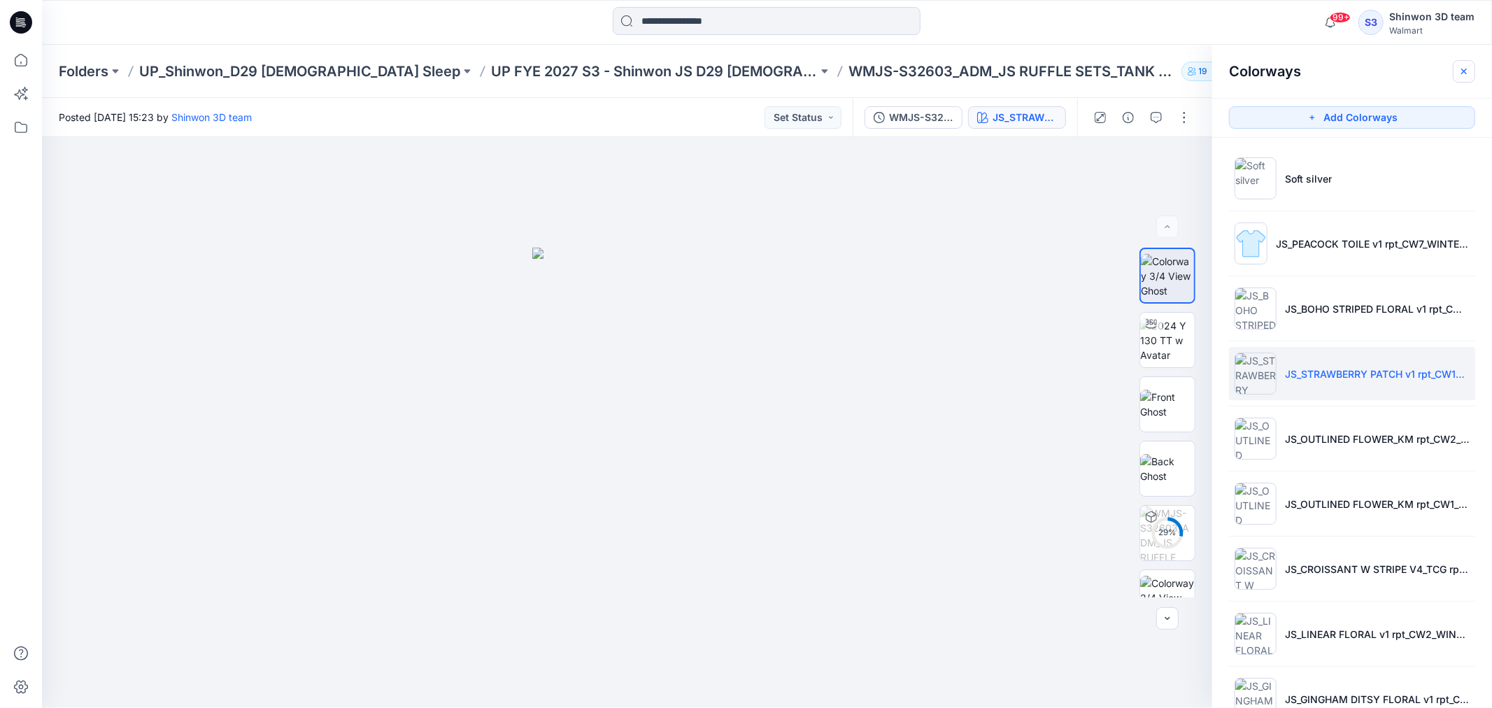
click at [1467, 71] on icon "button" at bounding box center [1463, 71] width 11 height 11
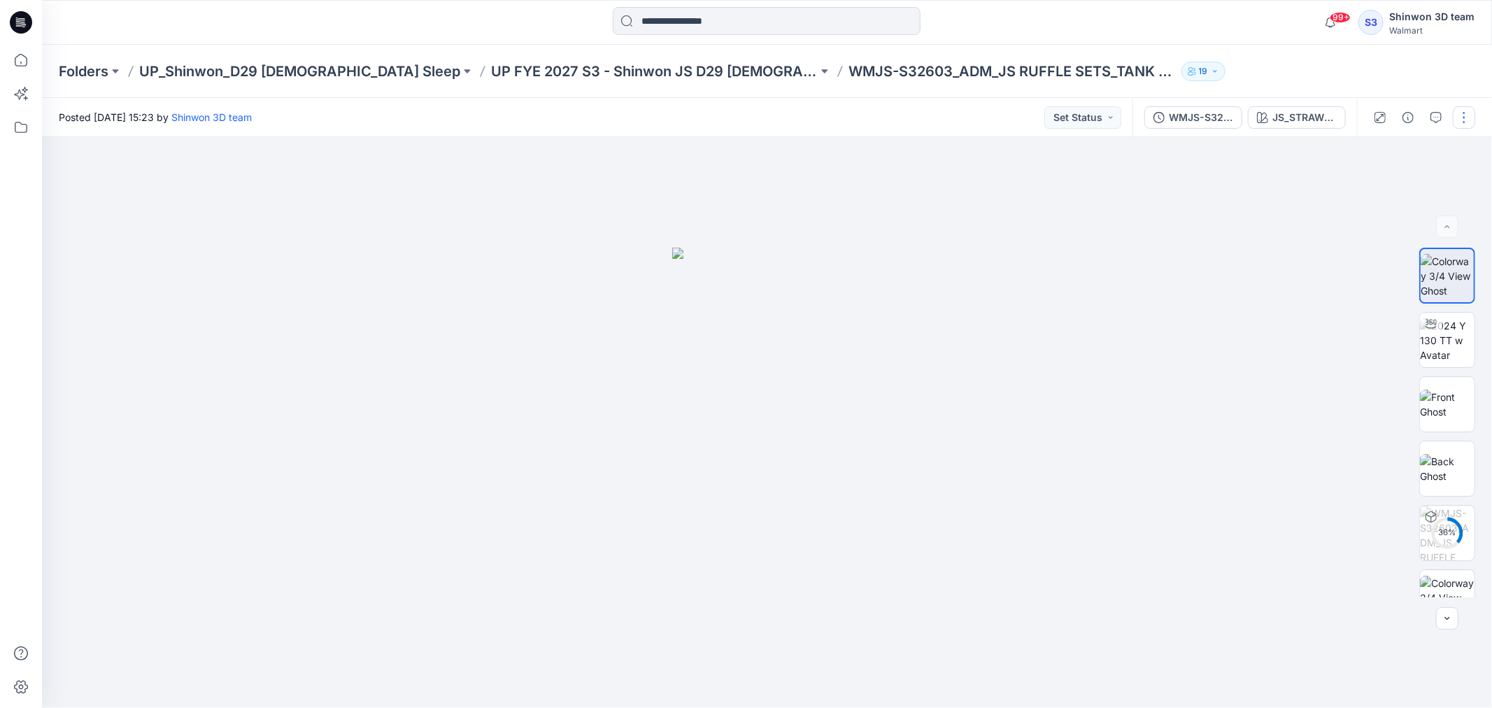
click at [1471, 117] on button "button" at bounding box center [1464, 117] width 22 height 22
click at [1367, 183] on p "Edit" at bounding box center [1374, 188] width 17 height 15
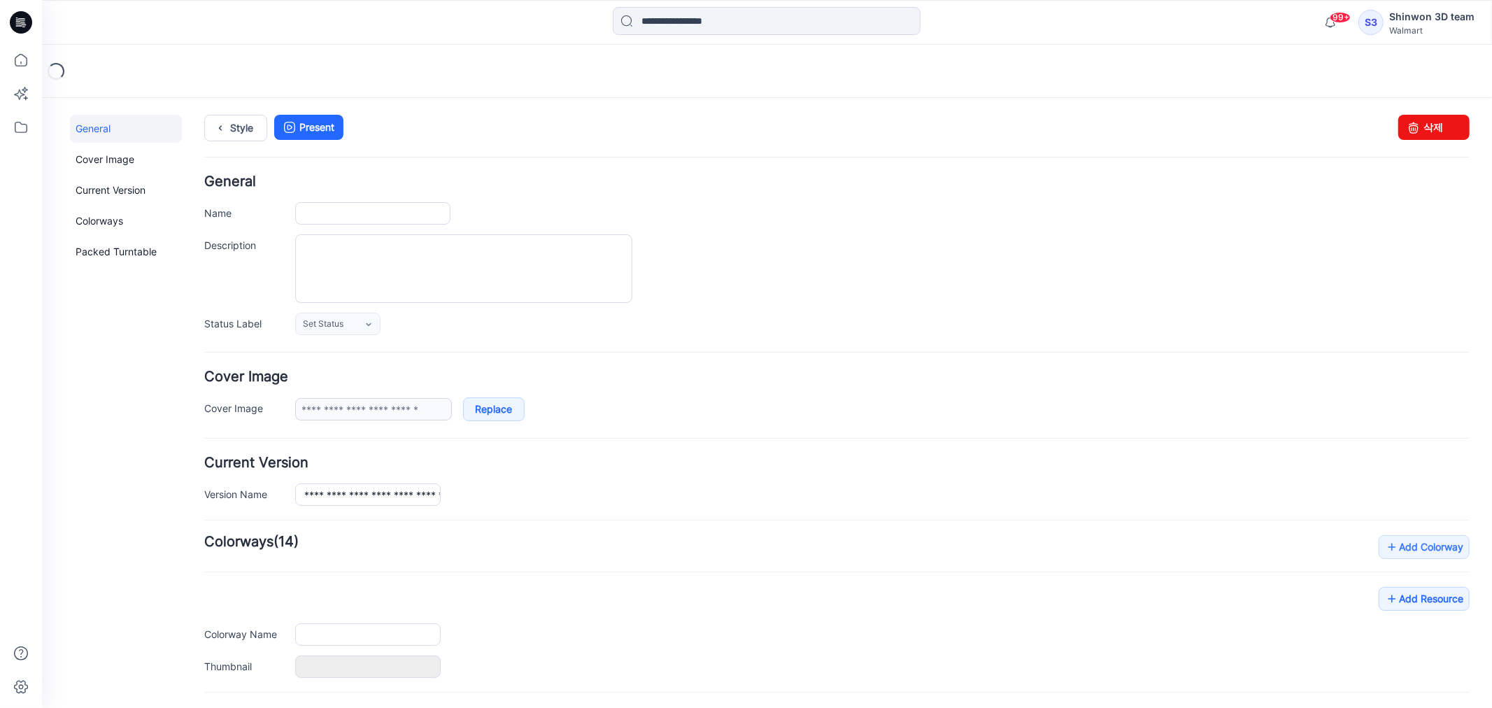
type input "**********"
type textarea "**********"
type input "**********"
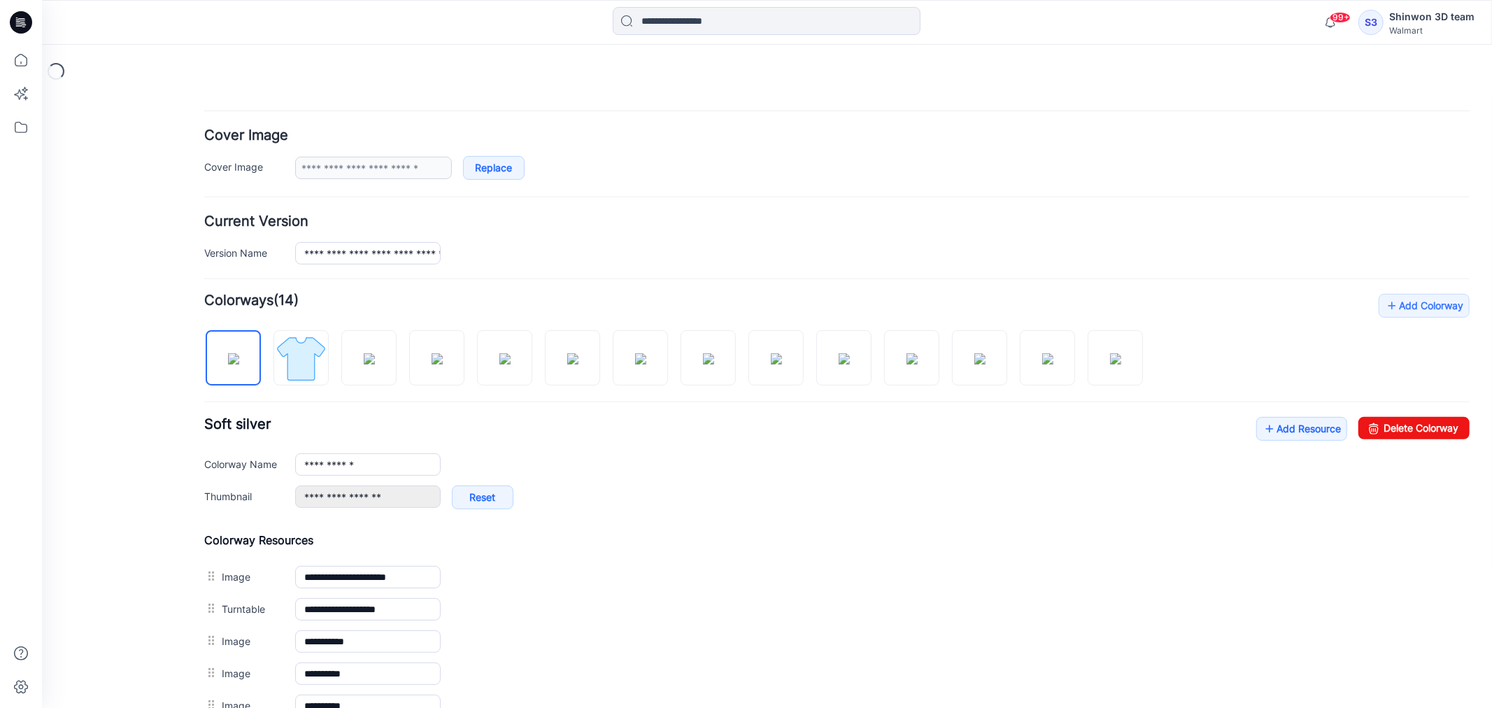
scroll to position [311, 0]
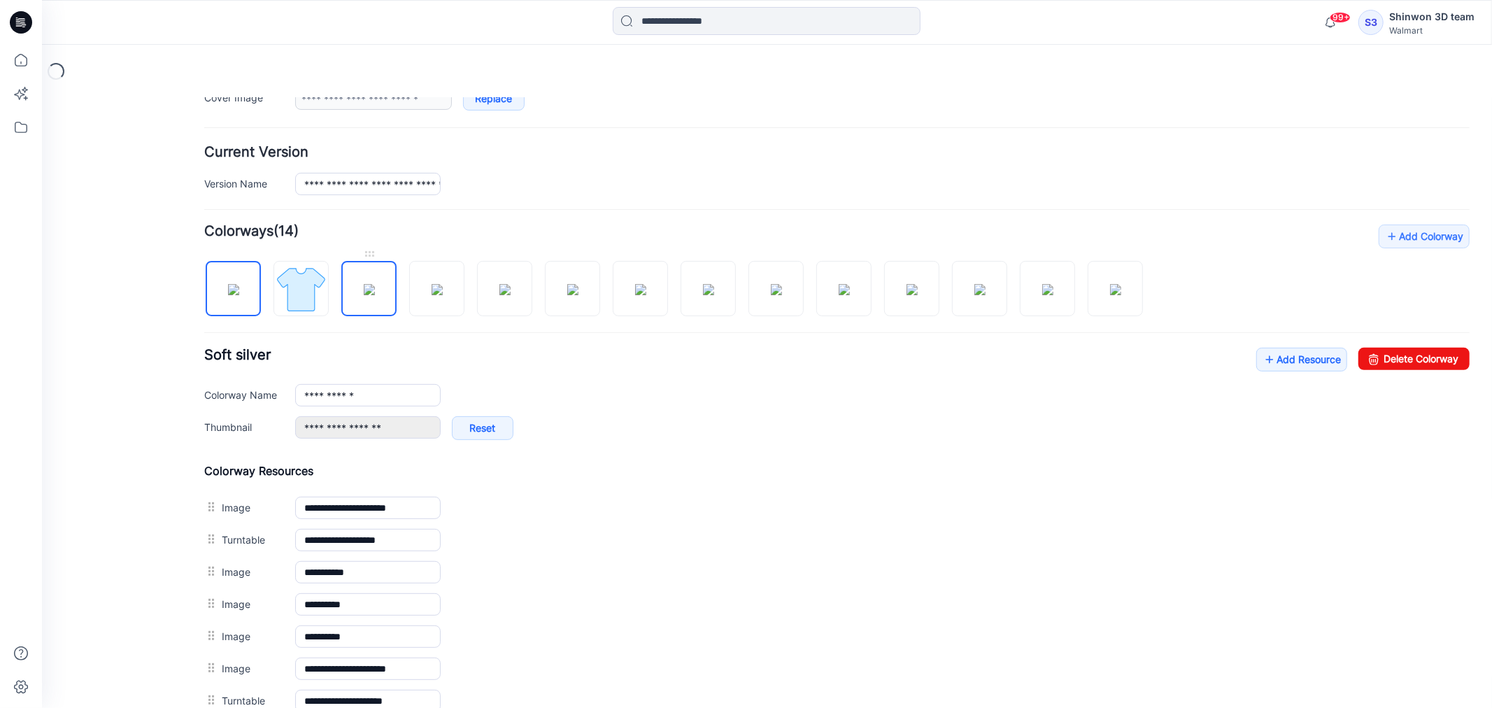
click at [363, 294] on img at bounding box center [368, 288] width 11 height 11
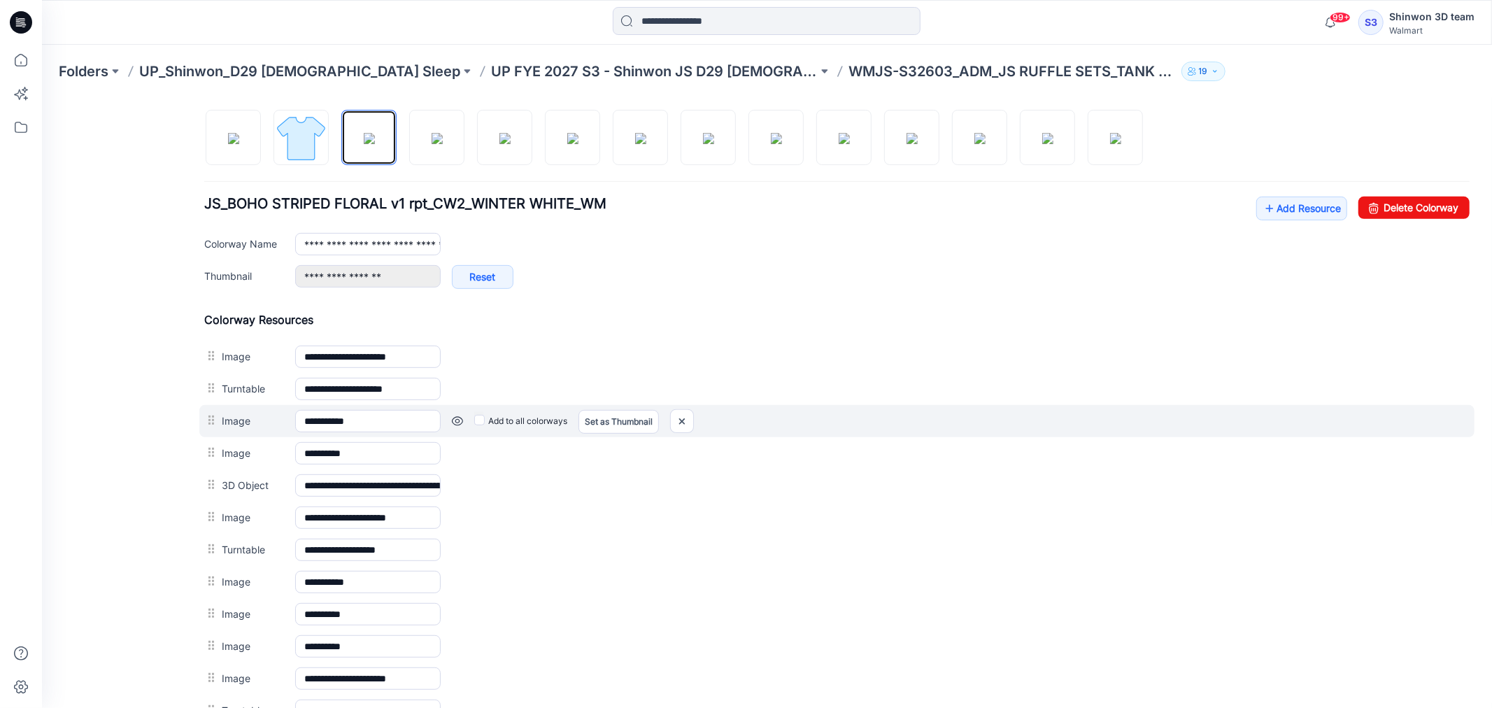
scroll to position [466, 0]
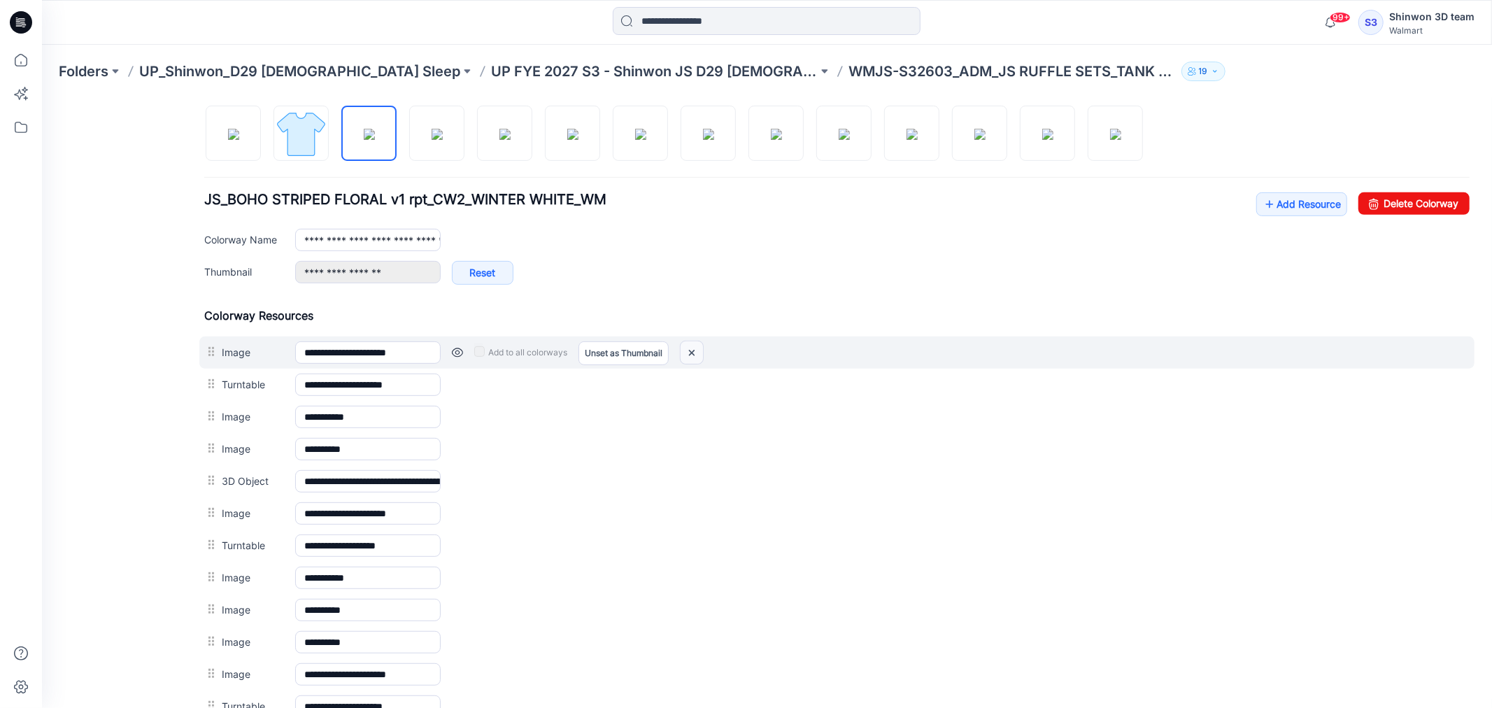
click at [697, 350] on img at bounding box center [691, 352] width 22 height 23
click at [694, 353] on img at bounding box center [691, 352] width 22 height 23
click at [685, 352] on img at bounding box center [681, 352] width 22 height 23
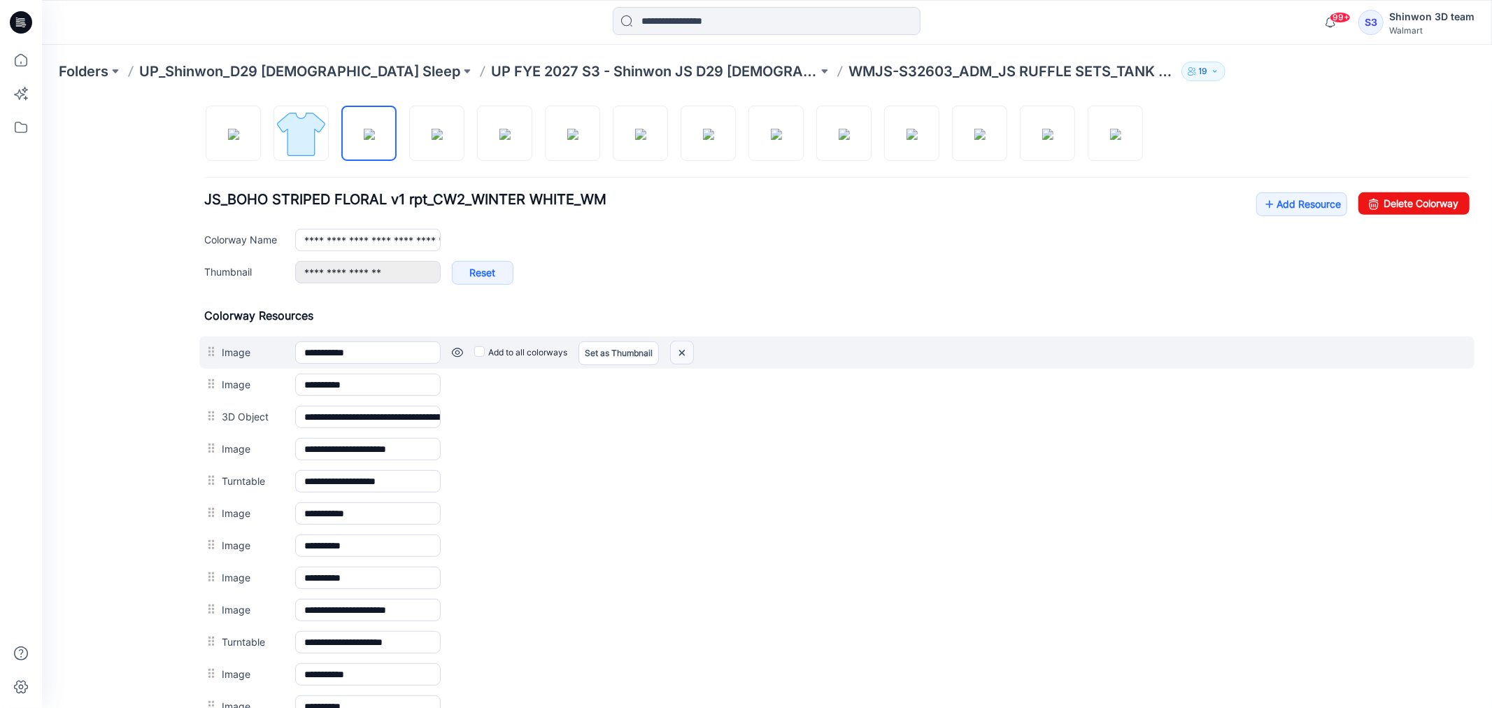
click at [687, 350] on img at bounding box center [681, 352] width 22 height 23
click at [685, 353] on img at bounding box center [681, 352] width 22 height 23
click at [682, 353] on img at bounding box center [681, 352] width 22 height 23
click at [681, 350] on img at bounding box center [681, 352] width 22 height 23
drag, startPoint x: 671, startPoint y: 353, endPoint x: 871, endPoint y: 147, distance: 286.9
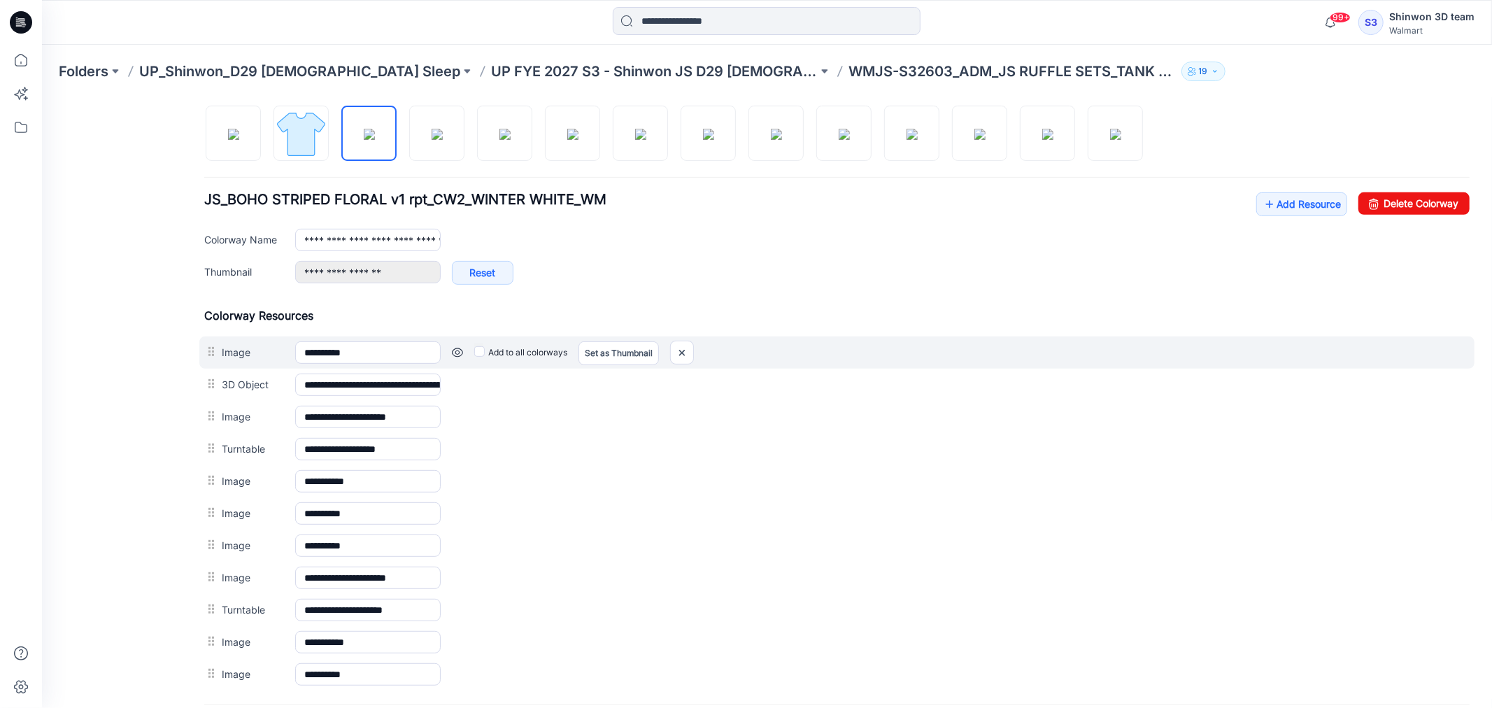
click at [671, 353] on div at bounding box center [681, 352] width 24 height 24
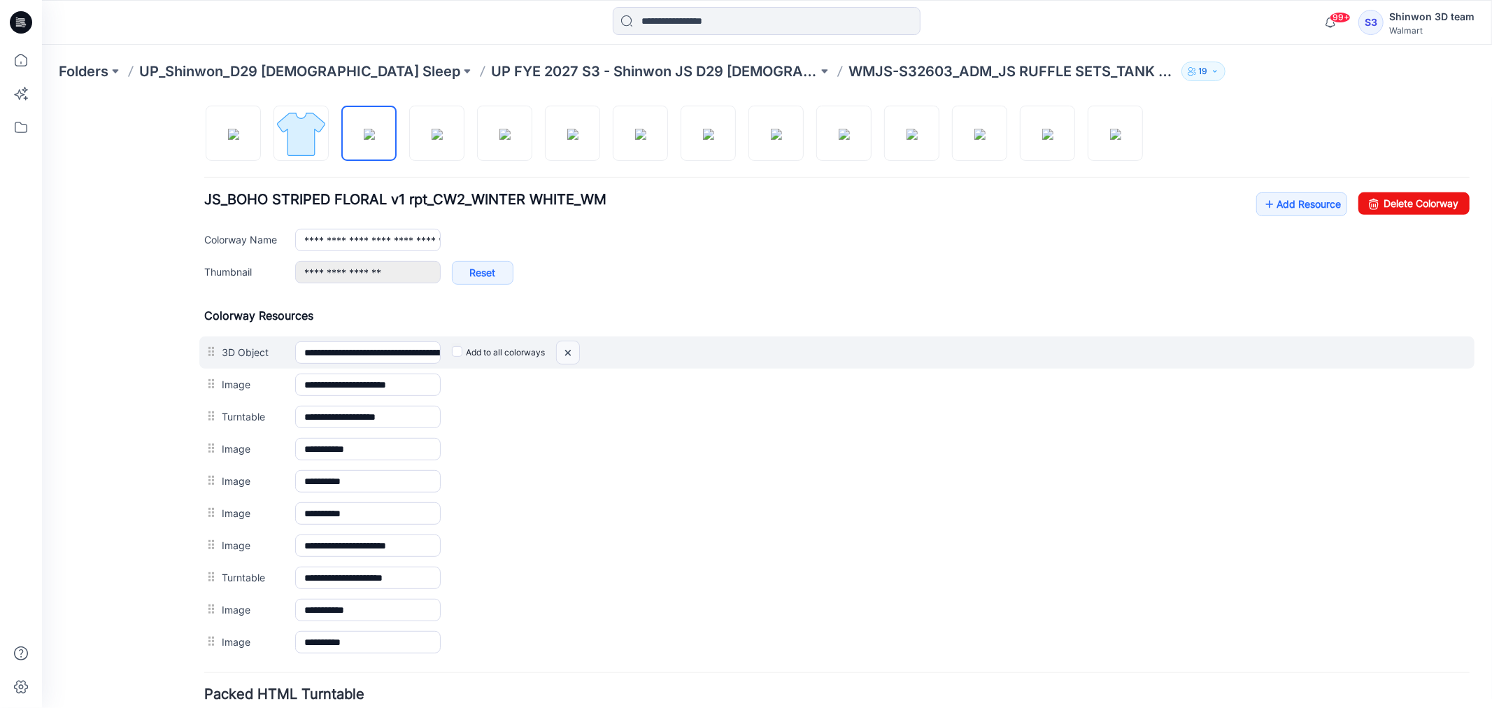
drag, startPoint x: 571, startPoint y: 350, endPoint x: 848, endPoint y: 178, distance: 325.7
click at [571, 350] on img at bounding box center [567, 352] width 22 height 23
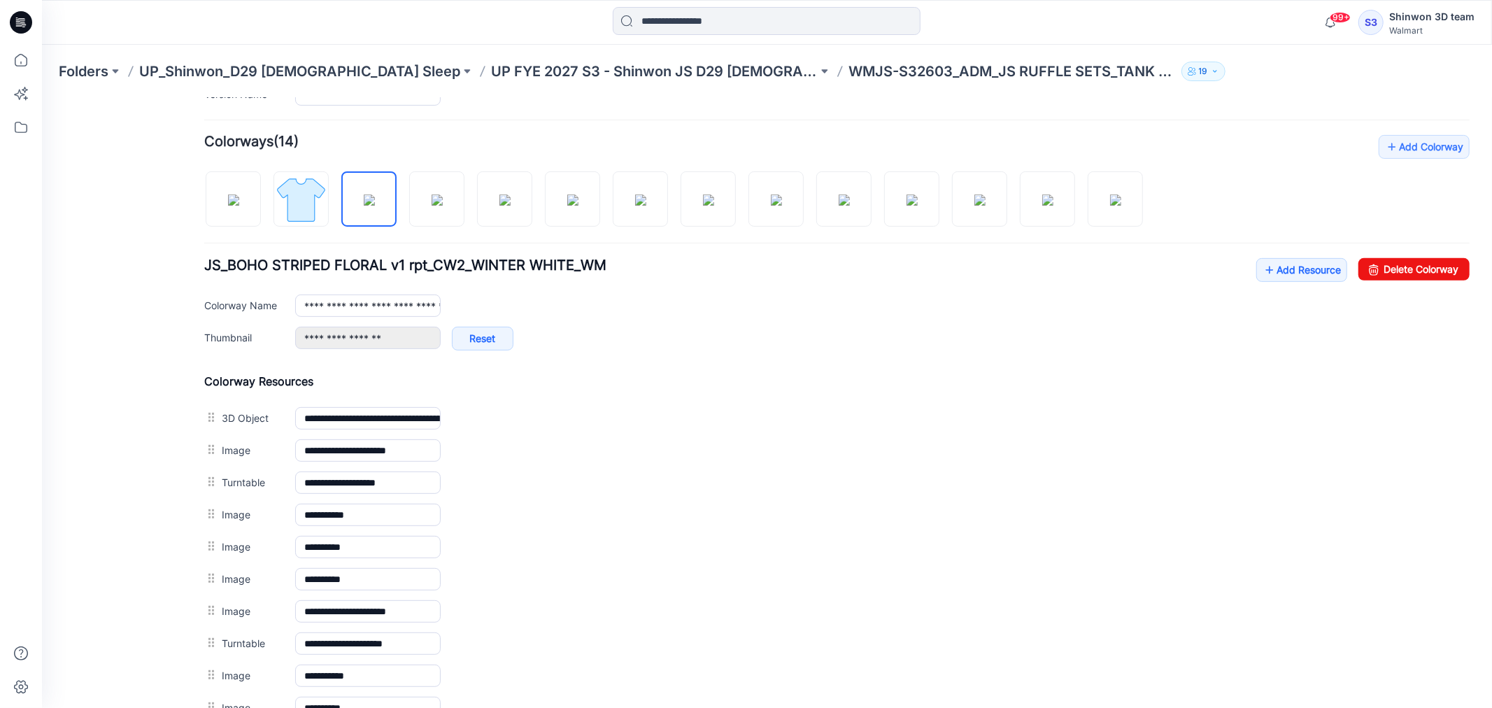
scroll to position [388, 0]
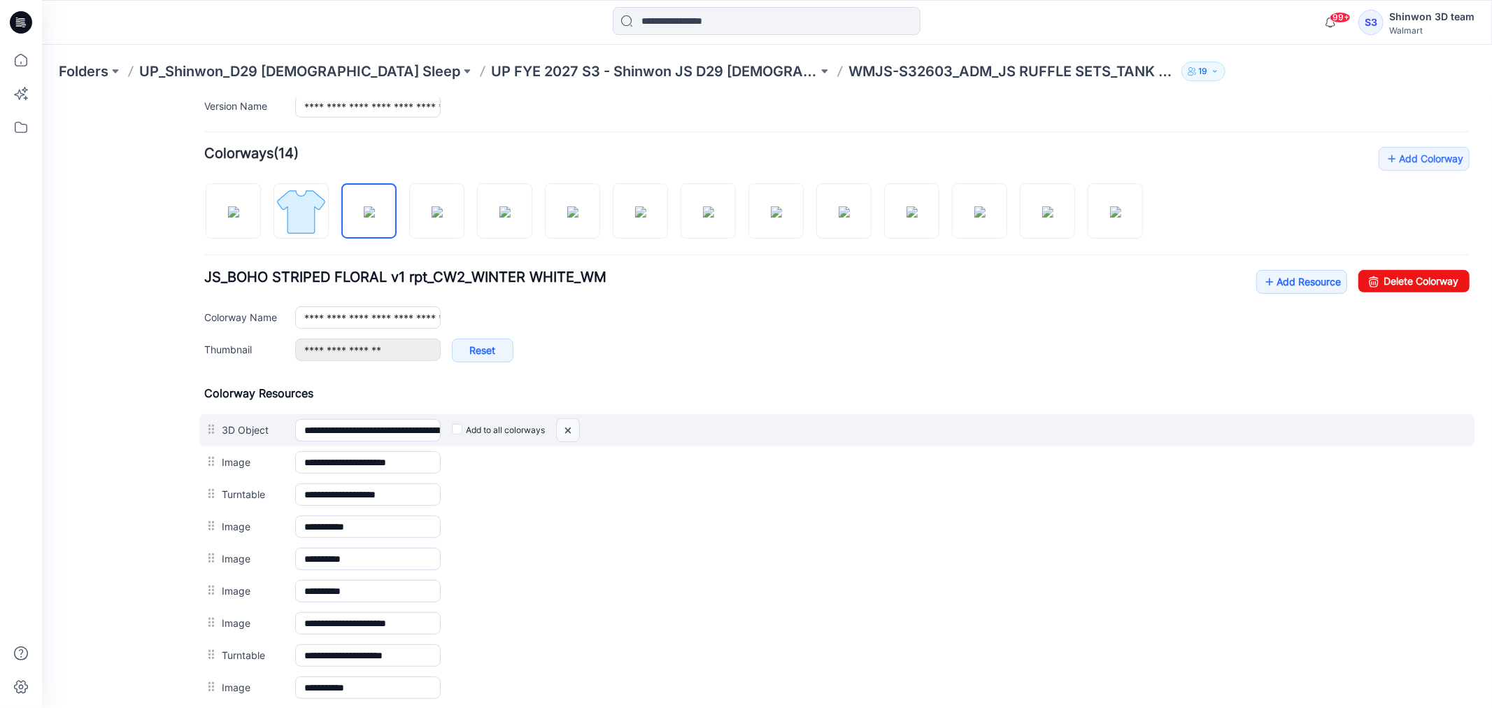
drag, startPoint x: 567, startPoint y: 429, endPoint x: 871, endPoint y: 177, distance: 395.4
click at [567, 429] on img at bounding box center [567, 429] width 22 height 23
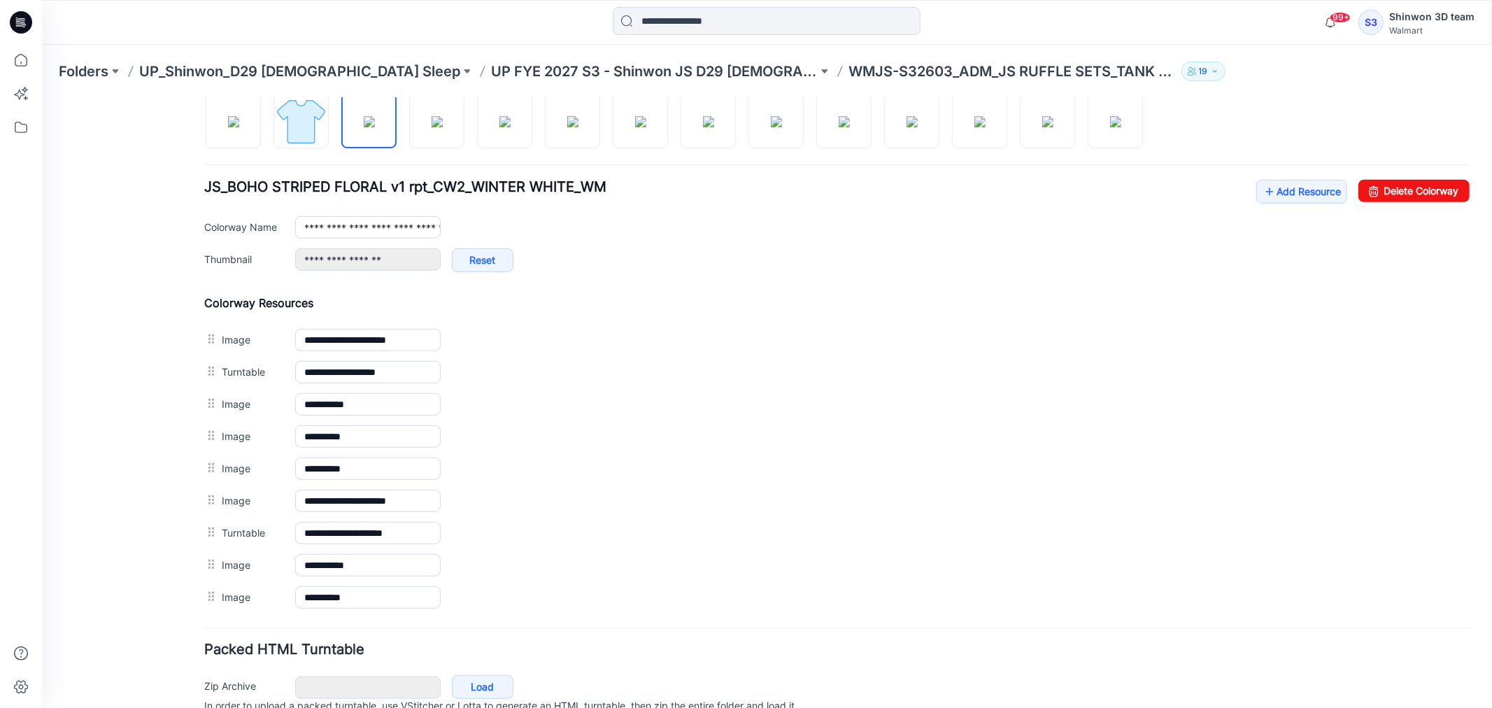
scroll to position [392, 0]
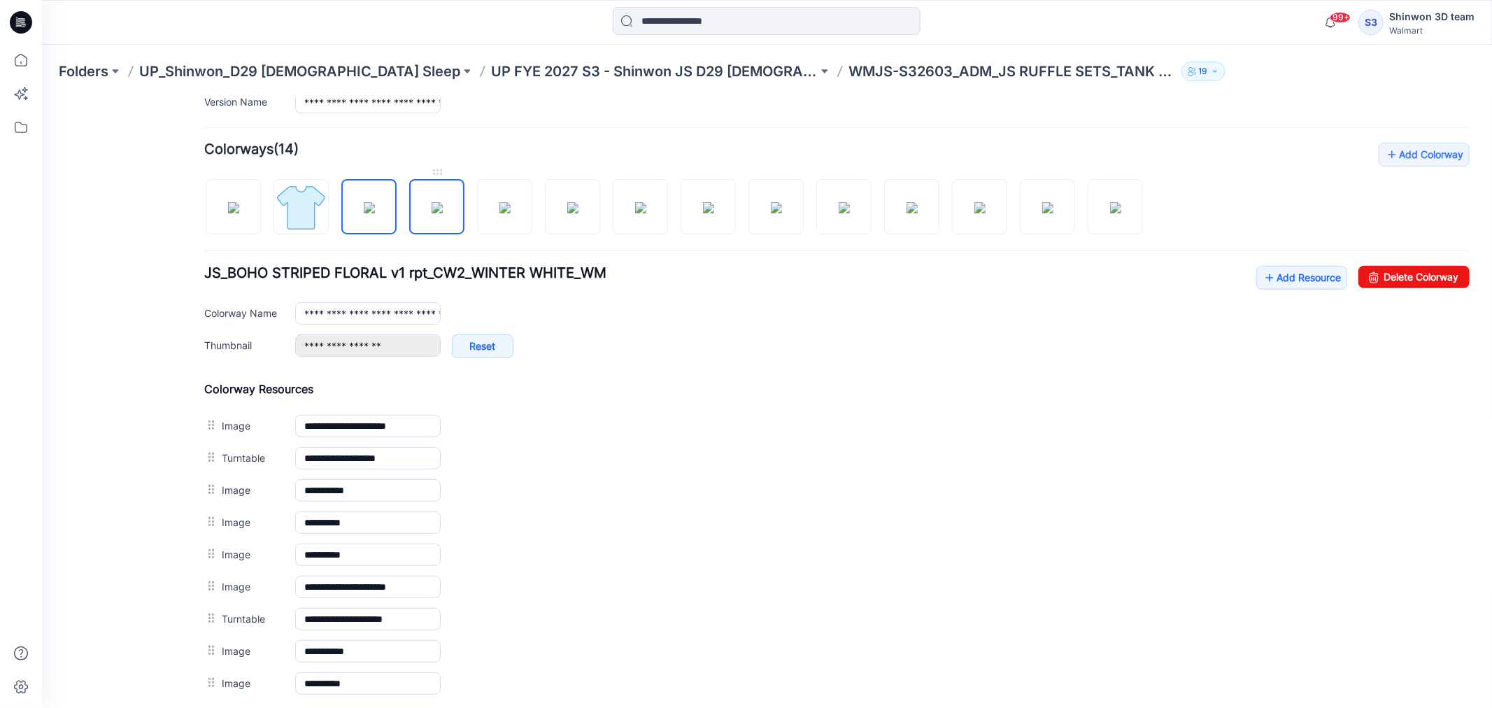
click at [441, 206] on img at bounding box center [436, 206] width 11 height 11
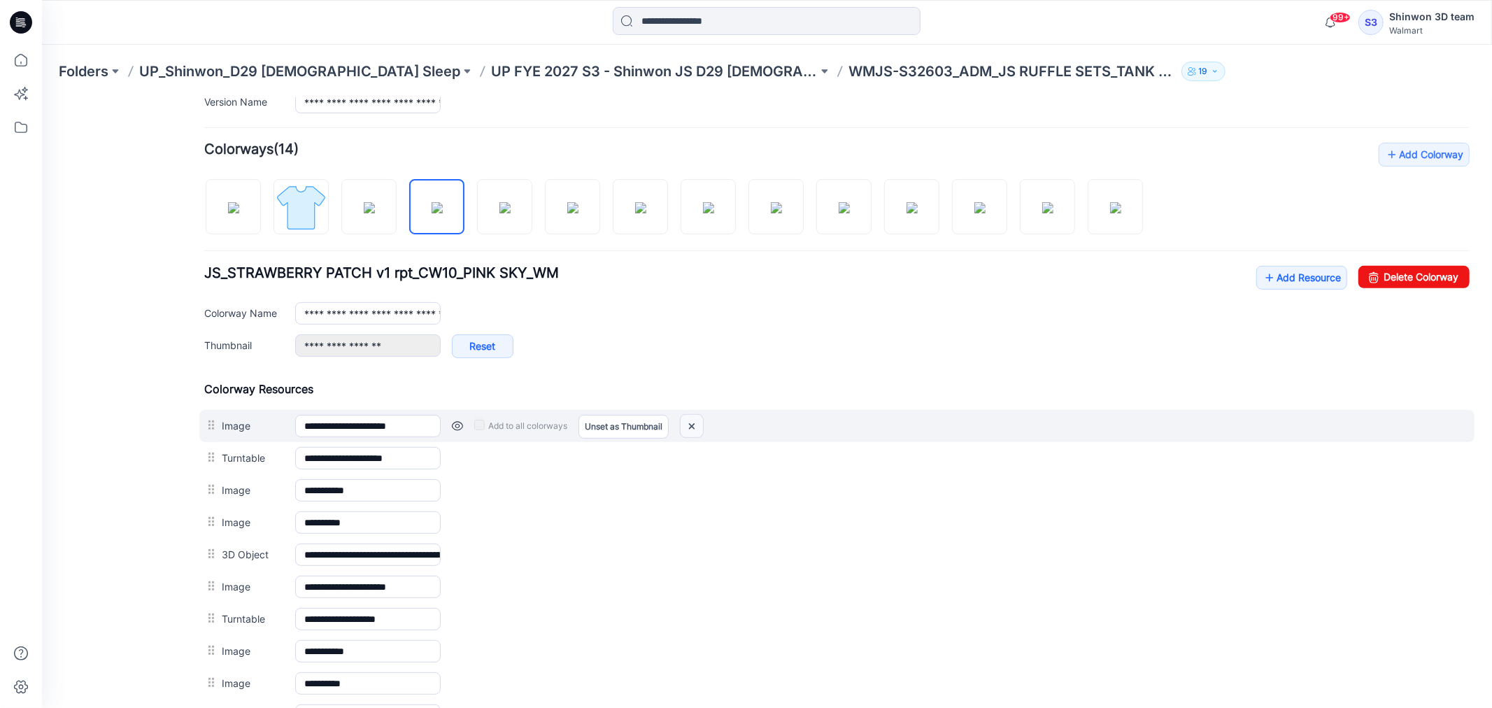
click at [688, 429] on img at bounding box center [691, 425] width 22 height 23
click at [683, 424] on img at bounding box center [681, 425] width 22 height 23
click at [686, 429] on div at bounding box center [681, 425] width 24 height 24
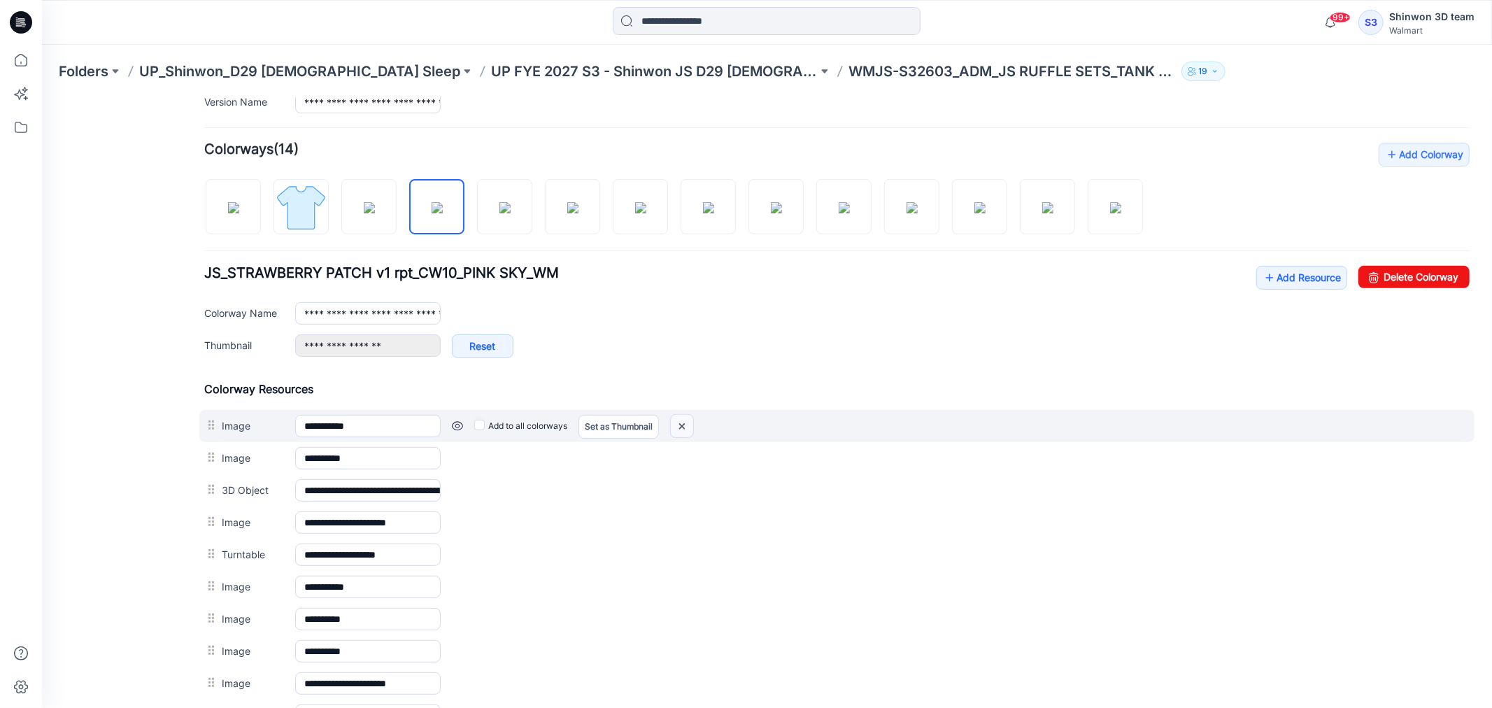
click at [682, 428] on img at bounding box center [681, 425] width 22 height 23
click at [683, 423] on img at bounding box center [681, 425] width 22 height 23
click at [683, 422] on img at bounding box center [681, 425] width 22 height 23
click at [678, 429] on img at bounding box center [681, 425] width 22 height 23
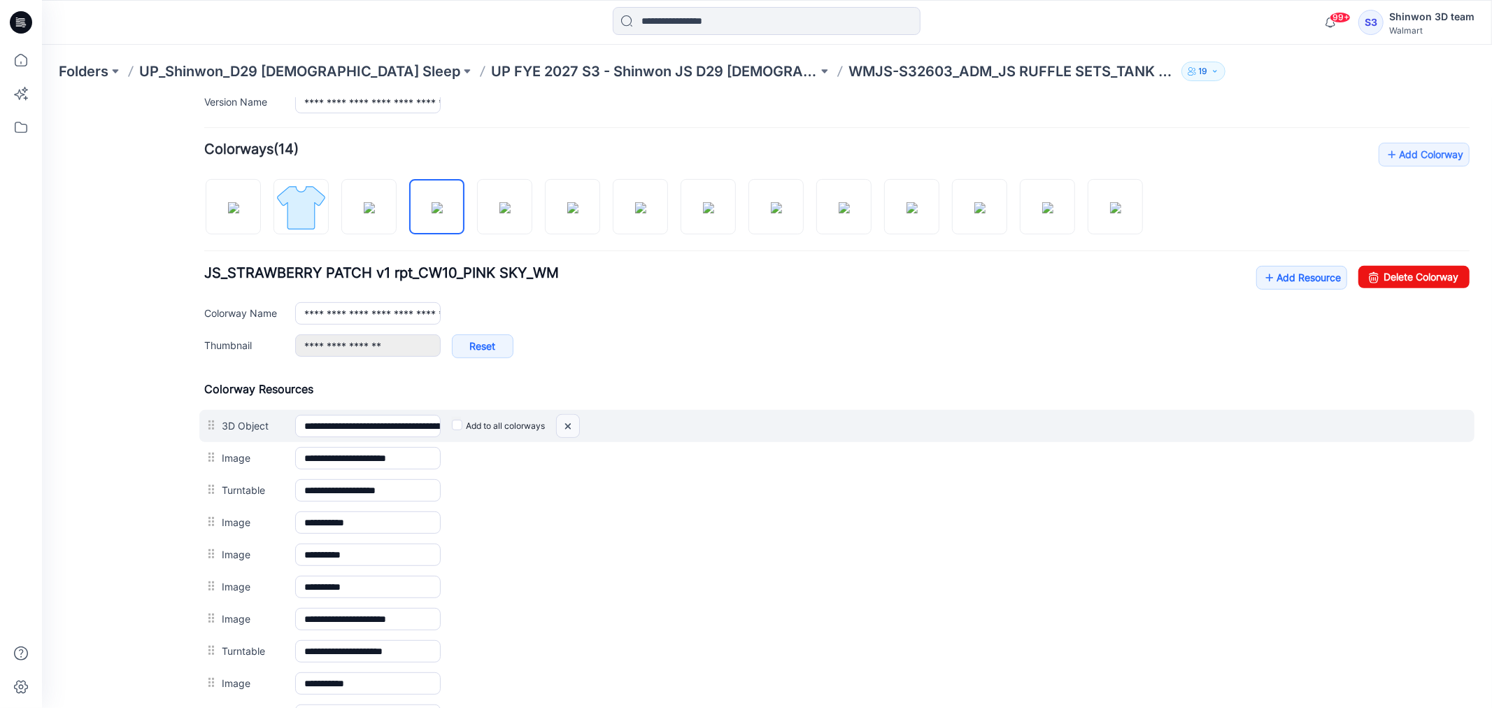
click at [567, 429] on img at bounding box center [567, 425] width 22 height 23
click at [562, 428] on img at bounding box center [567, 425] width 22 height 23
drag, startPoint x: 567, startPoint y: 427, endPoint x: 869, endPoint y: 192, distance: 381.8
click at [567, 427] on img at bounding box center [567, 425] width 22 height 23
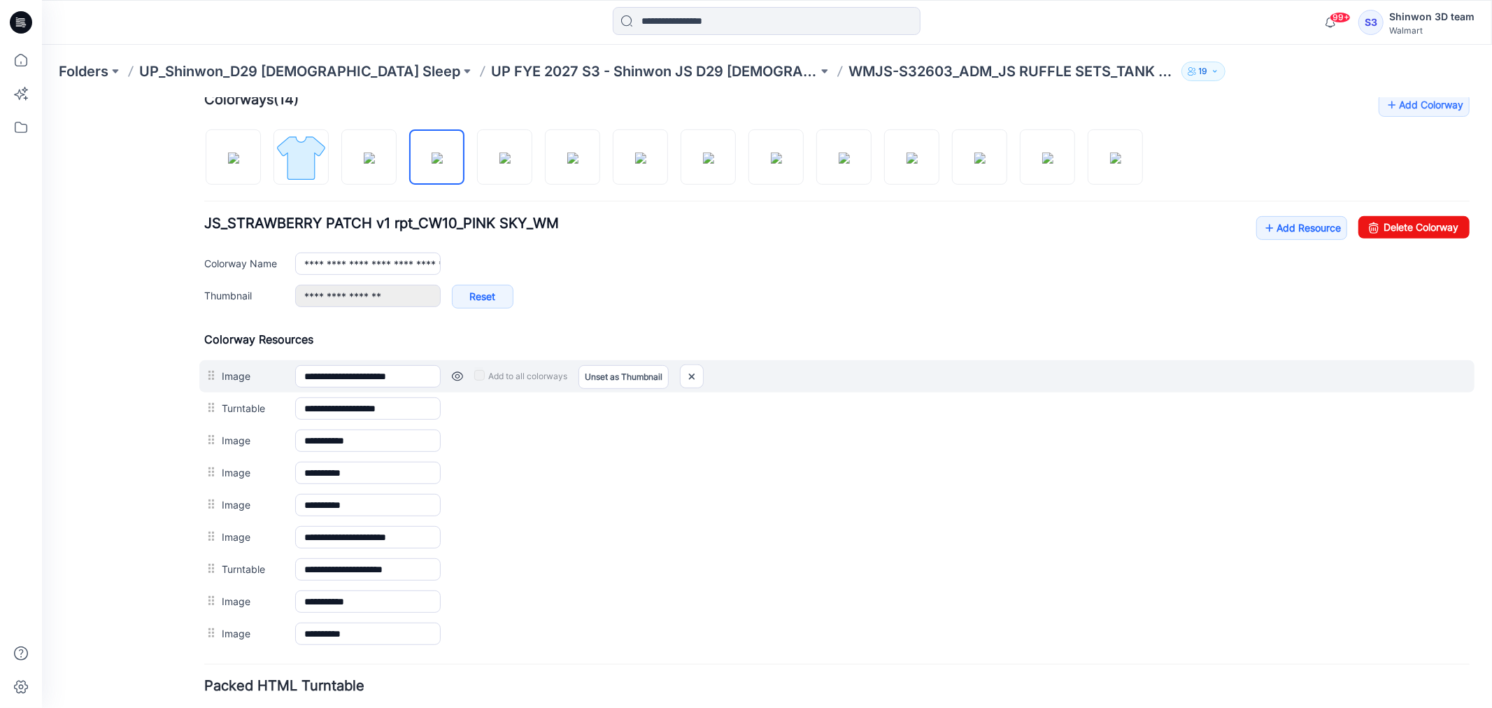
scroll to position [470, 0]
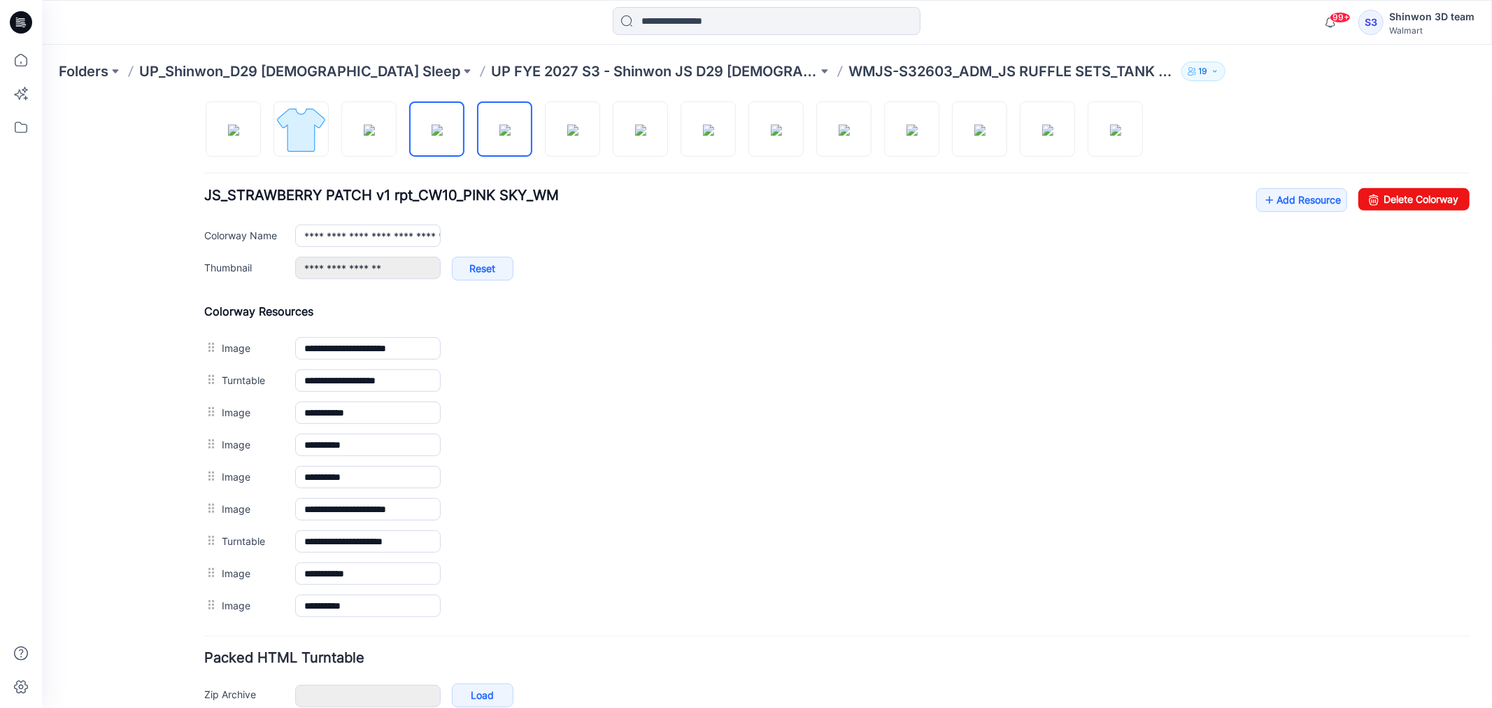
click at [499, 128] on img at bounding box center [504, 129] width 11 height 11
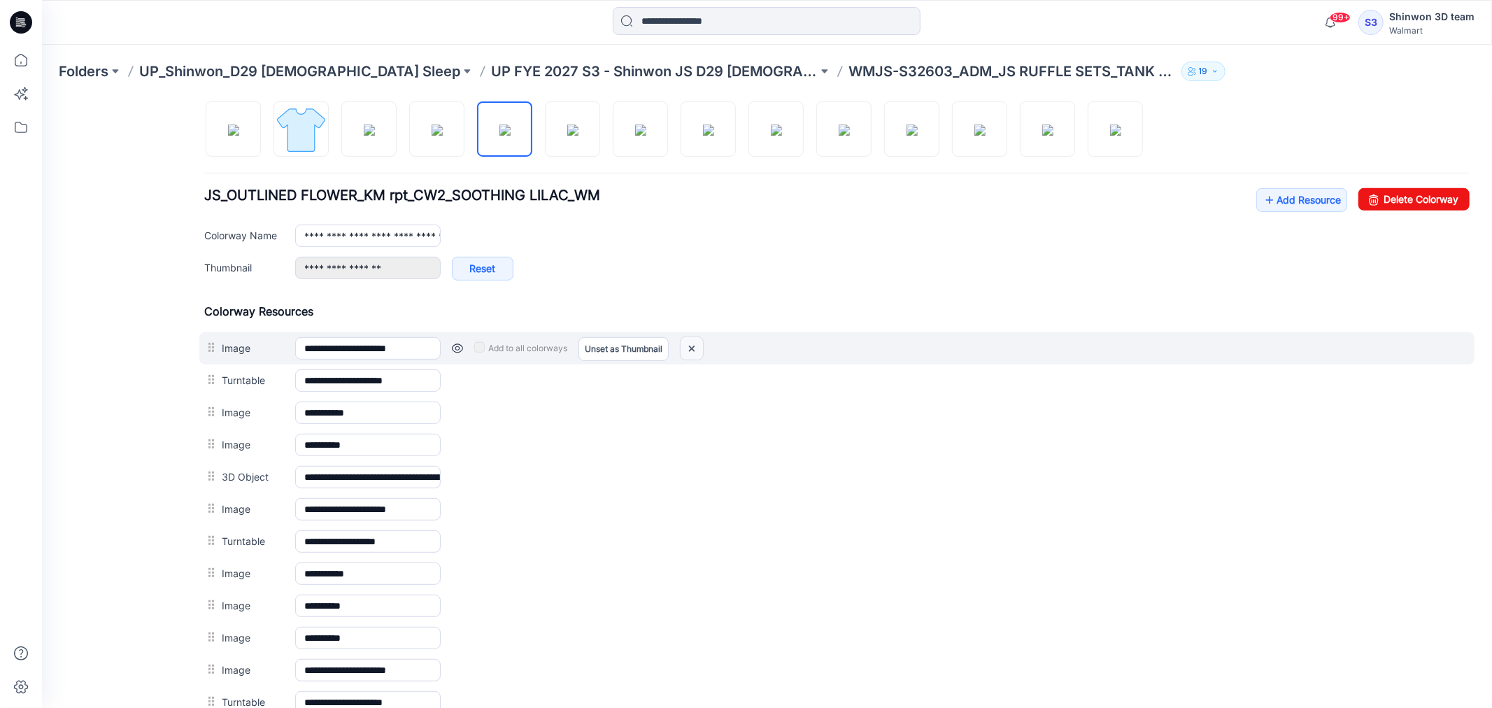
click at [683, 344] on img at bounding box center [691, 347] width 22 height 23
click at [696, 350] on img at bounding box center [691, 347] width 22 height 23
click at [683, 352] on img at bounding box center [681, 347] width 22 height 23
click at [678, 348] on img at bounding box center [681, 347] width 22 height 23
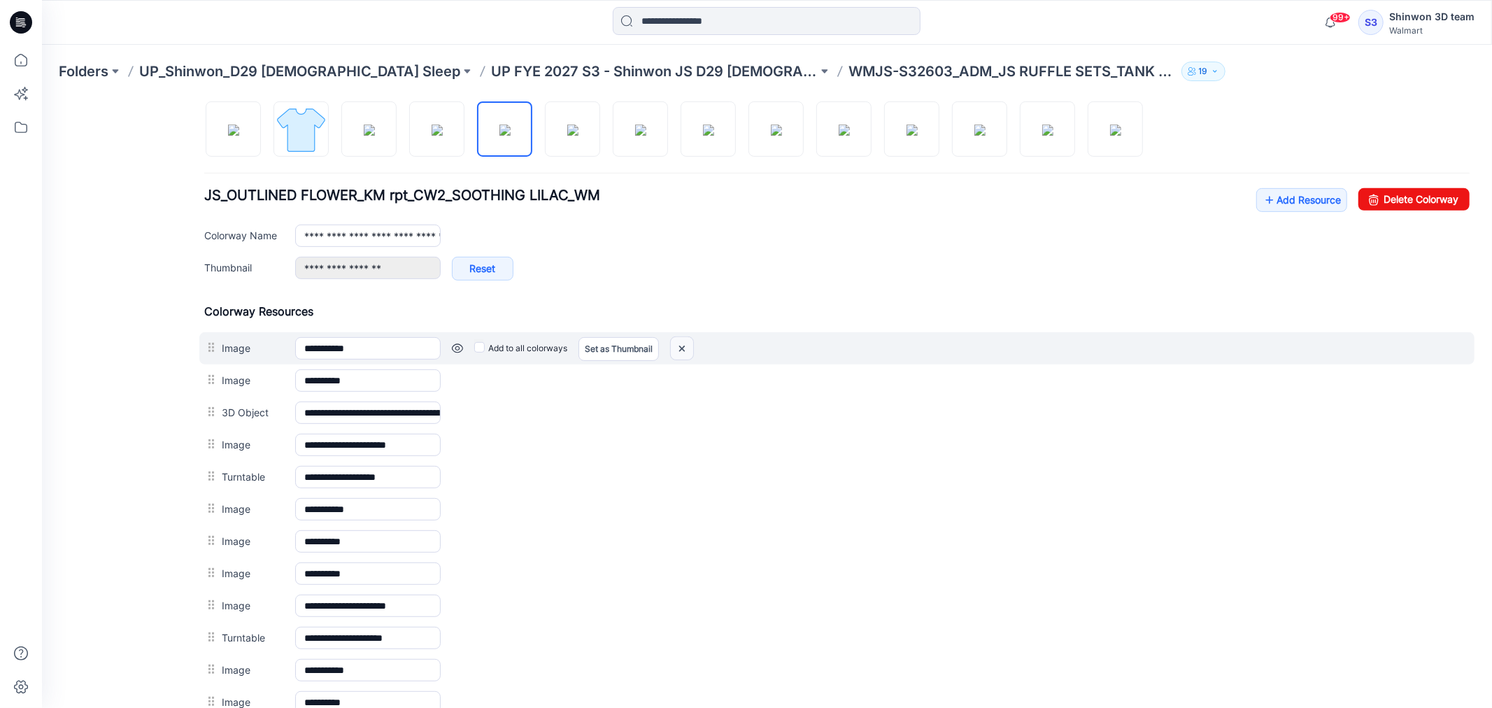
click at [683, 353] on img at bounding box center [681, 347] width 22 height 23
click at [683, 349] on img at bounding box center [681, 347] width 22 height 23
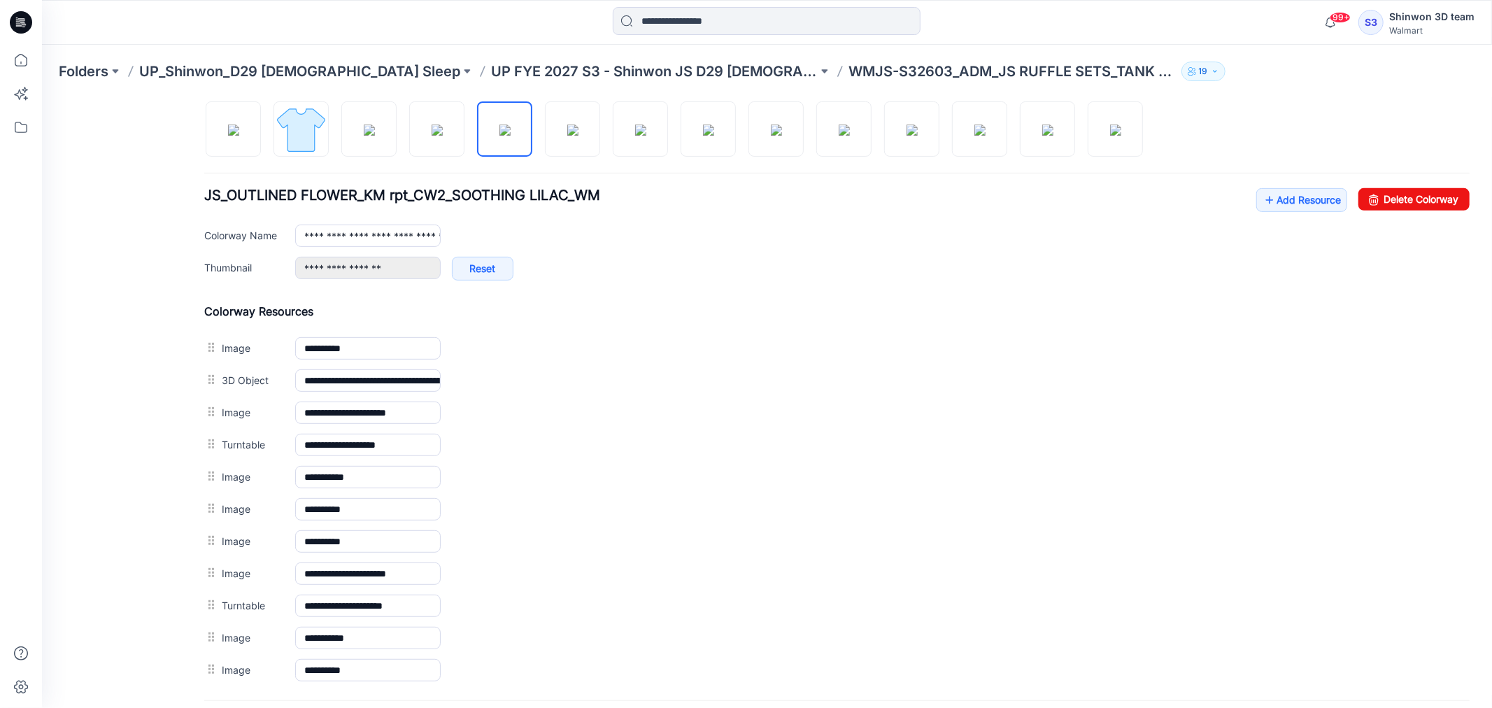
click at [41, 97] on img at bounding box center [41, 97] width 0 height 0
click at [571, 350] on div "**********" at bounding box center [836, 348] width 1265 height 32
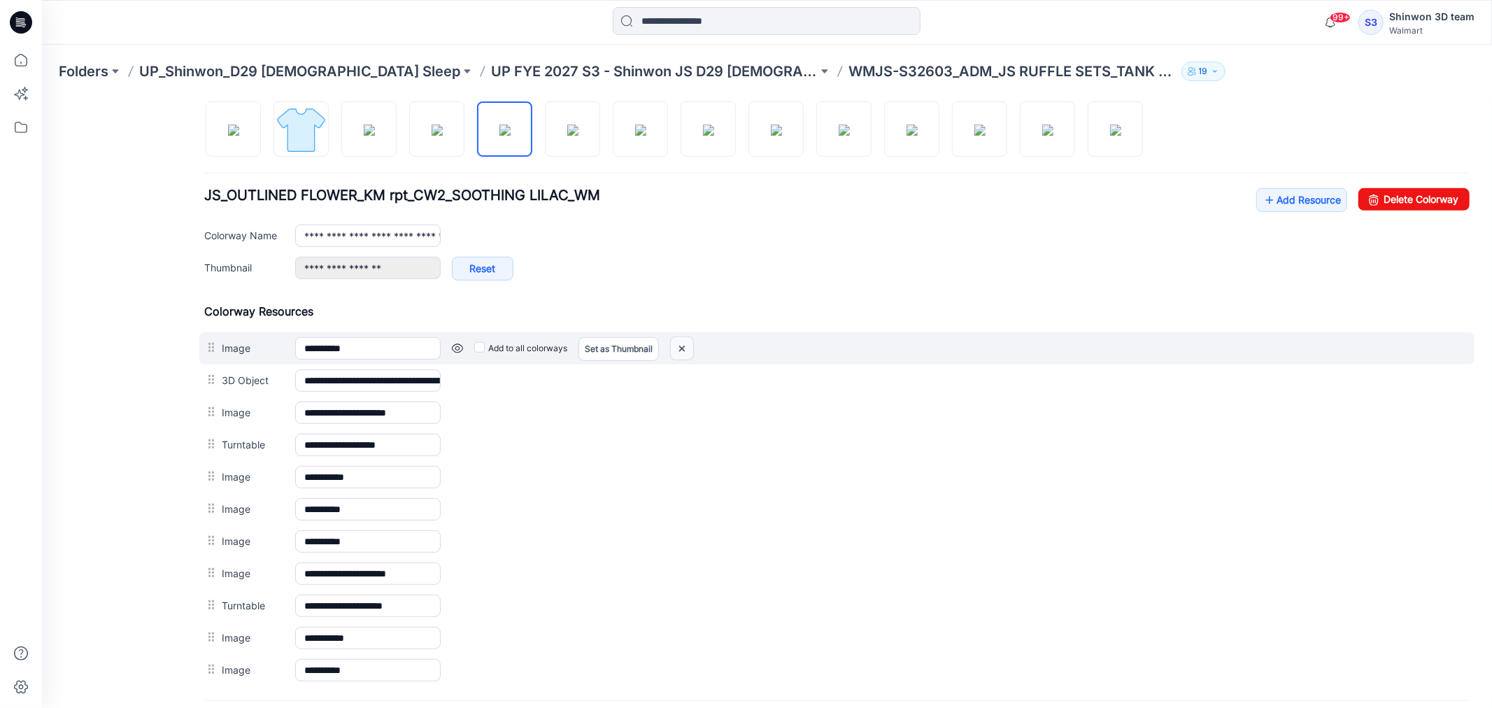
drag, startPoint x: 676, startPoint y: 346, endPoint x: 860, endPoint y: 150, distance: 268.2
click at [676, 346] on img at bounding box center [681, 347] width 22 height 23
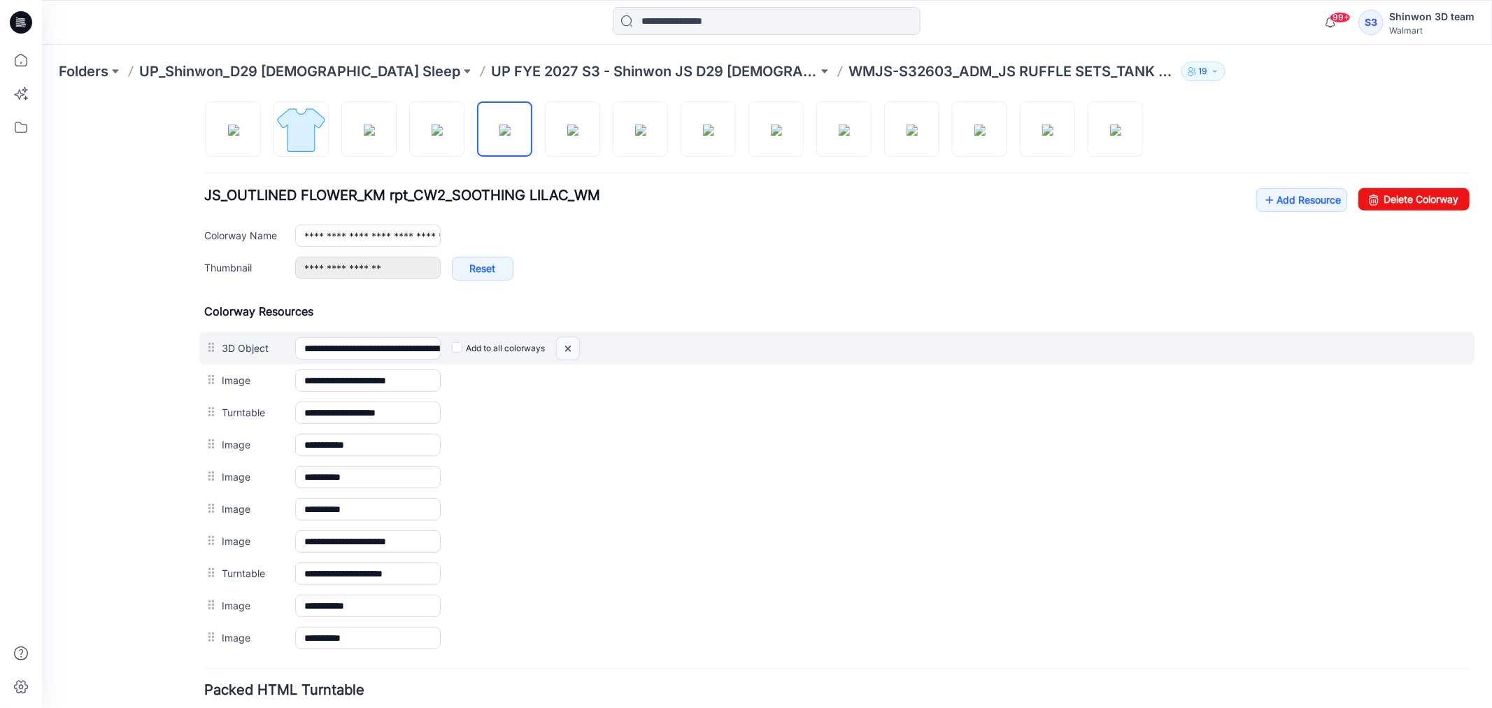
click at [569, 352] on img at bounding box center [567, 347] width 22 height 23
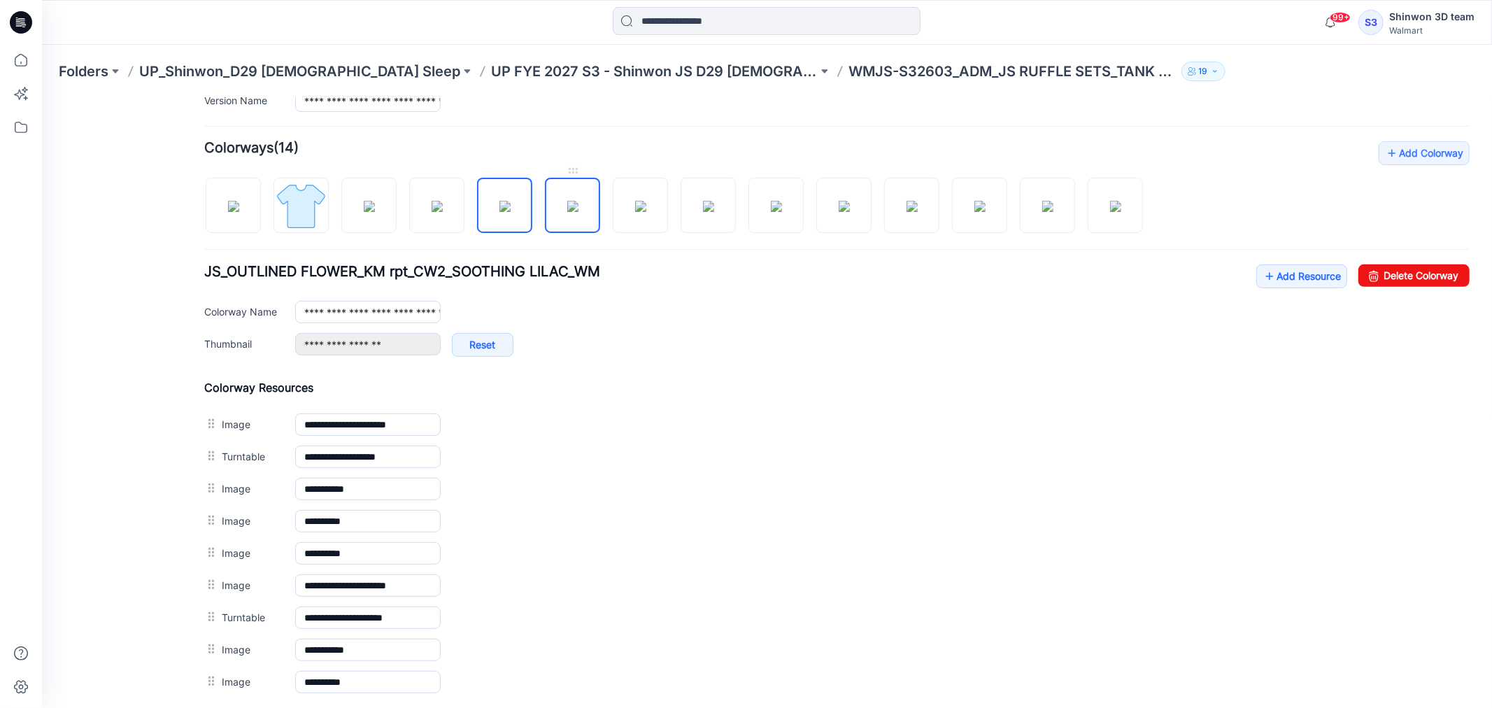
scroll to position [392, 0]
click at [578, 206] on img at bounding box center [572, 206] width 11 height 11
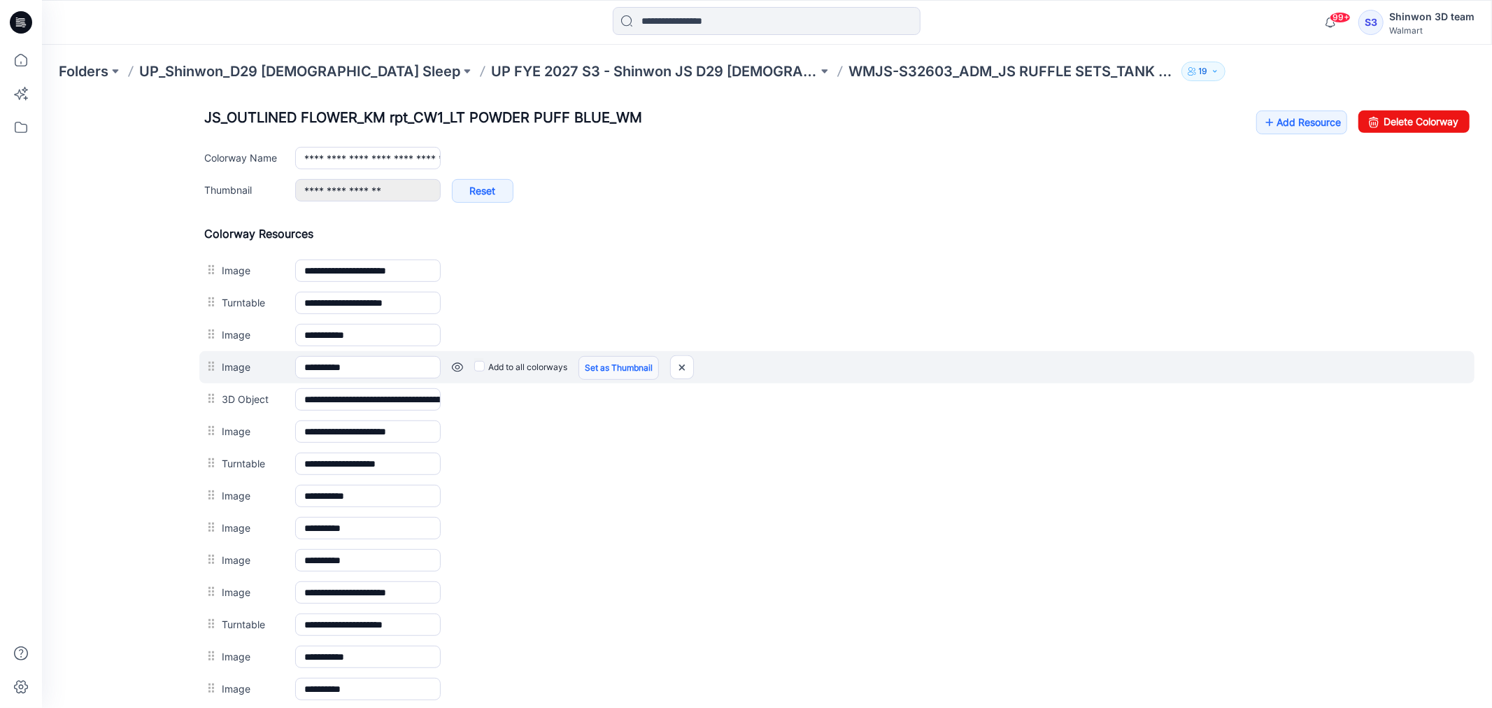
scroll to position [470, 0]
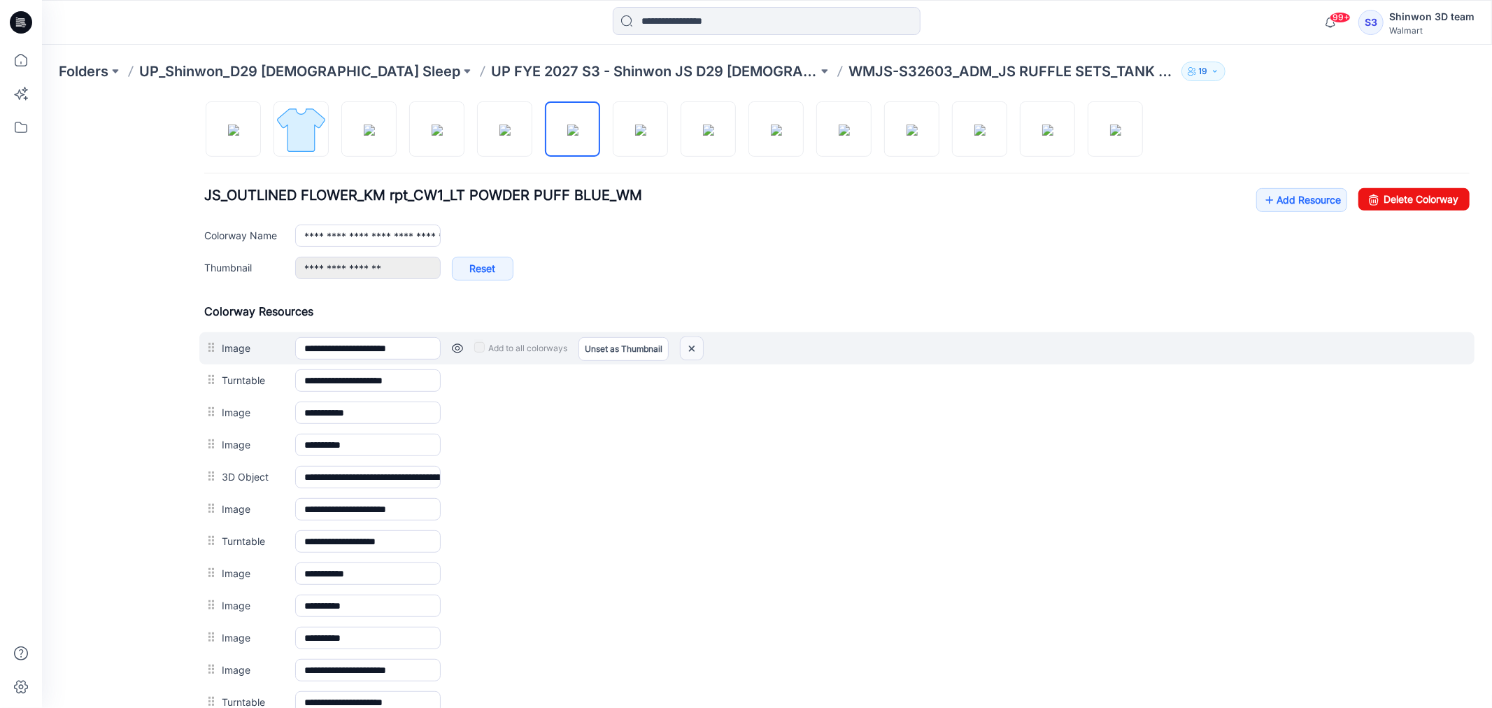
click at [687, 350] on img at bounding box center [691, 347] width 22 height 23
click at [695, 345] on img at bounding box center [691, 347] width 22 height 23
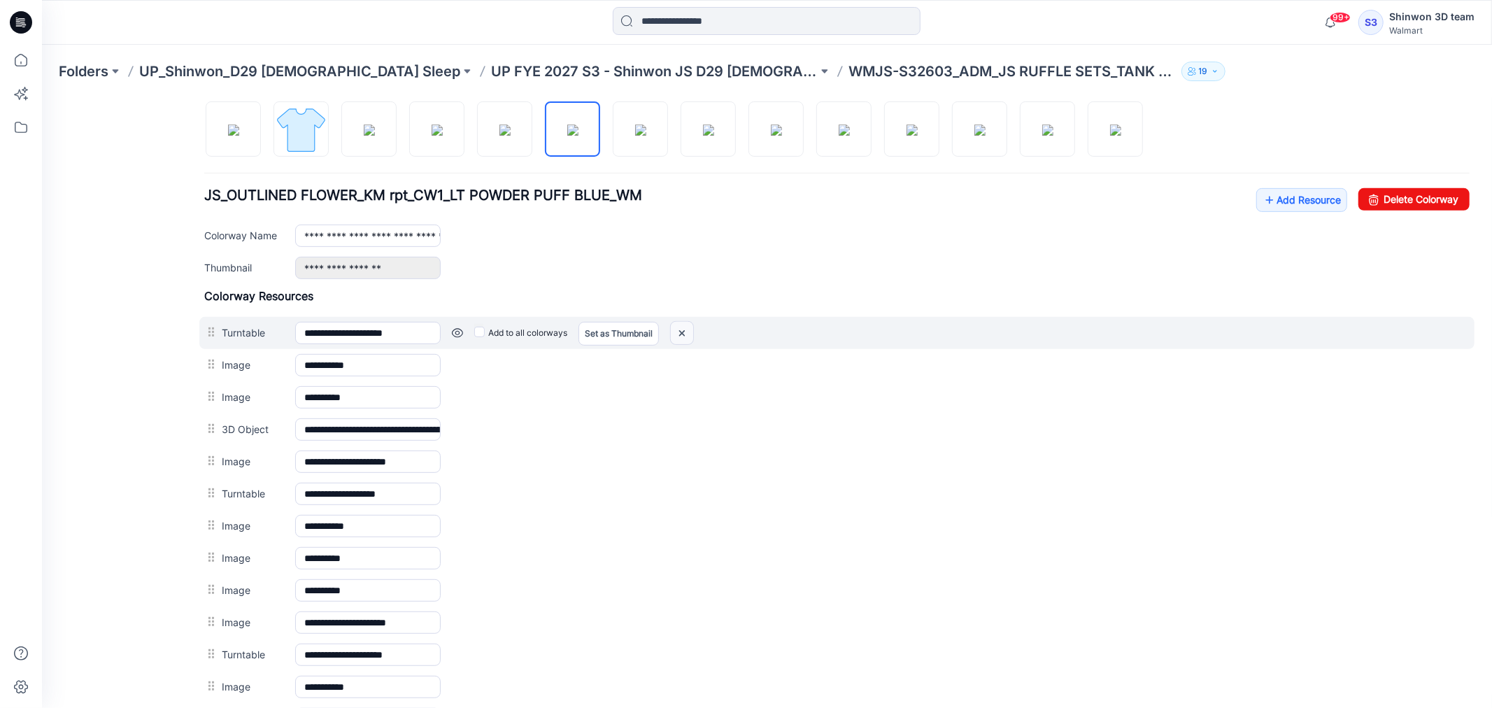
click at [687, 332] on img at bounding box center [681, 332] width 22 height 23
click at [683, 332] on img at bounding box center [681, 332] width 22 height 23
click at [685, 337] on img at bounding box center [681, 332] width 22 height 23
click at [685, 333] on img at bounding box center [681, 332] width 22 height 23
click at [681, 336] on img at bounding box center [681, 332] width 22 height 23
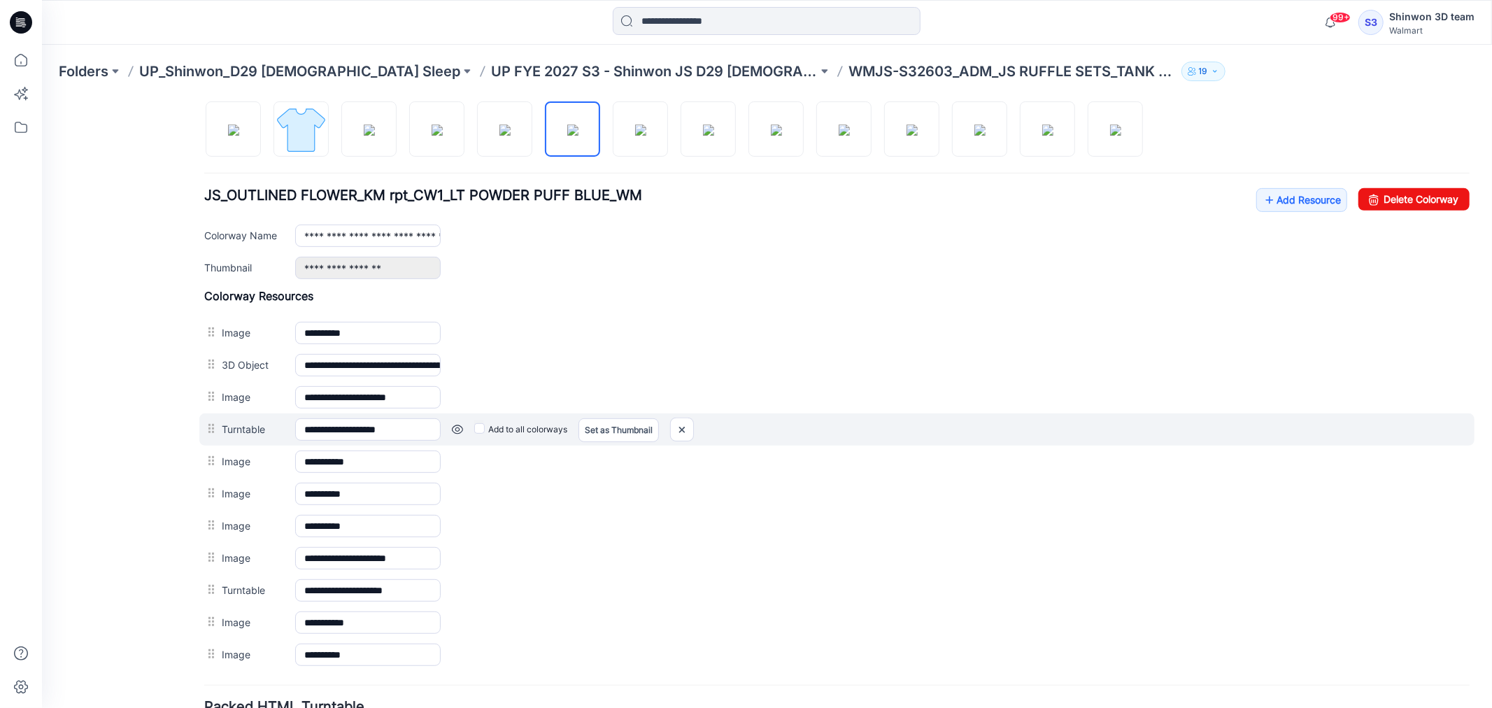
scroll to position [548, 0]
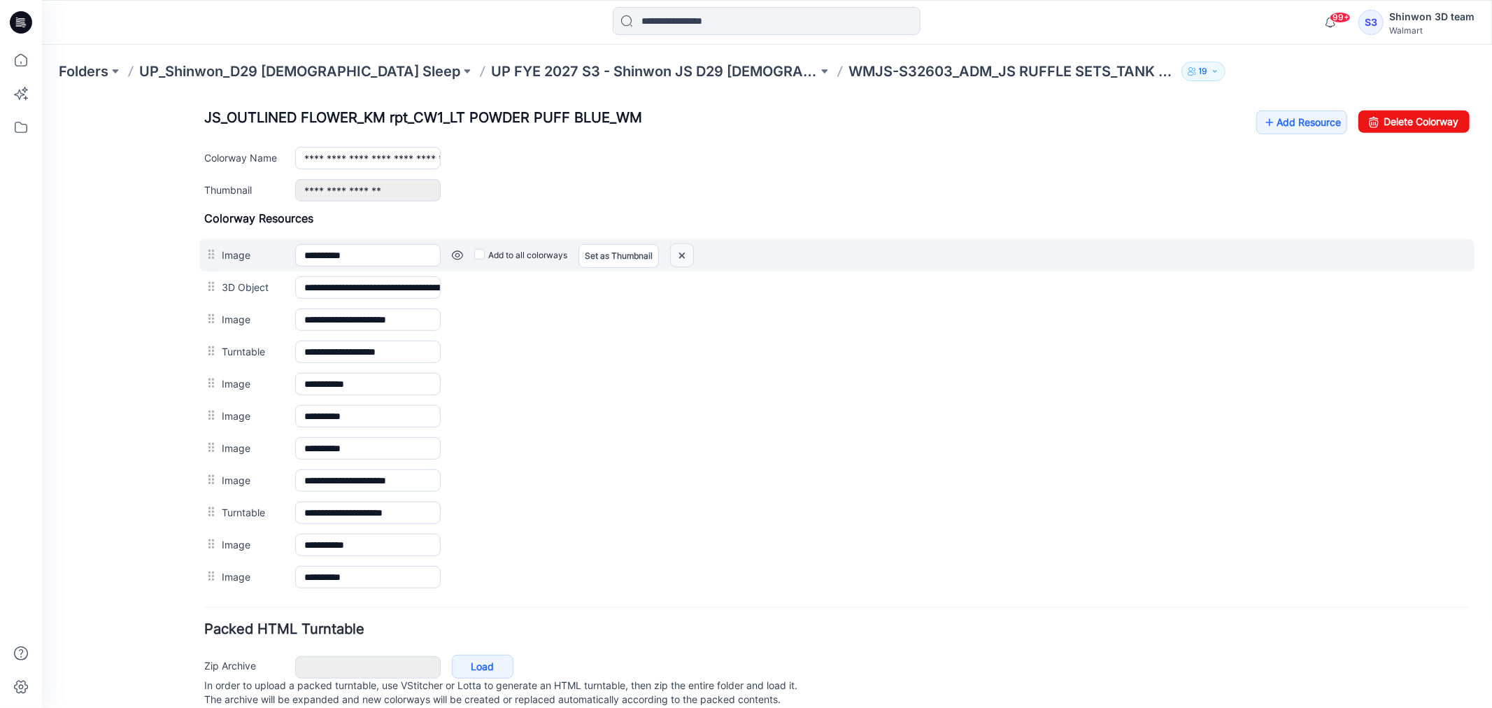
click at [681, 254] on img at bounding box center [681, 254] width 22 height 23
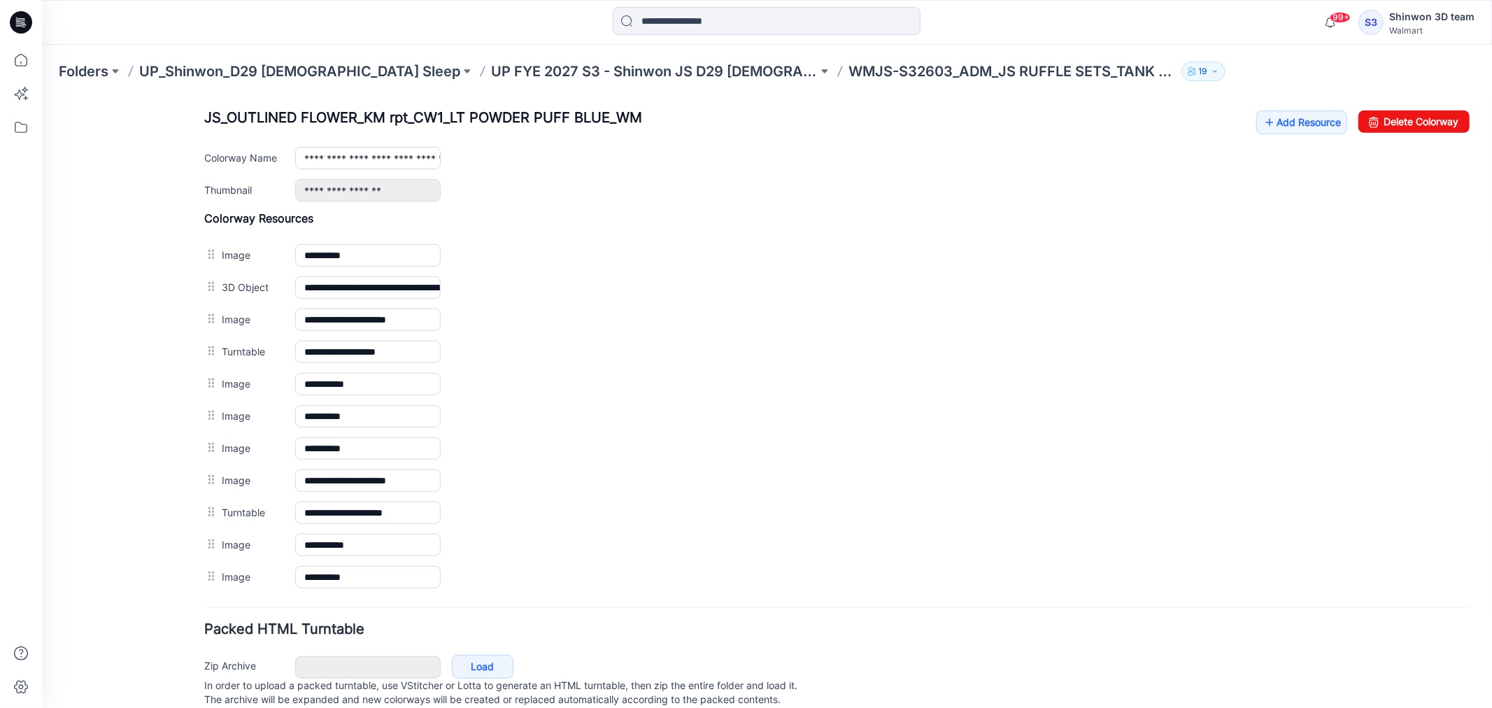
scroll to position [470, 0]
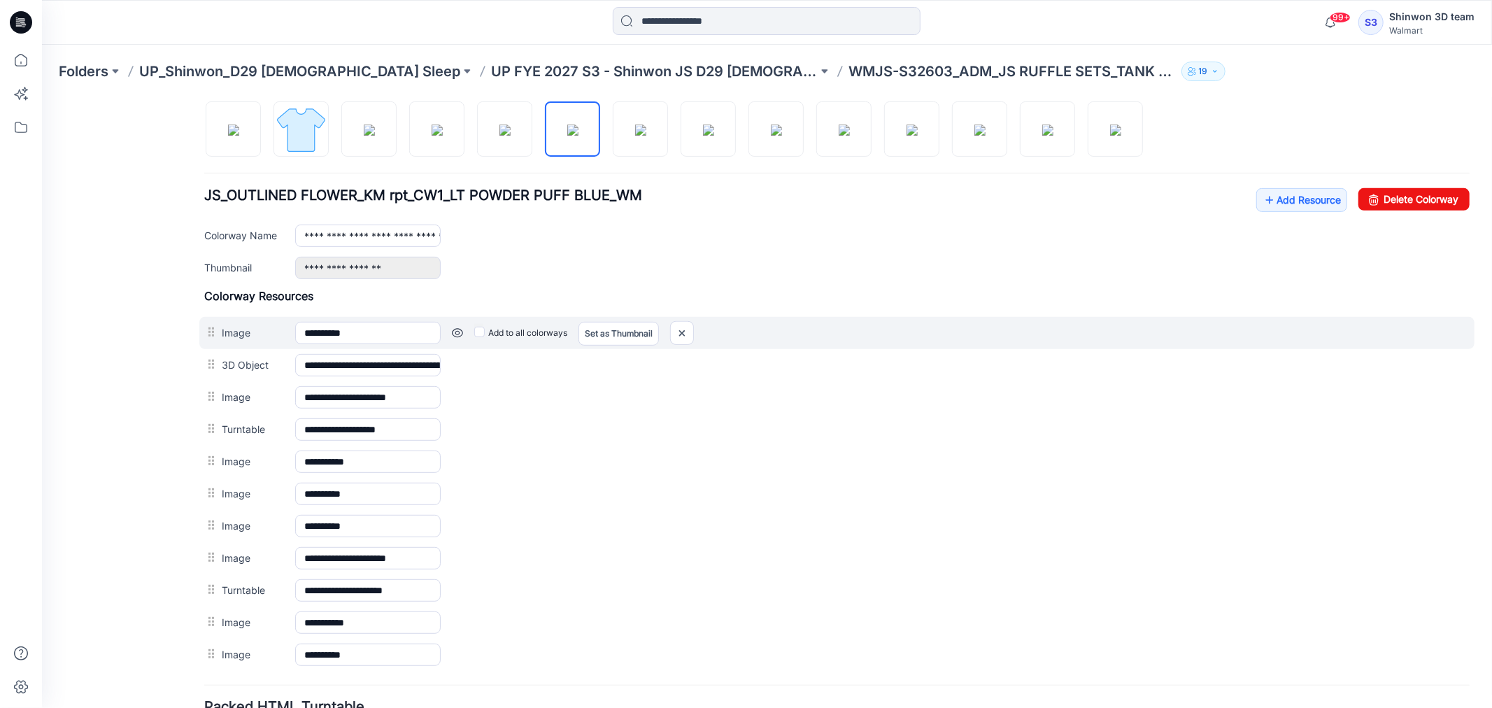
click at [697, 336] on div "Add to all colorways Set as Thumbnail Unset as Thumbnail" at bounding box center [954, 332] width 1029 height 22
click at [686, 336] on img at bounding box center [681, 332] width 22 height 23
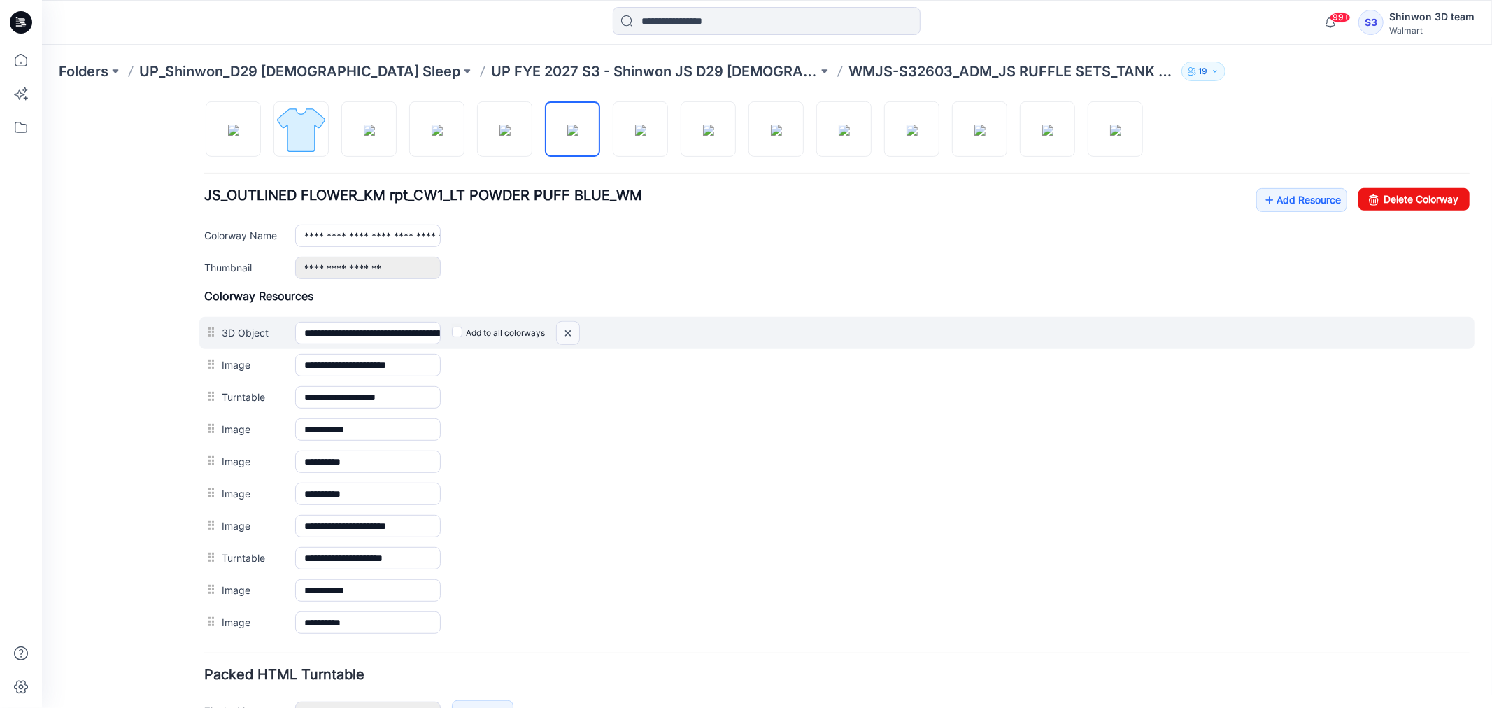
drag, startPoint x: 567, startPoint y: 336, endPoint x: 861, endPoint y: 178, distance: 334.5
click at [567, 336] on img at bounding box center [567, 332] width 22 height 23
drag, startPoint x: 571, startPoint y: 333, endPoint x: 855, endPoint y: 185, distance: 320.0
click at [571, 333] on img at bounding box center [567, 332] width 22 height 23
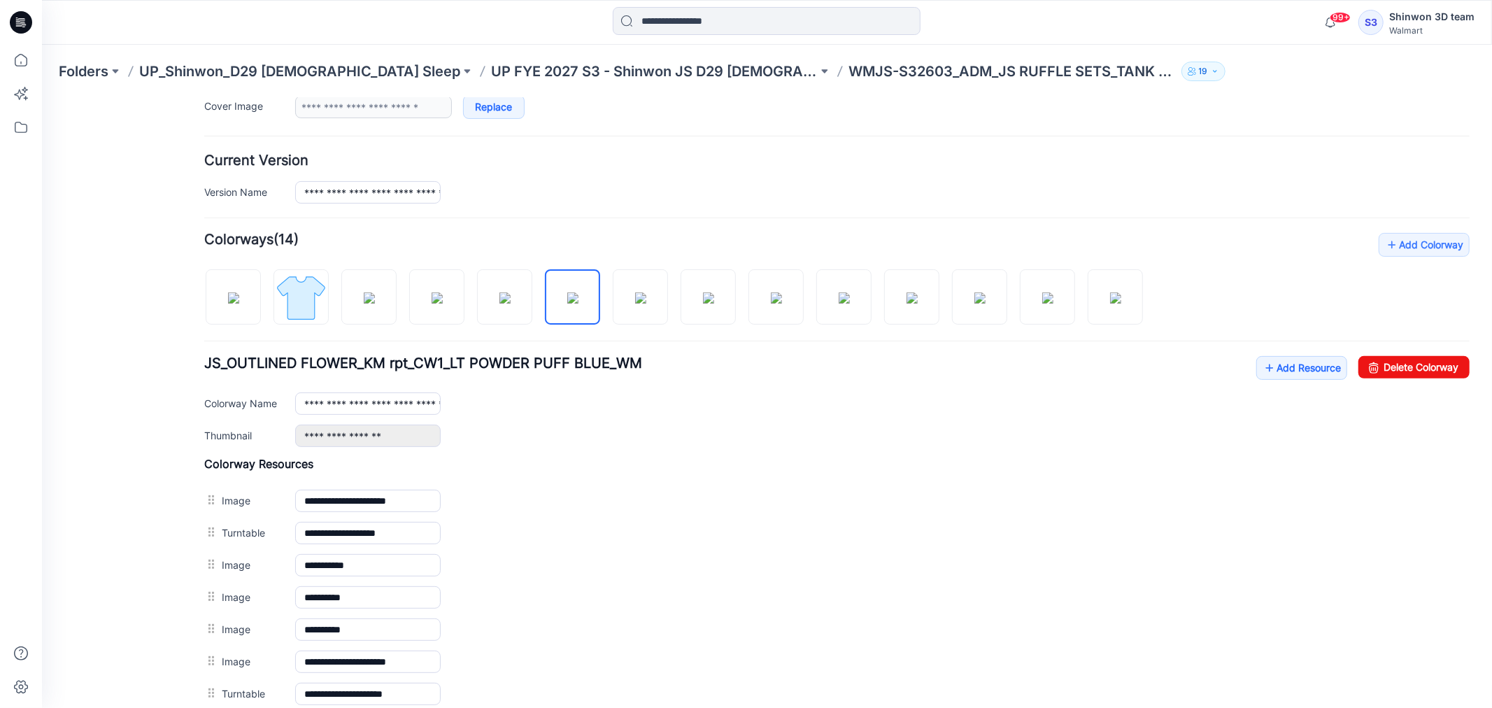
scroll to position [299, 0]
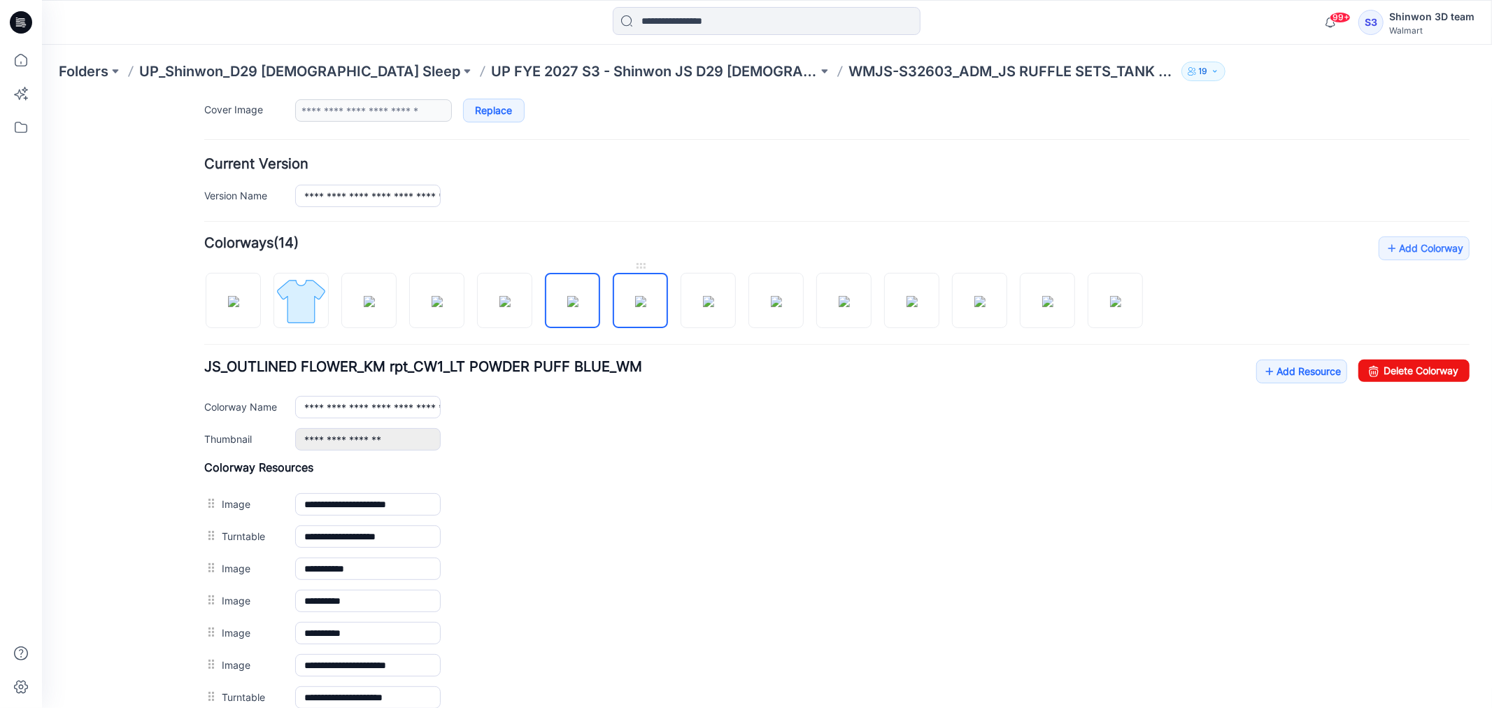
click at [640, 301] on img at bounding box center [639, 300] width 11 height 11
type input "**********"
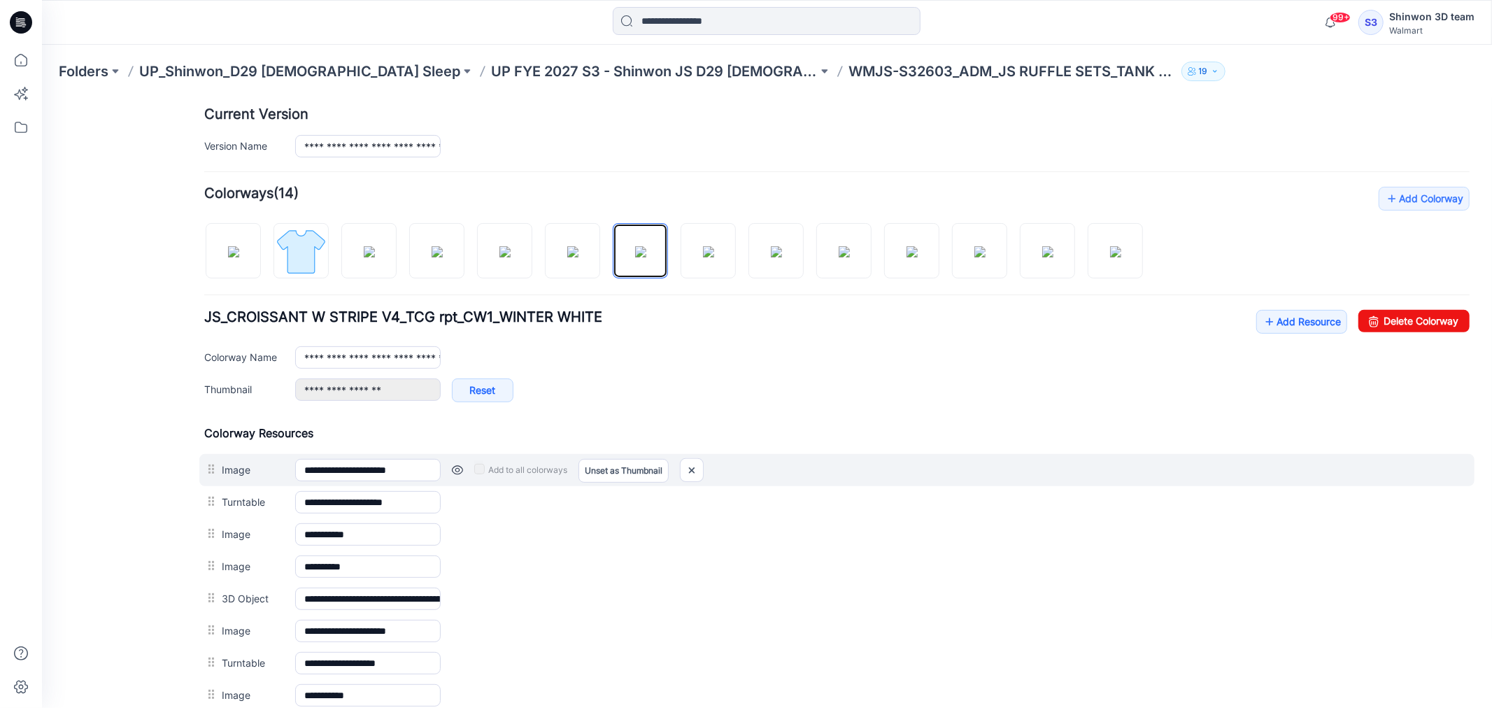
scroll to position [376, 0]
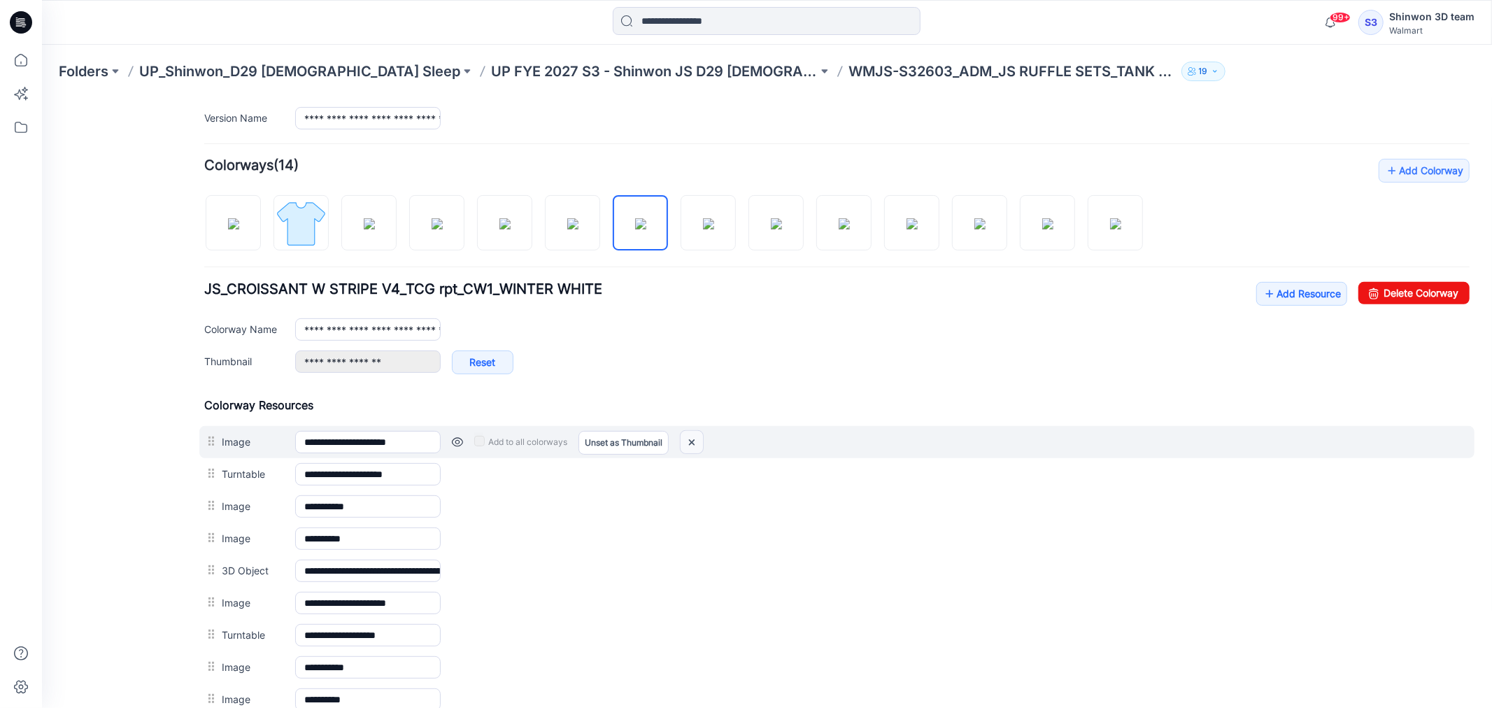
drag, startPoint x: 696, startPoint y: 439, endPoint x: 862, endPoint y: 151, distance: 331.8
click at [696, 439] on img at bounding box center [691, 441] width 22 height 23
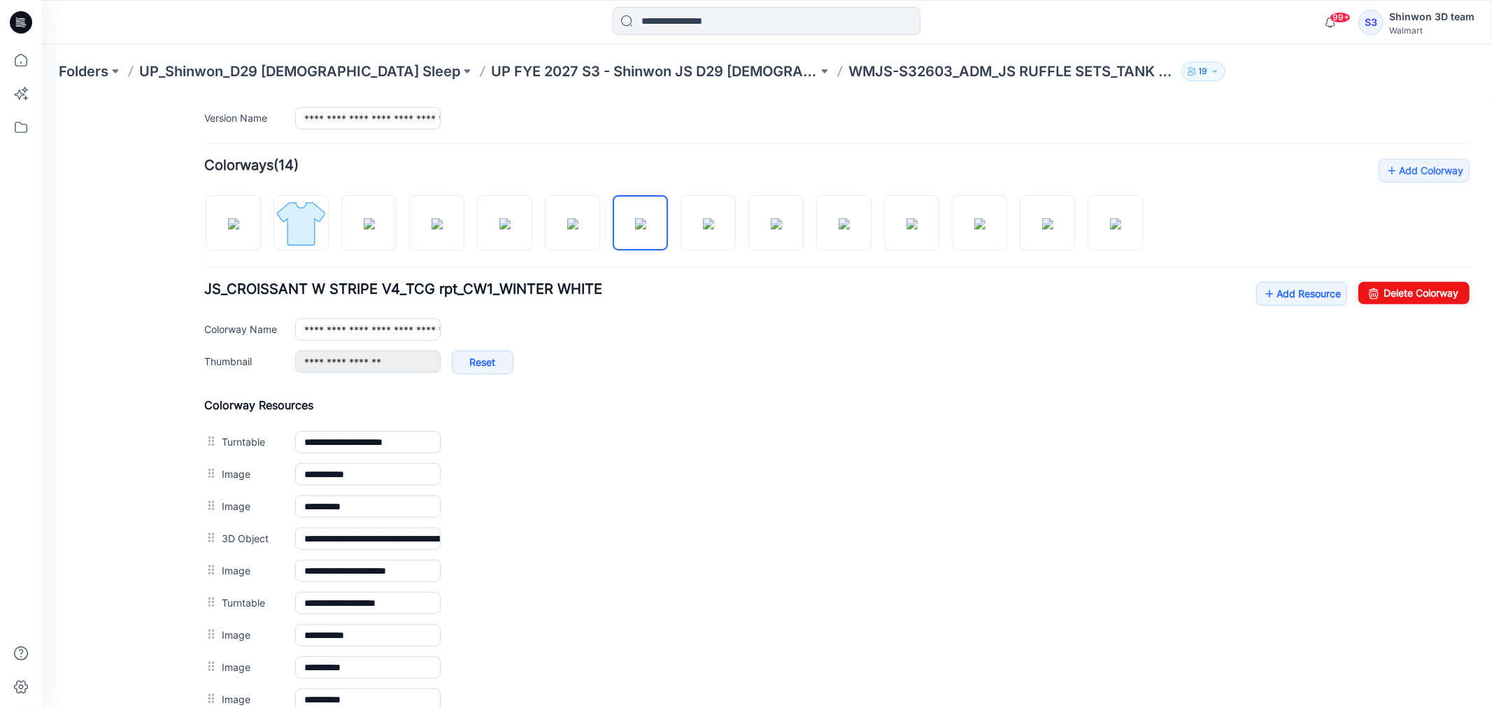
drag, startPoint x: 53, startPoint y: 429, endPoint x: 194, endPoint y: 436, distance: 140.7
click at [53, 429] on div "**********" at bounding box center [757, 355] width 1433 height 1269
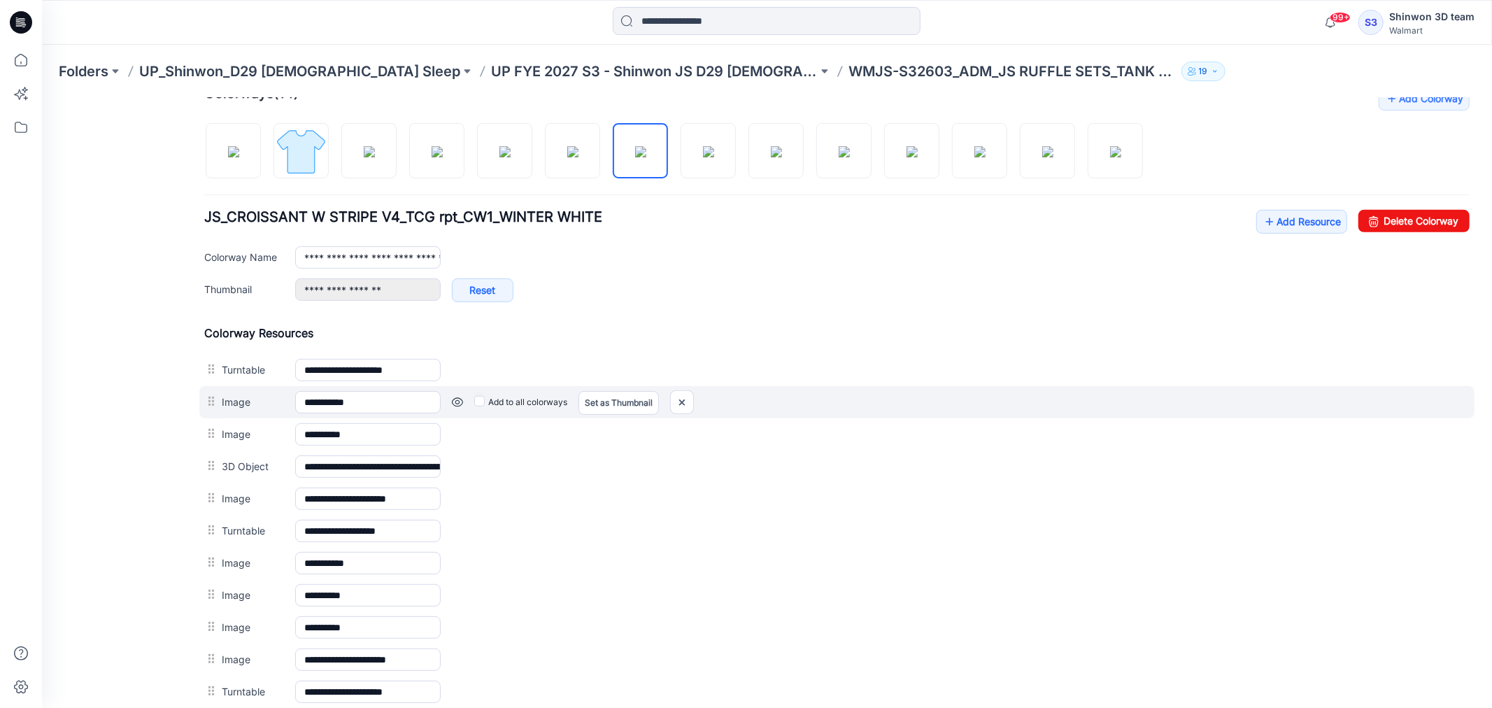
scroll to position [532, 0]
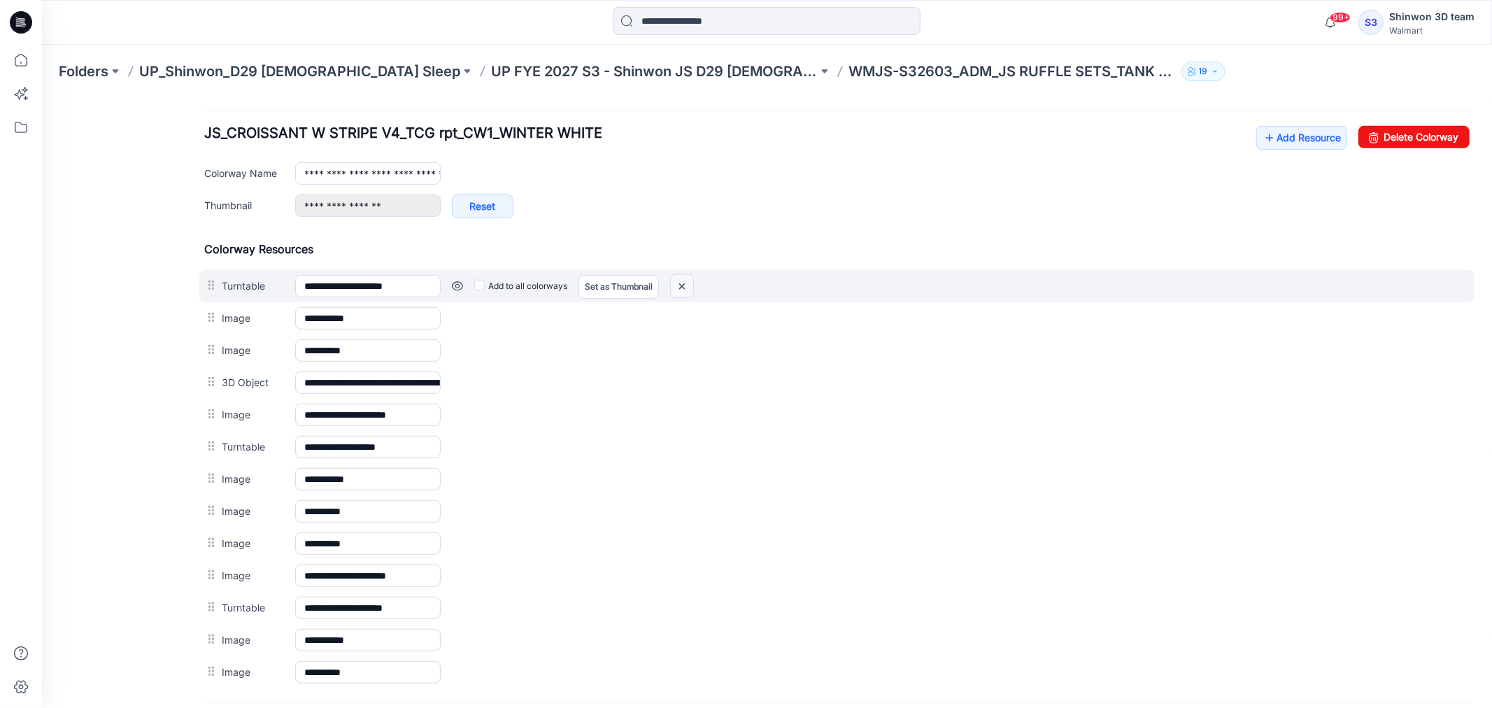
click at [686, 286] on img at bounding box center [681, 285] width 22 height 23
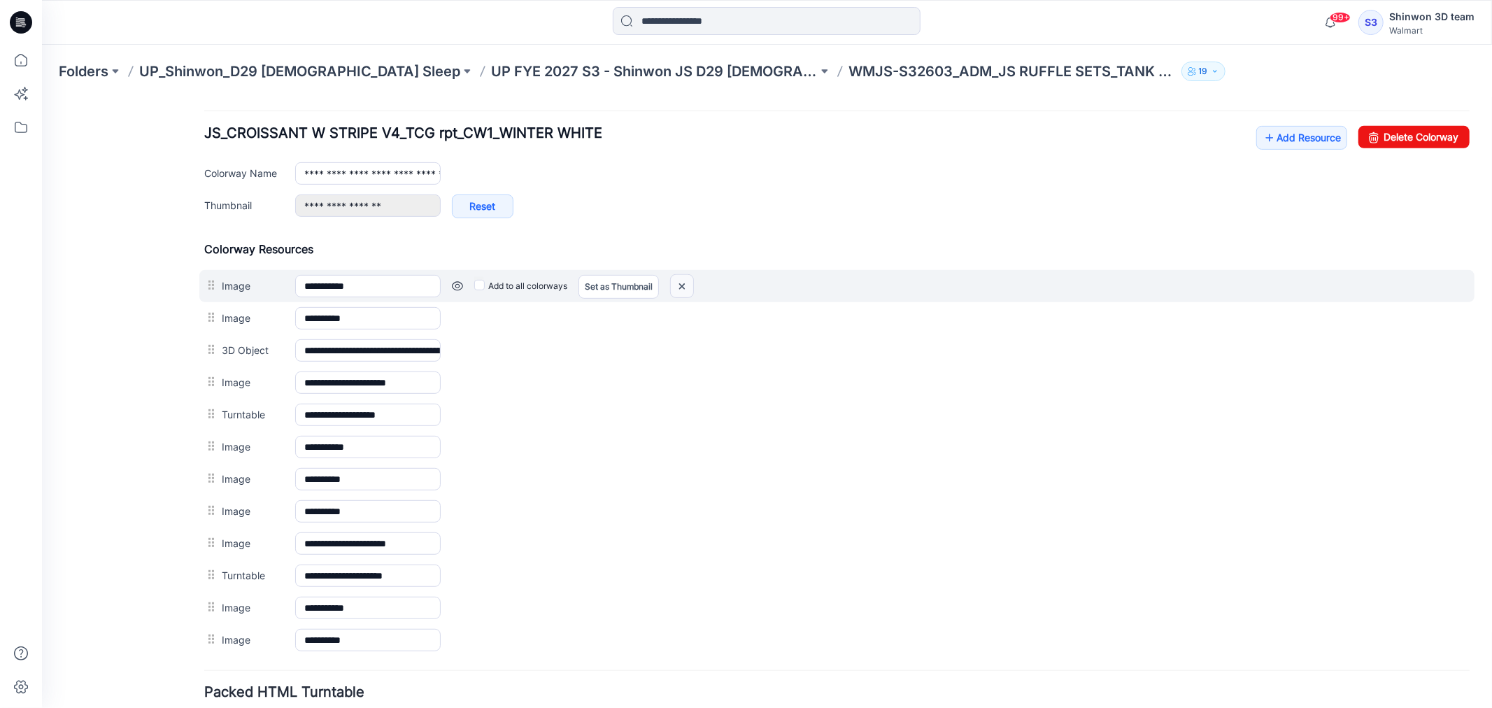
drag, startPoint x: 683, startPoint y: 287, endPoint x: 867, endPoint y: 144, distance: 233.8
click at [683, 287] on img at bounding box center [681, 285] width 22 height 23
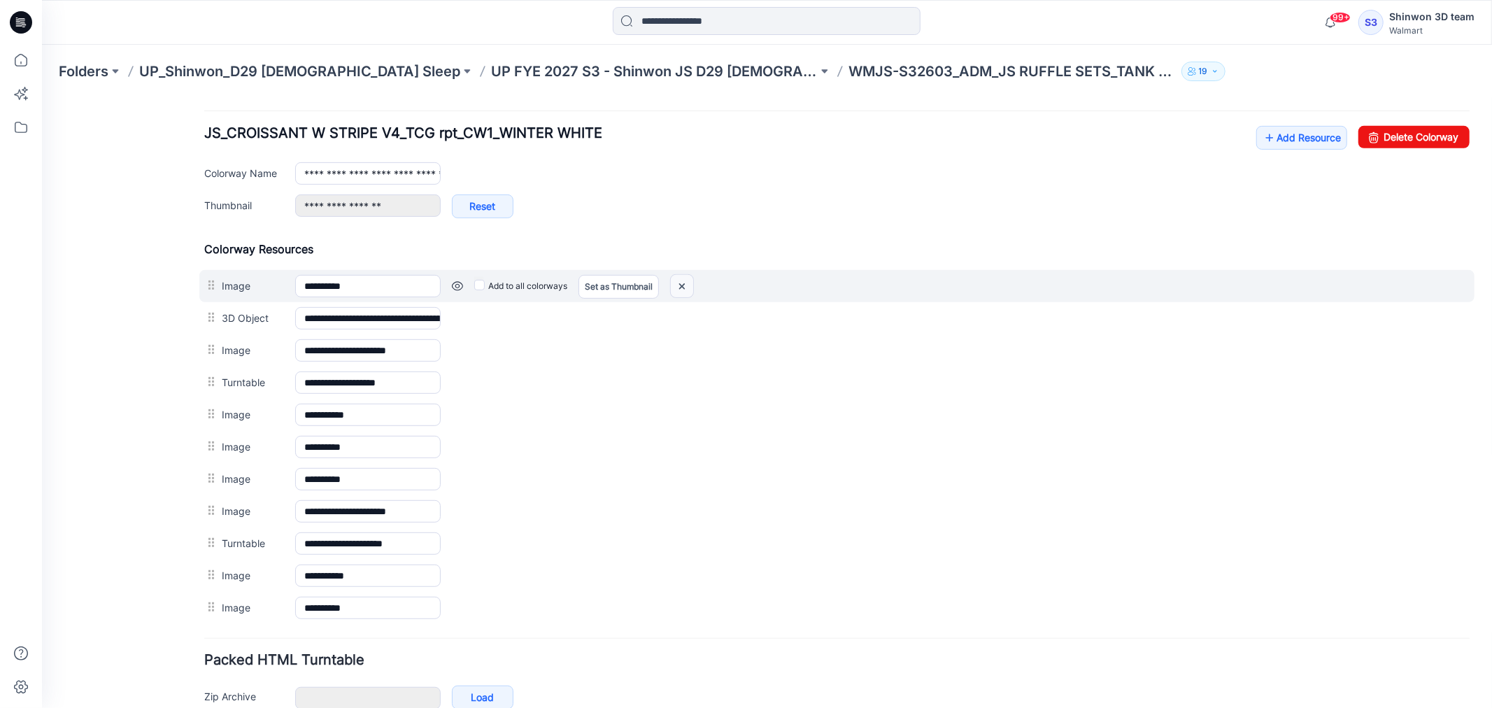
click at [680, 287] on img at bounding box center [681, 285] width 22 height 23
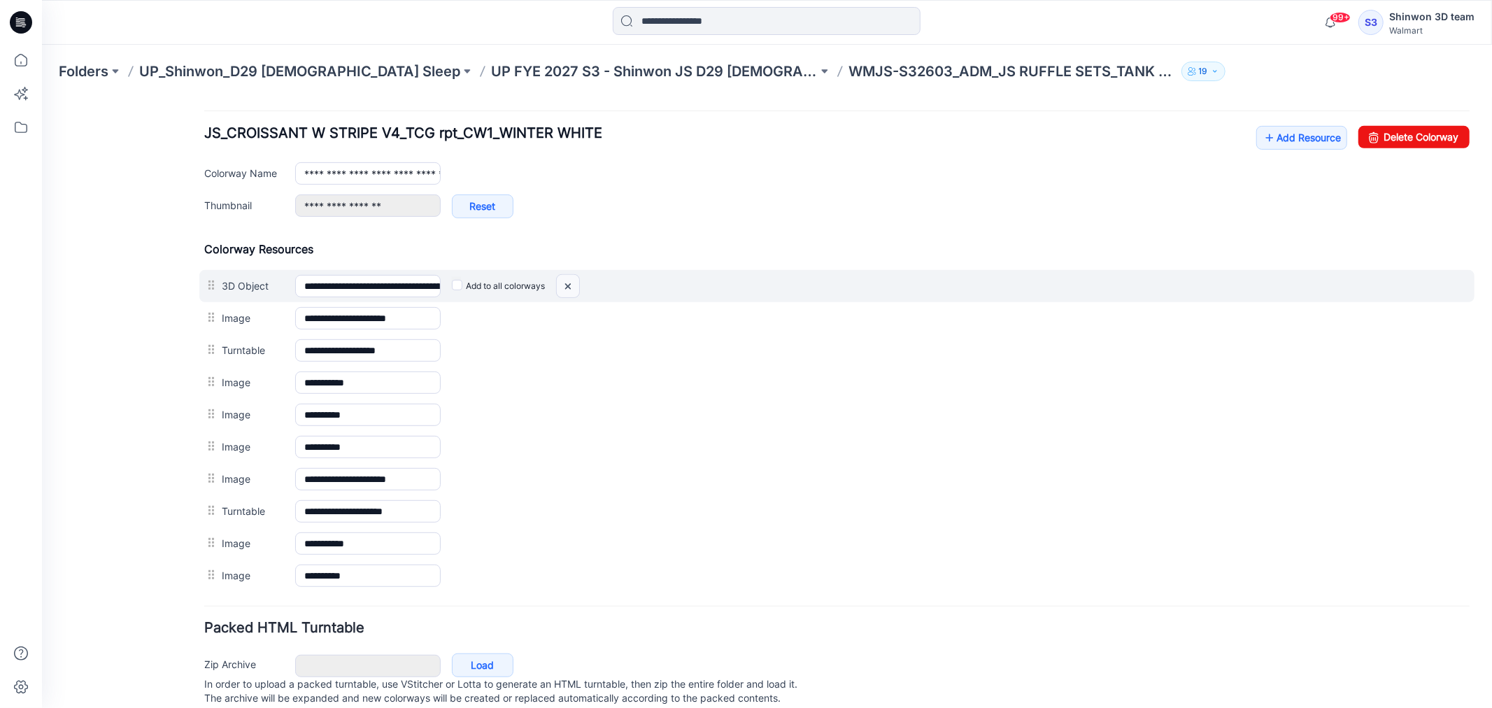
click at [574, 285] on img at bounding box center [567, 285] width 22 height 23
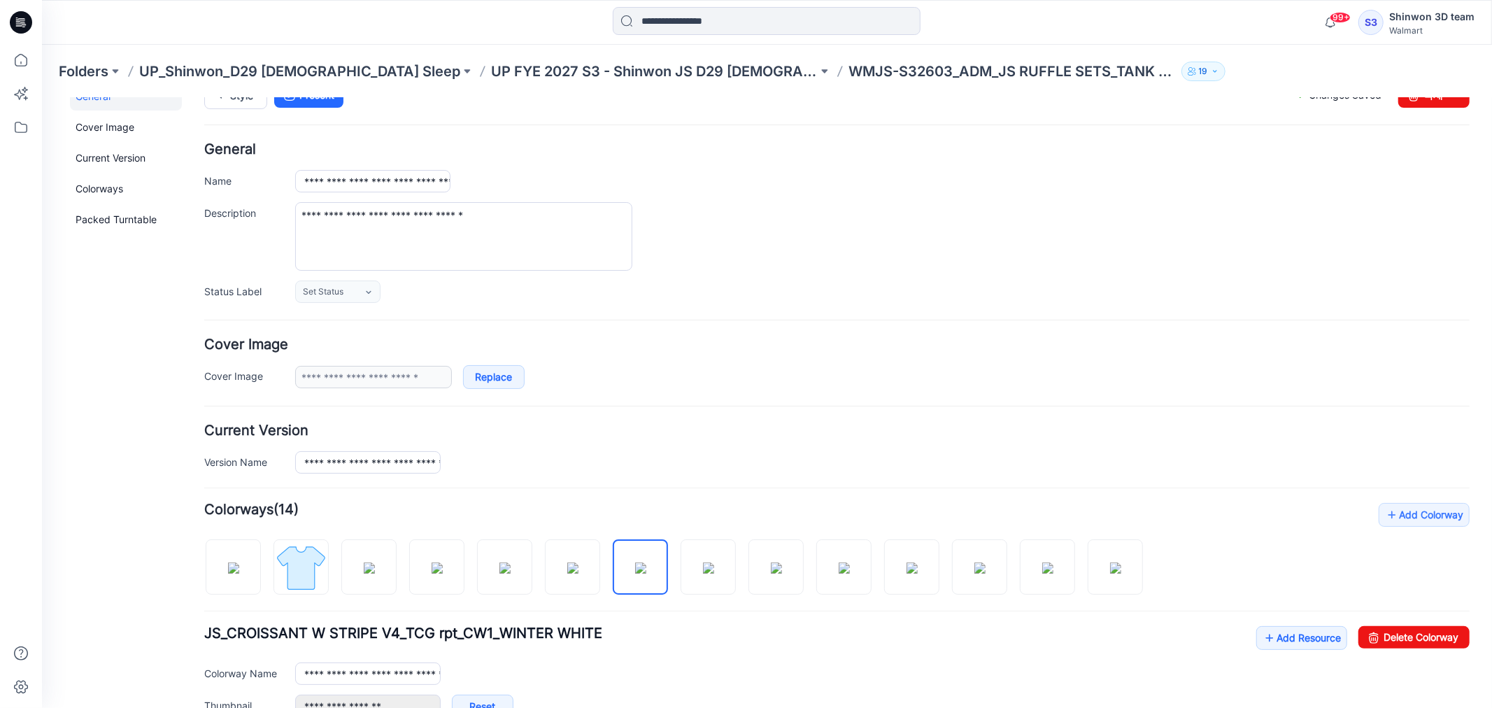
scroll to position [0, 0]
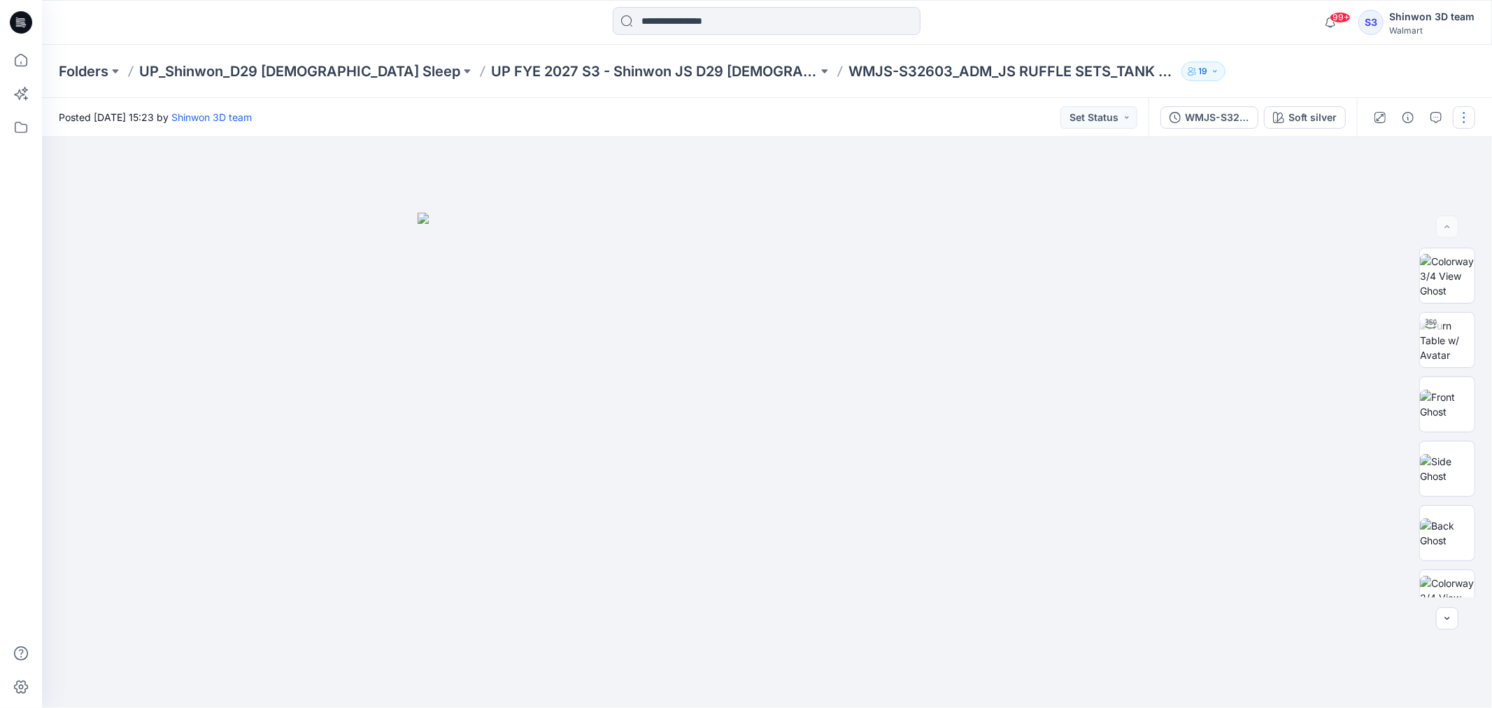
click at [1460, 117] on button "button" at bounding box center [1464, 117] width 22 height 22
click at [1387, 187] on button "Edit" at bounding box center [1405, 189] width 129 height 26
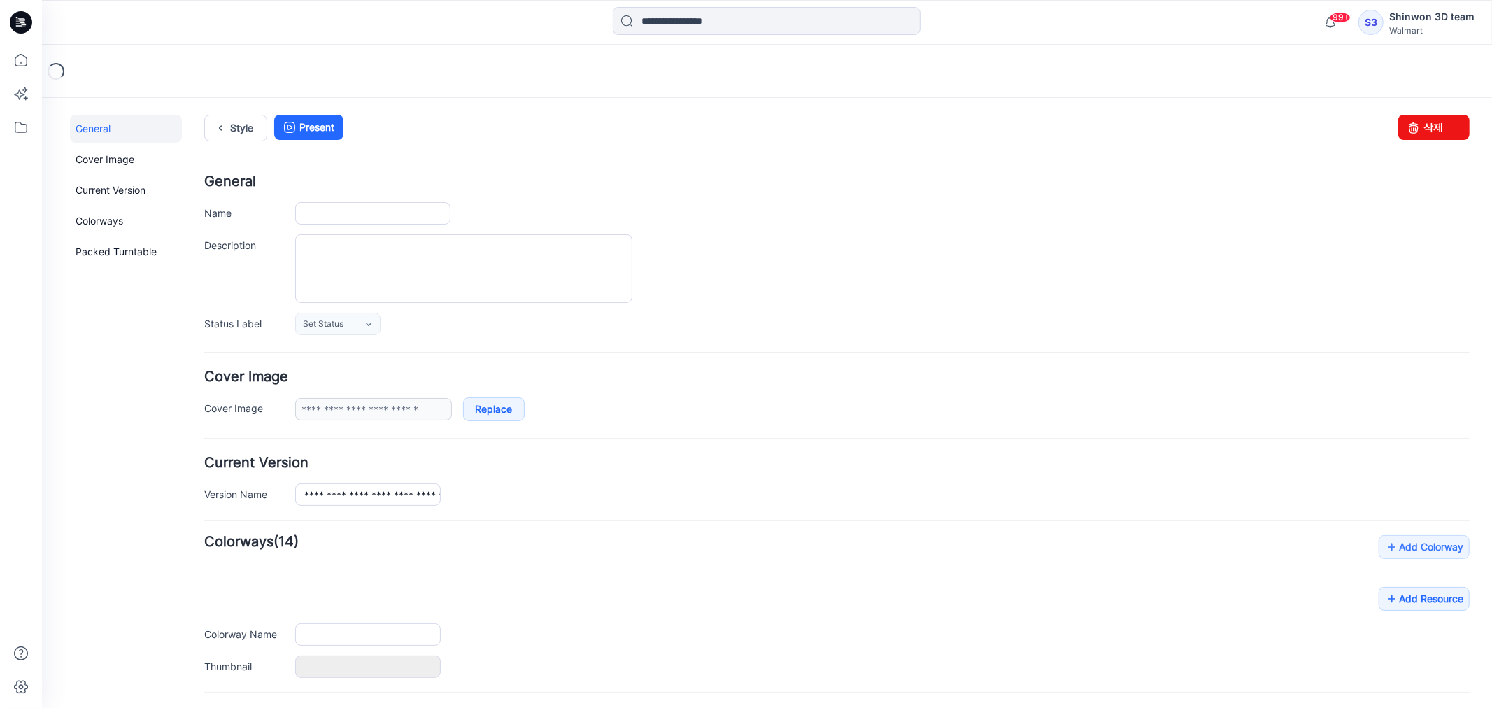
type input "**********"
type textarea "**********"
type input "**********"
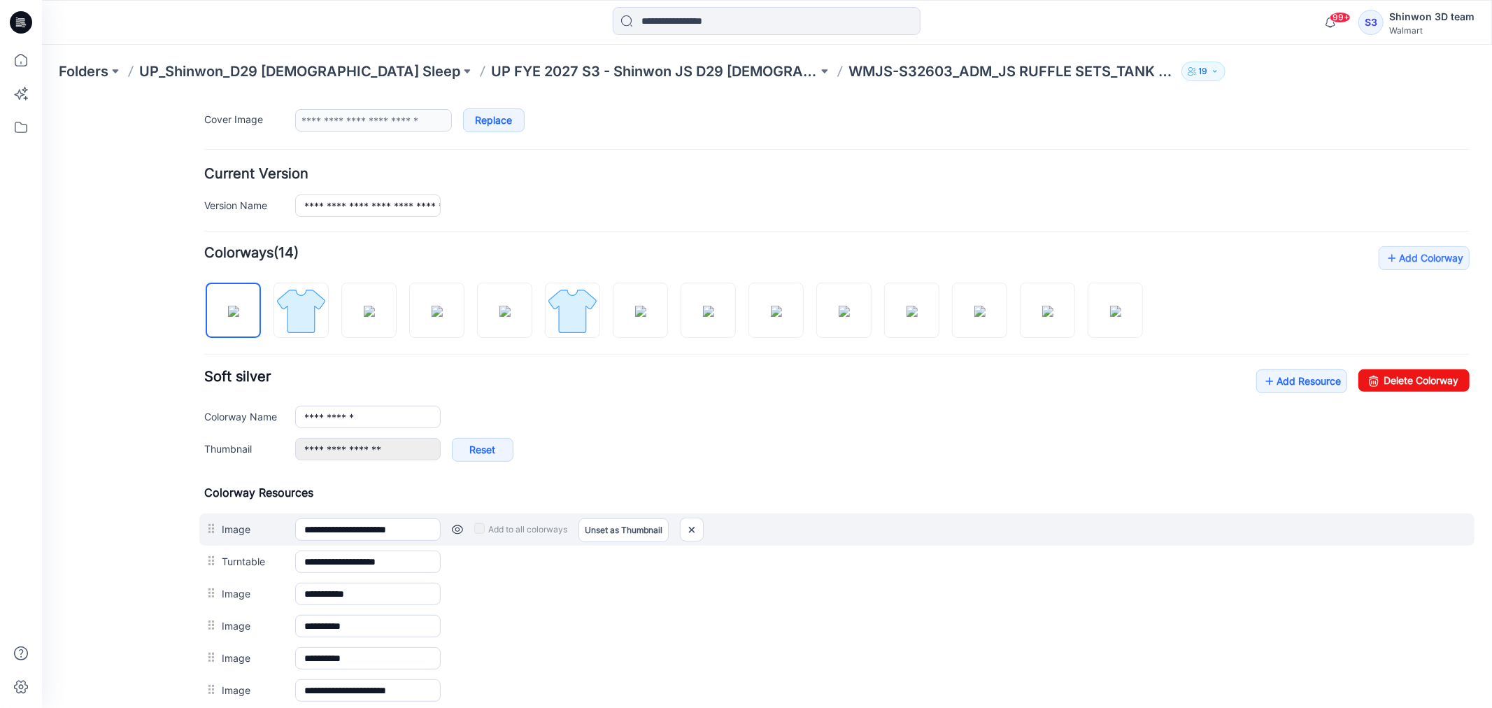
scroll to position [311, 0]
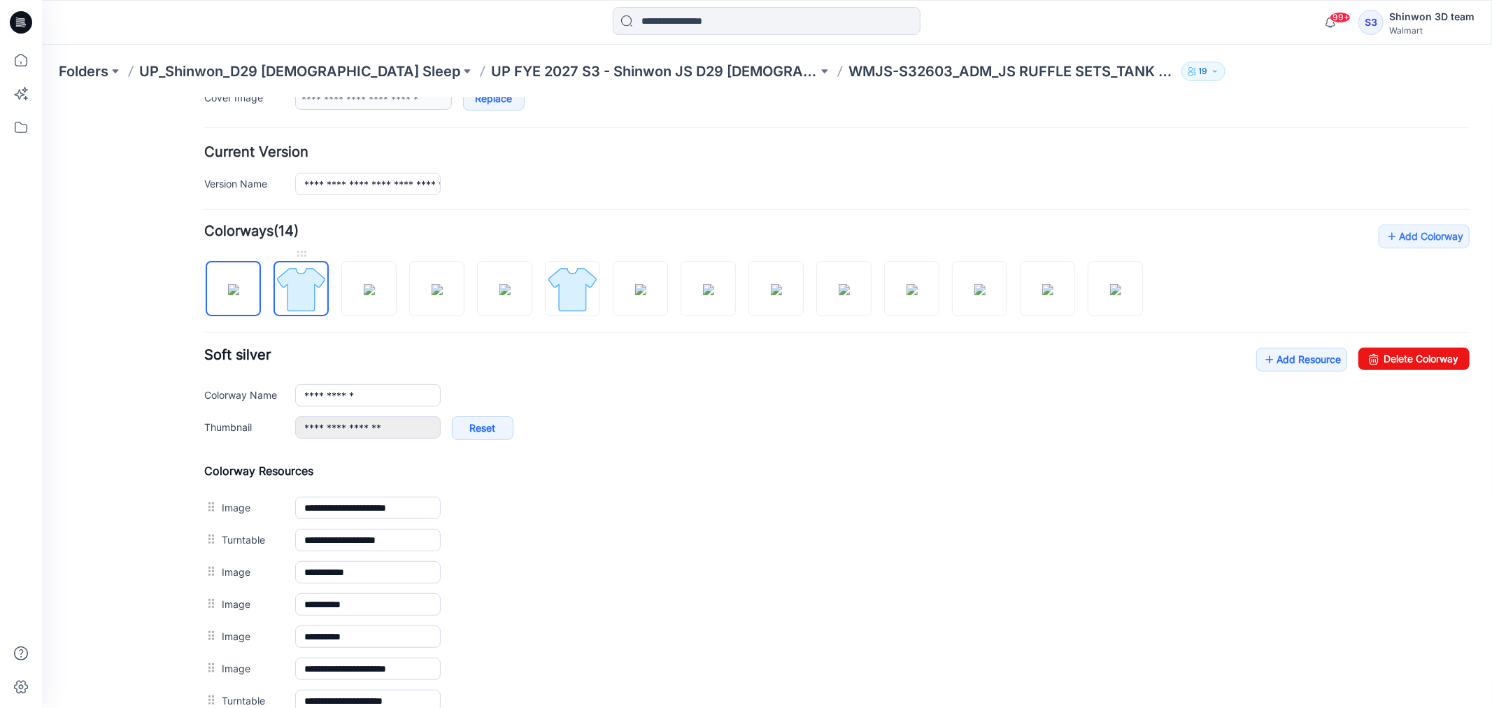
click at [323, 295] on img at bounding box center [300, 288] width 52 height 52
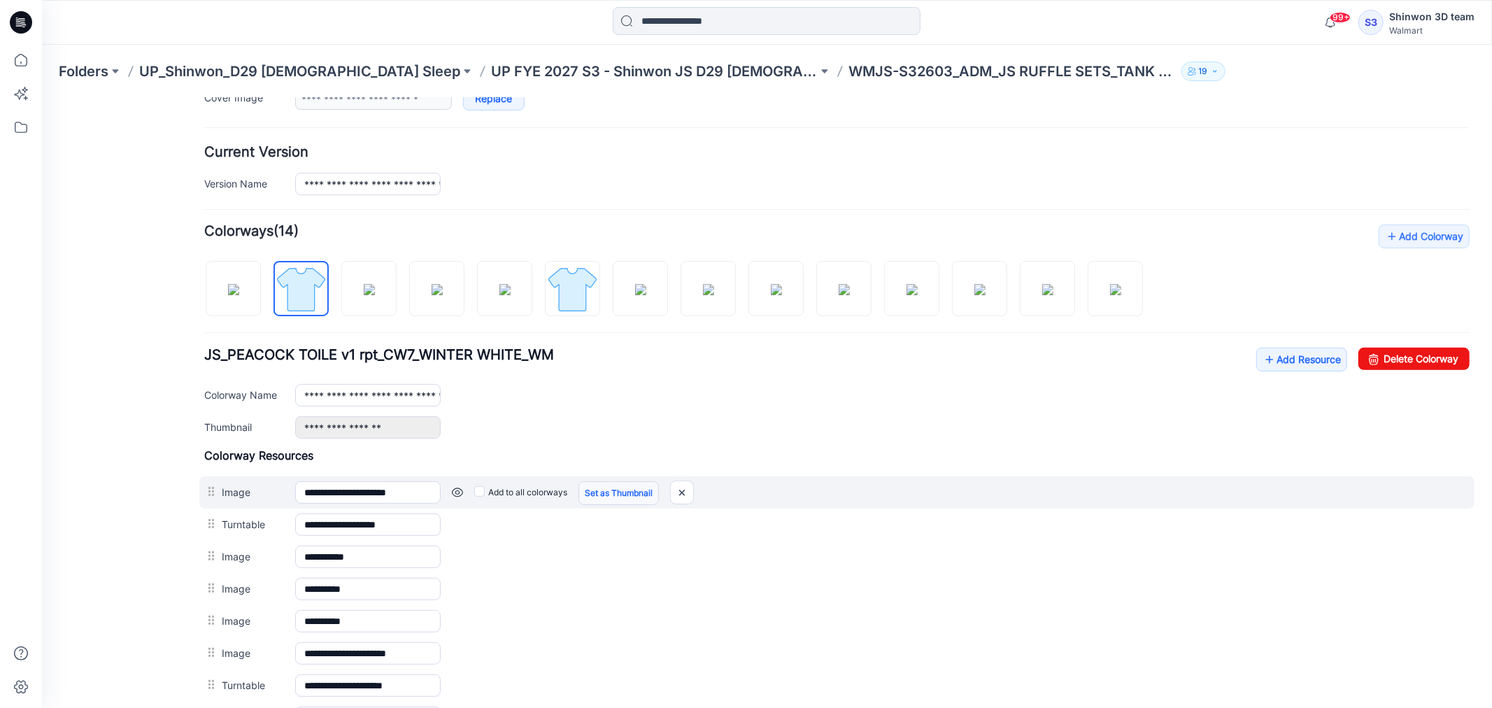
click at [637, 494] on link "Set as Thumbnail" at bounding box center [618, 493] width 80 height 24
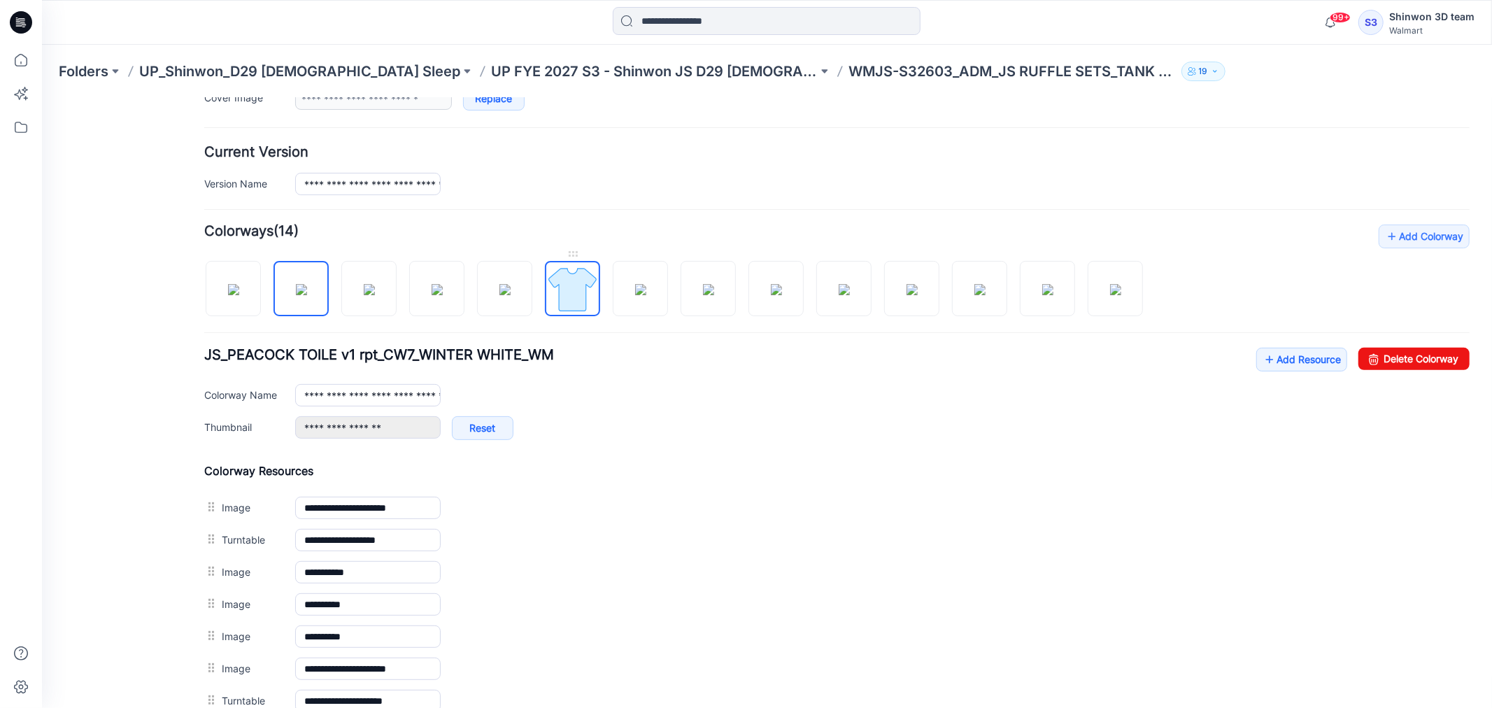
click at [571, 294] on img at bounding box center [572, 288] width 52 height 52
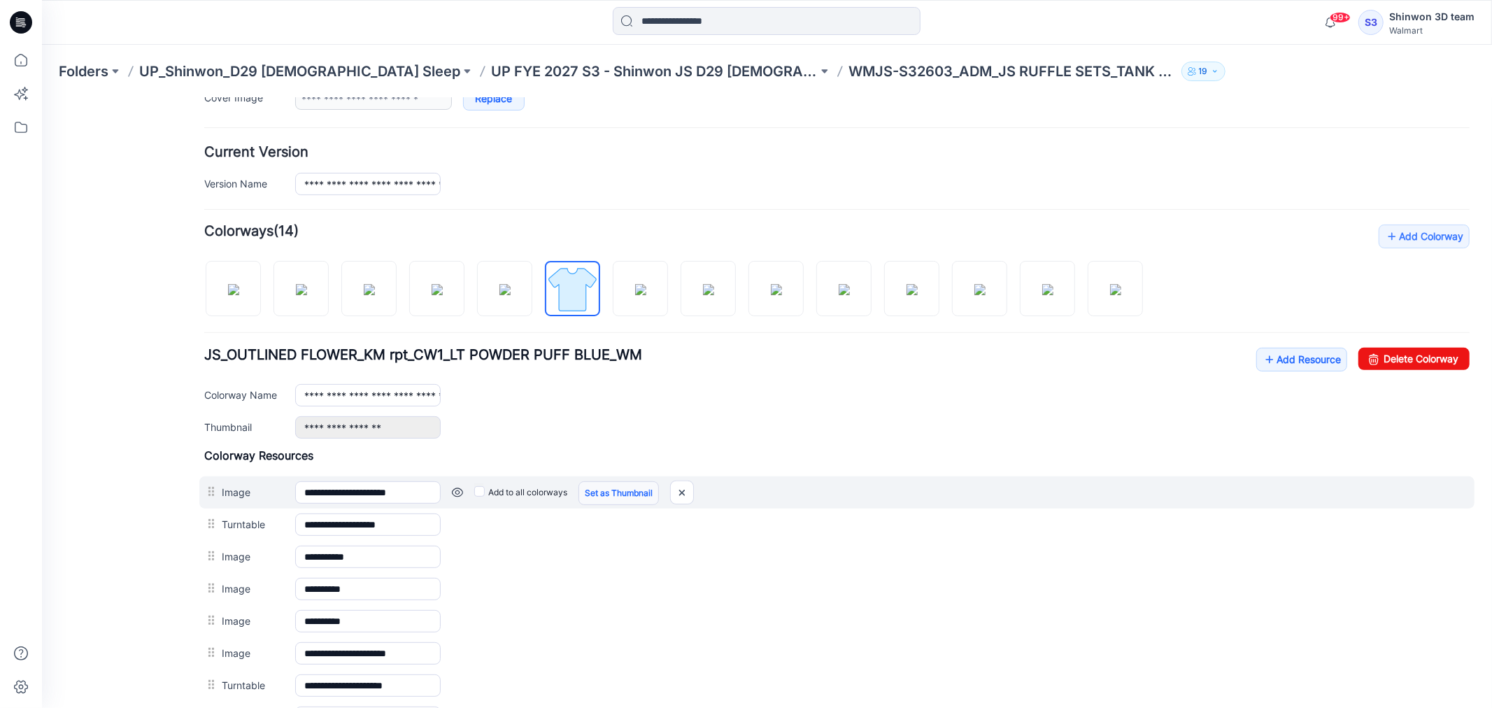
click at [617, 494] on link "Set as Thumbnail" at bounding box center [618, 493] width 80 height 24
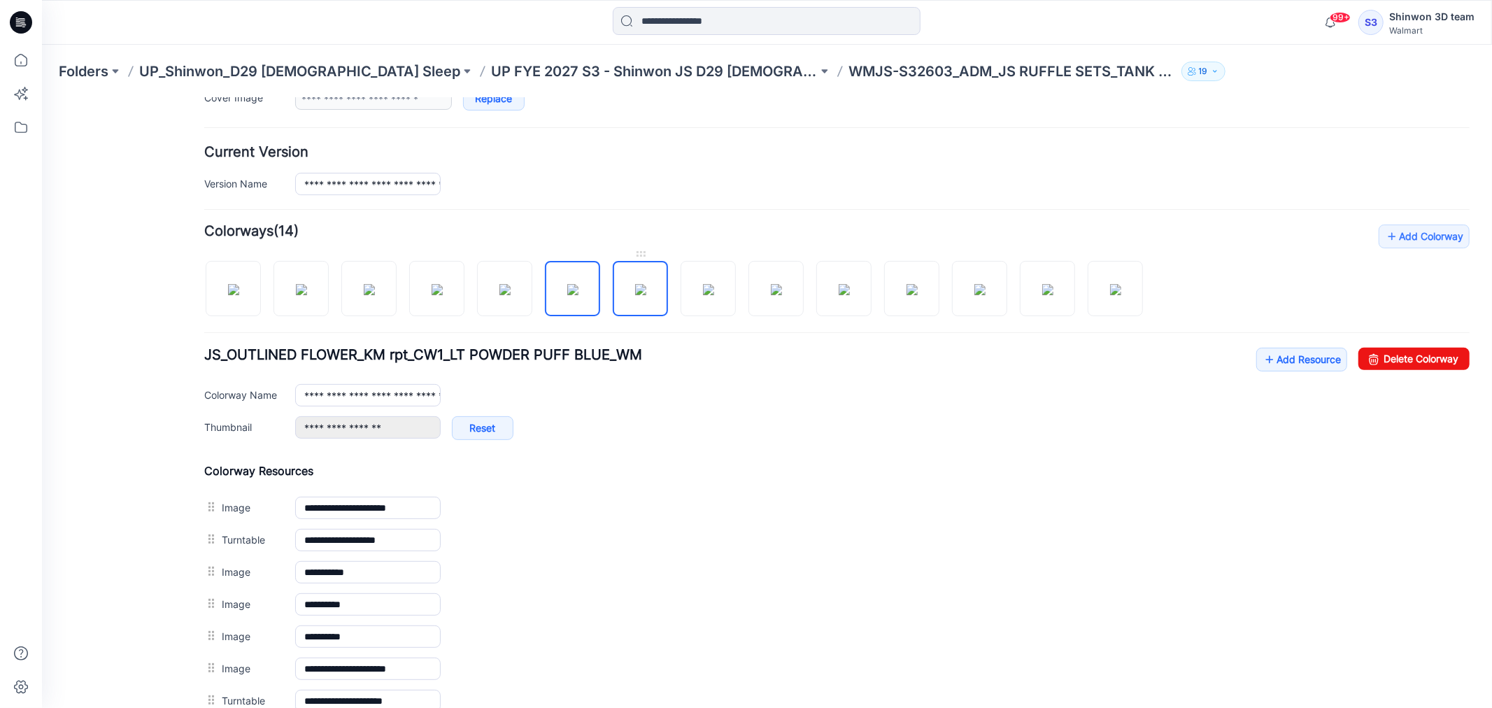
click at [634, 293] on img at bounding box center [639, 288] width 11 height 11
click at [709, 294] on img at bounding box center [707, 288] width 11 height 11
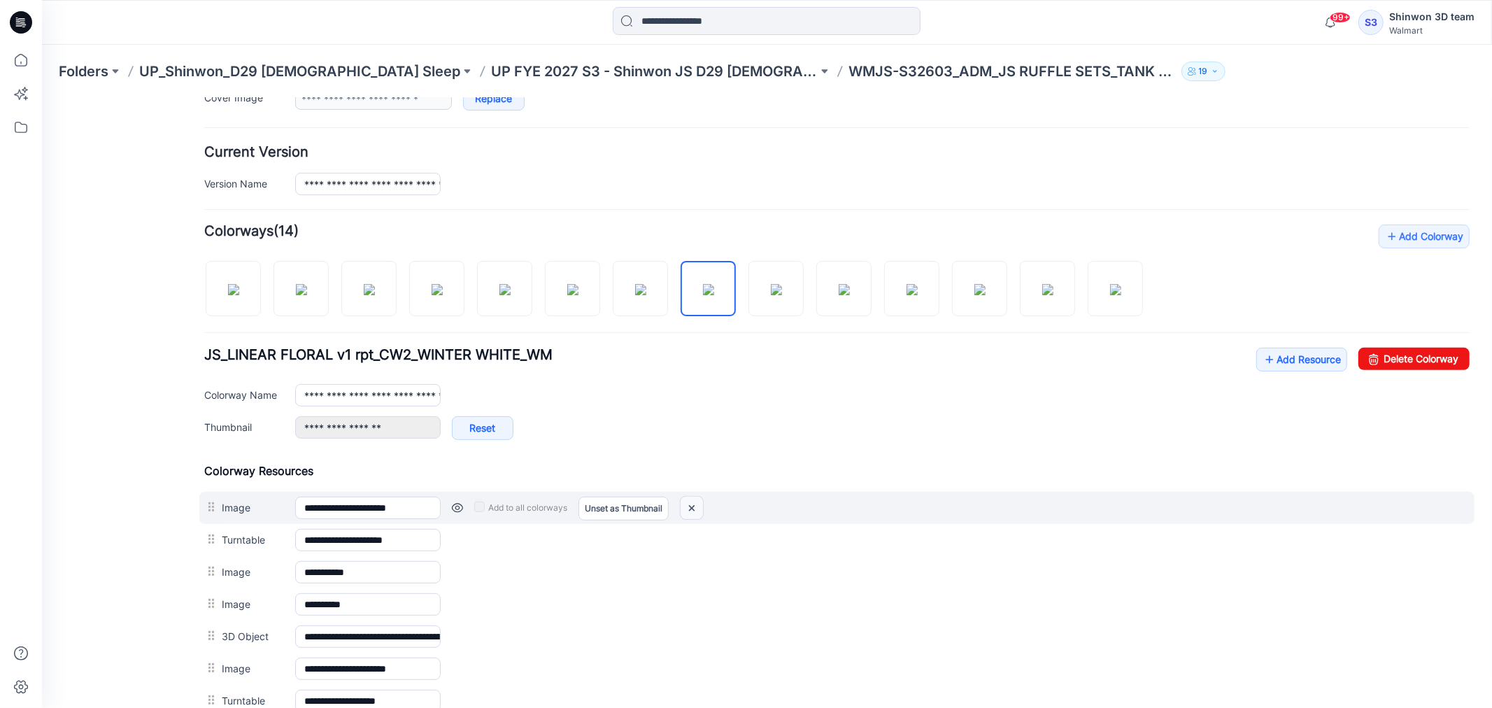
click at [692, 508] on img at bounding box center [691, 507] width 22 height 23
click at [683, 504] on img at bounding box center [681, 507] width 22 height 23
click at [678, 506] on img at bounding box center [681, 507] width 22 height 23
click at [686, 506] on img at bounding box center [681, 507] width 22 height 23
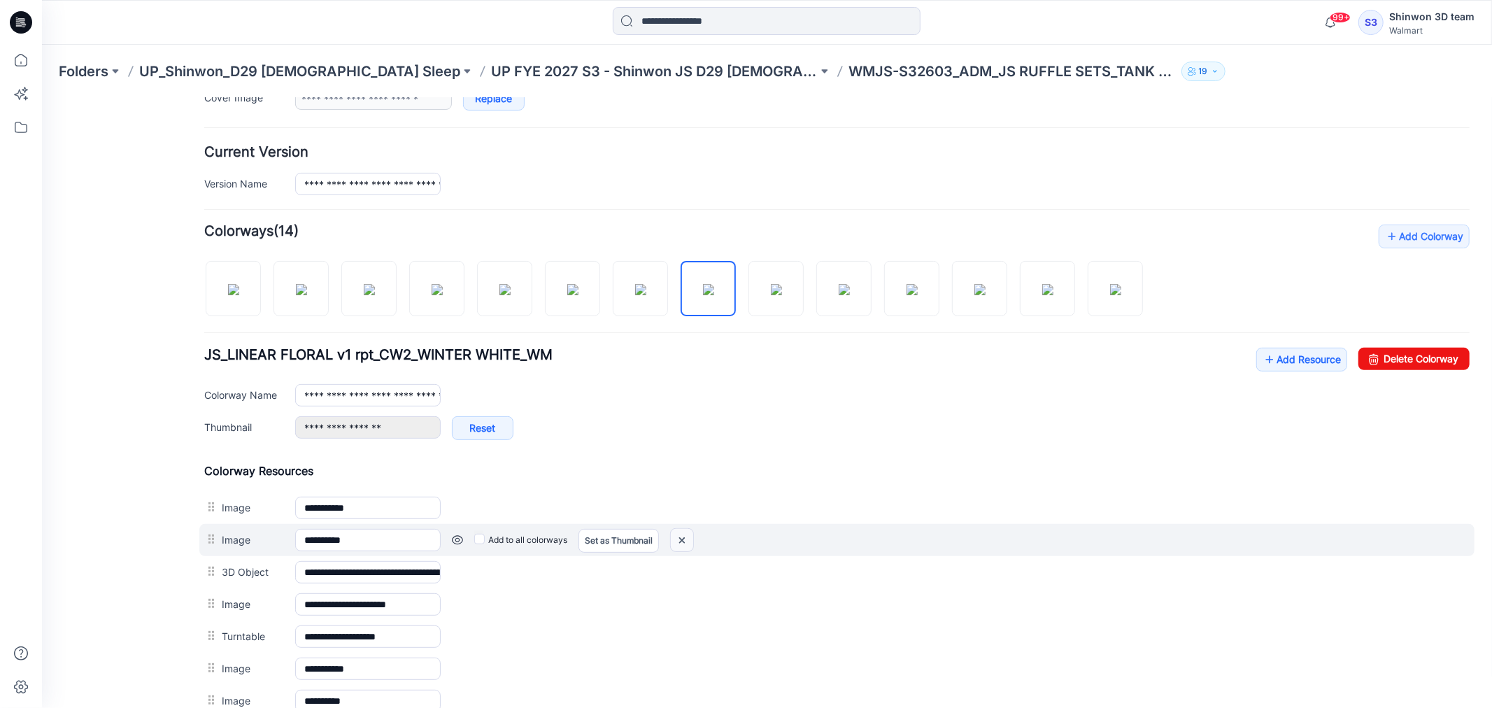
drag, startPoint x: 682, startPoint y: 534, endPoint x: 874, endPoint y: 157, distance: 422.3
click at [682, 534] on img at bounding box center [681, 539] width 22 height 23
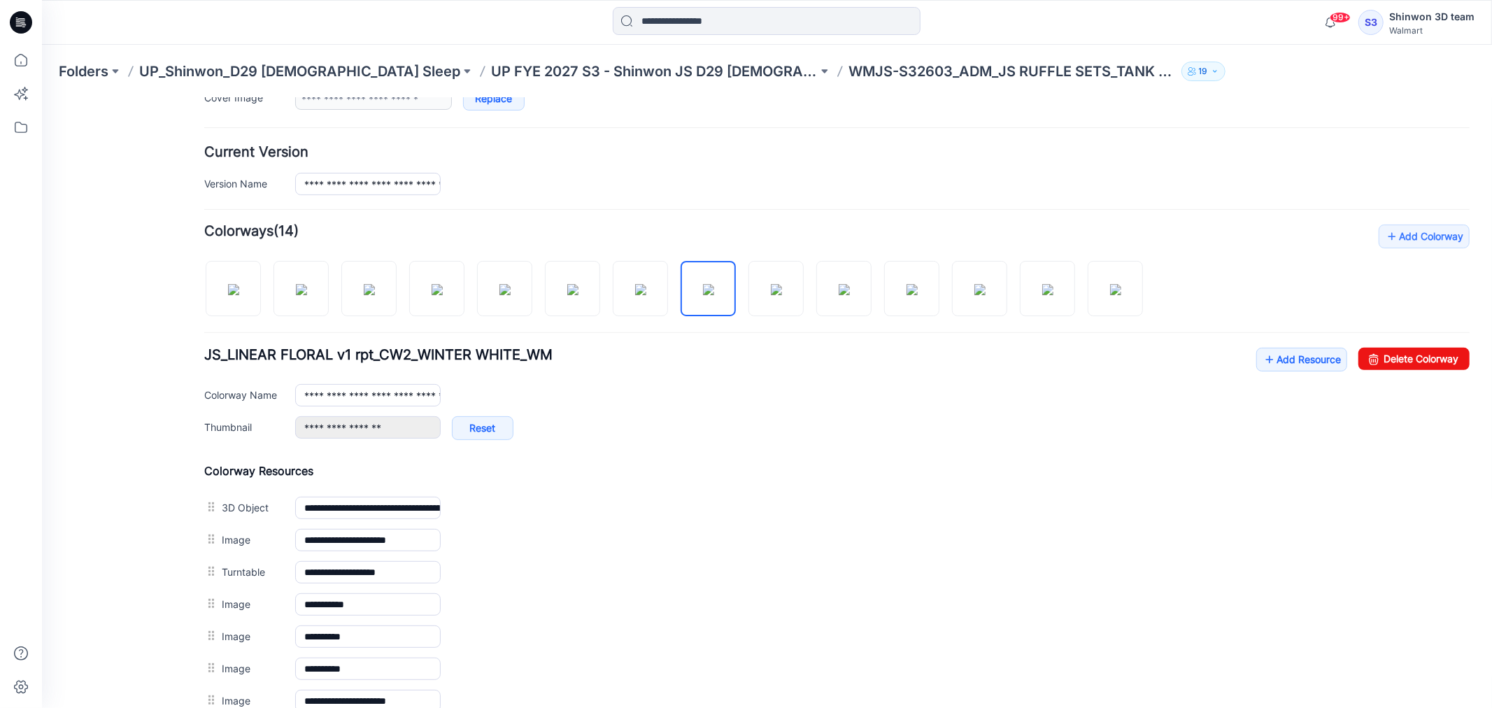
click at [41, 97] on div "Add to all colorways Set as Thumbnail Unset as Thumbnail" at bounding box center [41, 97] width 0 height 0
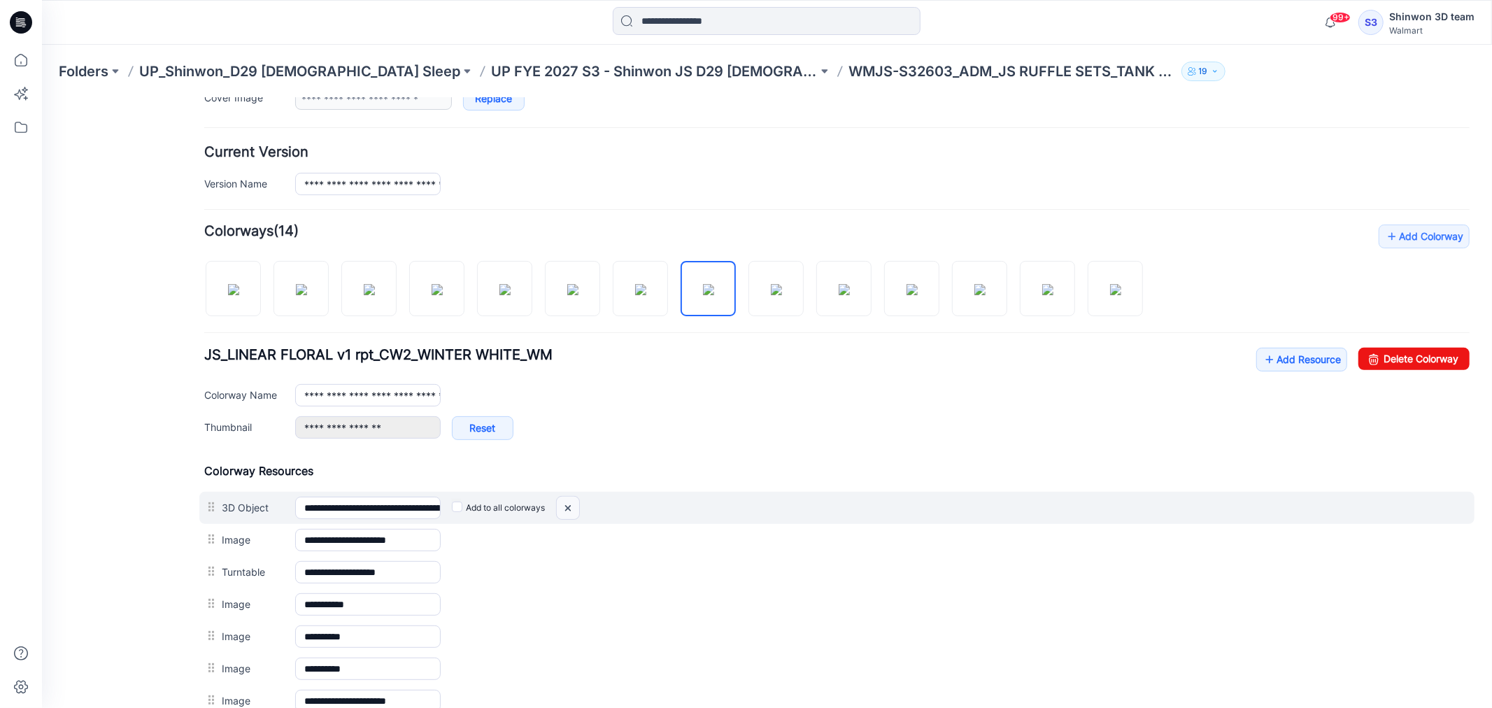
drag, startPoint x: 571, startPoint y: 508, endPoint x: 857, endPoint y: 185, distance: 432.1
click at [571, 508] on img at bounding box center [567, 507] width 22 height 23
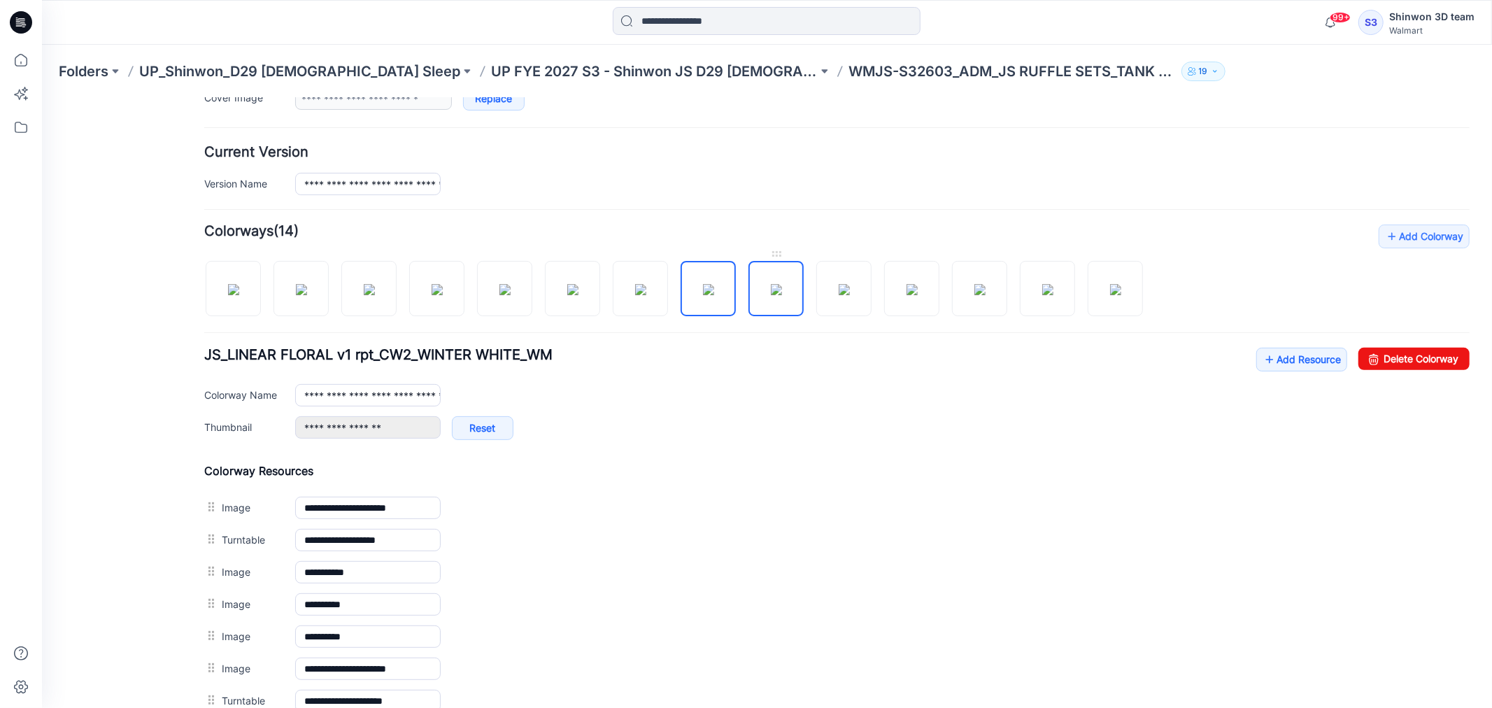
click at [781, 294] on img at bounding box center [775, 288] width 11 height 11
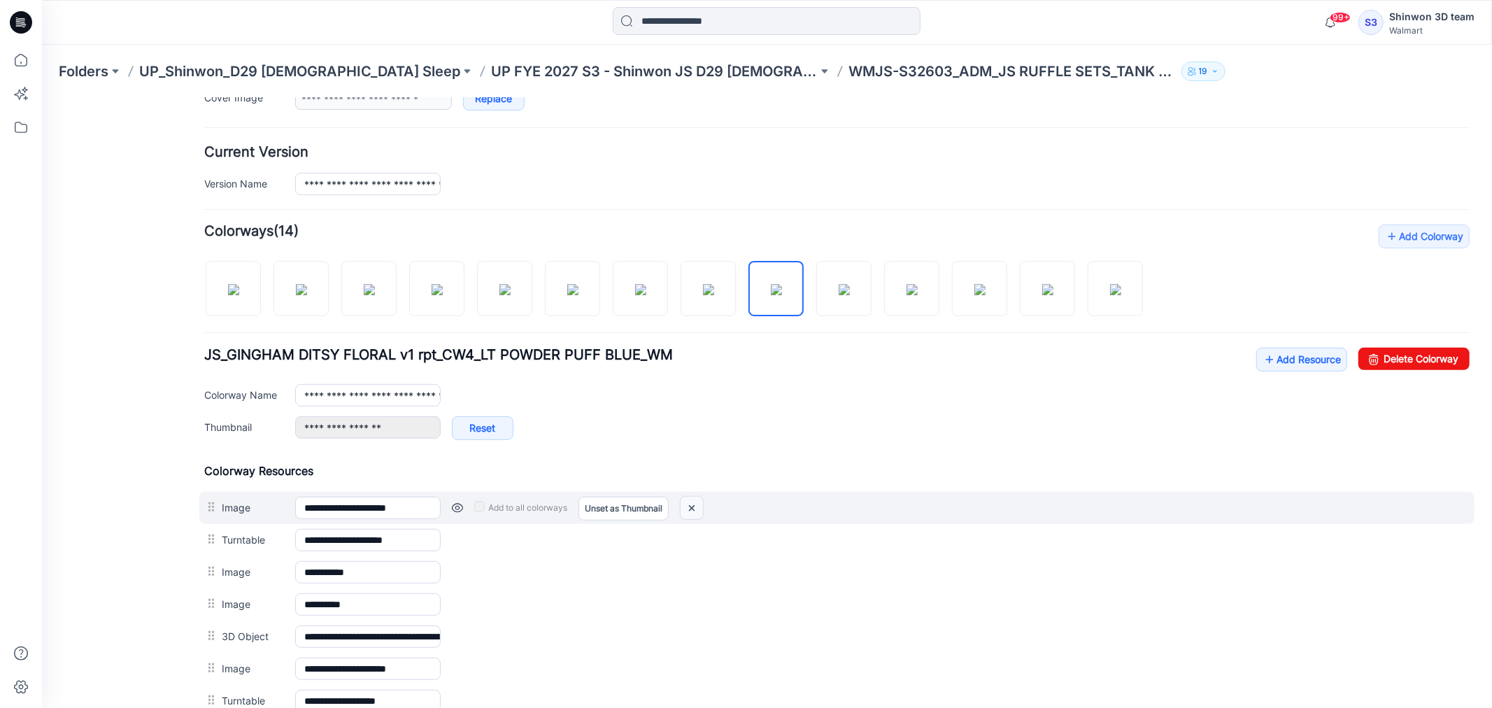
click at [695, 506] on img at bounding box center [691, 507] width 22 height 23
click at [681, 510] on img at bounding box center [681, 507] width 22 height 23
click at [683, 507] on img at bounding box center [681, 507] width 22 height 23
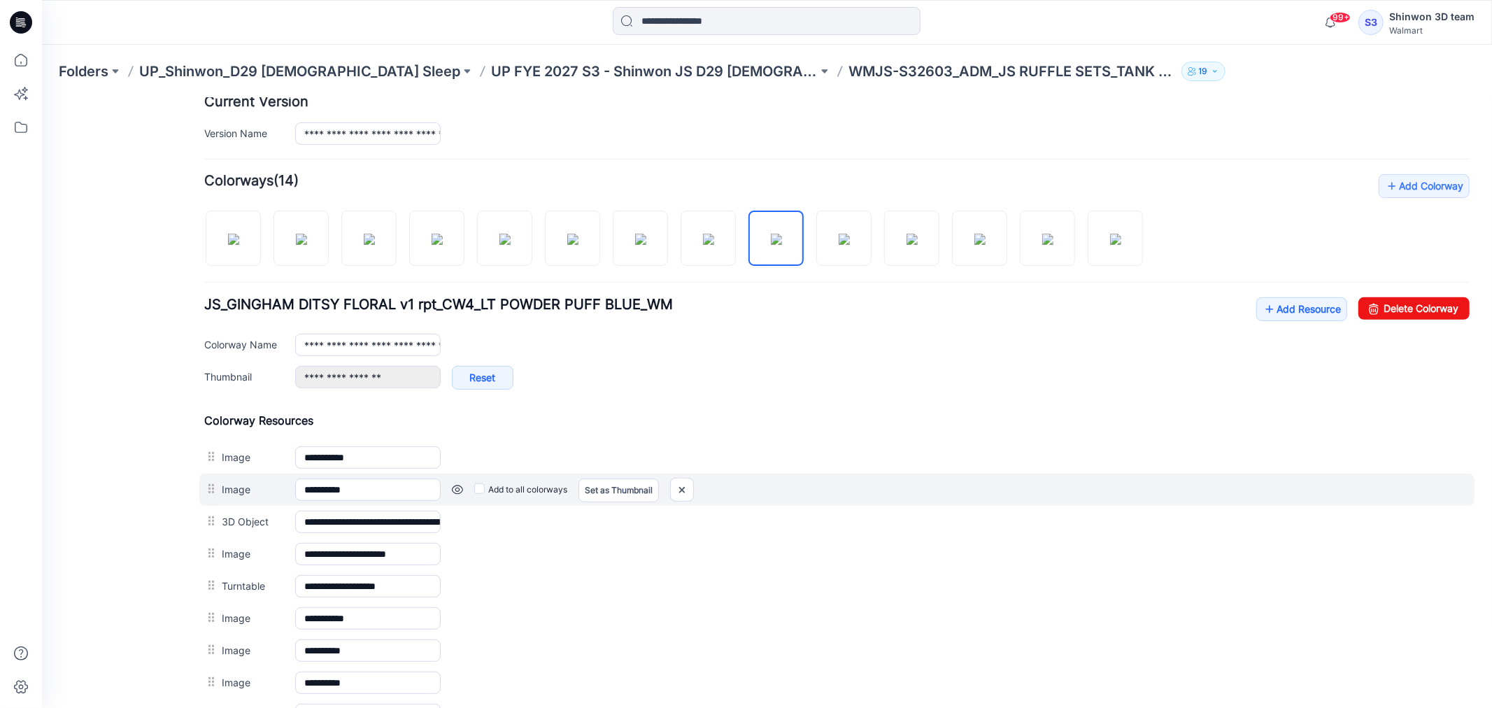
scroll to position [388, 0]
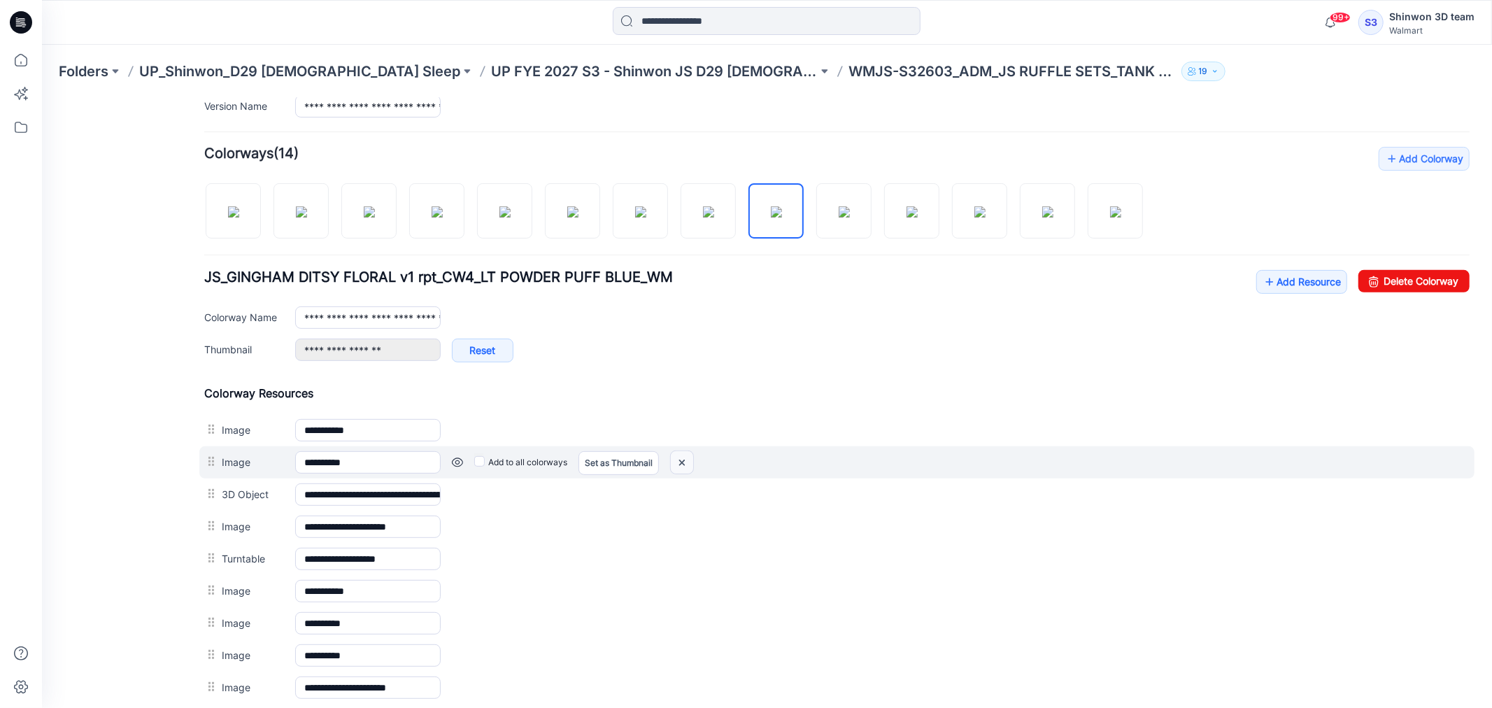
click at [679, 467] on img at bounding box center [681, 461] width 22 height 23
click at [567, 464] on img at bounding box center [567, 461] width 22 height 23
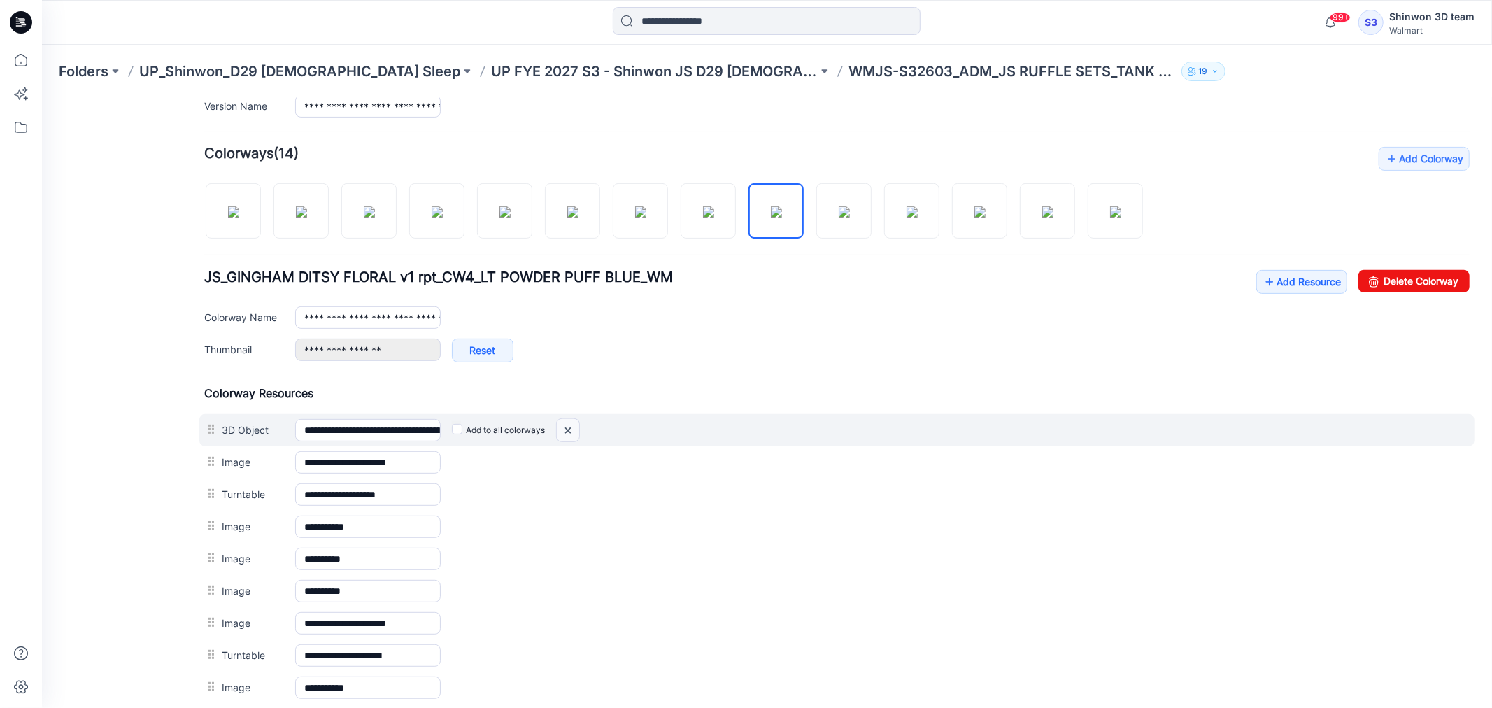
drag, startPoint x: 567, startPoint y: 432, endPoint x: 865, endPoint y: 178, distance: 391.0
click at [567, 432] on img at bounding box center [567, 429] width 22 height 23
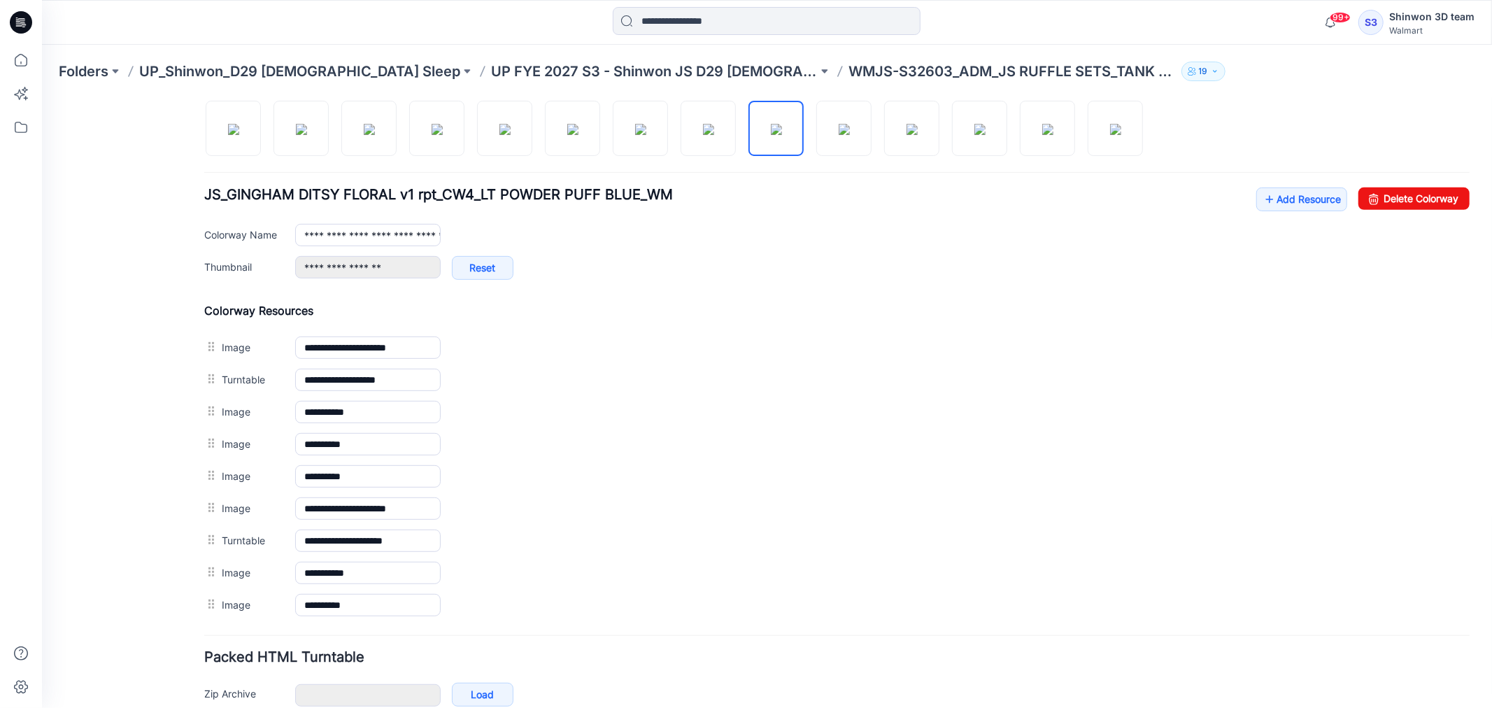
scroll to position [315, 0]
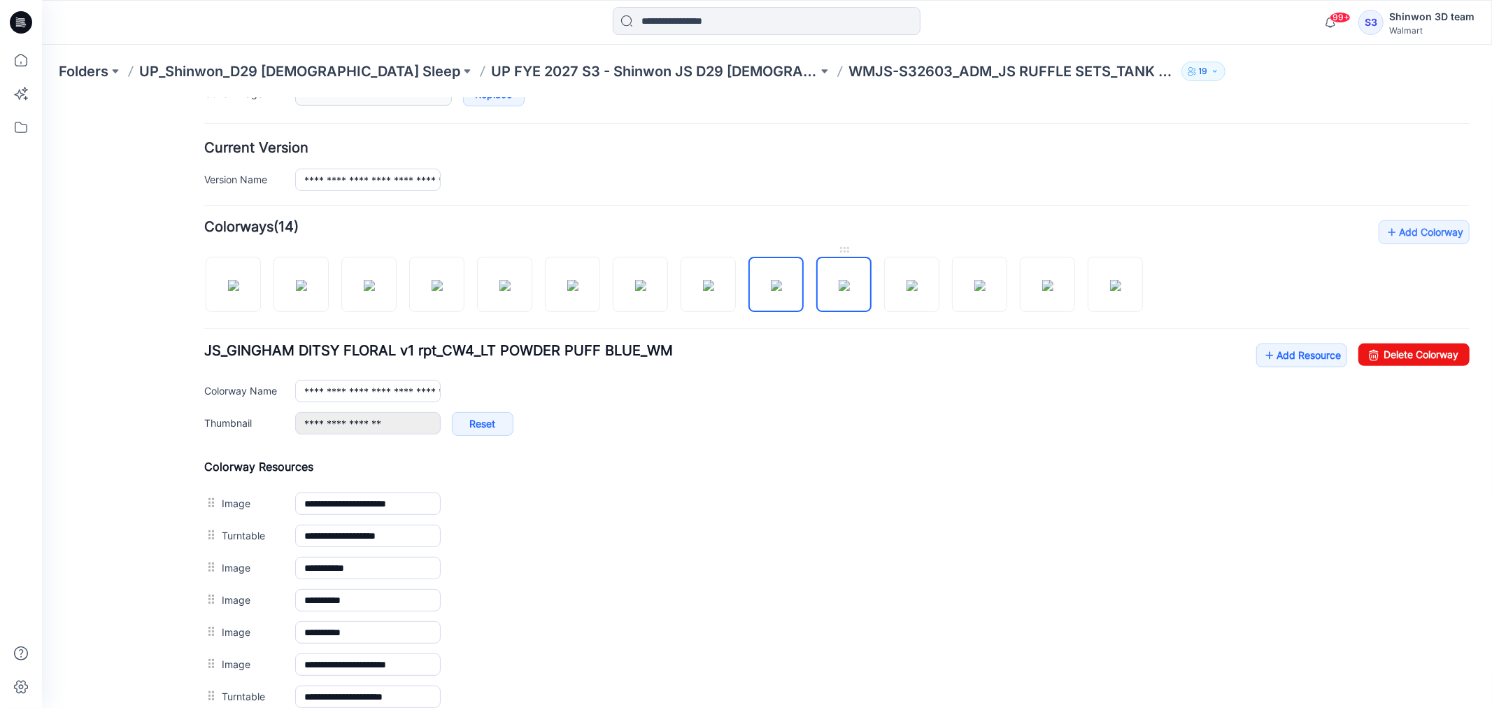
click at [838, 290] on img at bounding box center [843, 284] width 11 height 11
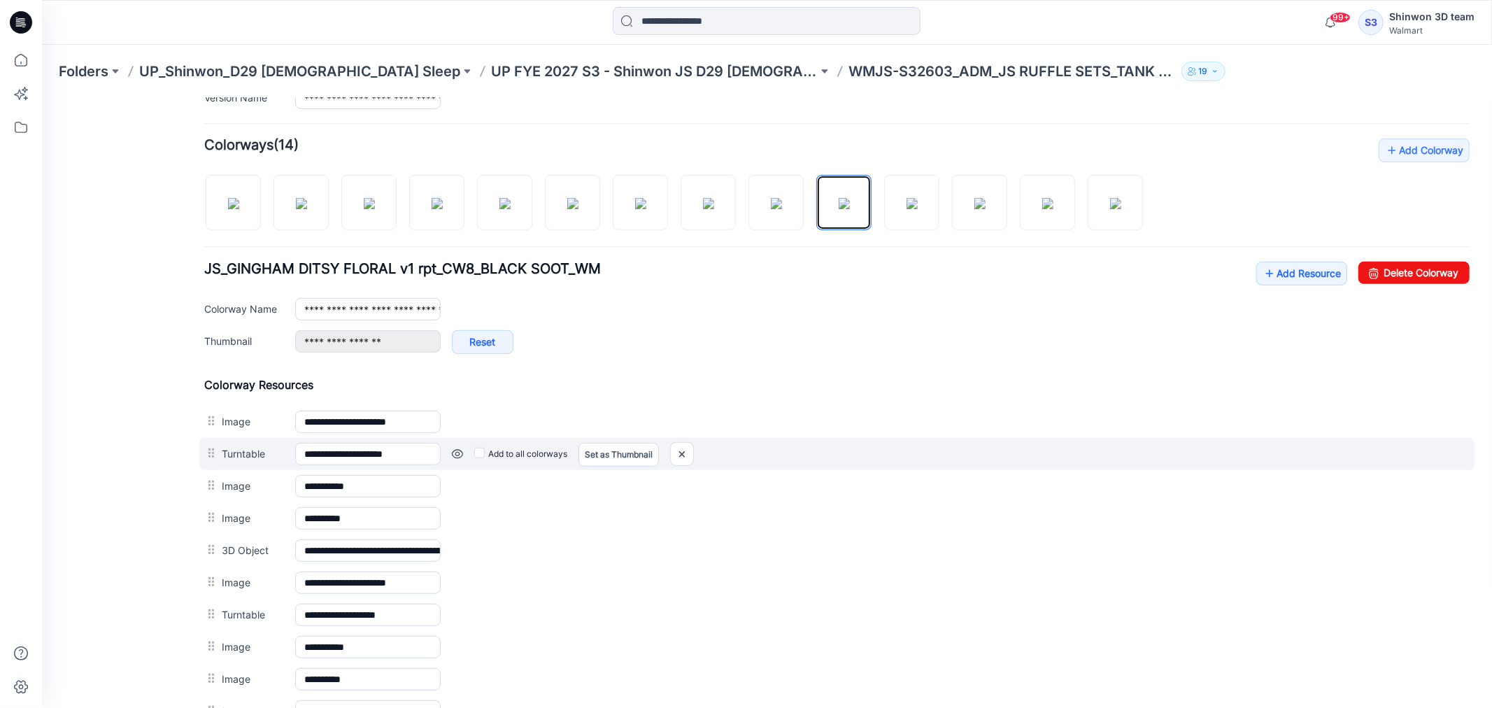
scroll to position [392, 0]
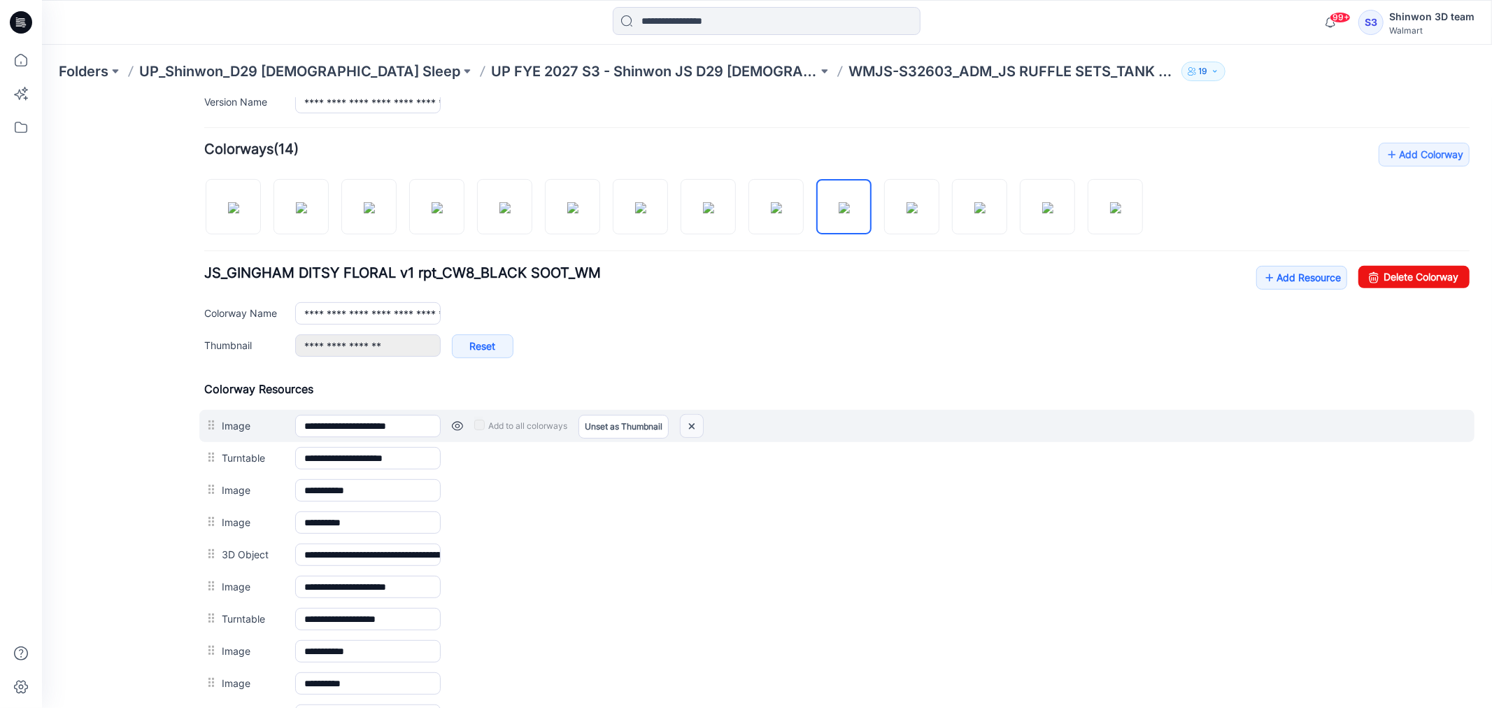
drag, startPoint x: 697, startPoint y: 423, endPoint x: 872, endPoint y: 147, distance: 327.3
click at [697, 423] on img at bounding box center [691, 425] width 22 height 23
click at [683, 428] on img at bounding box center [681, 425] width 22 height 23
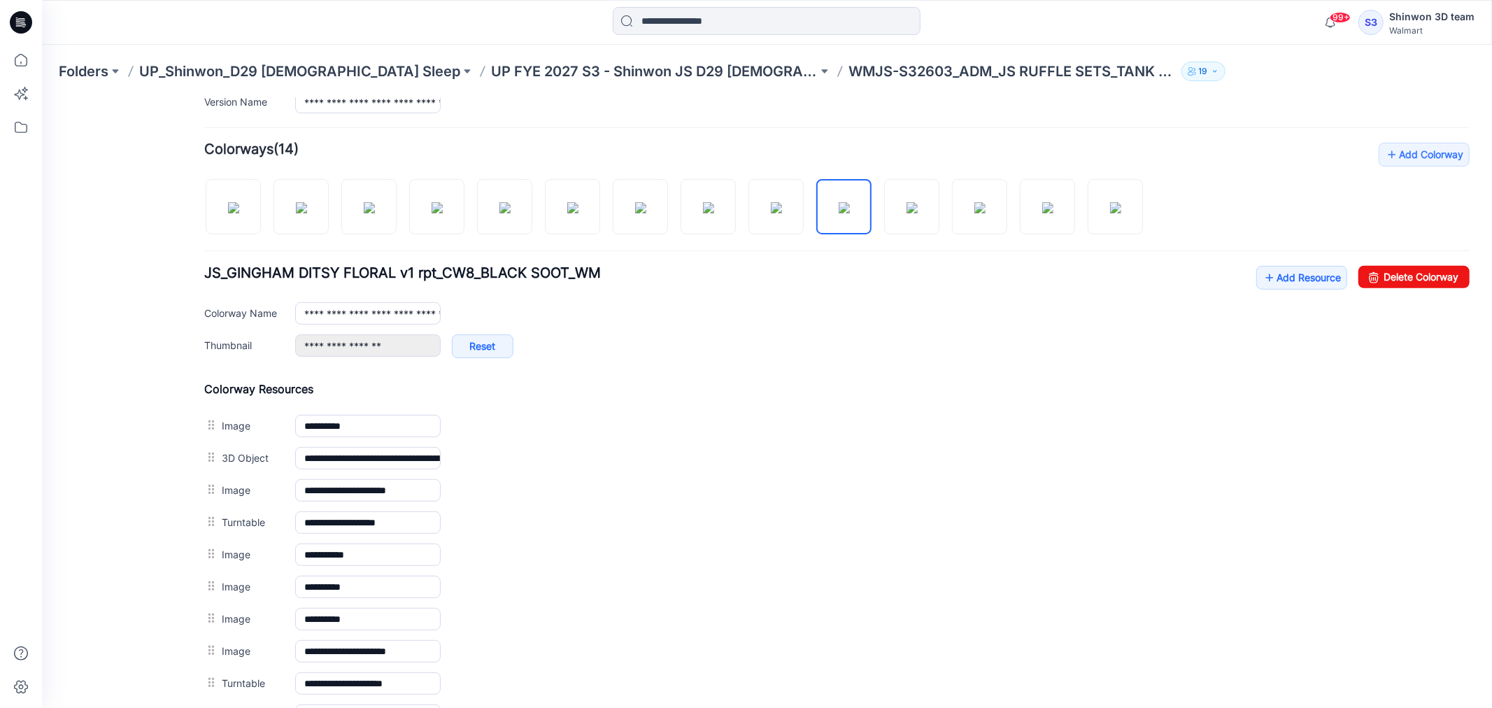
click at [41, 97] on img at bounding box center [41, 97] width 0 height 0
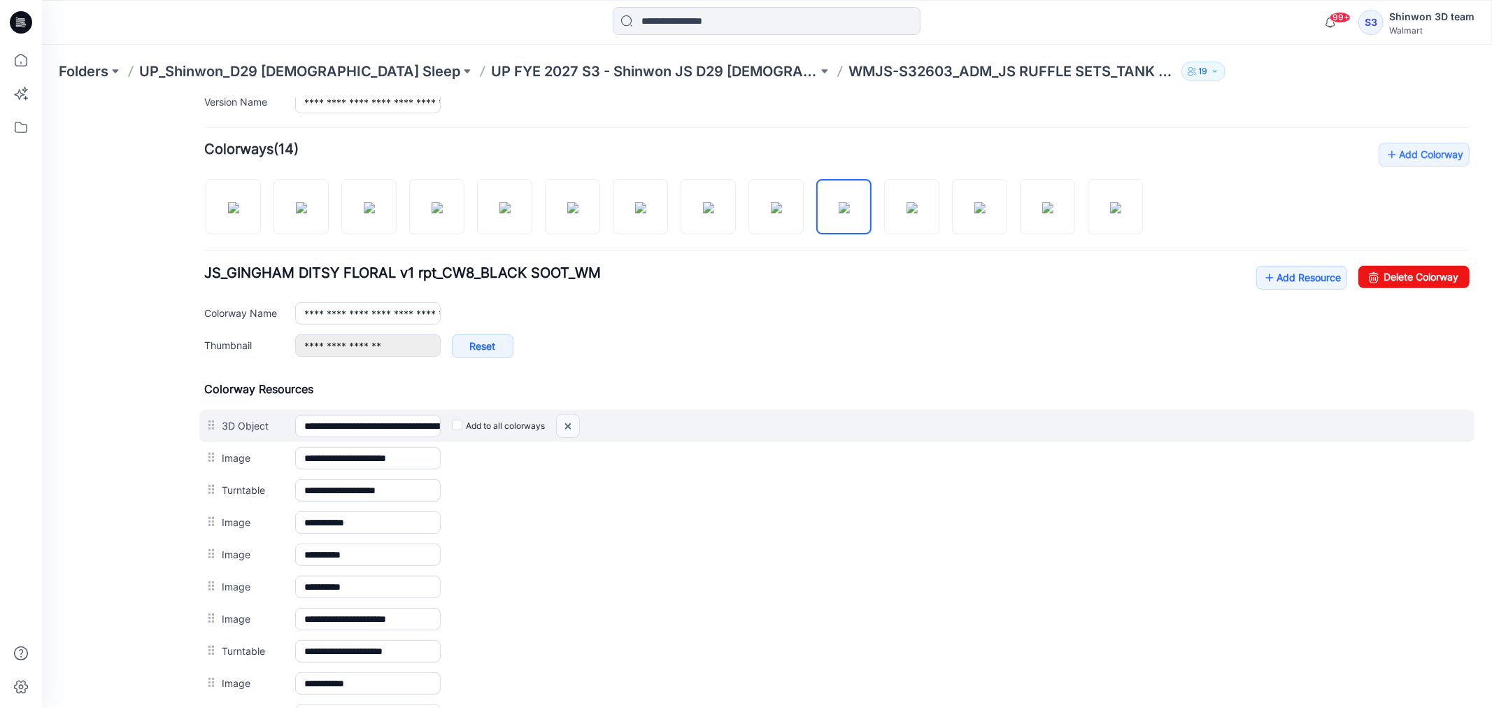
click at [571, 430] on img at bounding box center [567, 425] width 22 height 23
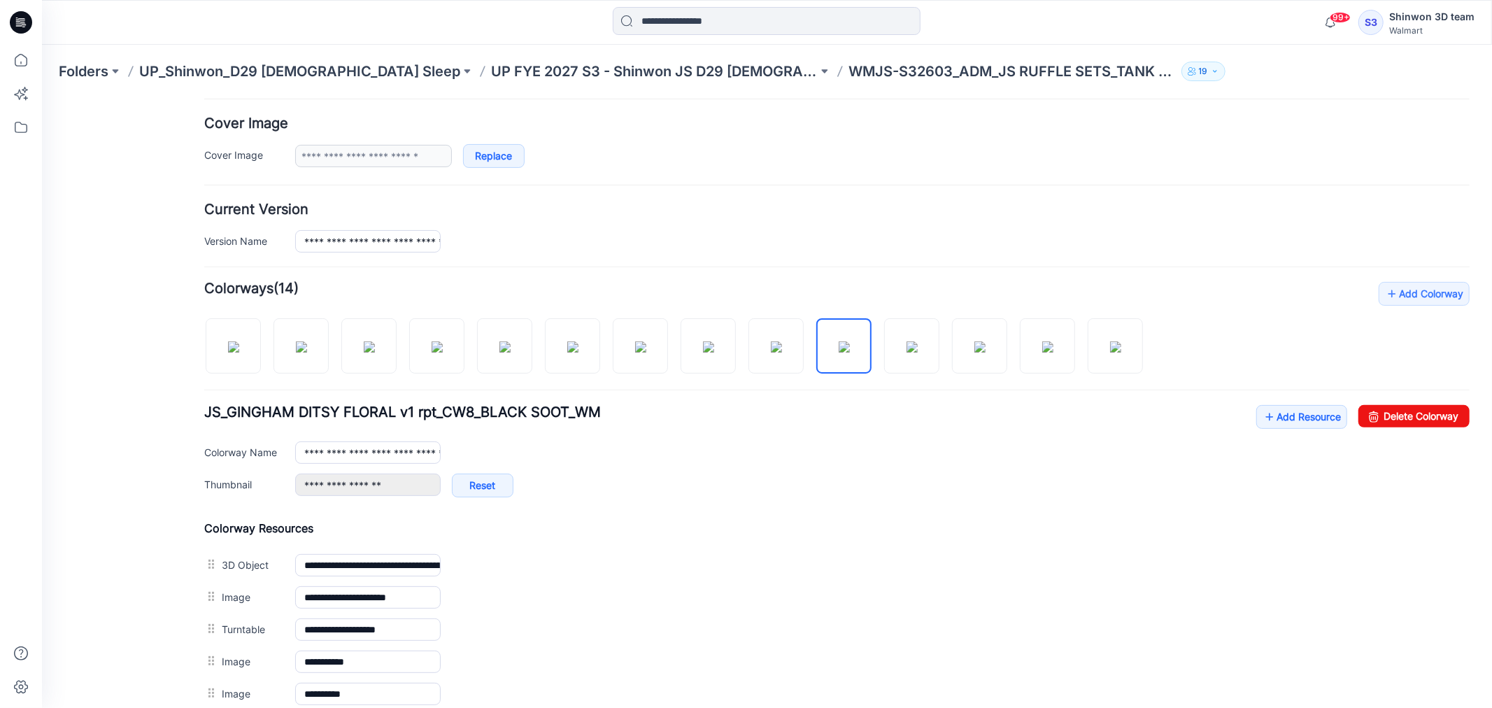
scroll to position [236, 0]
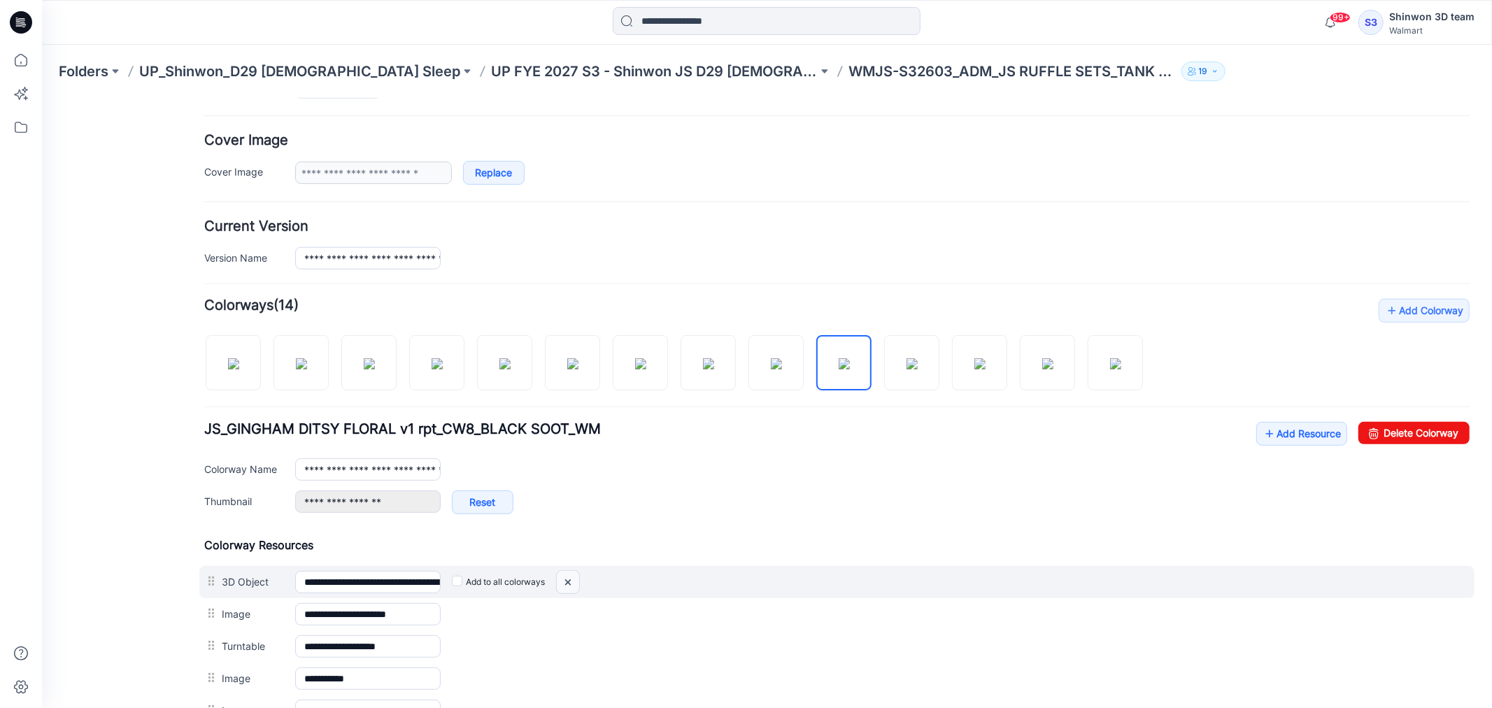
click at [571, 584] on img at bounding box center [567, 581] width 22 height 23
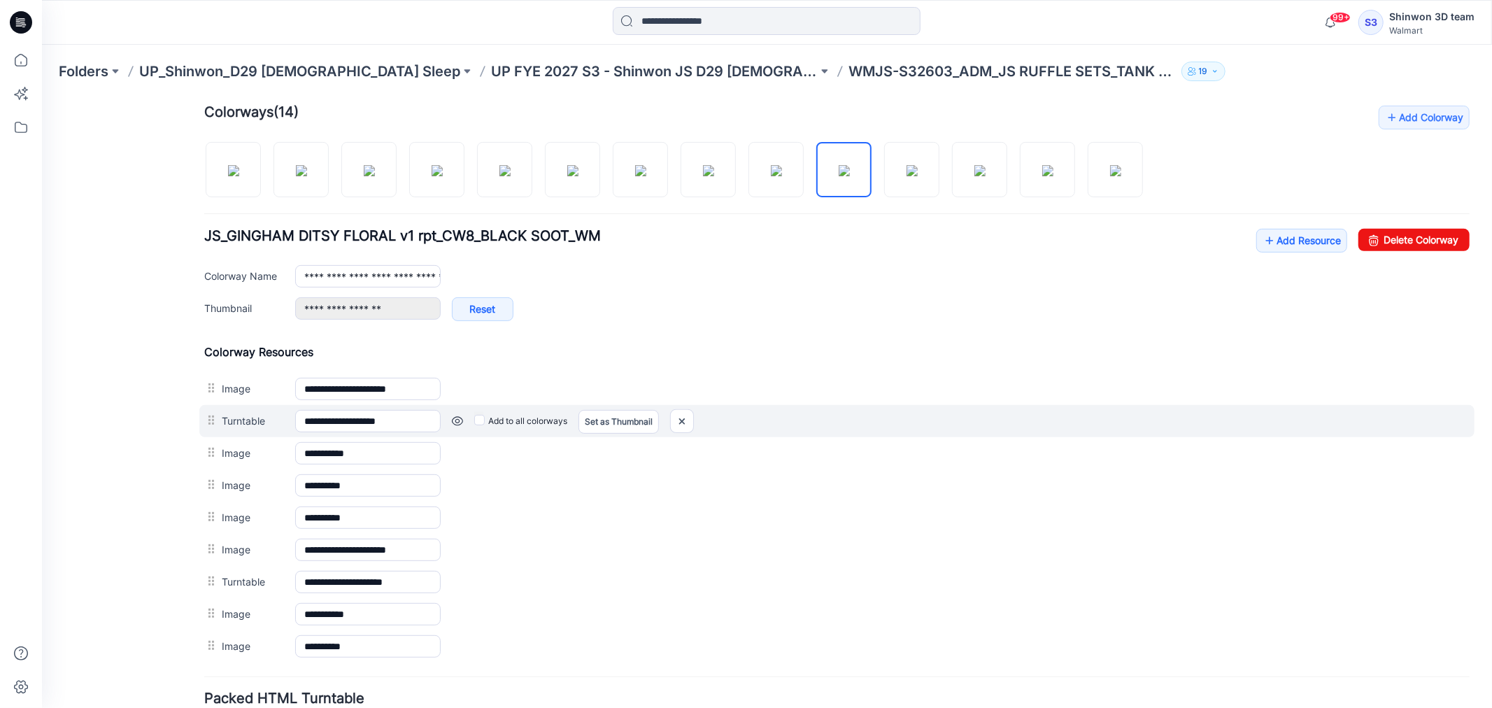
scroll to position [392, 0]
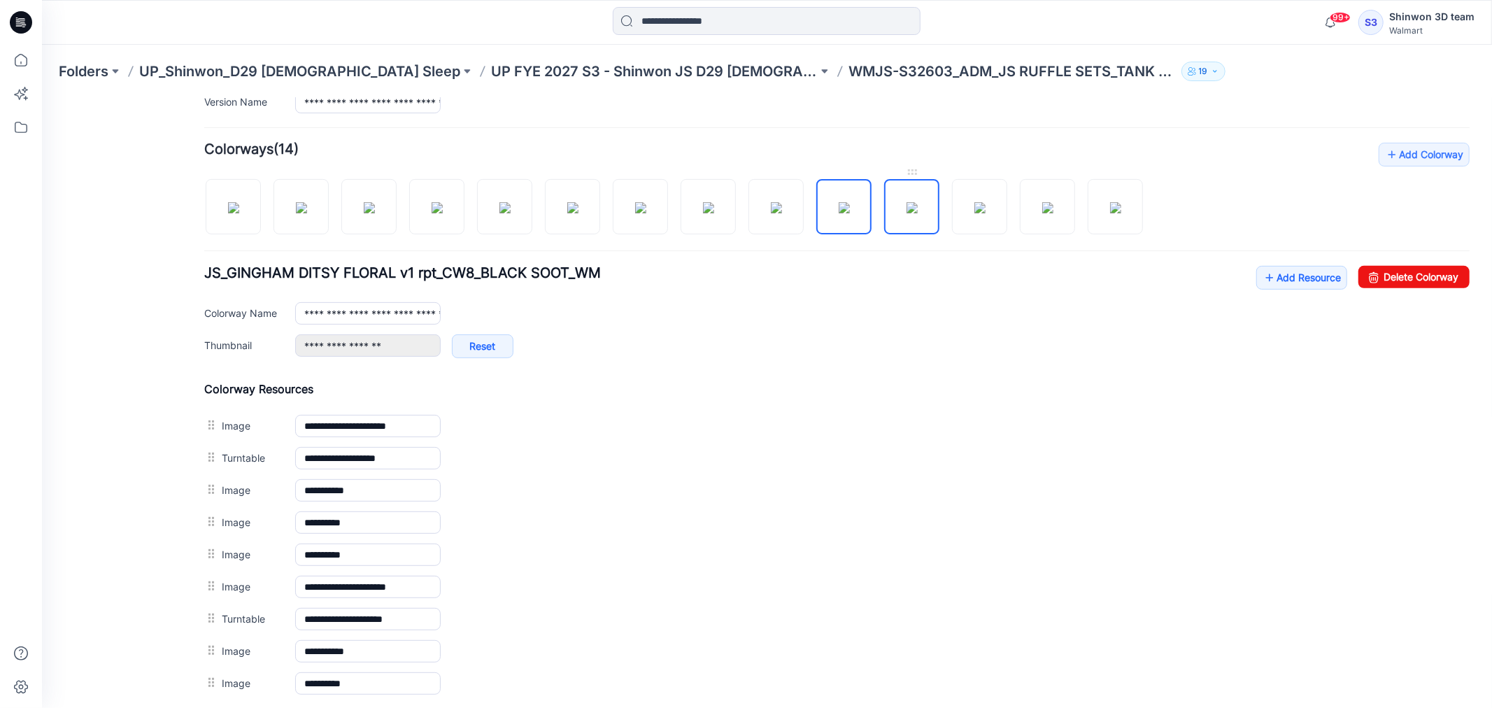
click at [907, 213] on img at bounding box center [911, 206] width 11 height 11
type input "**********"
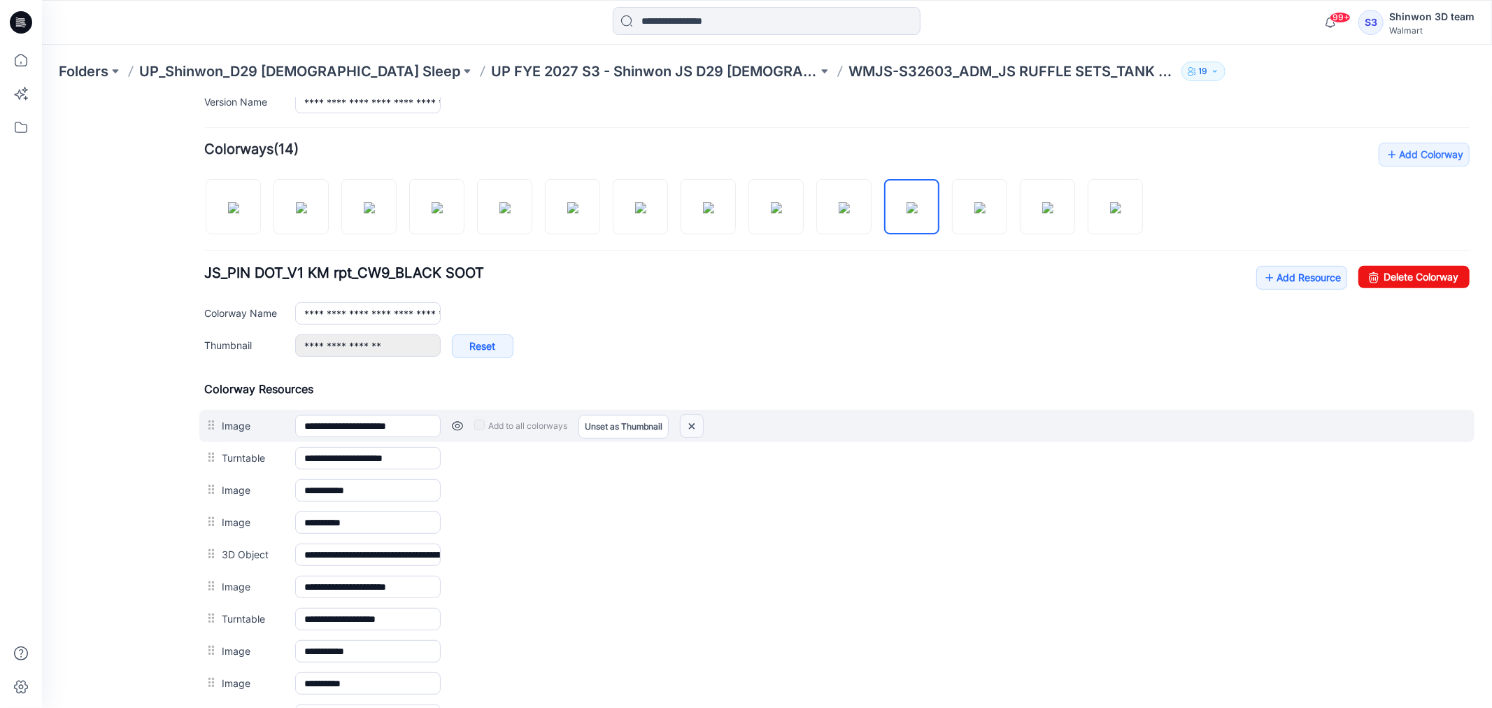
drag, startPoint x: 693, startPoint y: 429, endPoint x: 864, endPoint y: 154, distance: 324.5
click at [693, 429] on img at bounding box center [691, 425] width 22 height 23
drag, startPoint x: 676, startPoint y: 426, endPoint x: 877, endPoint y: 145, distance: 345.5
click at [676, 426] on img at bounding box center [681, 425] width 22 height 23
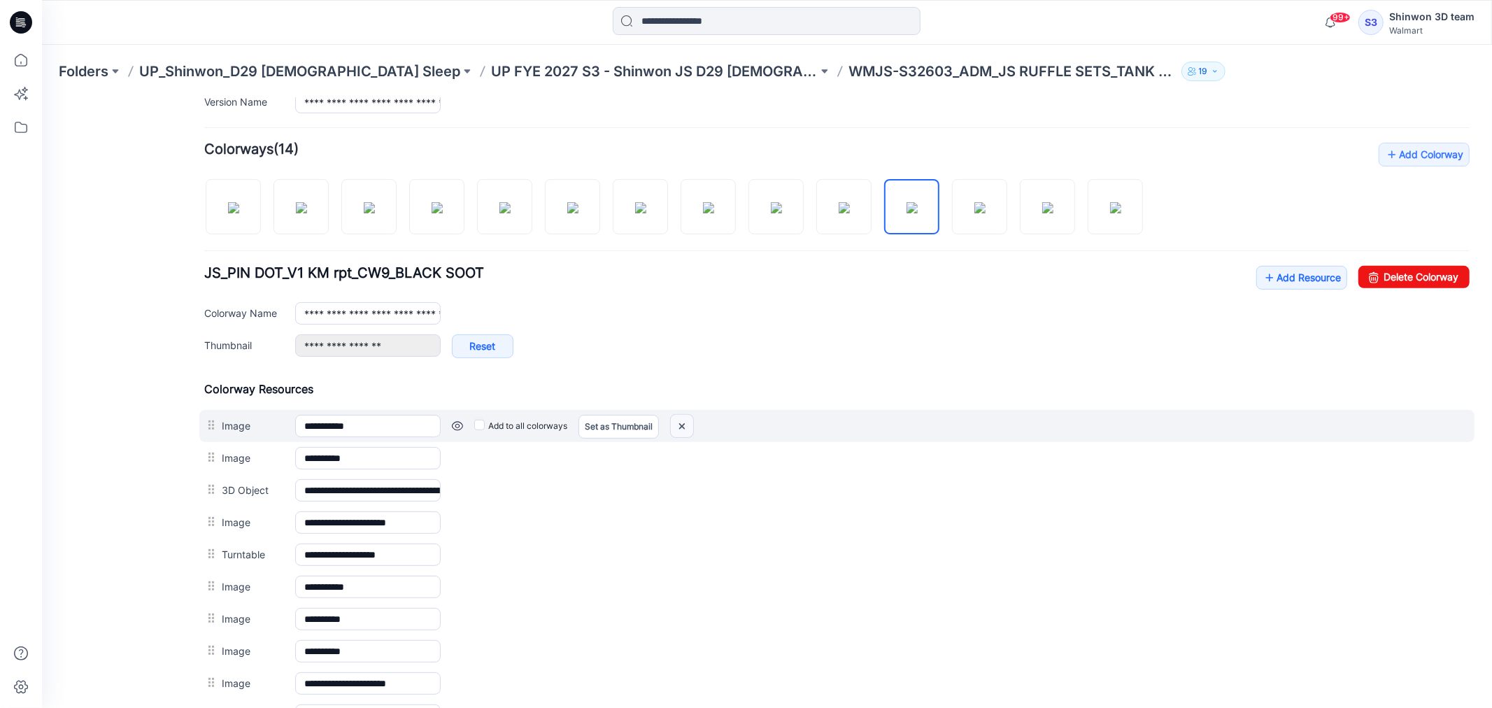
drag, startPoint x: 690, startPoint y: 426, endPoint x: 860, endPoint y: 149, distance: 325.0
click at [690, 426] on img at bounding box center [681, 425] width 22 height 23
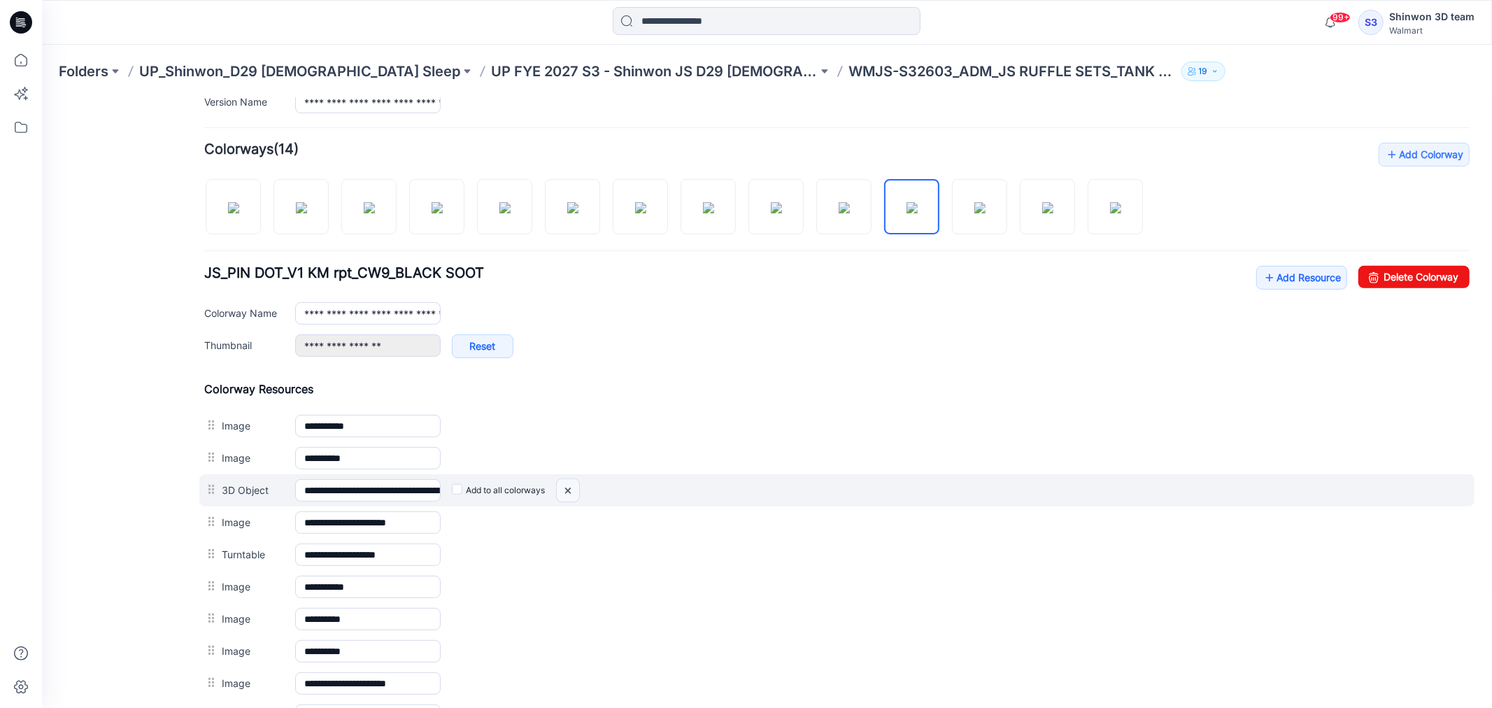
drag, startPoint x: 571, startPoint y: 490, endPoint x: 865, endPoint y: 176, distance: 430.5
click at [571, 490] on img at bounding box center [567, 489] width 22 height 23
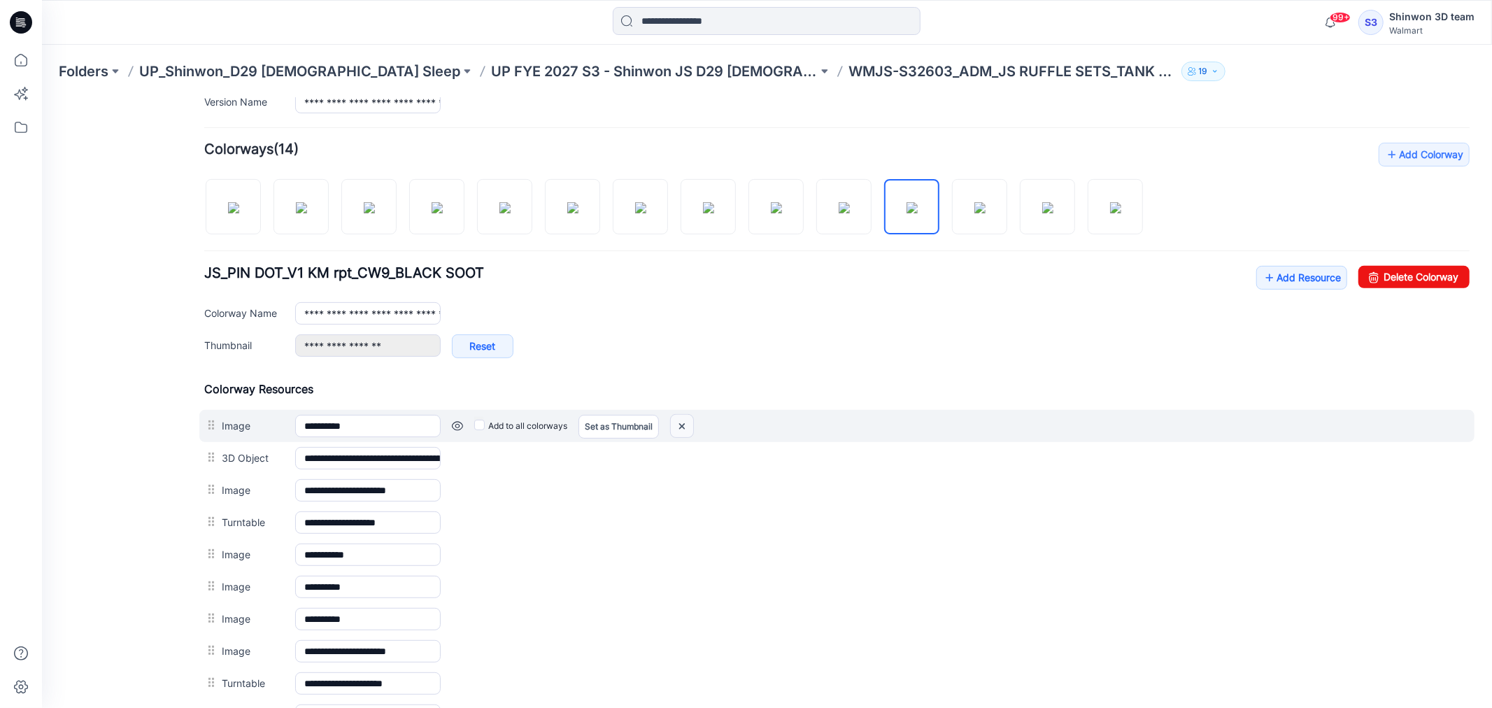
drag, startPoint x: 683, startPoint y: 426, endPoint x: 863, endPoint y: 151, distance: 328.8
click at [683, 426] on img at bounding box center [681, 425] width 22 height 23
drag, startPoint x: 683, startPoint y: 425, endPoint x: 857, endPoint y: 153, distance: 322.5
click at [683, 425] on img at bounding box center [681, 425] width 22 height 23
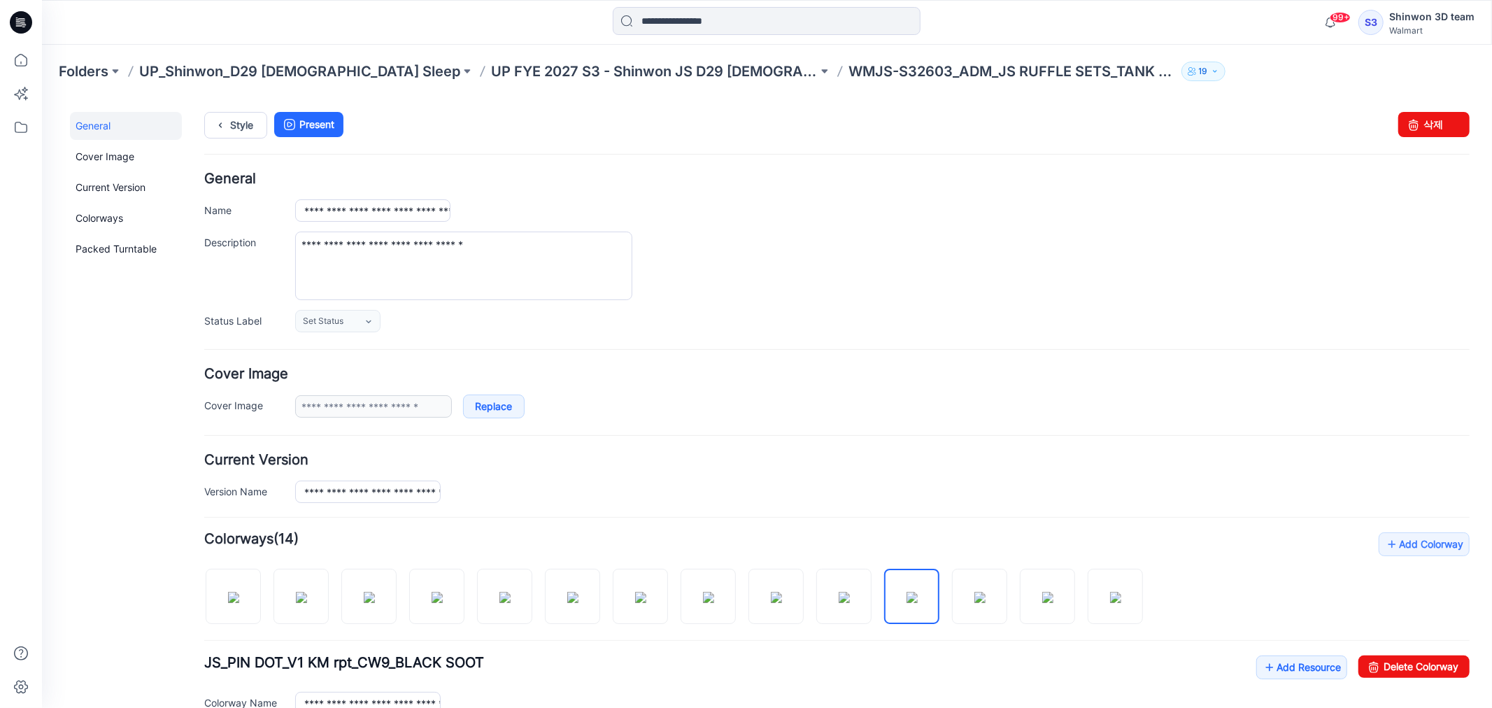
scroll to position [0, 0]
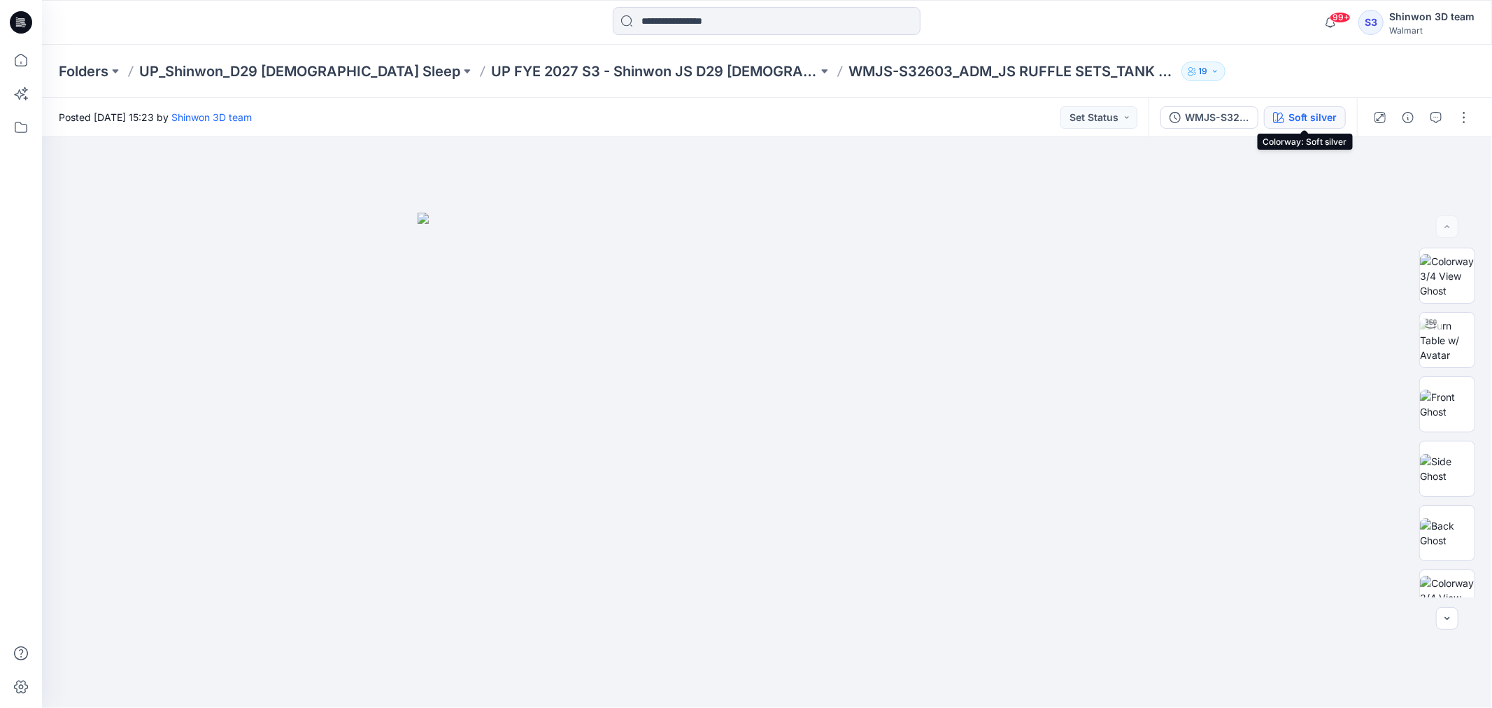
click at [1284, 115] on button "Soft silver" at bounding box center [1305, 117] width 82 height 22
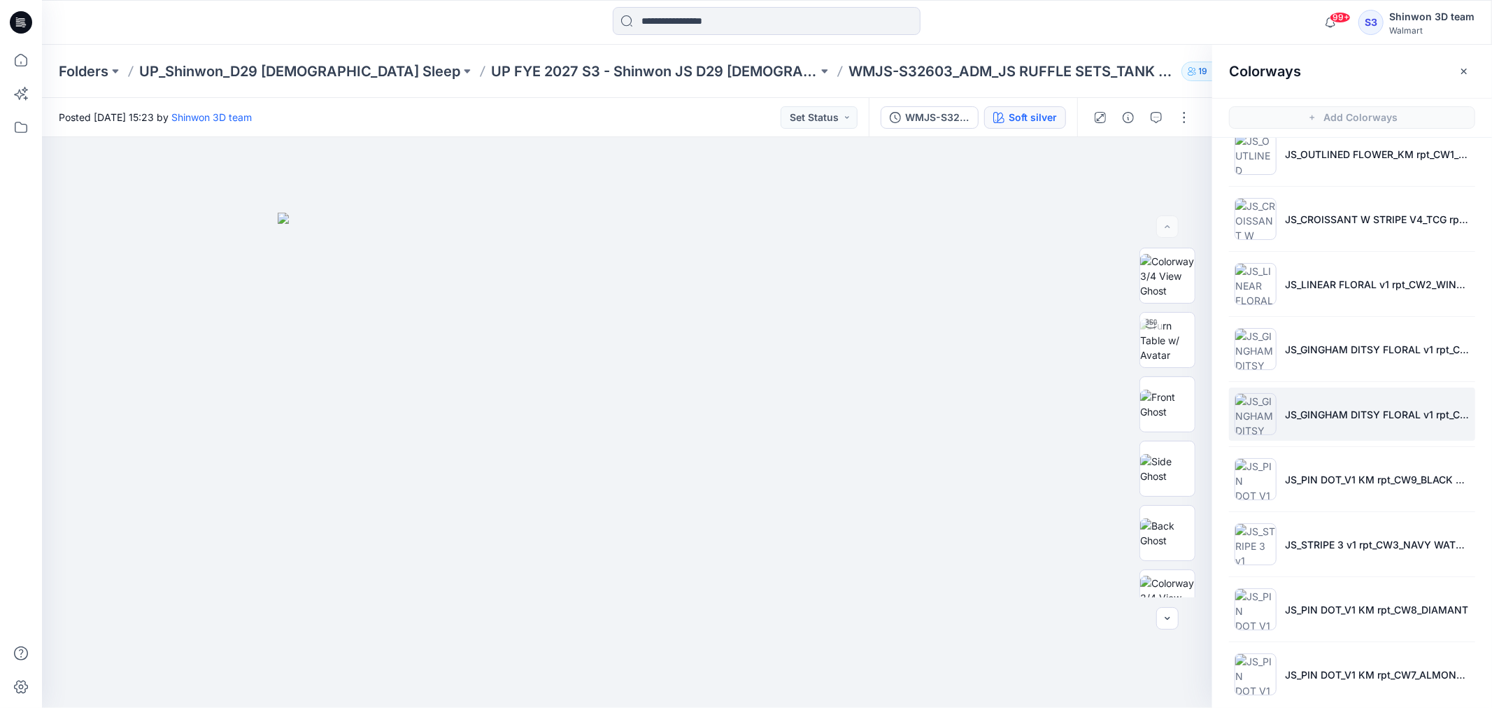
scroll to position [367, 0]
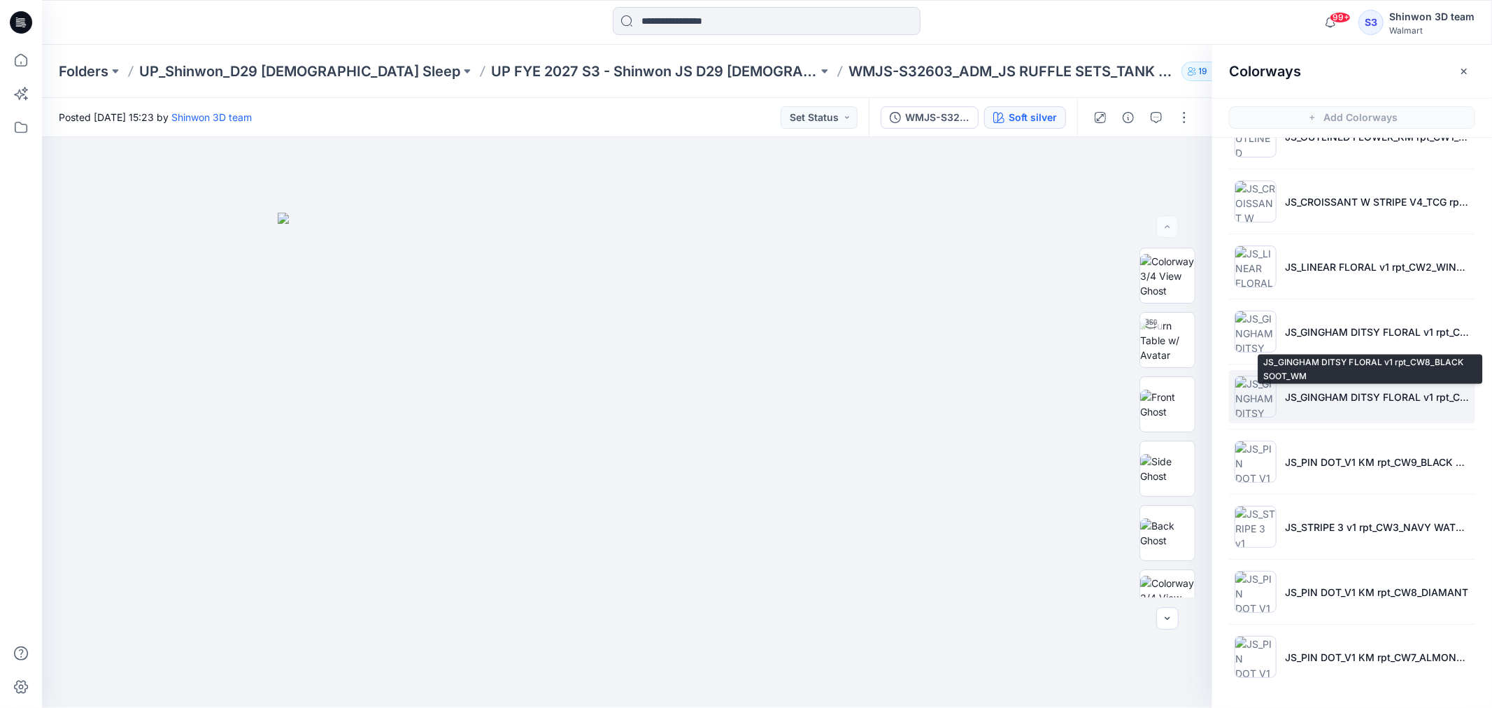
click at [1297, 402] on p "JS_GINGHAM DITSY FLORAL v1 rpt_CW8_BLACK SOOT_WM" at bounding box center [1377, 397] width 185 height 15
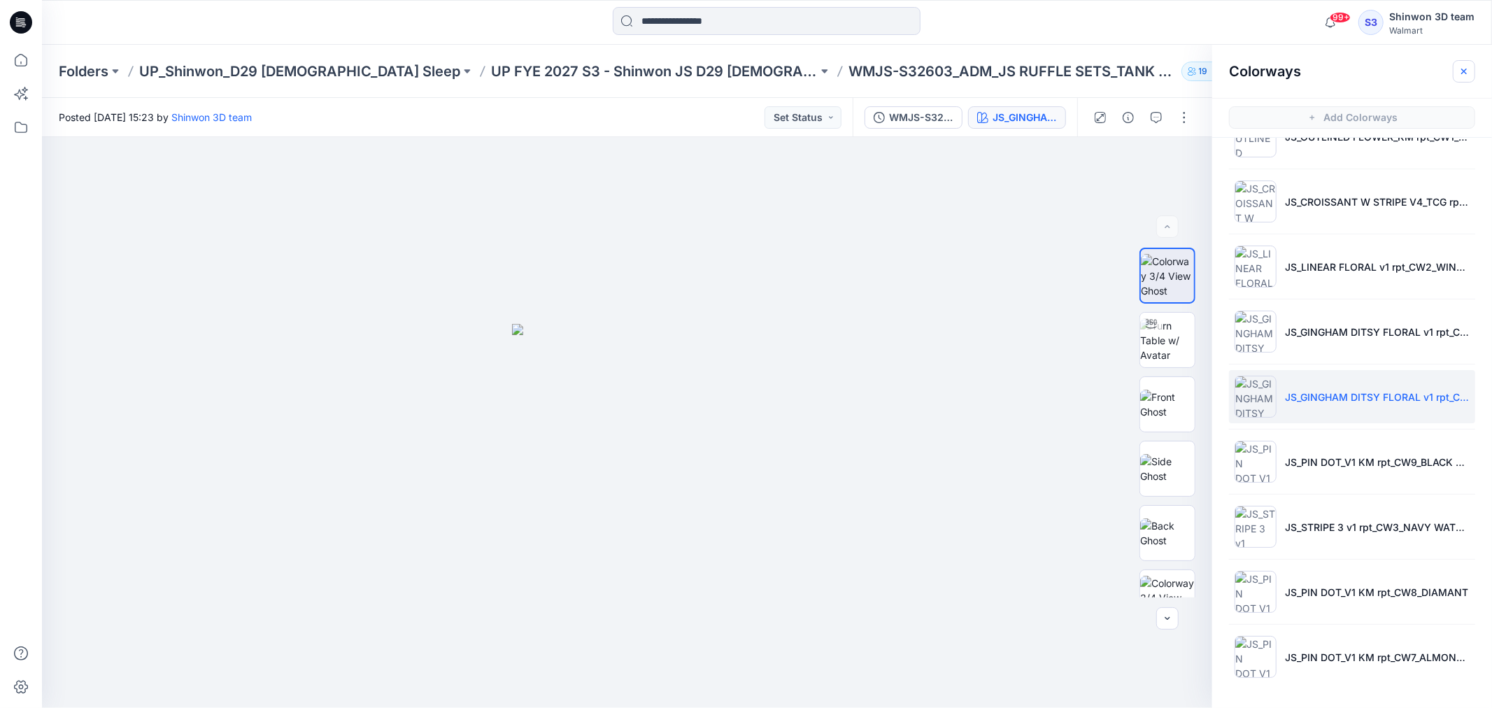
click at [1453, 77] on button "button" at bounding box center [1464, 71] width 22 height 22
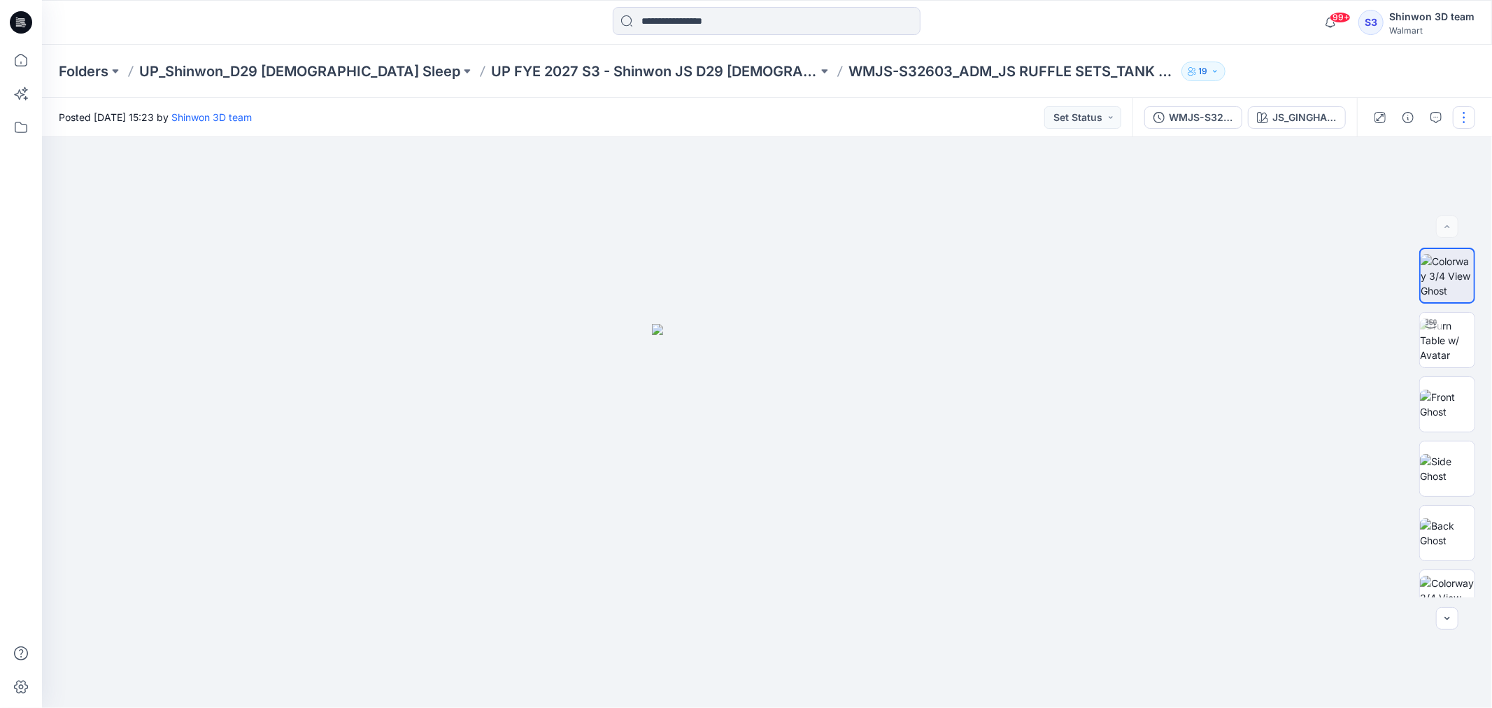
click at [1460, 121] on button "button" at bounding box center [1464, 117] width 22 height 22
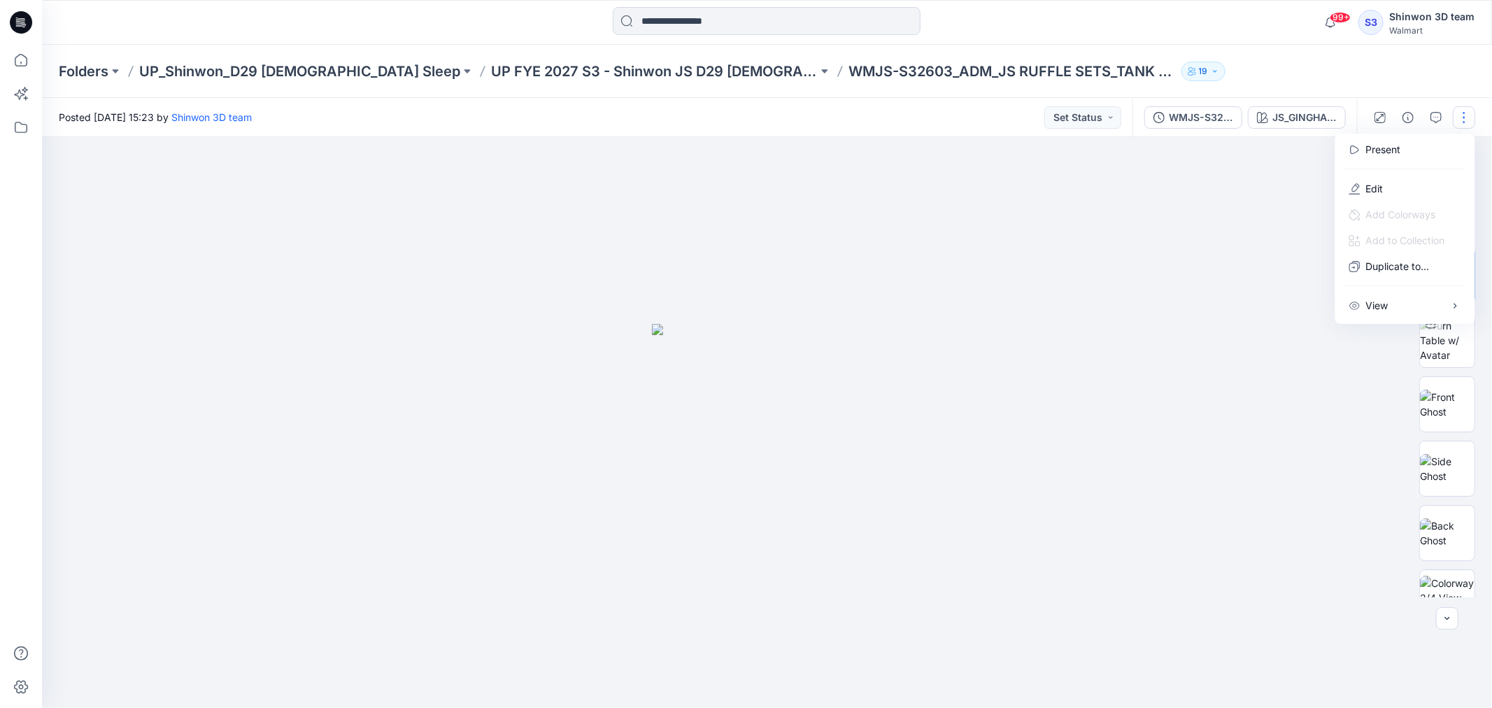
click at [1250, 196] on div at bounding box center [767, 422] width 1450 height 571
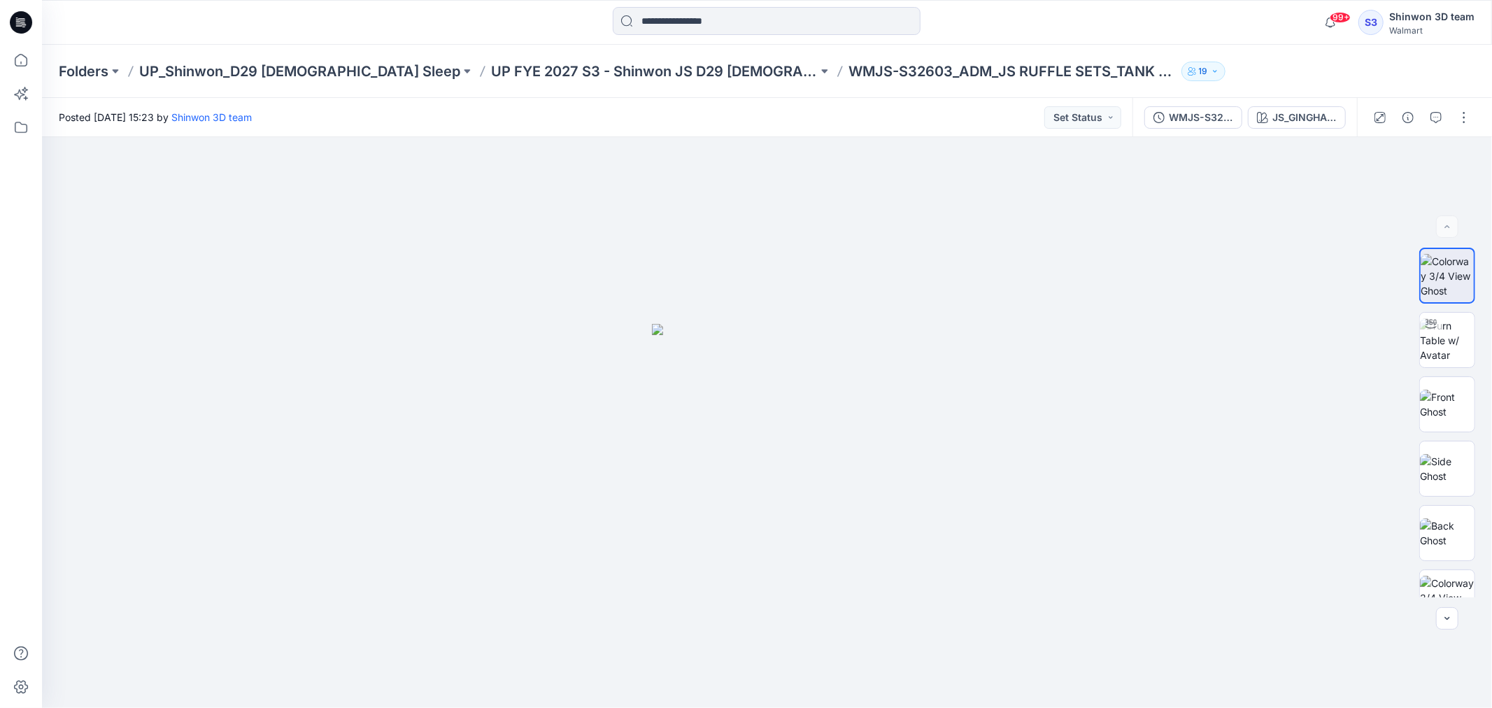
click at [1265, 59] on div "Folders UP_Shinwon_D29 Ladies Sleep UP FYE 2027 S3 - Shinwon JS D29 Ladies Slee…" at bounding box center [767, 71] width 1450 height 53
click at [1290, 164] on div at bounding box center [767, 422] width 1450 height 571
click at [1227, 112] on div "WMJS-S32603_ADM_JS RUFFLE SETS_TANK SHORT SET" at bounding box center [1201, 117] width 64 height 15
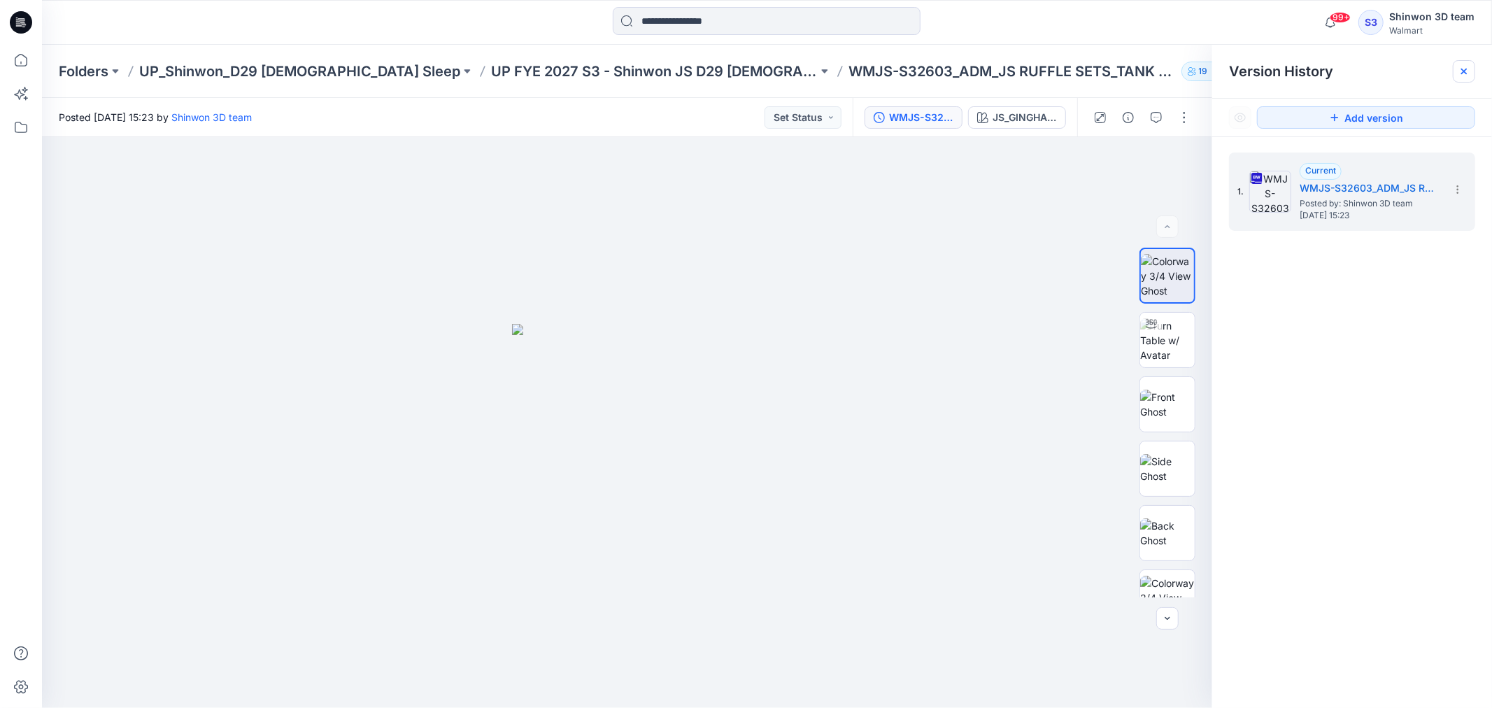
click at [1463, 69] on icon at bounding box center [1463, 71] width 11 height 11
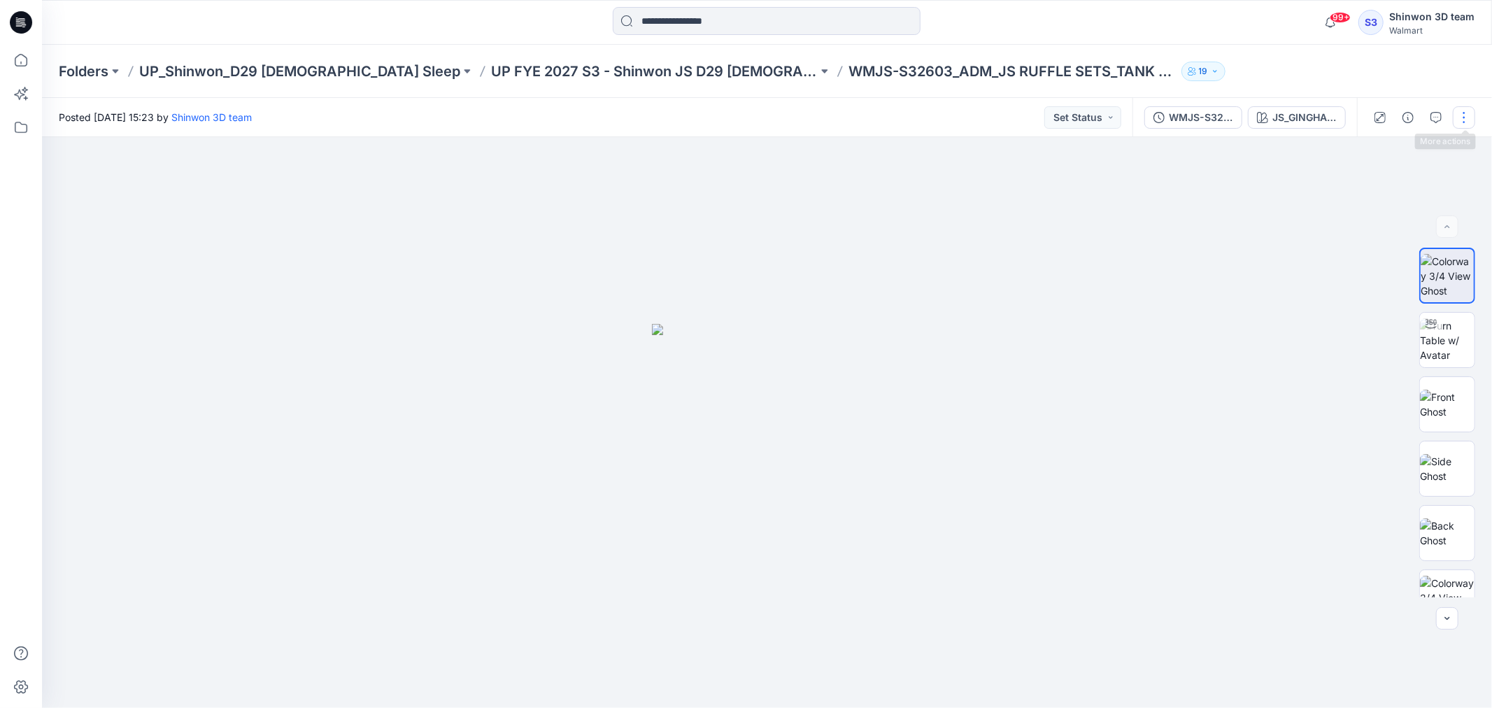
click at [1458, 122] on button "button" at bounding box center [1464, 117] width 22 height 22
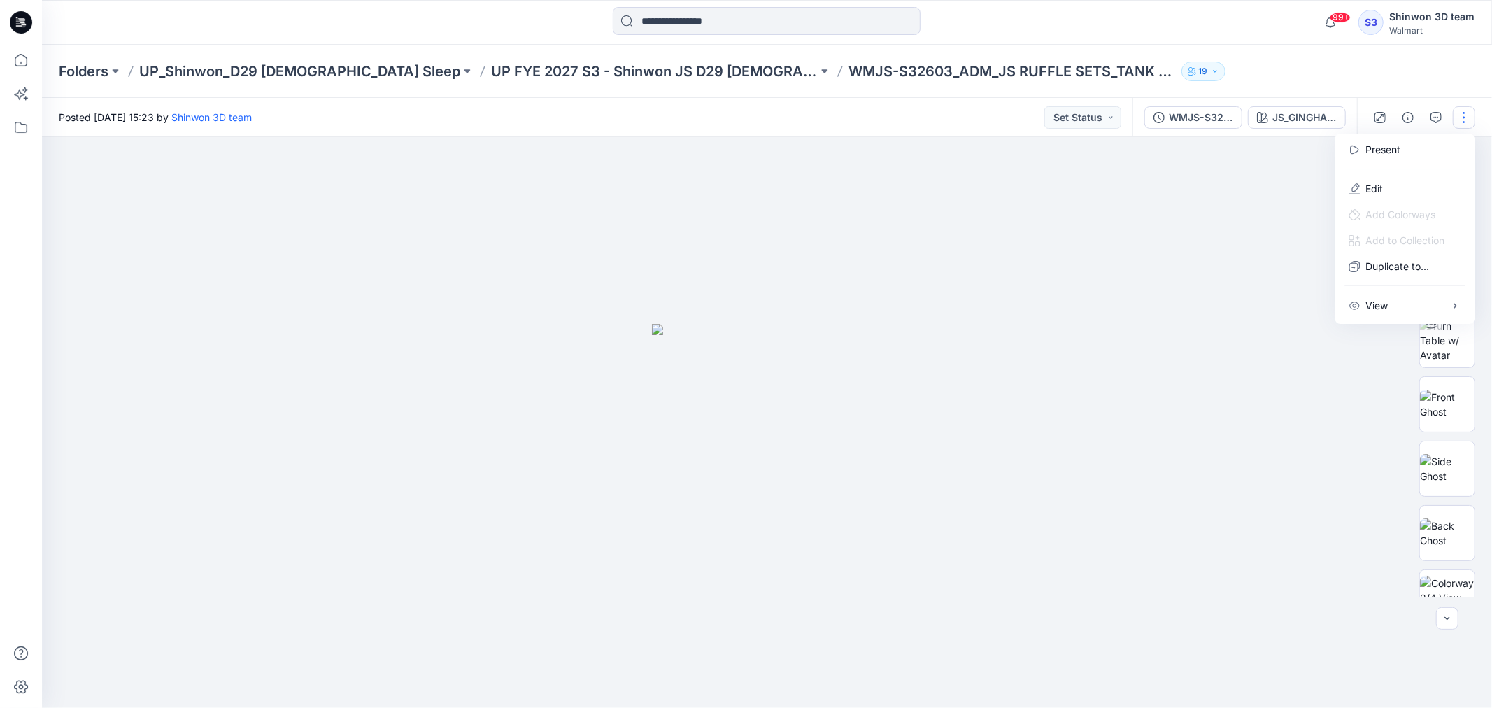
click at [1300, 191] on div at bounding box center [767, 422] width 1450 height 571
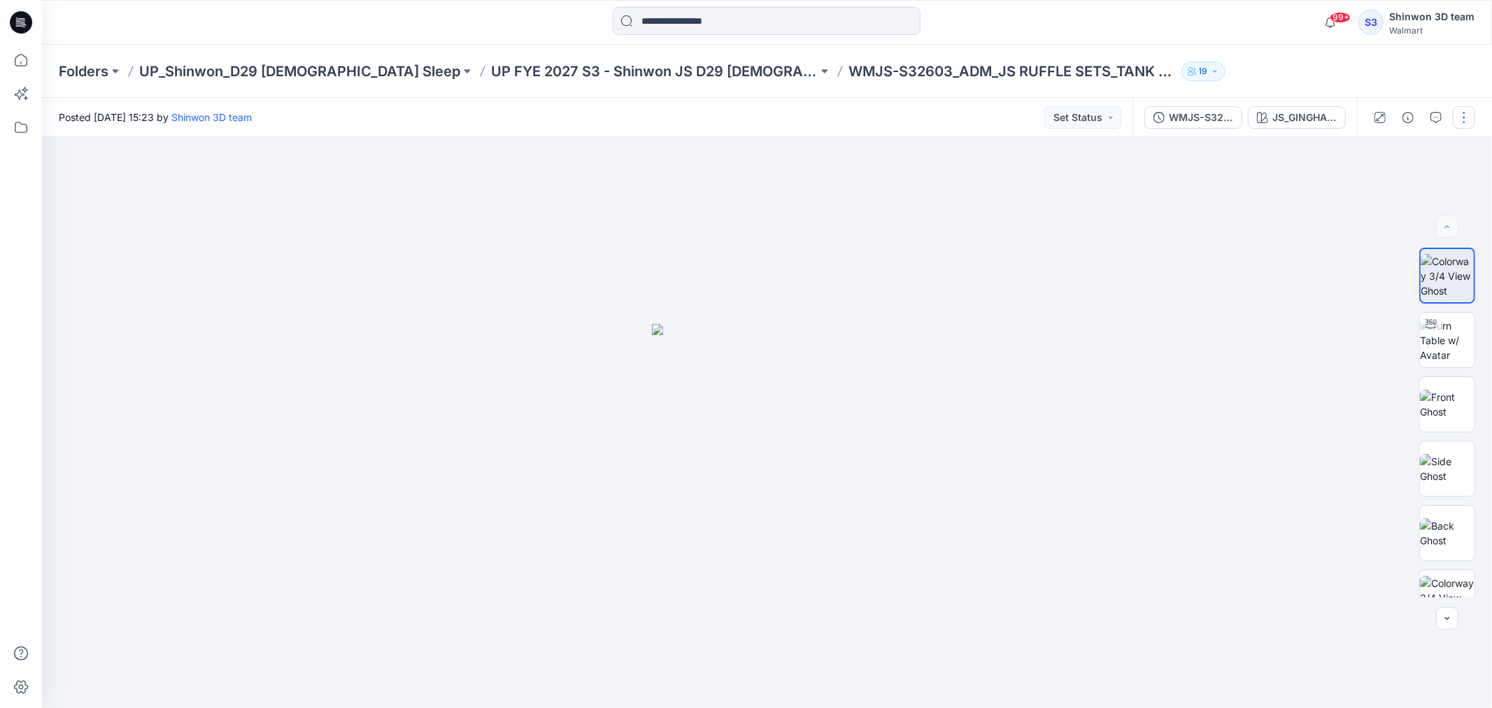
click at [1467, 115] on button "button" at bounding box center [1464, 117] width 22 height 22
click at [1388, 180] on button "Edit" at bounding box center [1405, 189] width 129 height 26
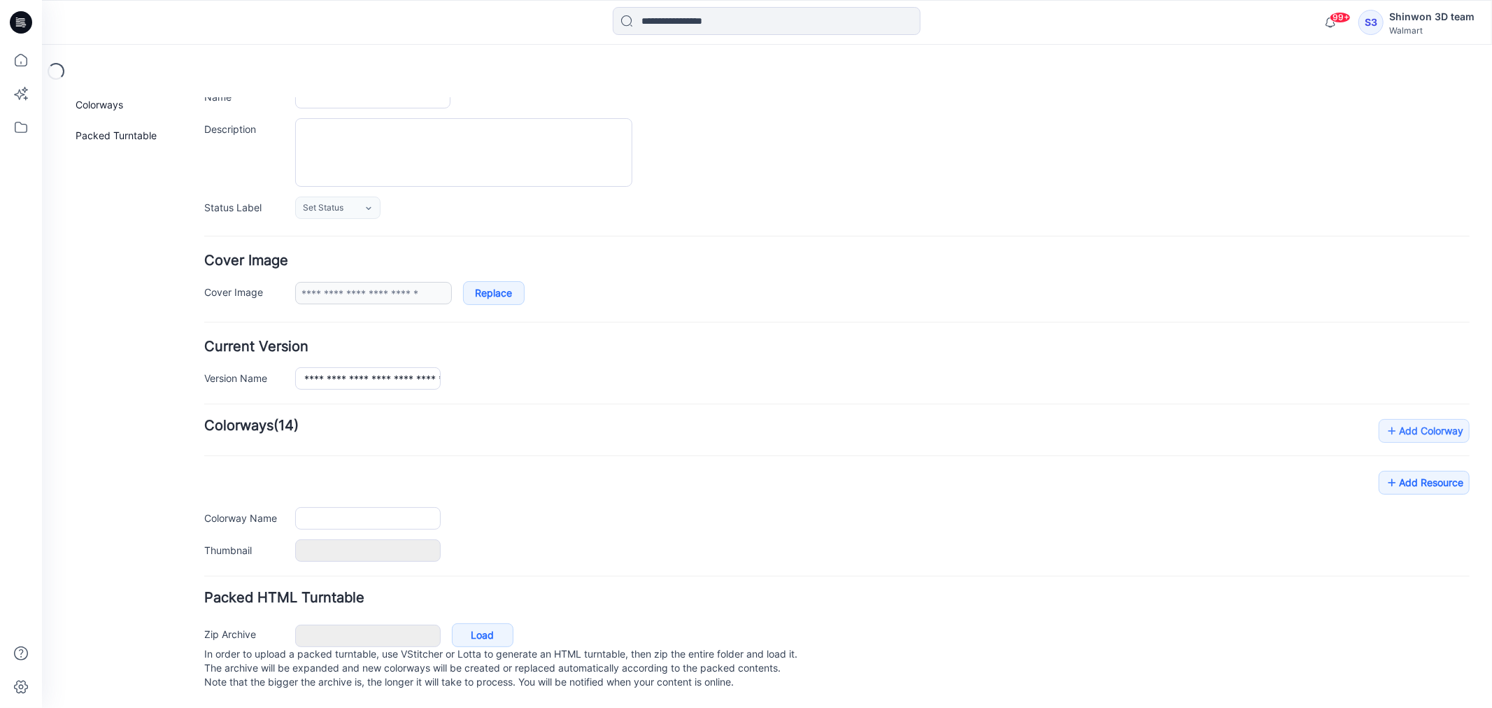
type input "**********"
type textarea "**********"
type input "**********"
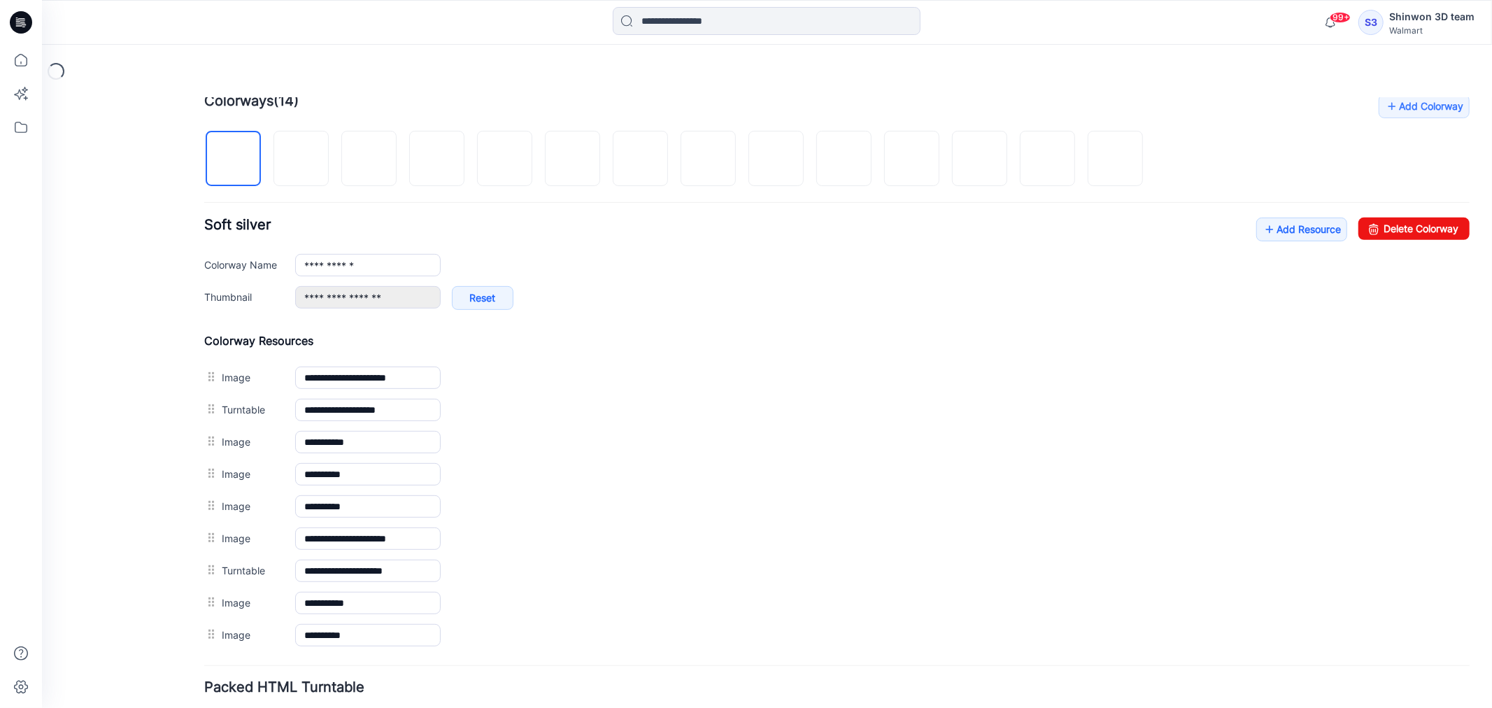
scroll to position [442, 0]
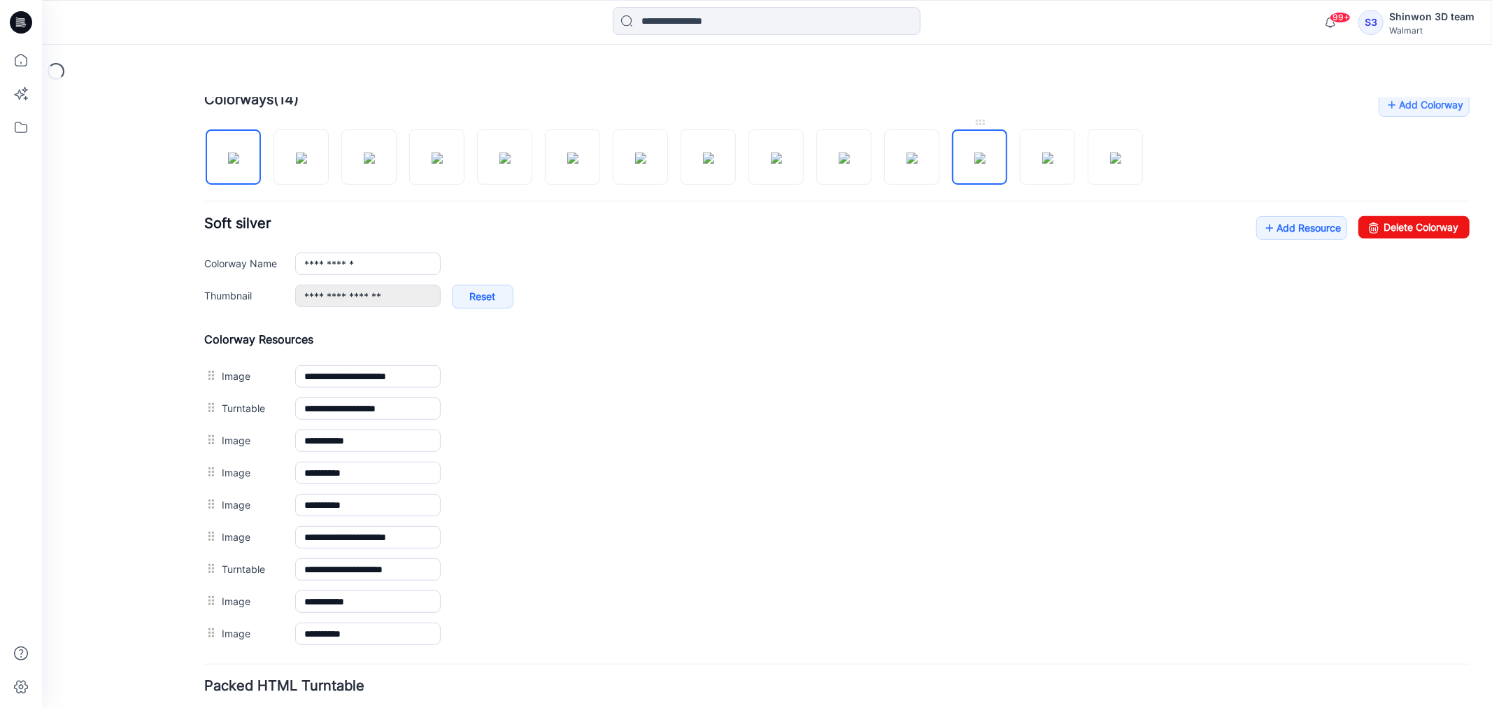
click at [985, 163] on img at bounding box center [979, 157] width 11 height 11
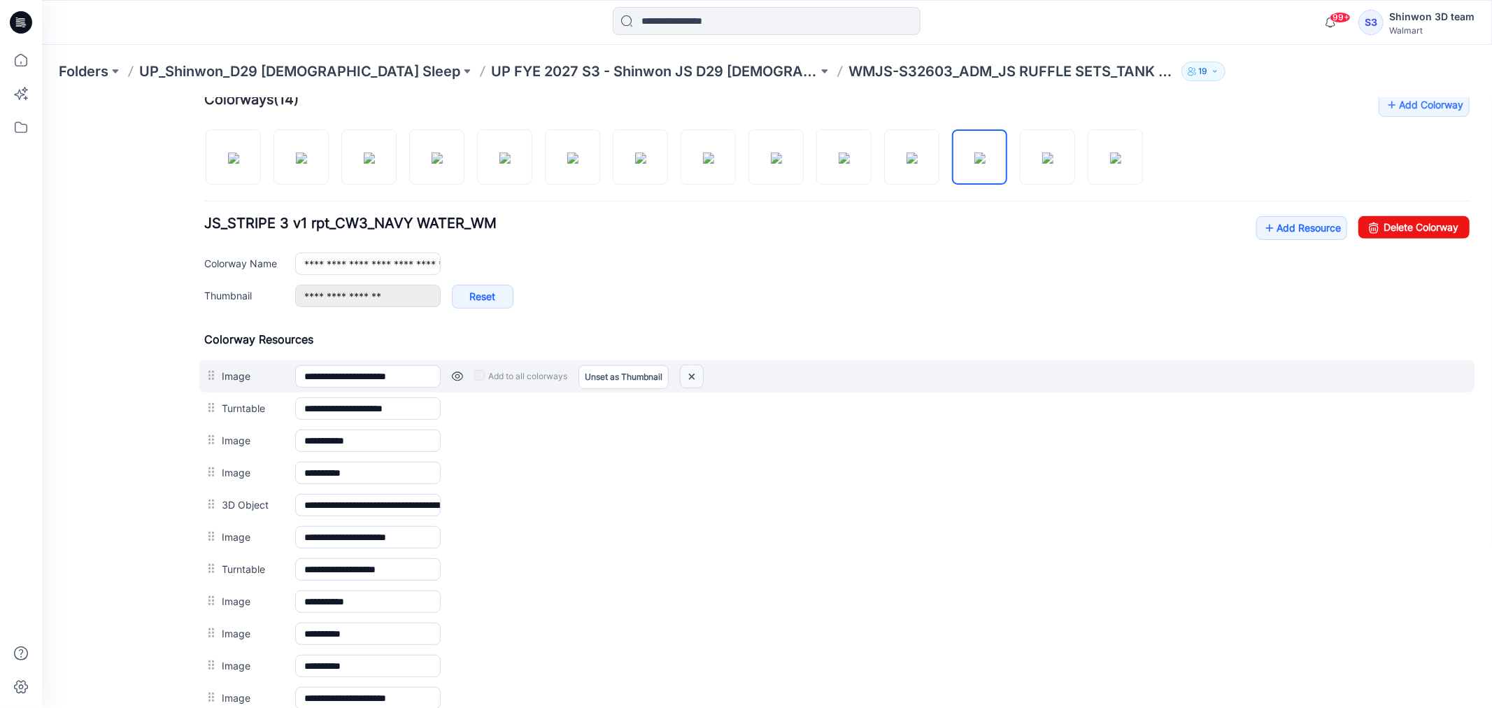
drag, startPoint x: 695, startPoint y: 375, endPoint x: 869, endPoint y: 148, distance: 286.8
click at [695, 375] on img at bounding box center [691, 375] width 22 height 23
drag, startPoint x: 683, startPoint y: 375, endPoint x: 875, endPoint y: 147, distance: 297.9
click at [683, 375] on img at bounding box center [681, 375] width 22 height 23
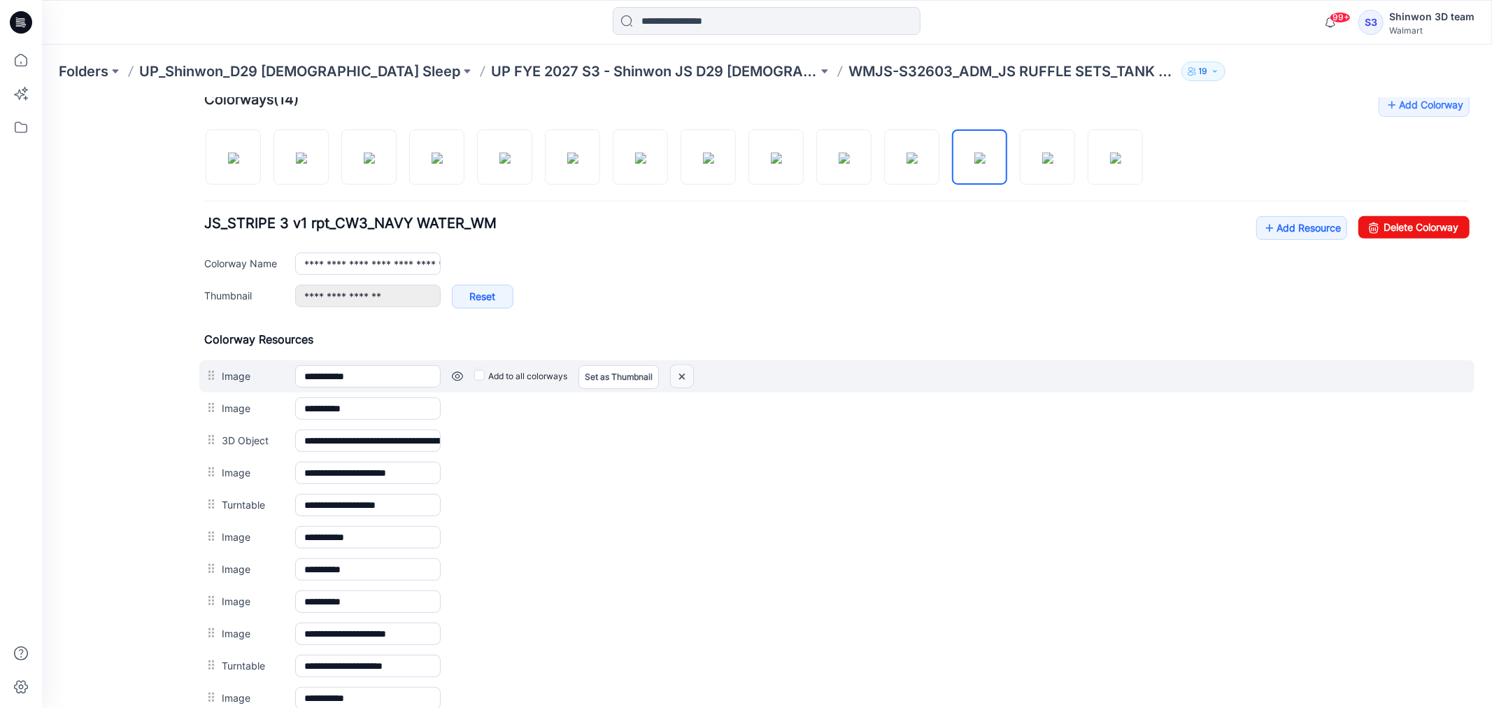
drag, startPoint x: 860, startPoint y: 155, endPoint x: 687, endPoint y: 380, distance: 284.3
click at [687, 380] on img at bounding box center [681, 375] width 22 height 23
click at [676, 375] on img at bounding box center [681, 375] width 22 height 23
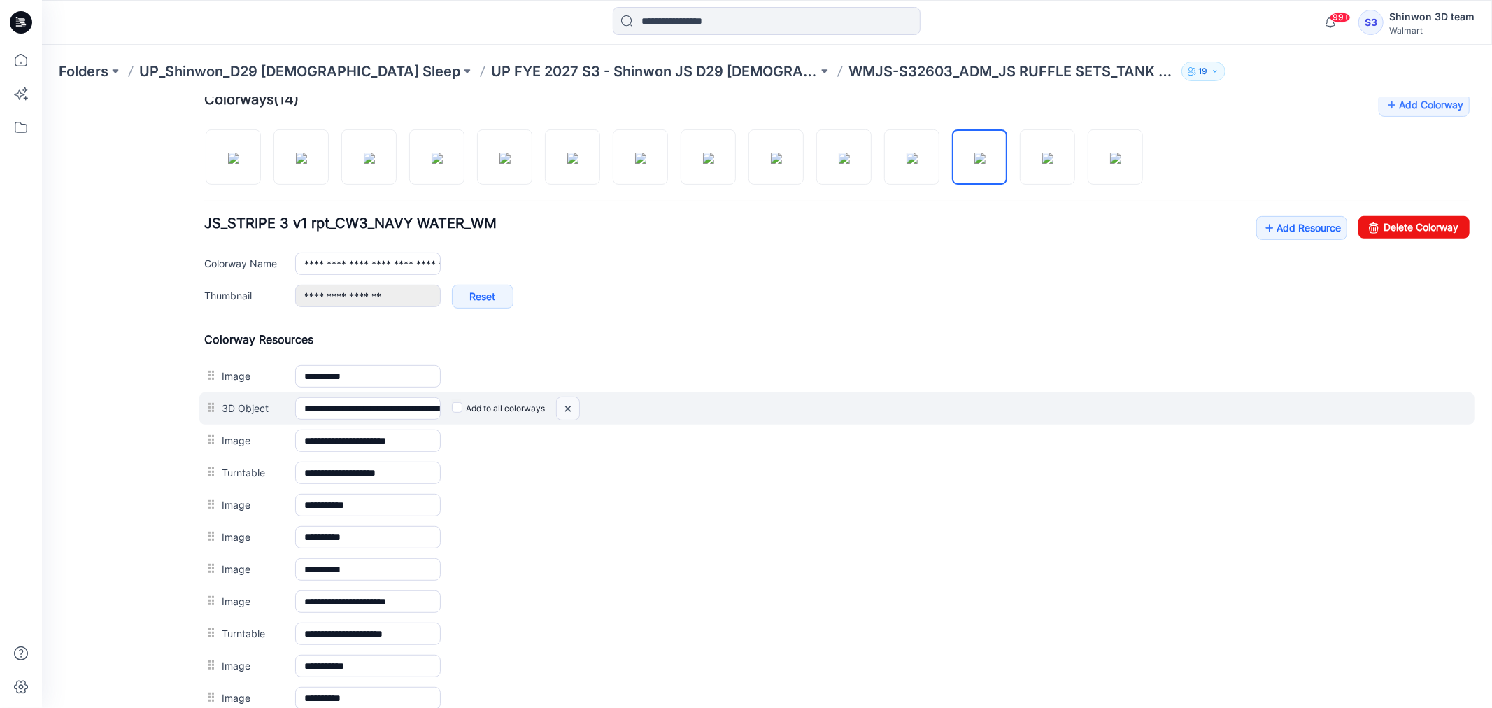
drag, startPoint x: 573, startPoint y: 409, endPoint x: 860, endPoint y: 184, distance: 365.2
click at [573, 409] on img at bounding box center [567, 408] width 22 height 23
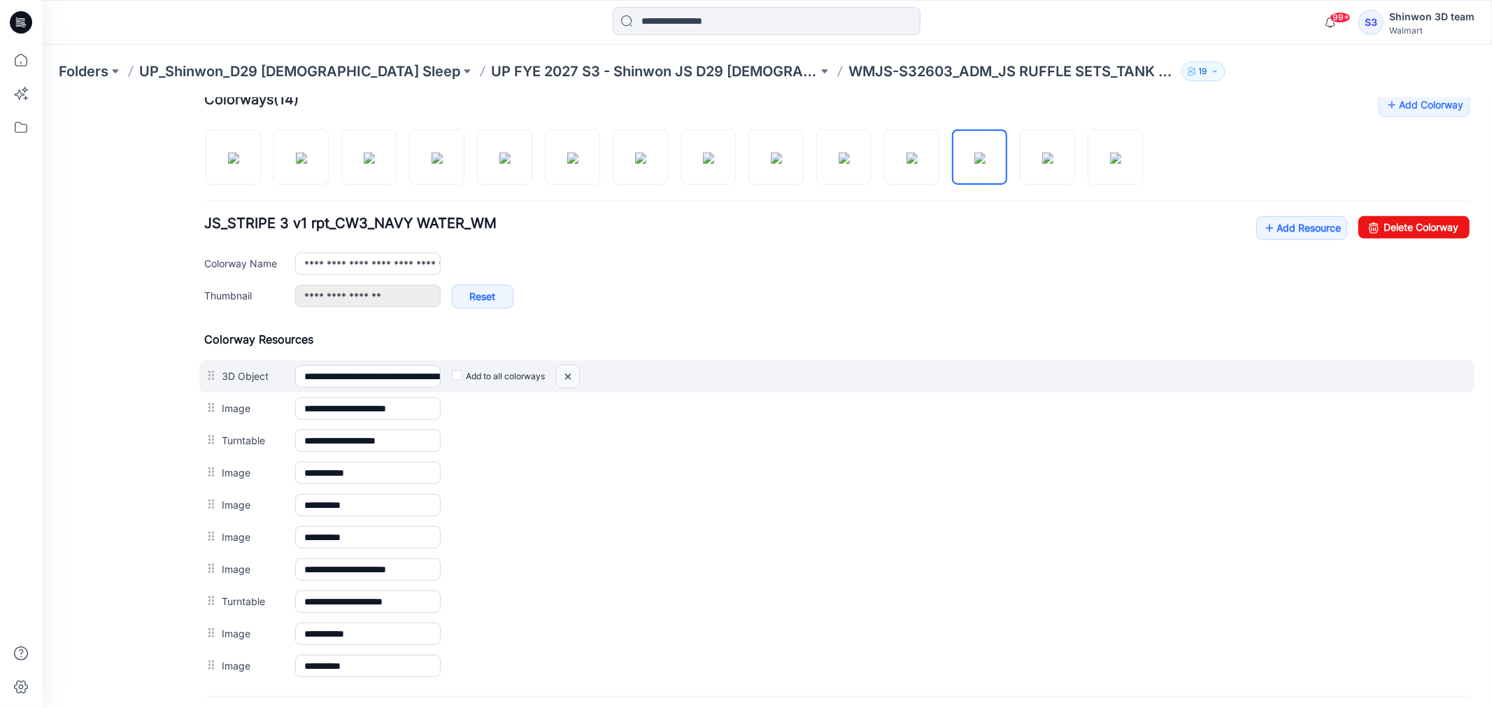
click at [563, 378] on img at bounding box center [567, 375] width 22 height 23
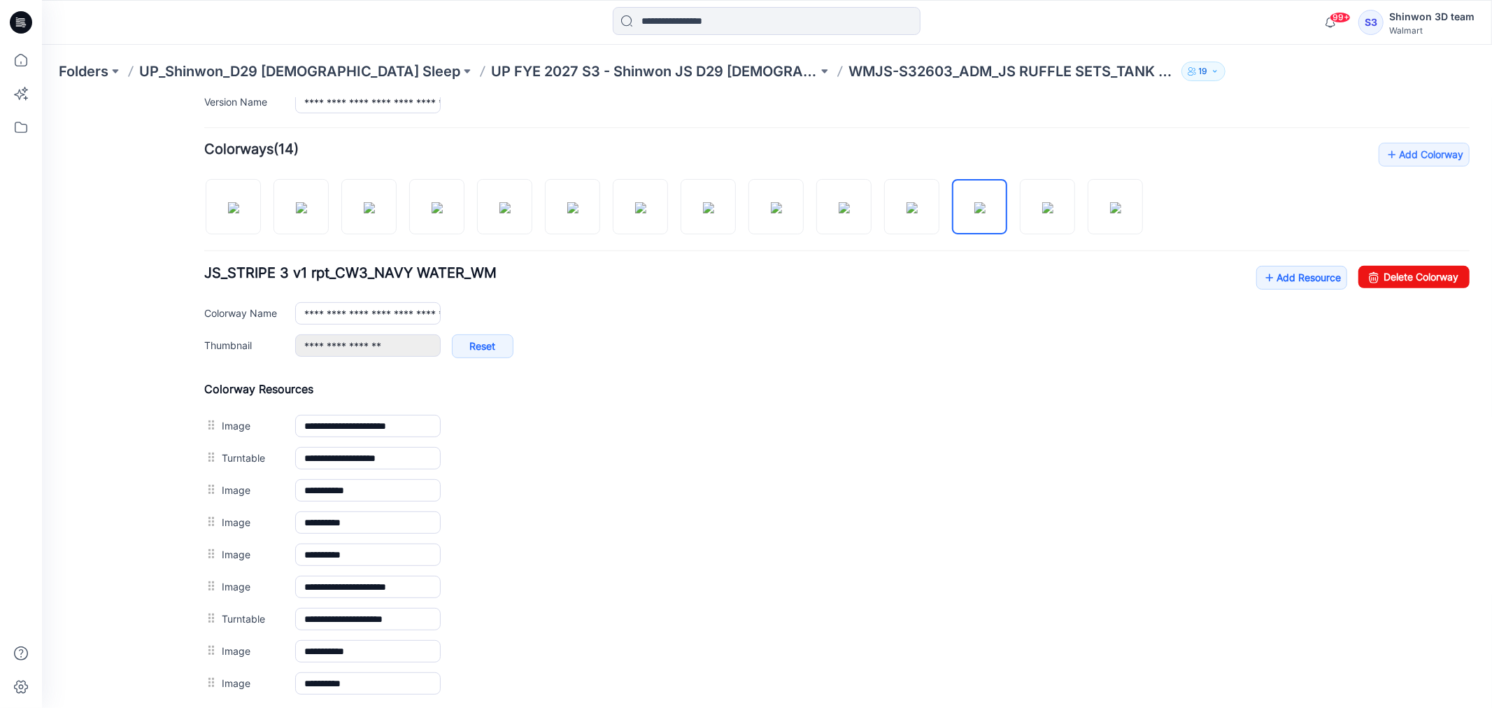
scroll to position [364, 0]
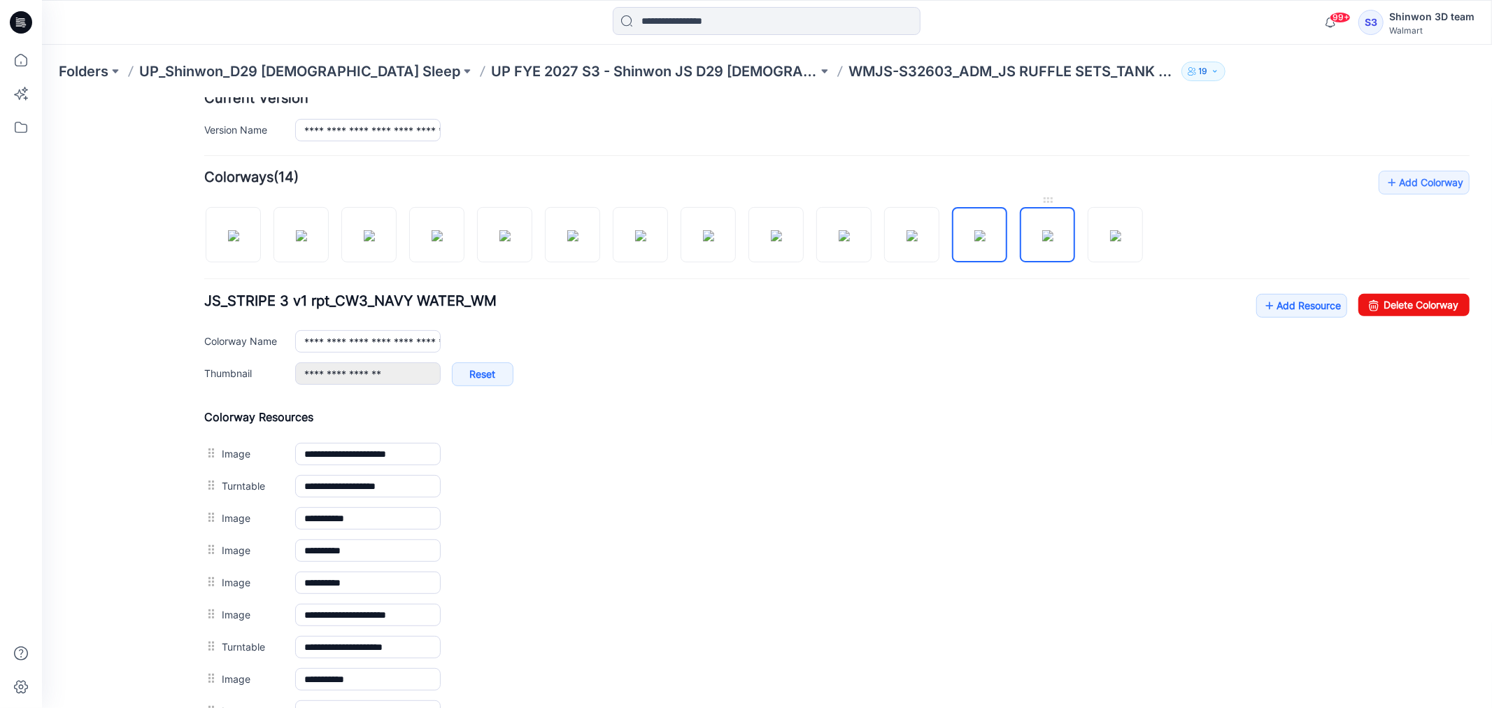
click at [1041, 229] on img at bounding box center [1046, 234] width 11 height 11
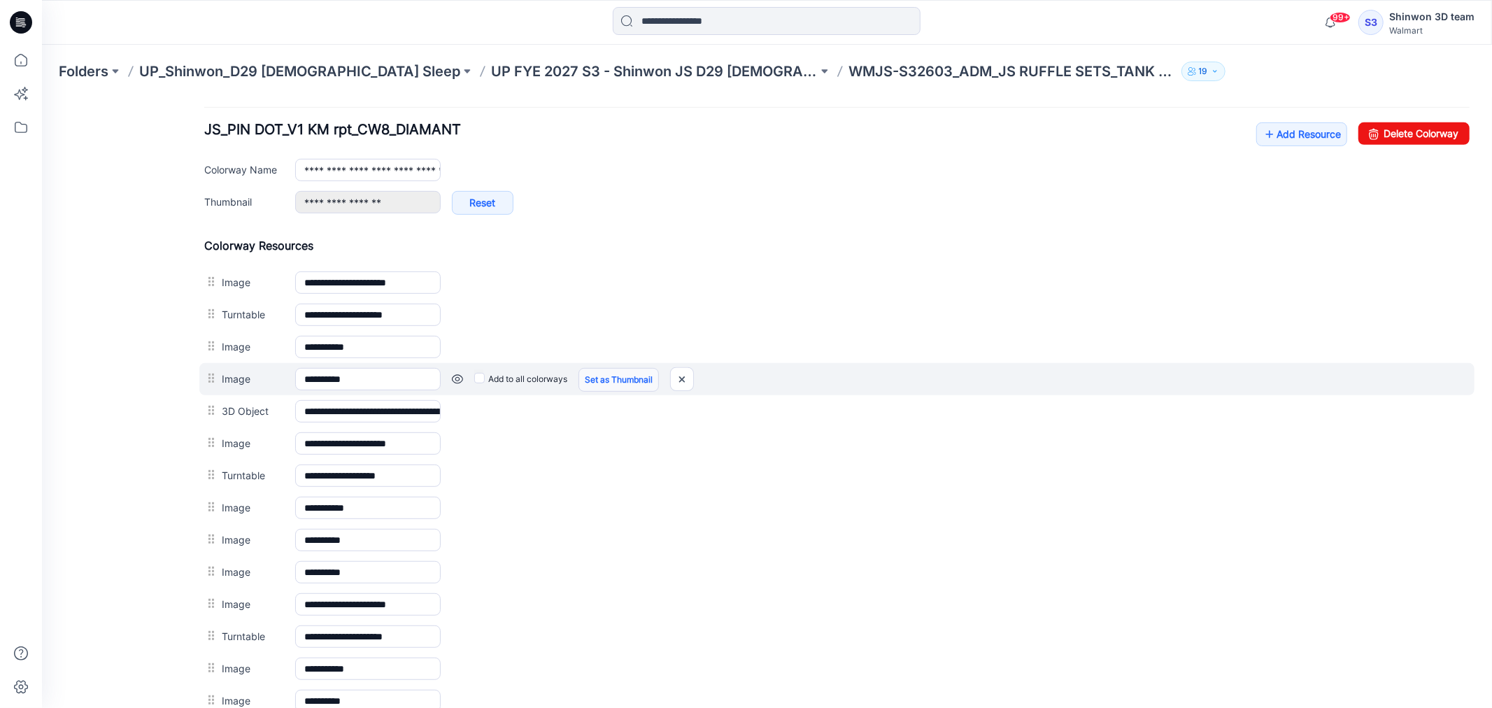
scroll to position [597, 0]
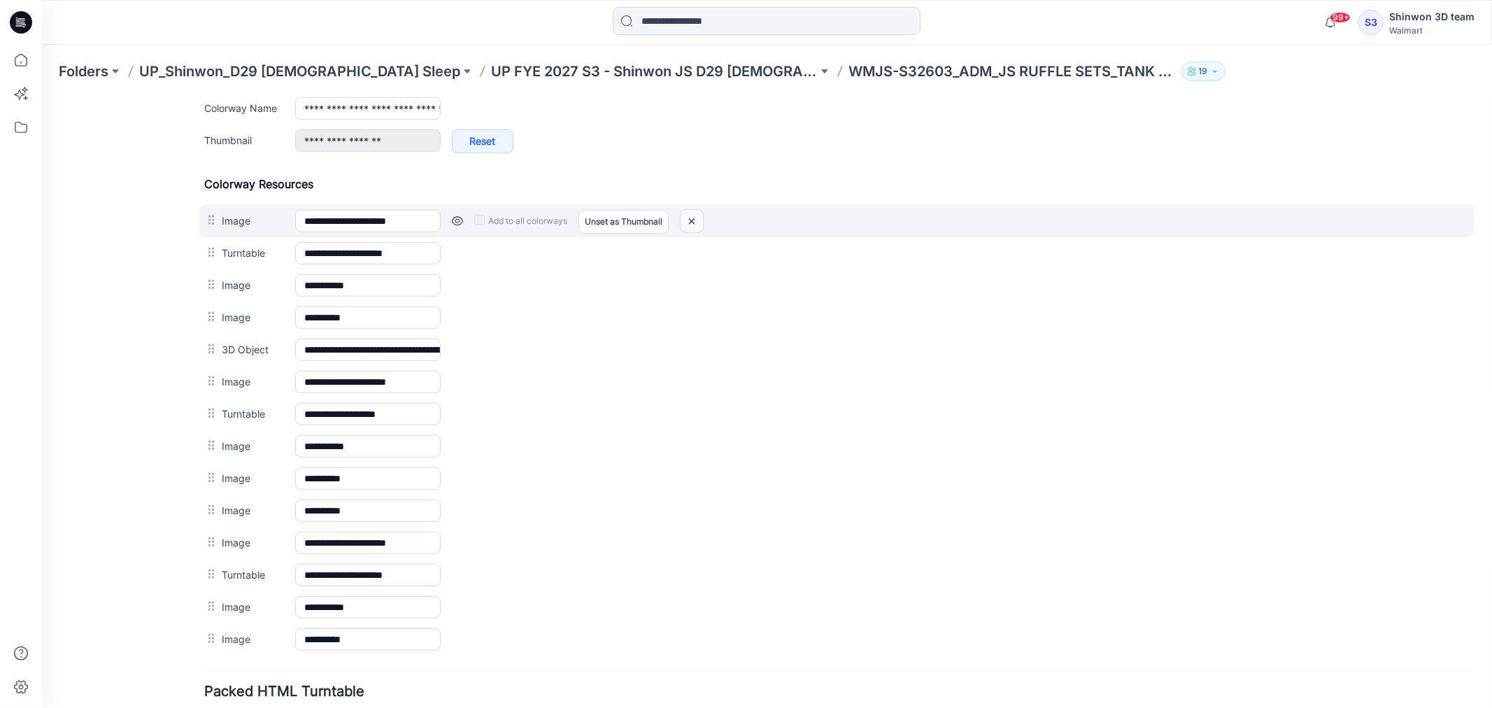
drag, startPoint x: 685, startPoint y: 220, endPoint x: 864, endPoint y: 145, distance: 193.4
click at [685, 220] on img at bounding box center [691, 220] width 22 height 23
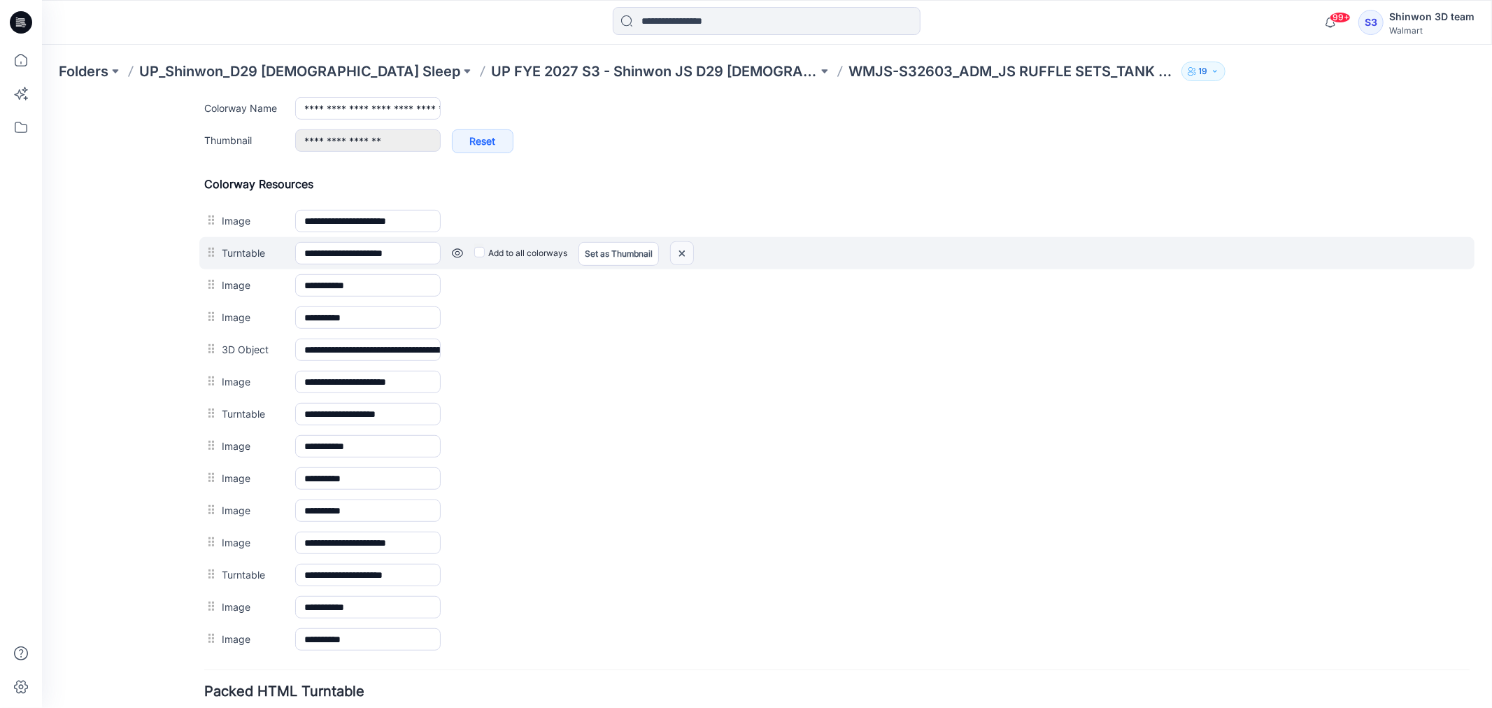
click at [685, 250] on img at bounding box center [681, 252] width 22 height 23
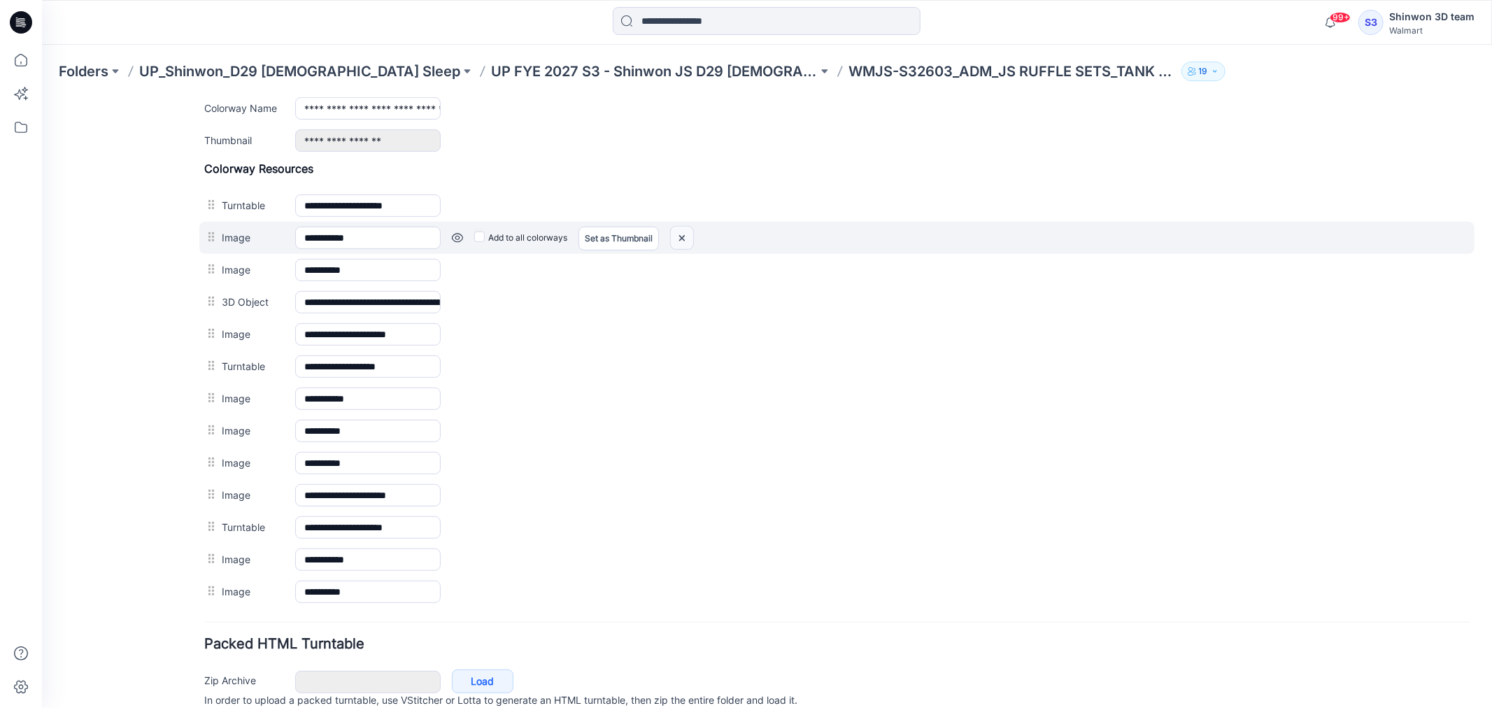
drag, startPoint x: 683, startPoint y: 237, endPoint x: 856, endPoint y: 148, distance: 194.9
click at [683, 237] on img at bounding box center [681, 237] width 22 height 23
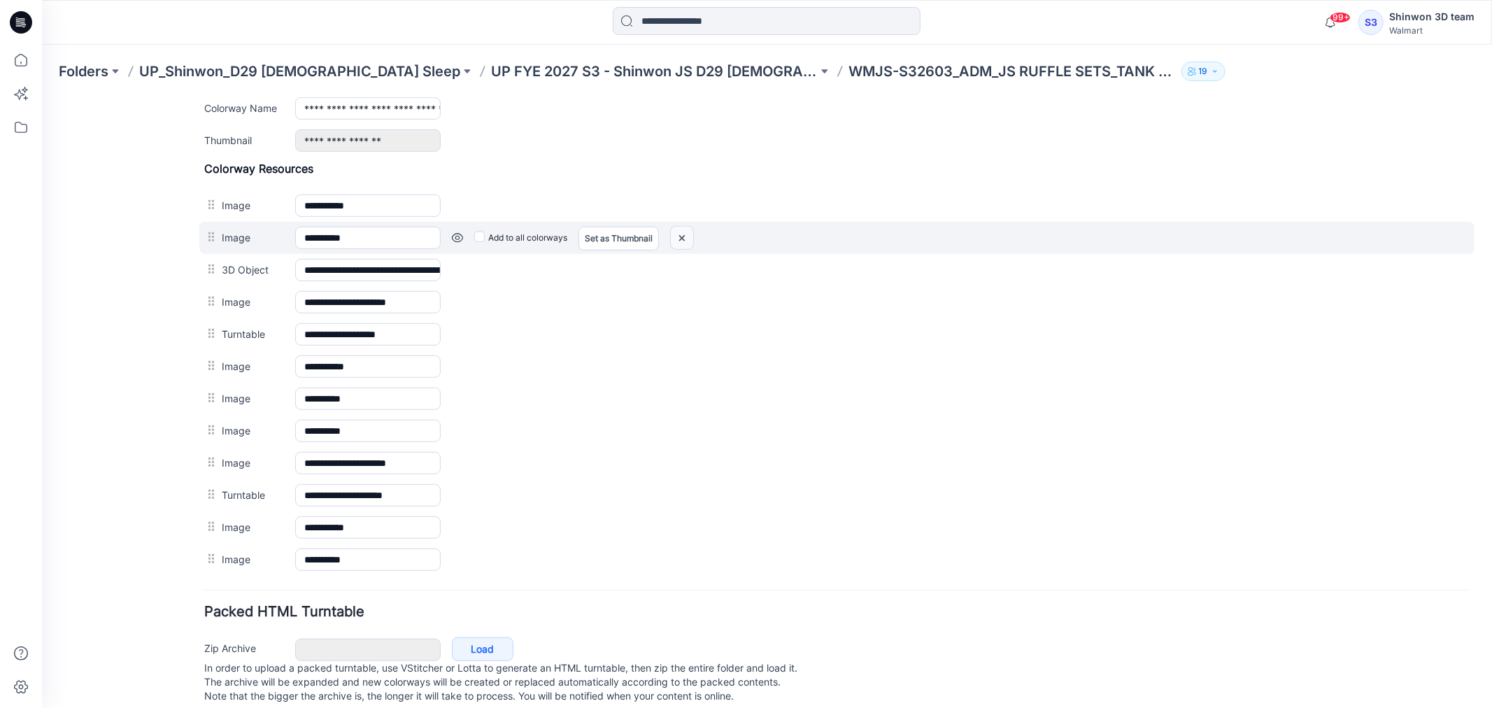
drag, startPoint x: 683, startPoint y: 235, endPoint x: 870, endPoint y: 147, distance: 206.5
click at [683, 235] on img at bounding box center [681, 237] width 22 height 23
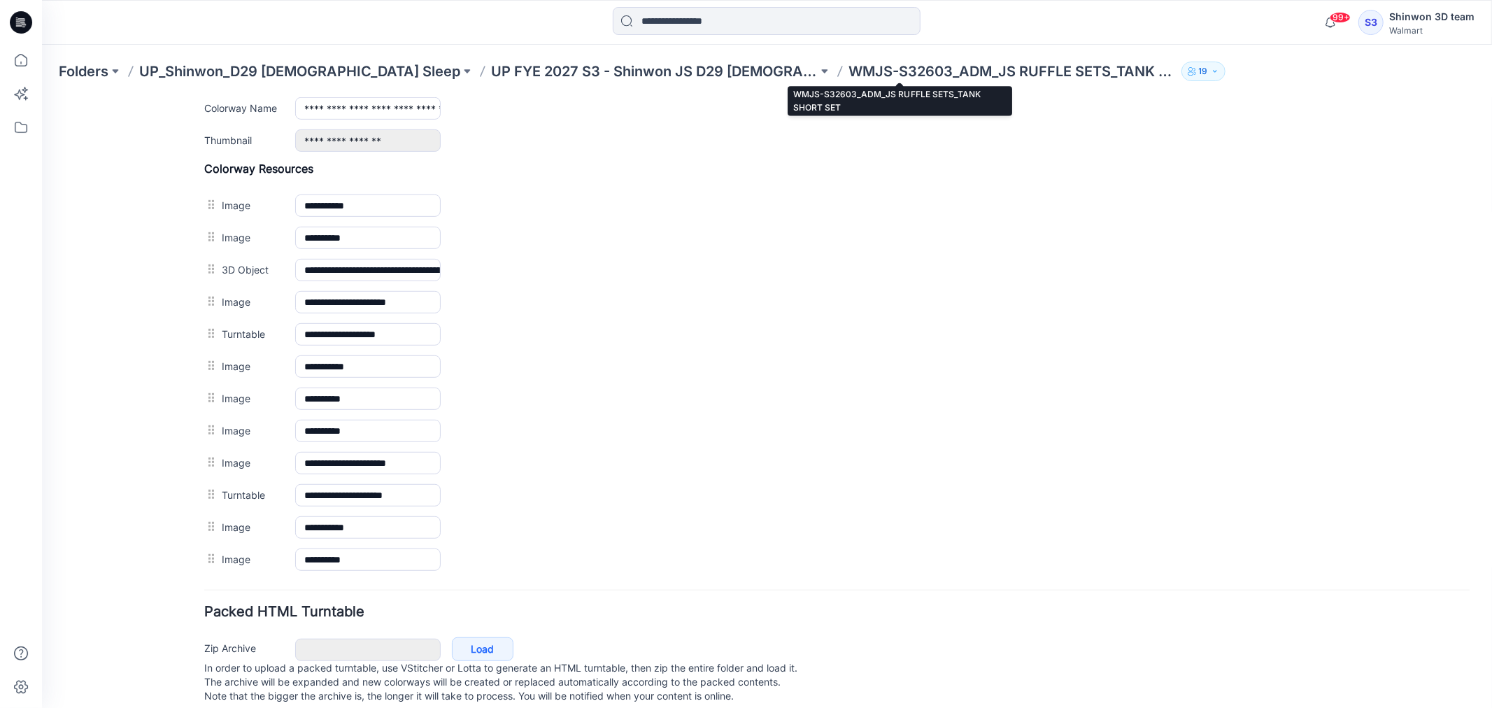
scroll to position [597, 0]
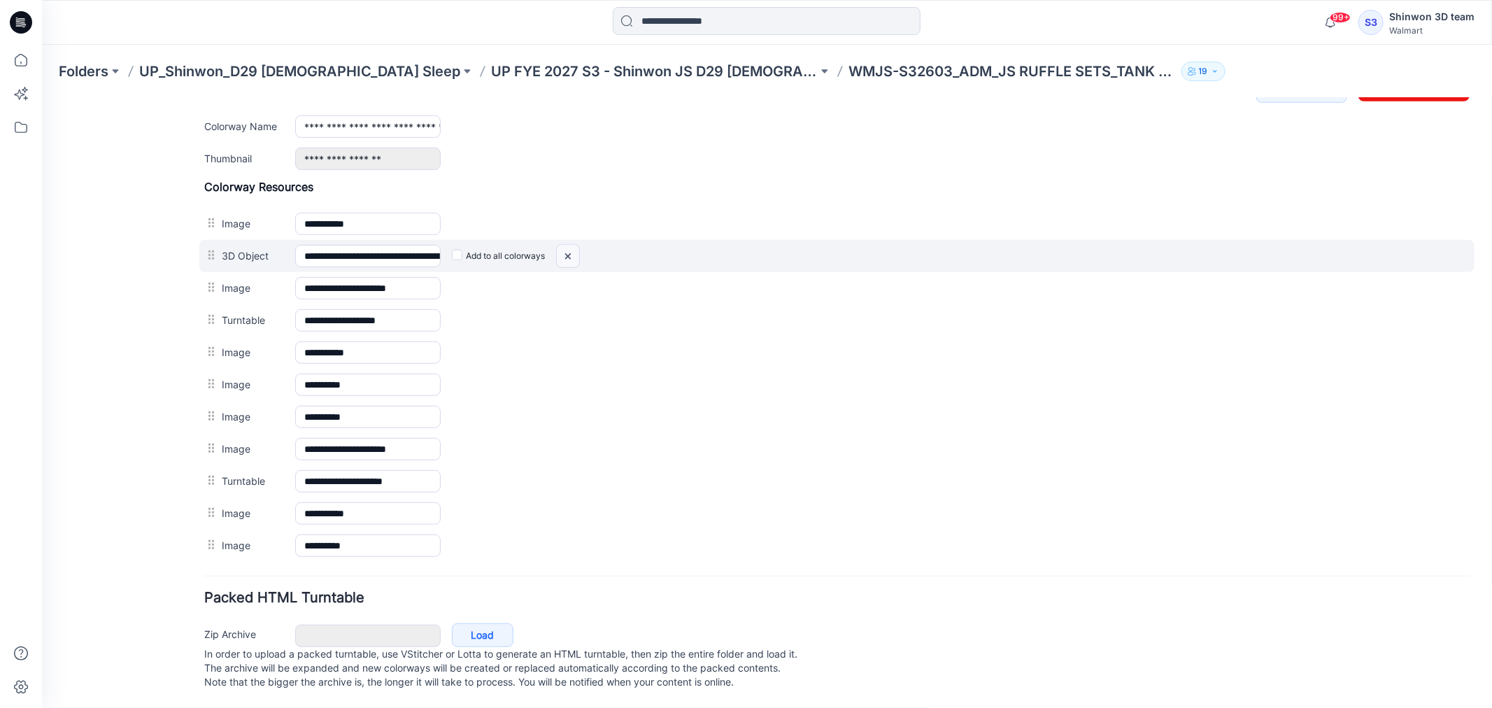
click at [571, 244] on img at bounding box center [567, 255] width 22 height 23
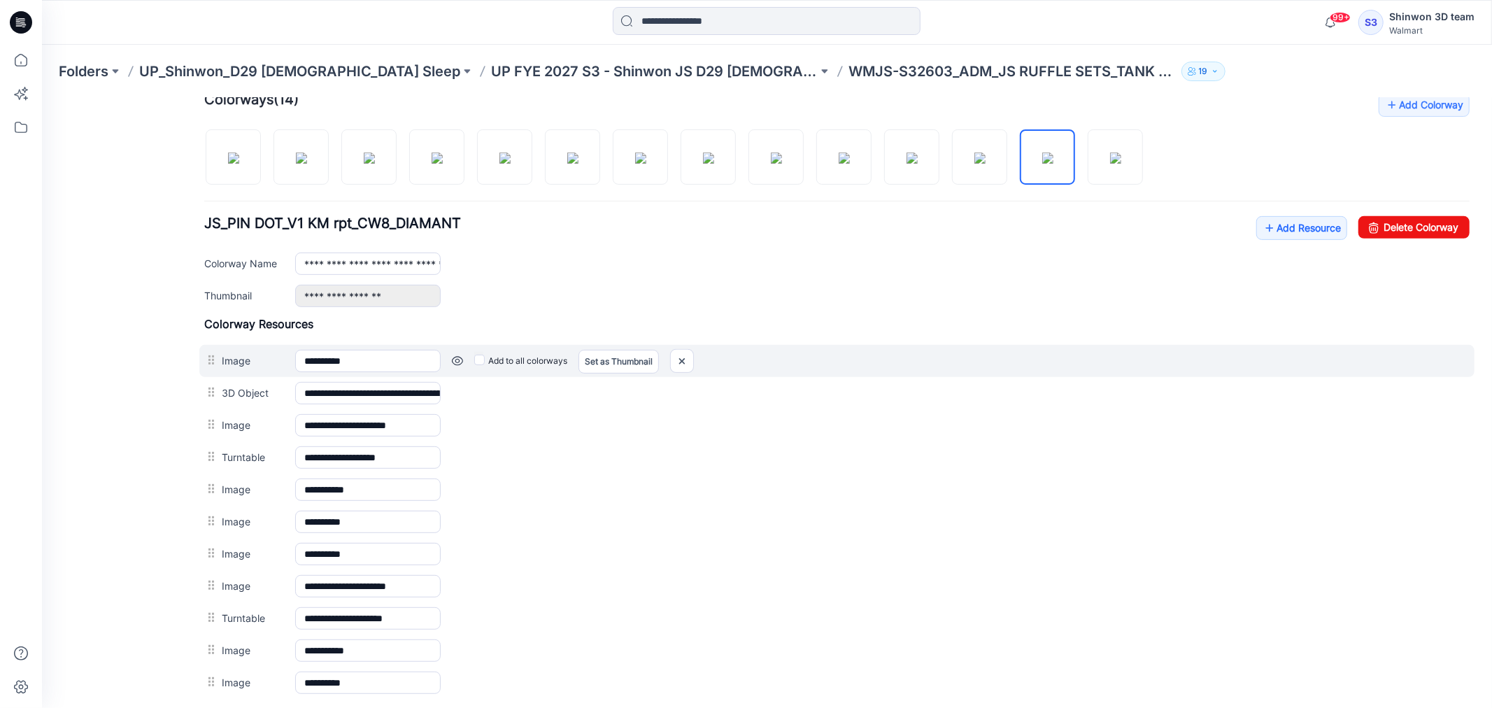
scroll to position [441, 0]
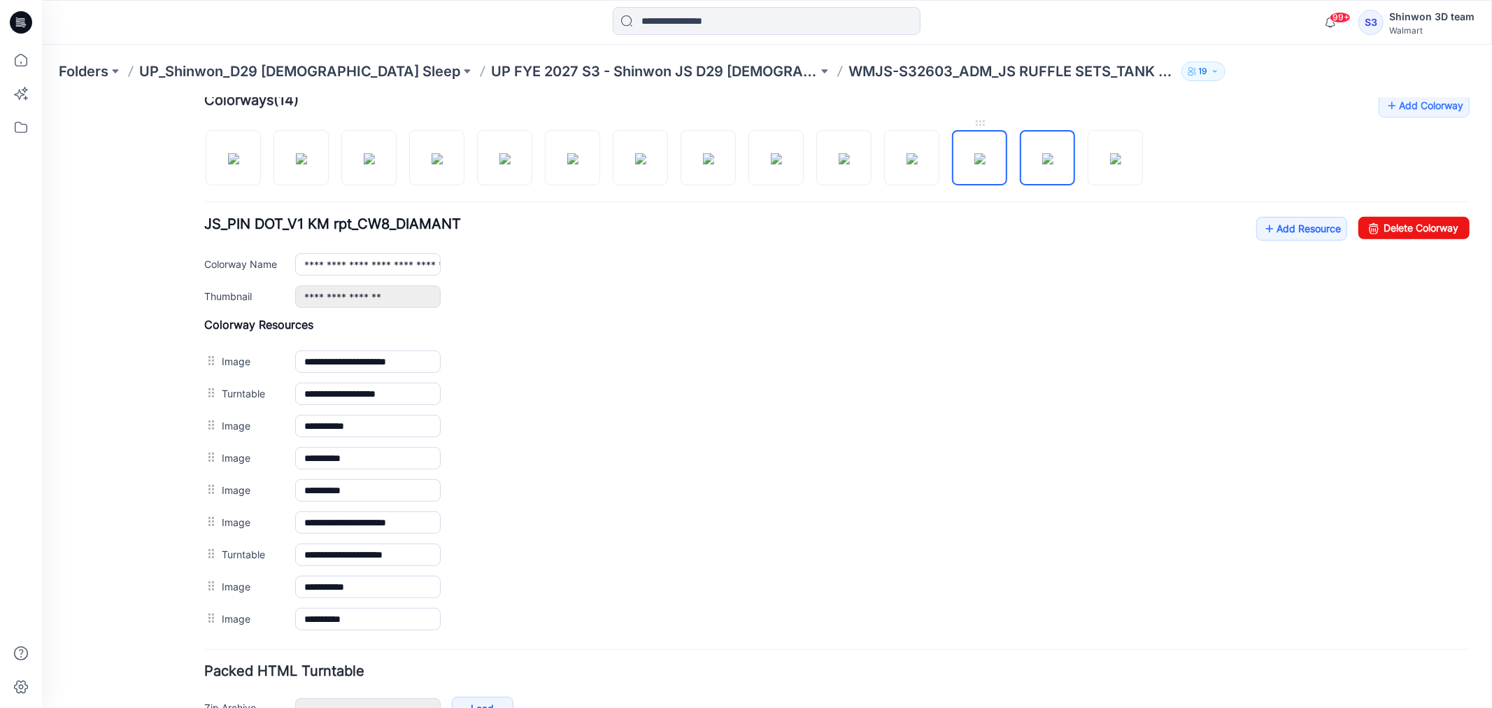
click at [983, 164] on img at bounding box center [979, 157] width 11 height 11
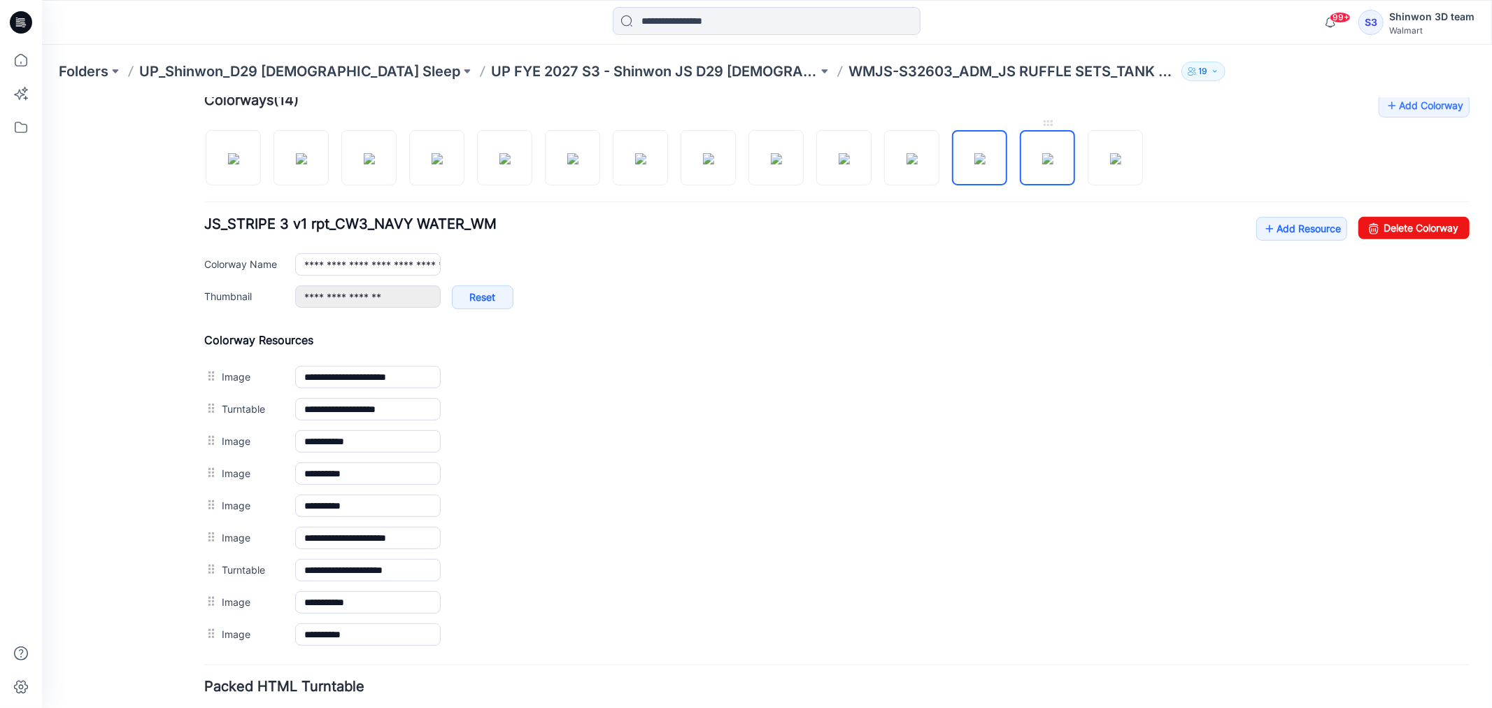
click at [1052, 164] on img at bounding box center [1046, 157] width 11 height 11
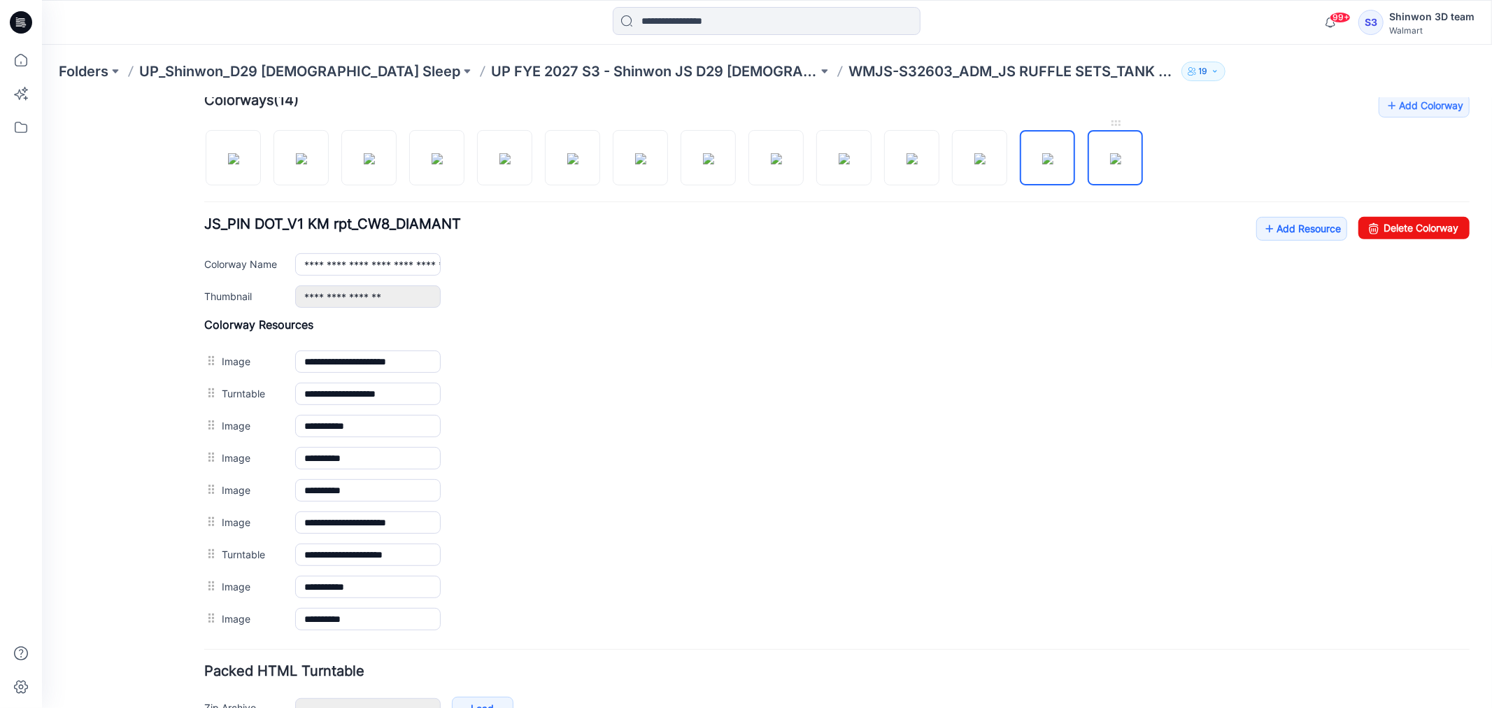
click at [1117, 164] on img at bounding box center [1114, 157] width 11 height 11
type input "**********"
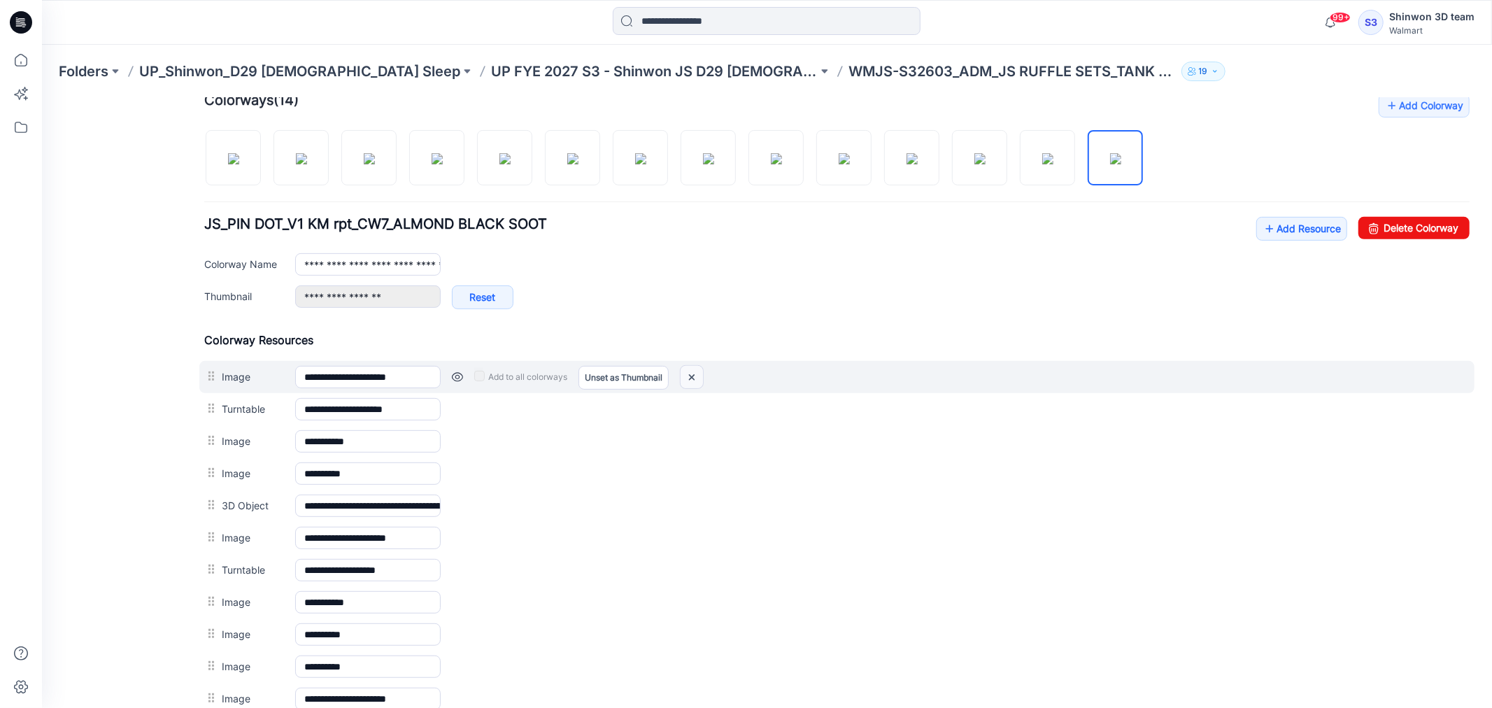
drag, startPoint x: 697, startPoint y: 377, endPoint x: 864, endPoint y: 157, distance: 277.0
click at [697, 377] on img at bounding box center [691, 376] width 22 height 23
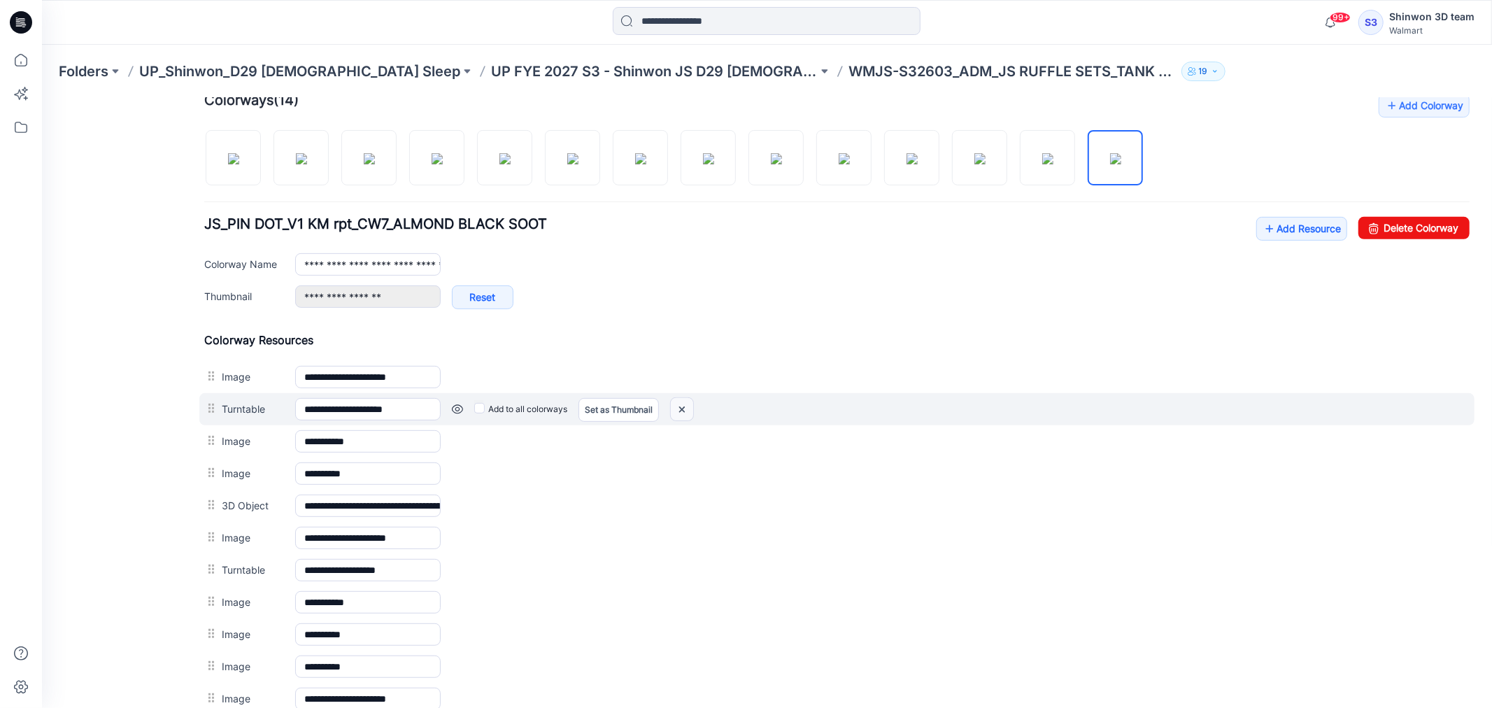
drag, startPoint x: 683, startPoint y: 407, endPoint x: 876, endPoint y: 145, distance: 325.3
click at [683, 407] on img at bounding box center [681, 408] width 22 height 23
click at [683, 404] on img at bounding box center [681, 408] width 22 height 23
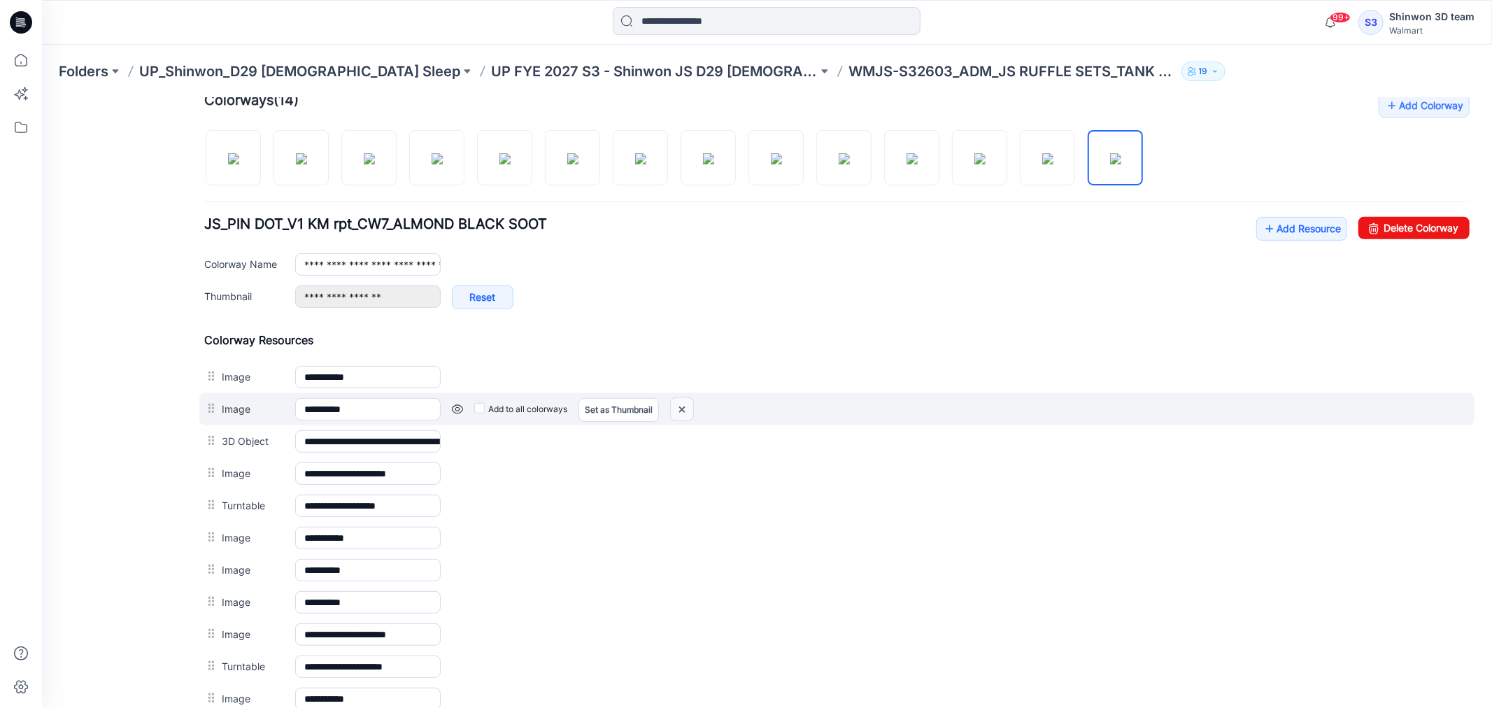
drag, startPoint x: 679, startPoint y: 410, endPoint x: 858, endPoint y: 150, distance: 315.3
click at [679, 410] on img at bounding box center [681, 408] width 22 height 23
click at [573, 411] on img at bounding box center [567, 408] width 22 height 23
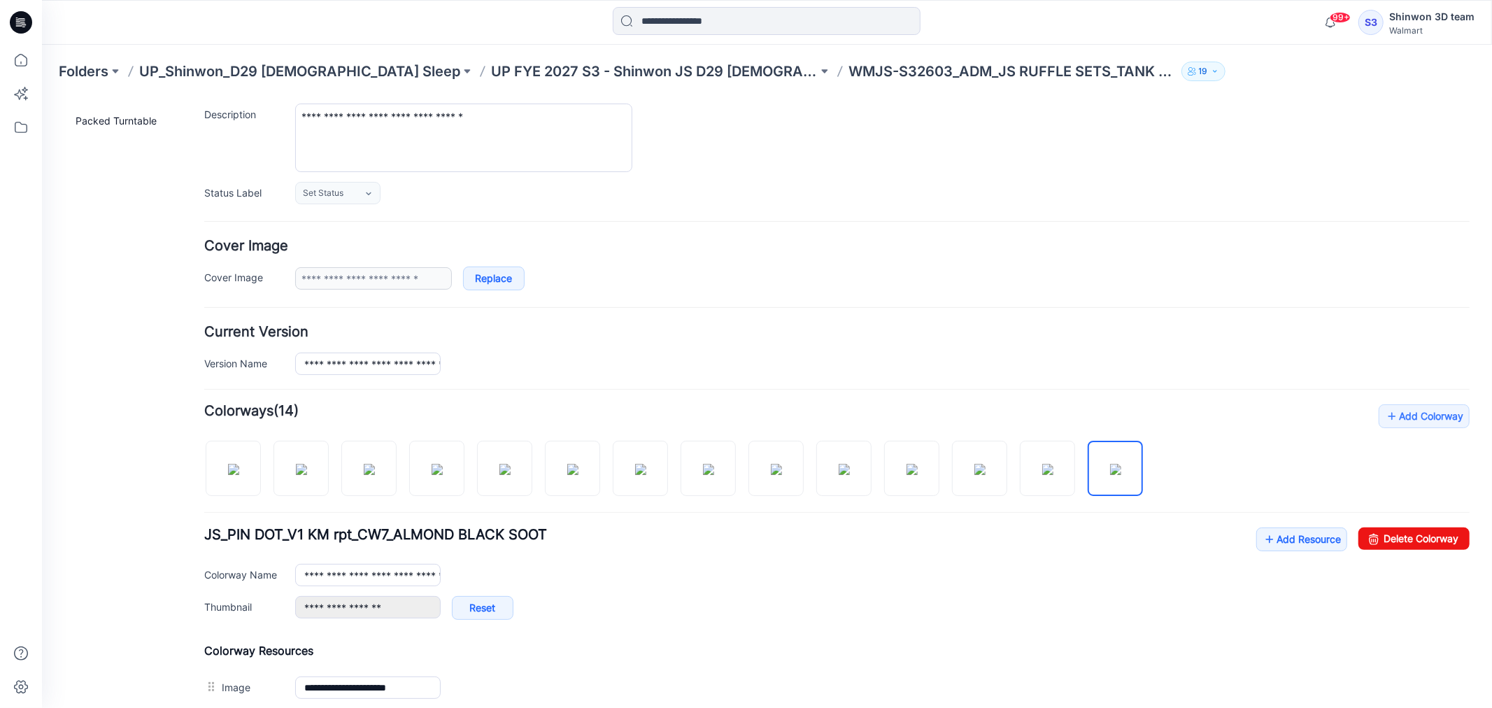
scroll to position [3, 0]
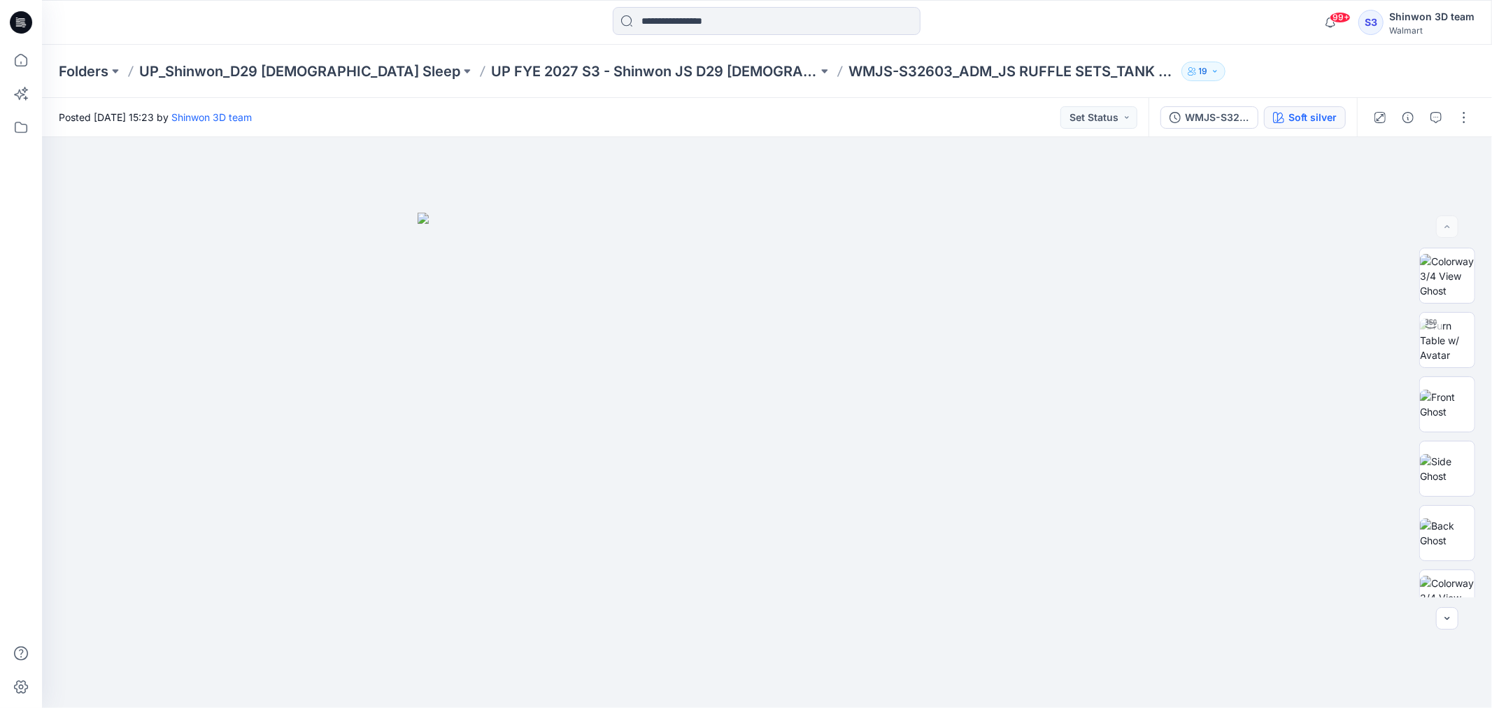
click at [1306, 113] on div "Soft silver" at bounding box center [1312, 117] width 48 height 15
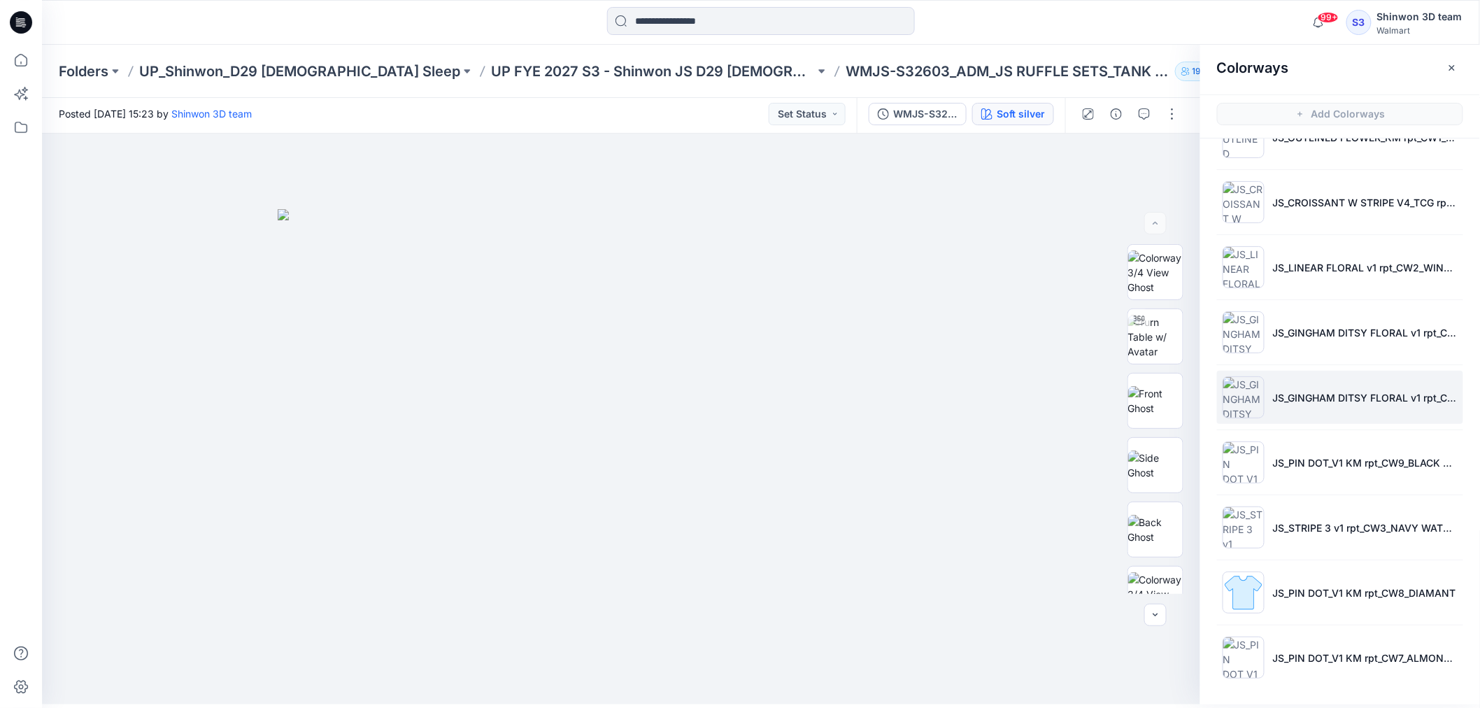
scroll to position [4, 0]
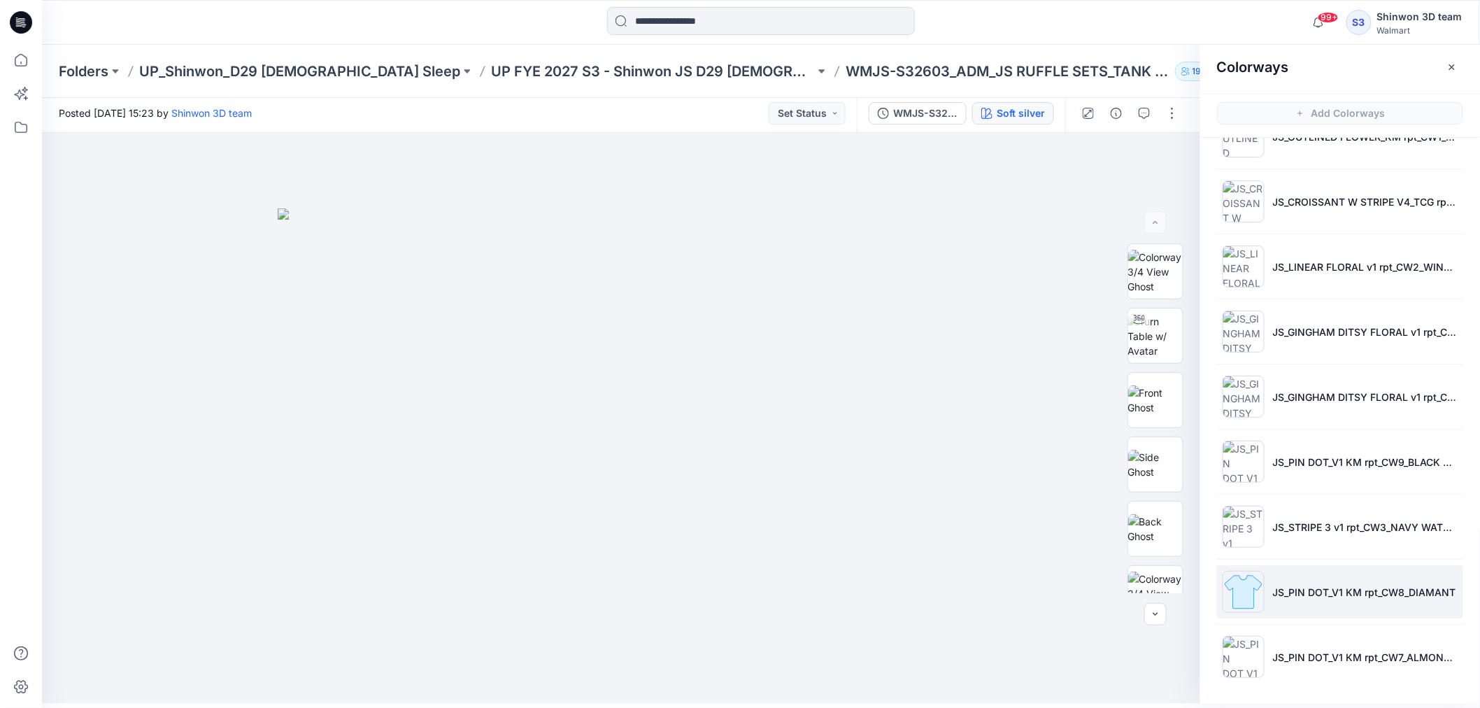
click at [1303, 585] on p "JS_PIN DOT_V1 KM rpt_CW8_DIAMANT" at bounding box center [1364, 592] width 183 height 15
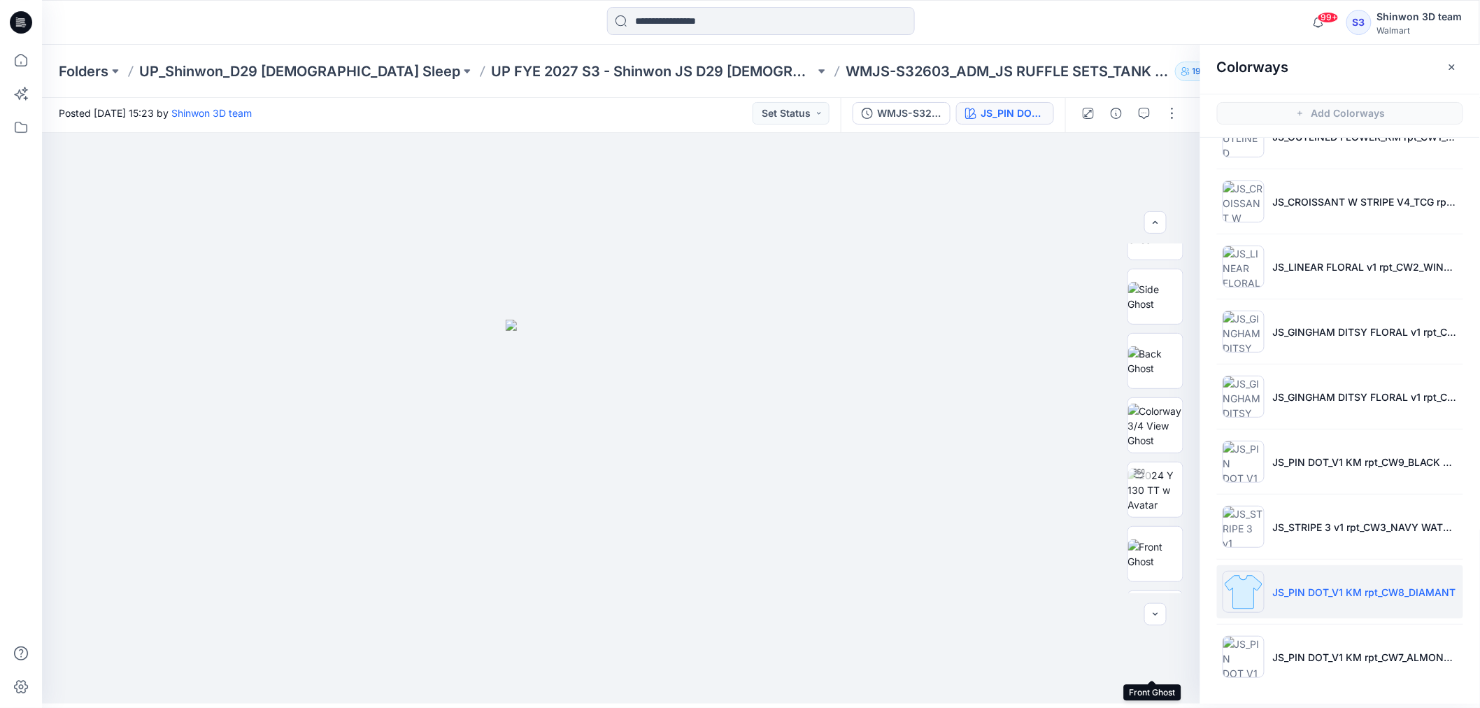
scroll to position [0, 0]
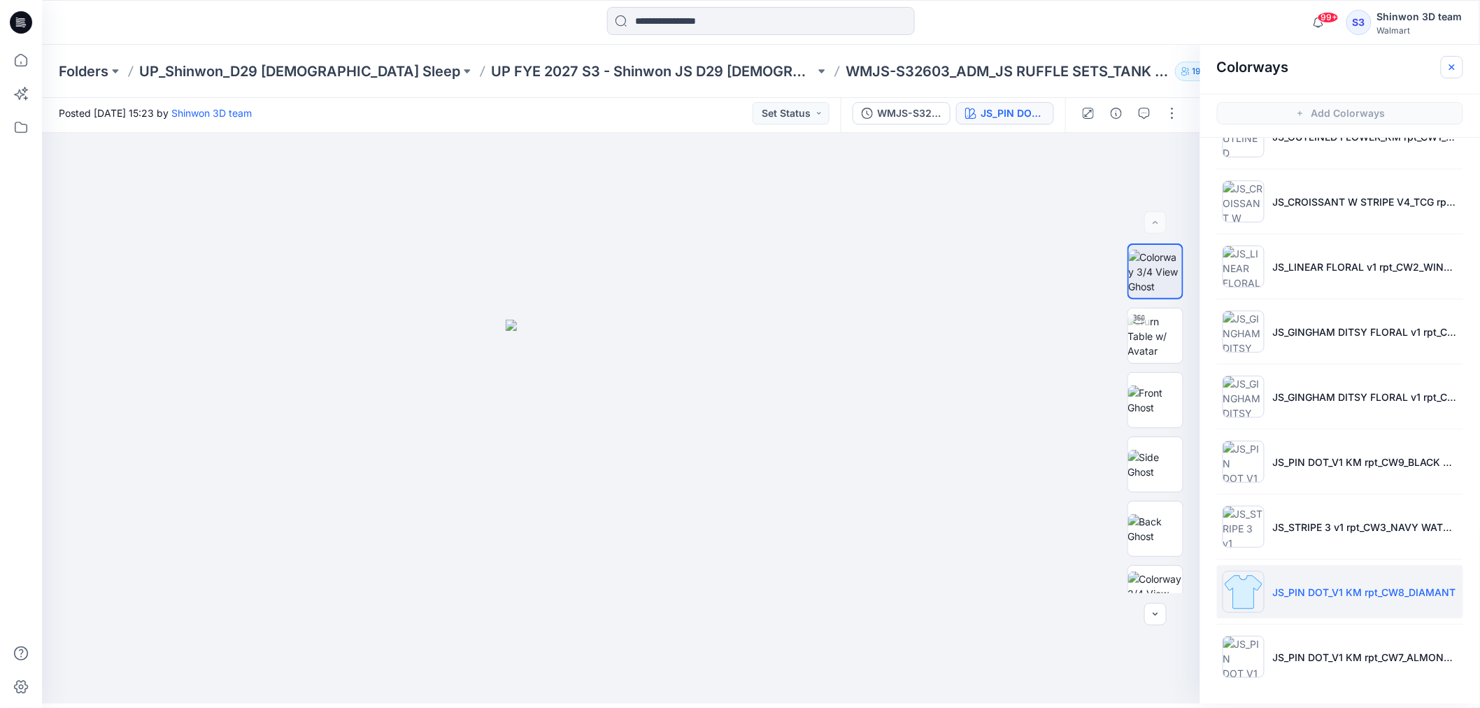
click at [1462, 62] on button "button" at bounding box center [1452, 67] width 22 height 22
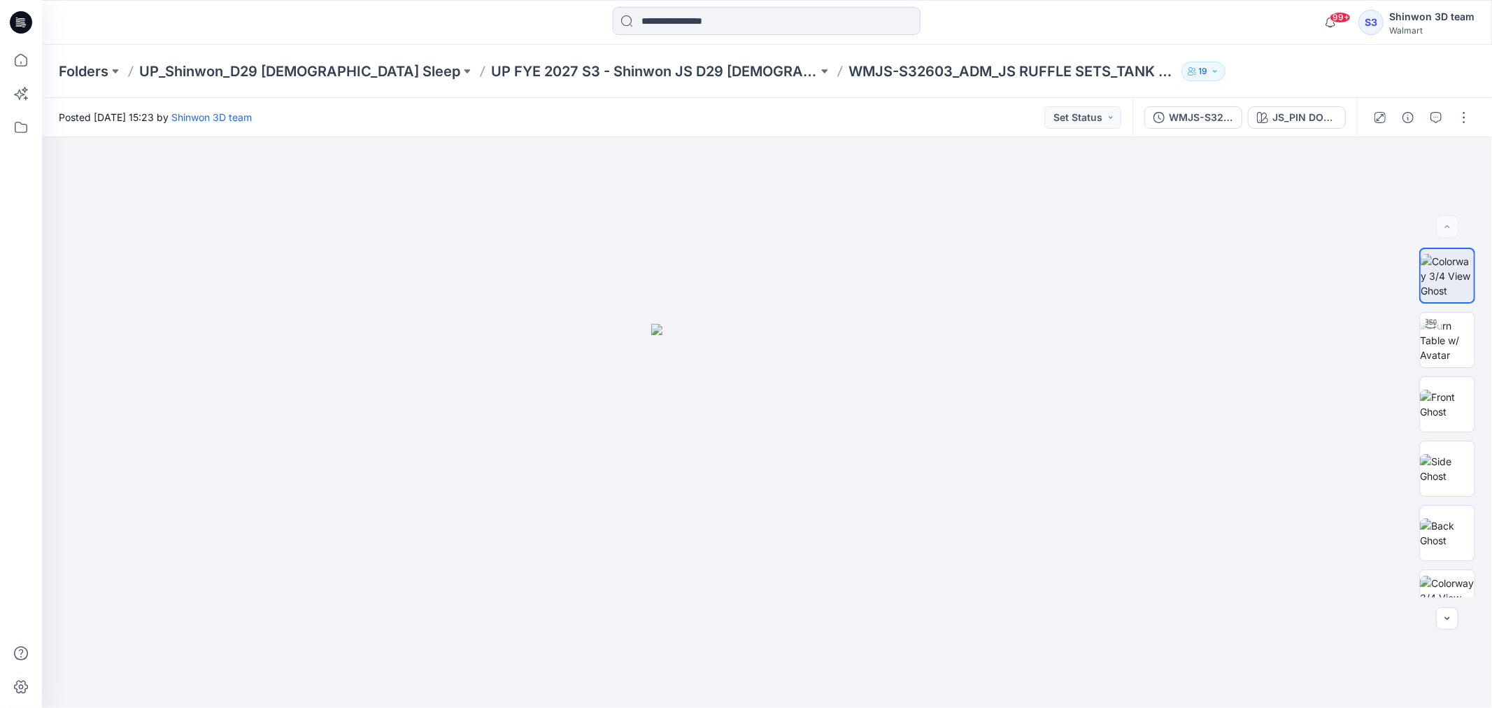
click at [1229, 36] on div "99+ Notifications Your style WMNS-S32638_ADM_NB SLINKY JERSEY FLARE PANT is rea…" at bounding box center [766, 22] width 1449 height 31
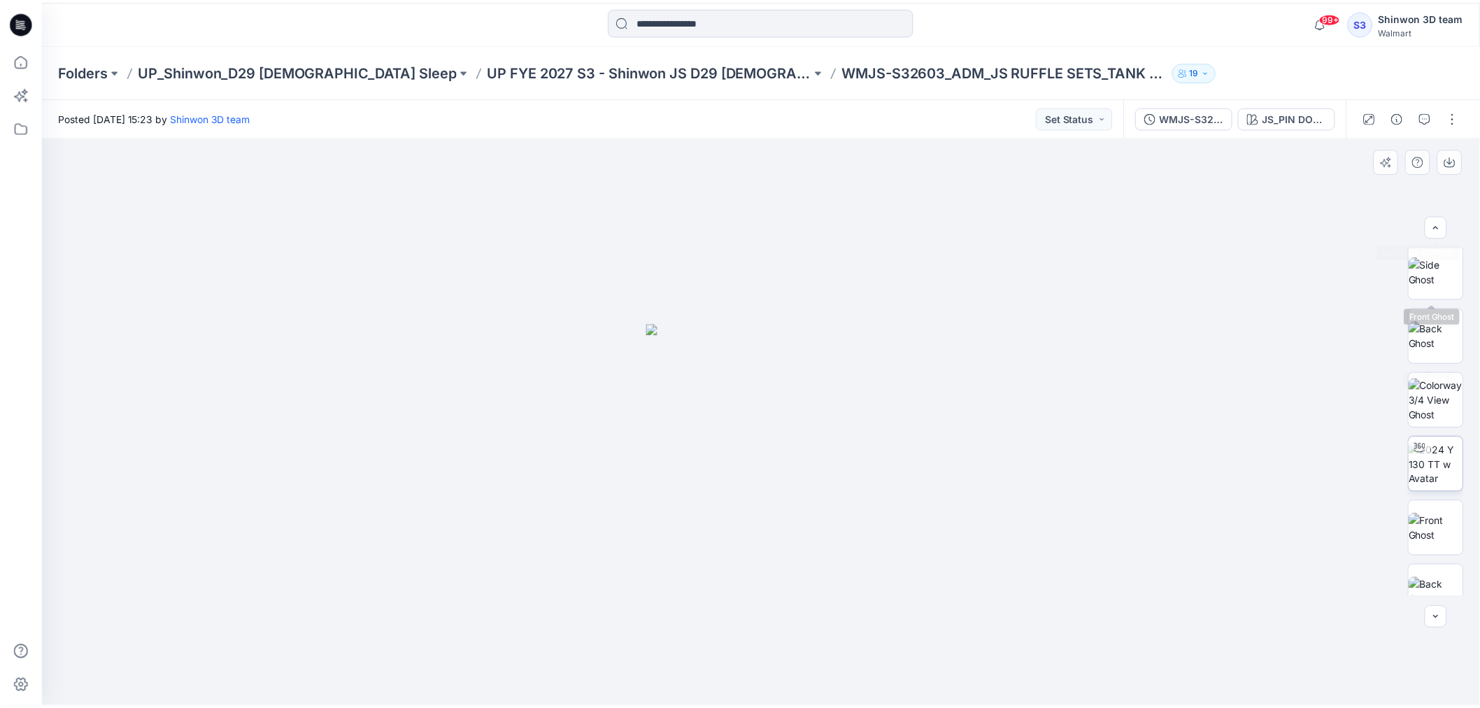
scroll to position [285, 0]
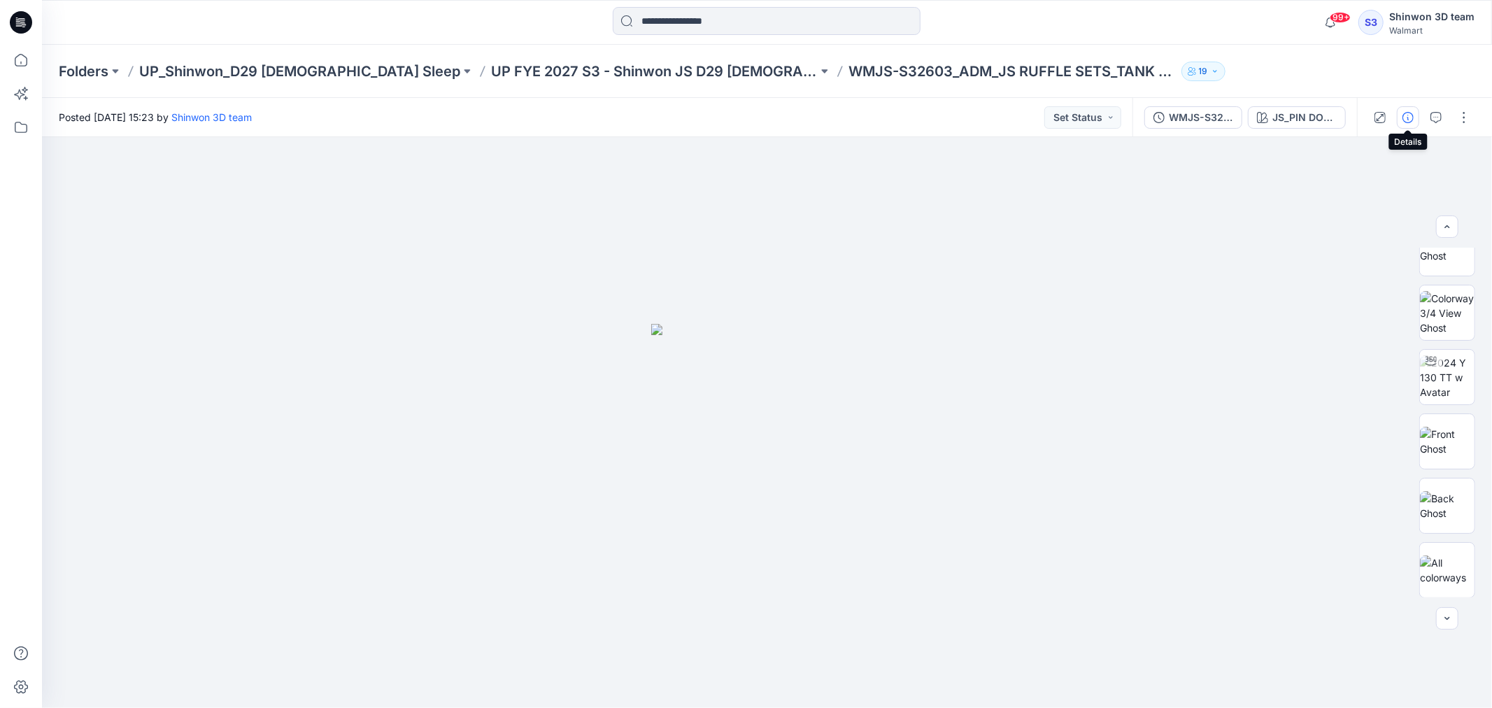
click at [1400, 118] on button "button" at bounding box center [1408, 117] width 22 height 22
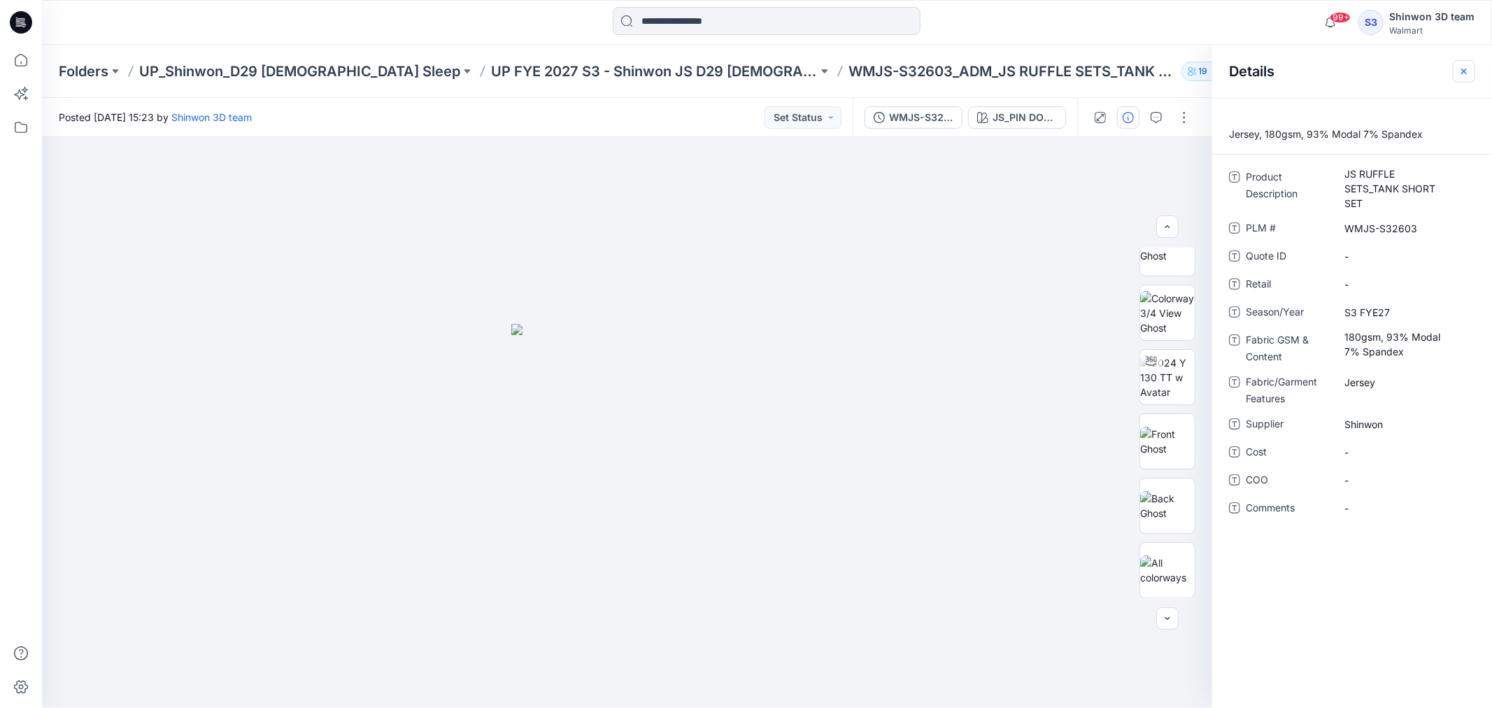
click at [1467, 73] on icon "button" at bounding box center [1463, 71] width 11 height 11
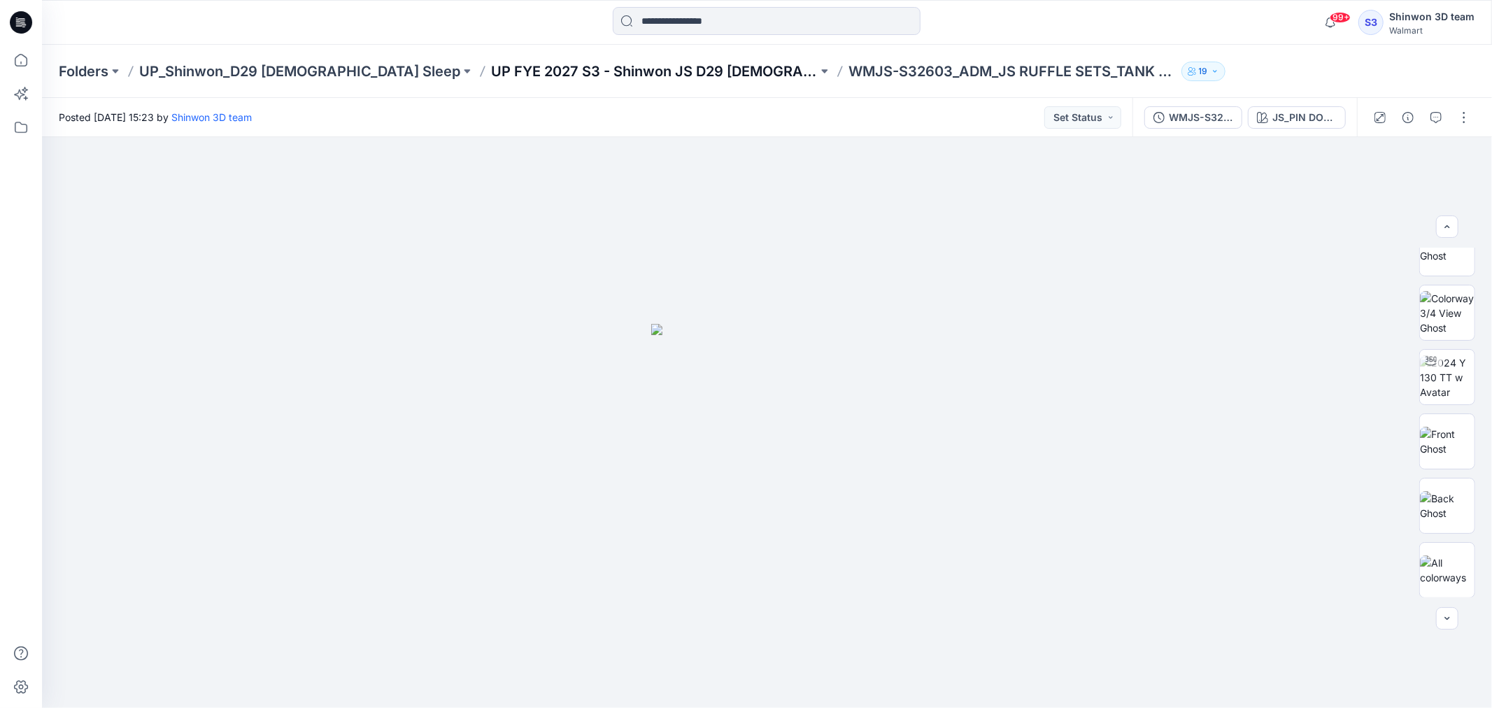
click at [491, 68] on p "UP FYE 2027 S3 - Shinwon JS D29 [DEMOGRAPHIC_DATA] Sleepwear" at bounding box center [654, 72] width 327 height 20
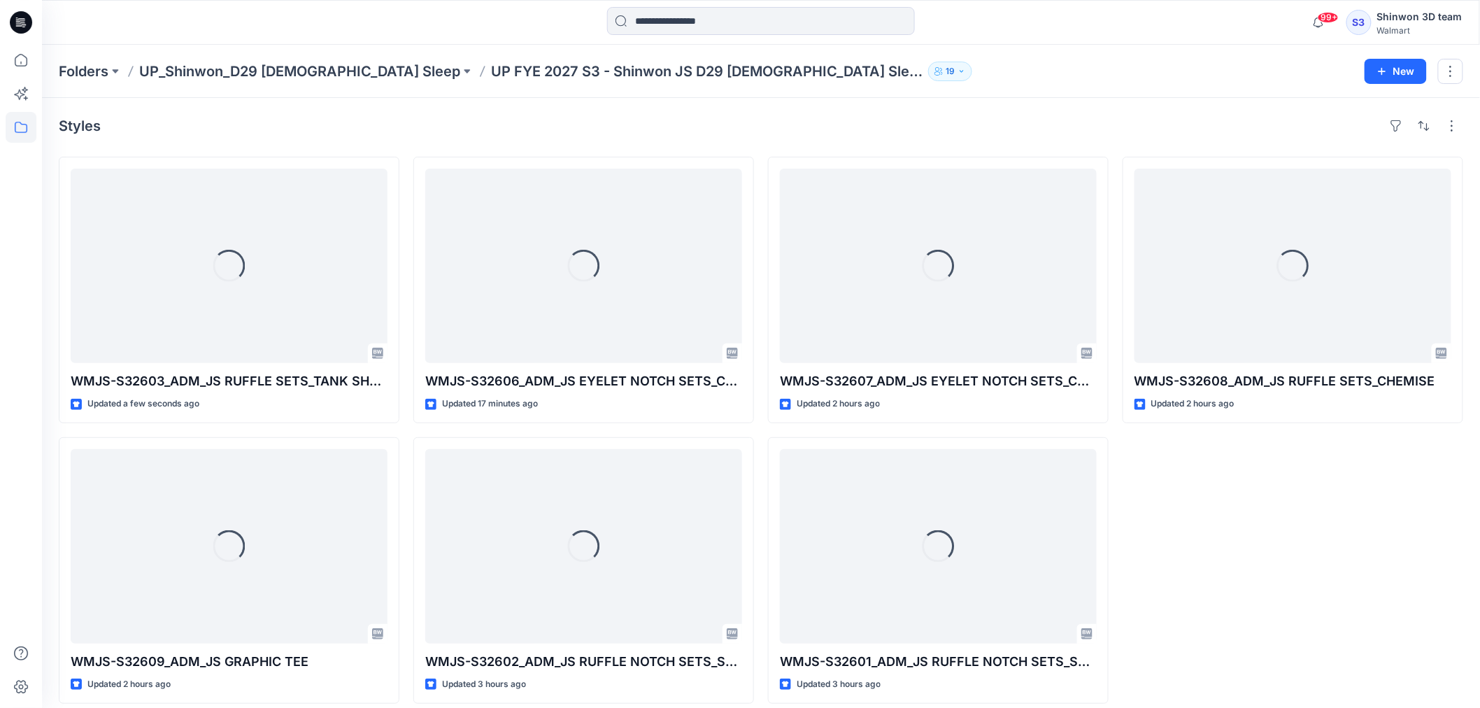
click at [1091, 94] on div "Folders UP_Shinwon_D29 [DEMOGRAPHIC_DATA] Sleep UP FYE 2027 S3 - Shinwon JS D29…" at bounding box center [761, 71] width 1438 height 53
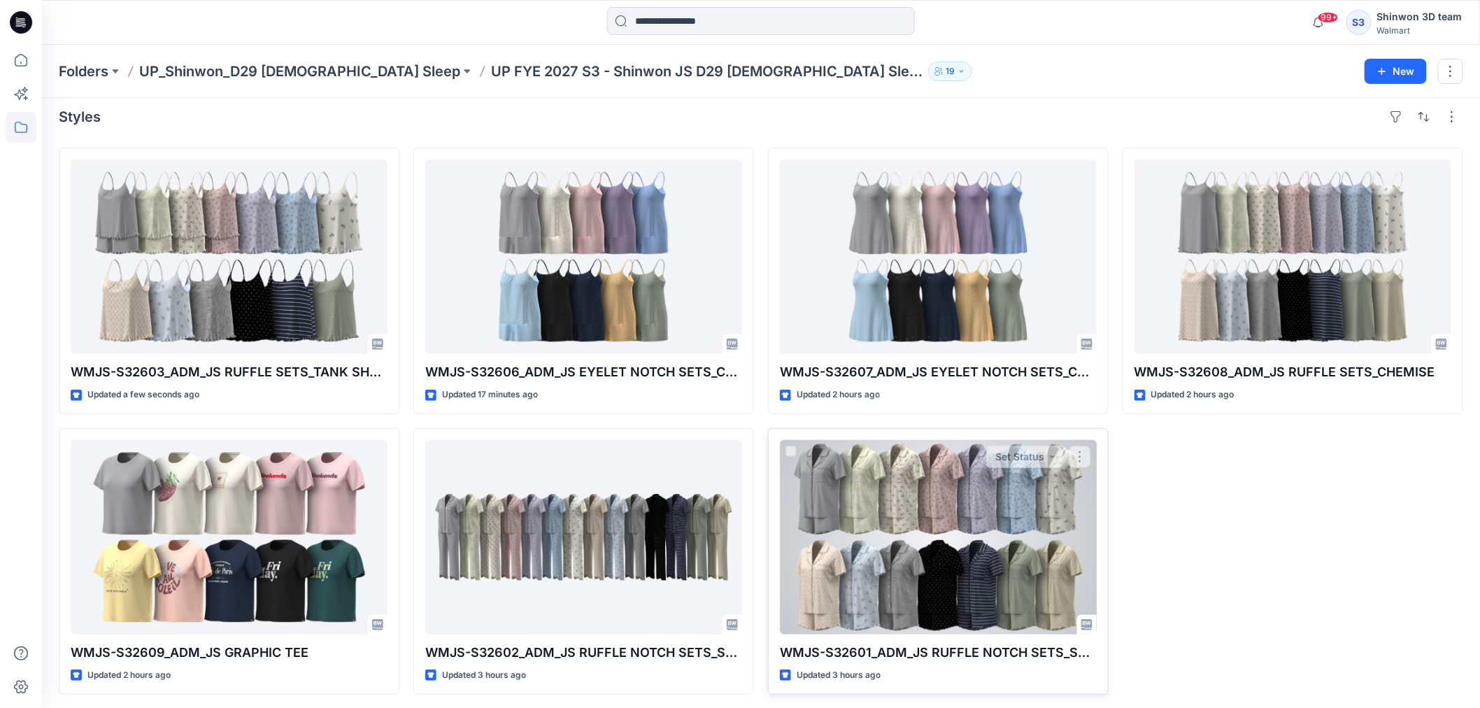
scroll to position [12, 0]
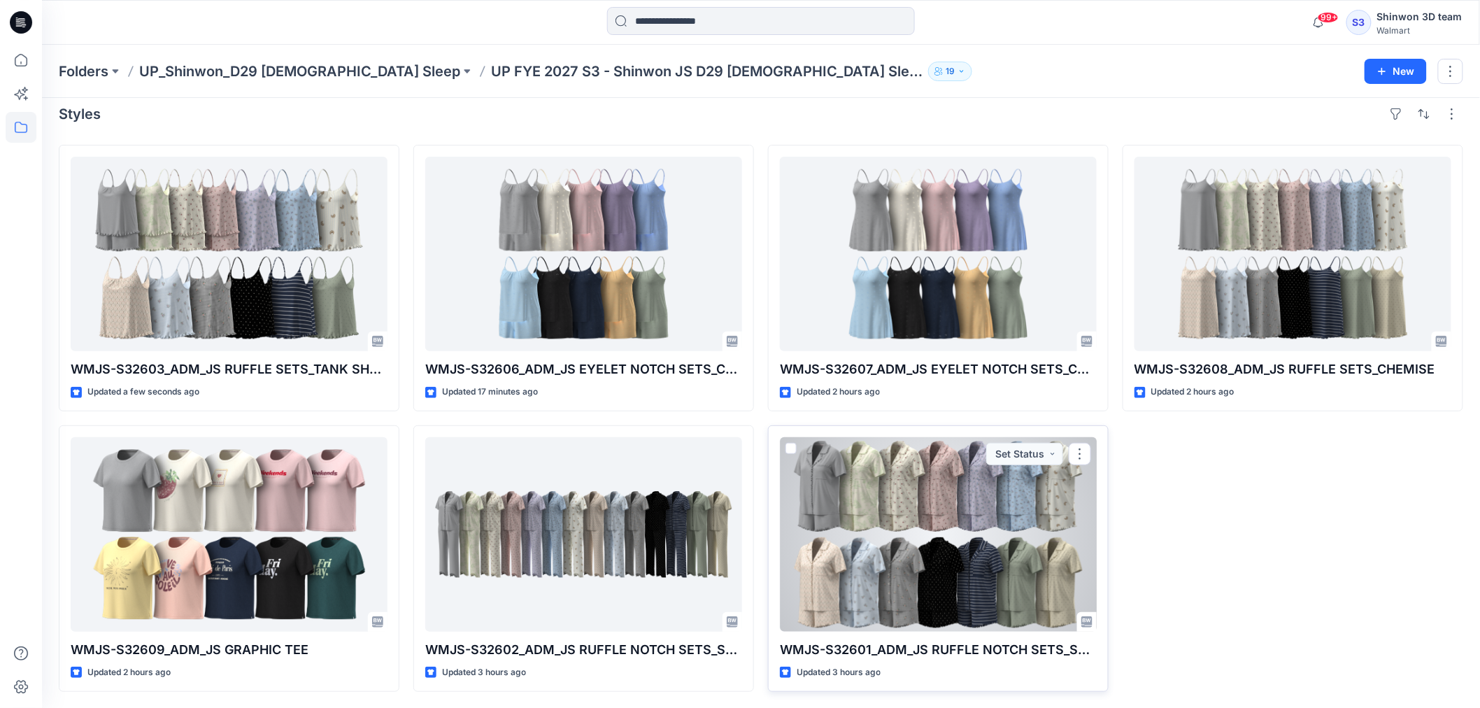
click at [959, 560] on div at bounding box center [938, 534] width 317 height 194
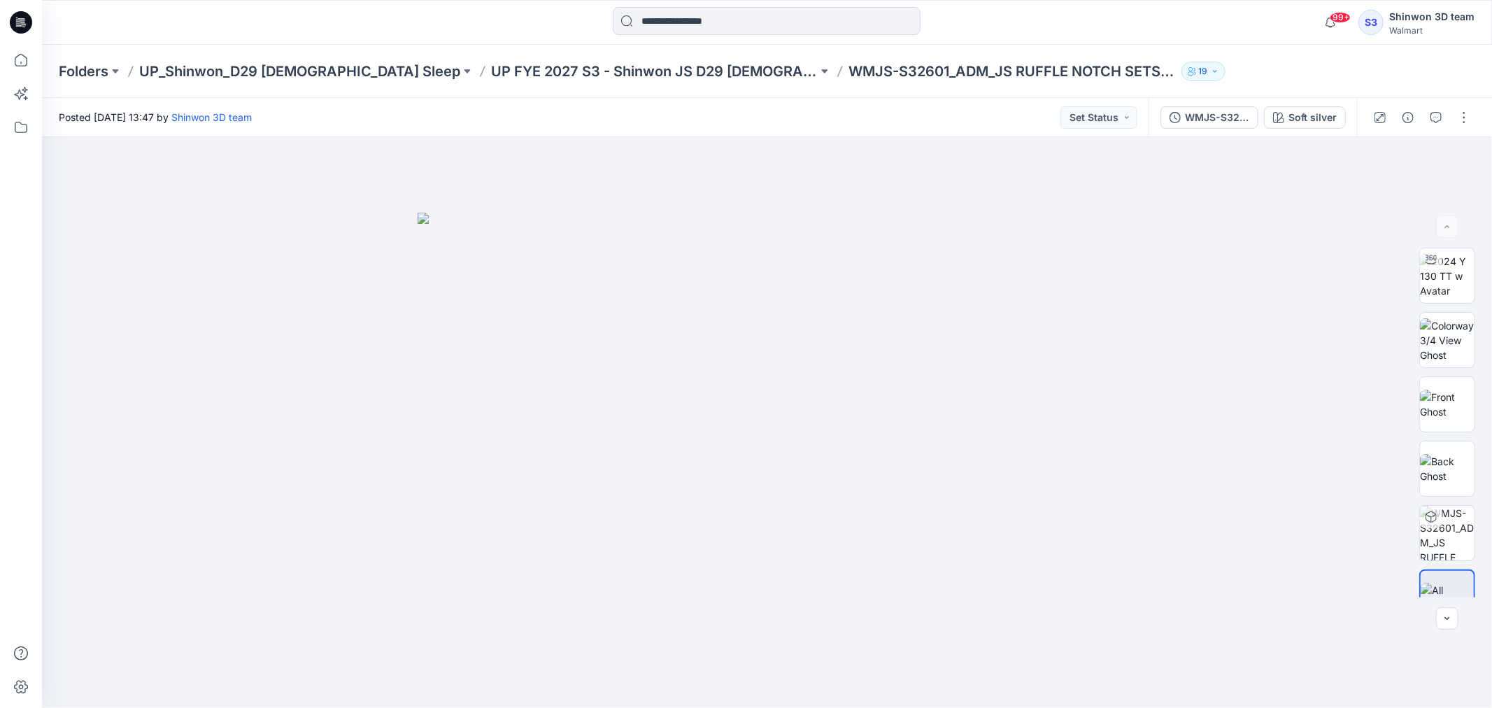
drag, startPoint x: 481, startPoint y: 17, endPoint x: 492, endPoint y: 25, distance: 13.0
click at [481, 17] on div at bounding box center [766, 22] width 725 height 31
click at [585, 67] on p "UP FYE 2027 S3 - Shinwon JS D29 [DEMOGRAPHIC_DATA] Sleepwear" at bounding box center [654, 72] width 327 height 20
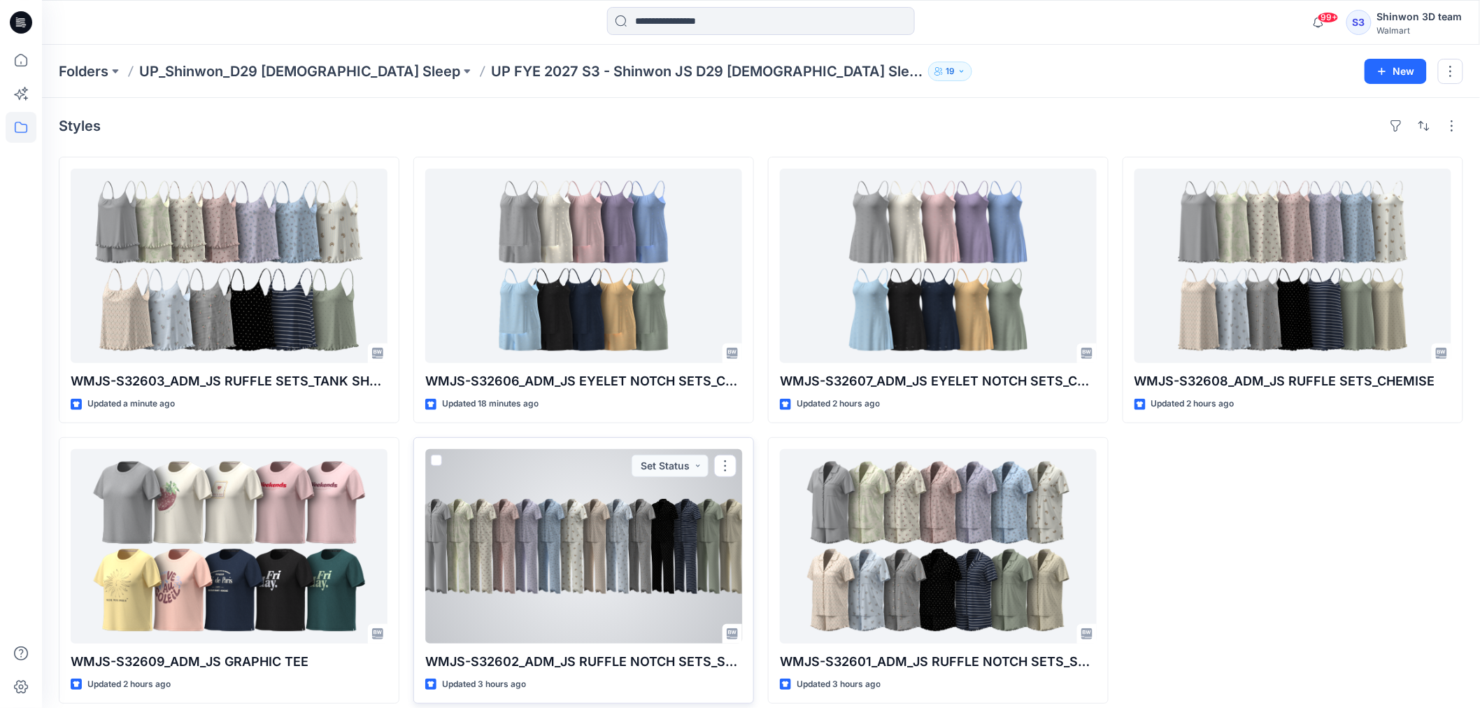
click at [574, 574] on div at bounding box center [583, 546] width 317 height 194
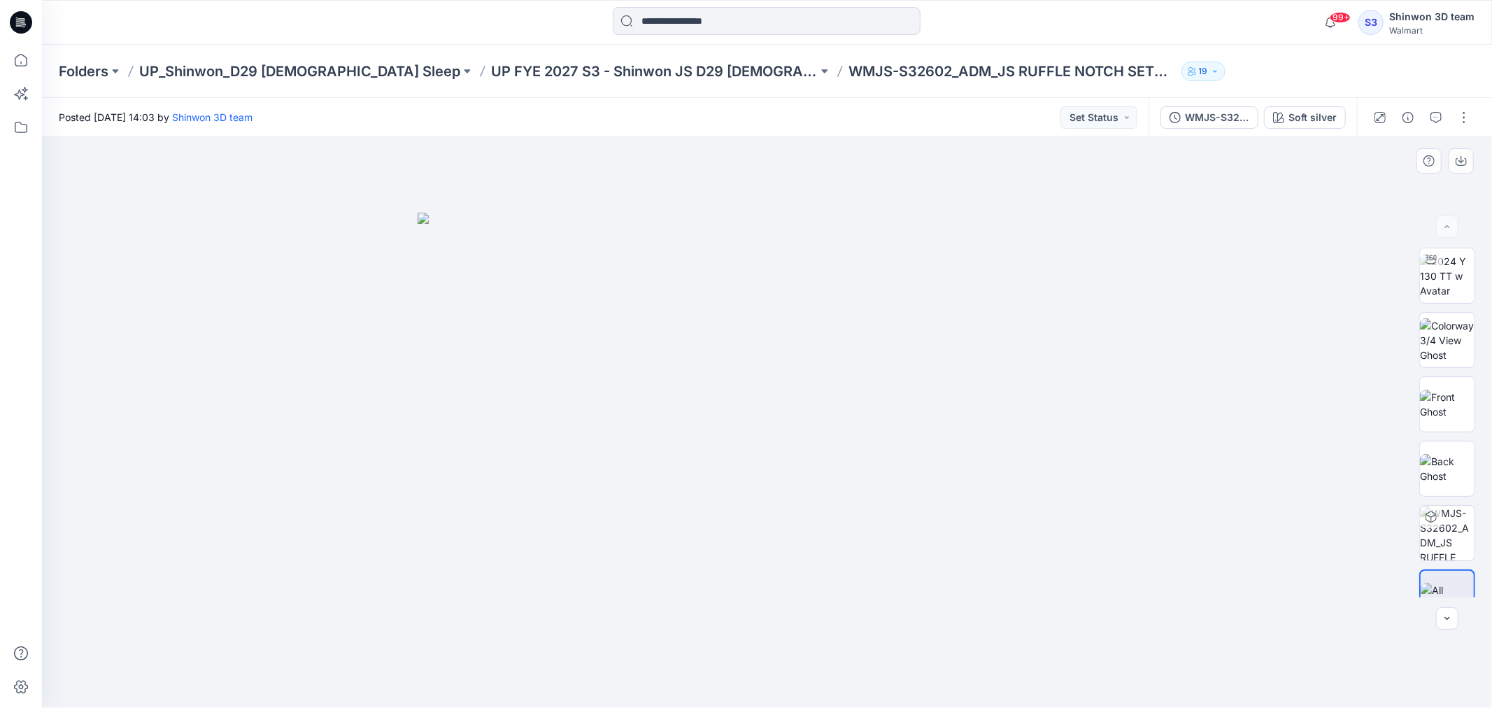
click at [421, 179] on div at bounding box center [767, 422] width 1450 height 571
